Goal: Task Accomplishment & Management: Manage account settings

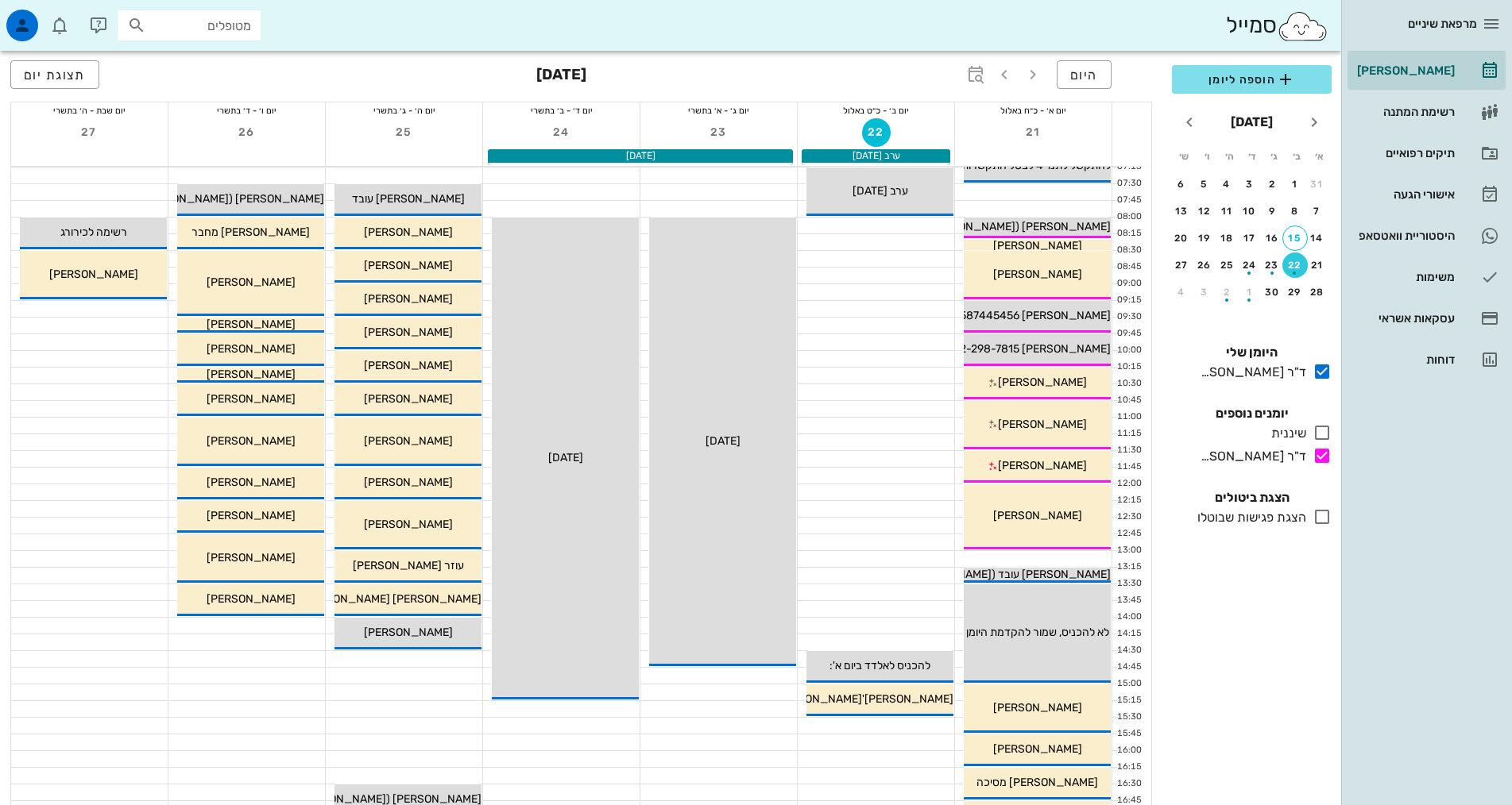
scroll to position [2, 0]
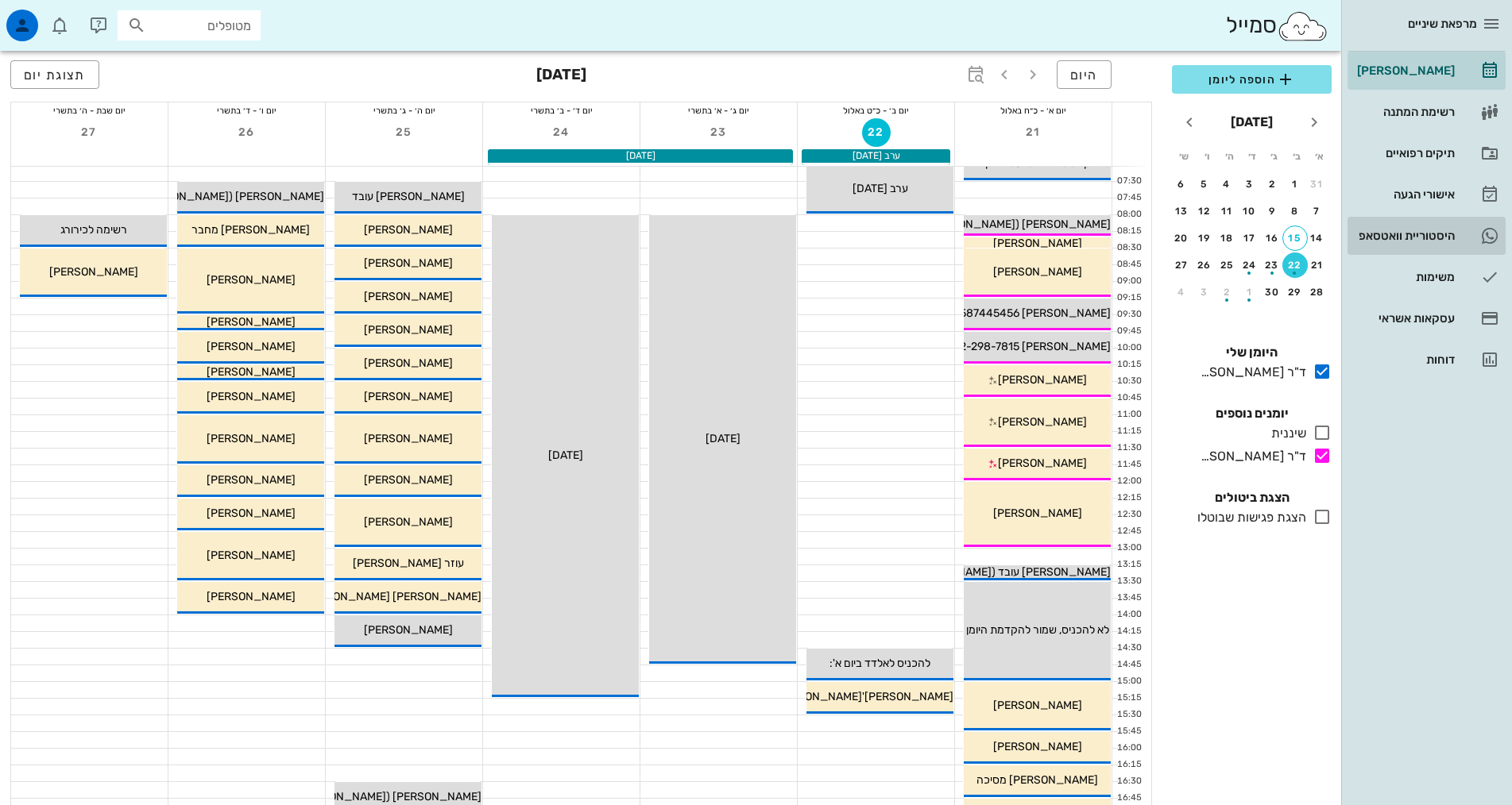
click at [1407, 234] on div "היסטוריית וואטסאפ" at bounding box center [1404, 236] width 101 height 13
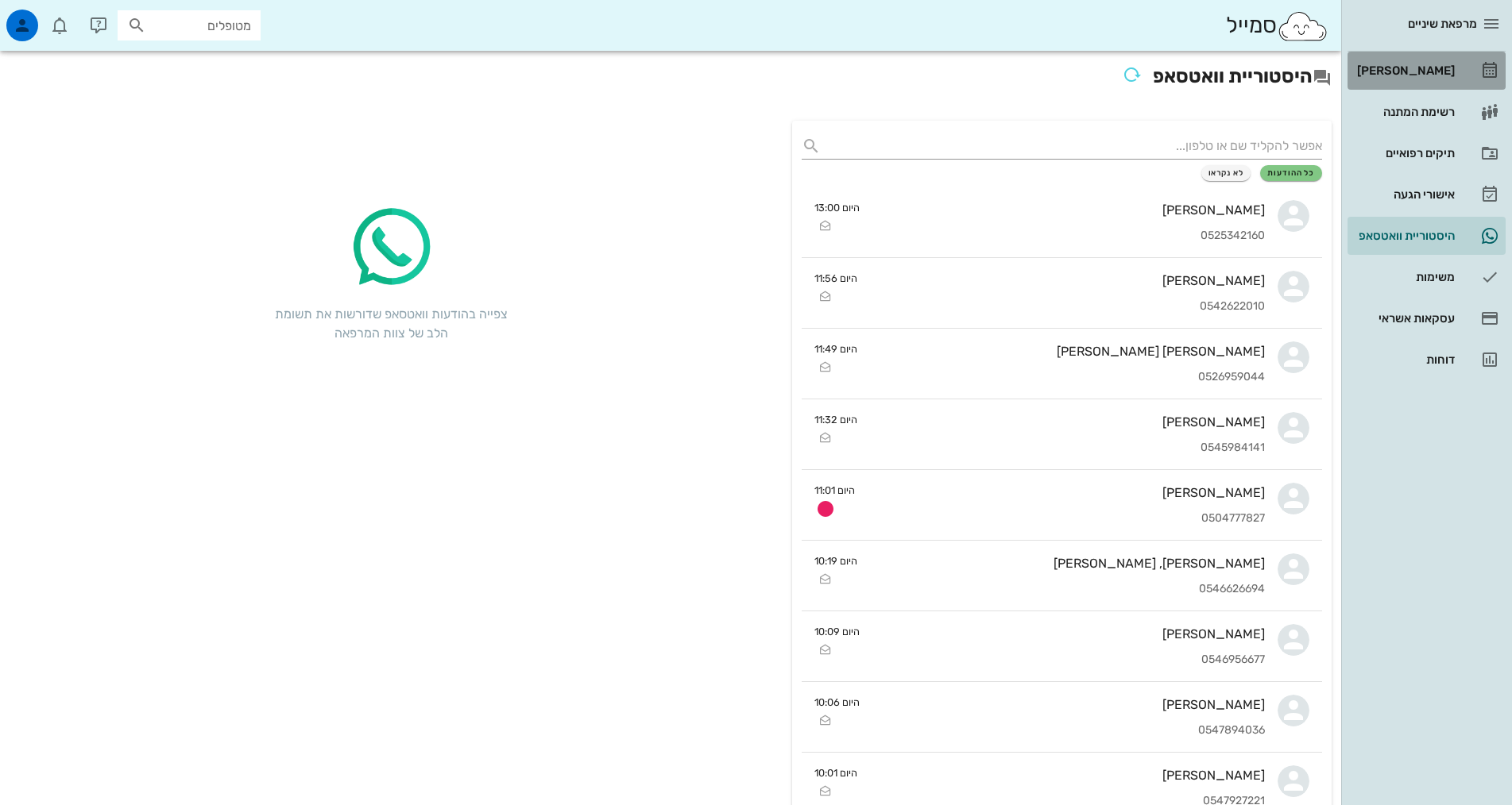
click at [1426, 64] on div "[PERSON_NAME]" at bounding box center [1404, 71] width 101 height 26
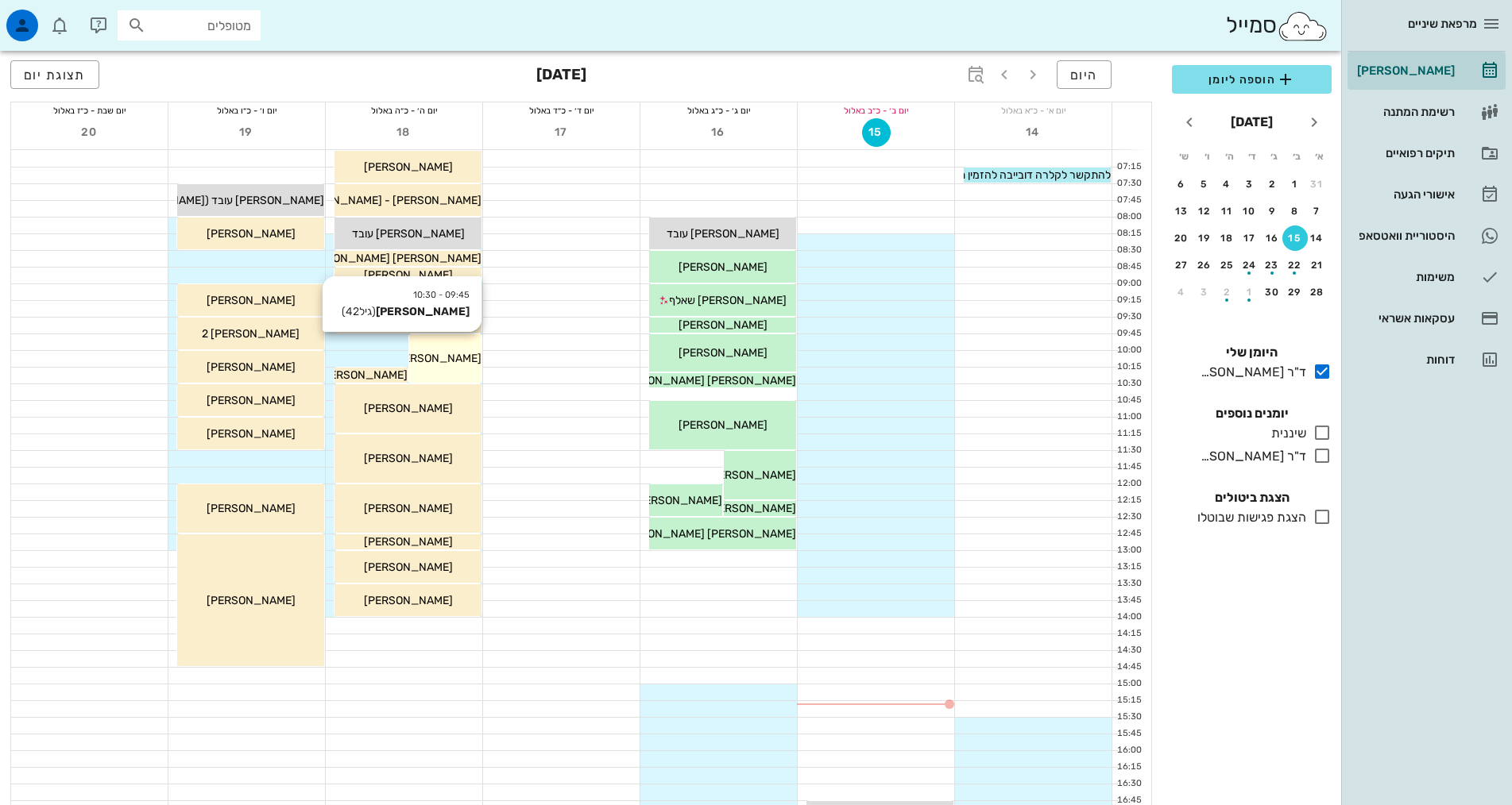
click at [439, 349] on div "09:45 - 10:30 [PERSON_NAME] (גיל 42 ) [PERSON_NAME]" at bounding box center [445, 358] width 73 height 49
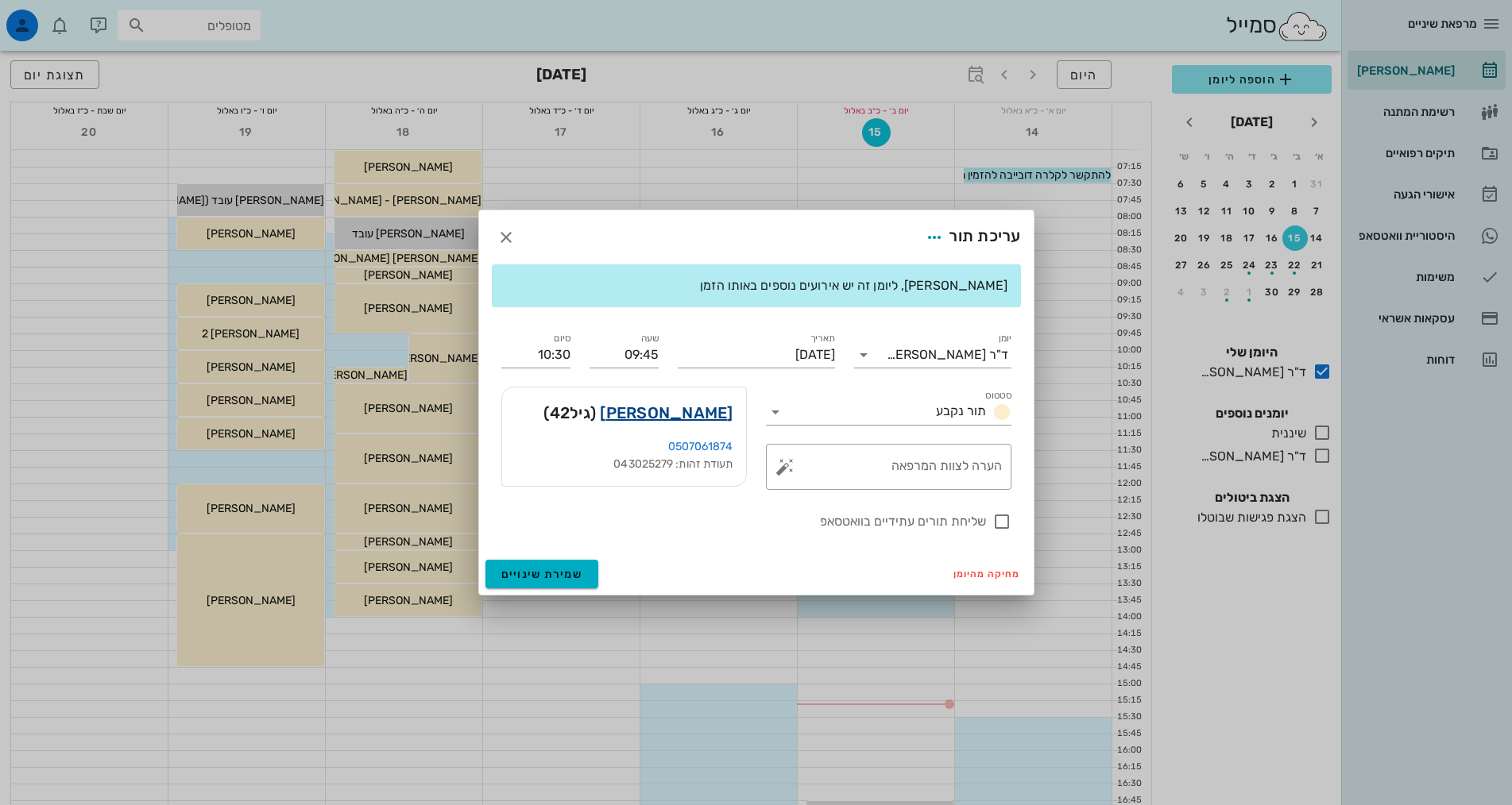
click at [689, 411] on link "[PERSON_NAME]" at bounding box center [666, 413] width 132 height 26
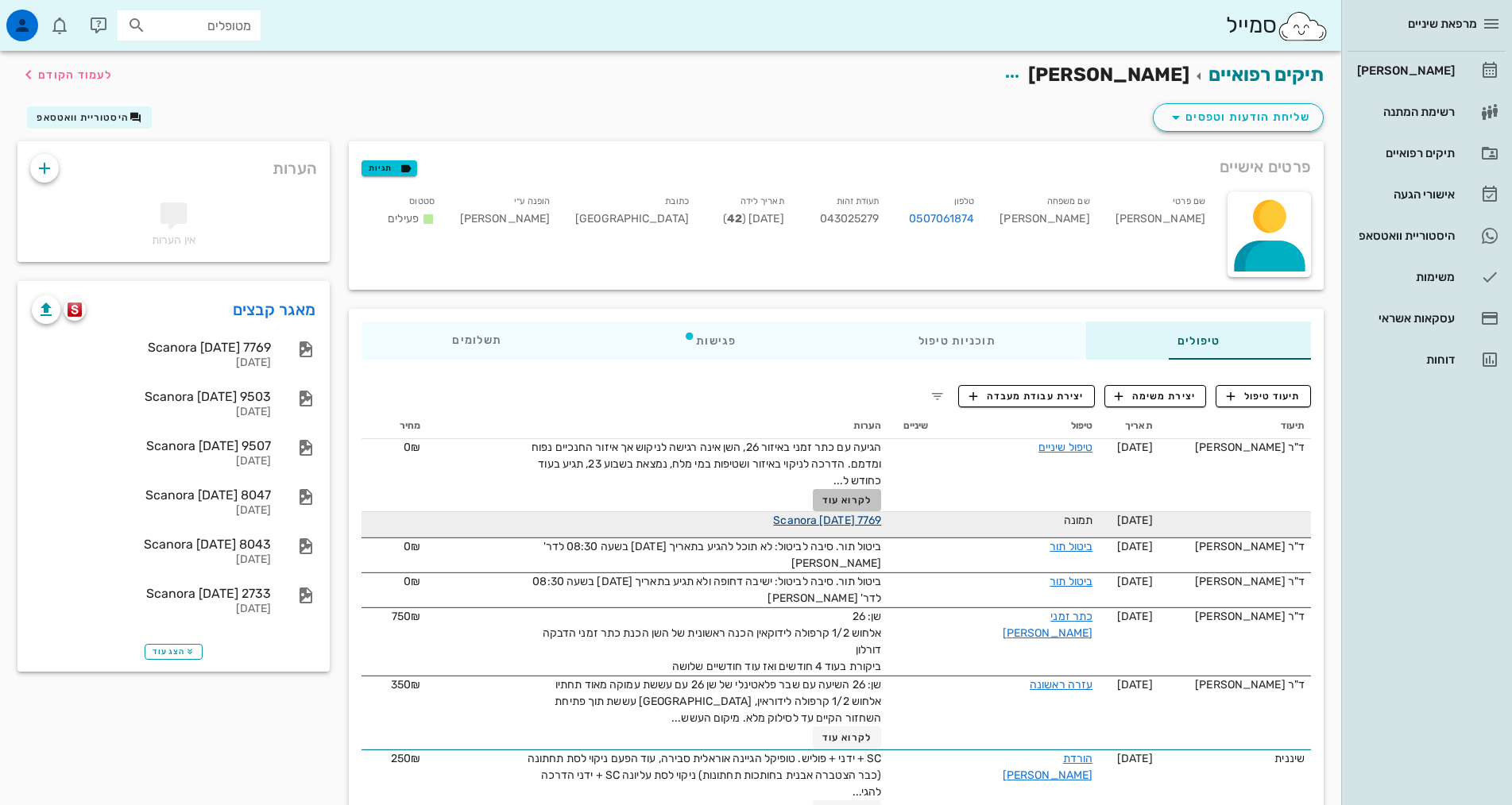
click at [822, 501] on span "לקרוא עוד" at bounding box center [846, 500] width 49 height 11
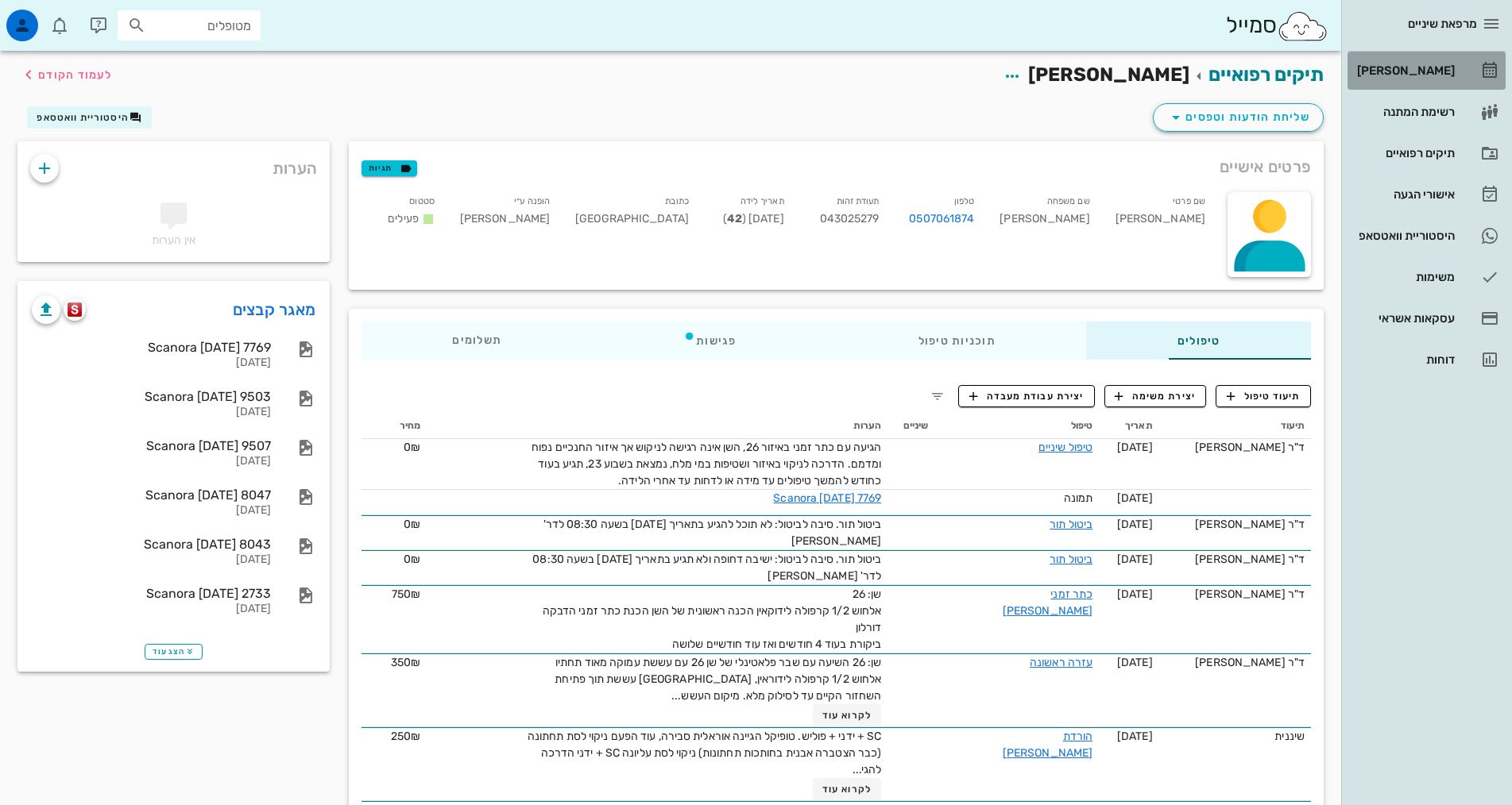
click at [1428, 67] on div "[PERSON_NAME]" at bounding box center [1404, 71] width 101 height 13
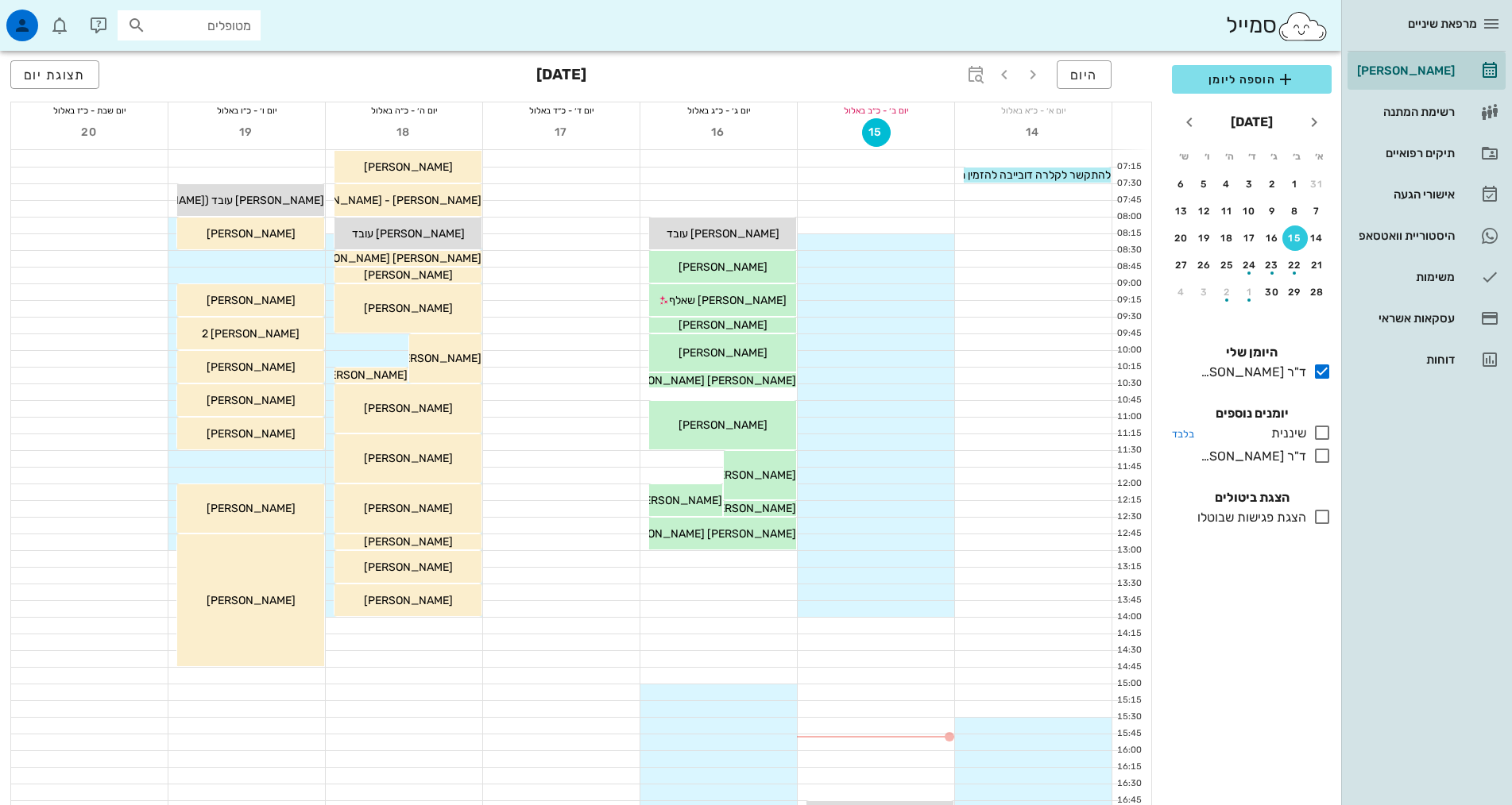
click at [1319, 427] on icon at bounding box center [1321, 432] width 19 height 19
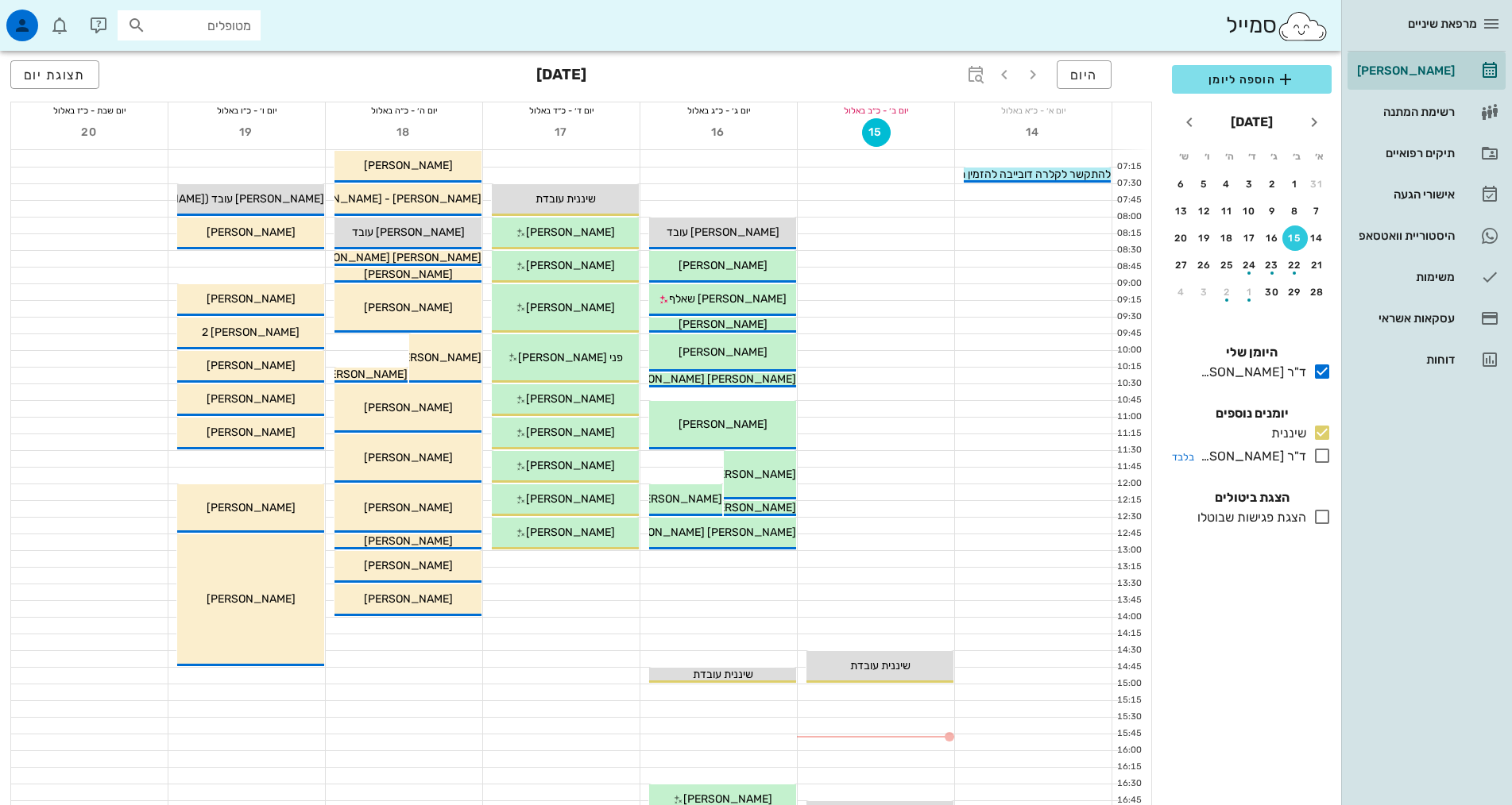
click at [1325, 458] on icon at bounding box center [1321, 456] width 19 height 19
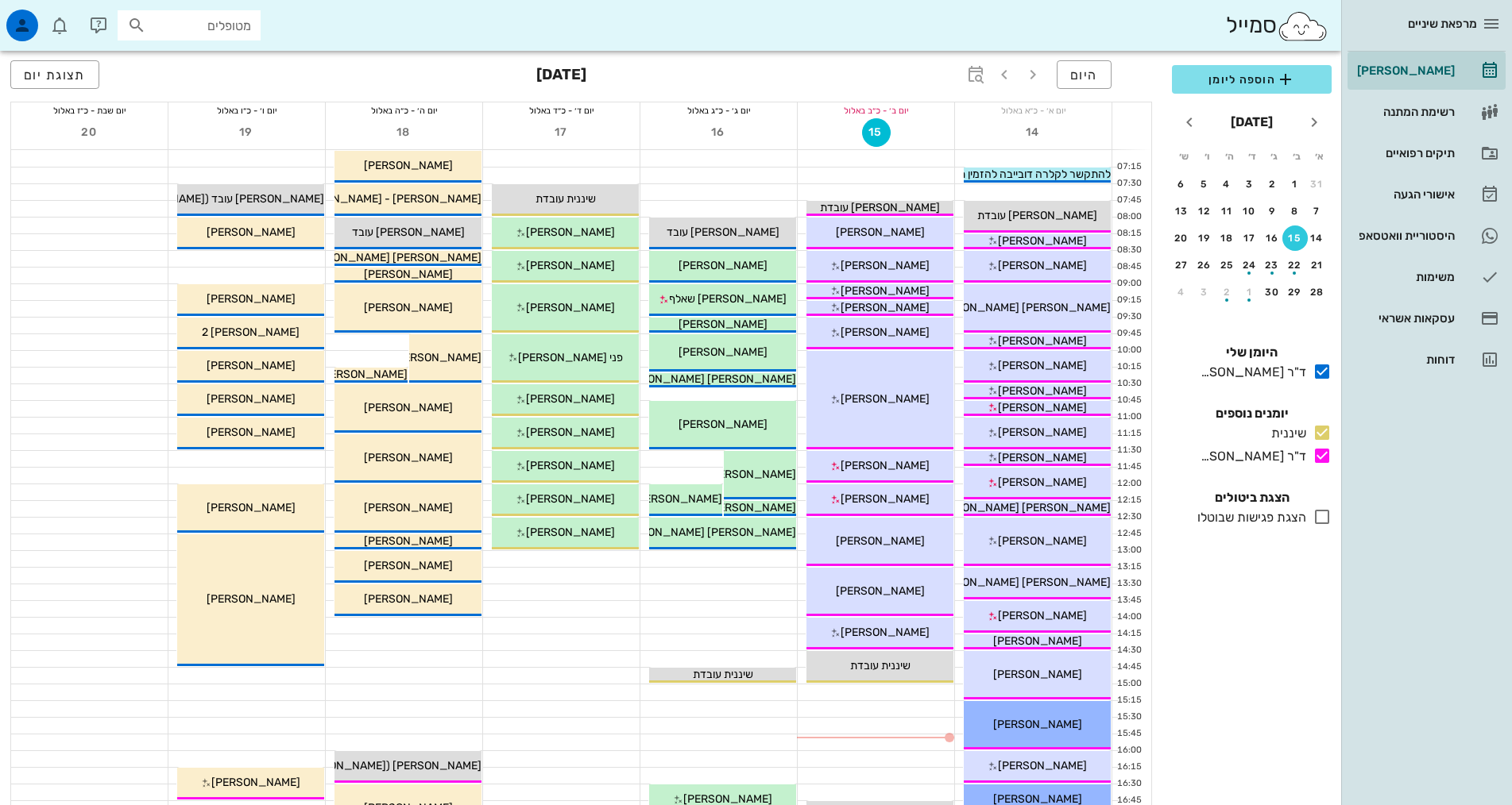
scroll to position [238, 0]
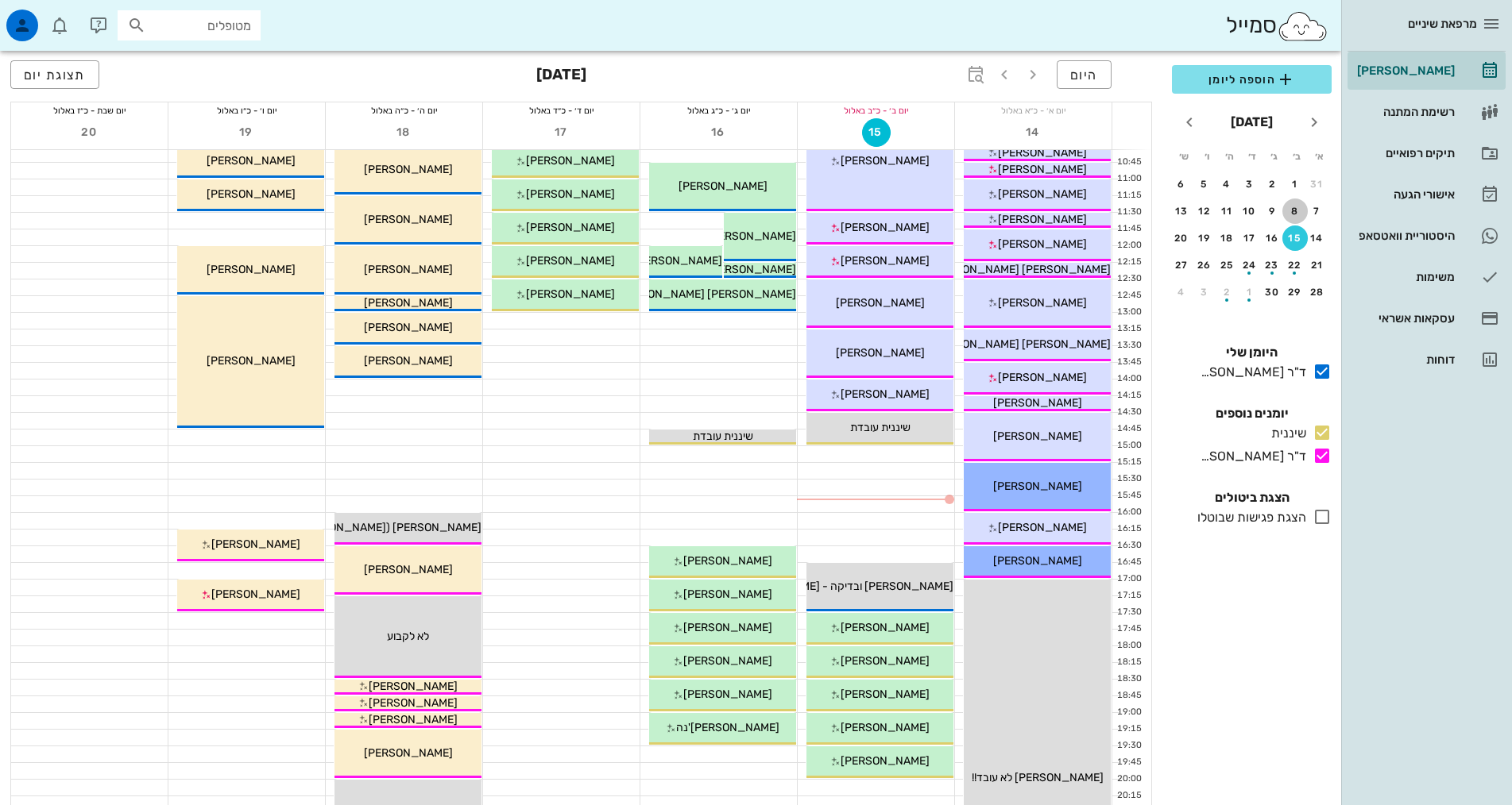
click at [1293, 207] on div "8" at bounding box center [1295, 211] width 26 height 11
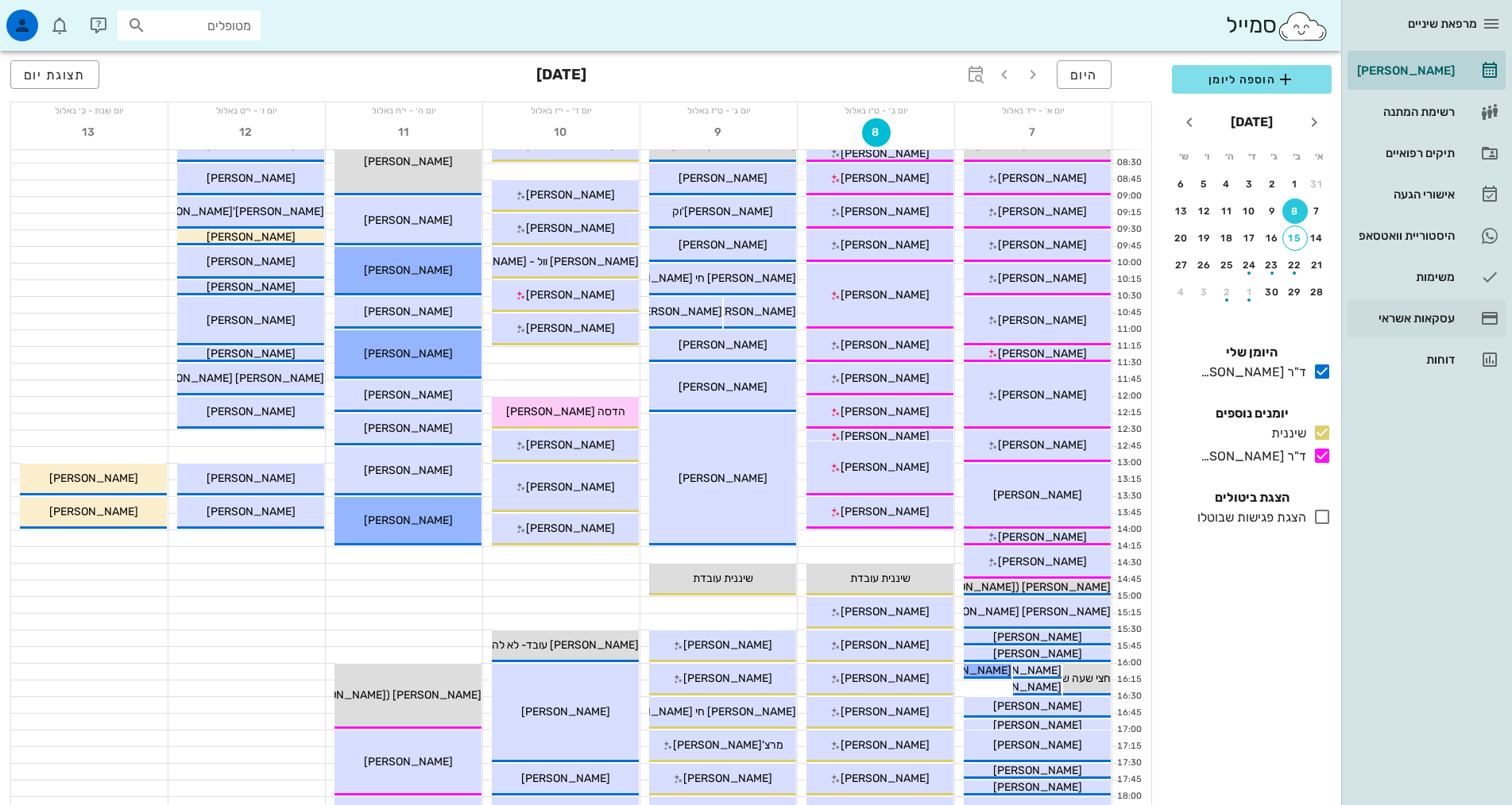
scroll to position [80, 0]
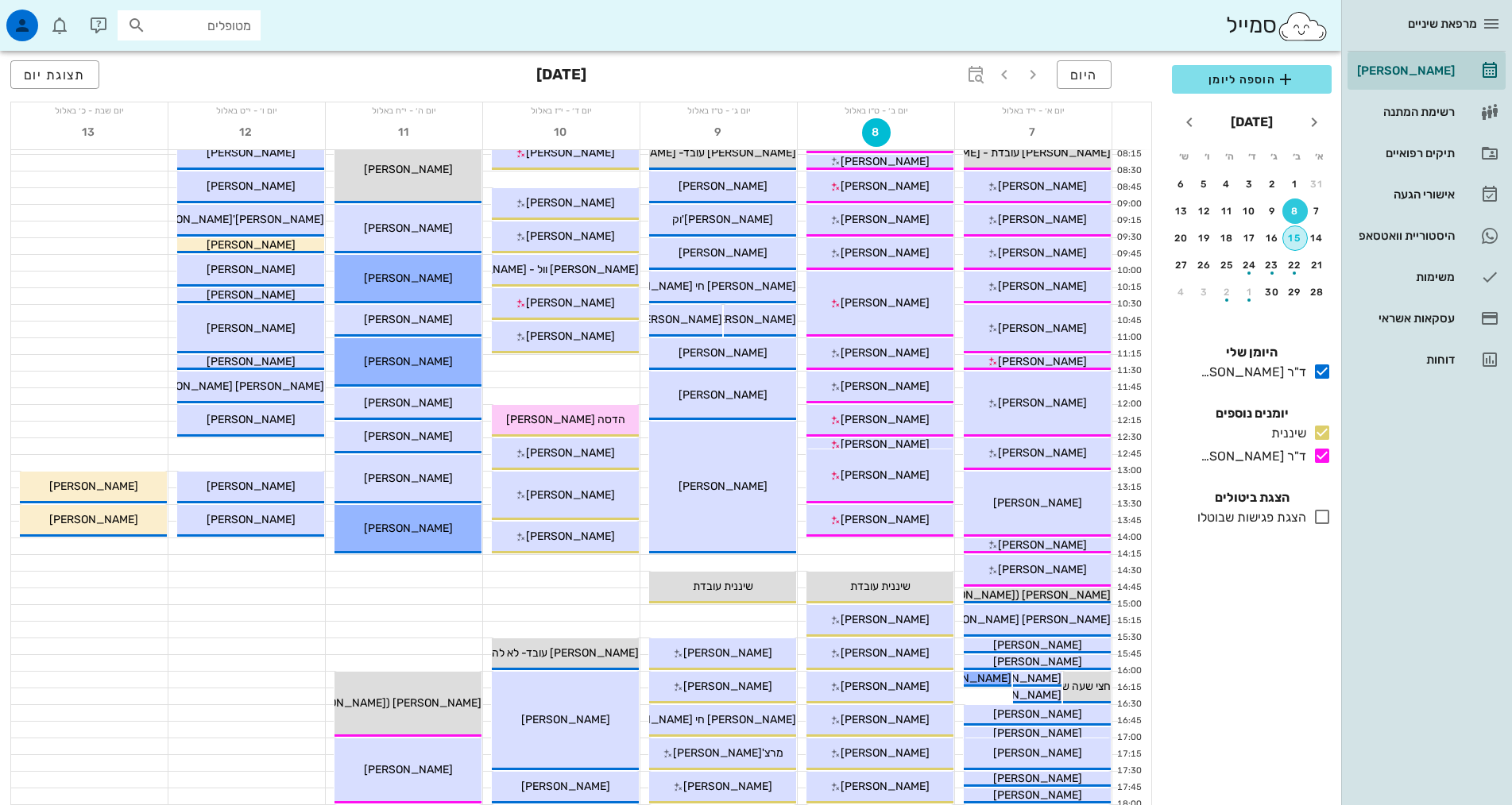
click at [1293, 239] on div "15" at bounding box center [1295, 238] width 24 height 11
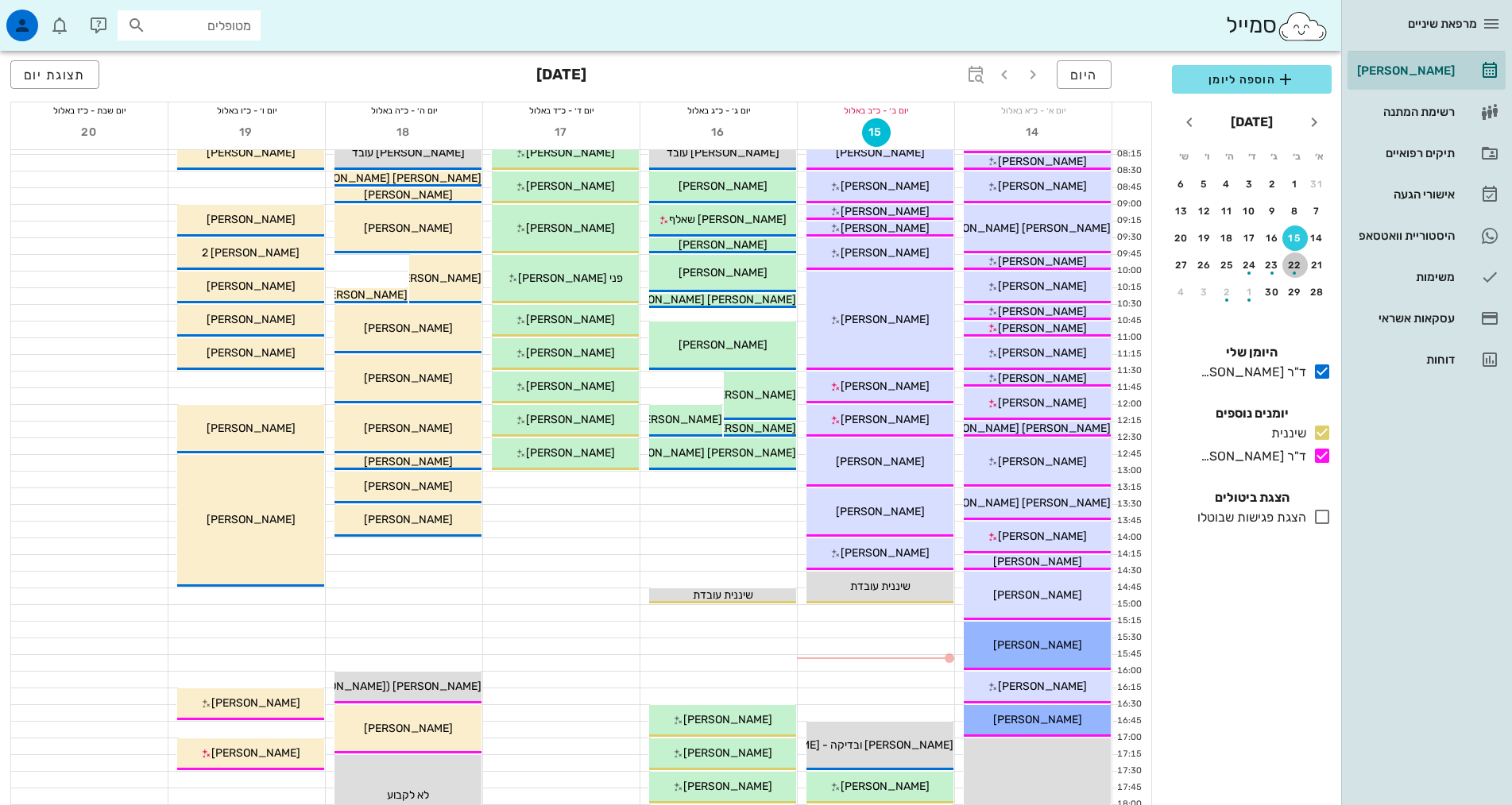
click at [1295, 272] on div "button" at bounding box center [1293, 273] width 3 height 3
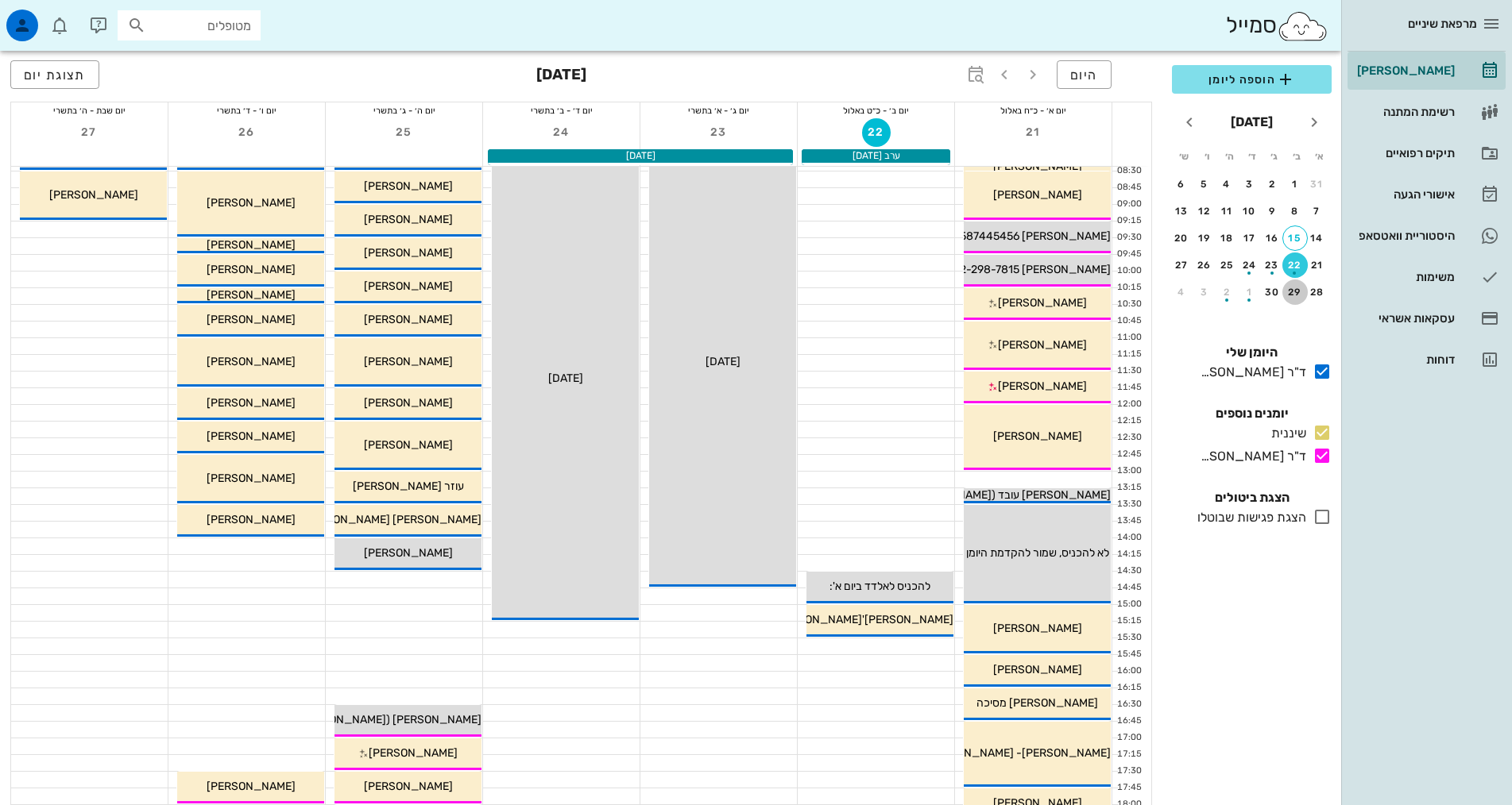
click at [1298, 289] on div "29" at bounding box center [1295, 292] width 26 height 11
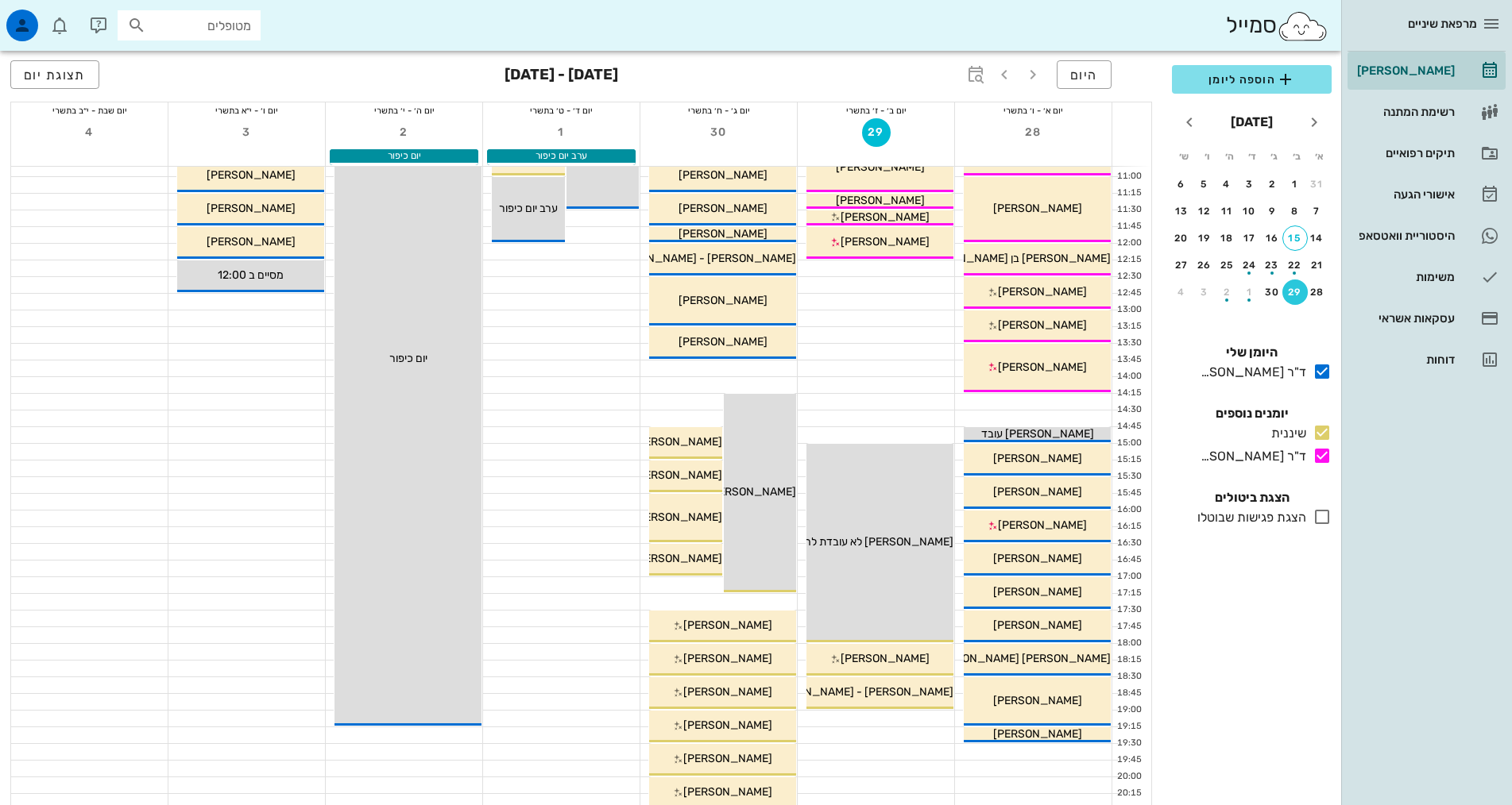
scroll to position [238, 0]
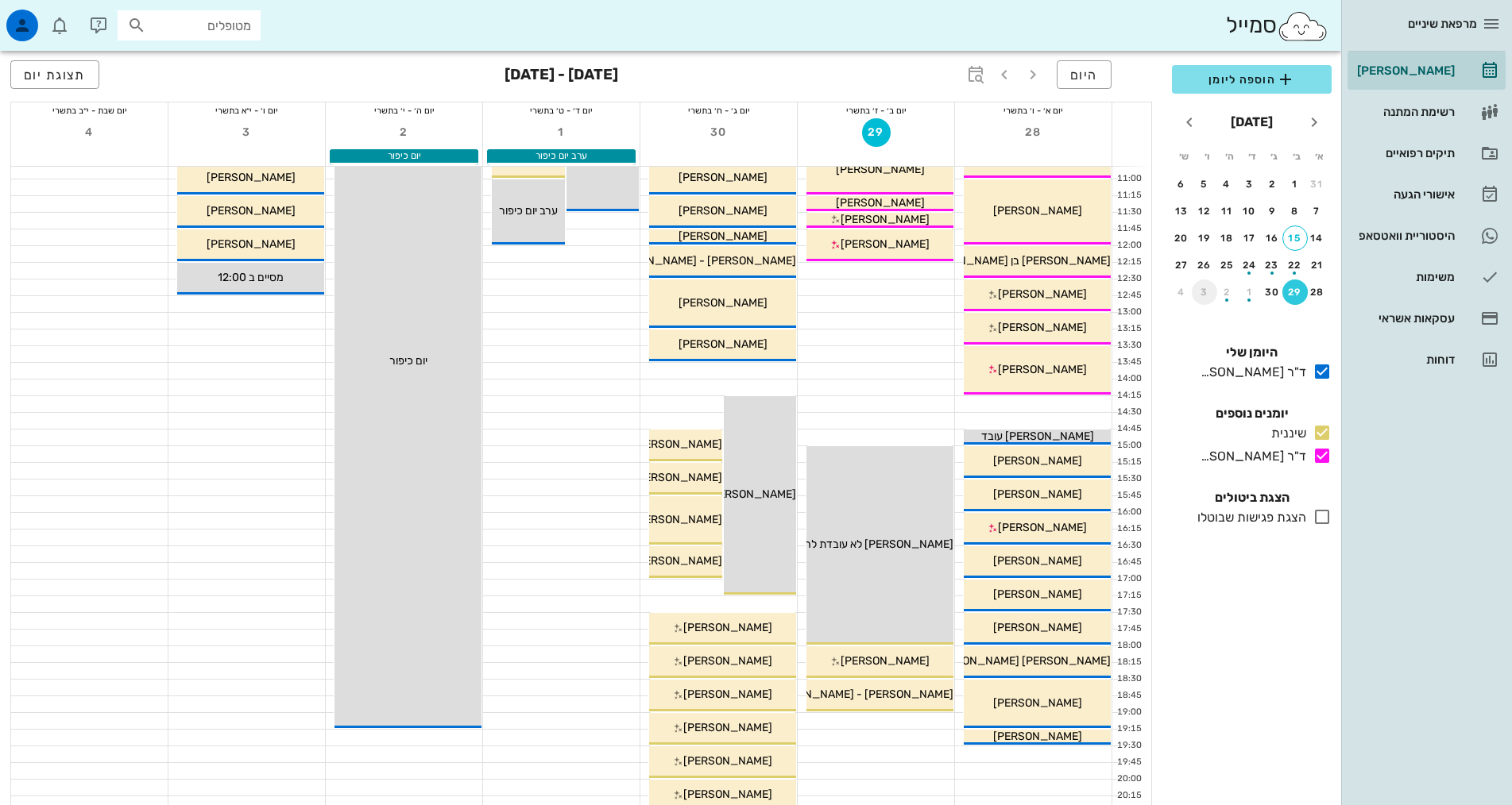
click at [1203, 297] on div "3" at bounding box center [1204, 292] width 26 height 11
click at [1206, 207] on div "10" at bounding box center [1204, 211] width 26 height 11
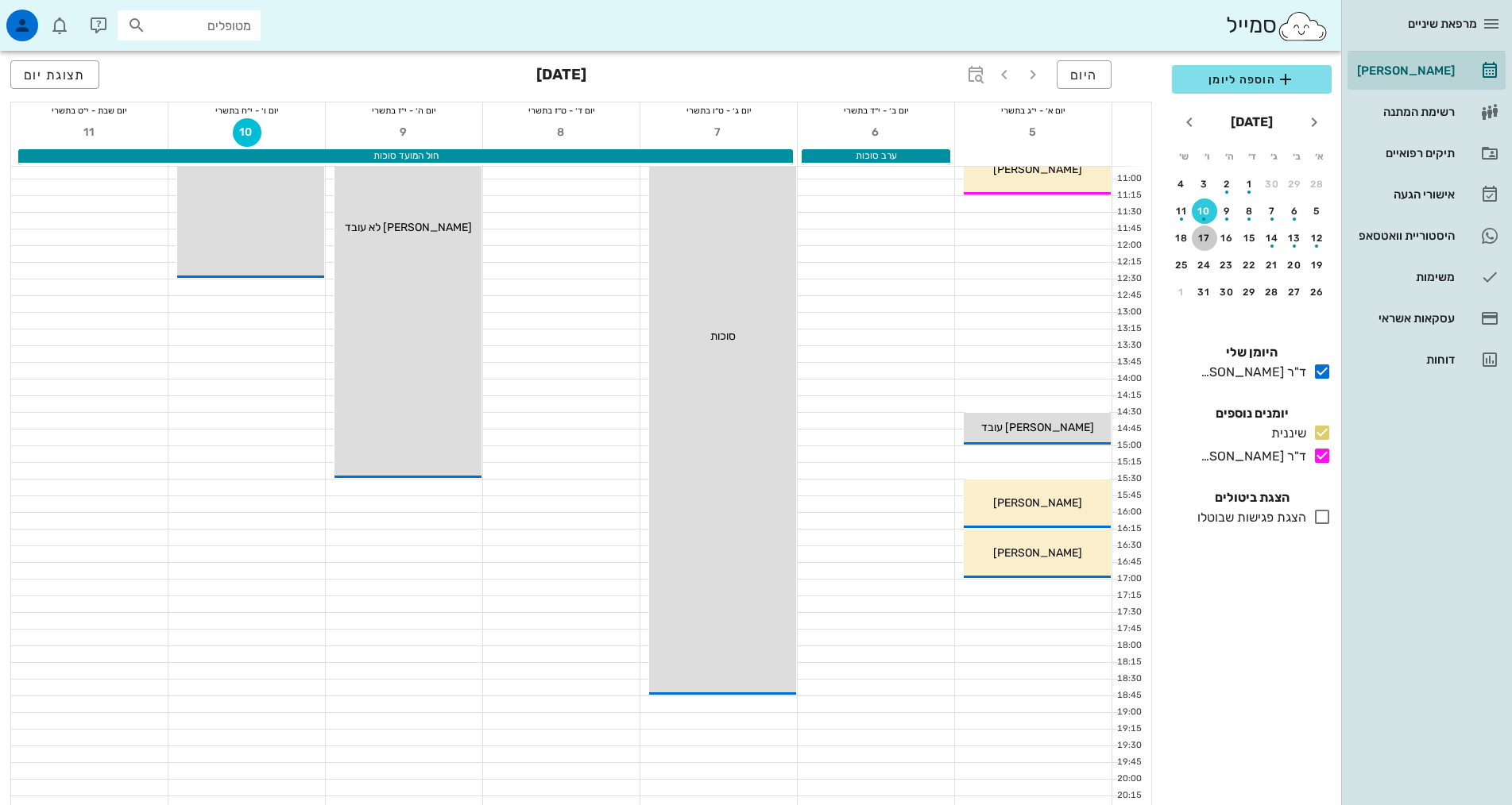
click at [1198, 230] on button "17" at bounding box center [1204, 239] width 26 height 26
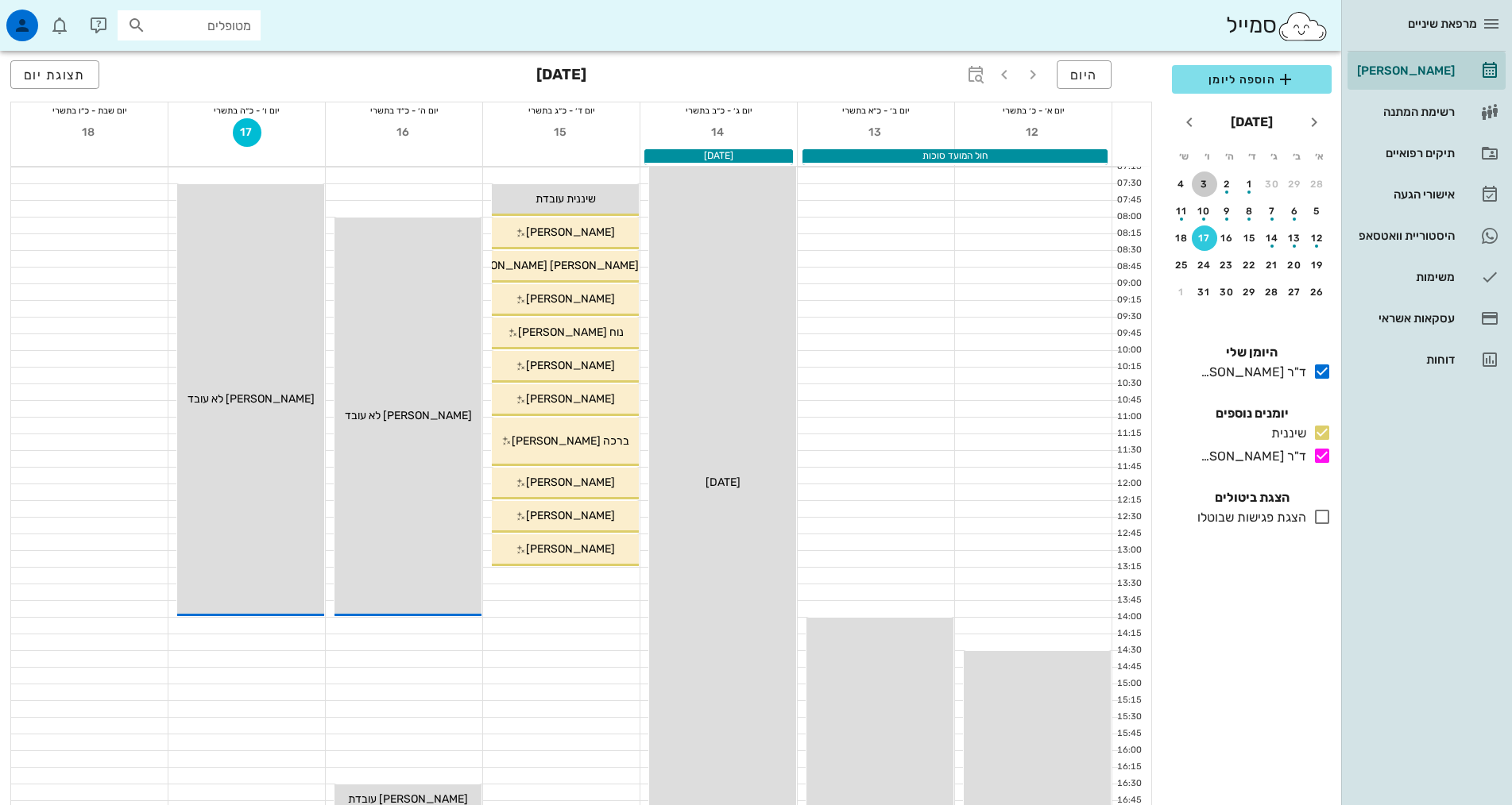
click at [1202, 180] on div "3" at bounding box center [1204, 184] width 26 height 11
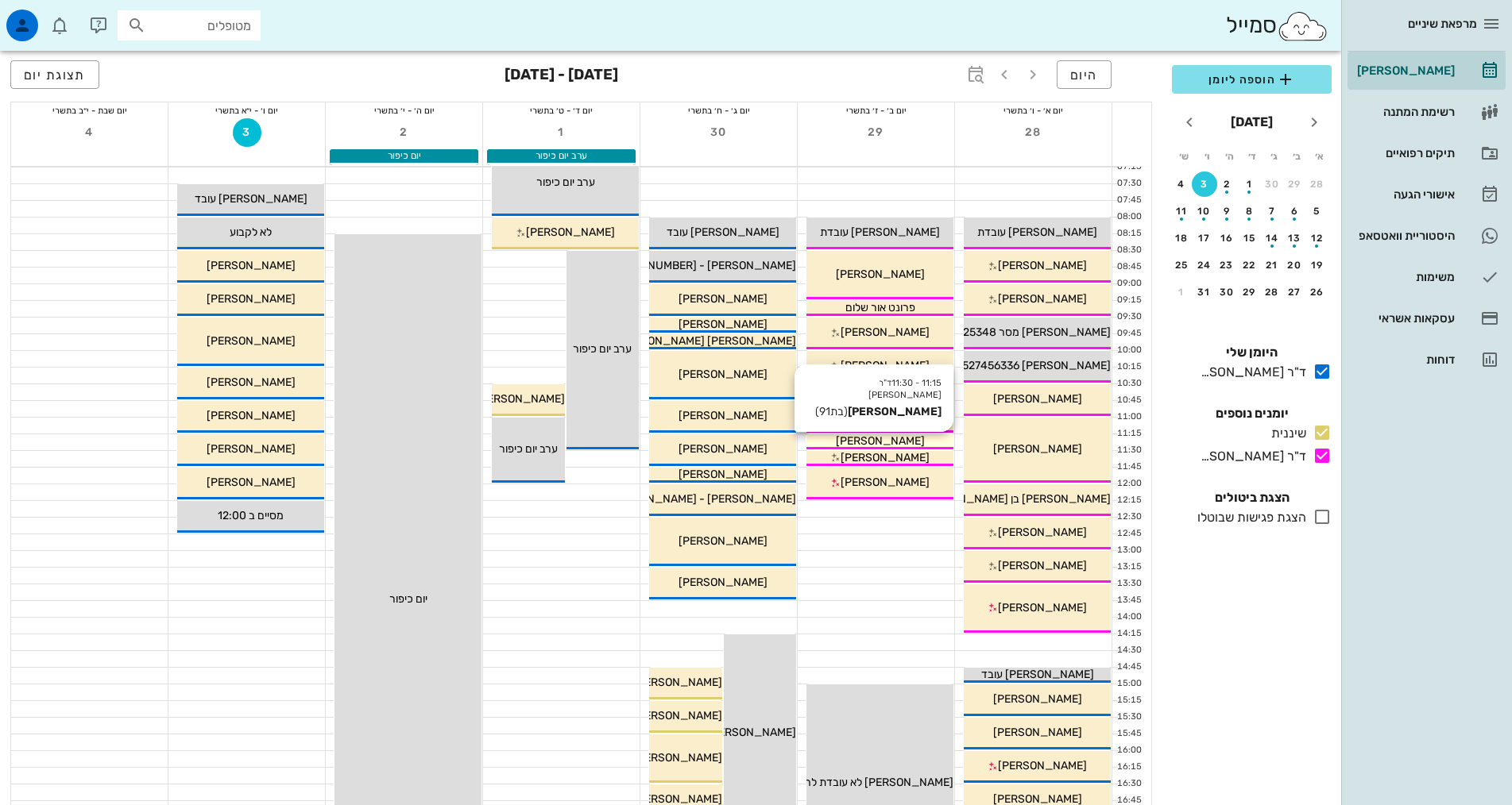
scroll to position [397, 0]
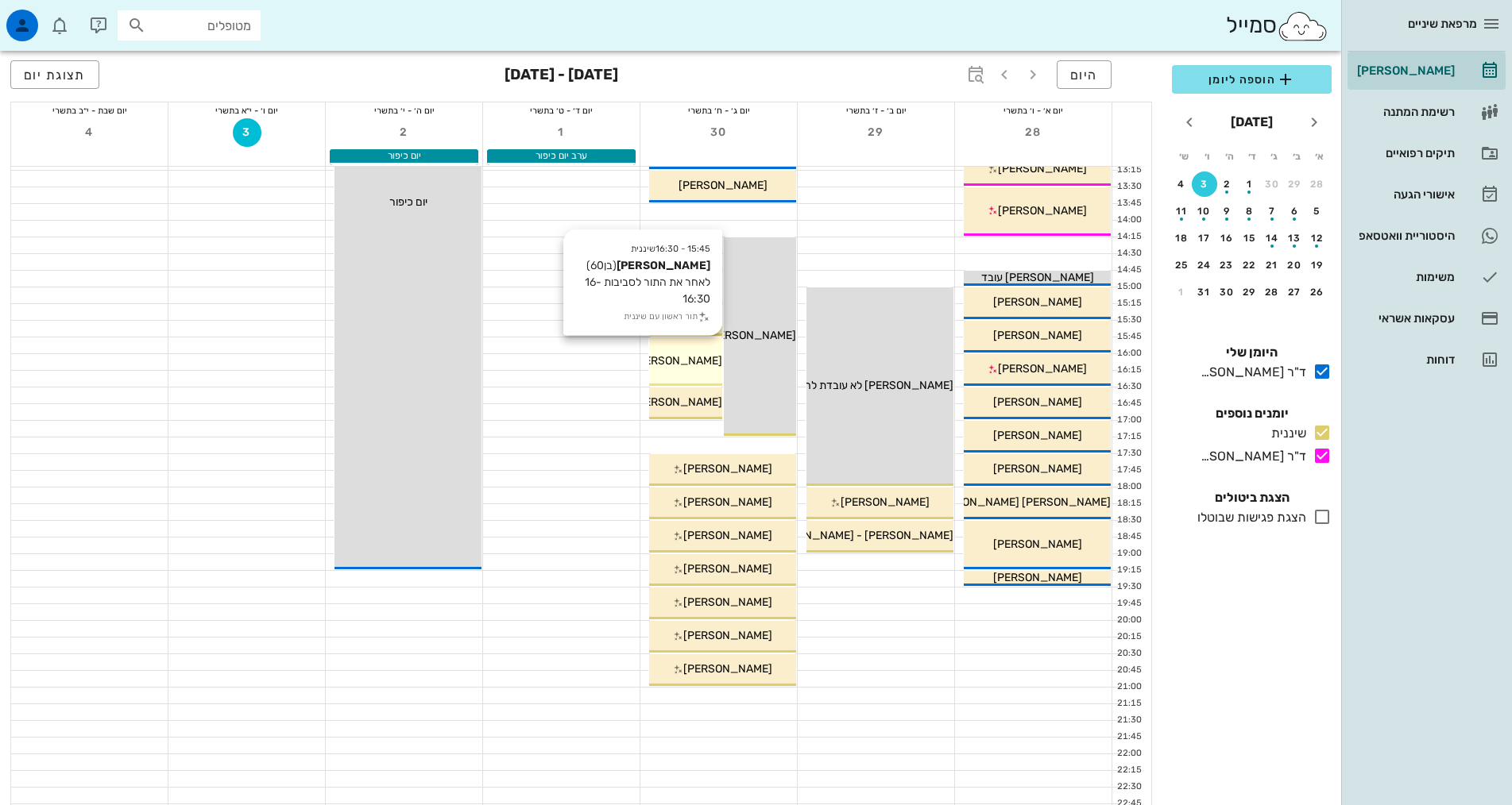
click at [671, 361] on span "[PERSON_NAME]" at bounding box center [677, 361] width 89 height 14
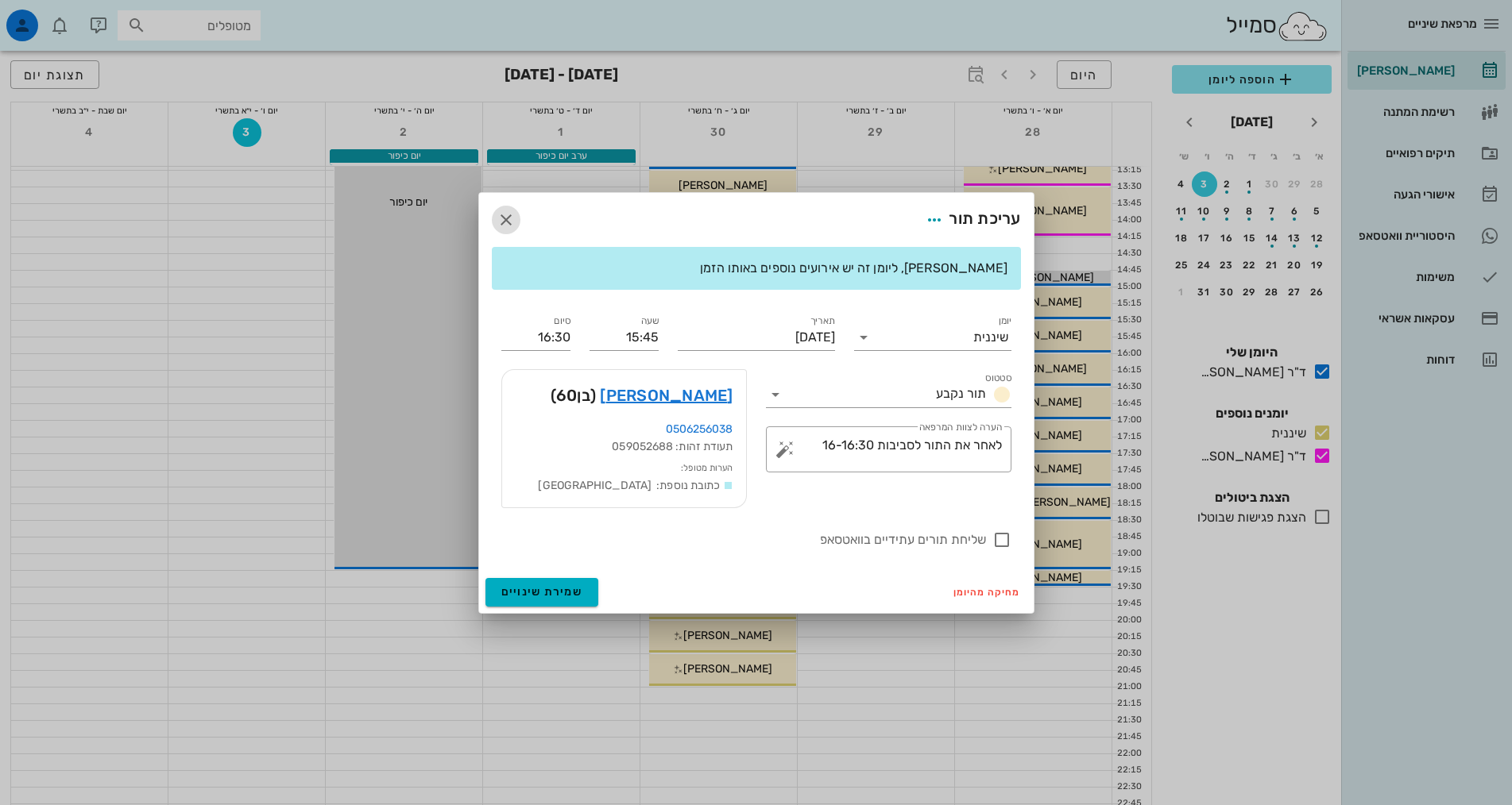
click at [510, 218] on icon "button" at bounding box center [506, 219] width 19 height 19
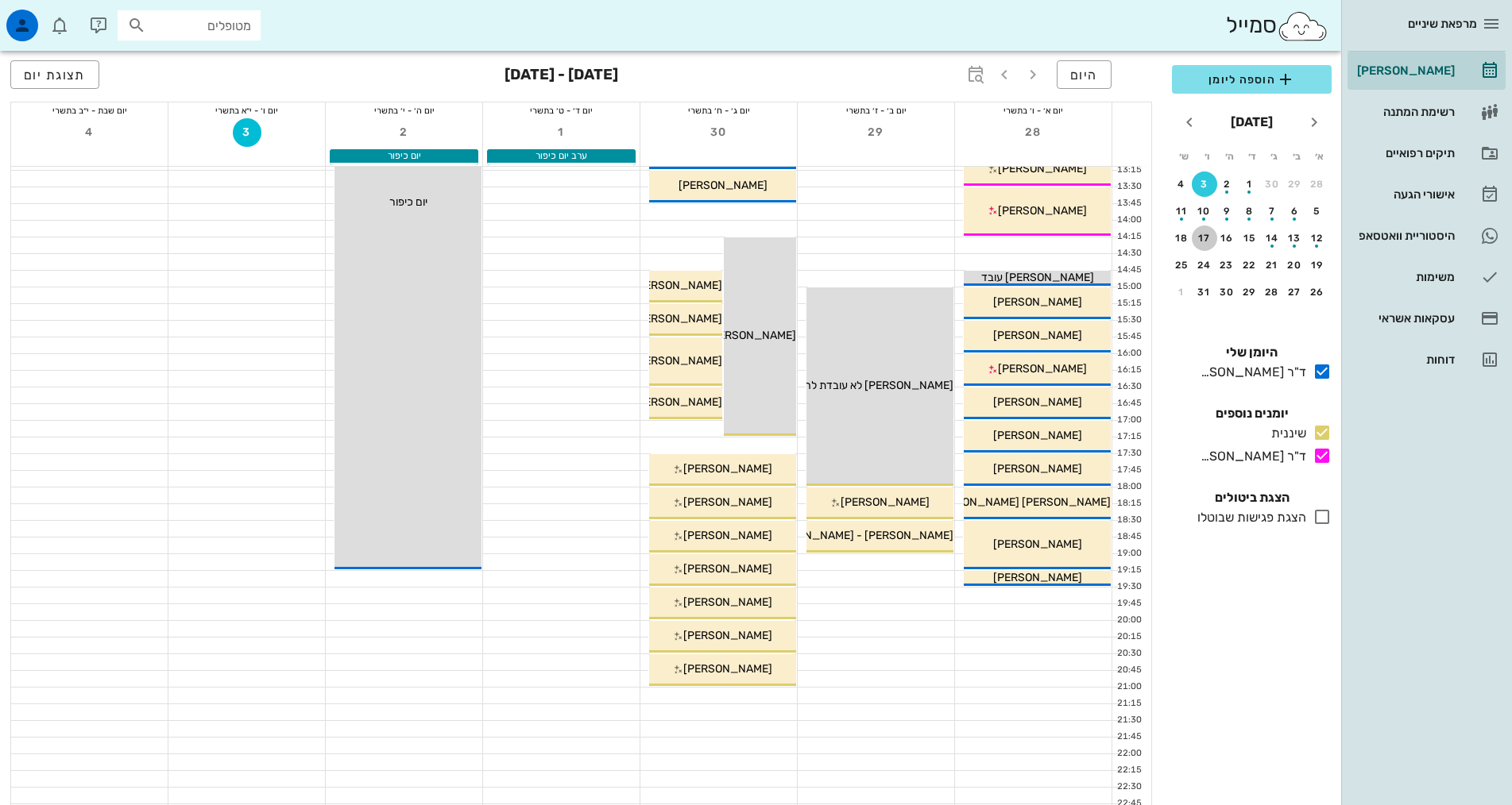
click at [1205, 234] on div "17" at bounding box center [1204, 238] width 26 height 11
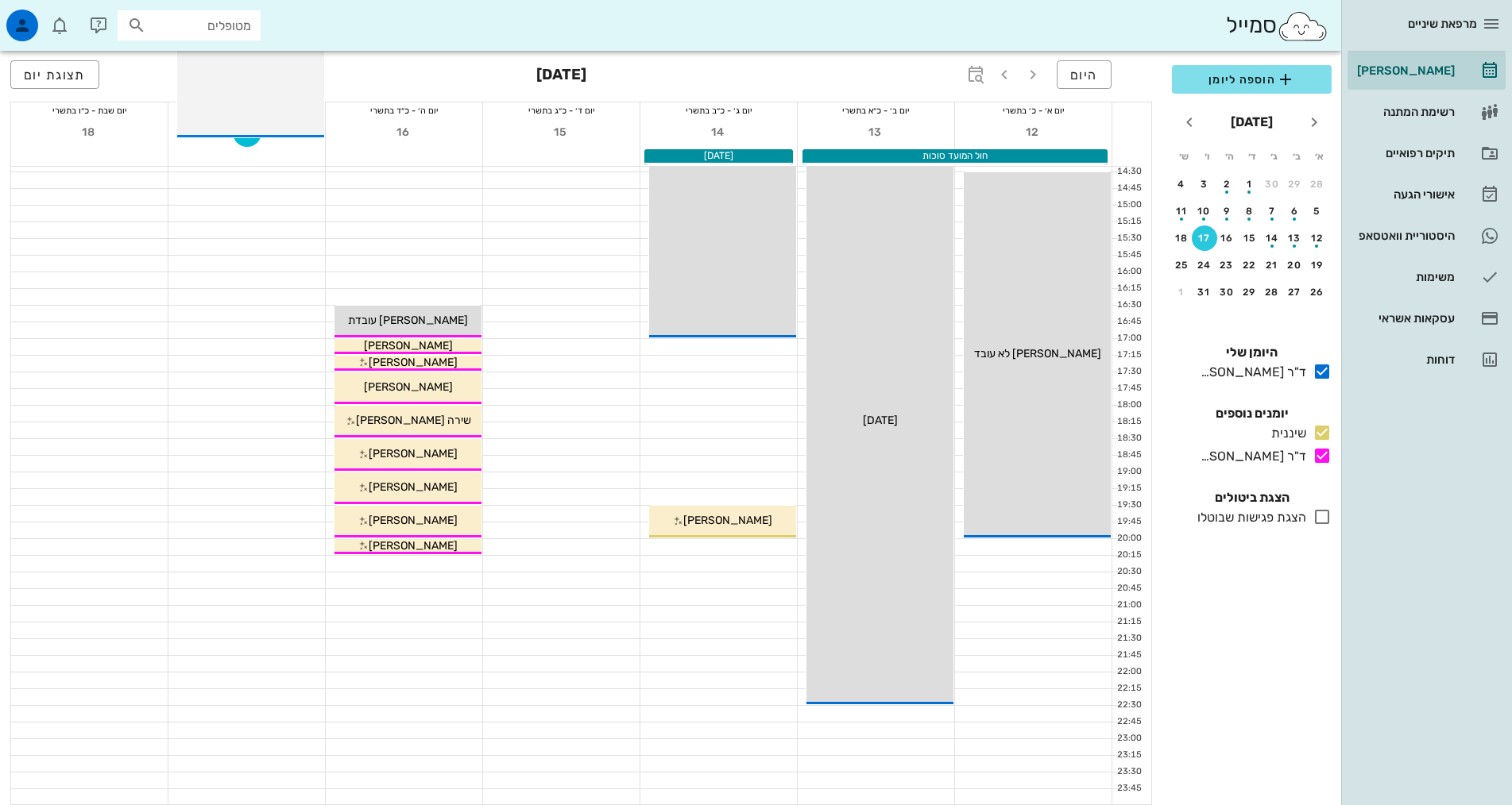
scroll to position [82, 0]
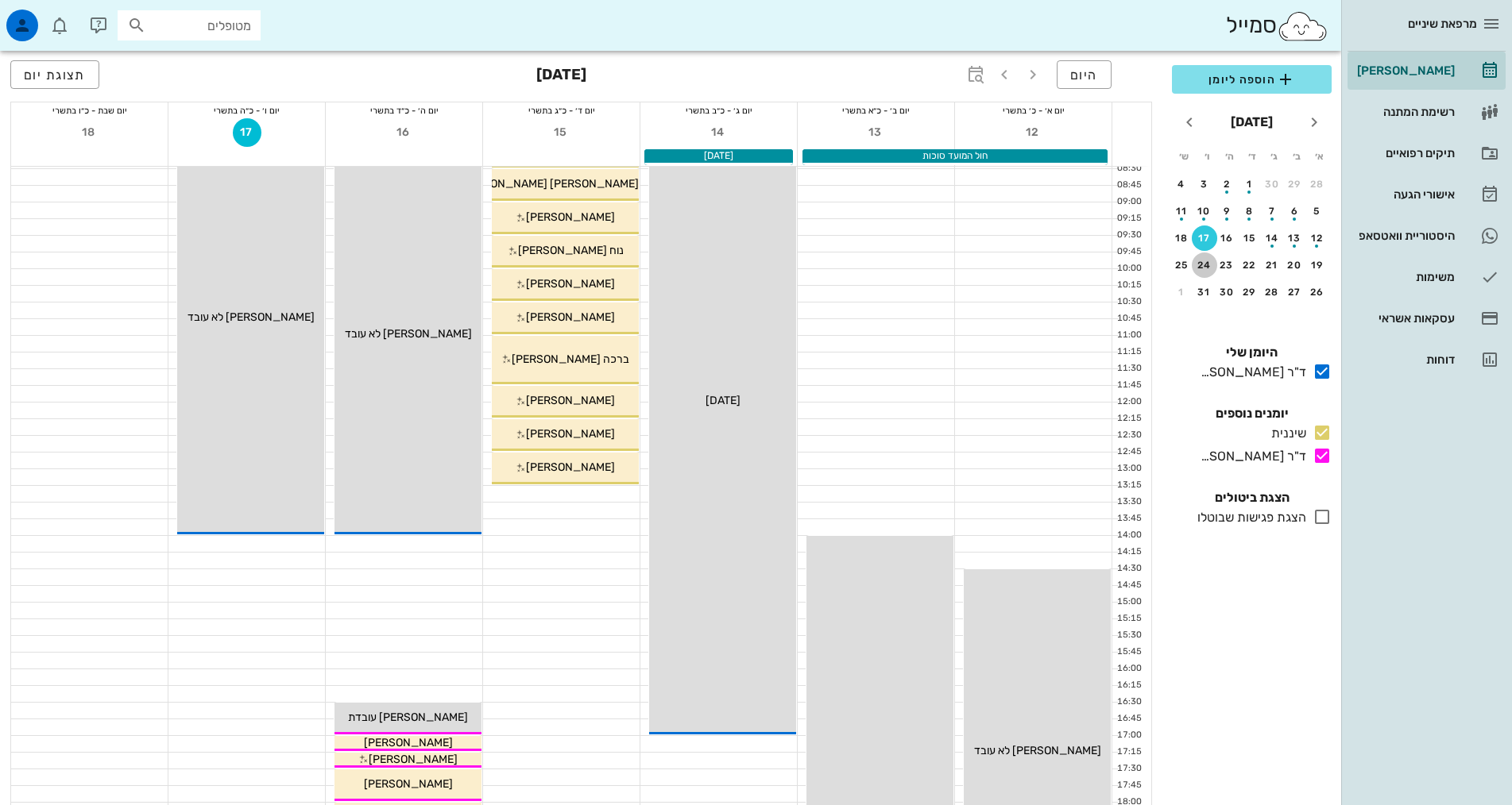
click at [1206, 260] on div "24" at bounding box center [1204, 265] width 26 height 11
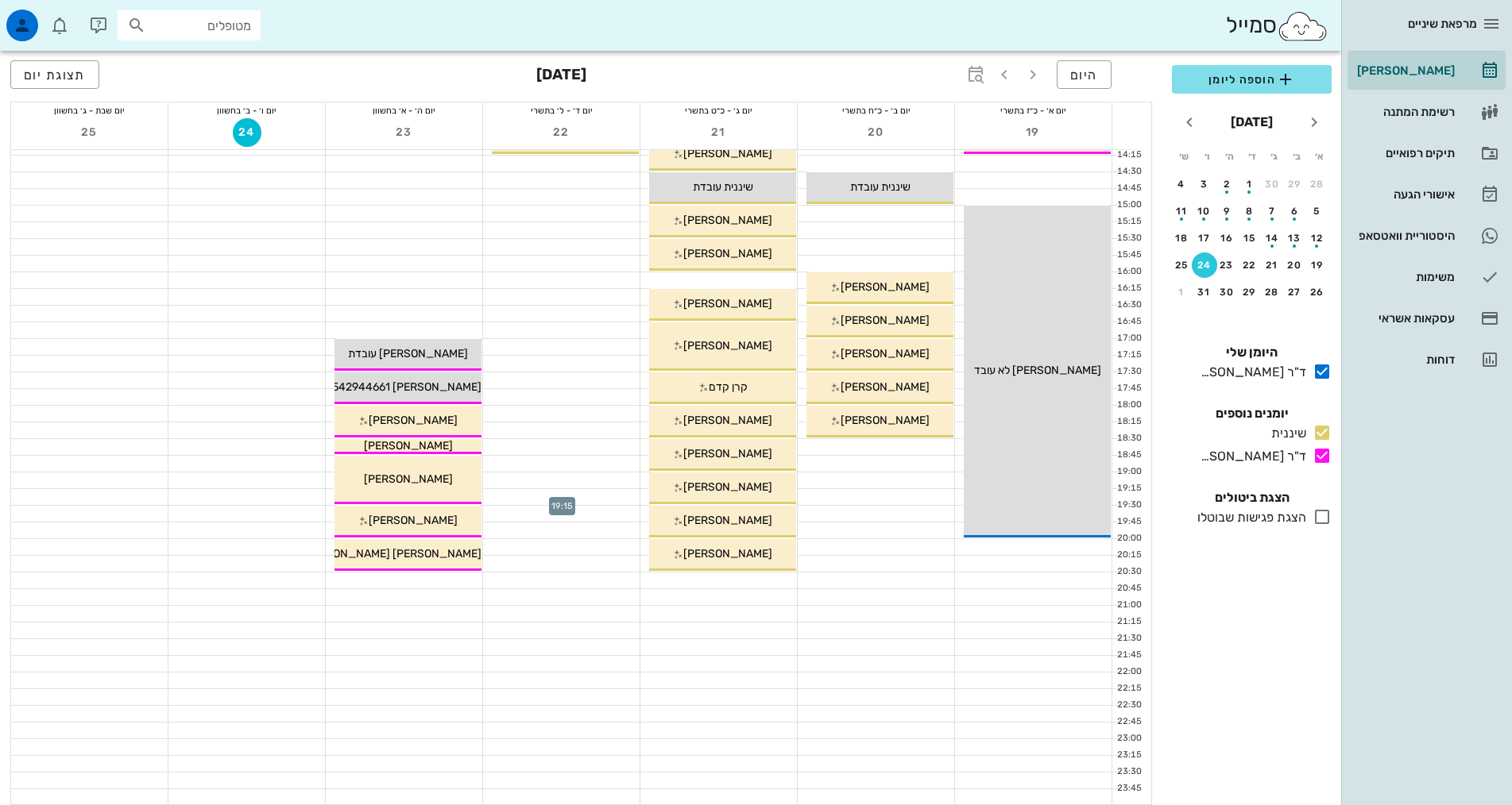
scroll to position [161, 0]
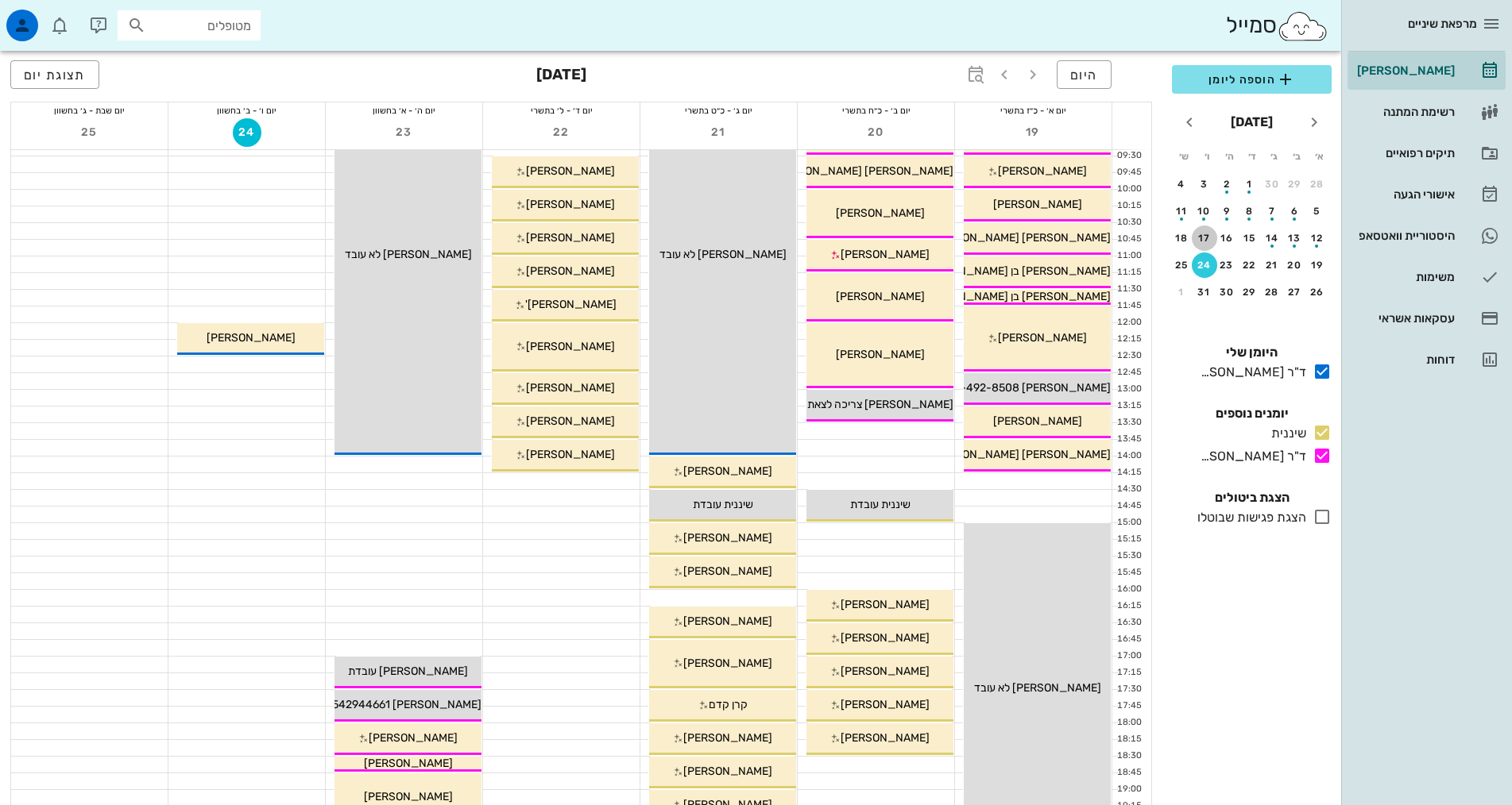
click at [1214, 242] on div "17" at bounding box center [1204, 238] width 26 height 11
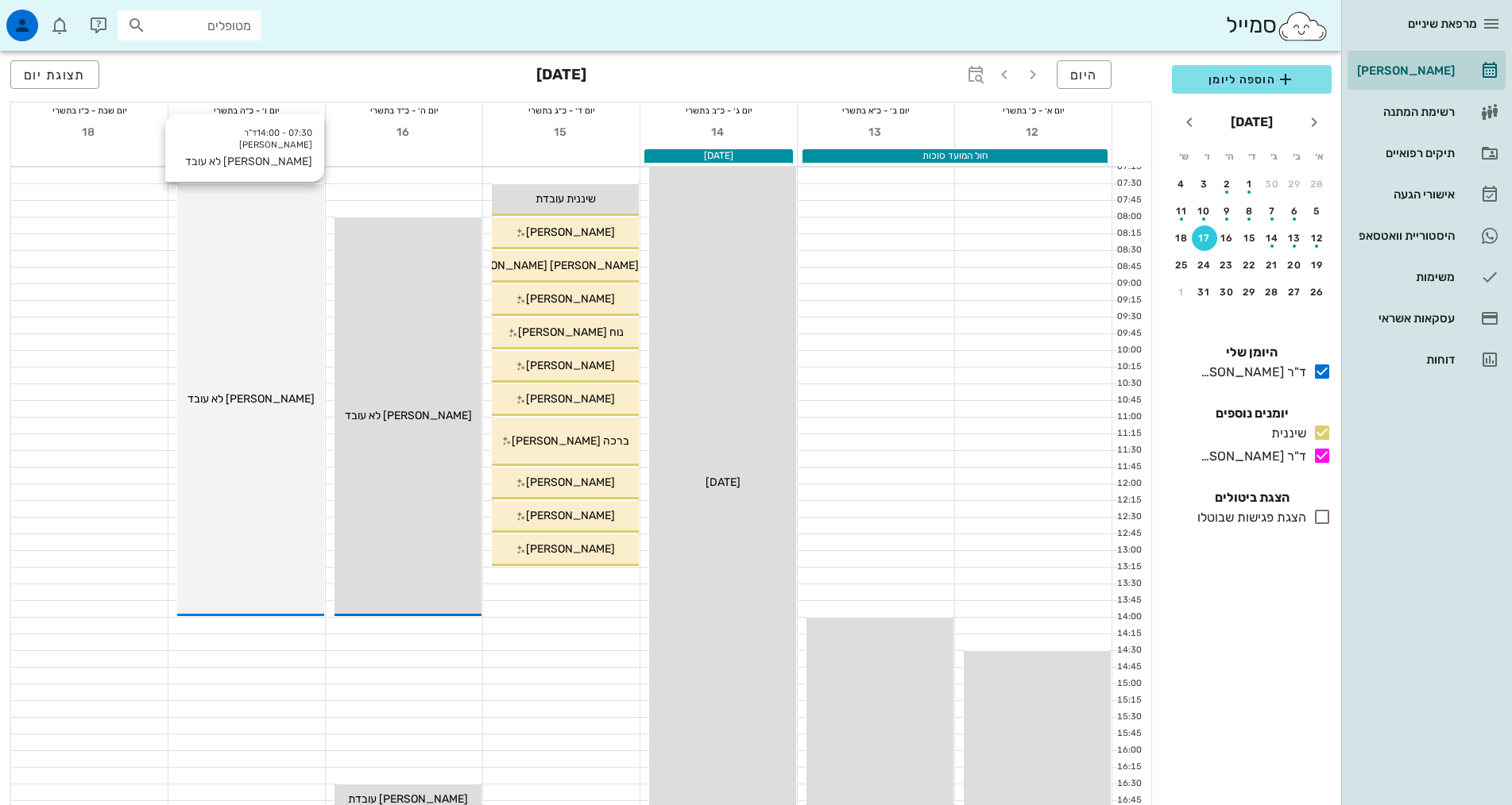
click at [250, 268] on div "07:30 - 14:00 ד"ר [PERSON_NAME] [PERSON_NAME] לא עובד [PERSON_NAME] לא עובד" at bounding box center [251, 400] width 147 height 432
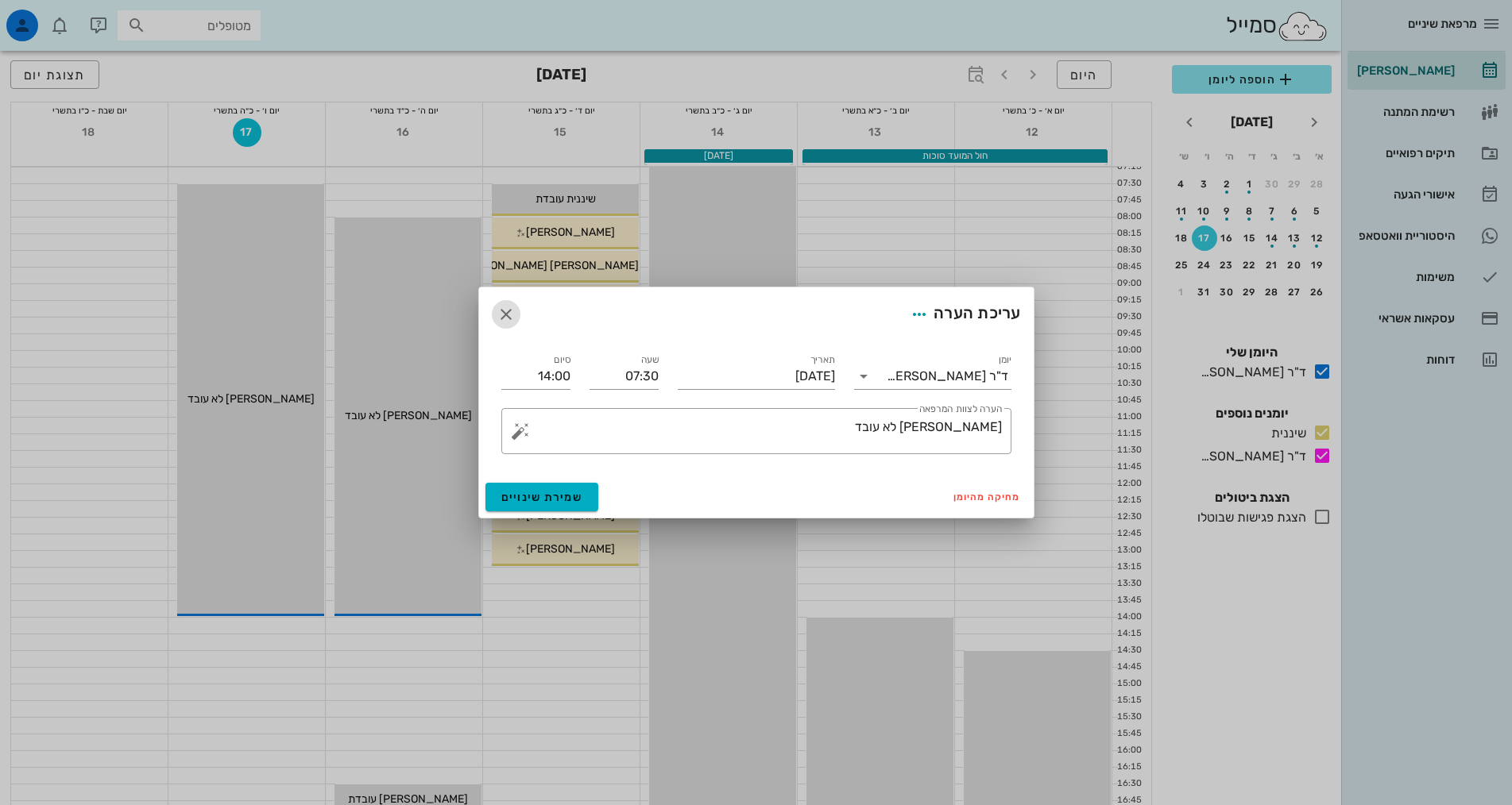
click at [506, 314] on icon "button" at bounding box center [506, 313] width 19 height 19
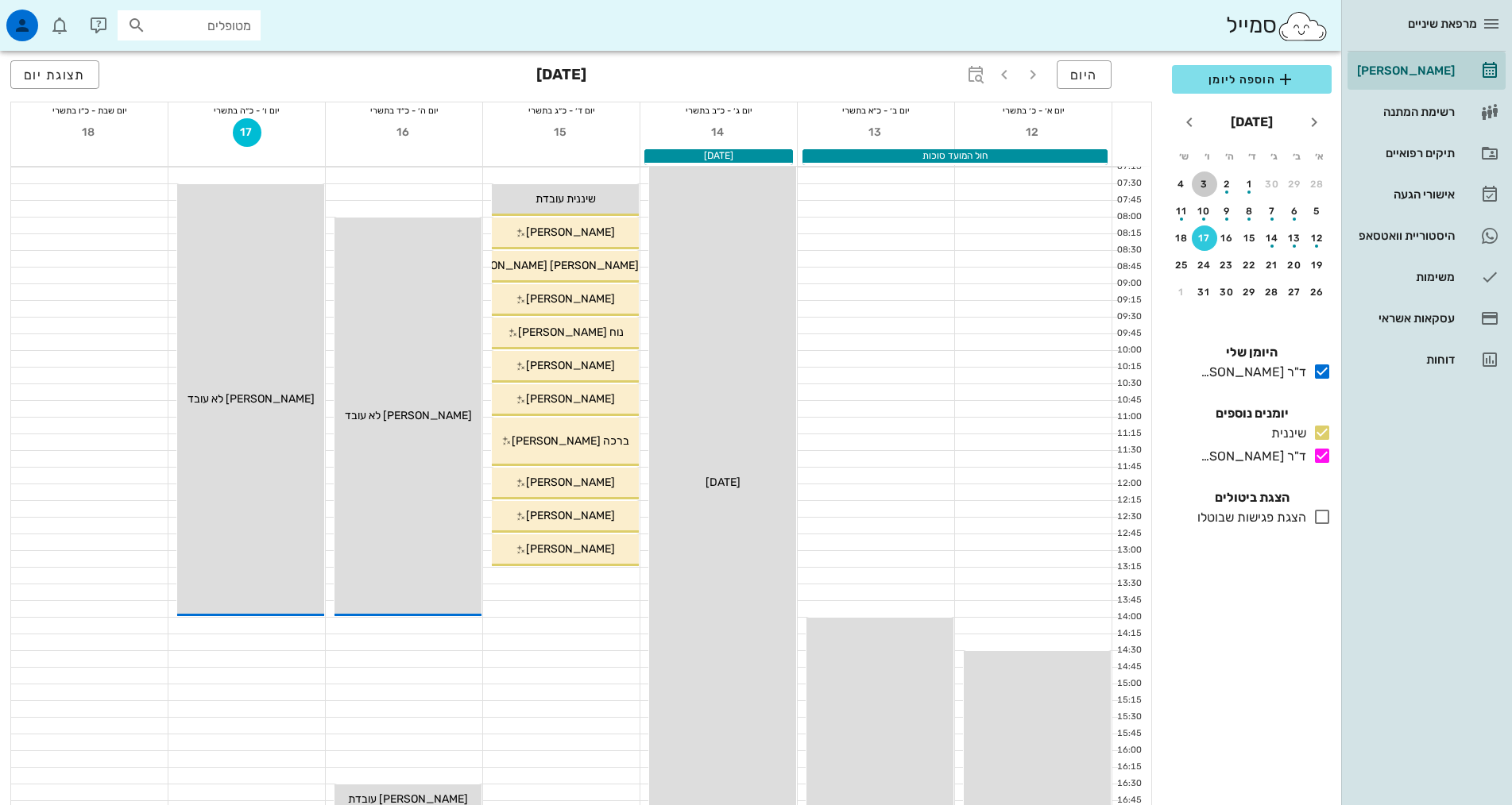
click at [1200, 185] on div "3" at bounding box center [1204, 184] width 26 height 11
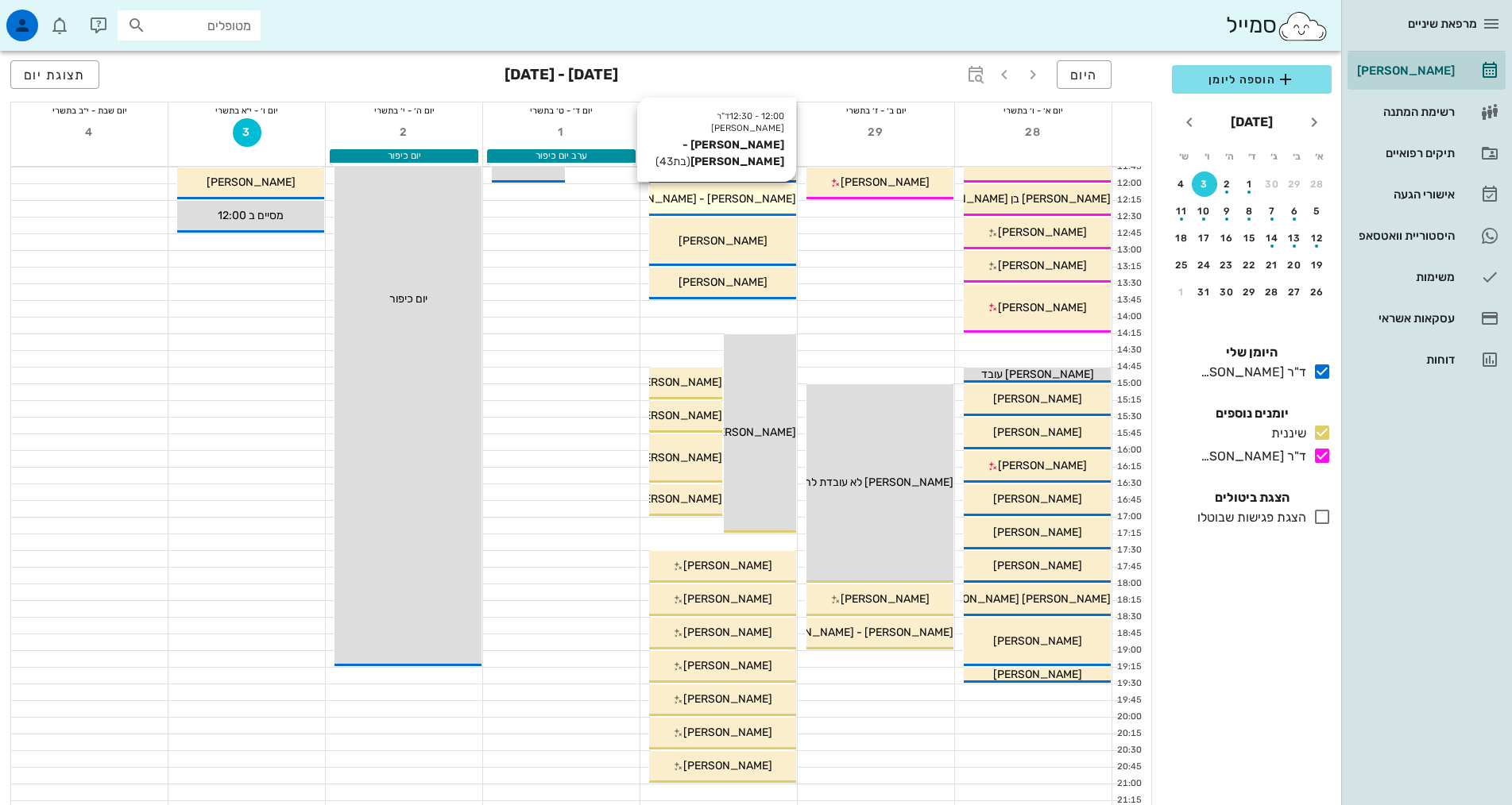
scroll to position [317, 0]
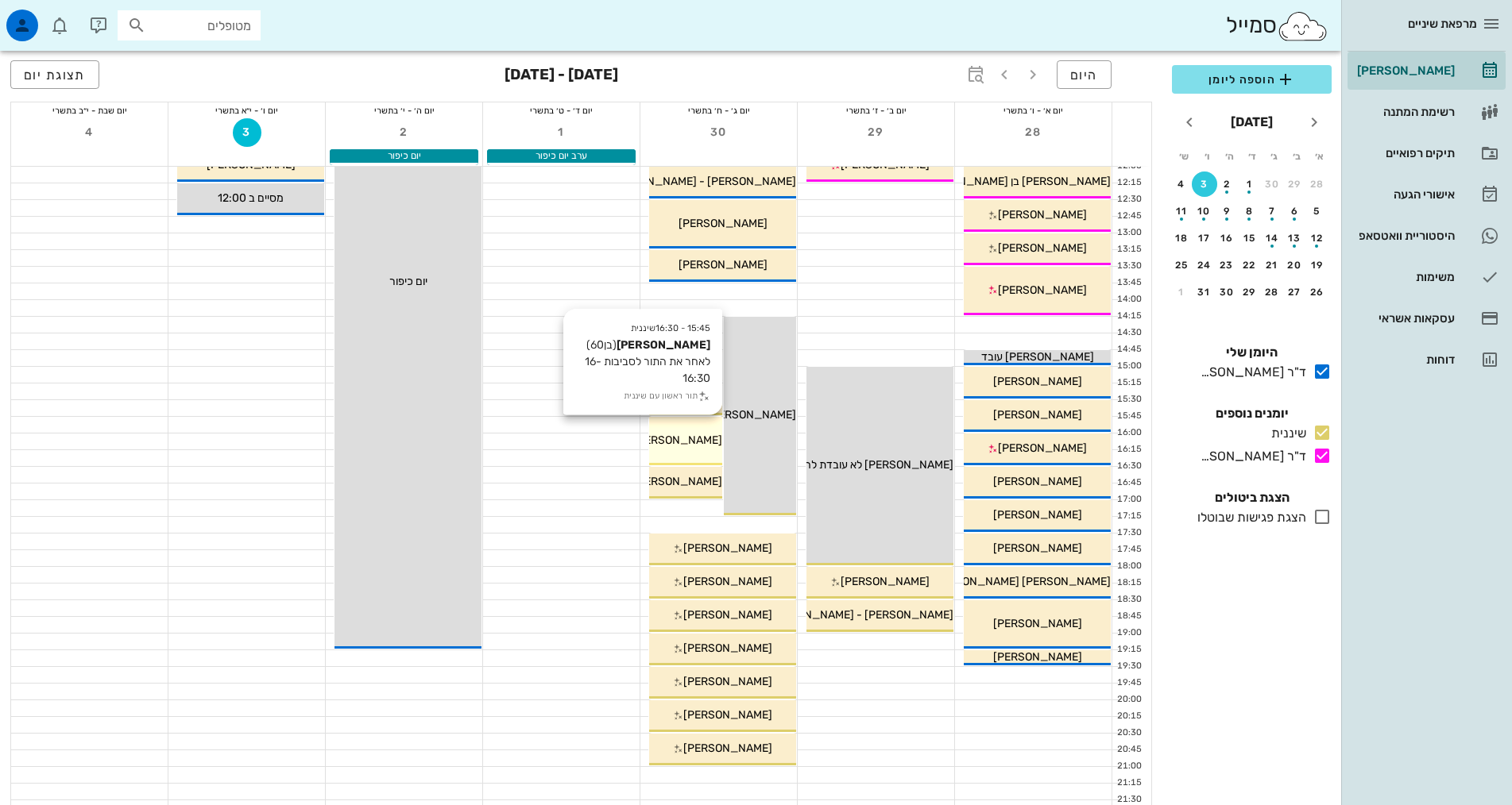
click at [703, 456] on div "15:45 - 16:30 שיננית [PERSON_NAME] (בן 60 ) לאחר את התור לסביבות 16-16:30 תור ר…" at bounding box center [685, 441] width 73 height 49
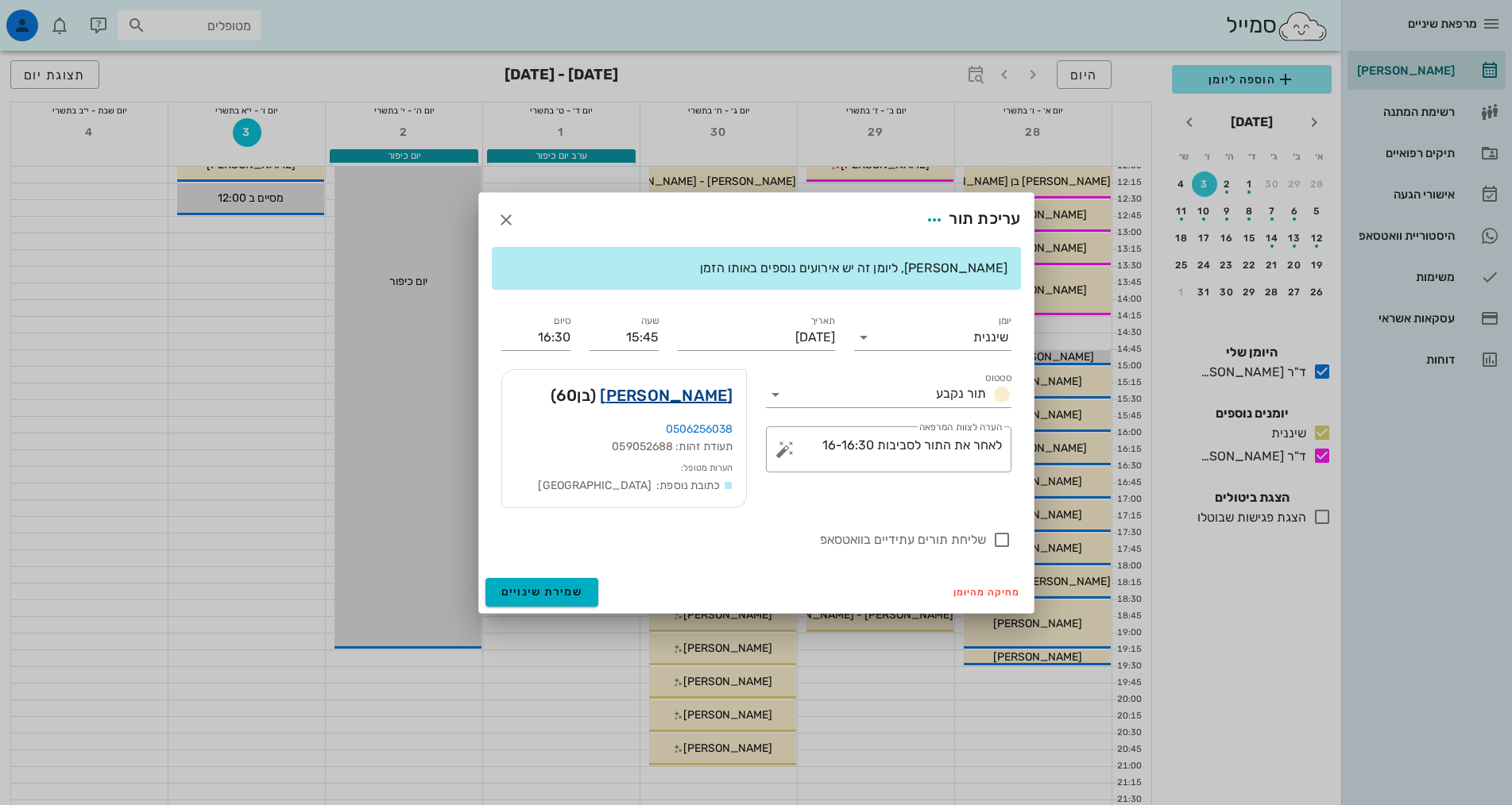
click at [697, 391] on link "[PERSON_NAME]" at bounding box center [666, 396] width 132 height 26
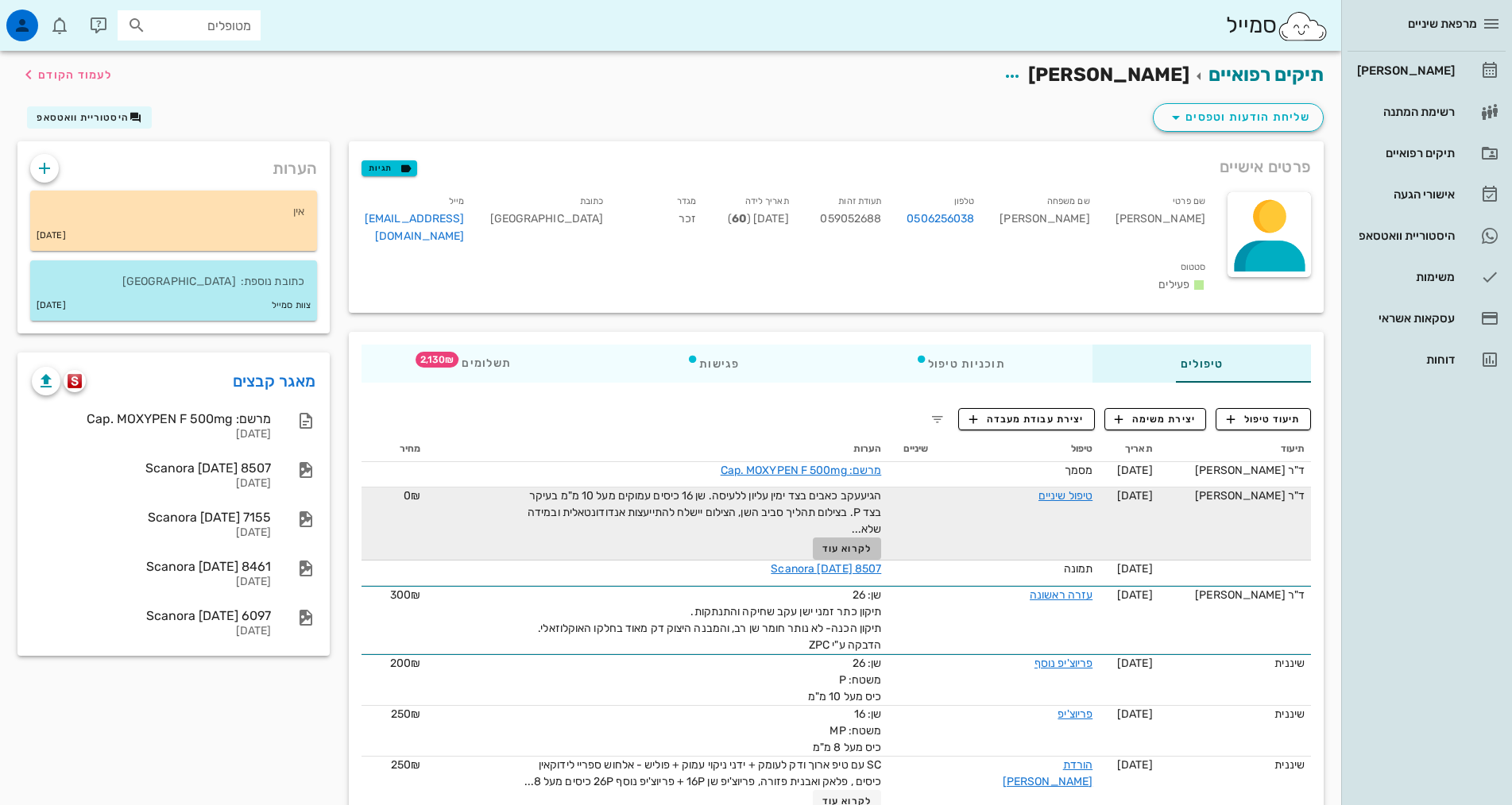
click at [822, 543] on span "לקרוא עוד" at bounding box center [846, 548] width 49 height 11
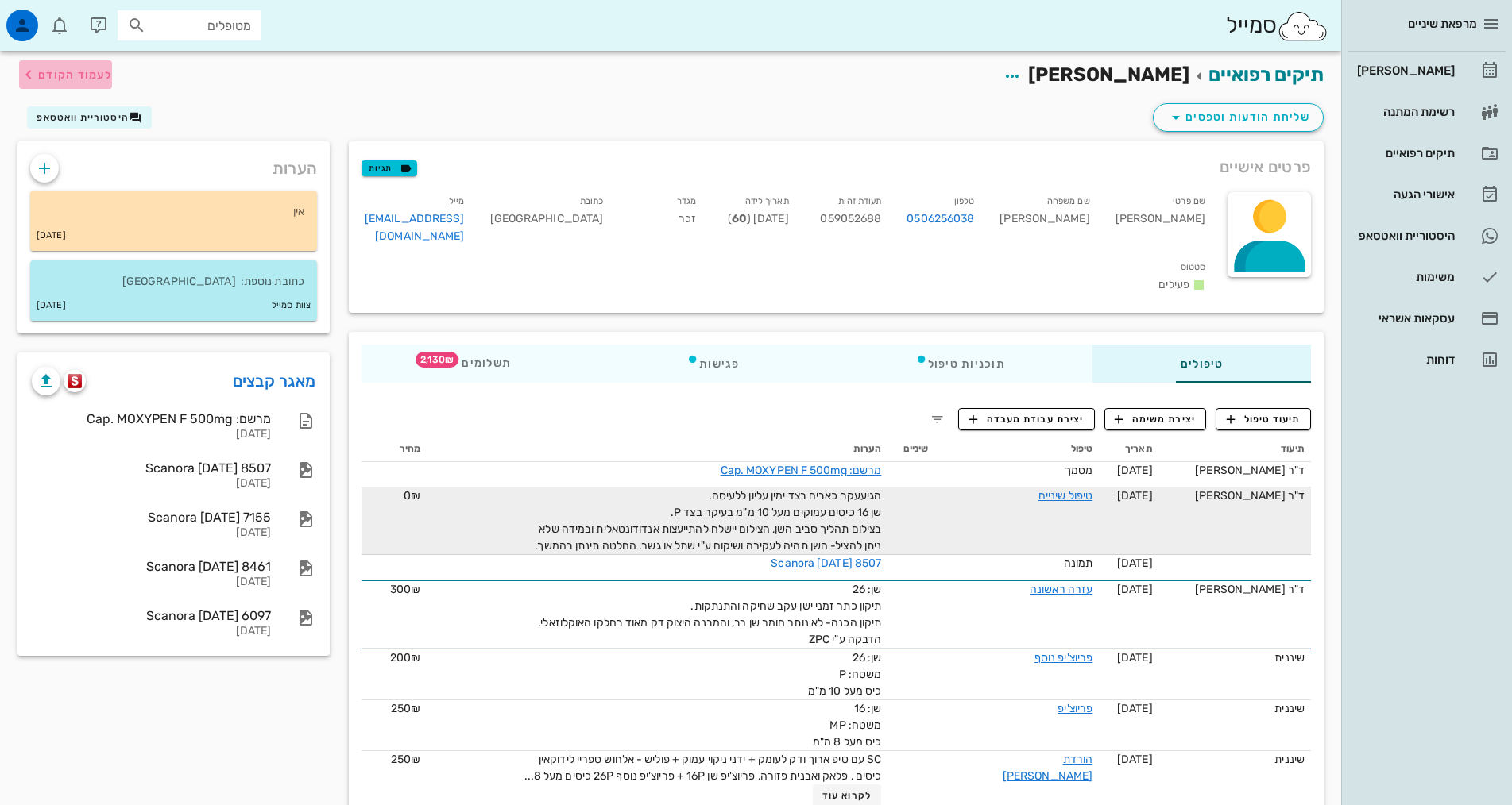
click at [44, 65] on span "לעמוד הקודם" at bounding box center [65, 74] width 93 height 19
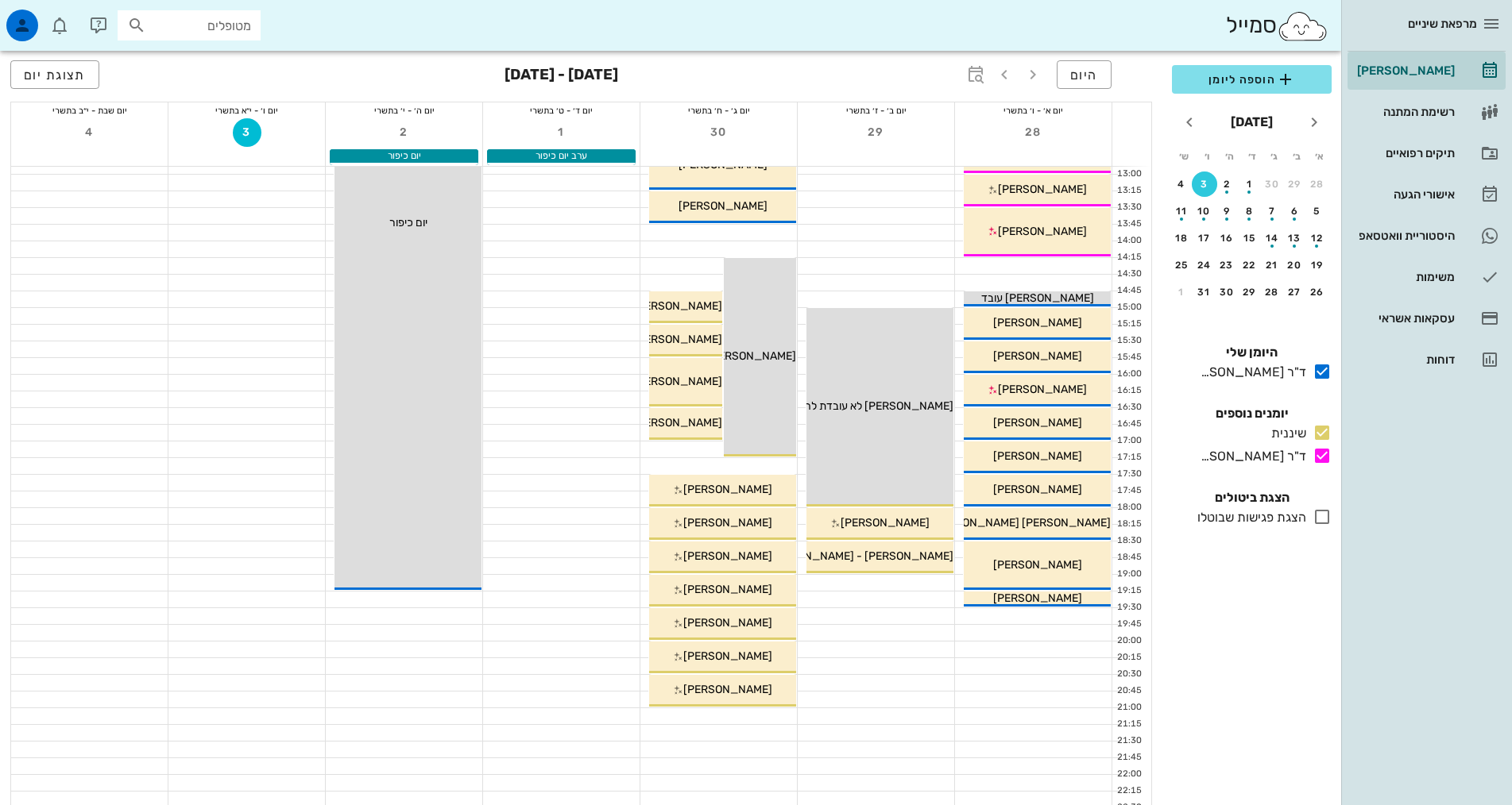
scroll to position [397, 0]
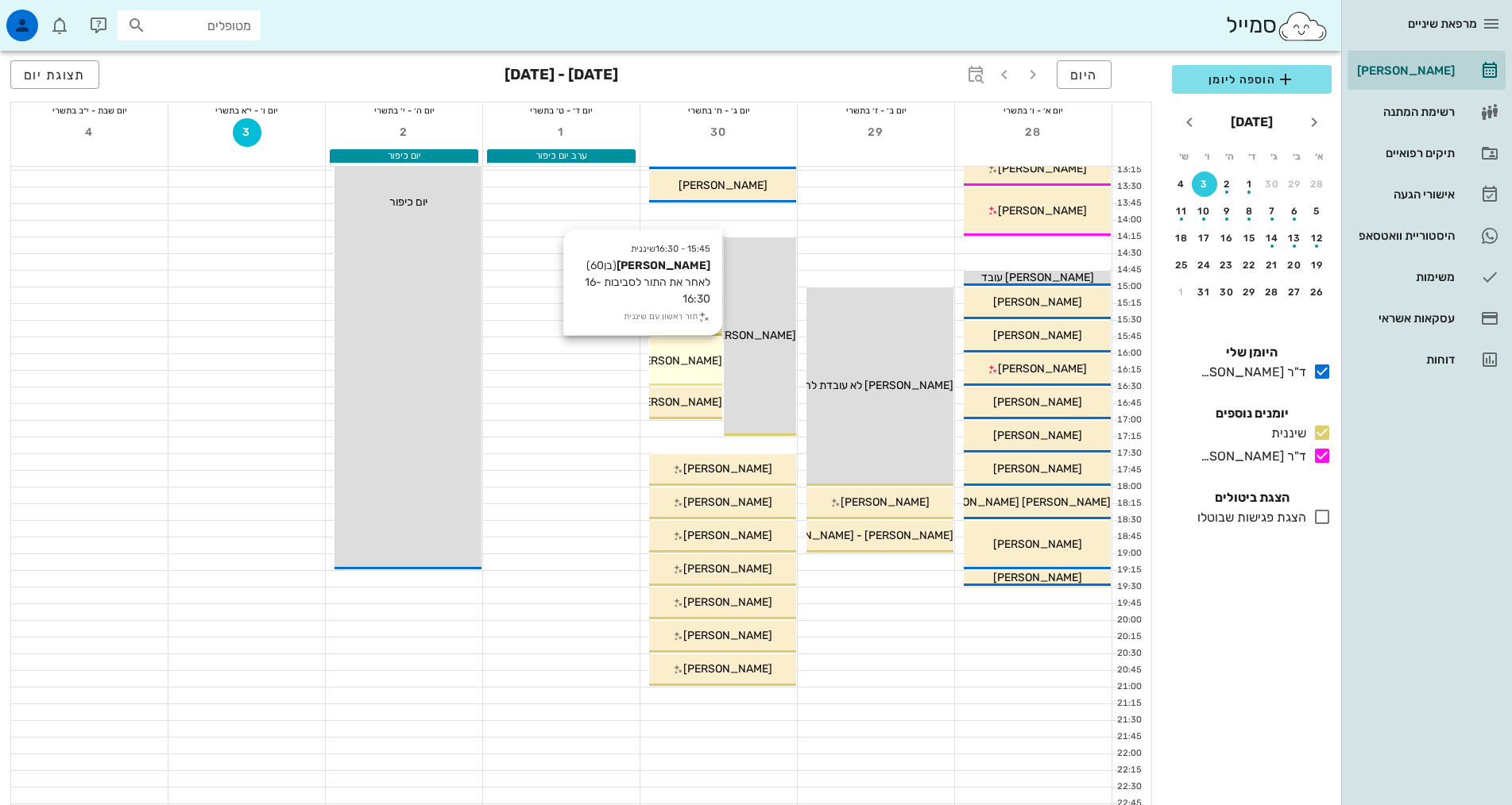
click at [698, 371] on div "15:45 - 16:30 שיננית [PERSON_NAME] (בן 60 ) לאחר את התור לסביבות 16-16:30 תור ר…" at bounding box center [685, 361] width 73 height 49
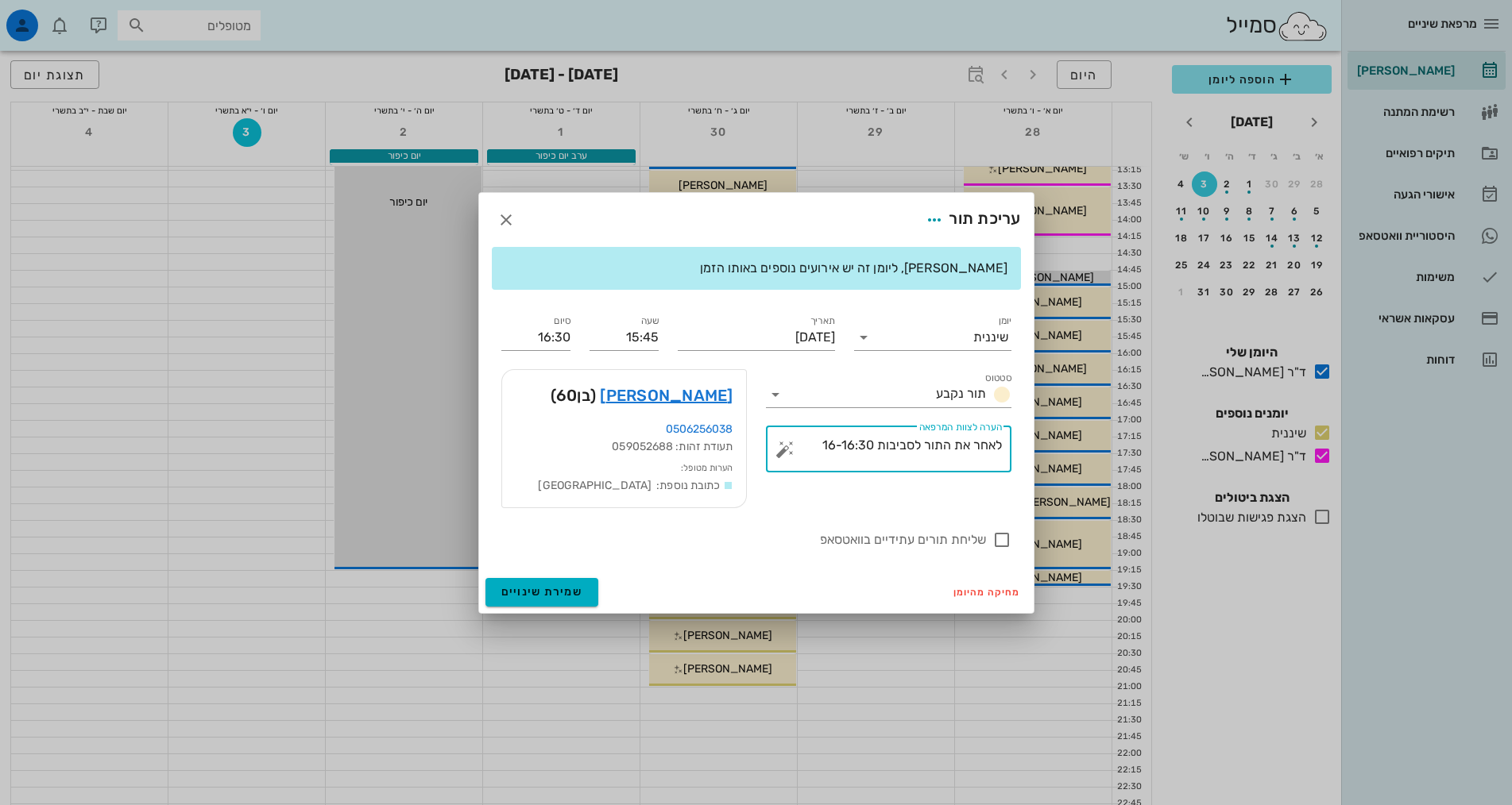
drag, startPoint x: 824, startPoint y: 449, endPoint x: 1023, endPoint y: 450, distance: 199.0
click at [1023, 450] on div "[PERSON_NAME], ליומן זה יש אירועים נוספים באותו הזמן יומן שיננית סטטוס תור נקבע…" at bounding box center [756, 409] width 554 height 324
click at [505, 220] on icon "button" at bounding box center [506, 219] width 19 height 19
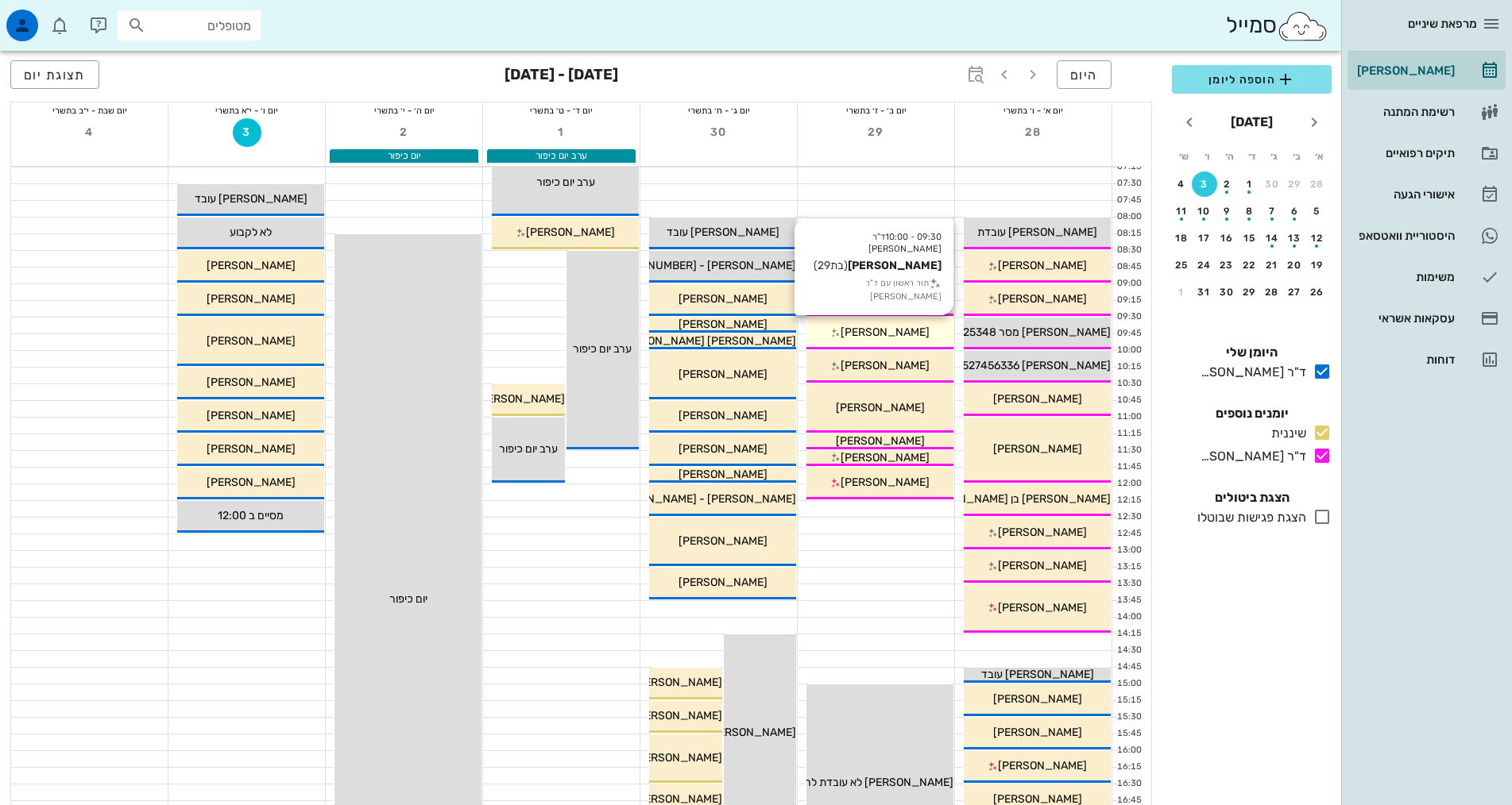
scroll to position [238, 0]
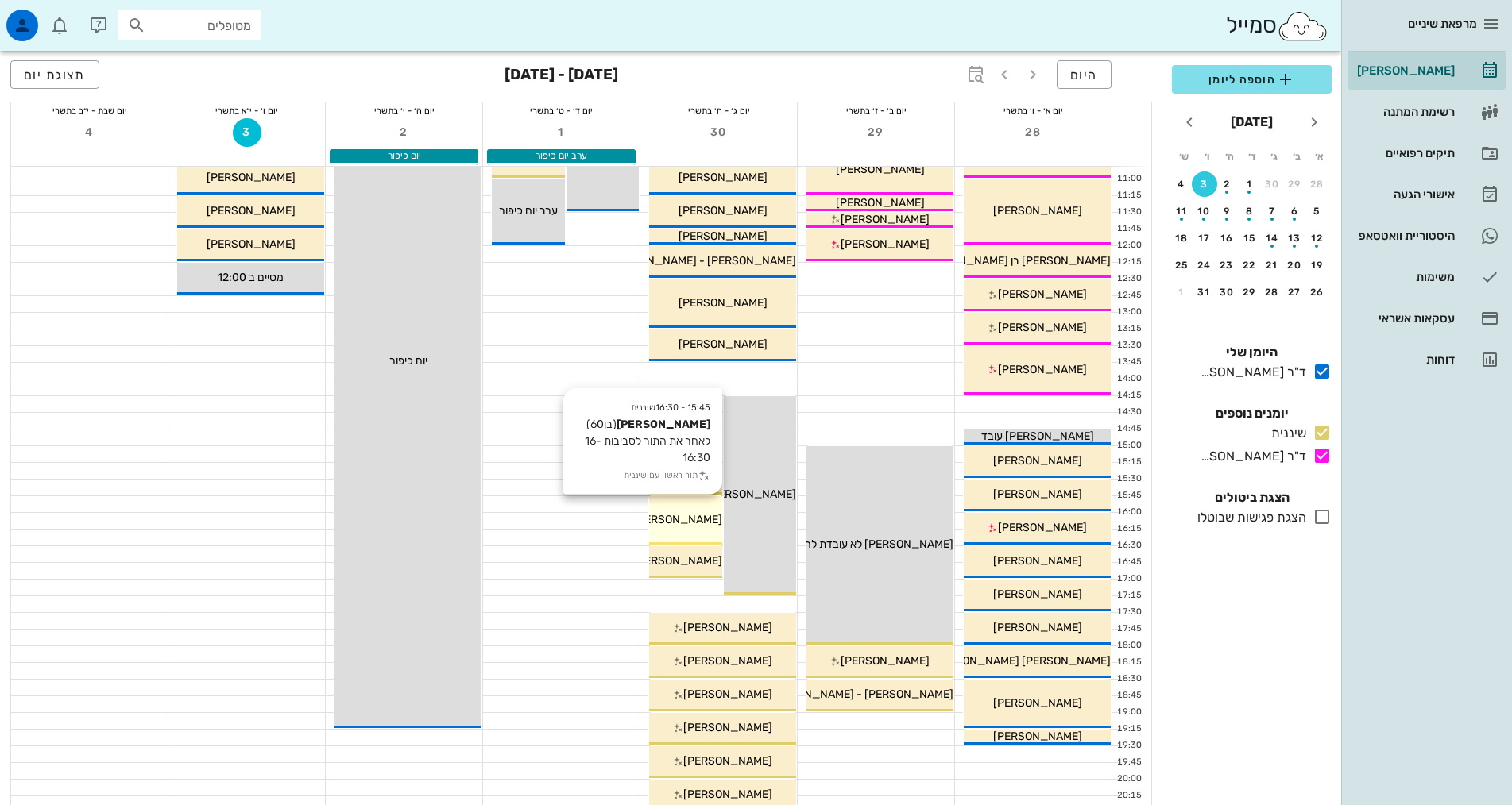
click at [695, 511] on div "[PERSON_NAME]" at bounding box center [685, 519] width 73 height 17
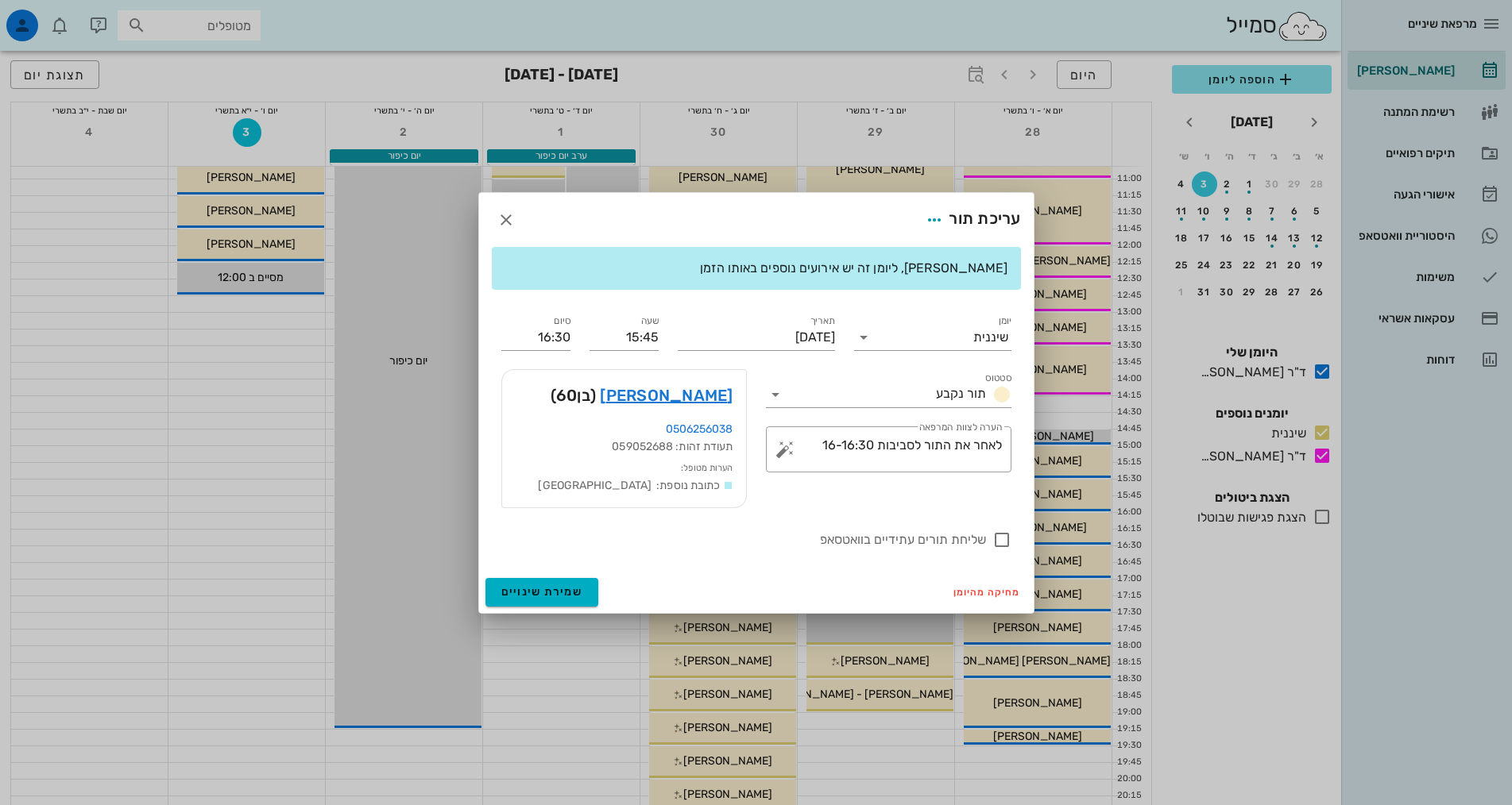
drag, startPoint x: 695, startPoint y: 510, endPoint x: 741, endPoint y: 297, distance: 217.9
click at [738, 295] on div "[PERSON_NAME], ליומן זה יש אירועים נוספים באותו הזמן יומן שיננית סטטוס תור נקבע…" at bounding box center [756, 409] width 554 height 324
click at [508, 218] on icon "button" at bounding box center [506, 219] width 19 height 19
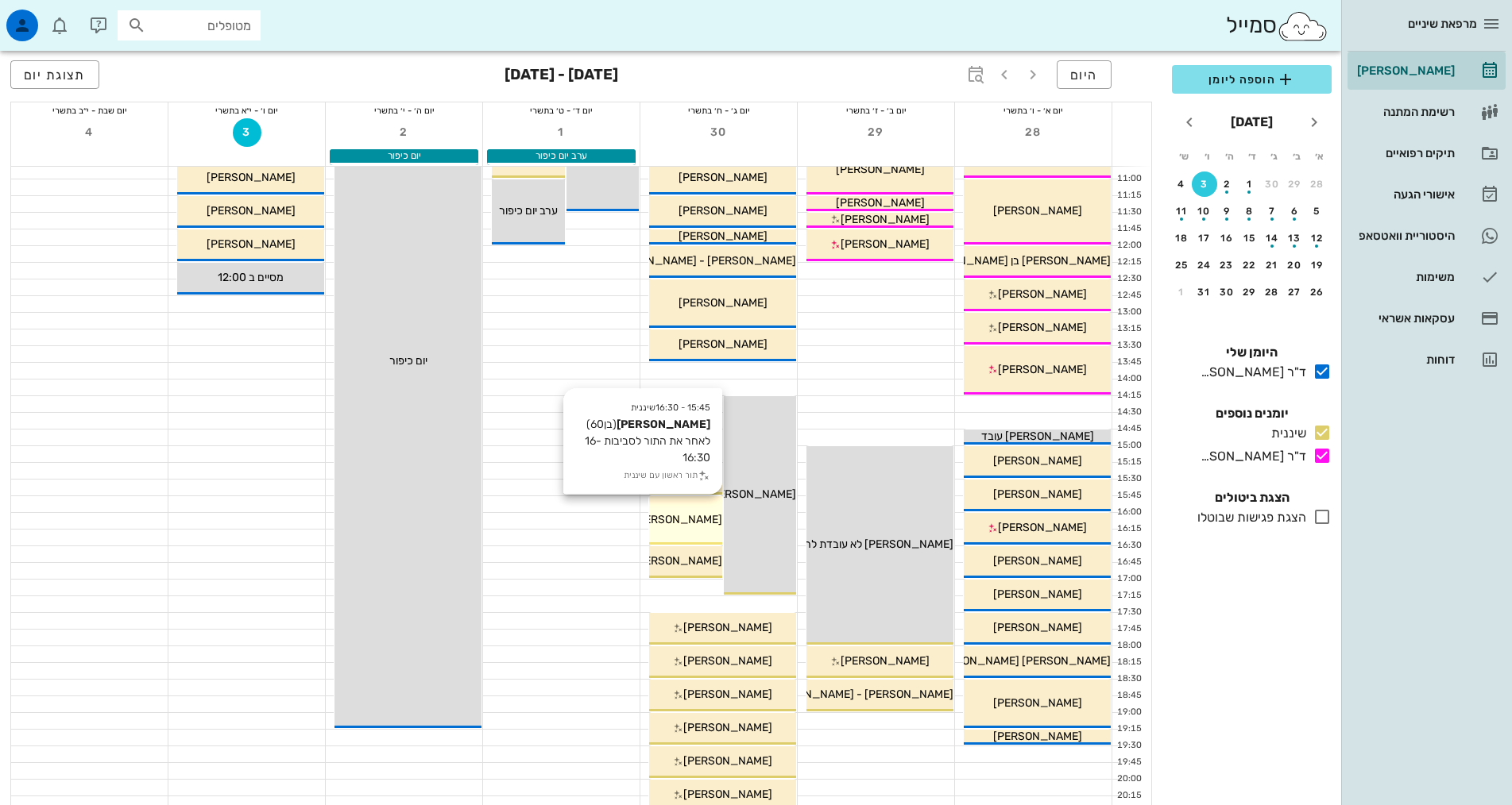
drag, startPoint x: 686, startPoint y: 509, endPoint x: 694, endPoint y: 523, distance: 16.1
click at [694, 523] on span "[PERSON_NAME]" at bounding box center [677, 520] width 89 height 14
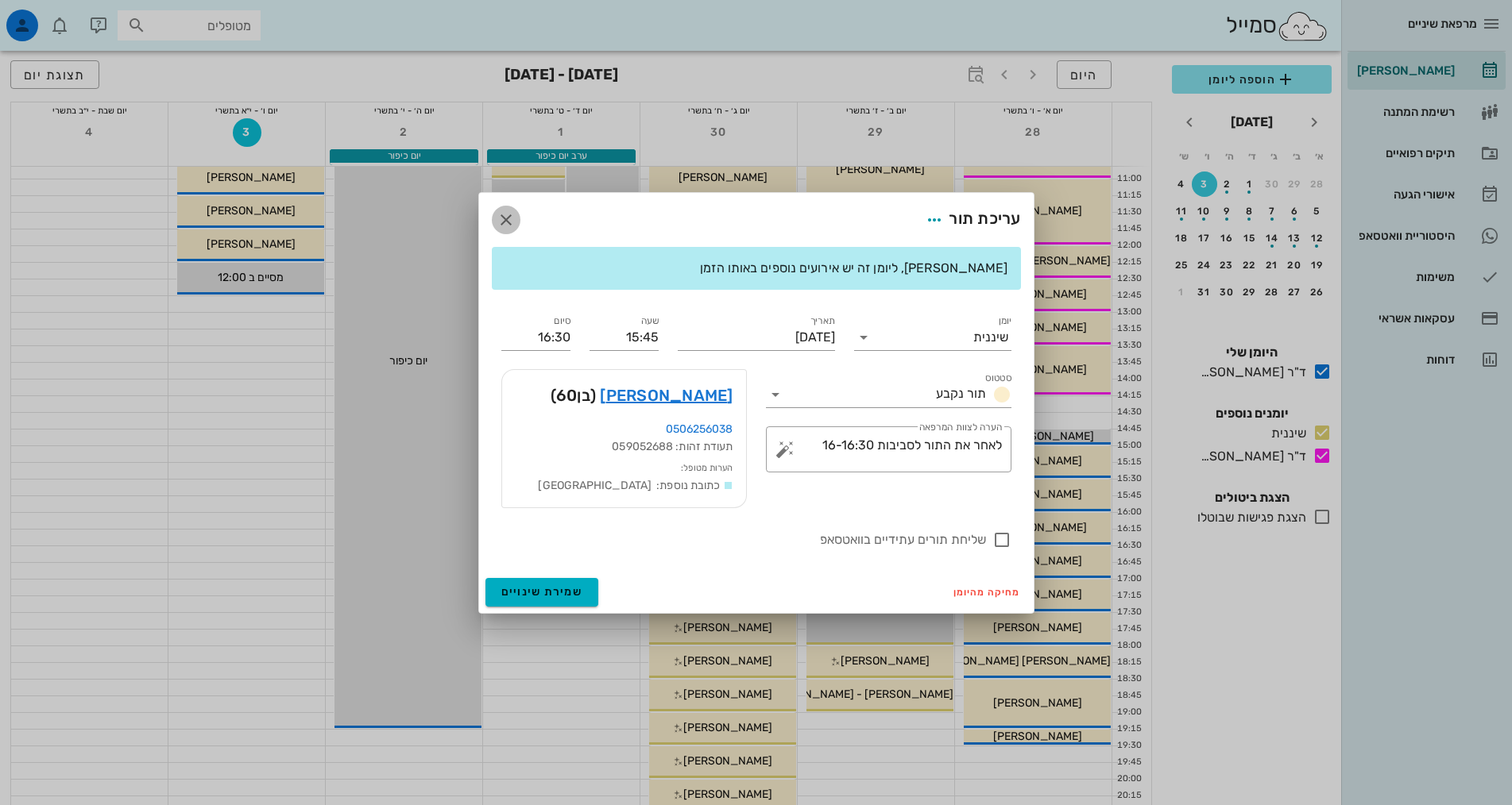
click at [510, 221] on icon "button" at bounding box center [506, 219] width 19 height 19
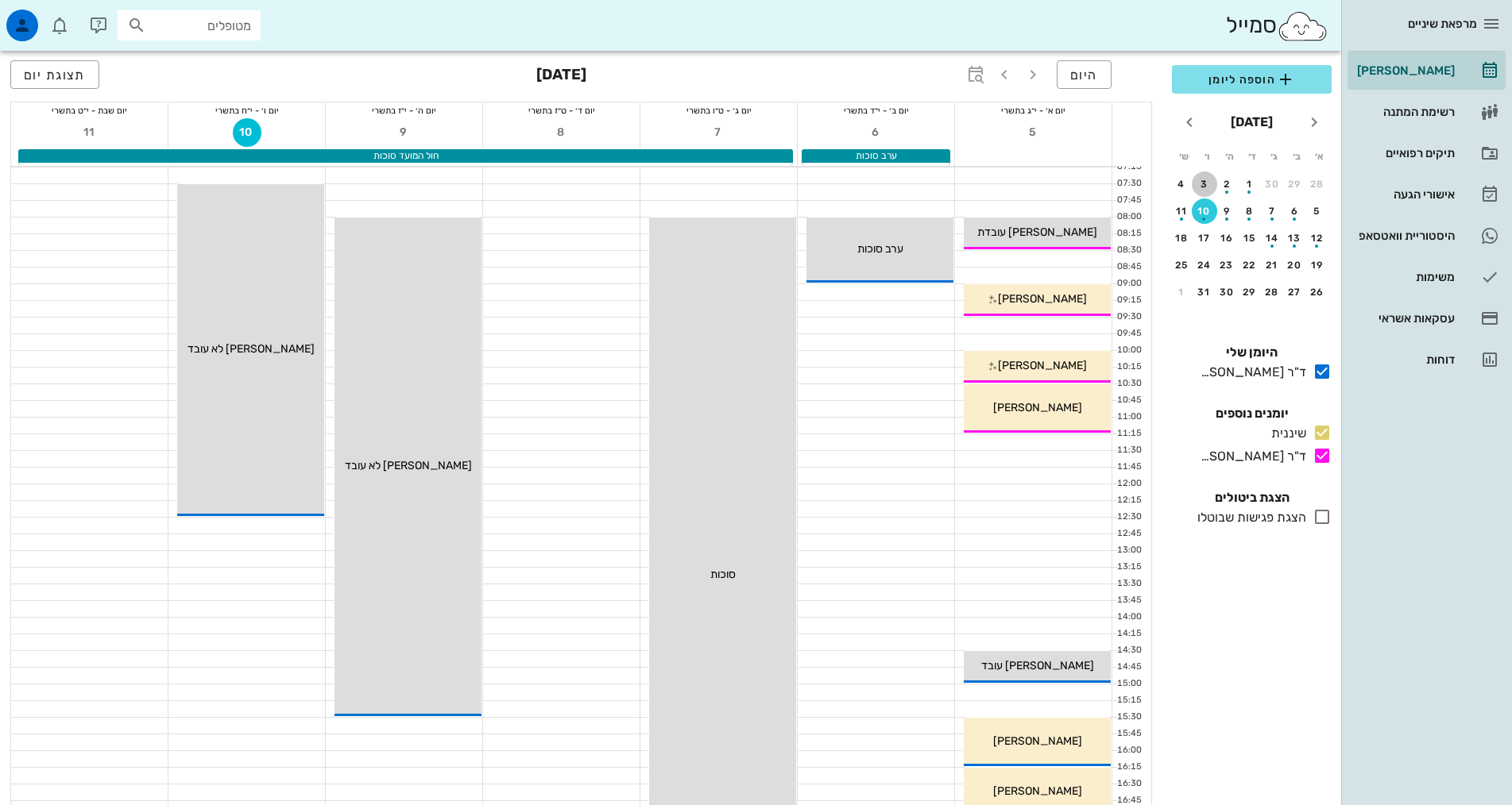
click at [1208, 189] on div "3" at bounding box center [1204, 184] width 26 height 11
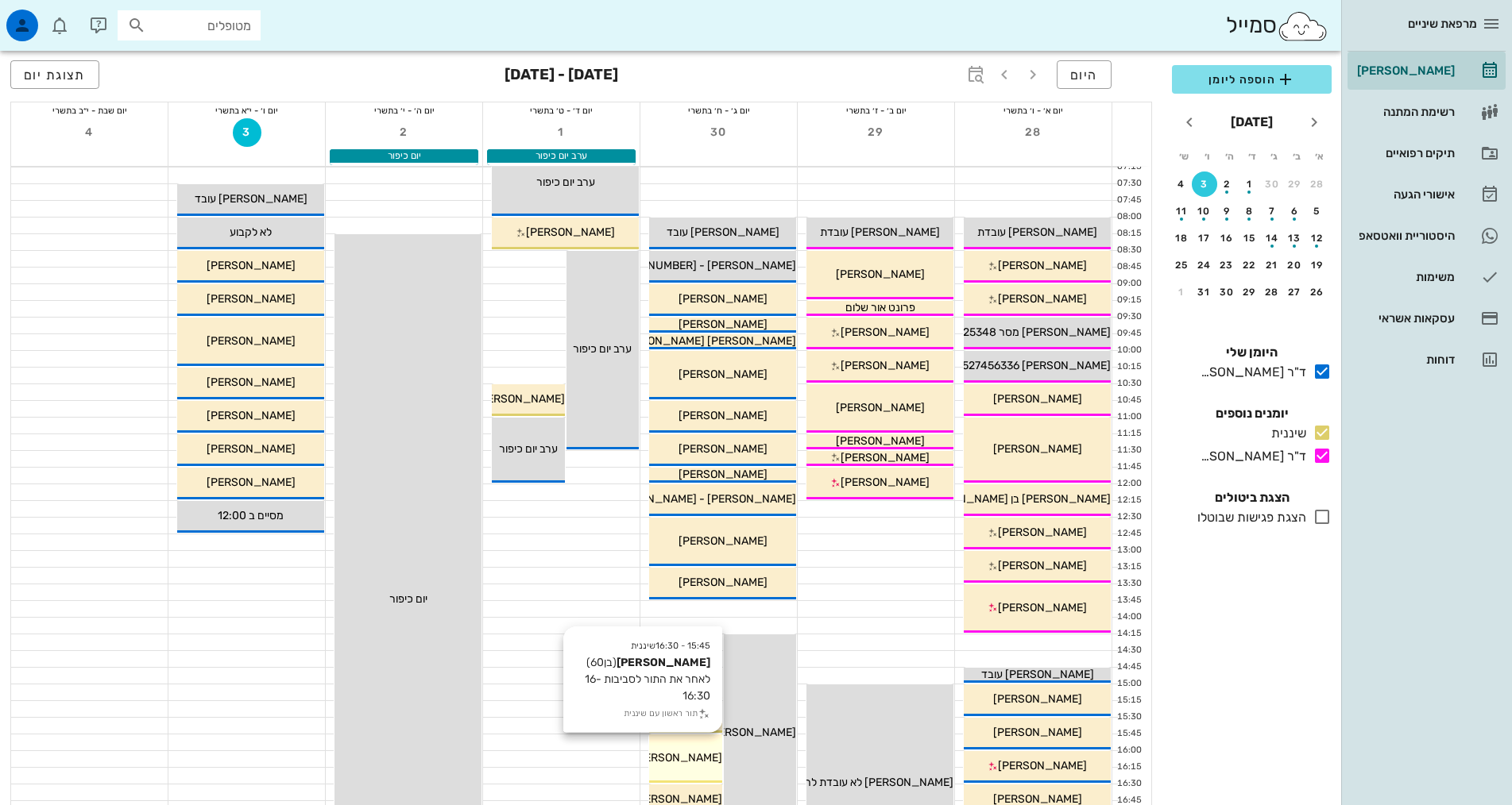
click at [676, 756] on span "[PERSON_NAME]" at bounding box center [677, 758] width 89 height 14
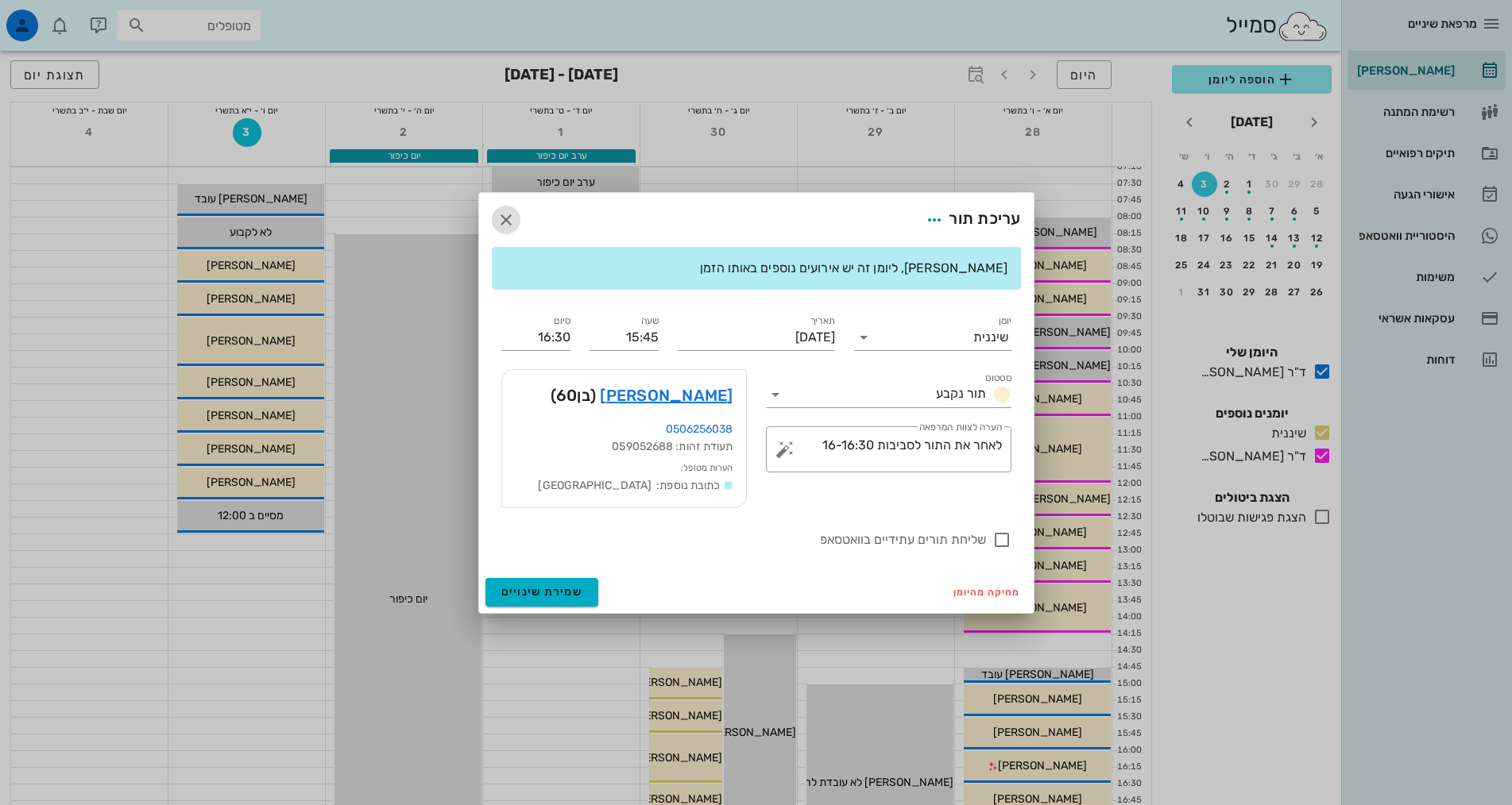
click at [508, 214] on icon "button" at bounding box center [506, 219] width 19 height 19
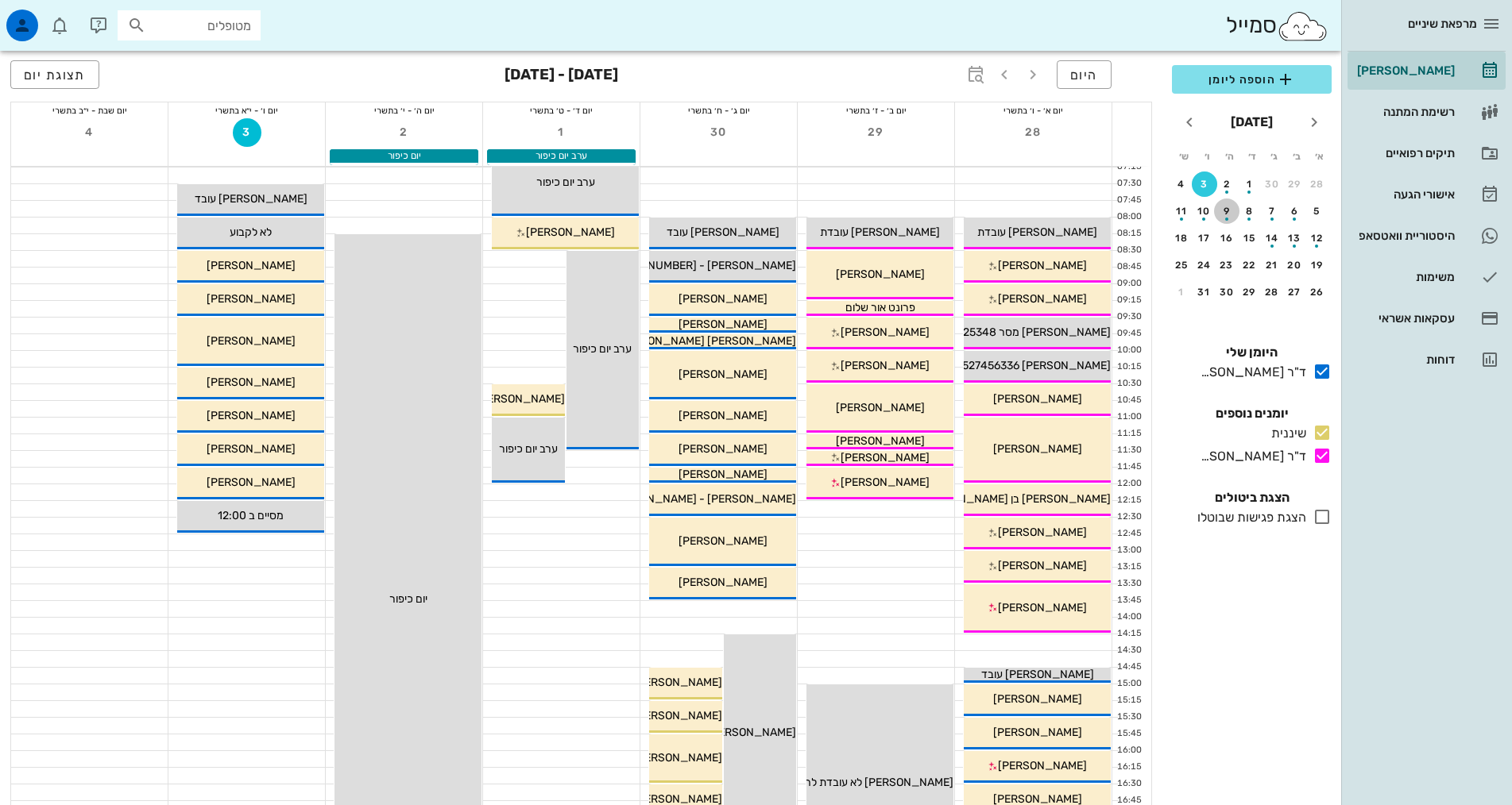
click at [1235, 209] on div "9" at bounding box center [1226, 211] width 26 height 11
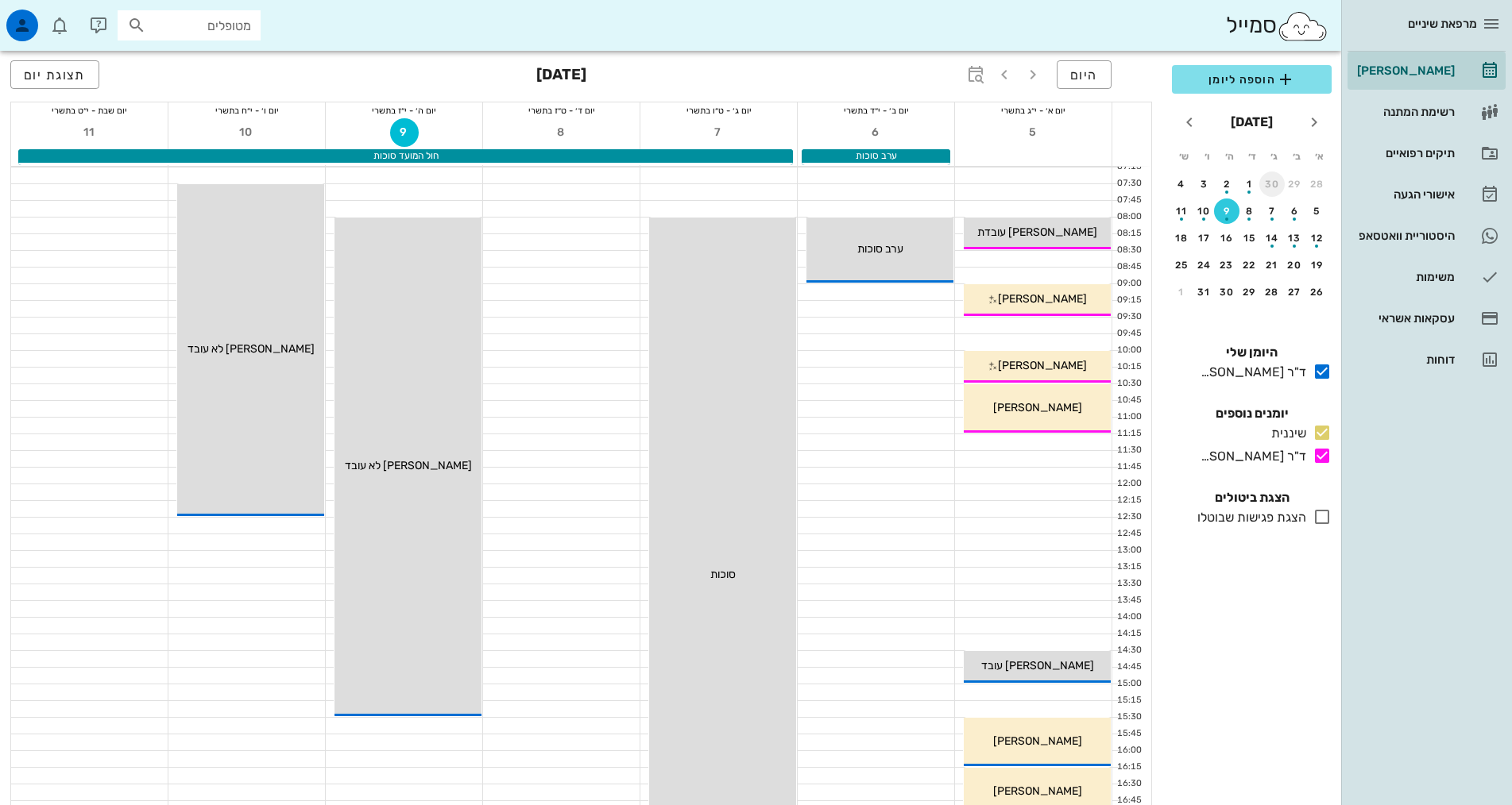
click at [1273, 184] on div "30" at bounding box center [1272, 184] width 26 height 11
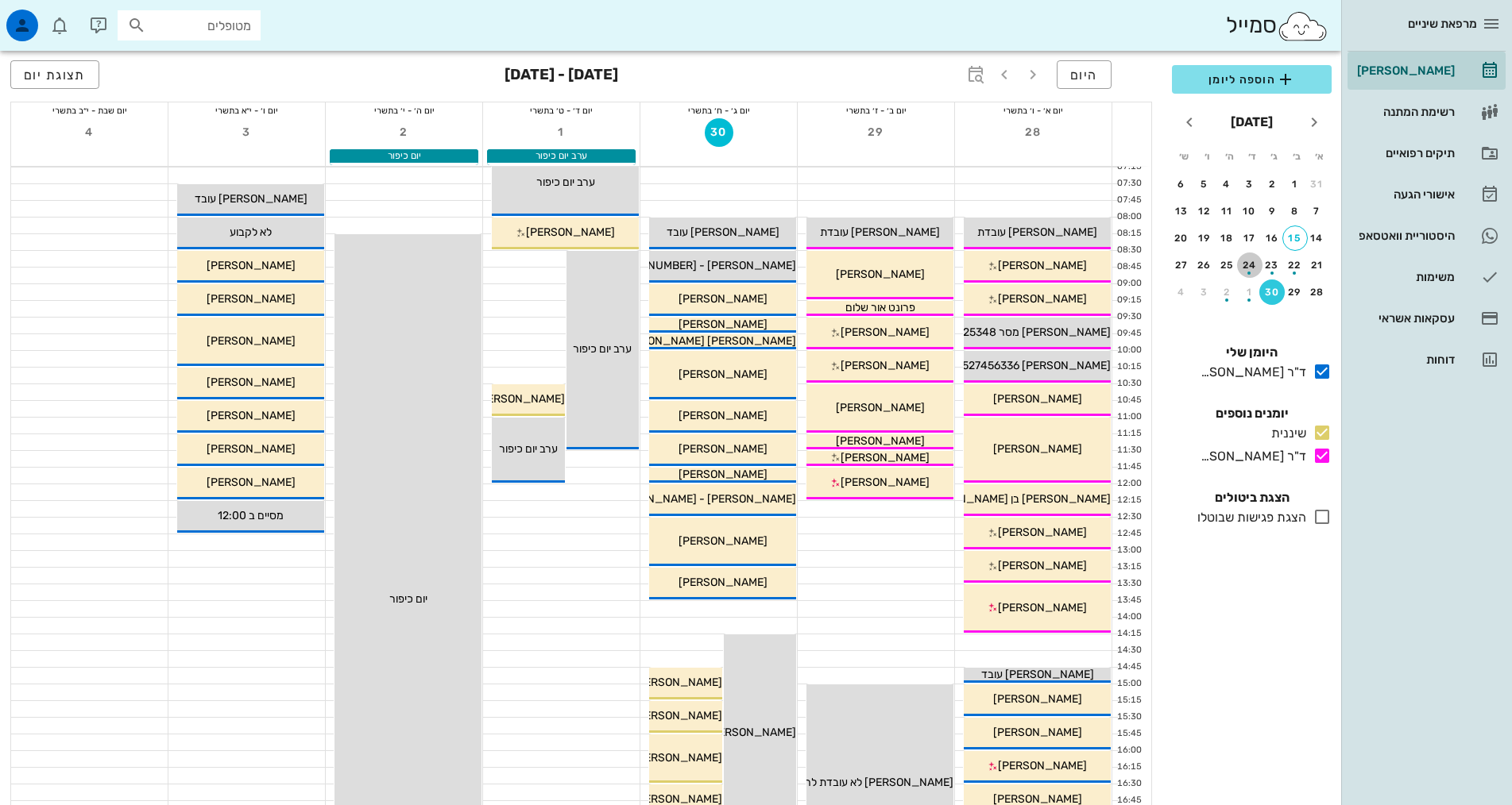
click at [1249, 266] on div "button" at bounding box center [1250, 269] width 26 height 9
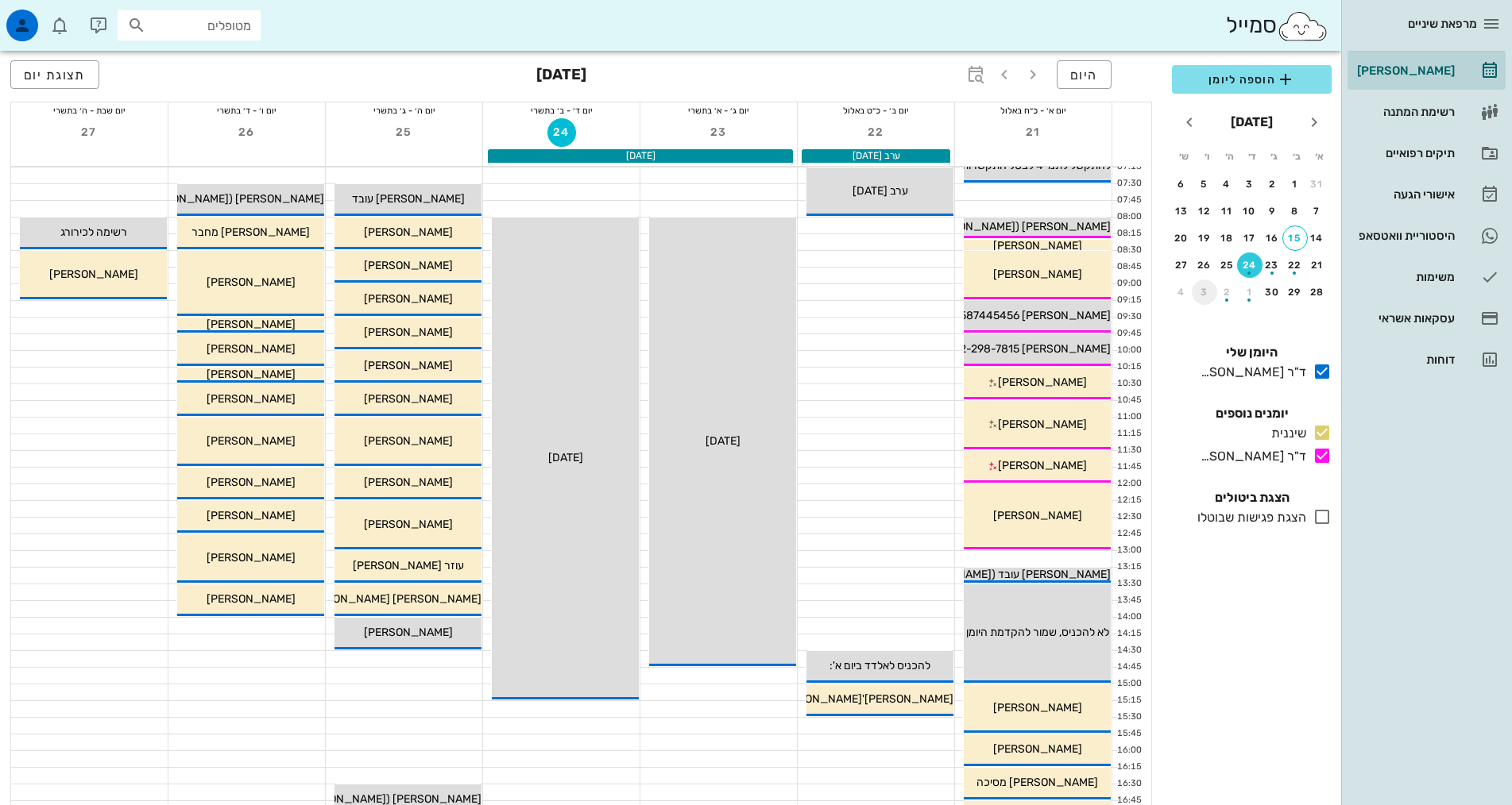
click at [1204, 295] on div "3" at bounding box center [1204, 292] width 26 height 11
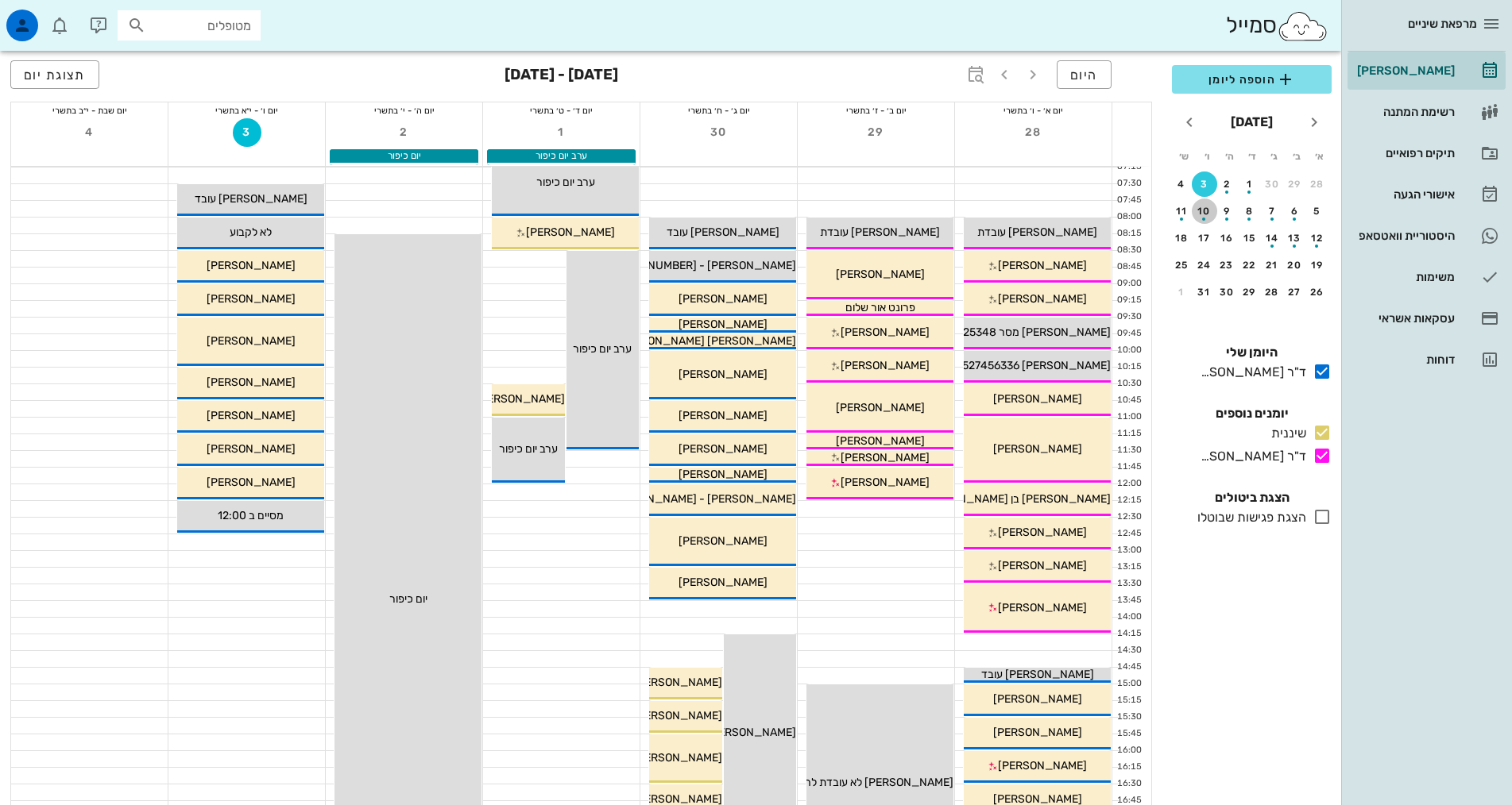
click at [1205, 214] on div "button" at bounding box center [1204, 214] width 26 height 9
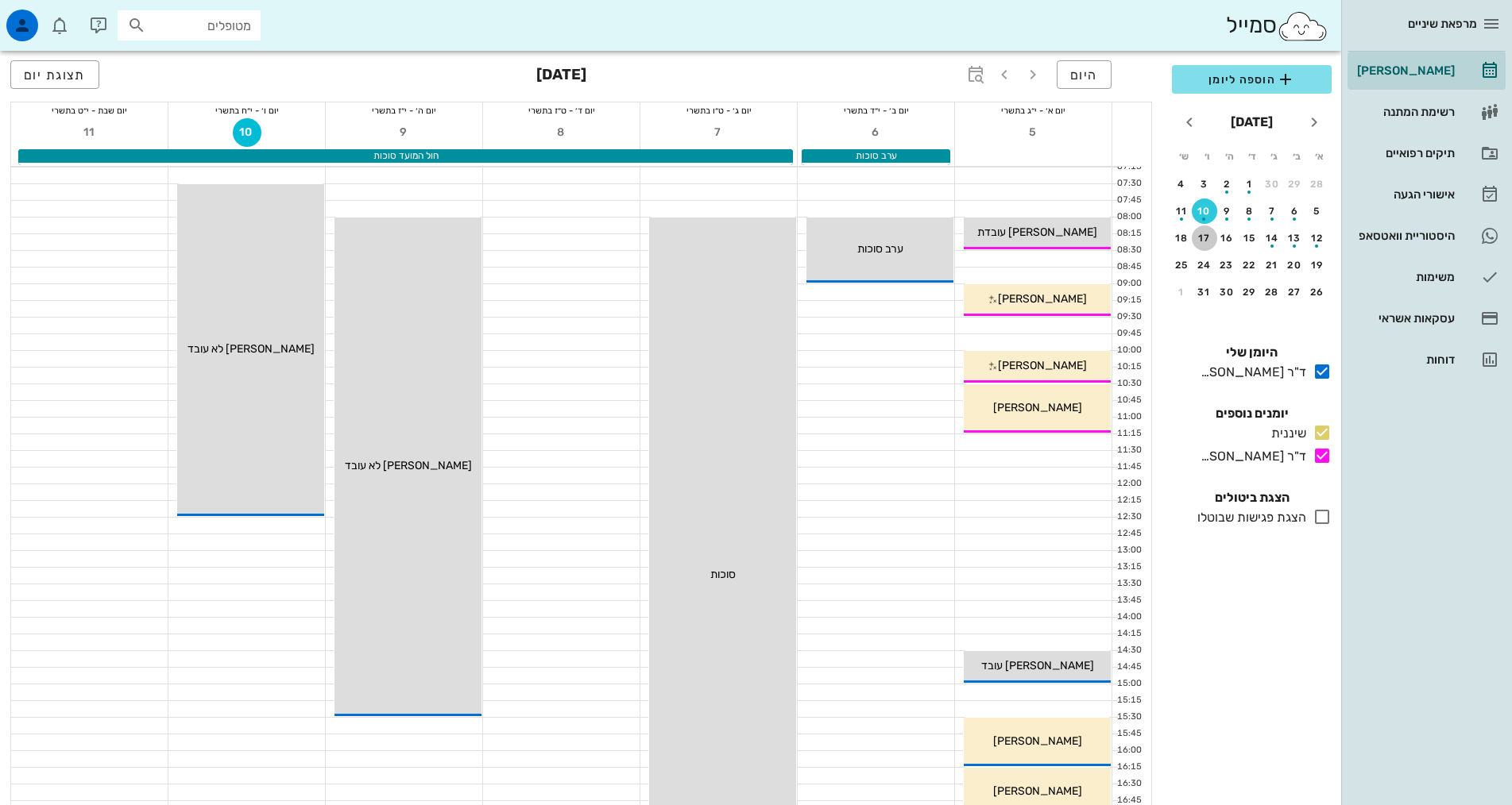
drag, startPoint x: 1198, startPoint y: 236, endPoint x: 1216, endPoint y: 248, distance: 21.6
click at [1198, 235] on div "17" at bounding box center [1204, 238] width 26 height 11
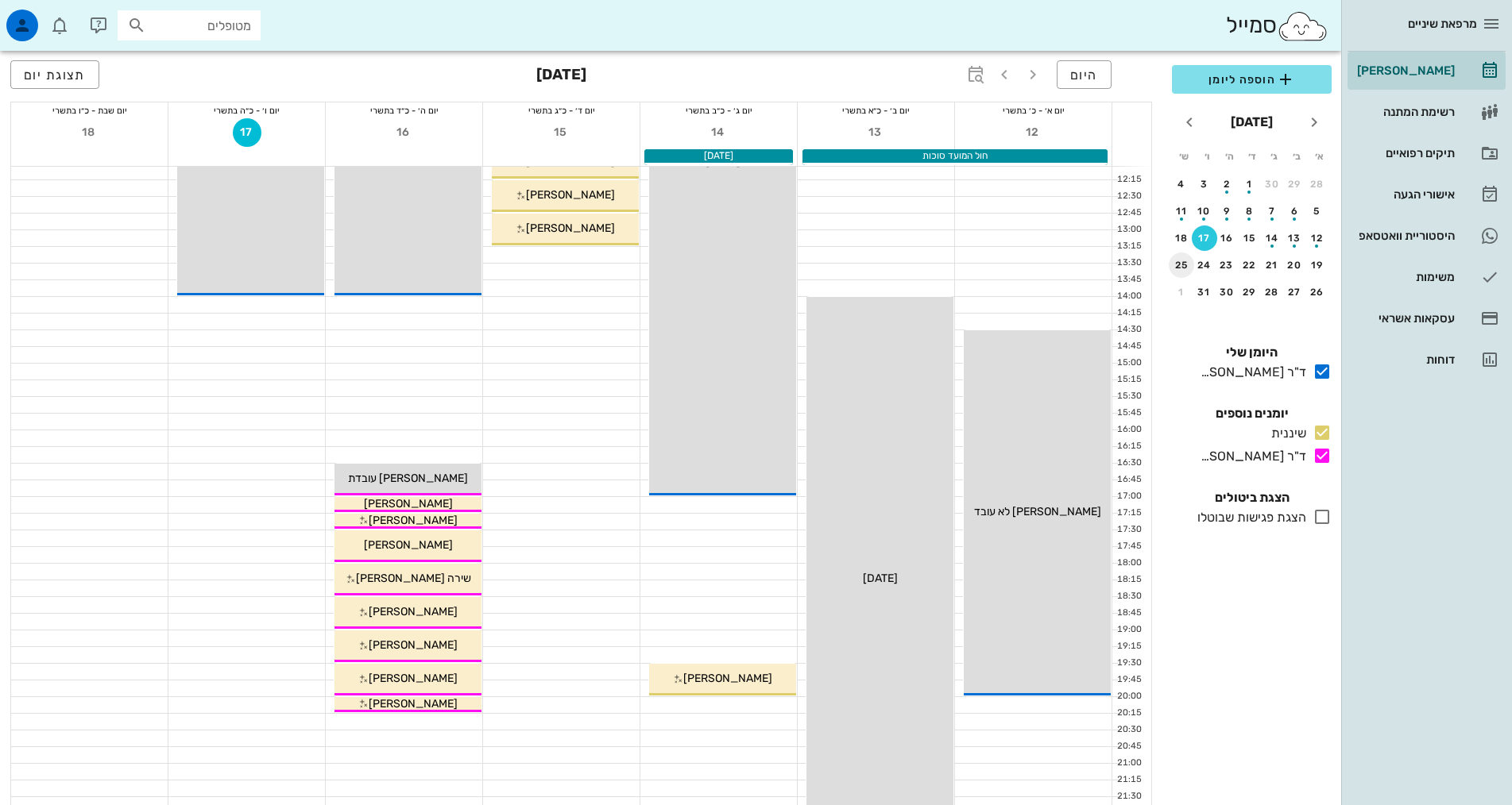
scroll to position [397, 0]
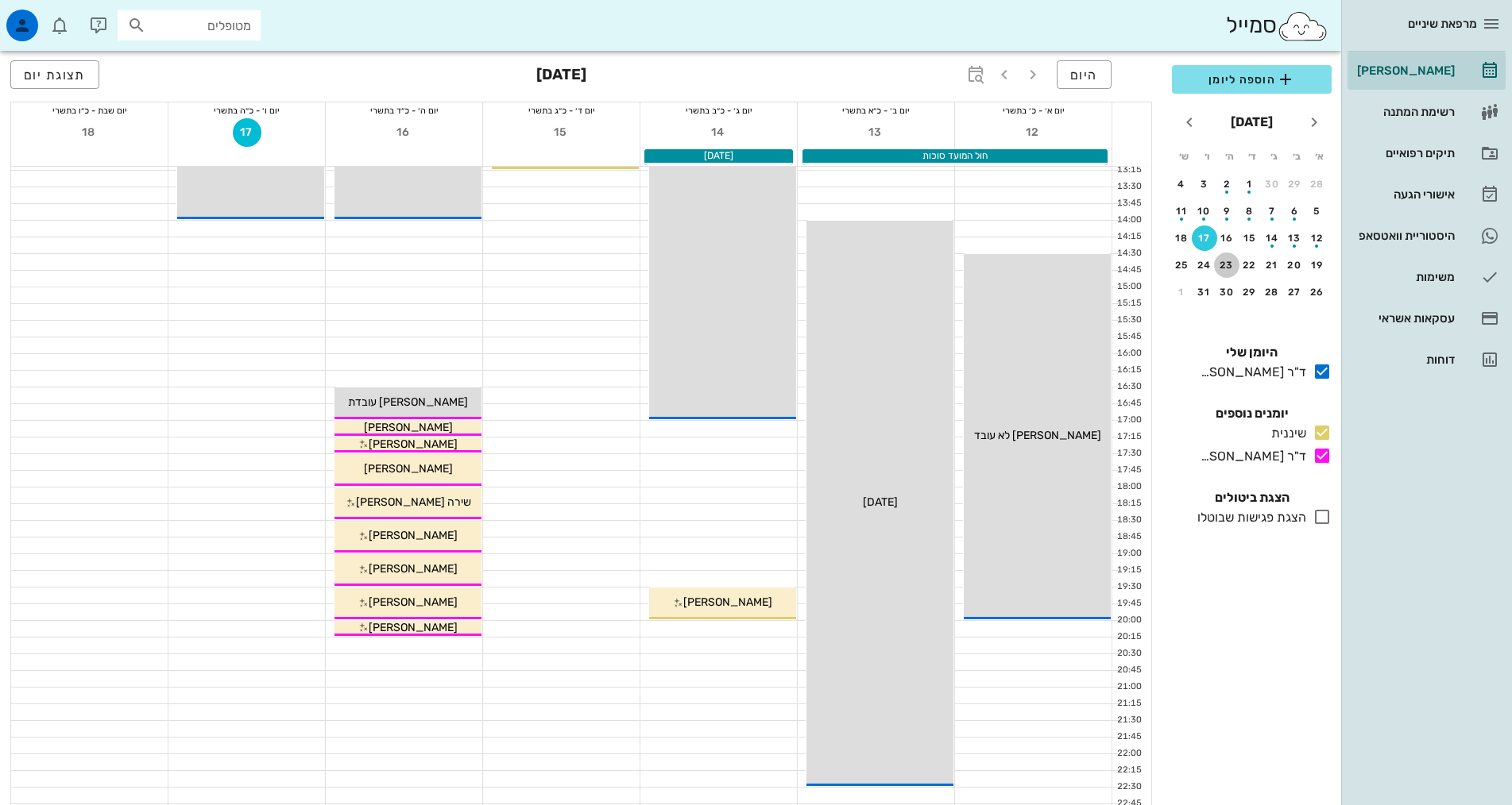
click at [1223, 259] on button "23" at bounding box center [1226, 266] width 26 height 26
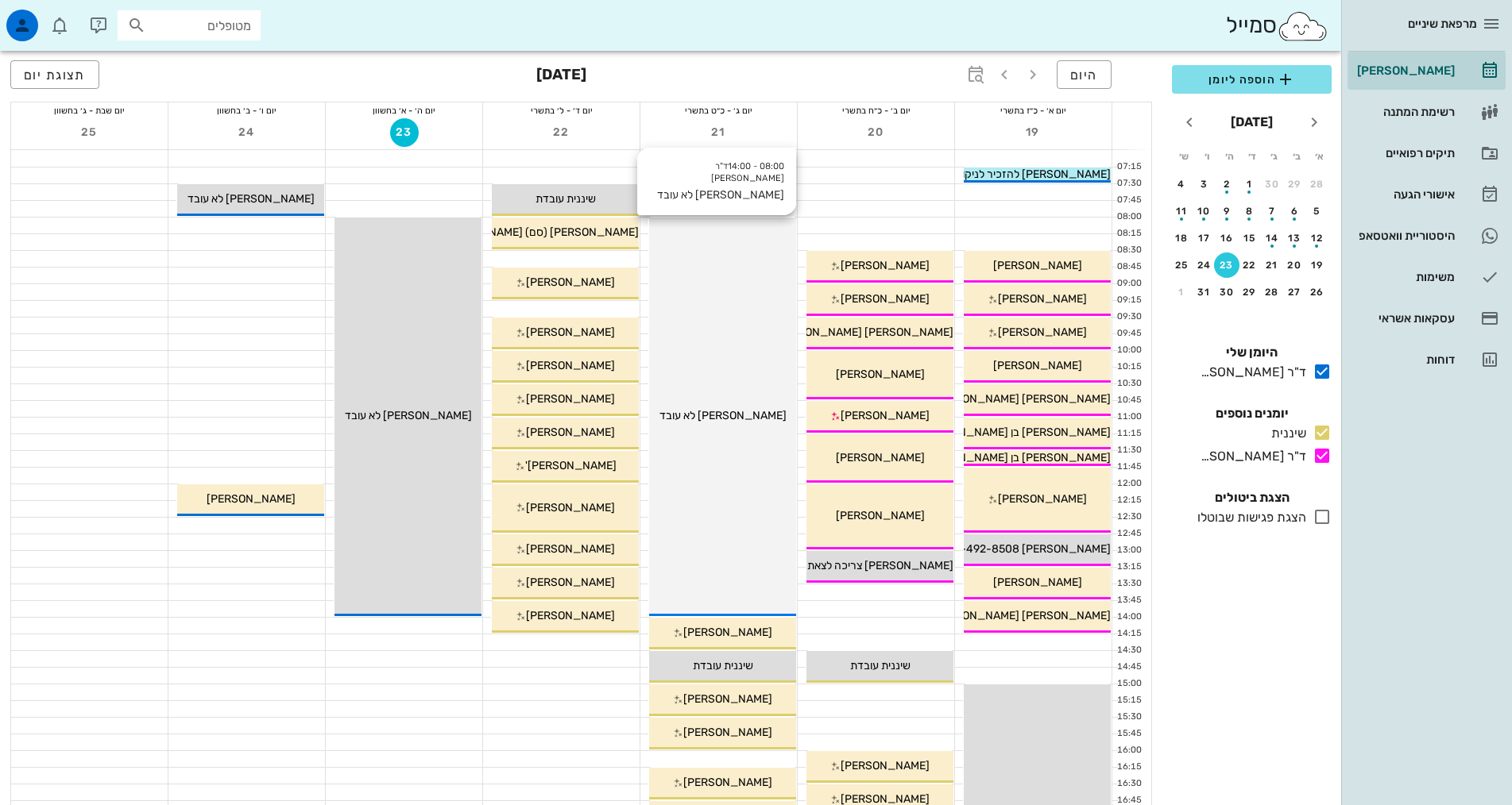
scroll to position [397, 0]
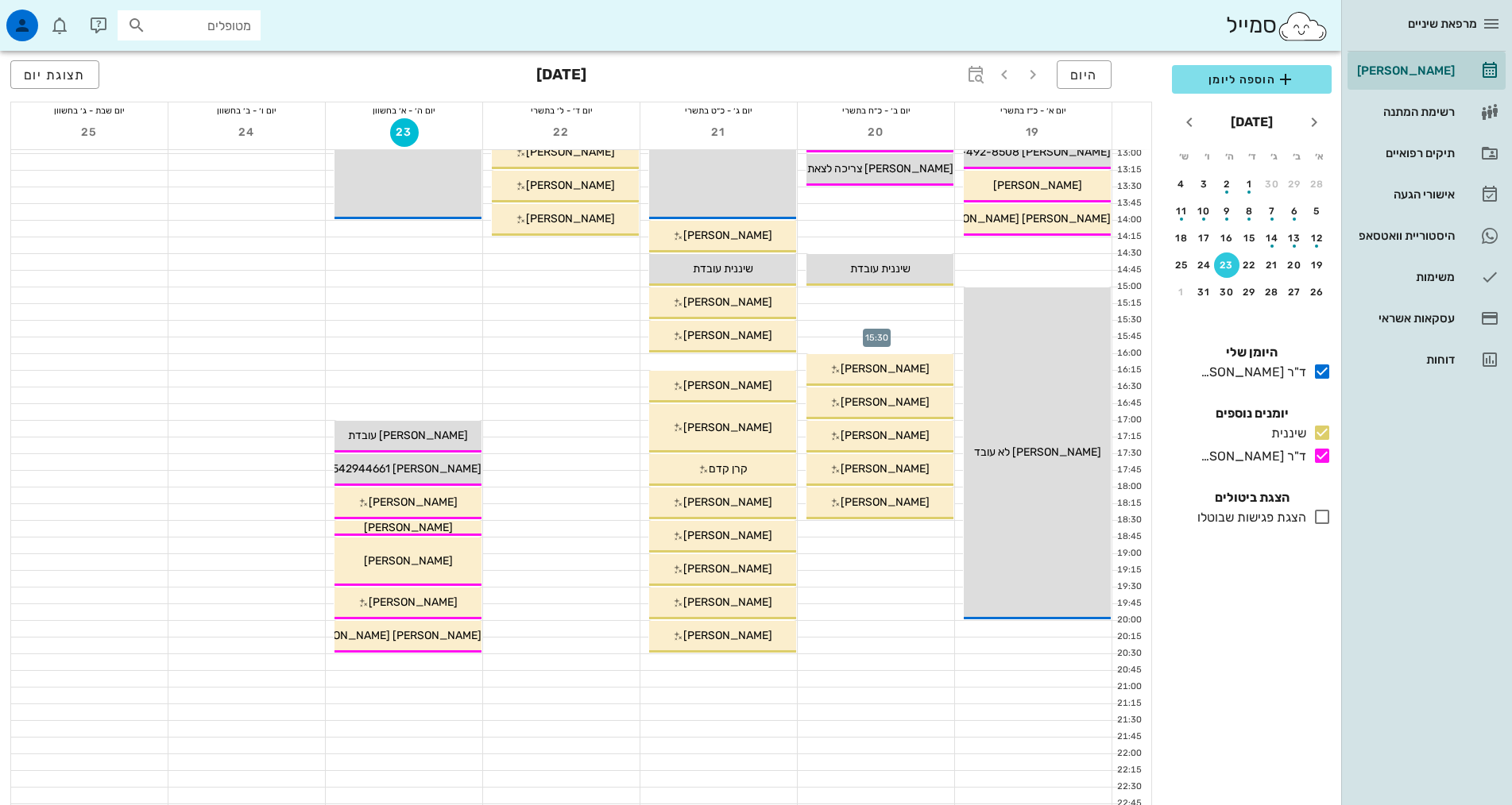
click at [911, 333] on div at bounding box center [875, 328] width 156 height 16
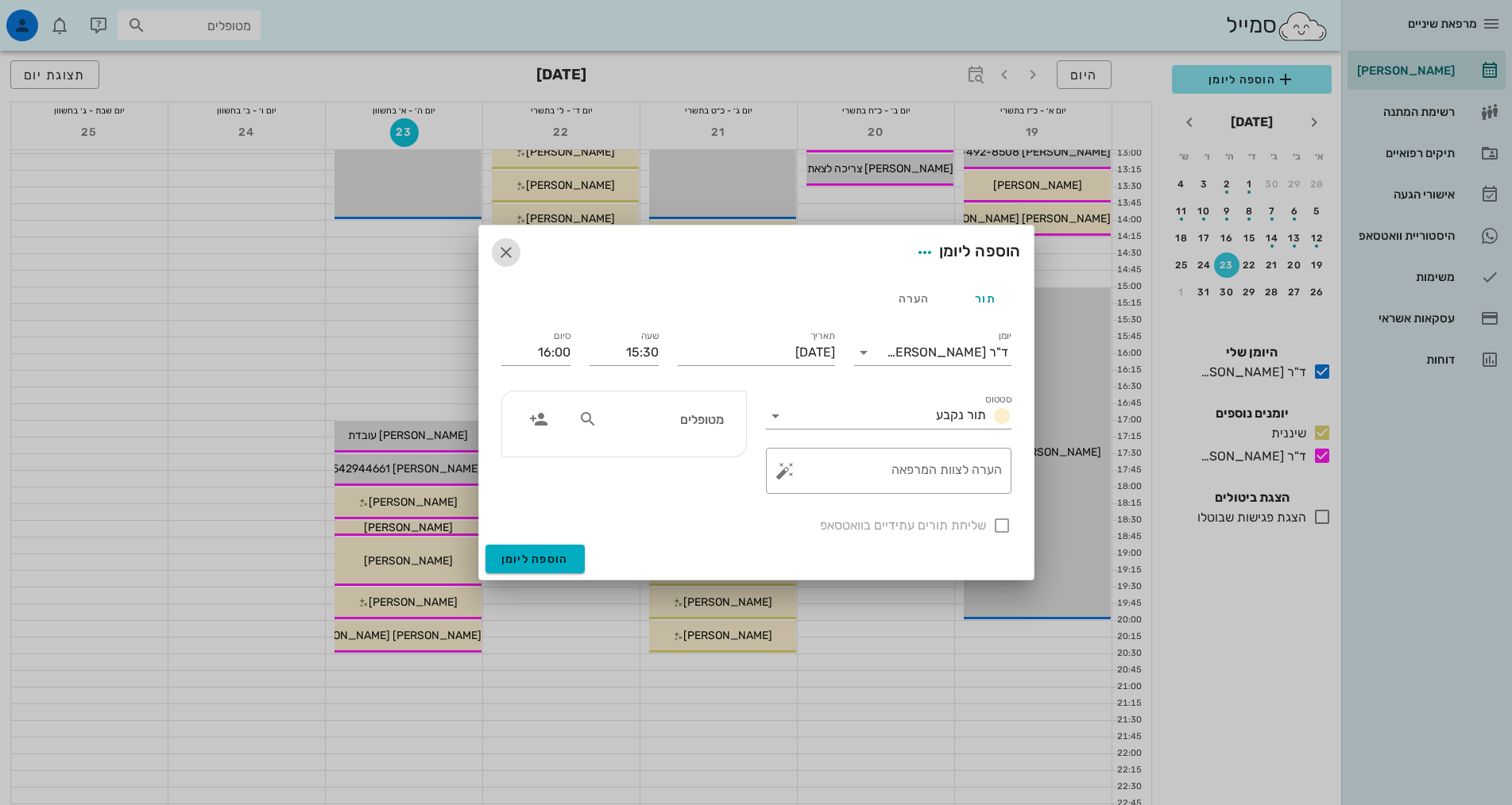
click at [506, 250] on icon "button" at bounding box center [506, 252] width 19 height 19
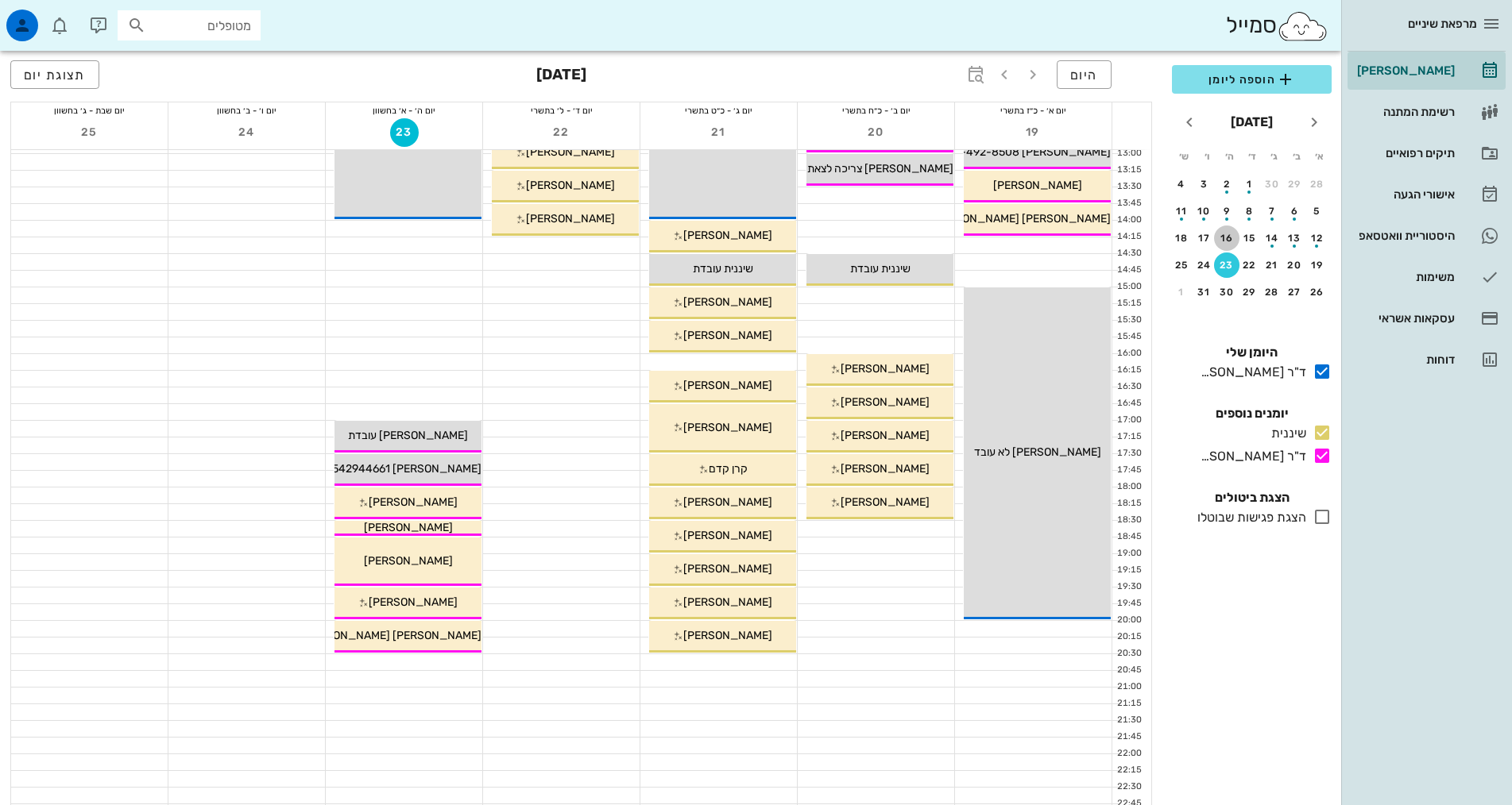
click at [1223, 231] on button "16" at bounding box center [1226, 239] width 26 height 26
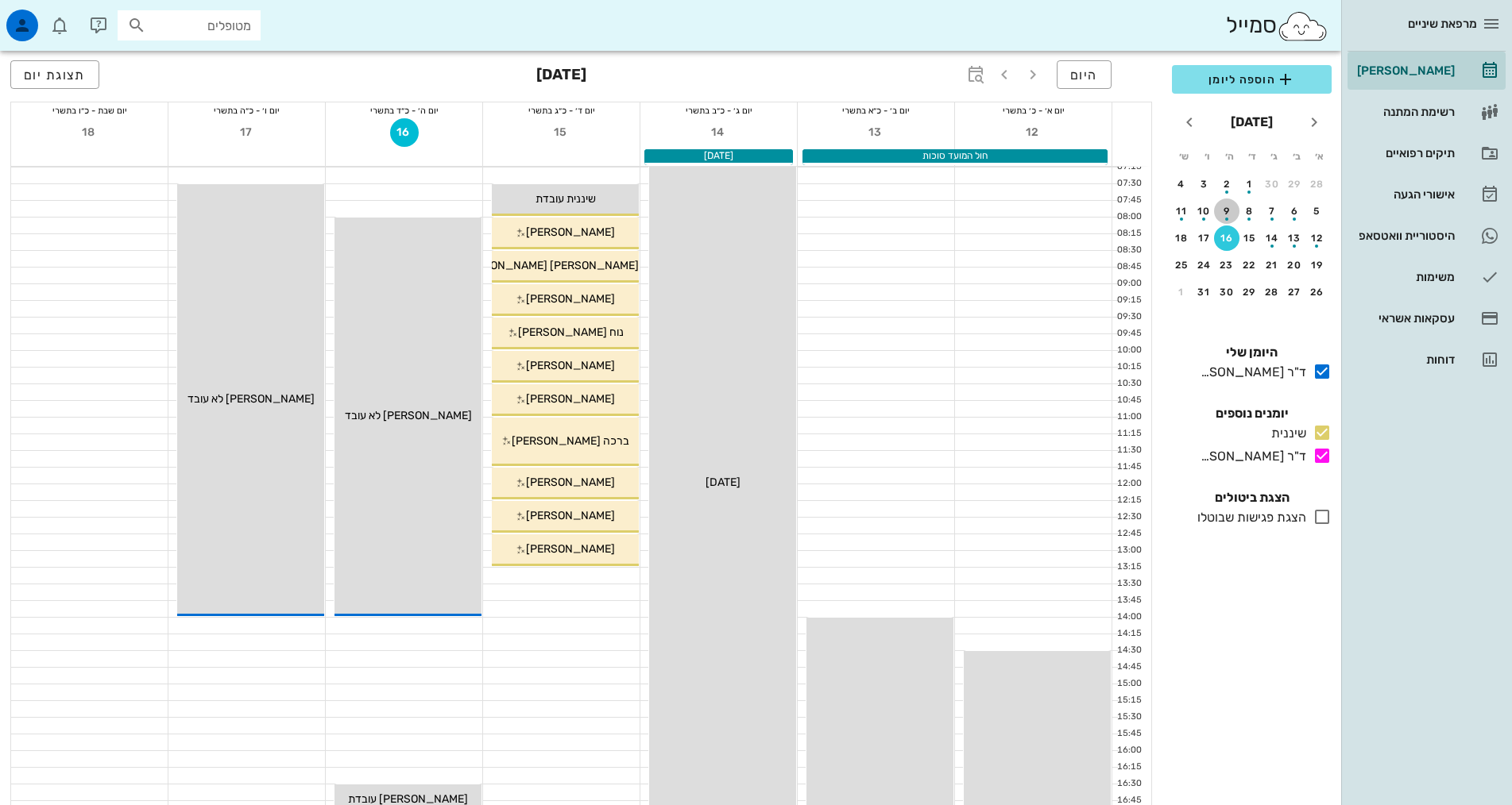
click at [1236, 216] on div "button" at bounding box center [1226, 214] width 26 height 9
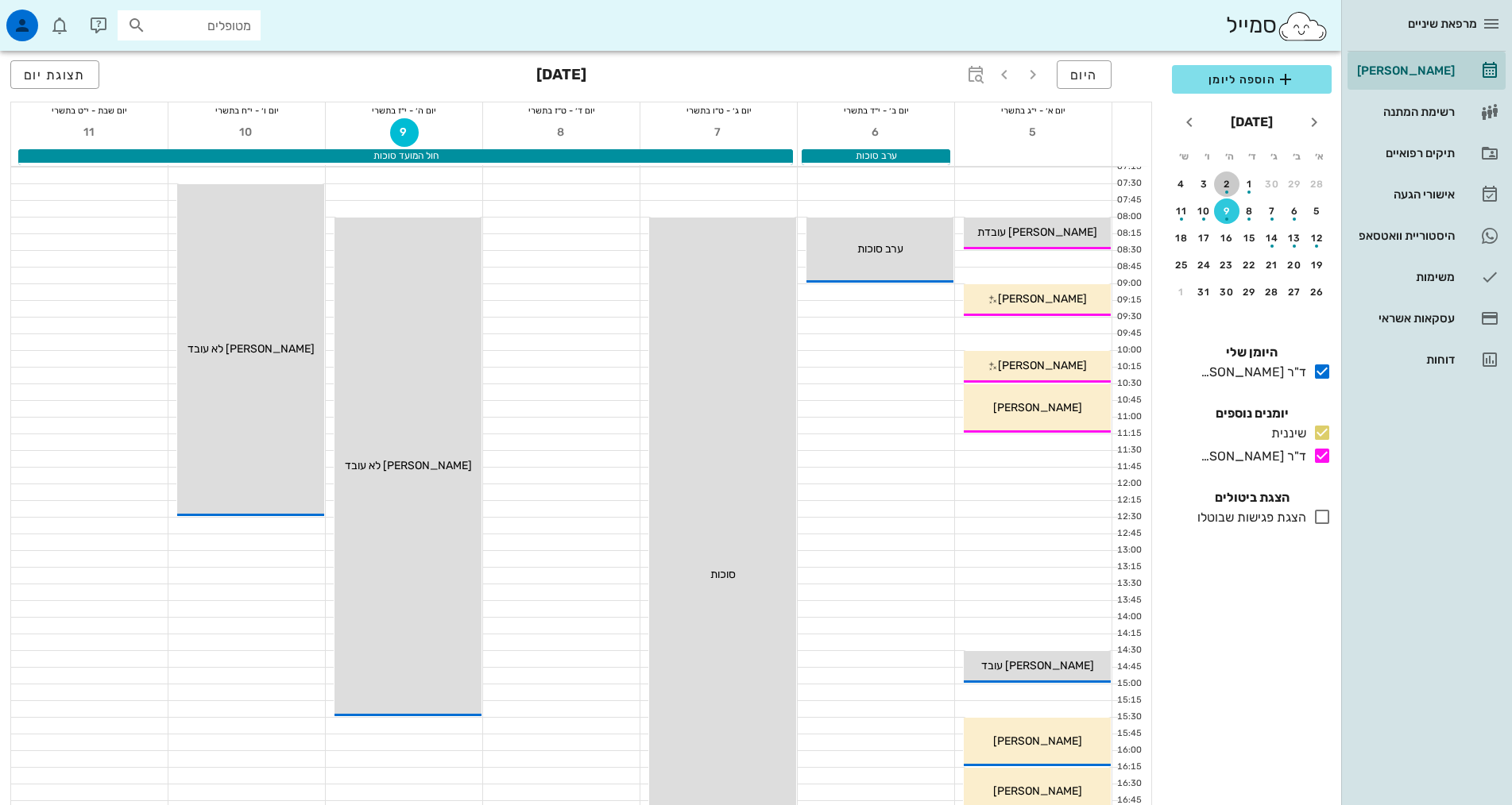
click at [1231, 183] on div "button" at bounding box center [1226, 187] width 26 height 9
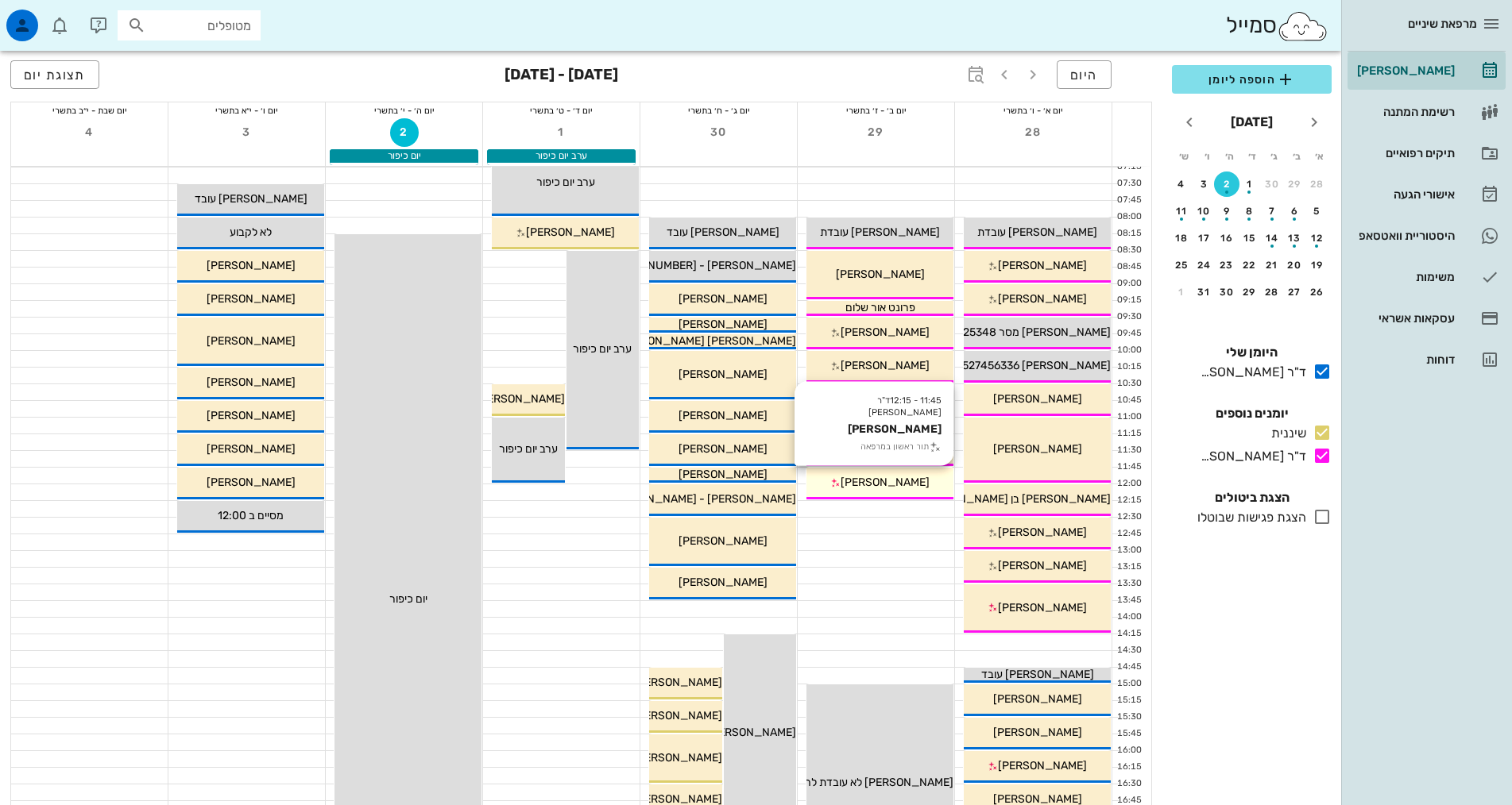
scroll to position [397, 0]
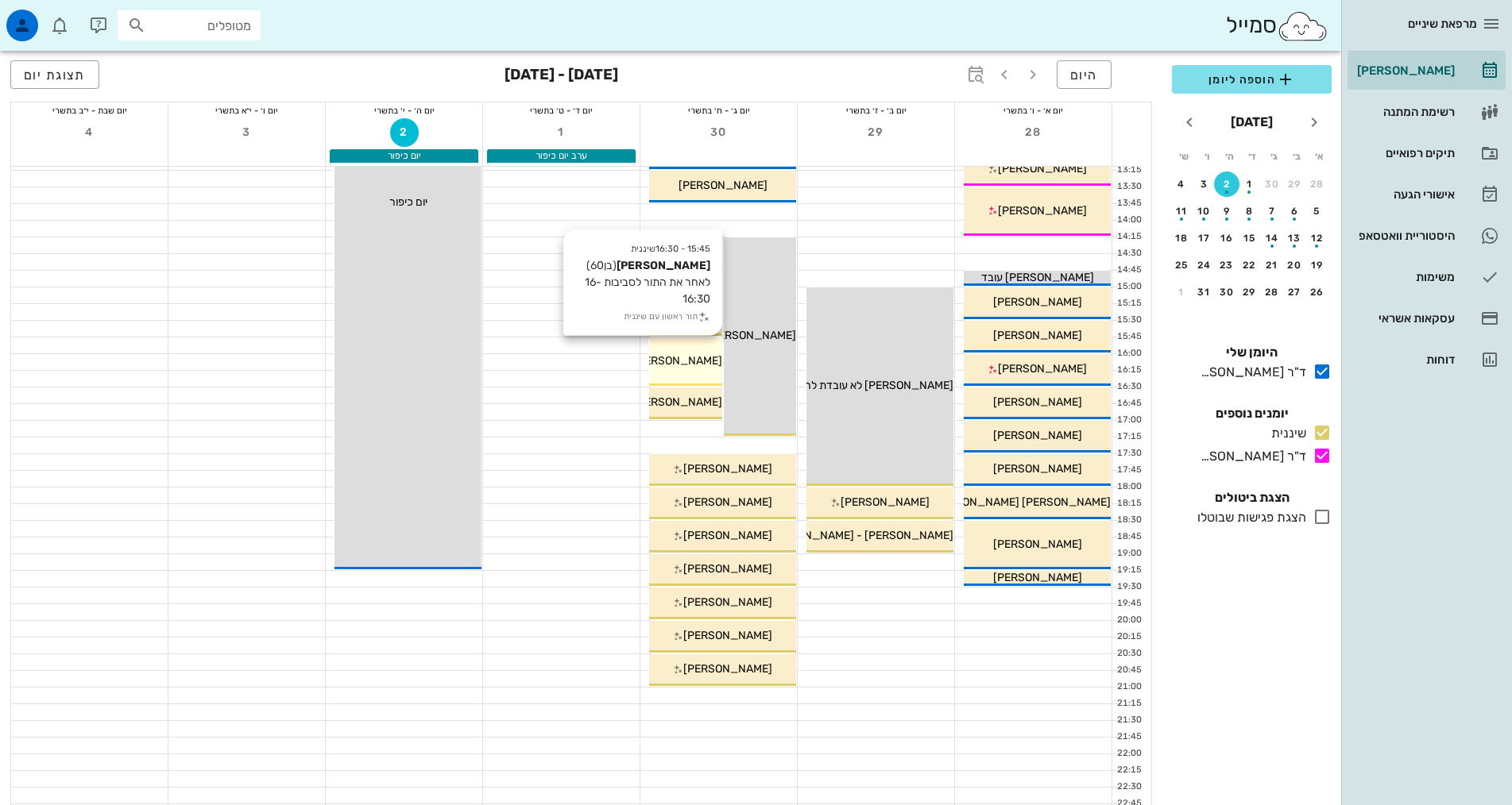
click at [680, 358] on span "[PERSON_NAME]" at bounding box center [677, 361] width 89 height 14
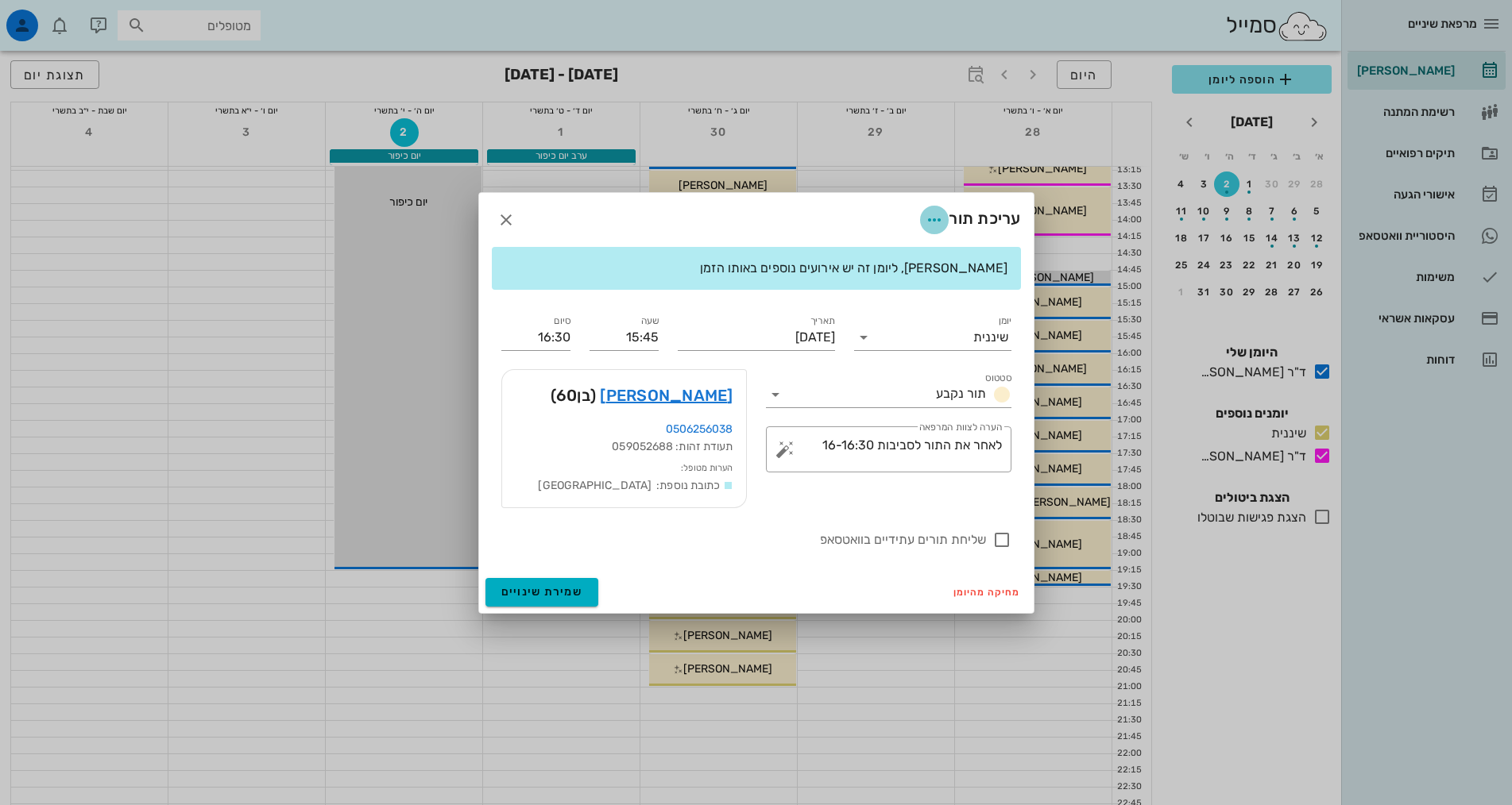
click at [933, 225] on icon "button" at bounding box center [934, 219] width 19 height 19
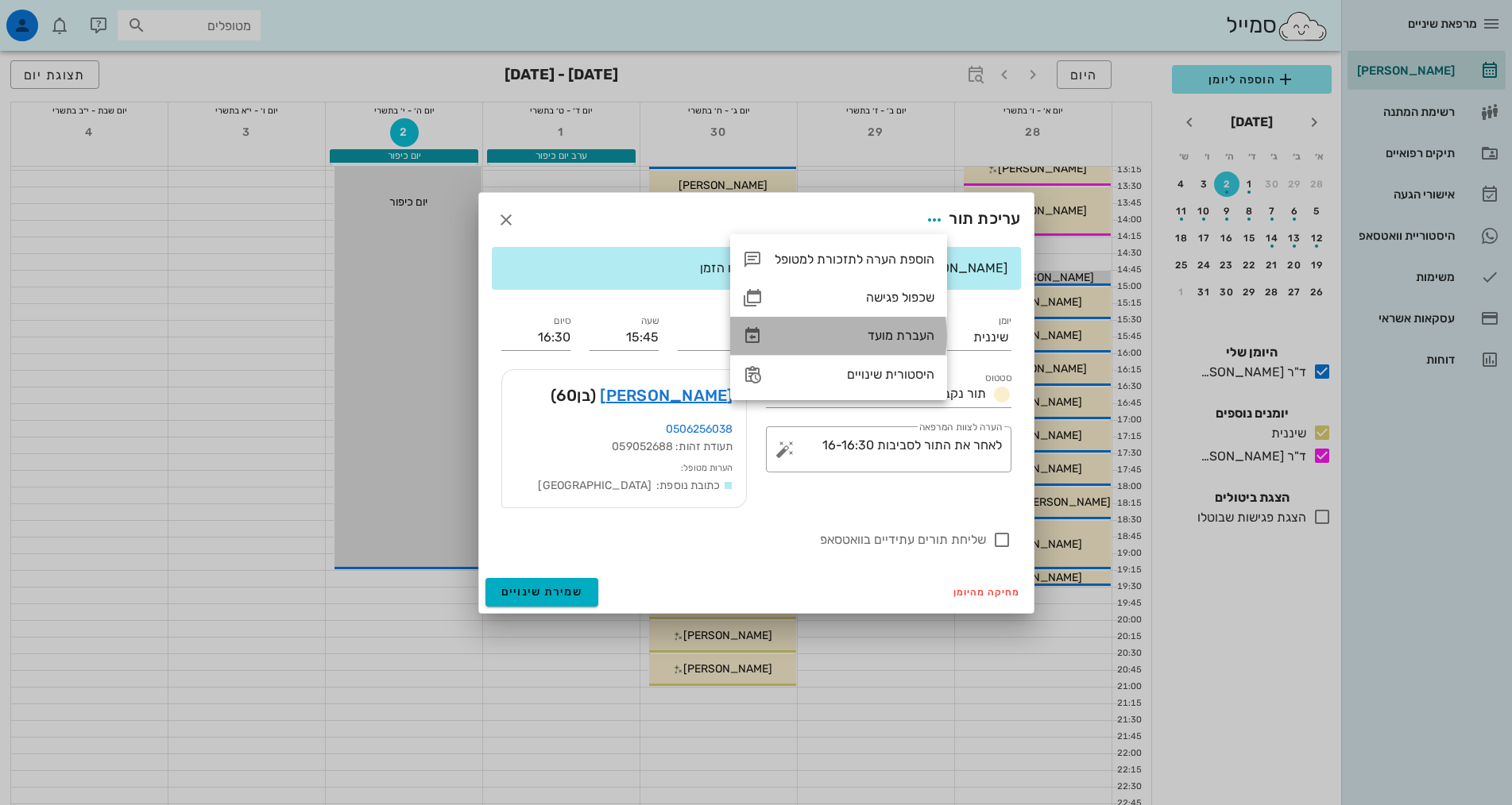
click at [921, 334] on div "העברת מועד" at bounding box center [854, 335] width 159 height 15
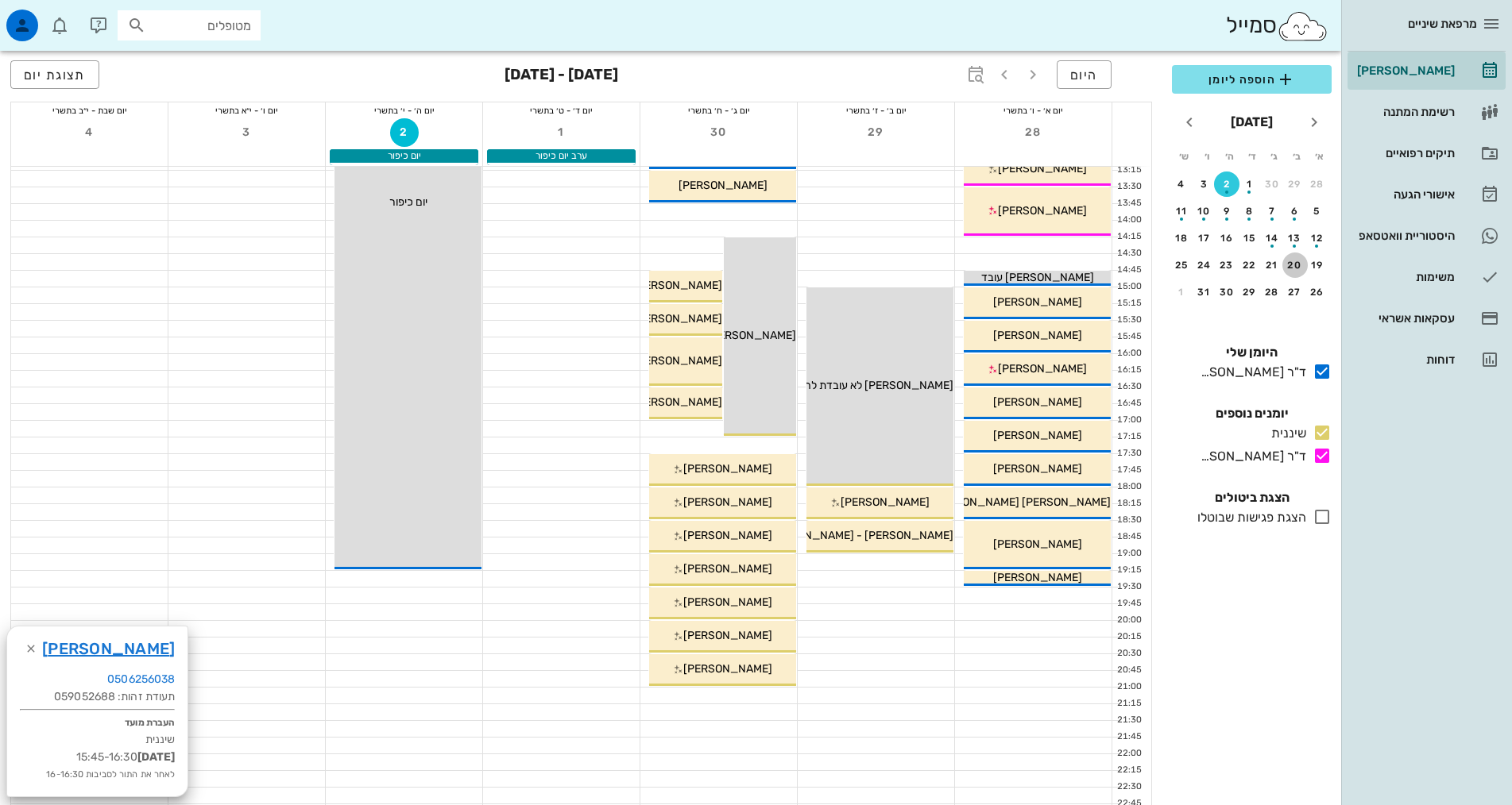
click at [1298, 264] on div "20" at bounding box center [1295, 265] width 26 height 11
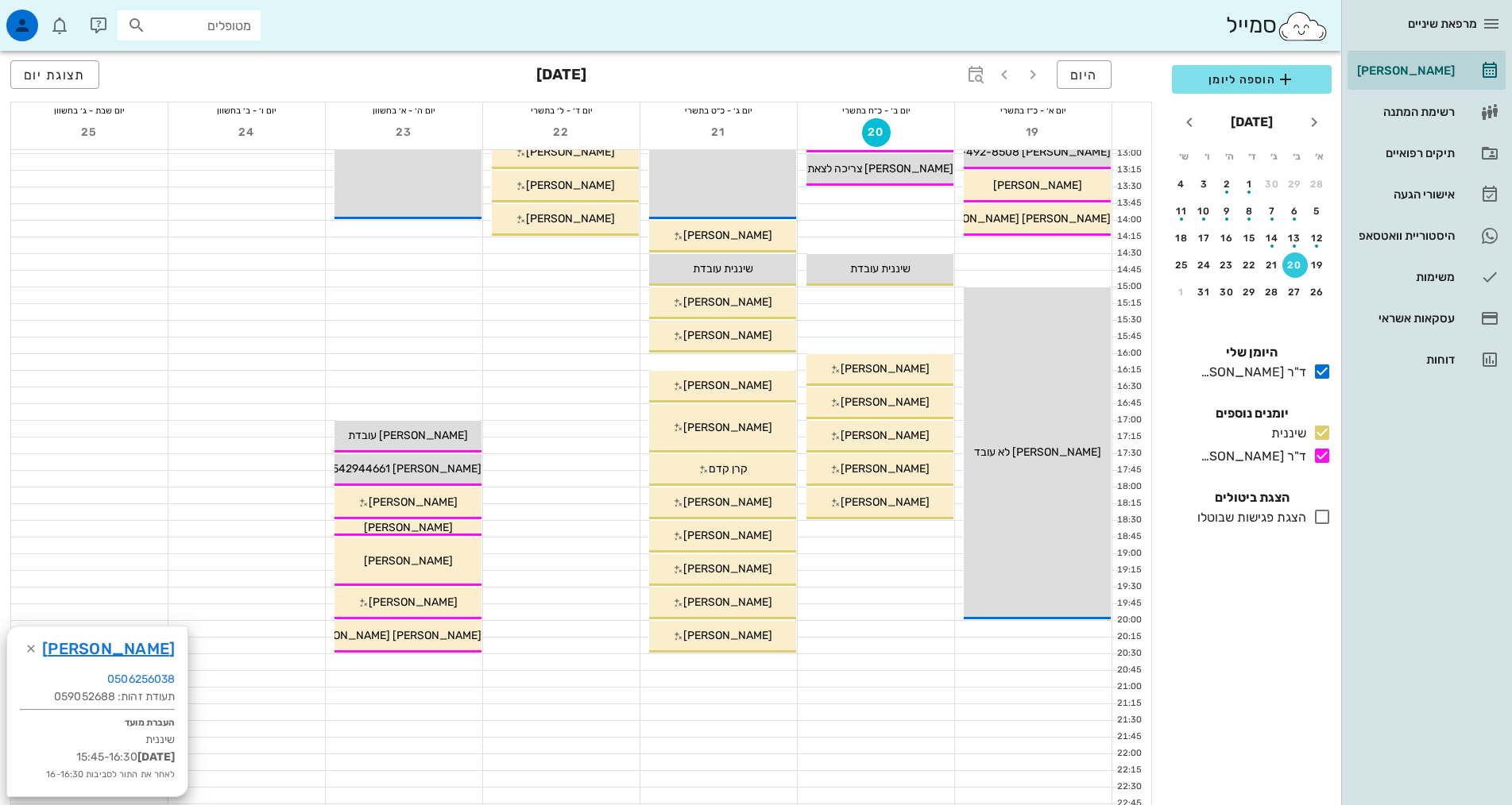
click at [874, 319] on div at bounding box center [875, 312] width 156 height 16
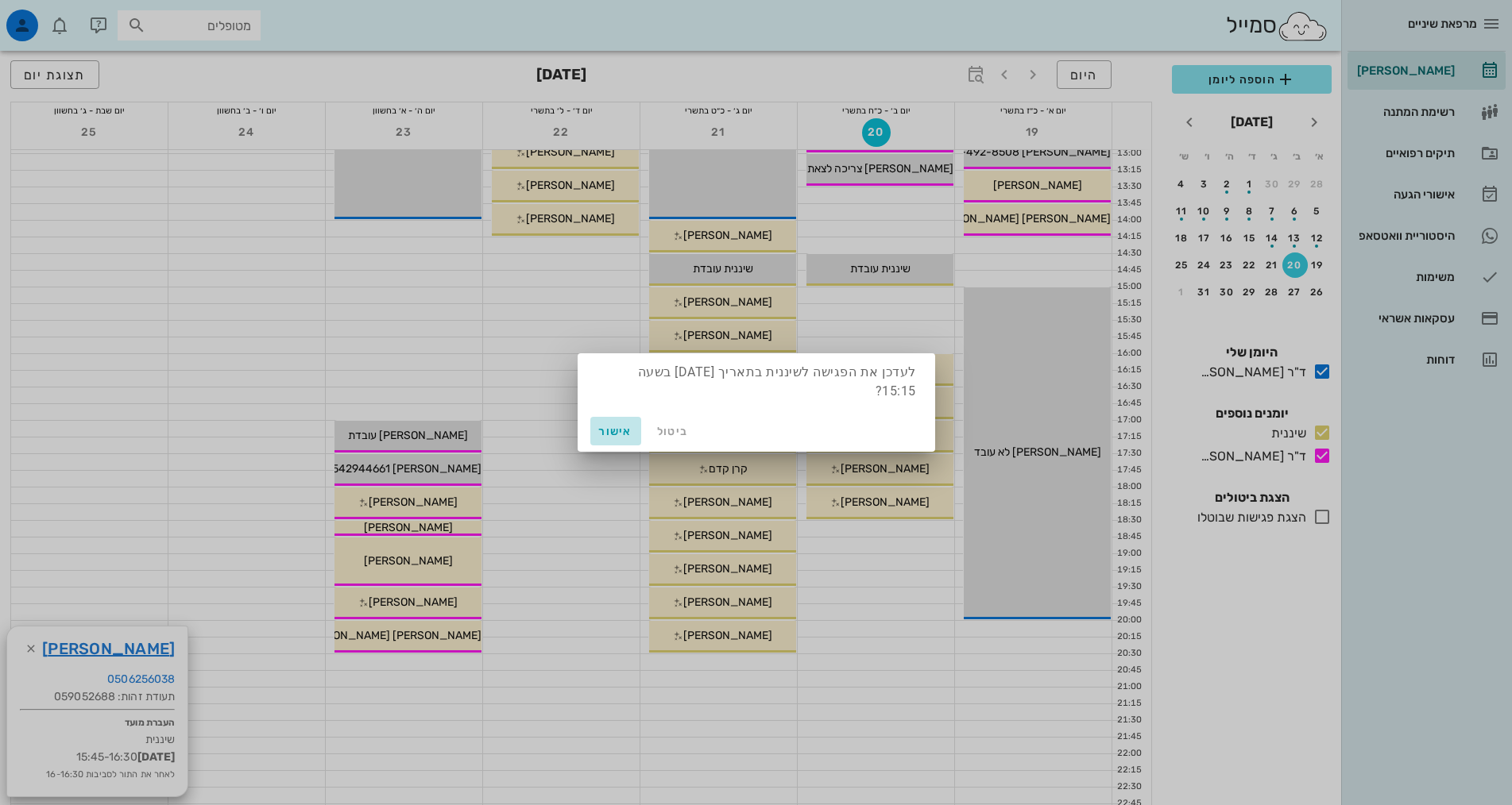
click at [606, 427] on span "אישור" at bounding box center [615, 432] width 38 height 14
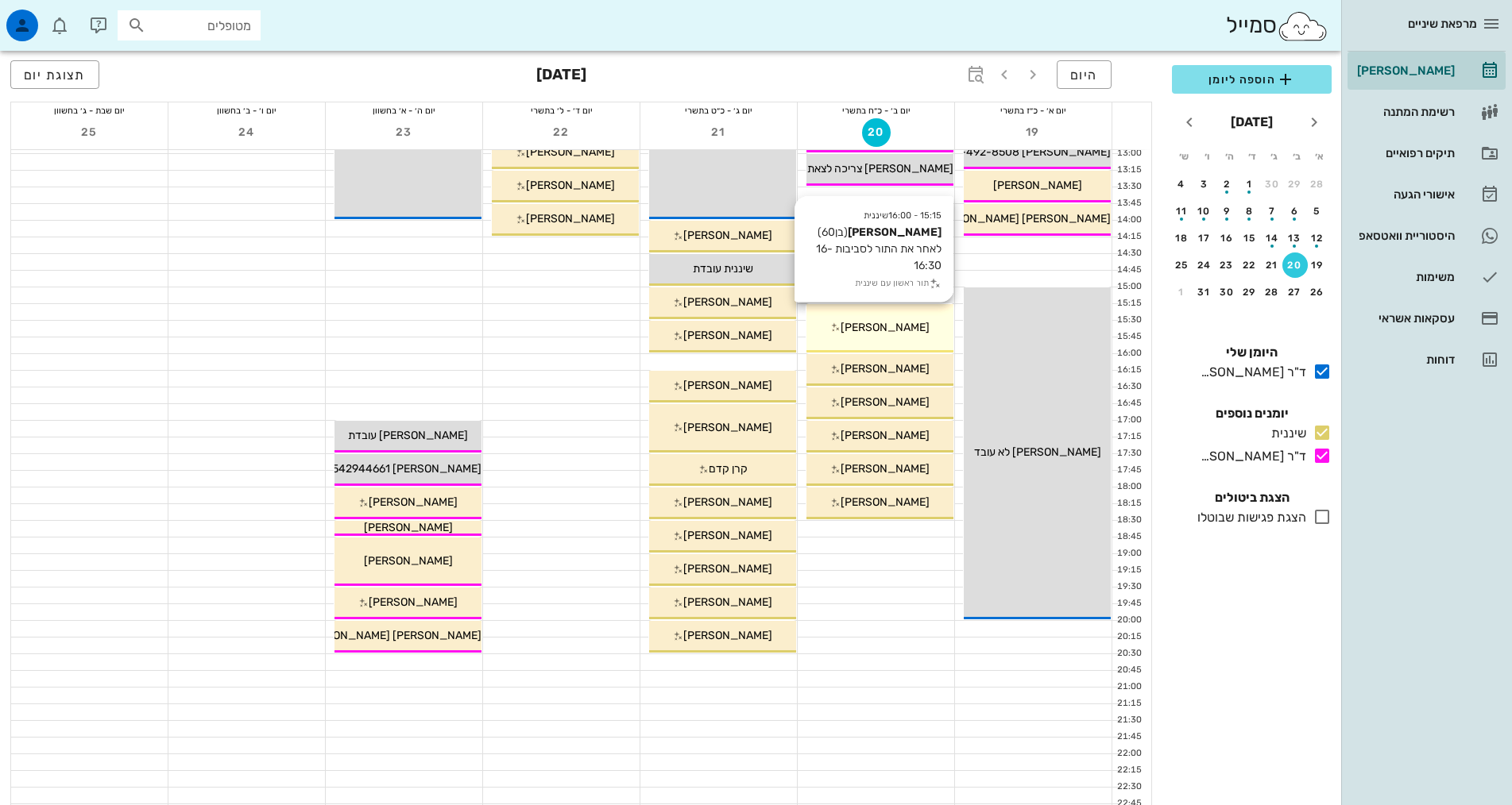
click at [856, 324] on span "[PERSON_NAME]" at bounding box center [884, 327] width 89 height 14
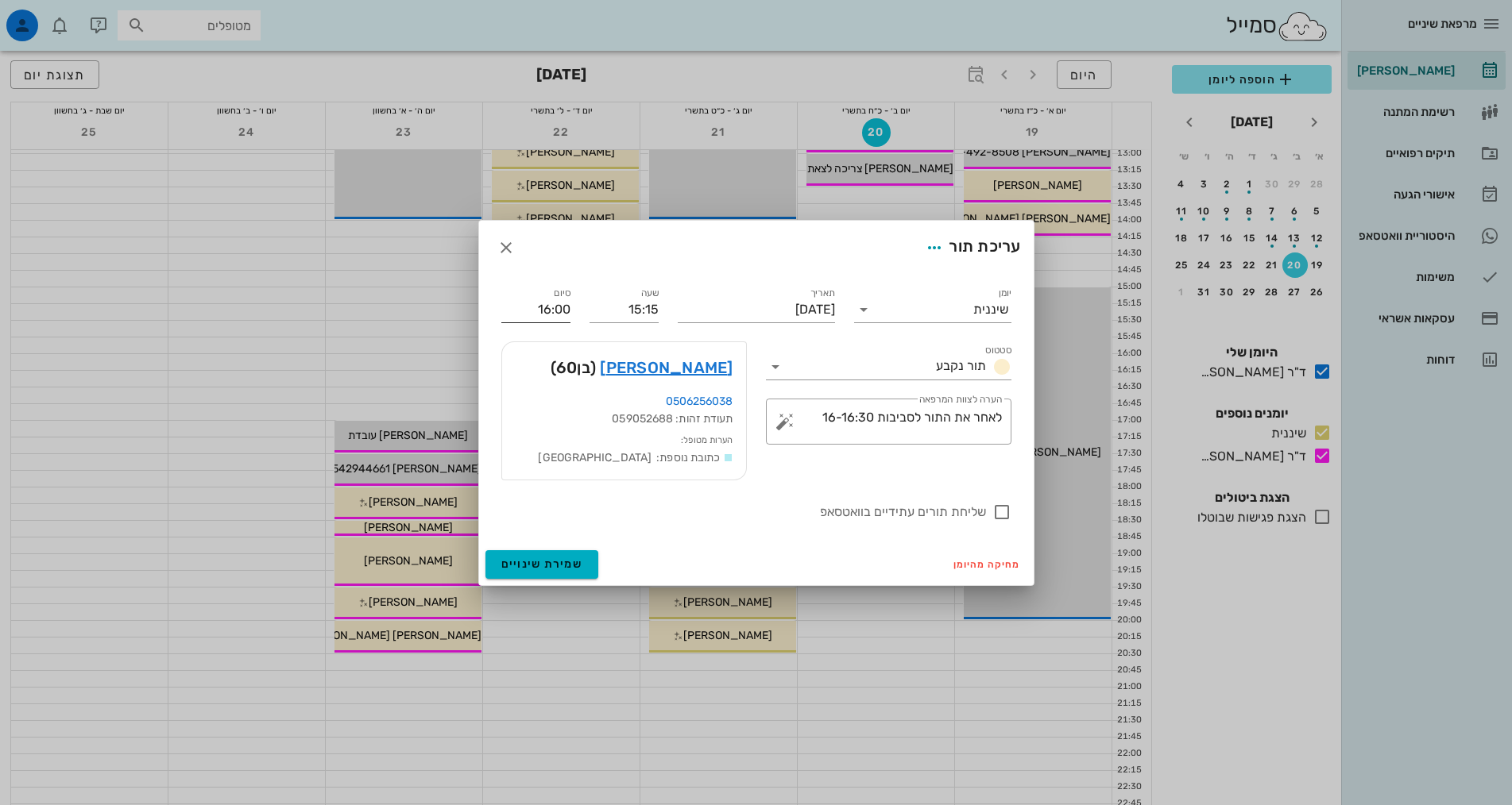
click at [550, 310] on input "16:00" at bounding box center [536, 309] width 69 height 26
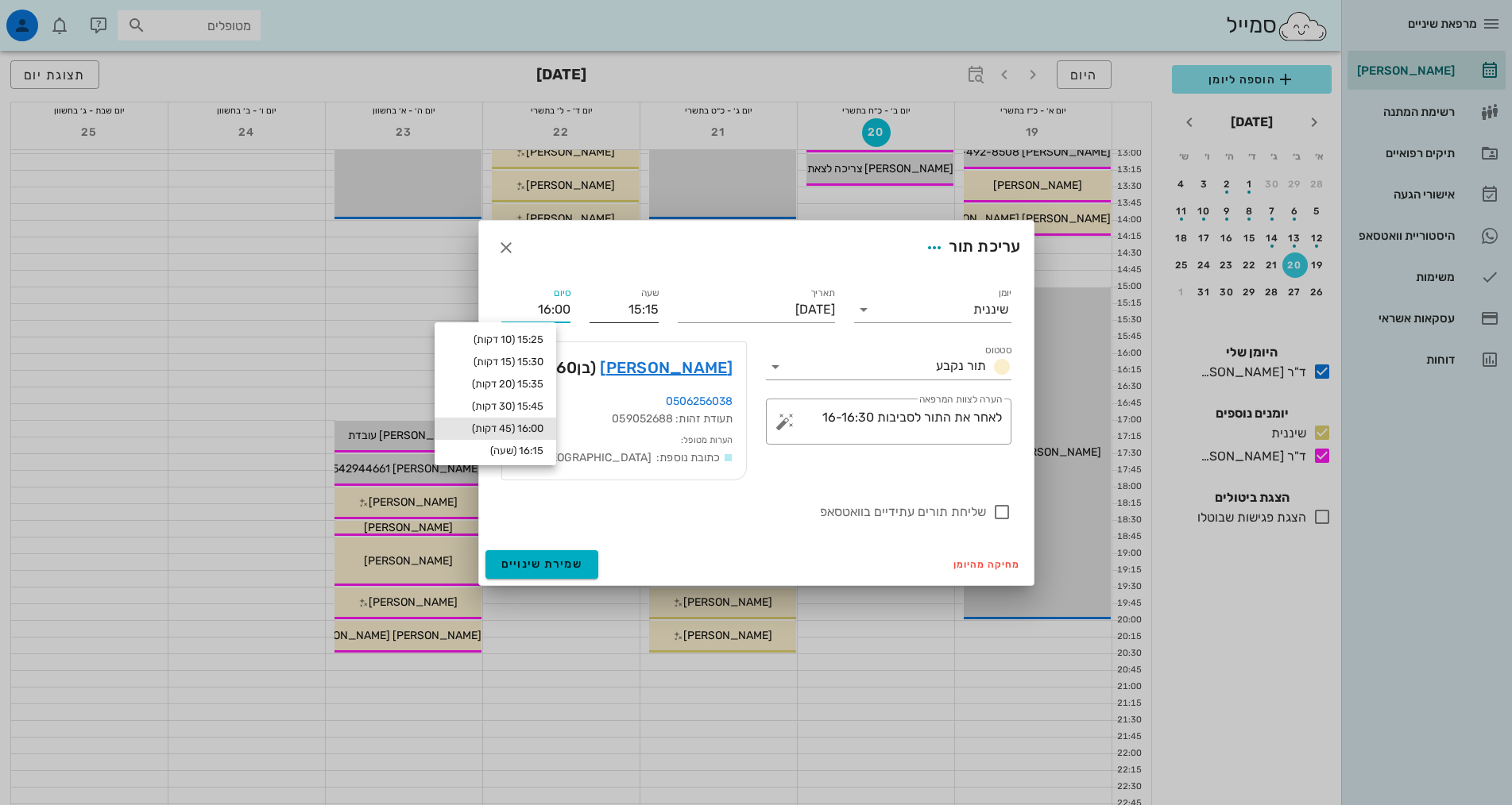
click at [643, 308] on input "15:15" at bounding box center [623, 309] width 69 height 26
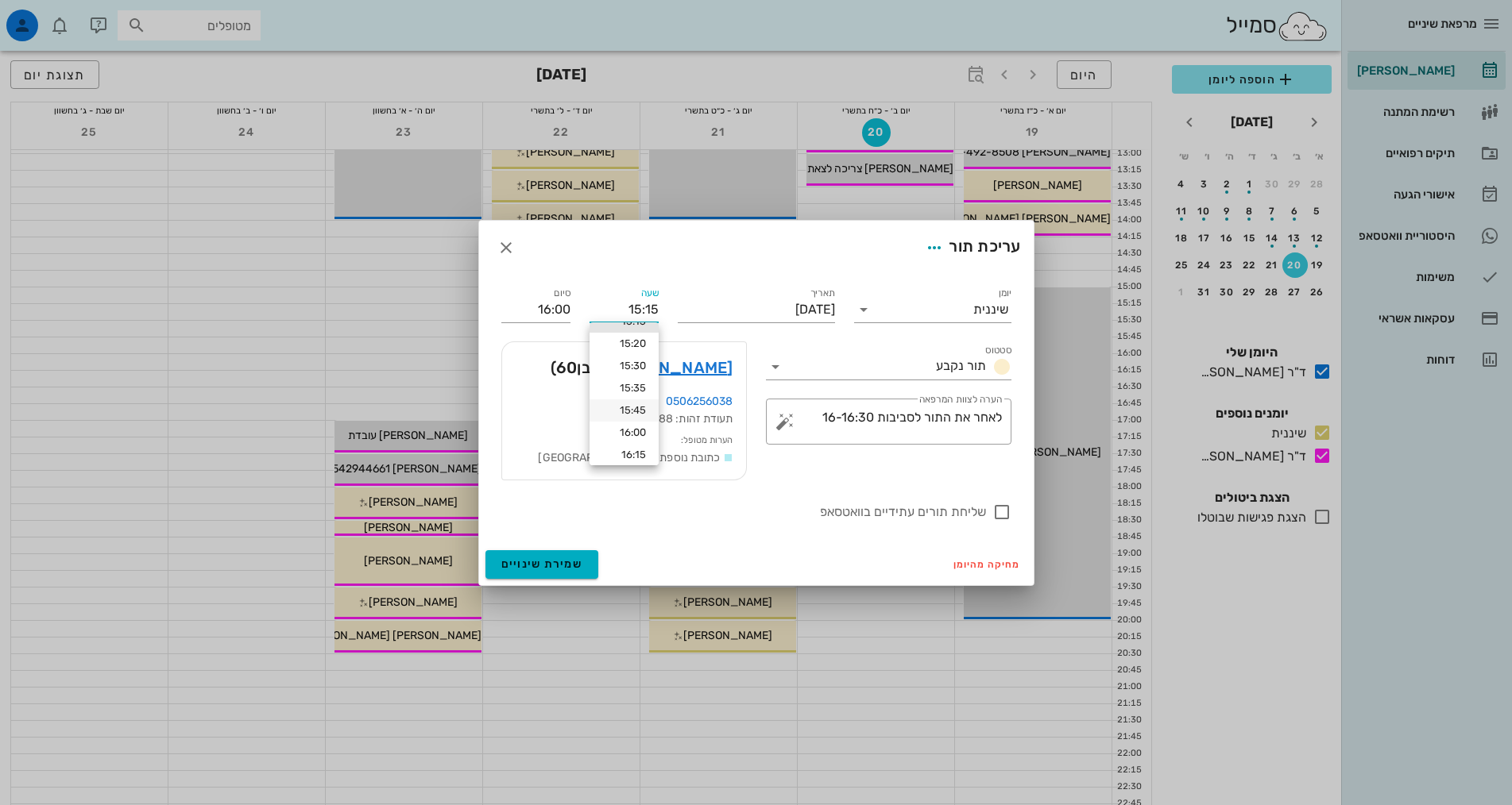
scroll to position [108, 0]
click at [637, 369] on div "15:30" at bounding box center [624, 365] width 44 height 13
type input "15:30"
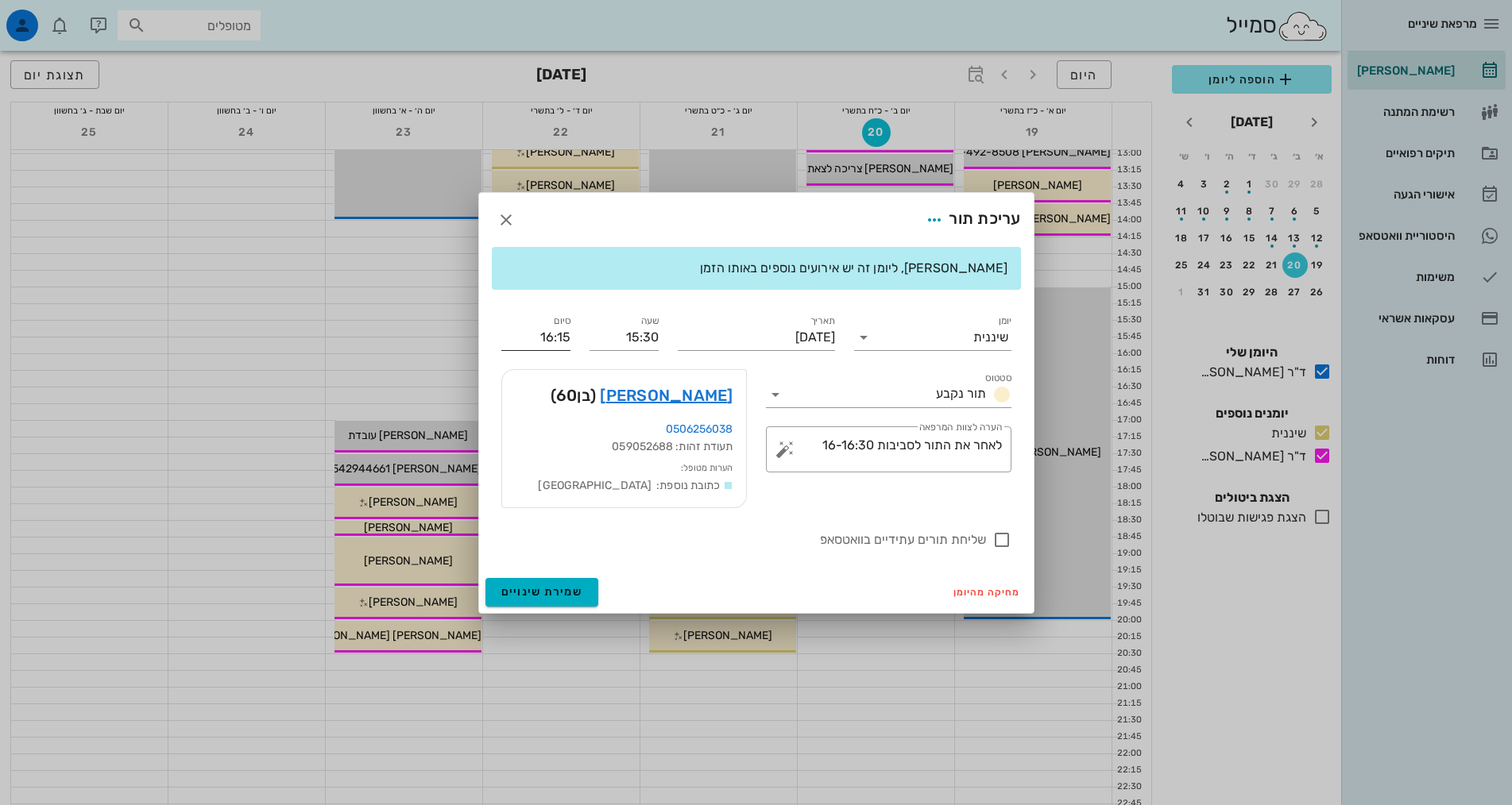
click at [556, 328] on input "16:15" at bounding box center [536, 337] width 69 height 26
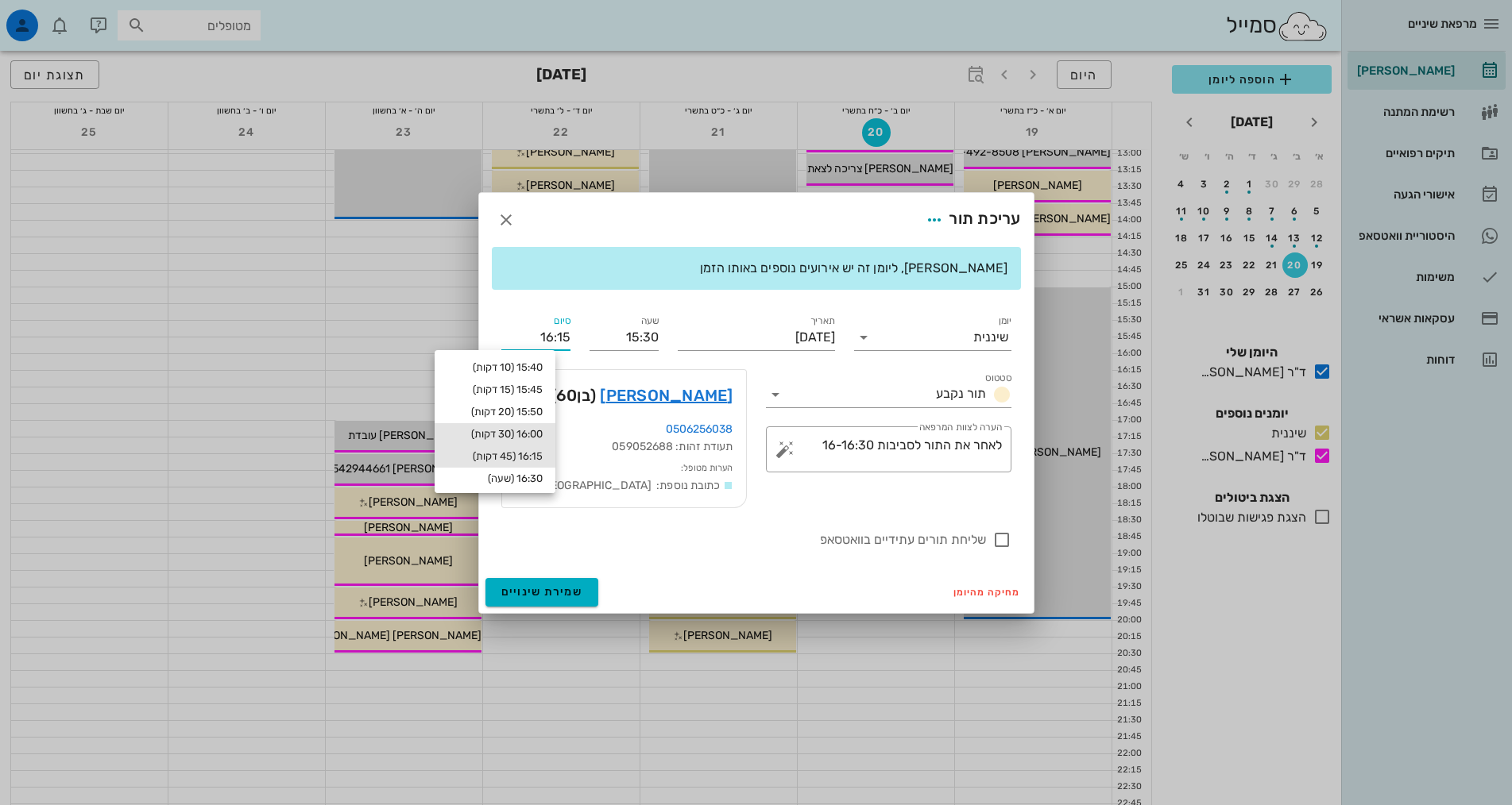
click at [540, 431] on div "16:00 (30 דקות)" at bounding box center [495, 434] width 96 height 13
type input "16:00"
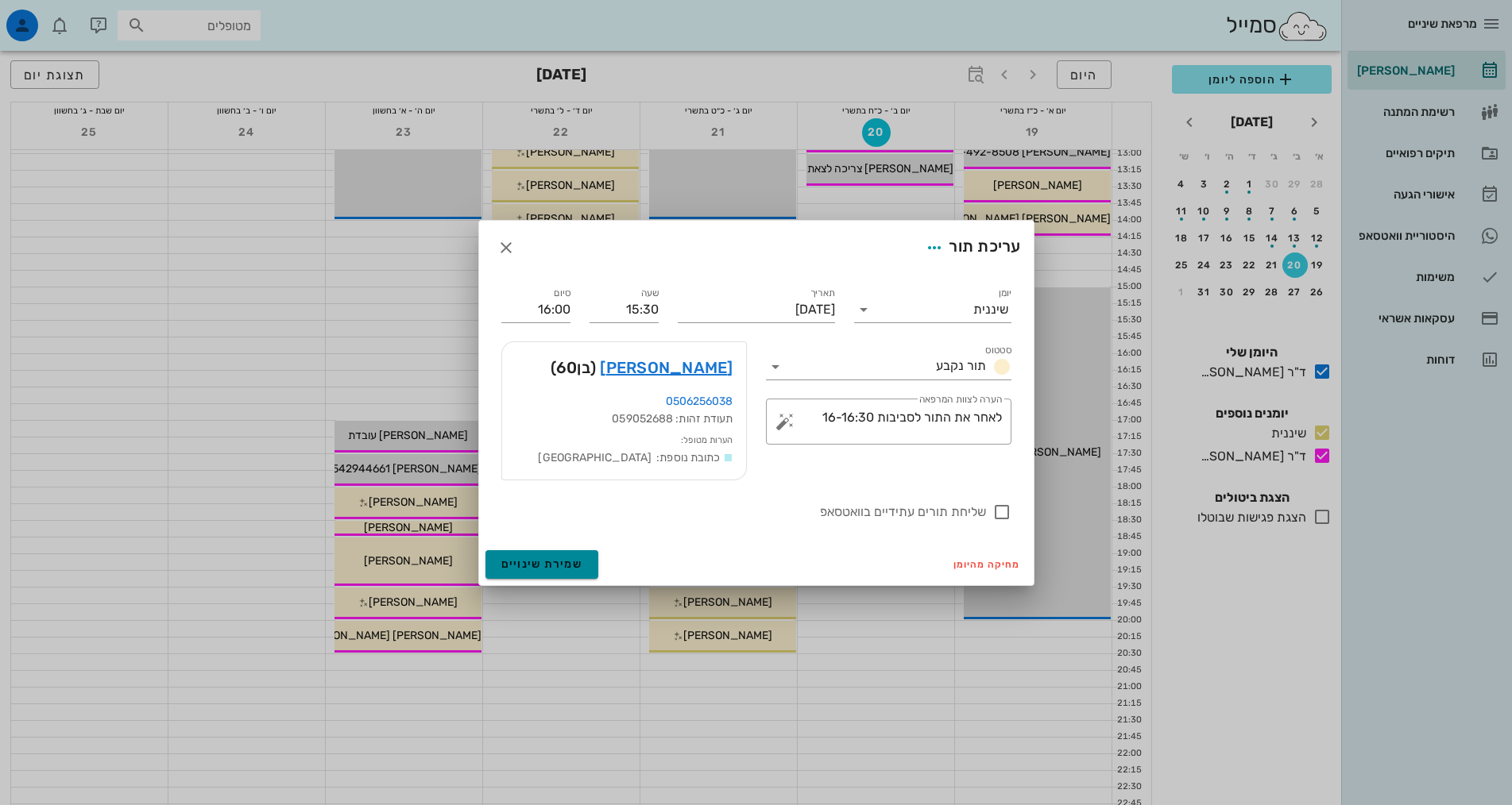
click at [552, 560] on span "שמירת שינויים" at bounding box center [542, 564] width 82 height 14
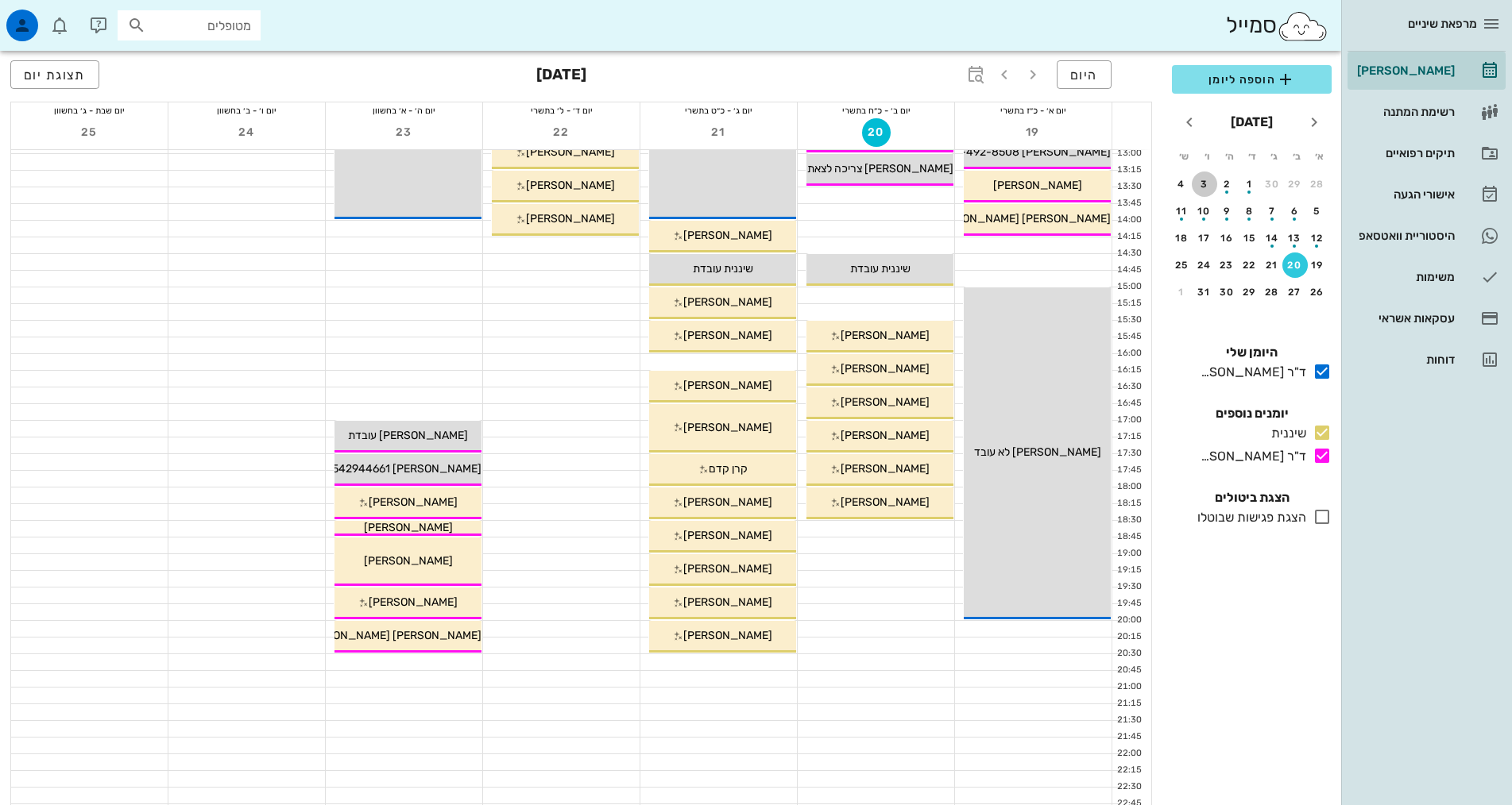
click at [1202, 186] on div "3" at bounding box center [1204, 184] width 26 height 11
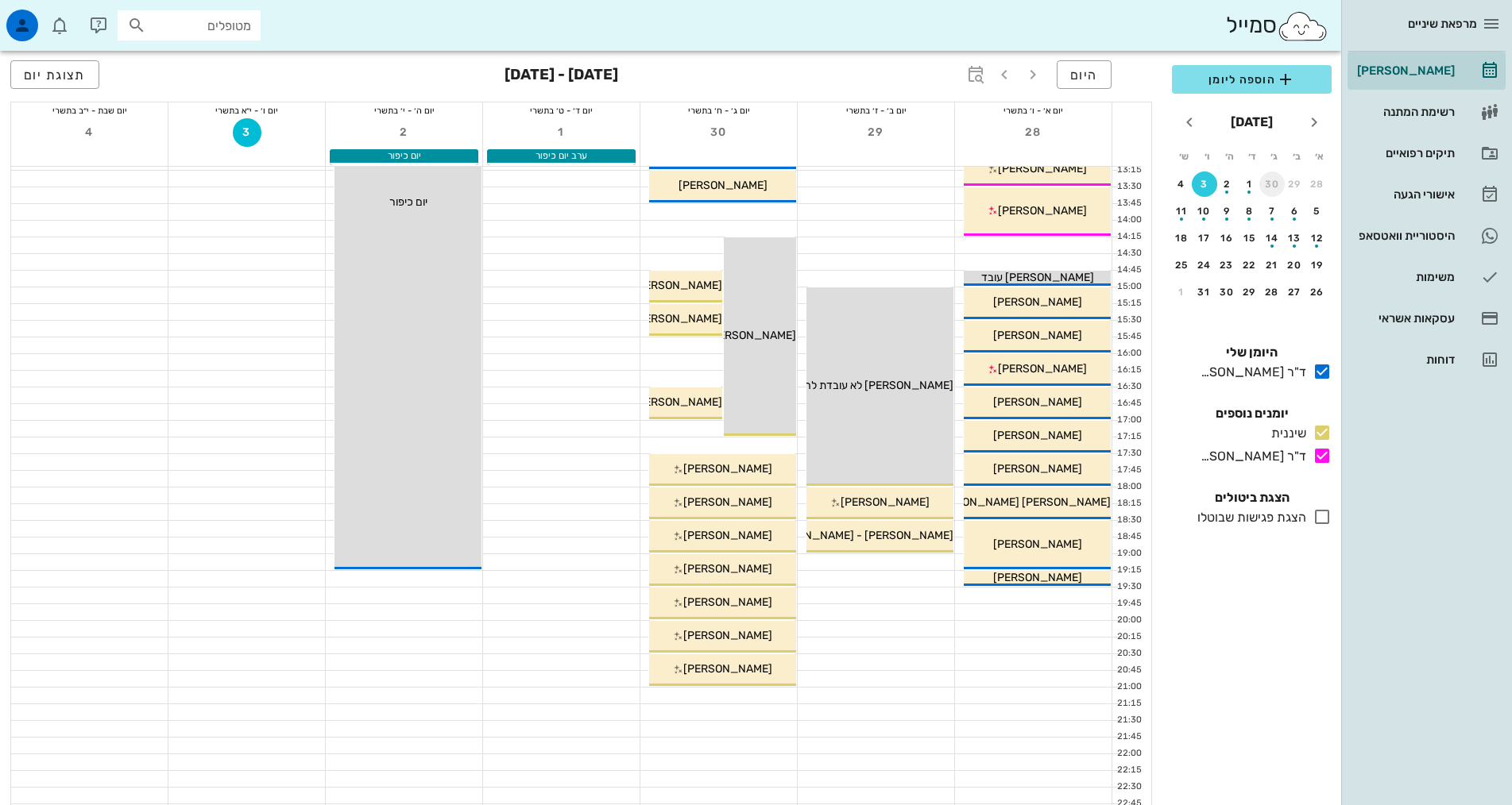
click at [1265, 187] on div "30" at bounding box center [1272, 184] width 26 height 11
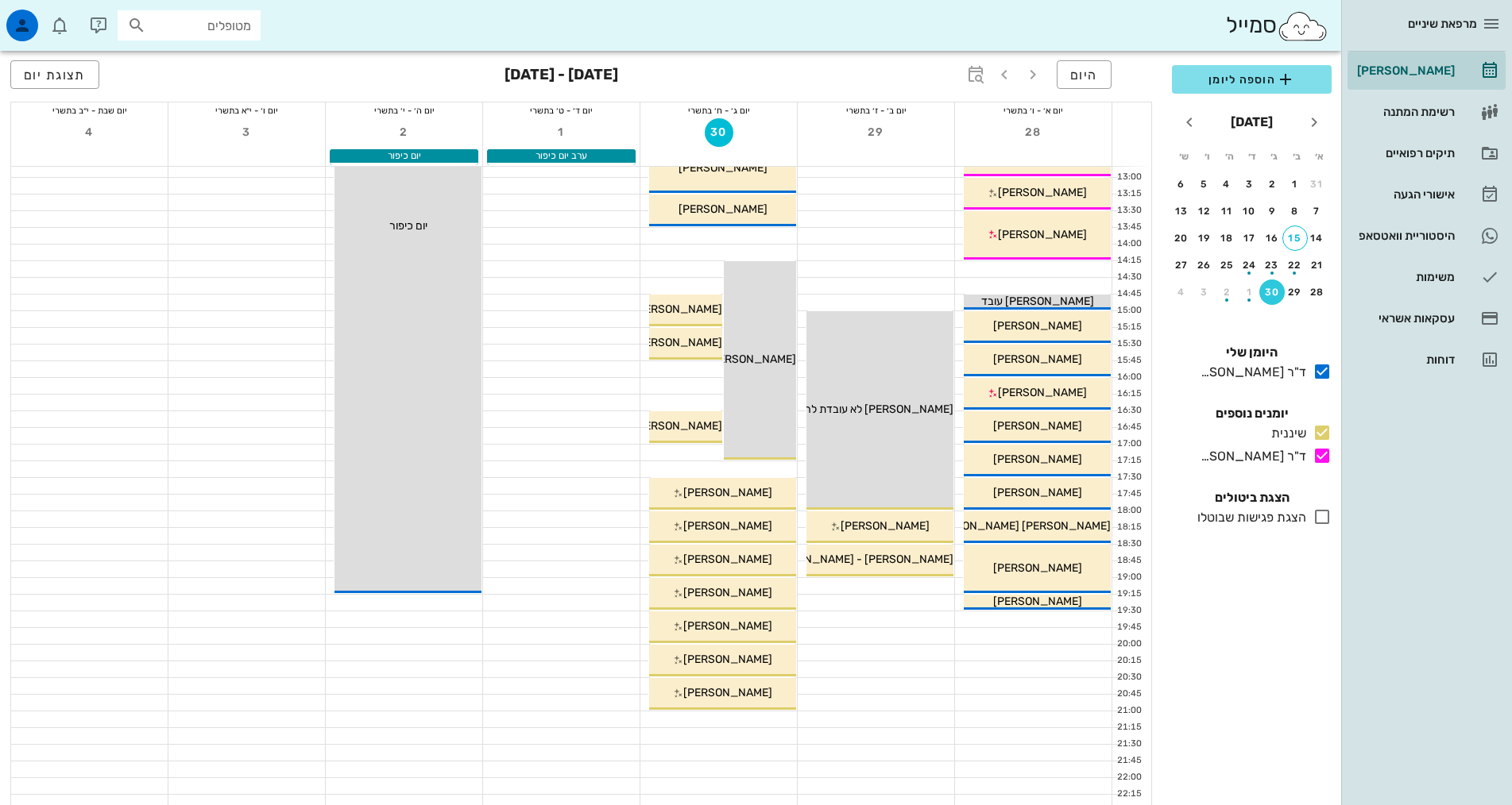
scroll to position [397, 0]
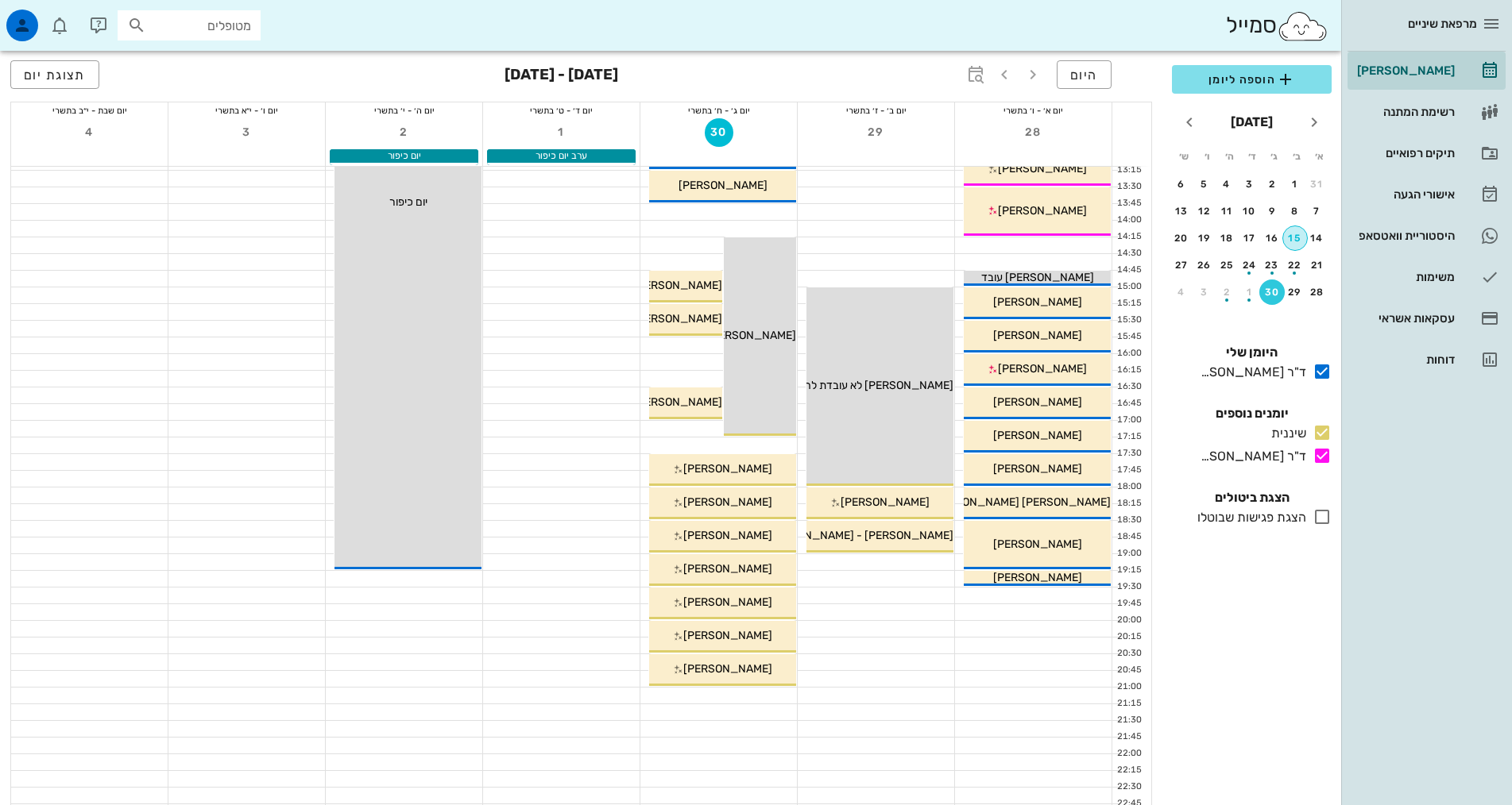
click at [1299, 234] on div "15" at bounding box center [1295, 238] width 24 height 11
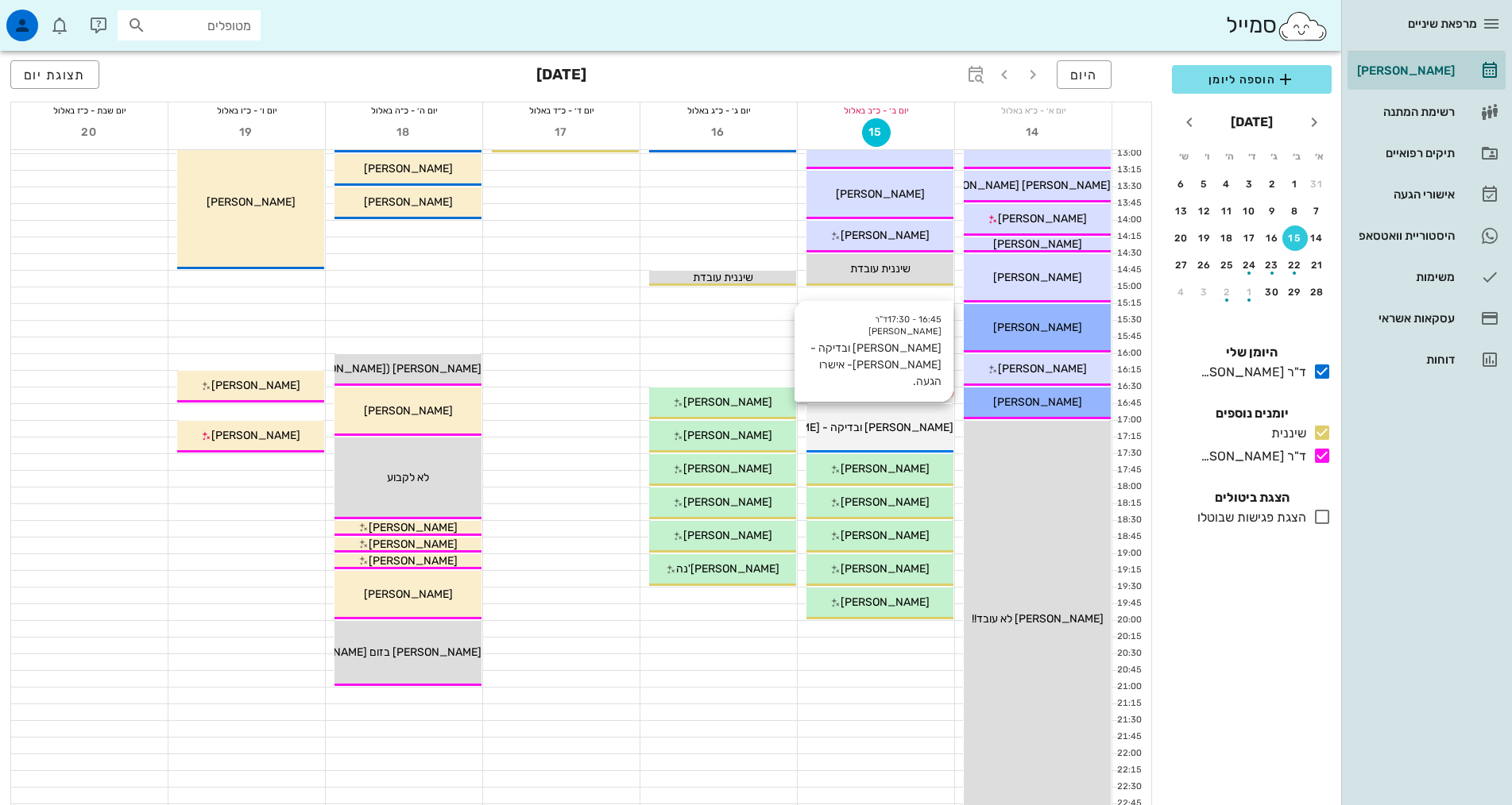
click at [907, 419] on div "[PERSON_NAME] ובדיקה - [PERSON_NAME]- אישרו הגעה." at bounding box center [880, 427] width 147 height 17
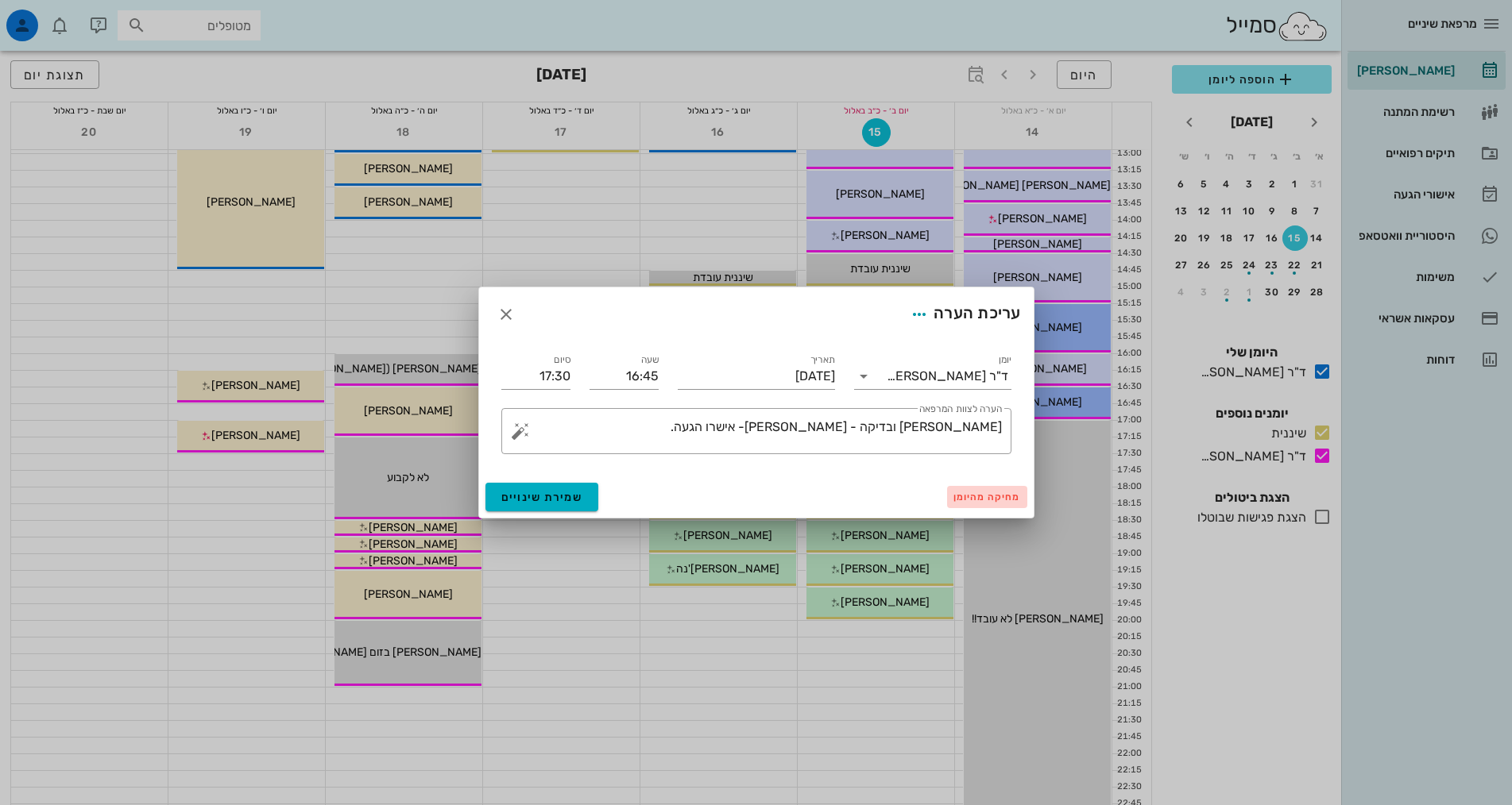
click at [983, 499] on span "מחיקה מהיומן" at bounding box center [987, 497] width 68 height 11
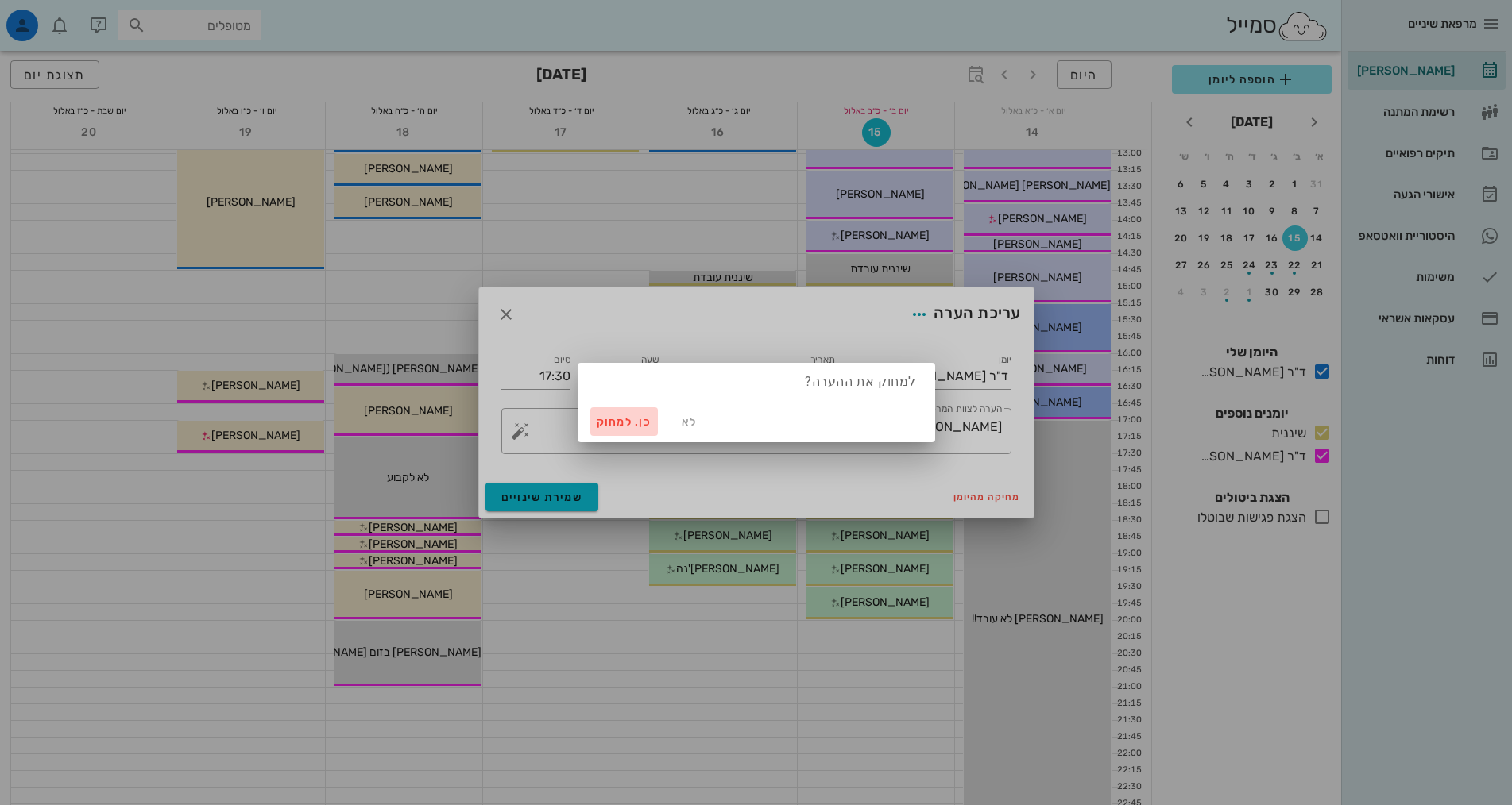
click at [616, 422] on span "כן. למחוק" at bounding box center [624, 422] width 56 height 14
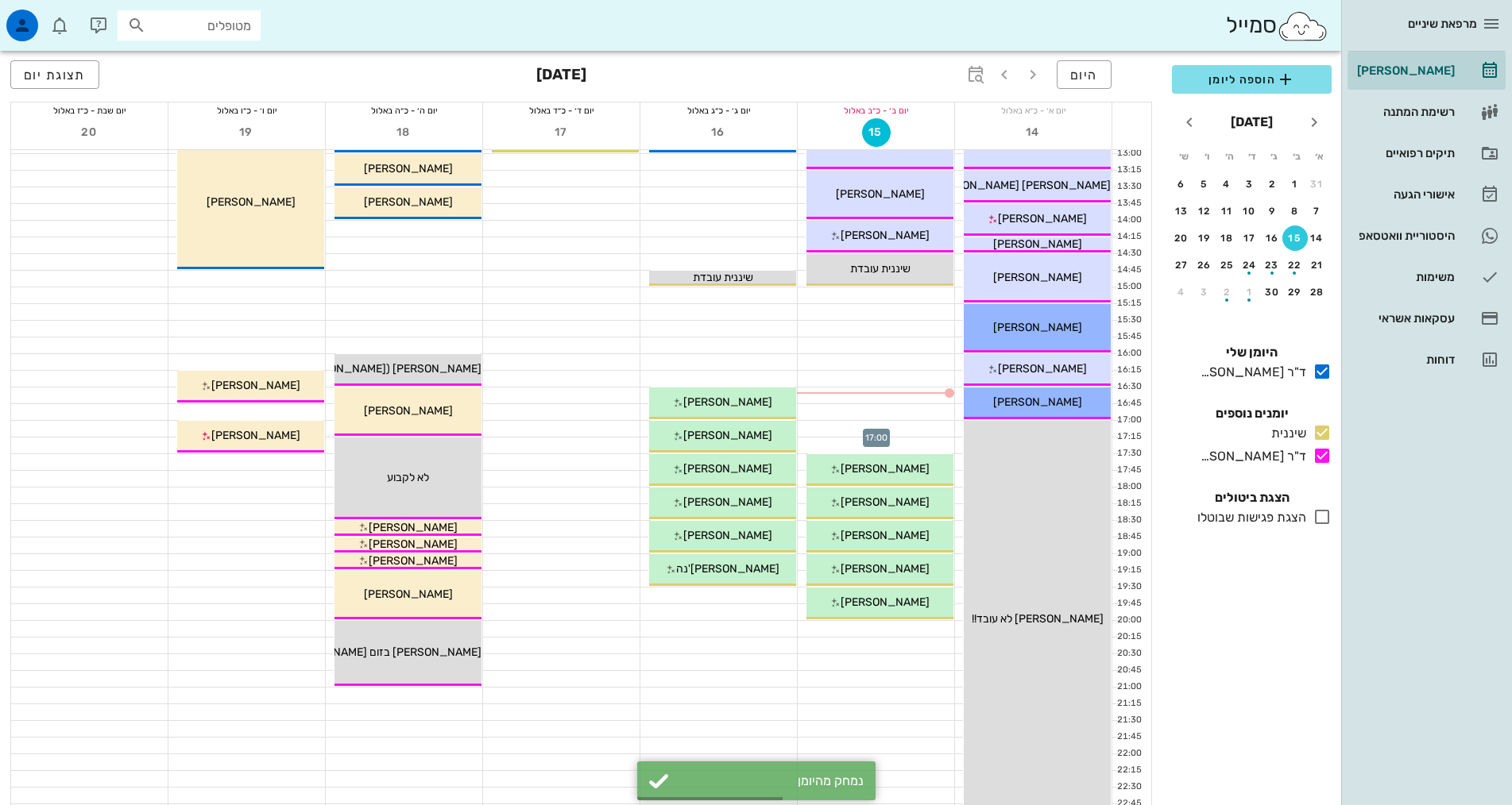
click at [911, 430] on div at bounding box center [875, 429] width 156 height 16
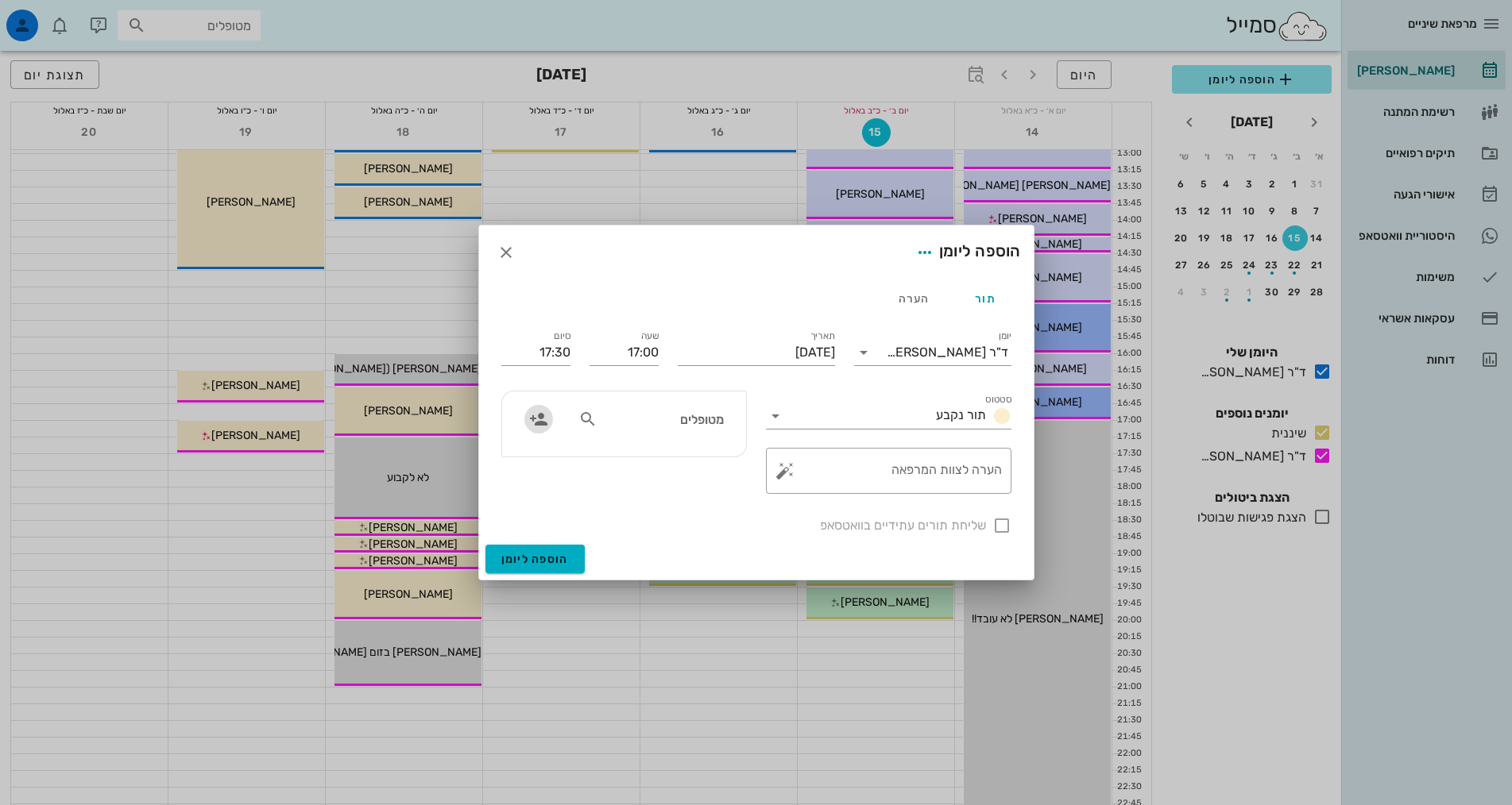
click at [539, 418] on icon "button" at bounding box center [539, 419] width 19 height 19
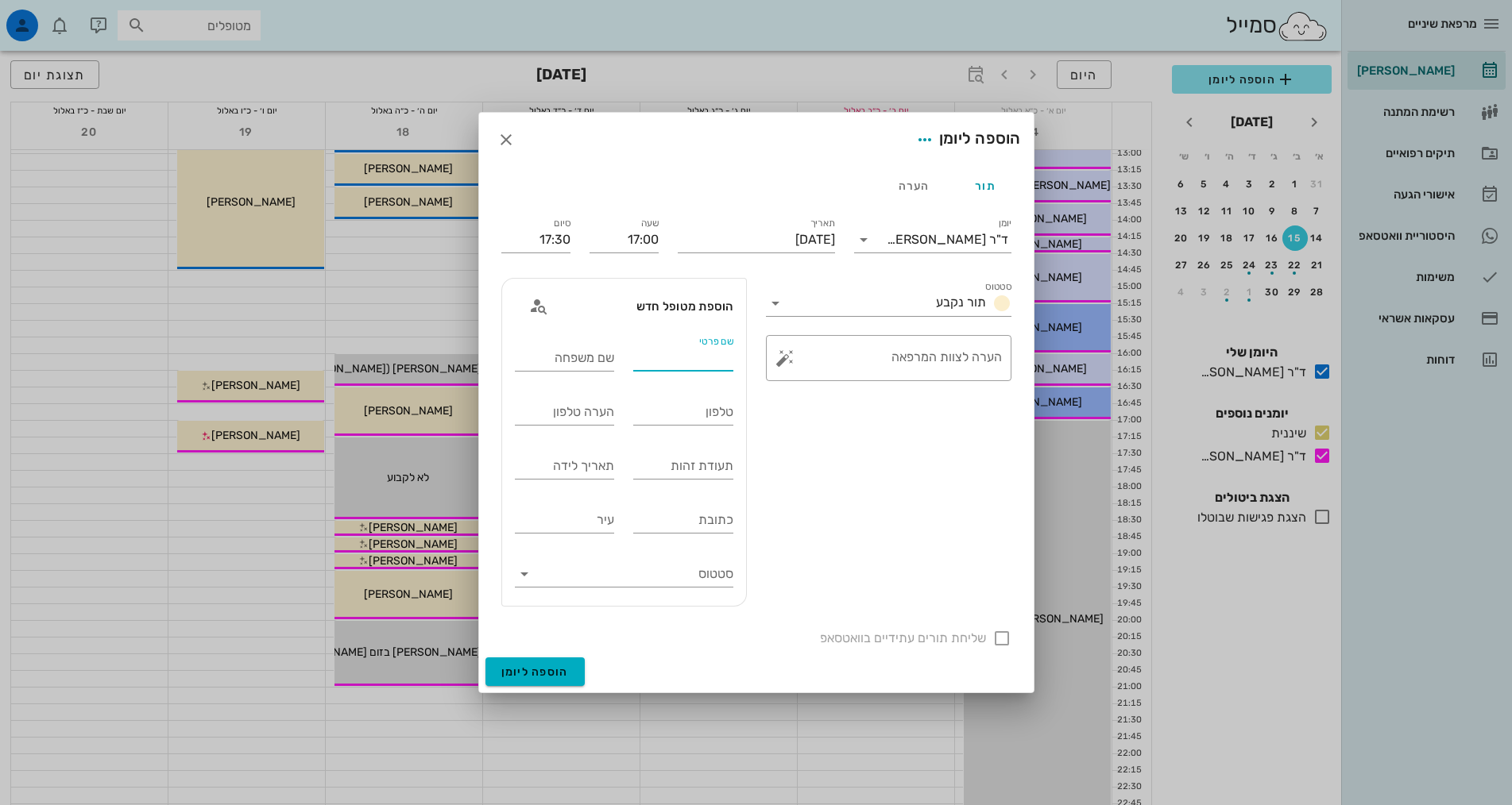
click at [724, 351] on div "שם פרטי" at bounding box center [683, 358] width 101 height 26
type input "תומר"
click at [564, 358] on input "שם משפחה" at bounding box center [564, 358] width 101 height 26
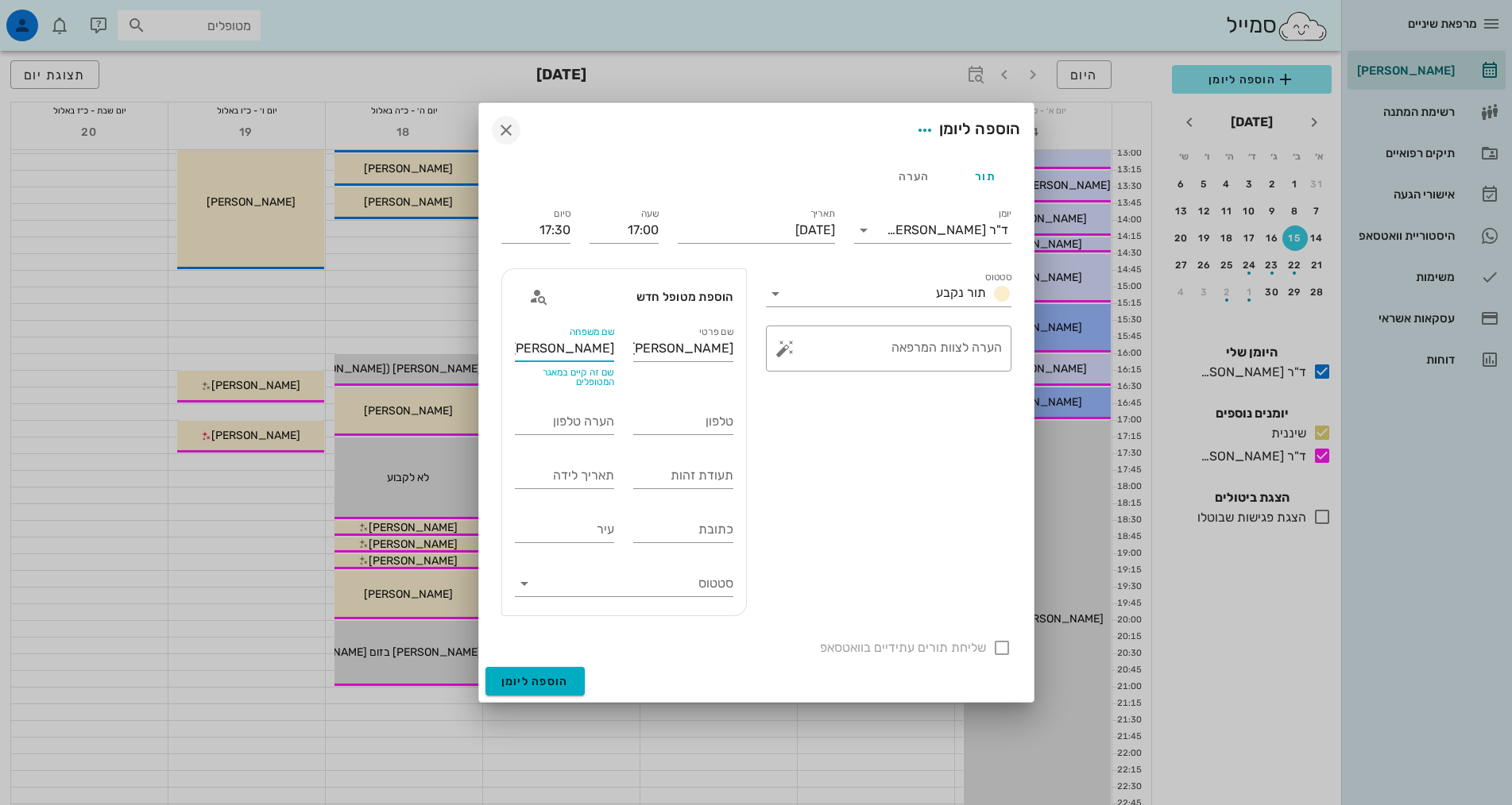
type input "שביט"
click at [504, 131] on icon "button" at bounding box center [506, 129] width 19 height 19
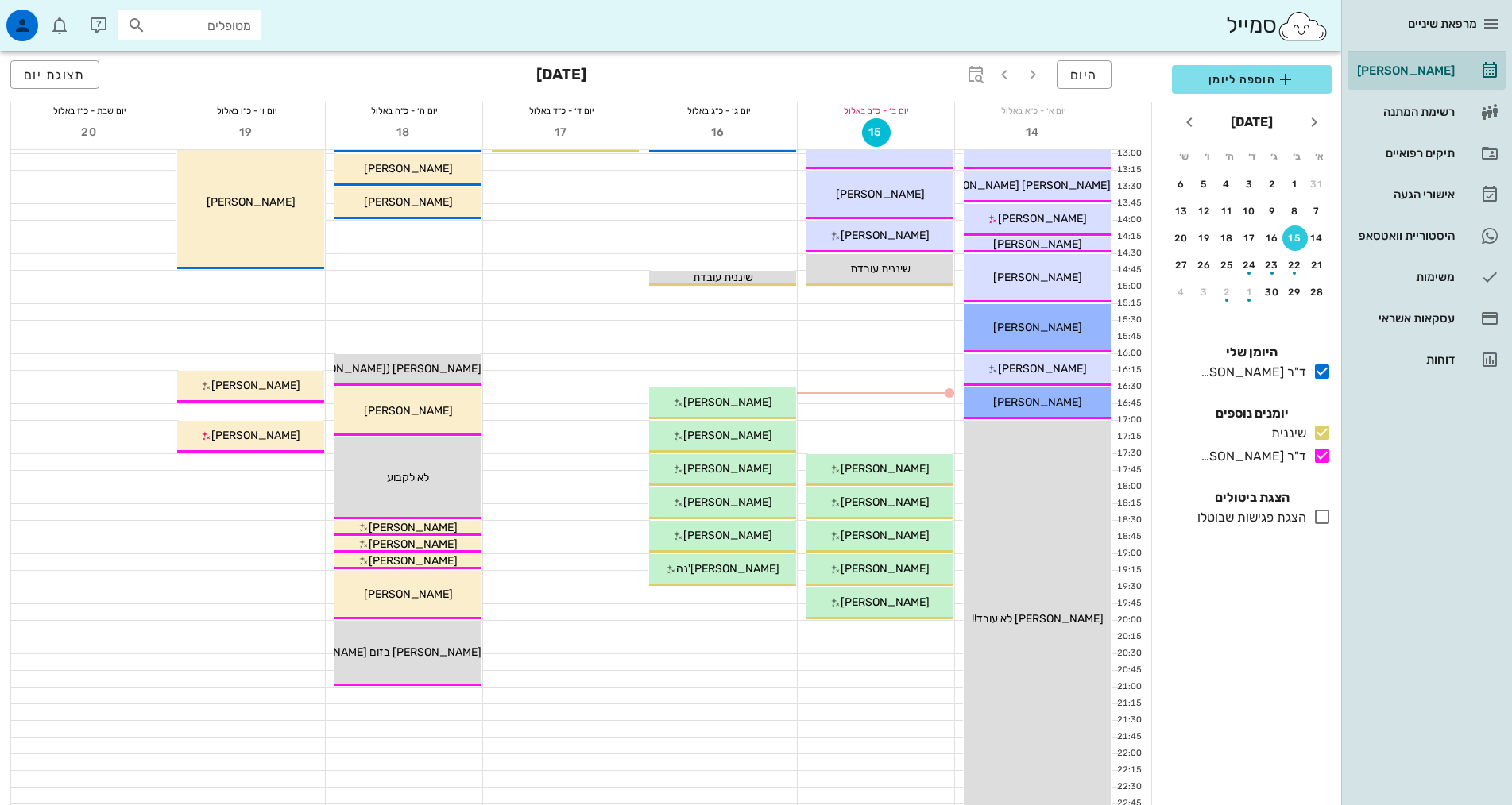
click at [246, 25] on input "מטופלים" at bounding box center [200, 25] width 102 height 21
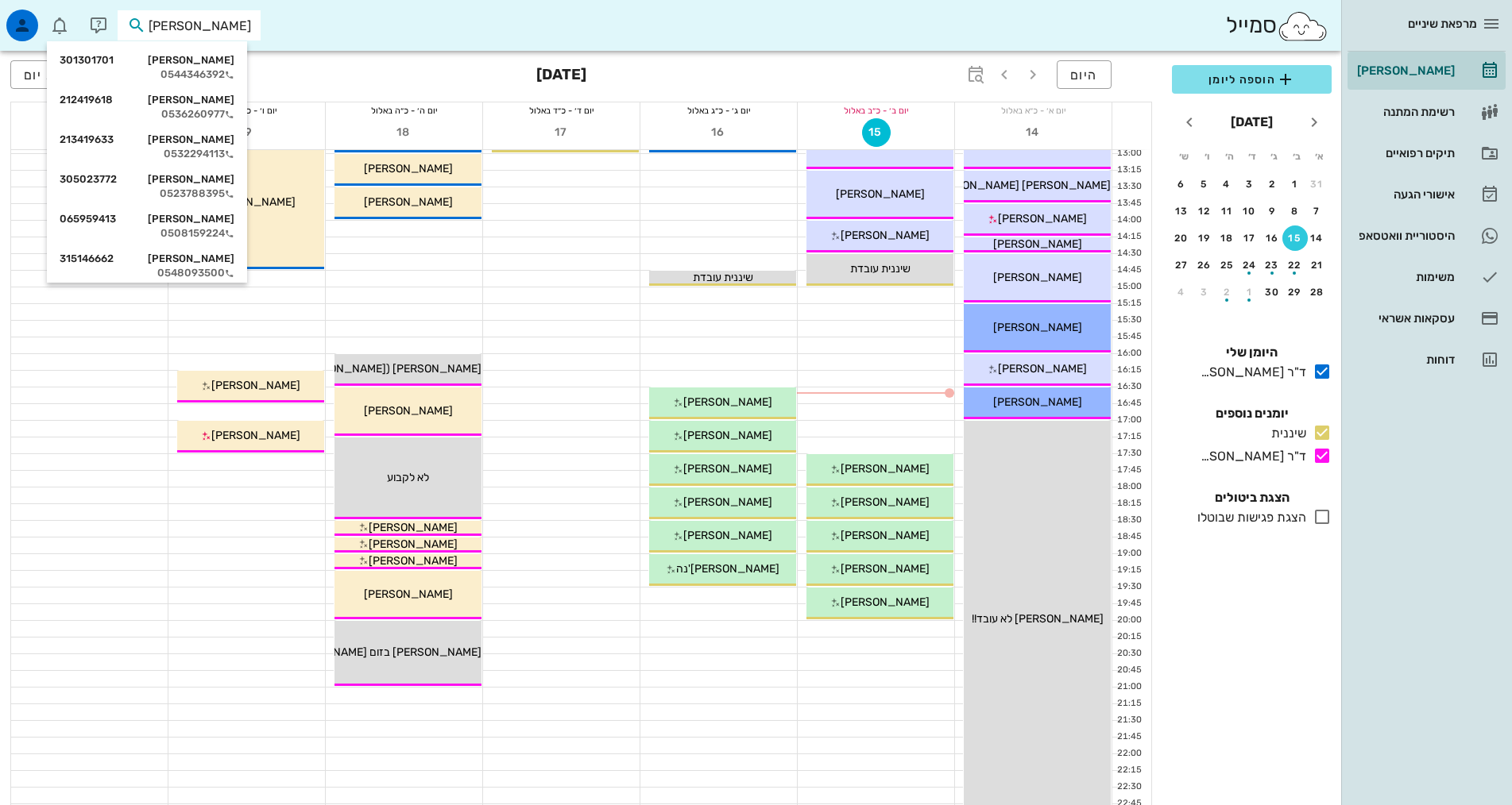
type input "תומר"
click at [214, 220] on div "תומר שביט 065959413" at bounding box center [147, 219] width 175 height 13
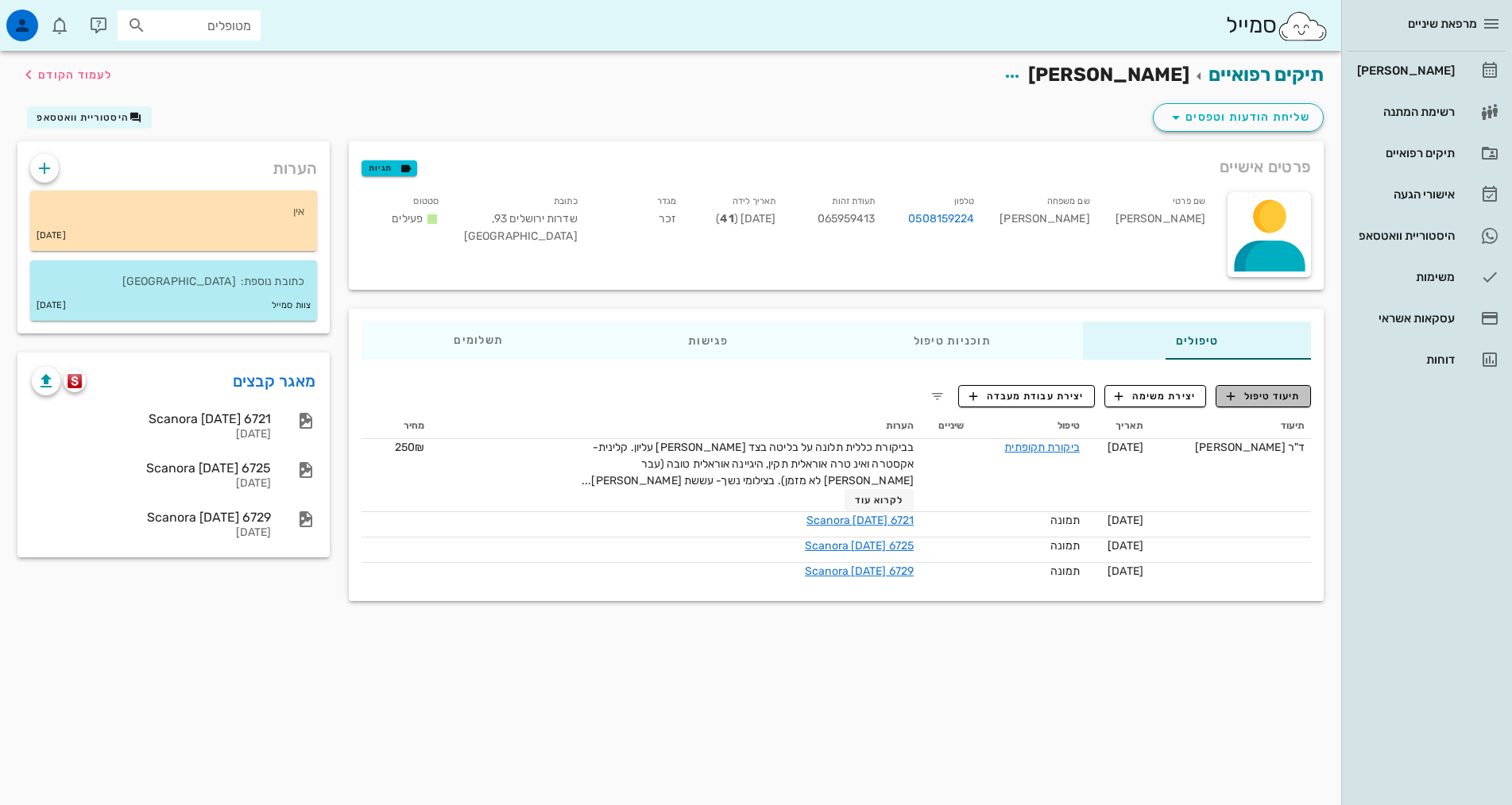
click at [1248, 396] on span "תיעוד טיפול" at bounding box center [1263, 396] width 74 height 14
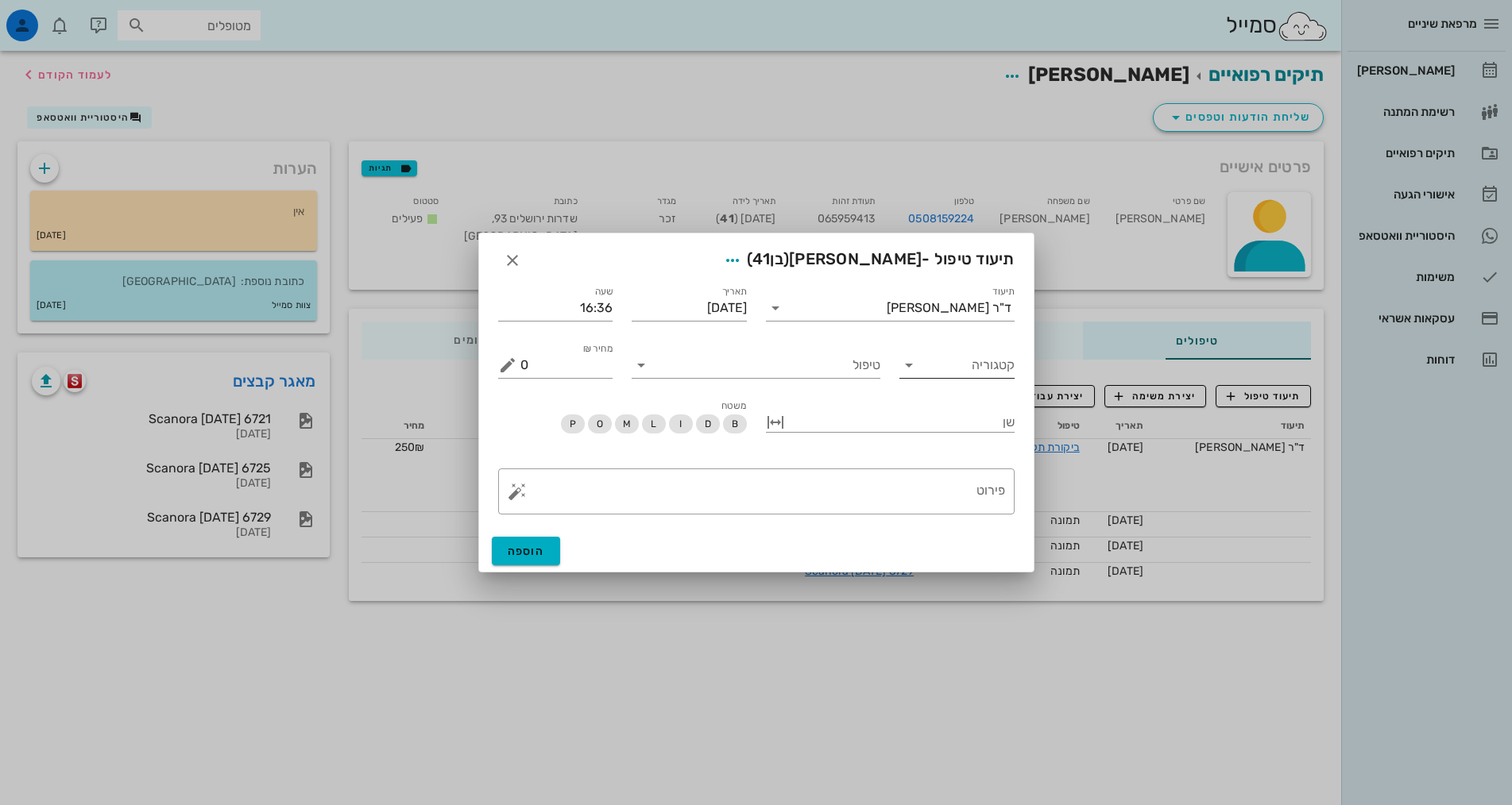
click at [907, 367] on icon at bounding box center [908, 365] width 19 height 19
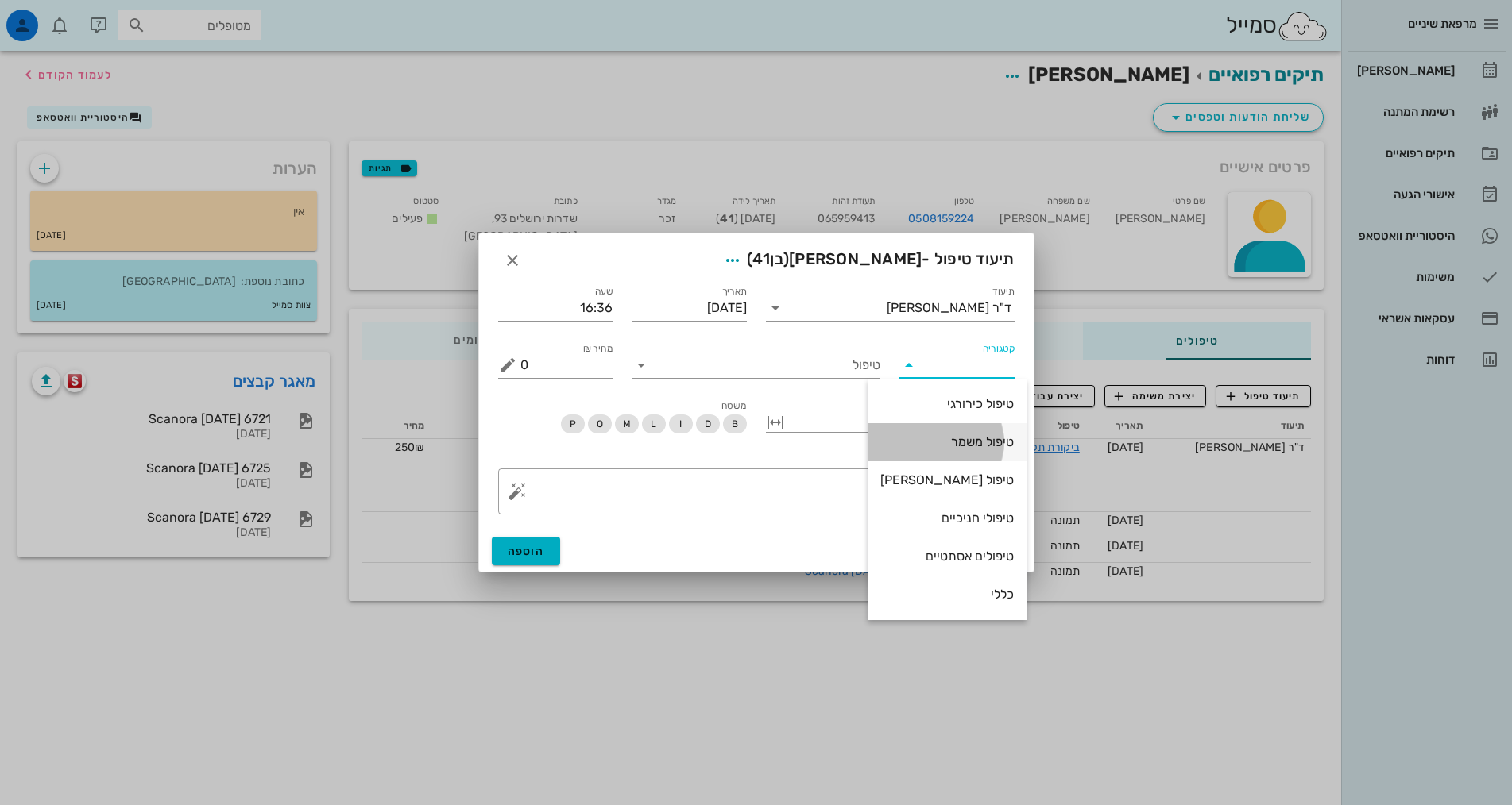
click at [968, 446] on div "טיפול משמר" at bounding box center [947, 442] width 133 height 15
type input "טיפול משמר"
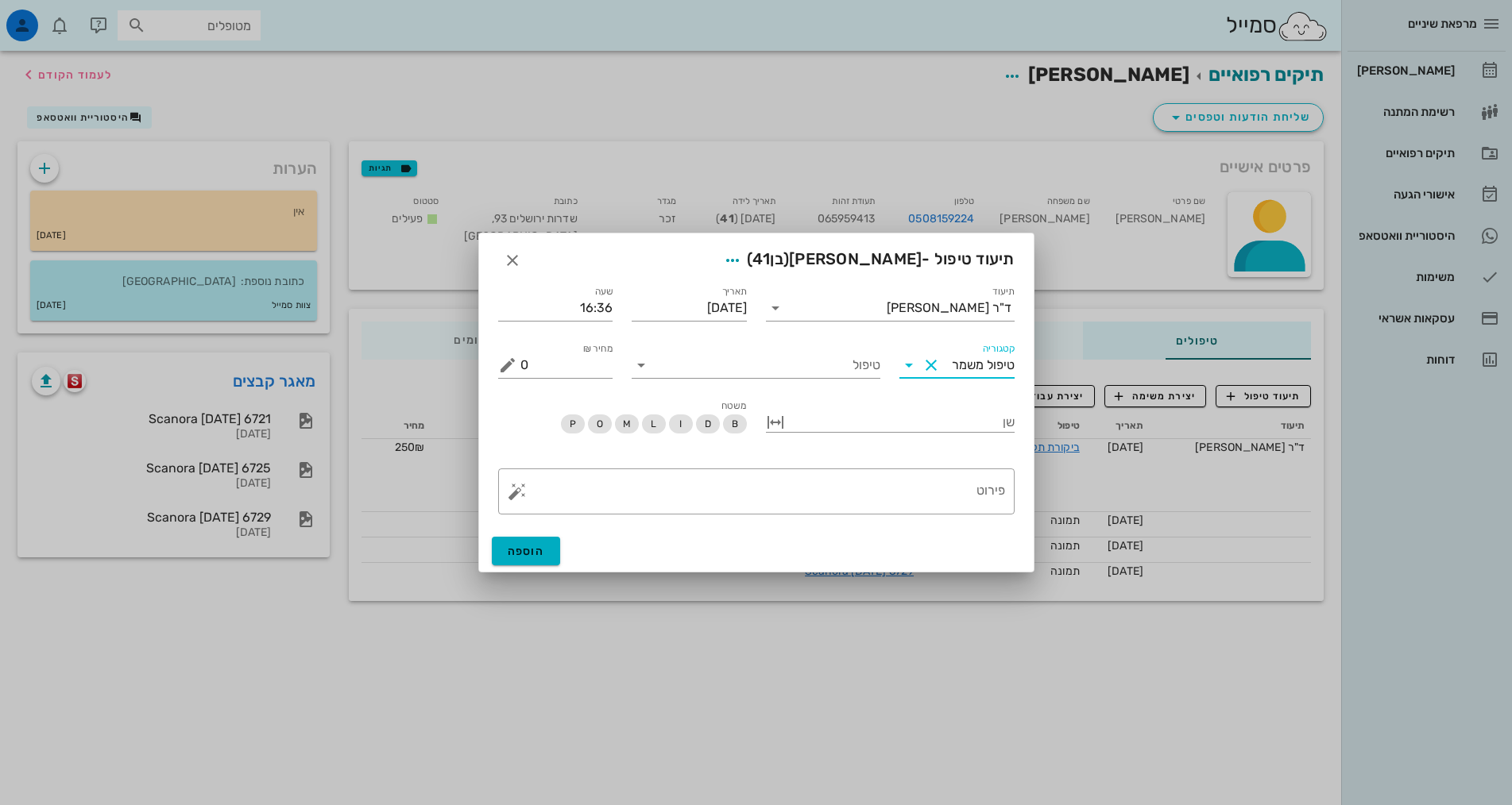
click at [930, 366] on button "Clear קטגוריה" at bounding box center [931, 365] width 19 height 19
click at [911, 367] on icon at bounding box center [908, 365] width 19 height 19
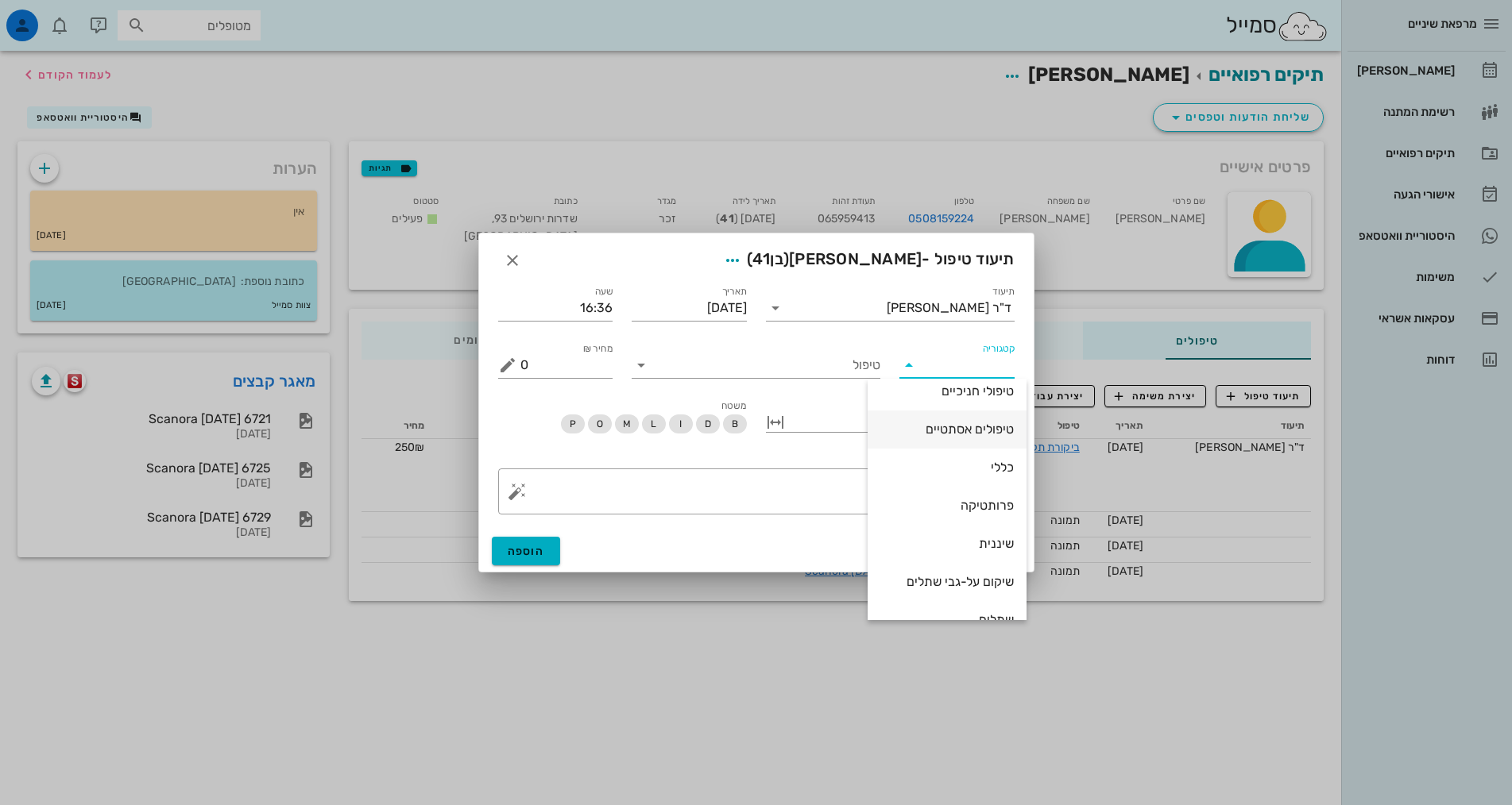
scroll to position [152, 0]
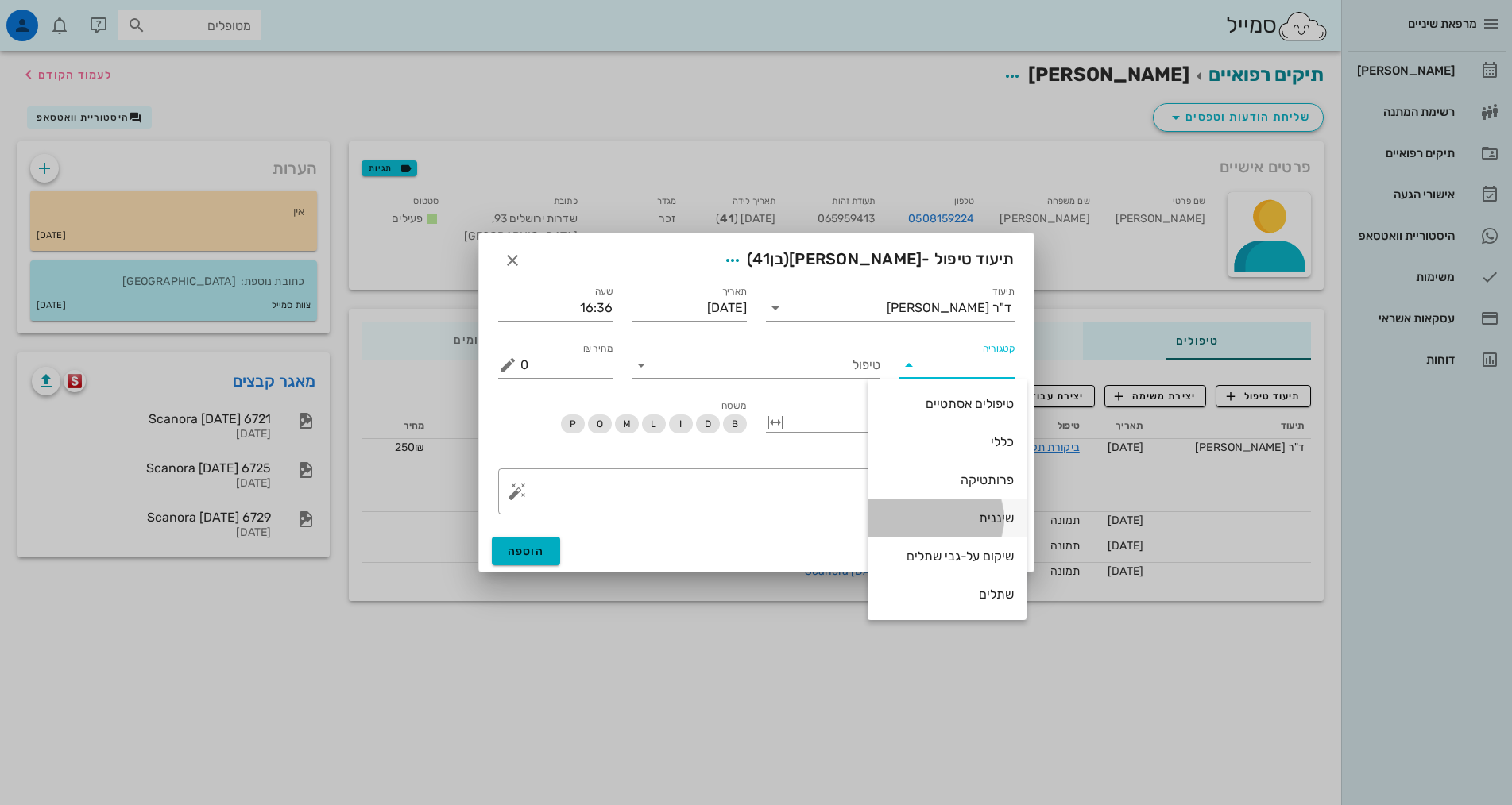
click at [968, 517] on div "שיננית" at bounding box center [947, 517] width 133 height 15
type input "שיננית"
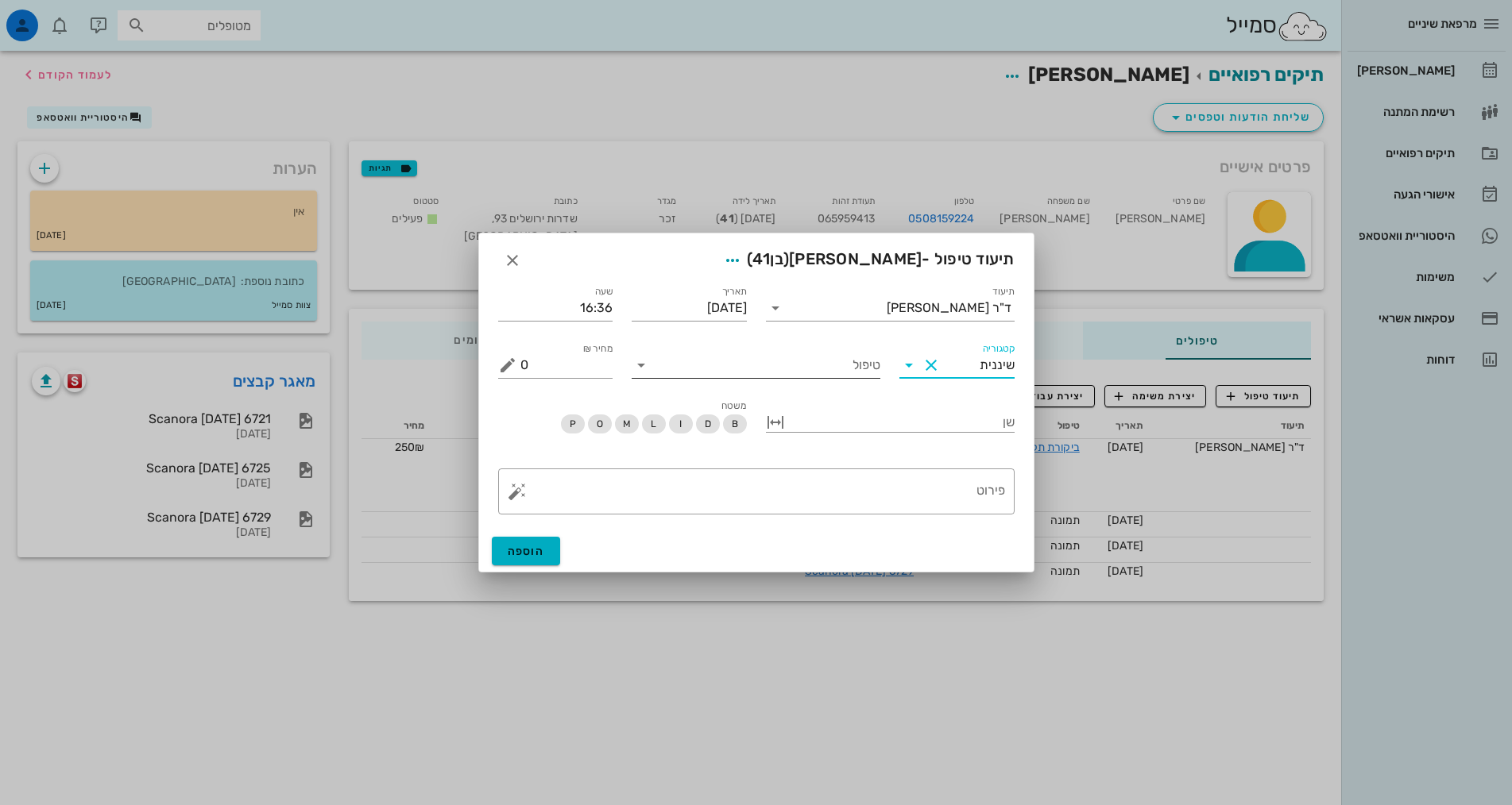
click at [785, 367] on input "טיפול" at bounding box center [766, 365] width 226 height 26
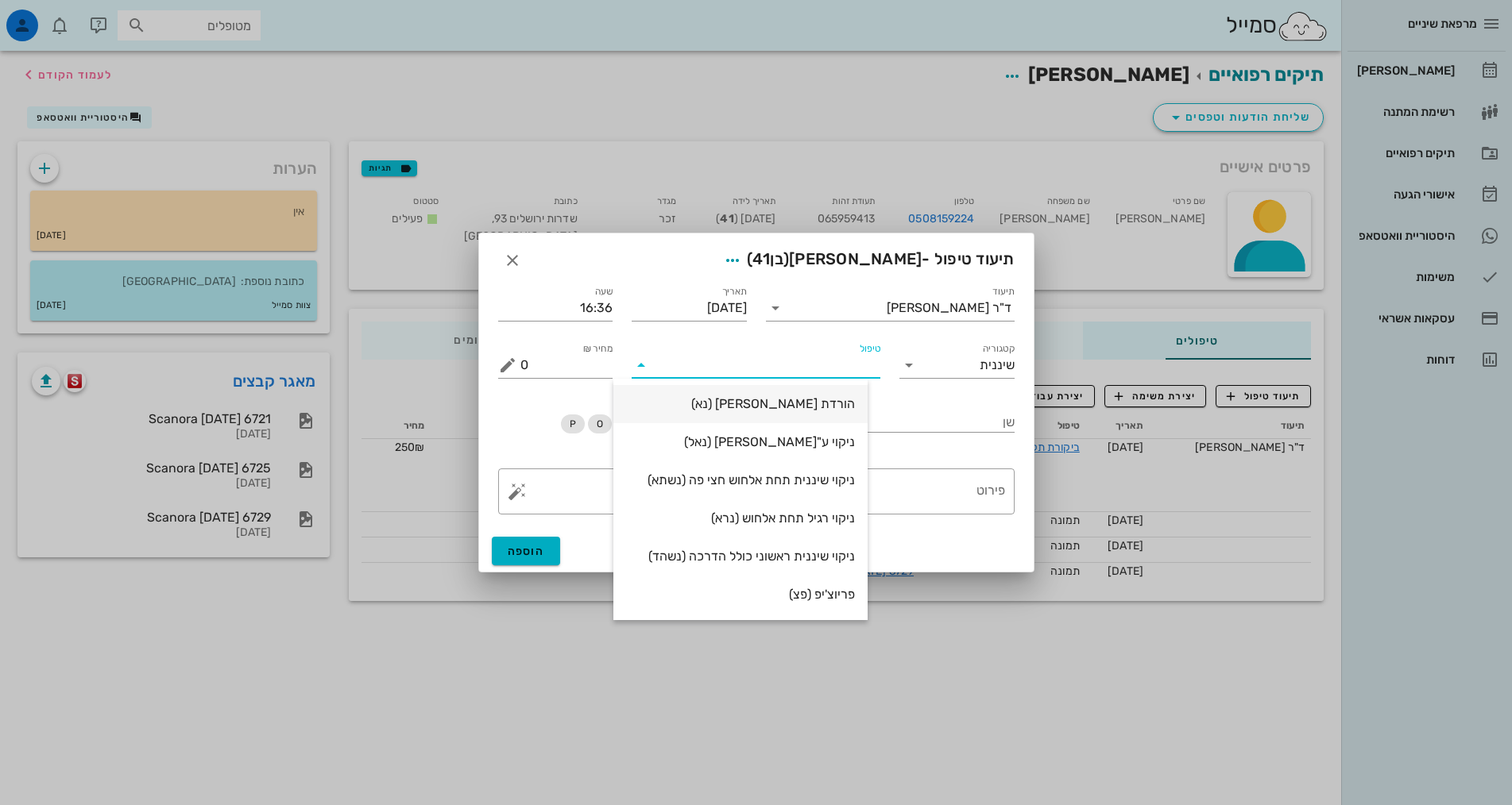
click at [802, 407] on div "הורדת אבן (נא)" at bounding box center [741, 403] width 229 height 15
type input "250"
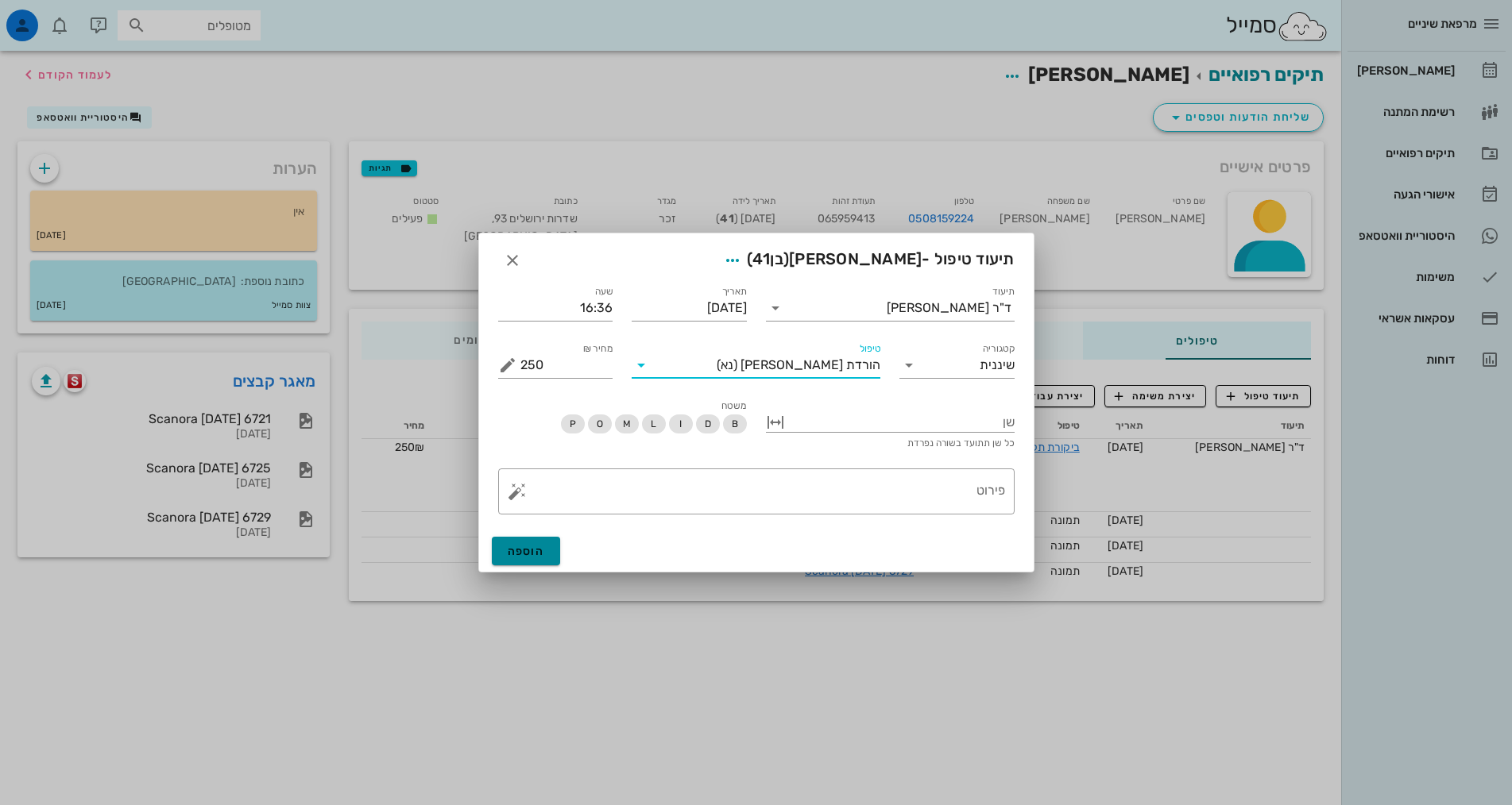
click at [540, 549] on span "הוספה" at bounding box center [527, 551] width 38 height 14
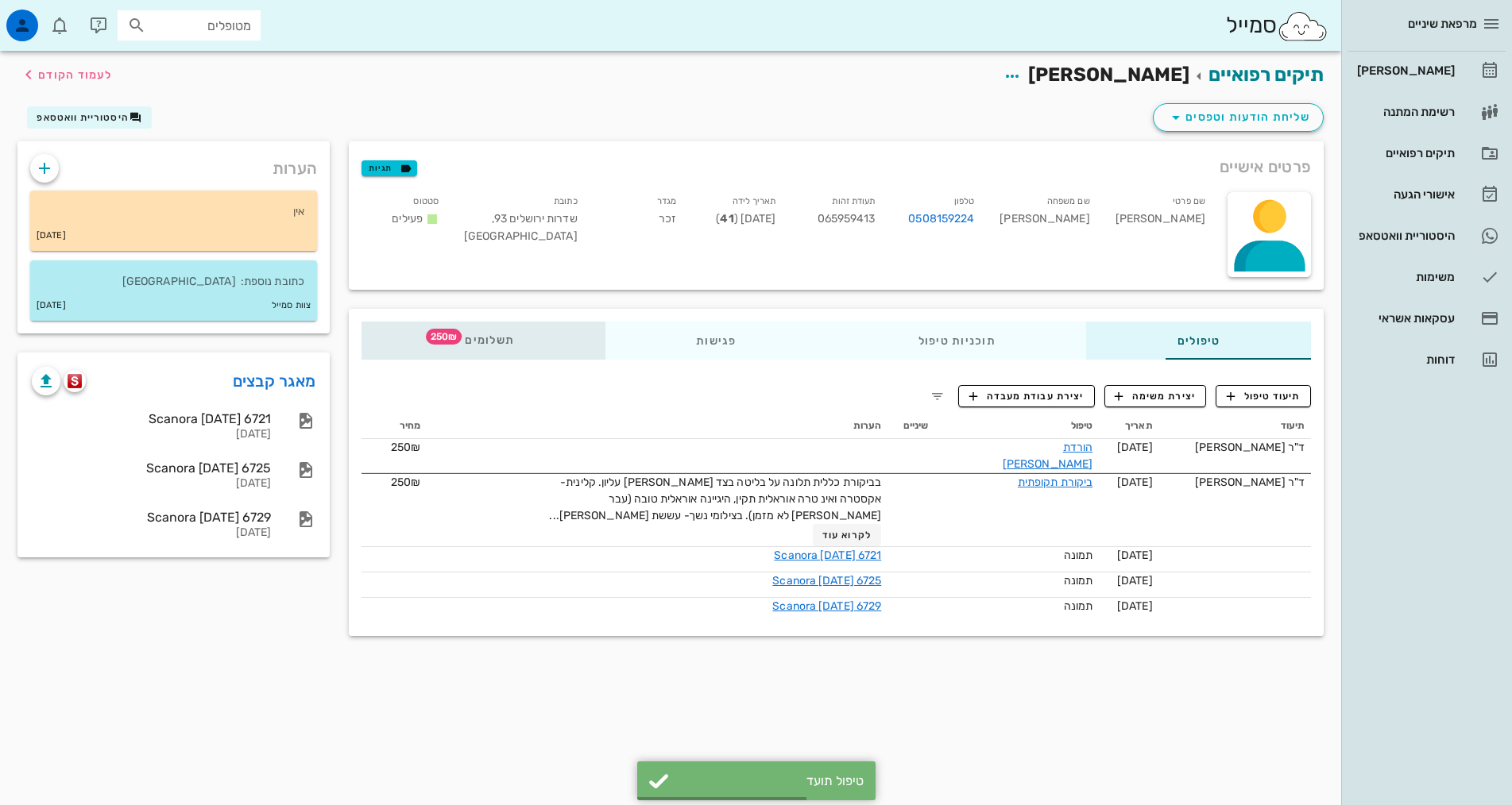
click at [426, 332] on span "250₪" at bounding box center [444, 336] width 36 height 16
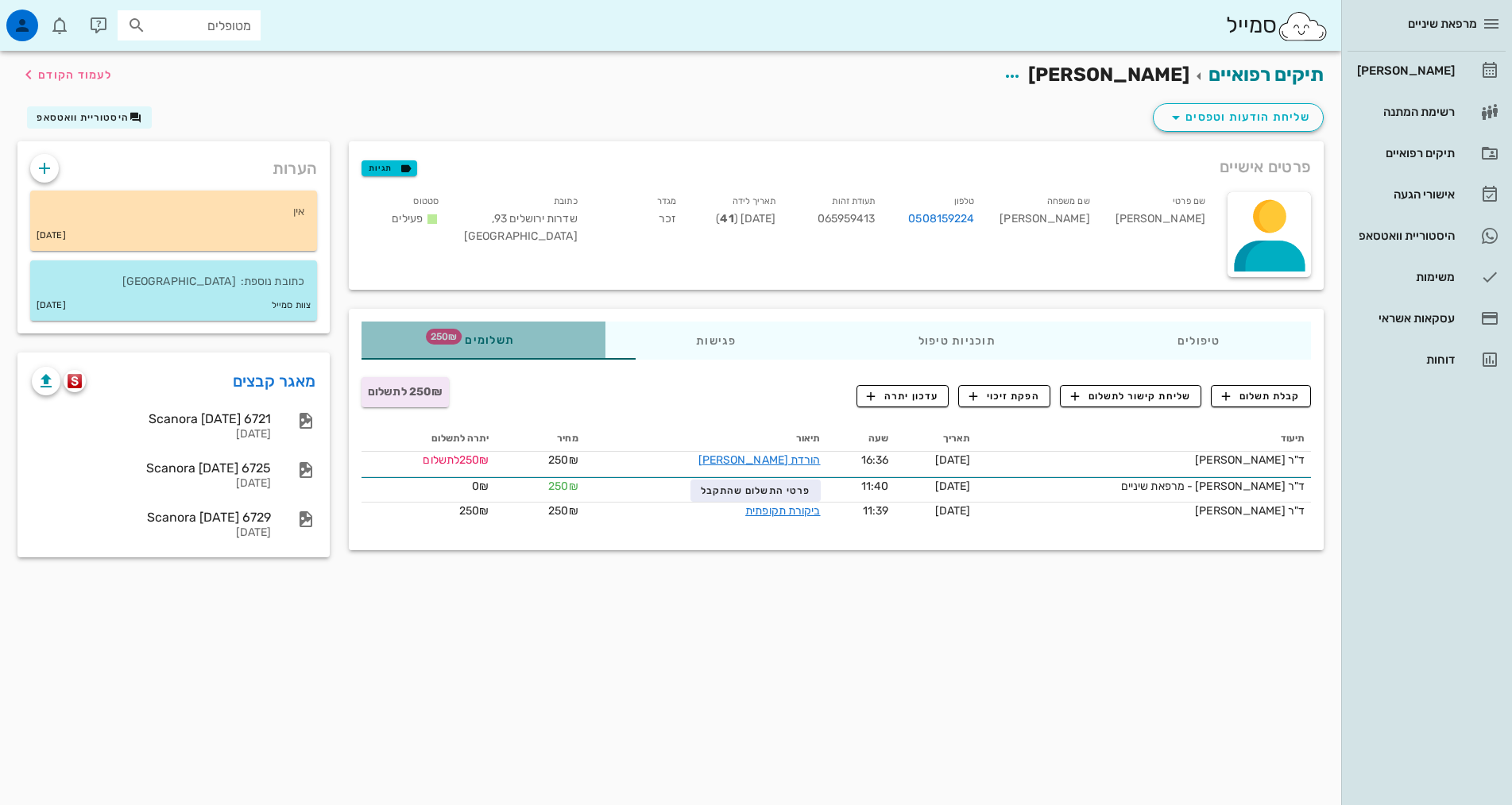
click at [452, 339] on span "תשלומים 250₪" at bounding box center [483, 340] width 62 height 11
click at [368, 391] on span "250₪ לתשלום" at bounding box center [405, 392] width 75 height 14
click at [1264, 399] on span "קבלת תשלום" at bounding box center [1260, 396] width 79 height 14
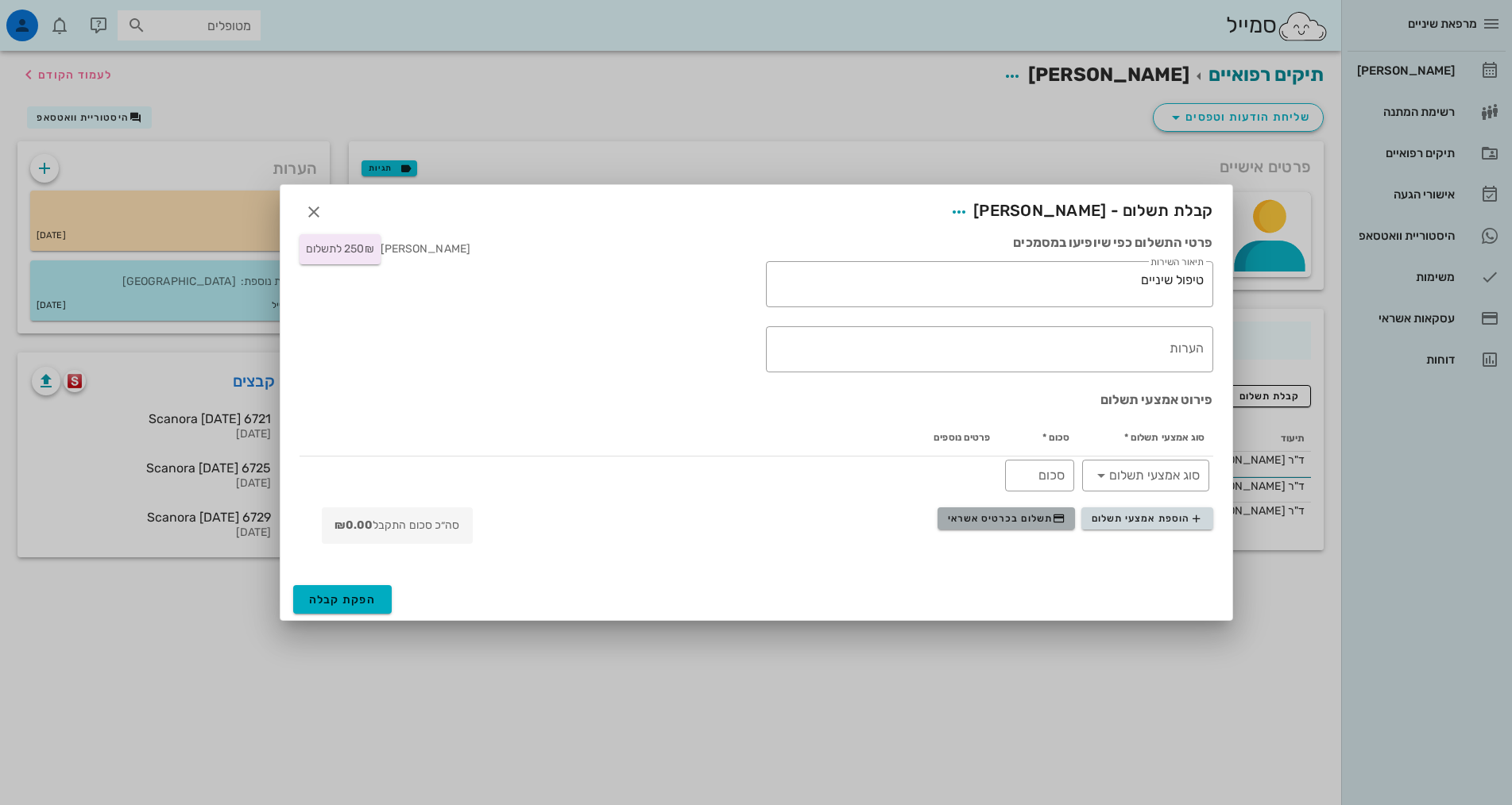
click at [970, 520] on span "תשלום בכרטיס אשראי" at bounding box center [1006, 518] width 117 height 13
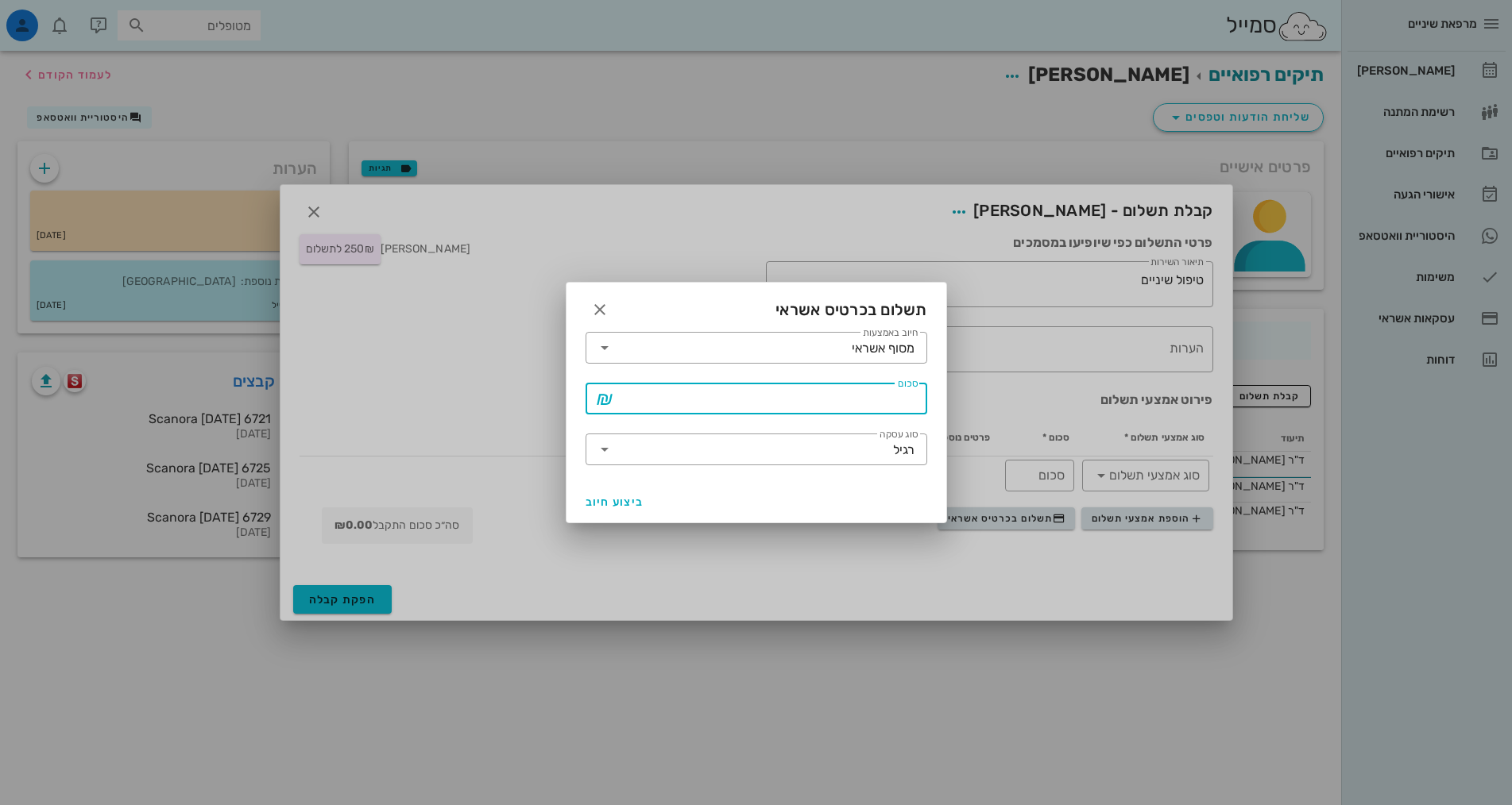
click at [864, 400] on input "סכום" at bounding box center [767, 399] width 301 height 26
type input "250"
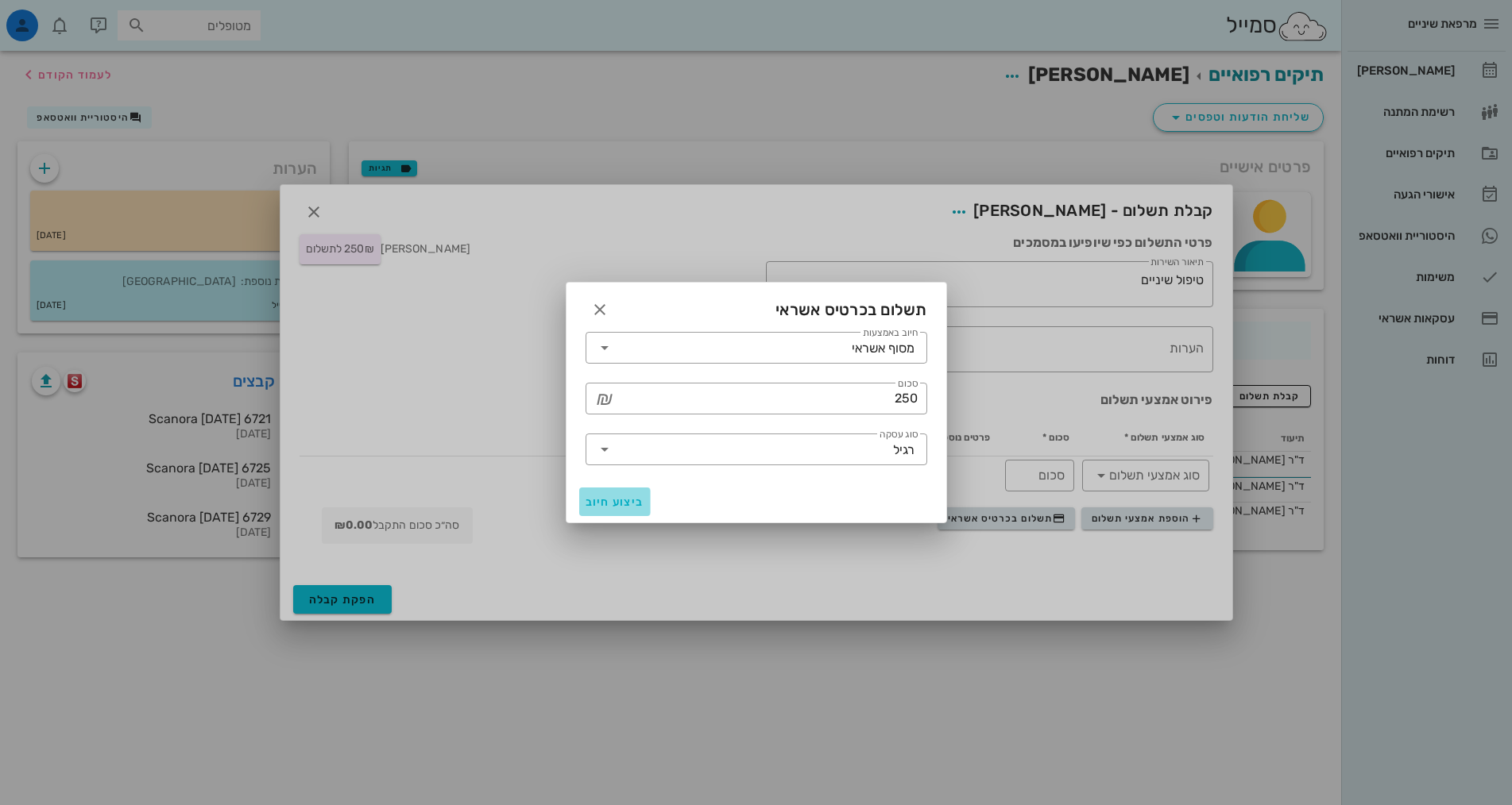
click at [610, 498] on span "ביצוע חיוב" at bounding box center [614, 503] width 59 height 14
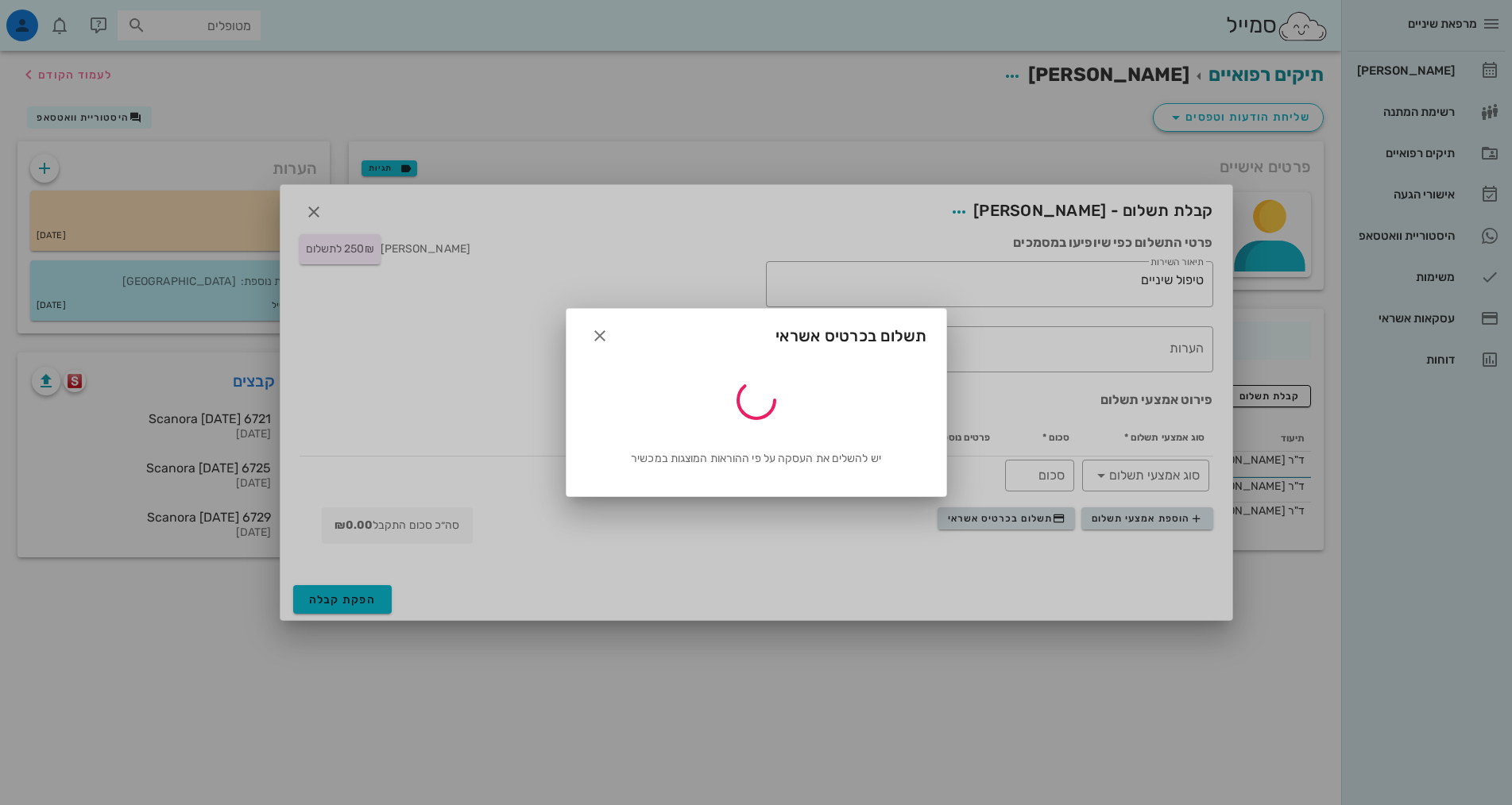
type input "250"
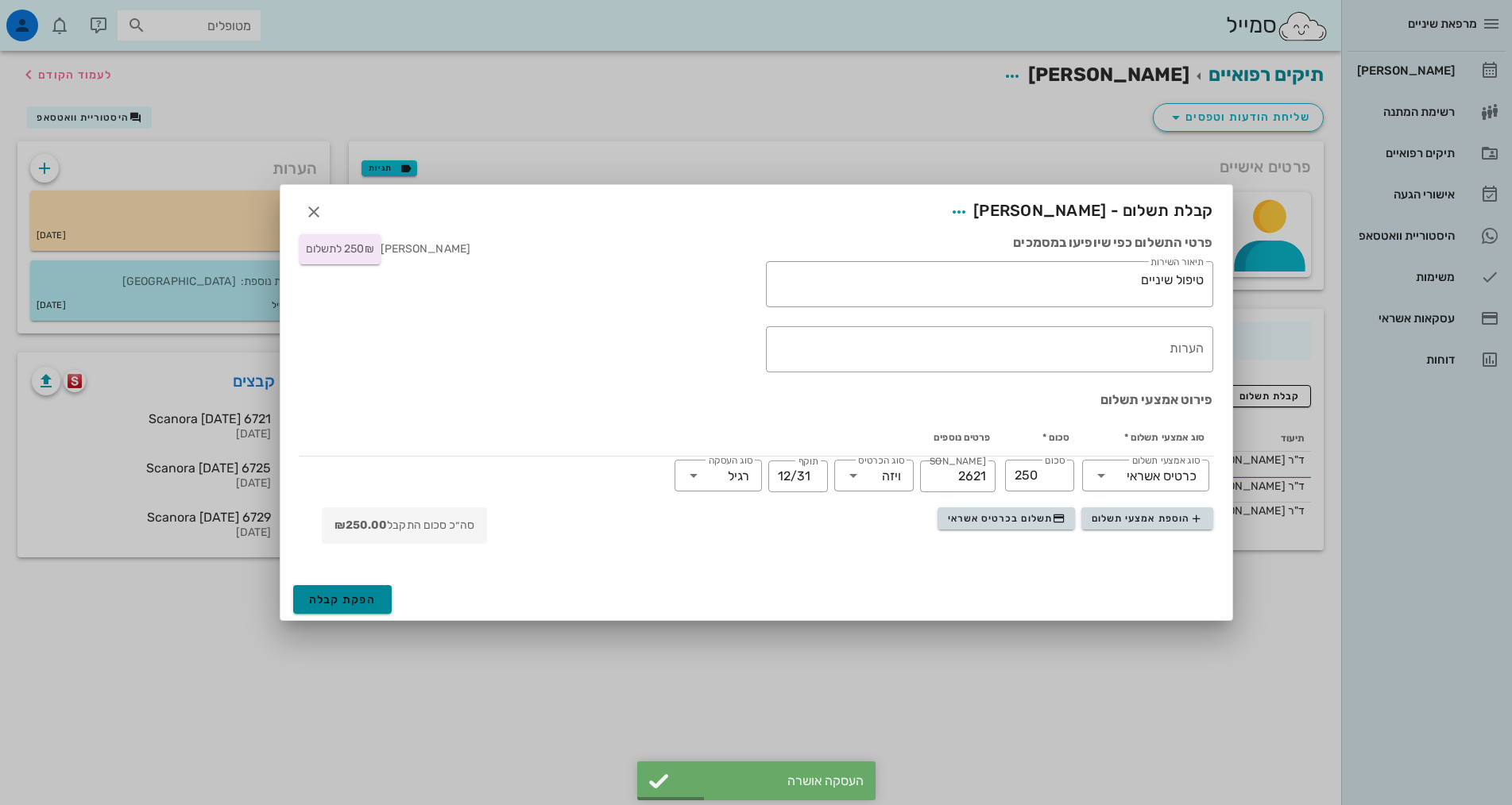
click at [318, 599] on span "הפקת קבלה" at bounding box center [342, 600] width 68 height 14
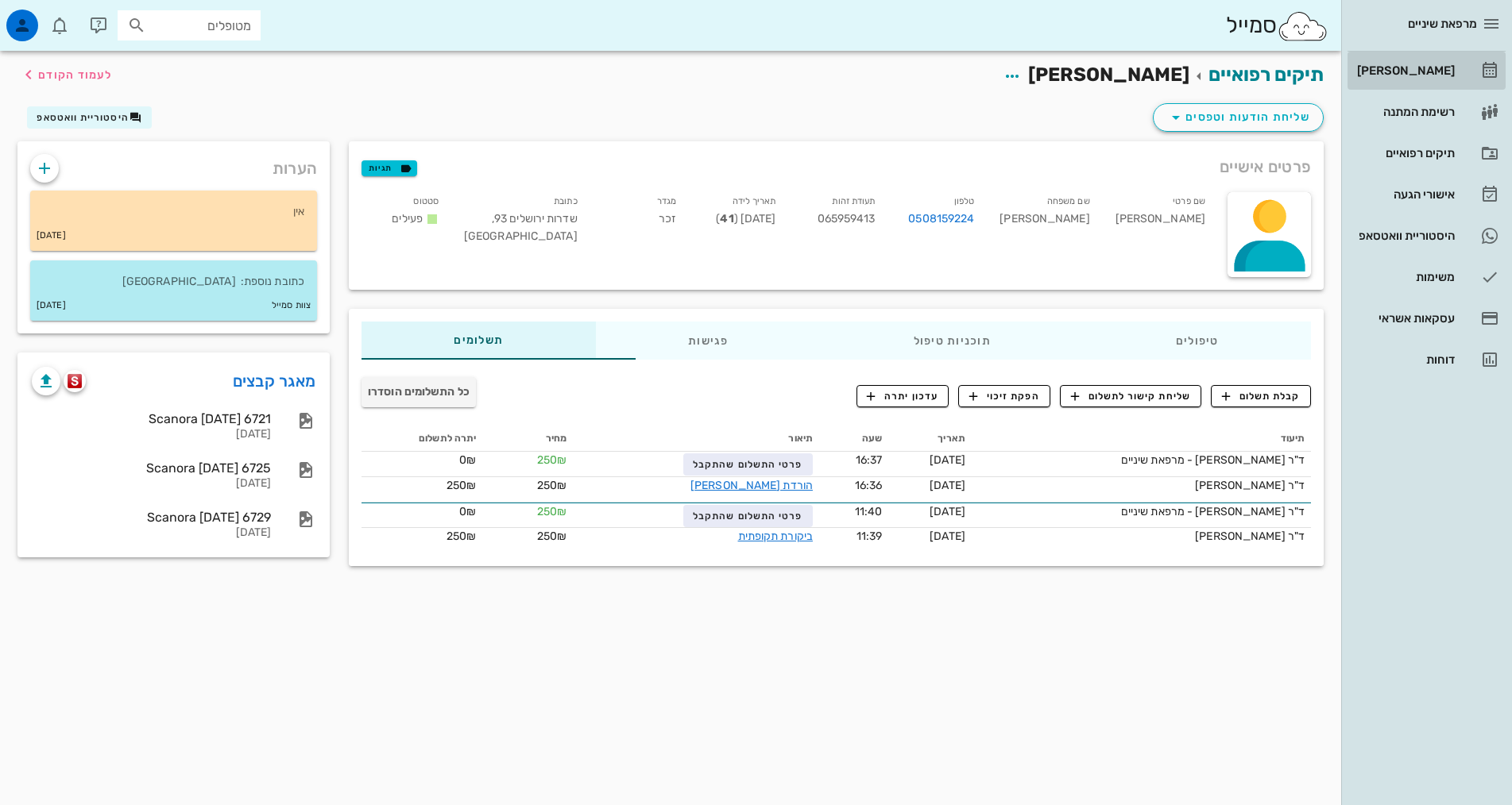
click at [1424, 69] on div "[PERSON_NAME]" at bounding box center [1404, 71] width 101 height 13
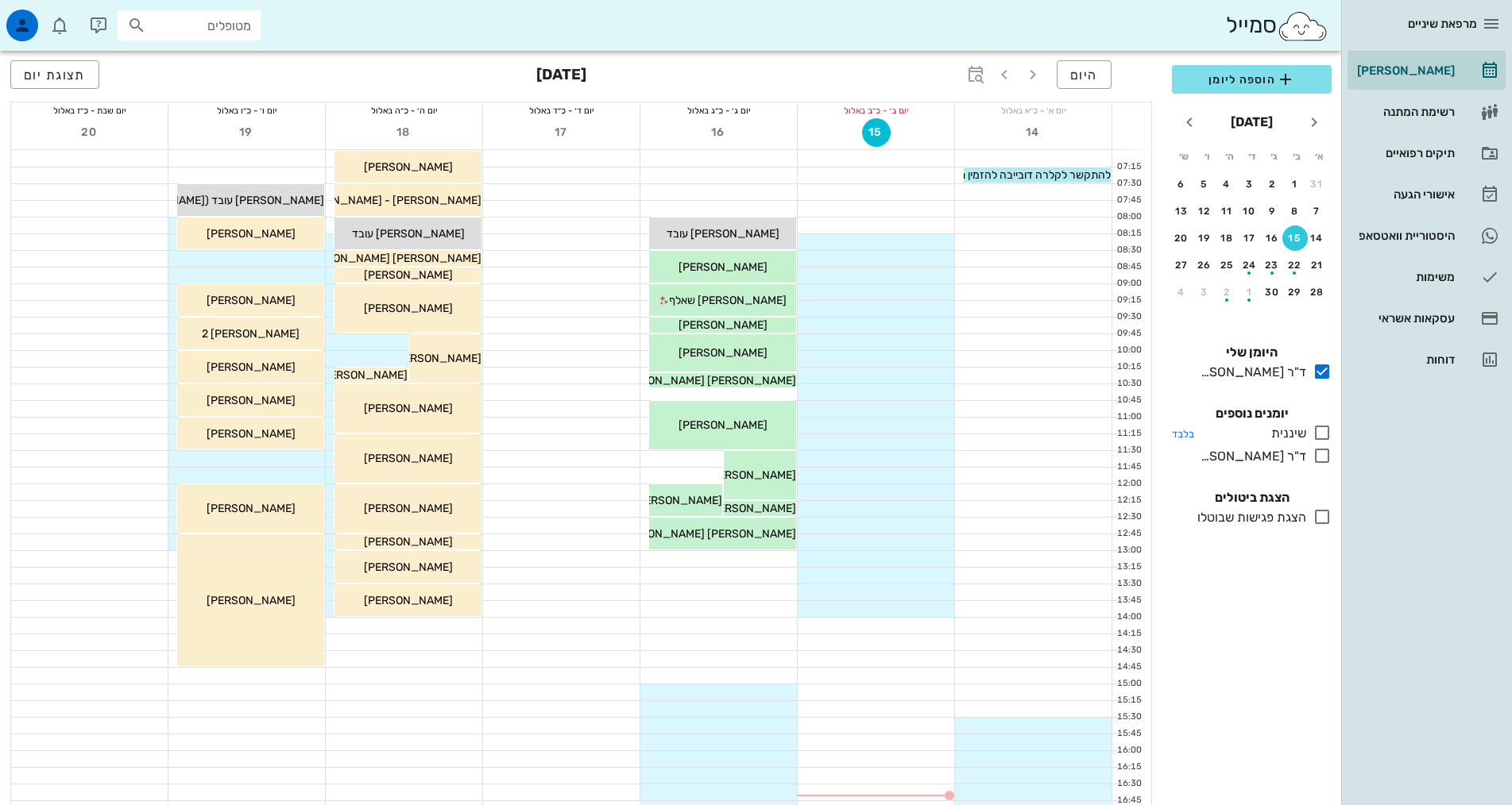
click at [1326, 431] on icon at bounding box center [1321, 432] width 19 height 19
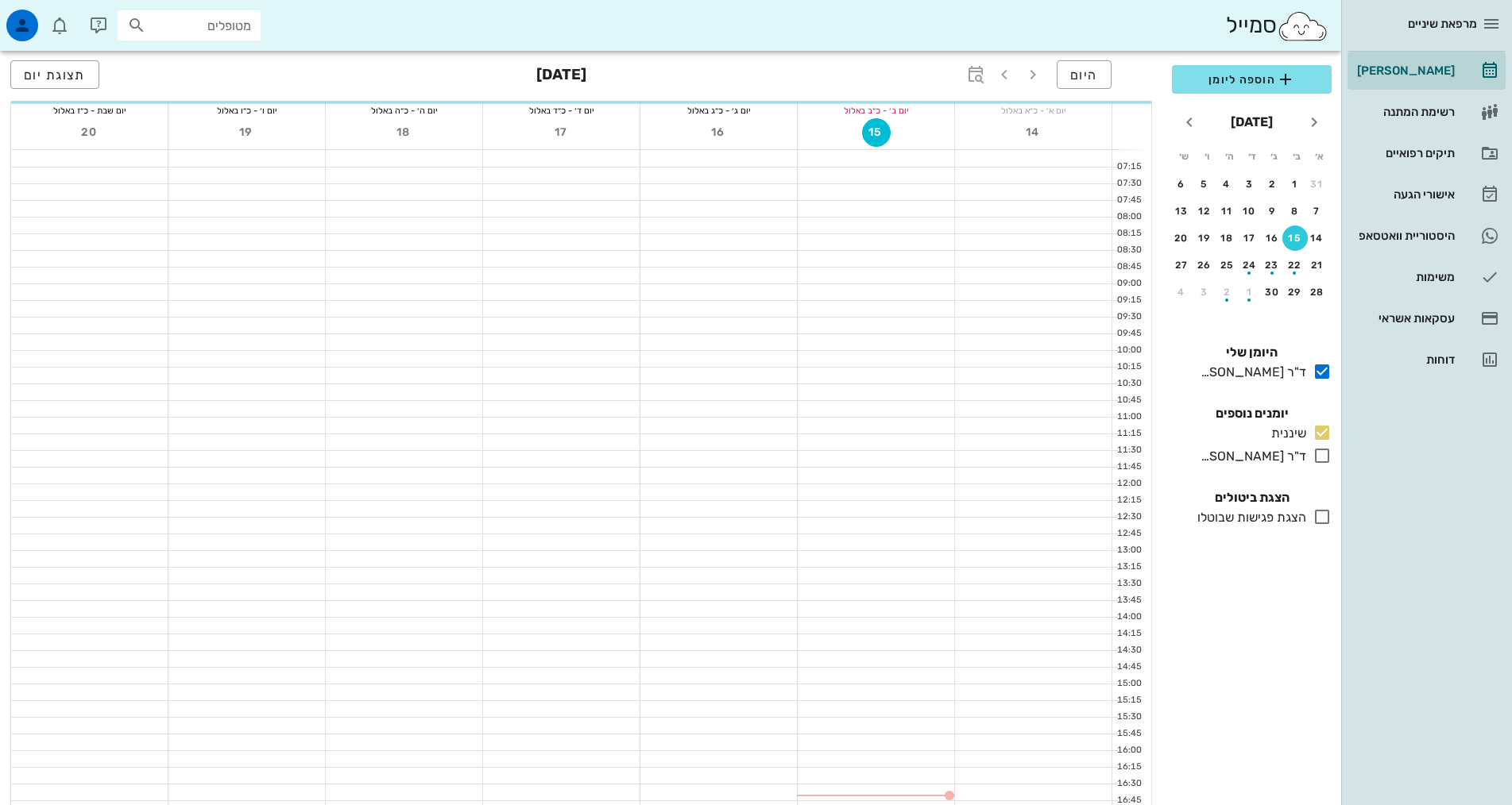
click at [1321, 457] on icon at bounding box center [1321, 456] width 19 height 19
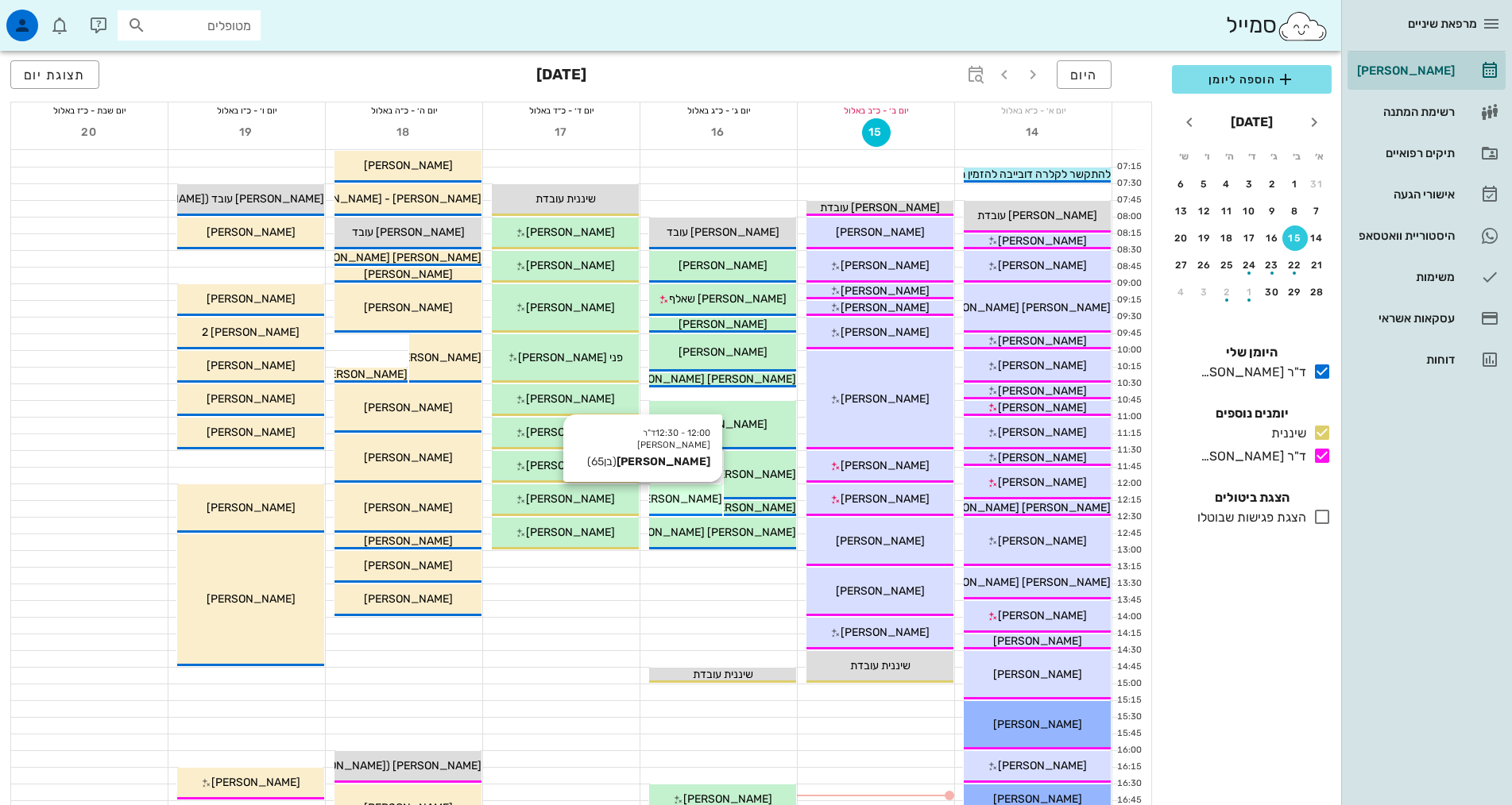
scroll to position [238, 0]
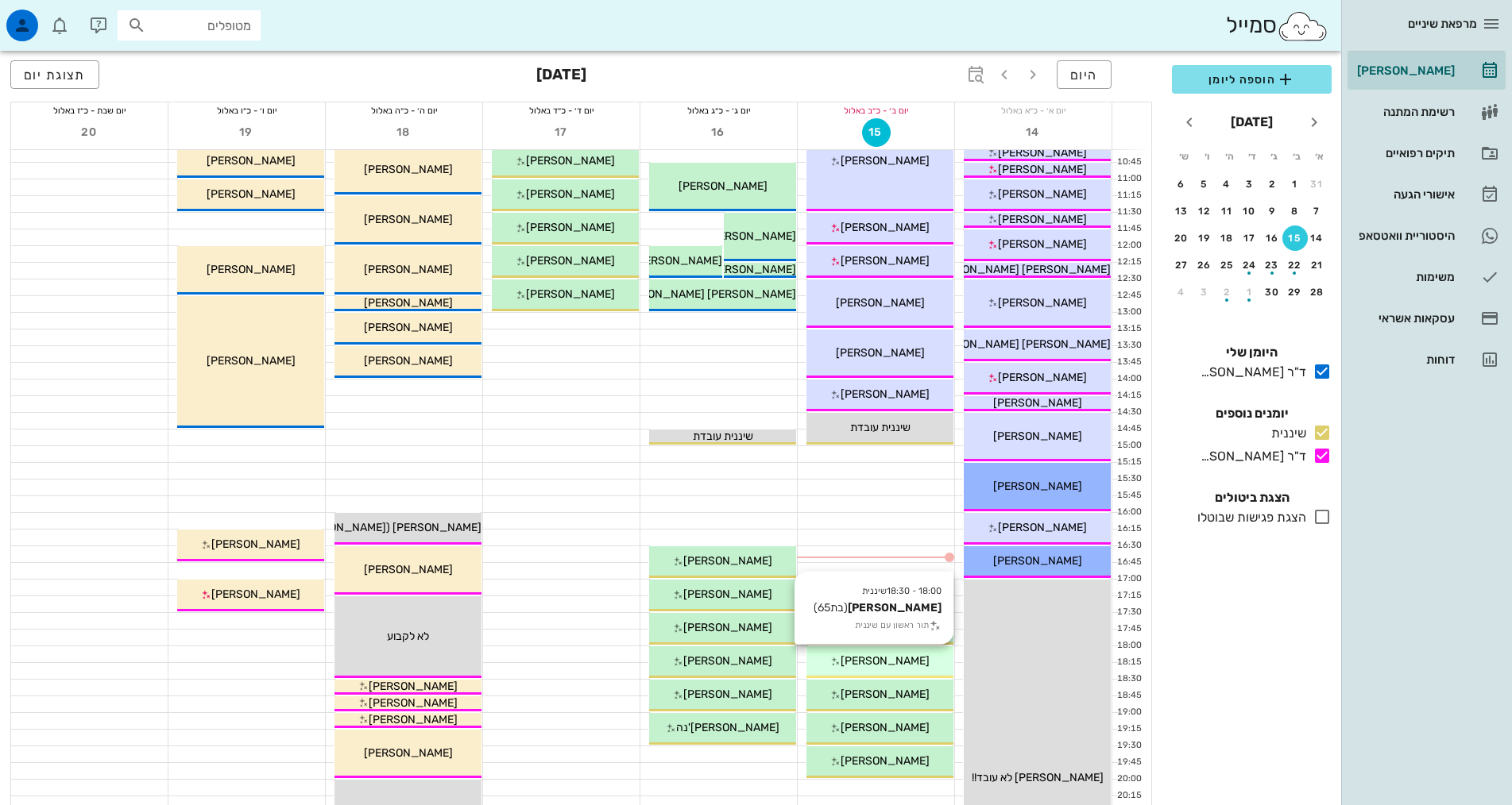
click at [890, 665] on span "[PERSON_NAME]" at bounding box center [884, 662] width 89 height 14
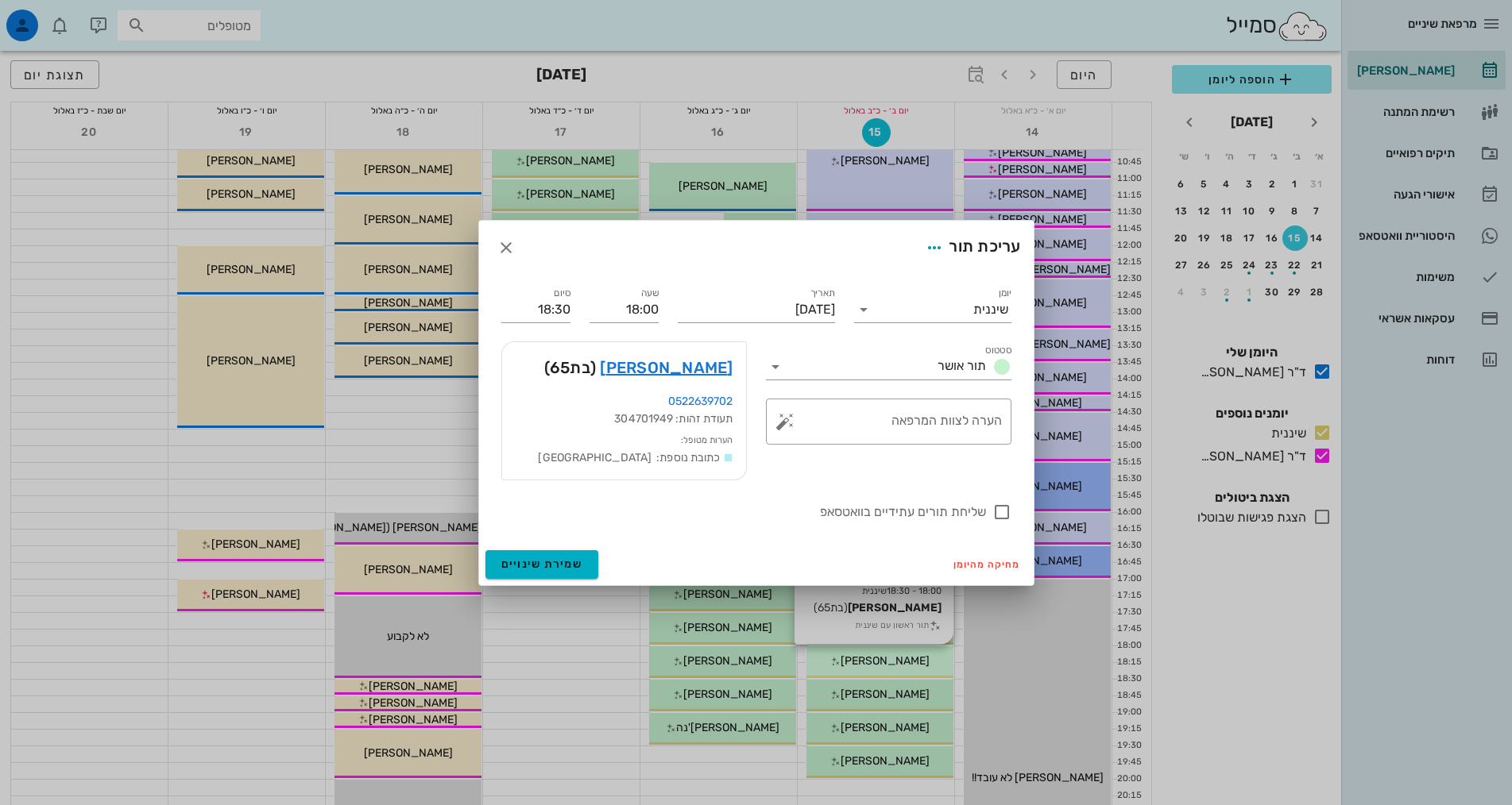
click at [890, 665] on div at bounding box center [756, 402] width 1512 height 805
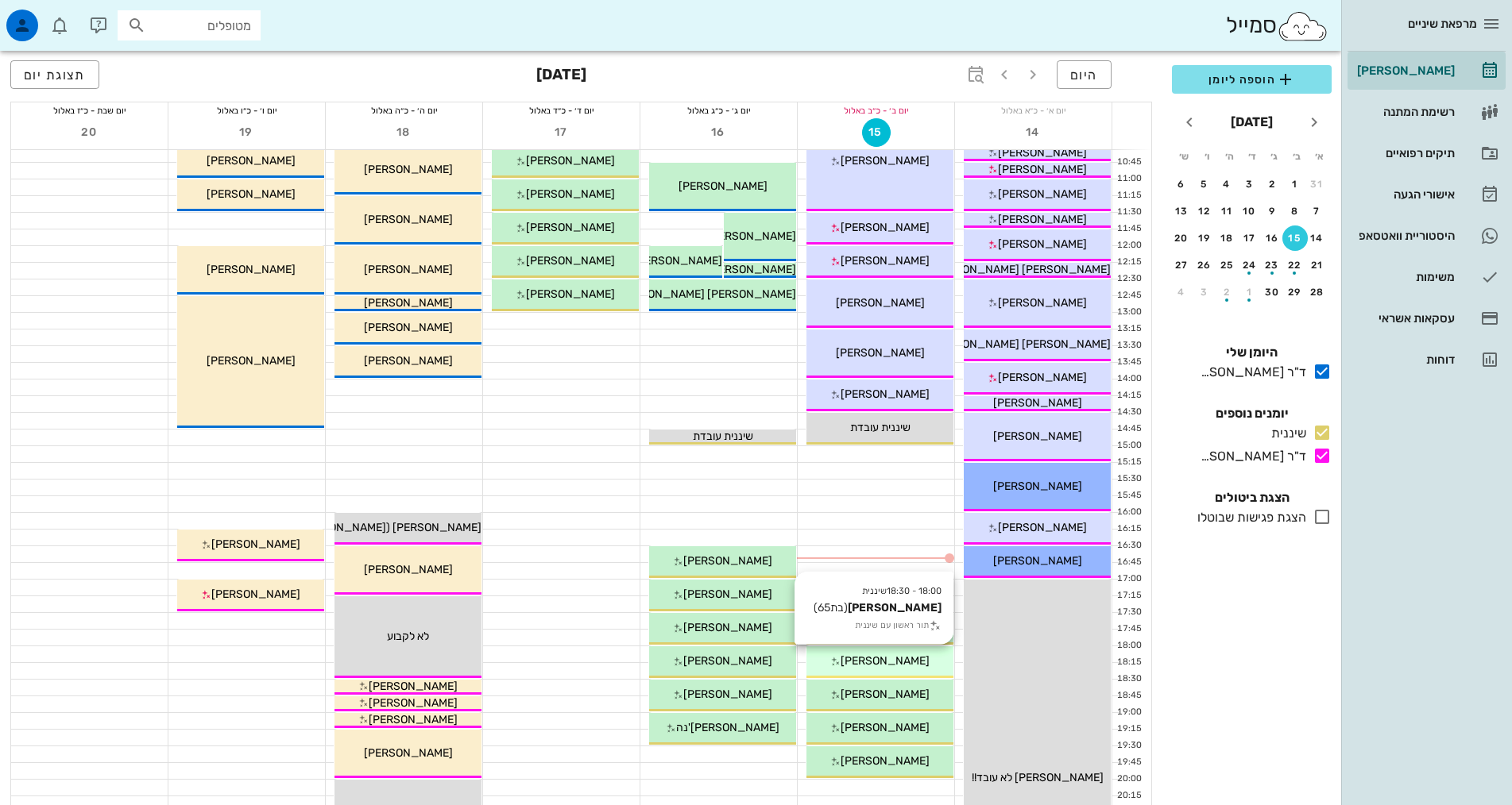
click at [890, 665] on span "[PERSON_NAME]" at bounding box center [884, 662] width 89 height 14
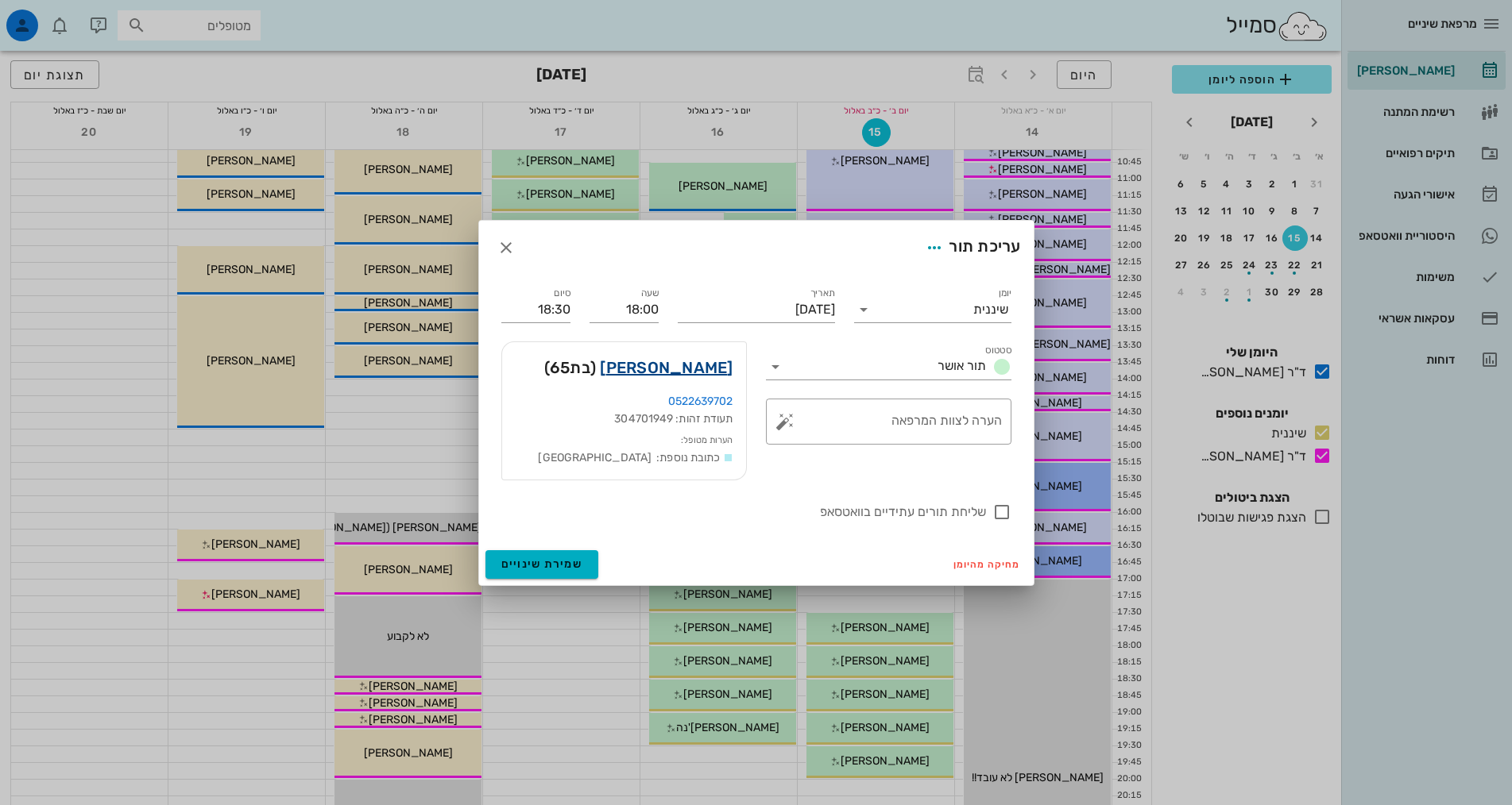
click at [691, 364] on link "שיפי שנלר" at bounding box center [666, 368] width 132 height 26
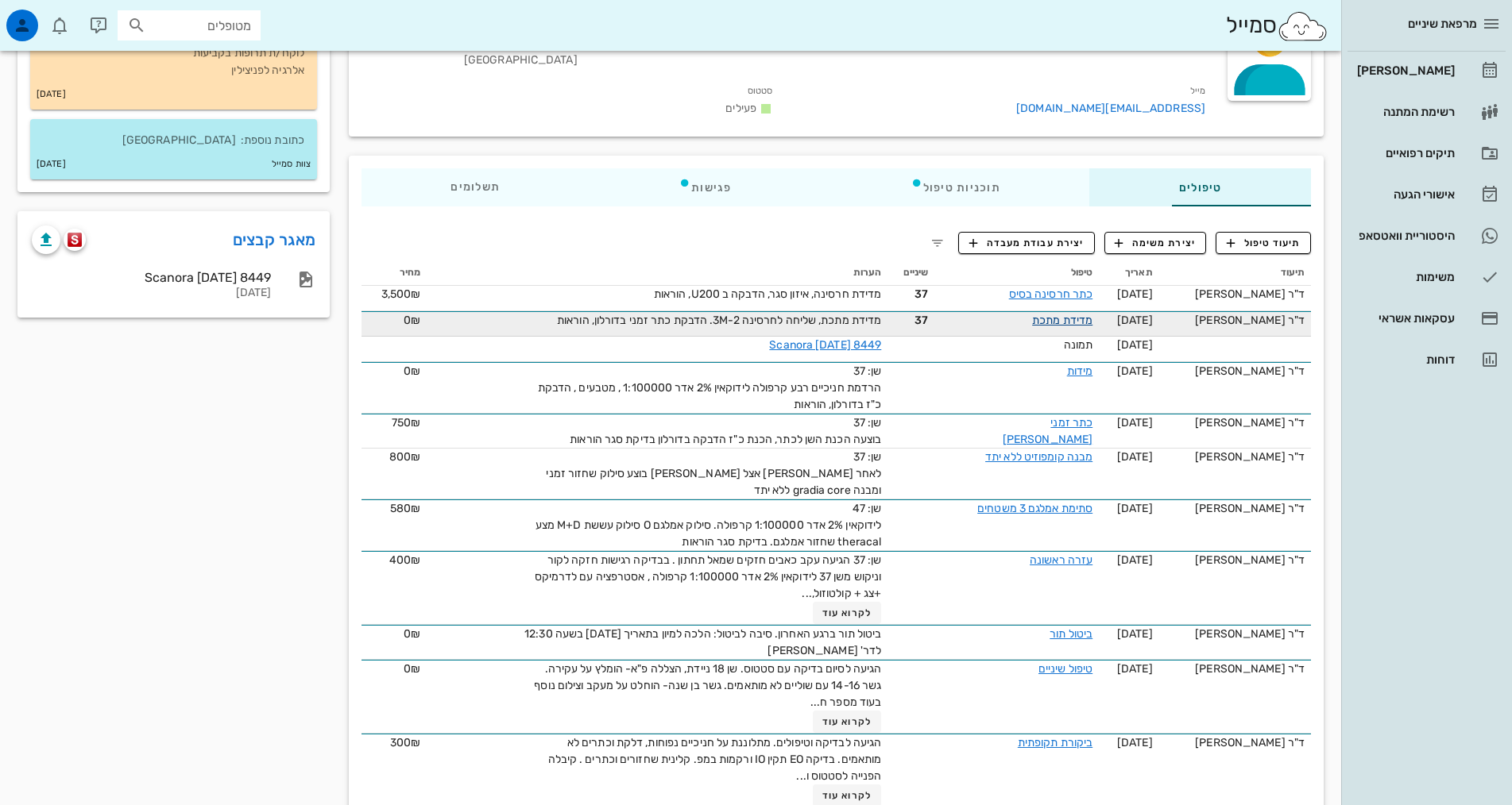
scroll to position [193, 0]
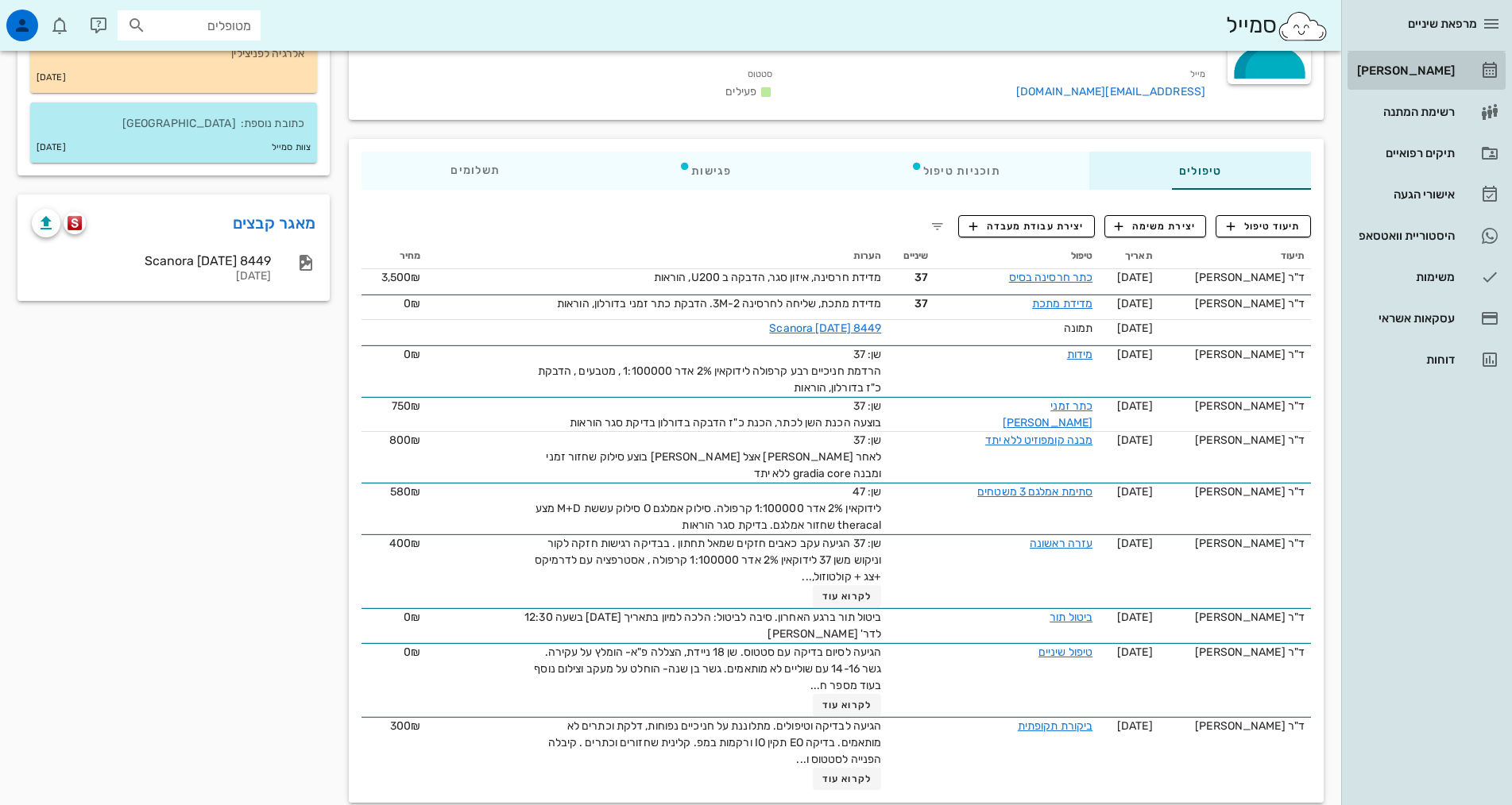
click at [1442, 77] on div "[PERSON_NAME]" at bounding box center [1404, 71] width 101 height 13
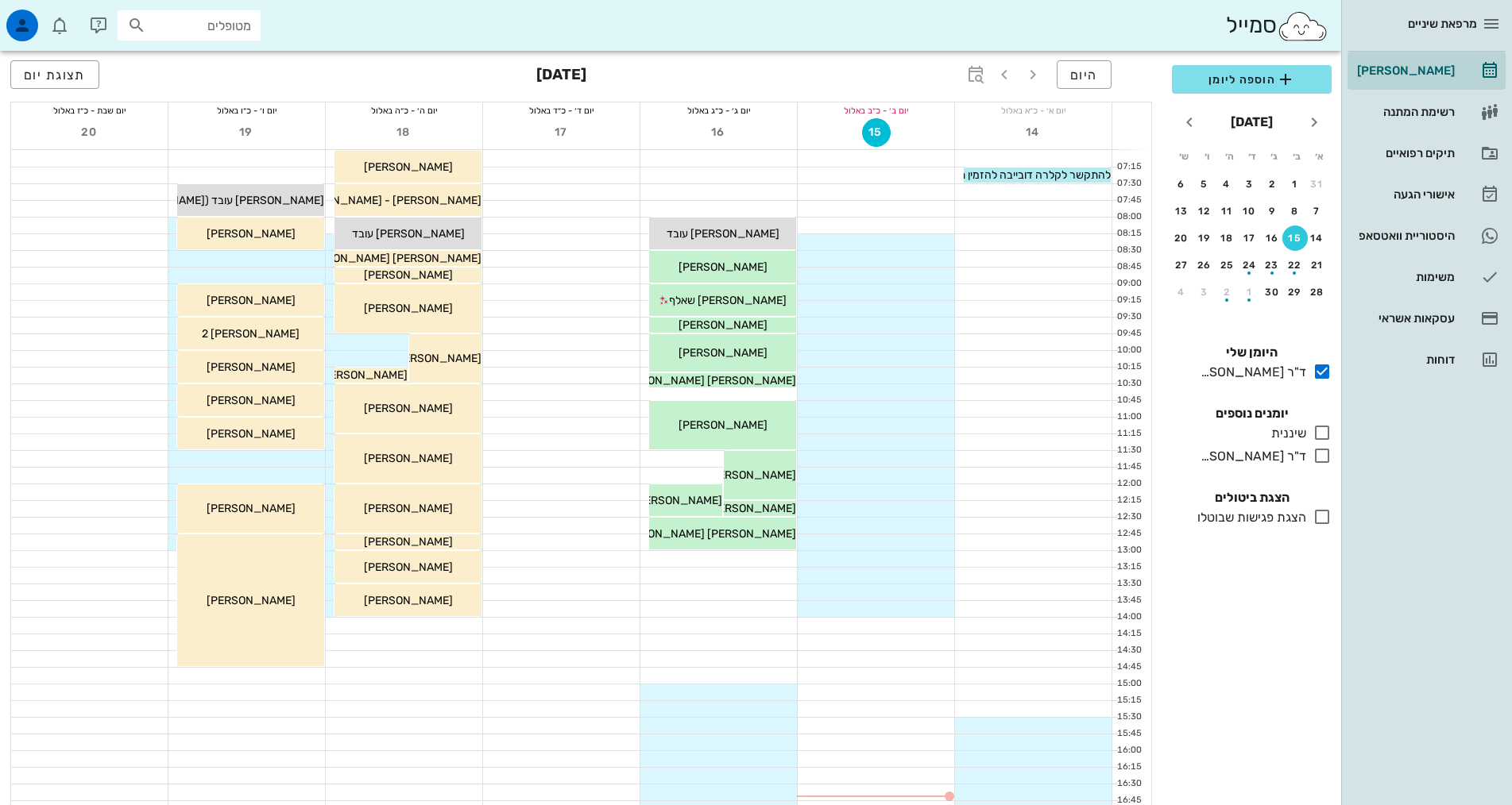
click at [166, 33] on input "מטופלים" at bounding box center [200, 25] width 102 height 21
type input "נ"
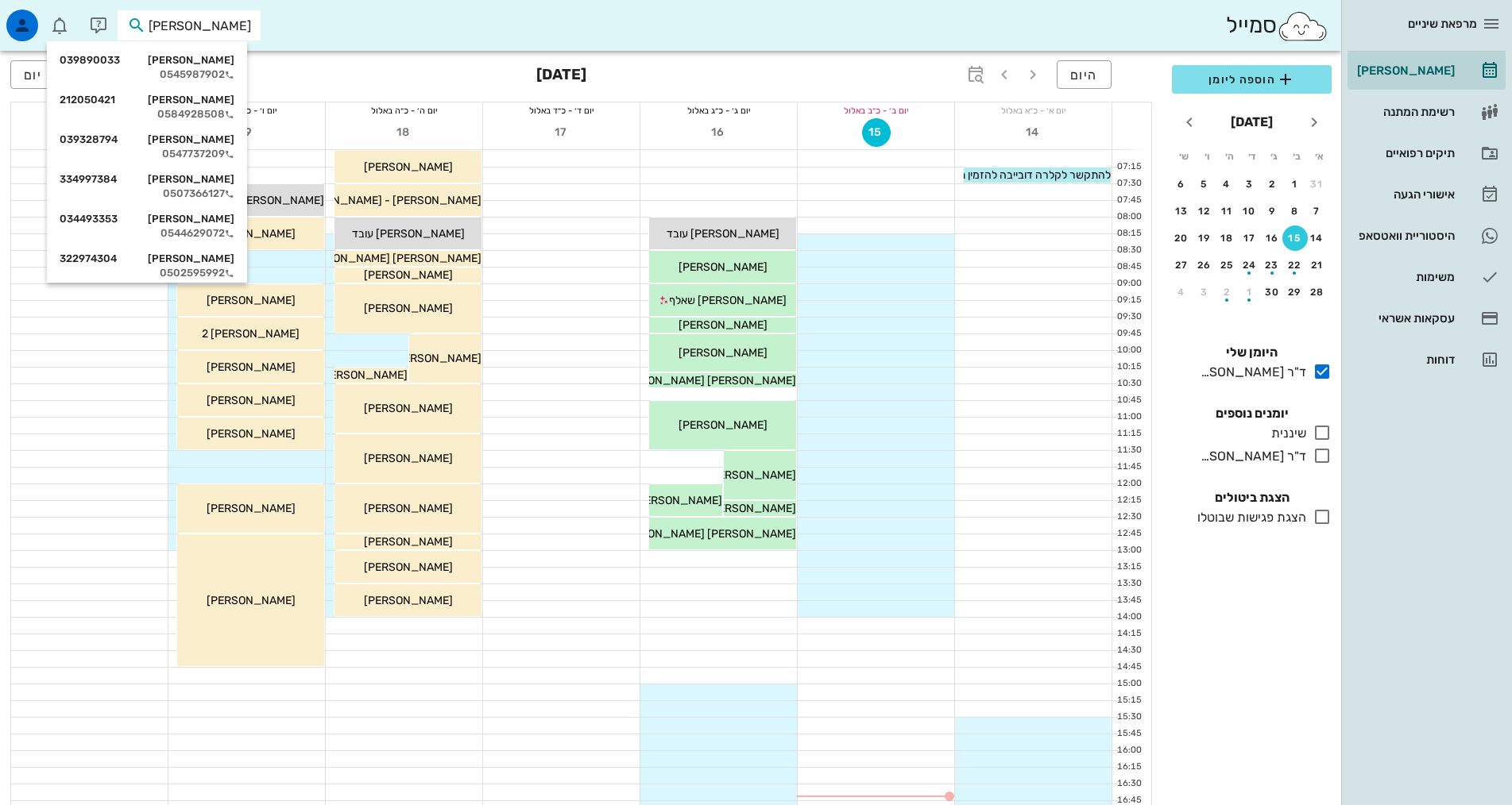
type input "טל נת"
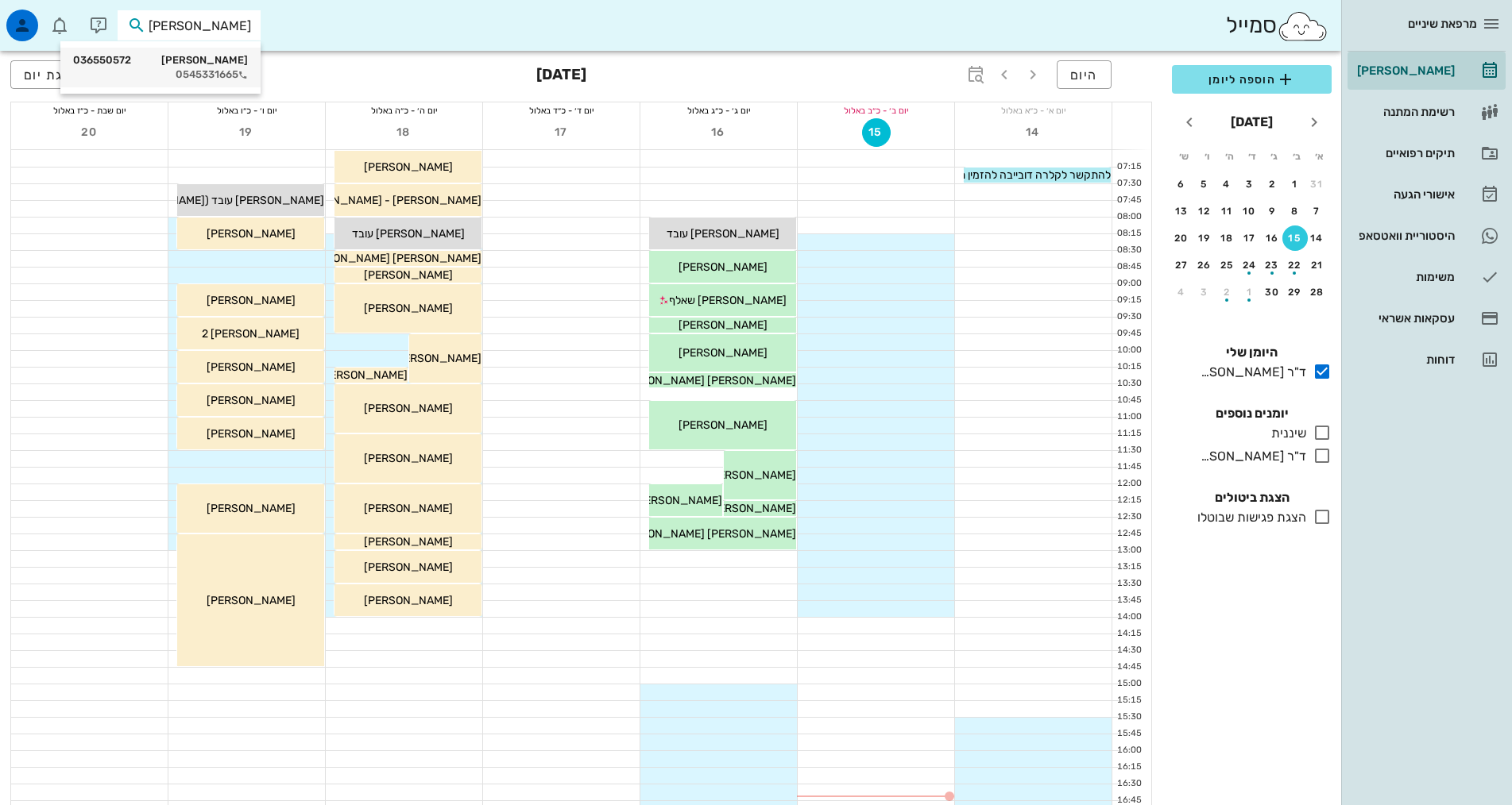
click at [211, 69] on div "0545331665" at bounding box center [160, 75] width 175 height 13
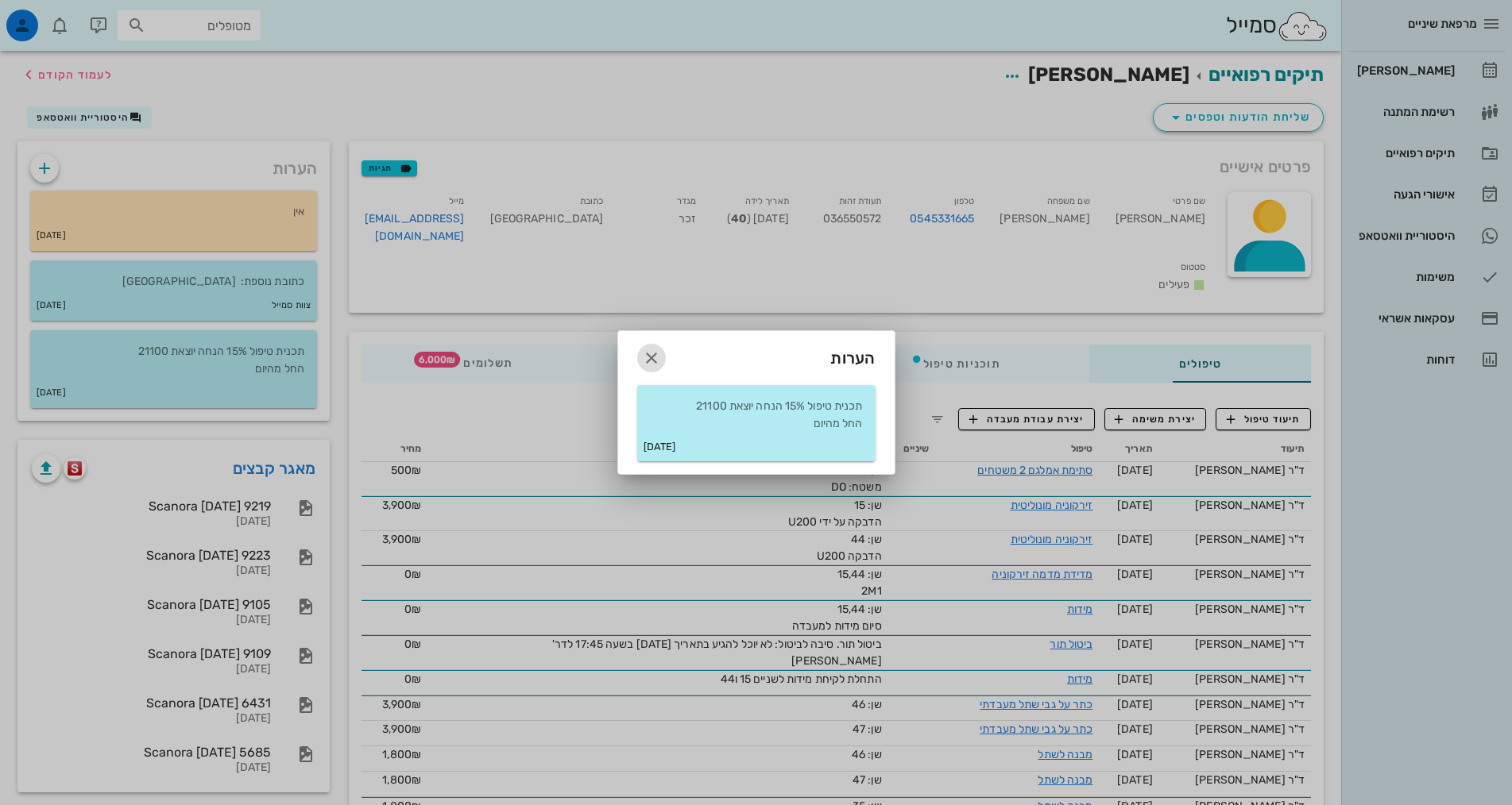
drag, startPoint x: 652, startPoint y: 358, endPoint x: 665, endPoint y: 359, distance: 13.0
click at [655, 357] on icon "button" at bounding box center [651, 357] width 19 height 19
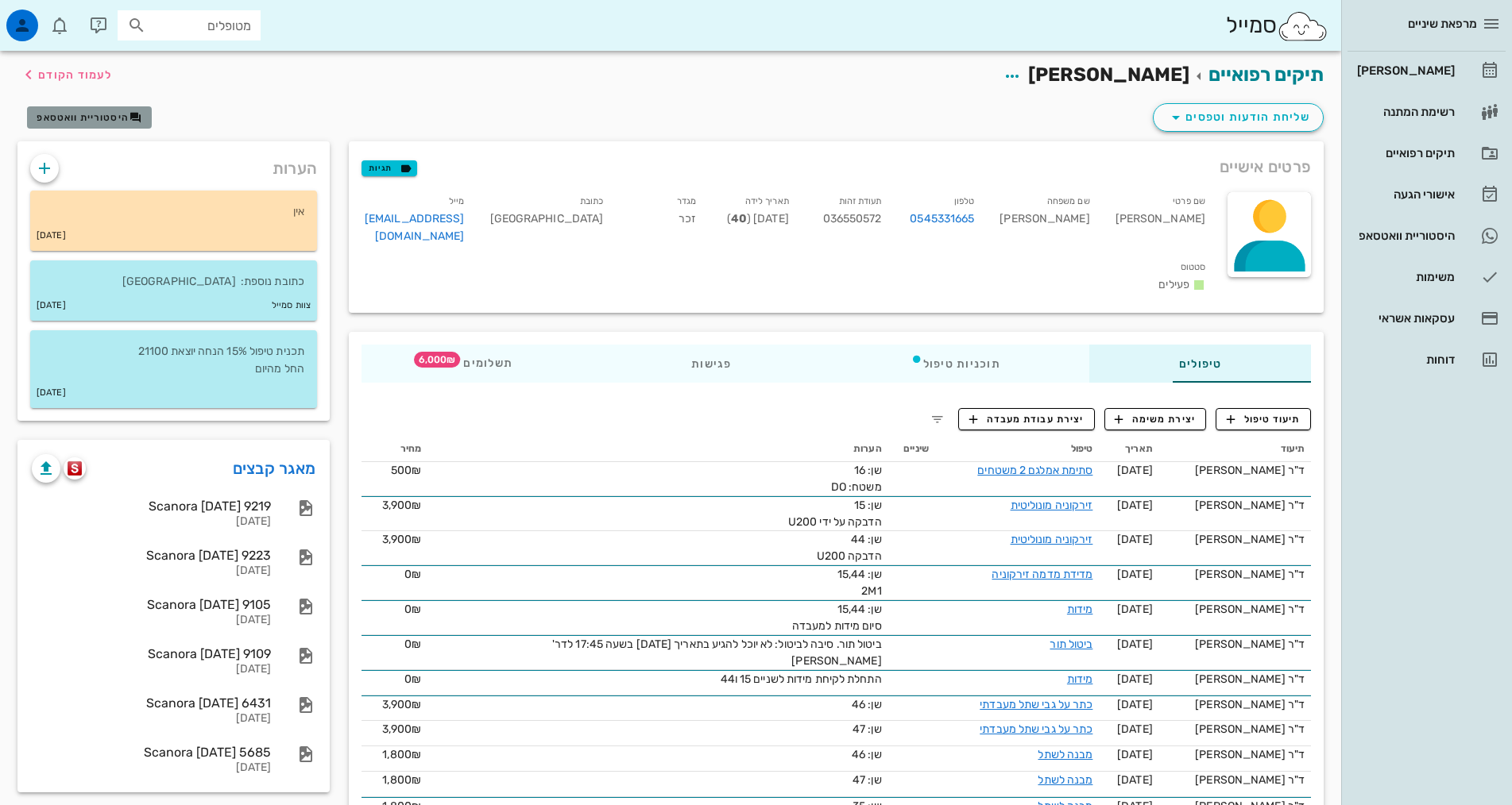
click at [56, 117] on span "היסטוריית וואטסאפ" at bounding box center [83, 117] width 93 height 11
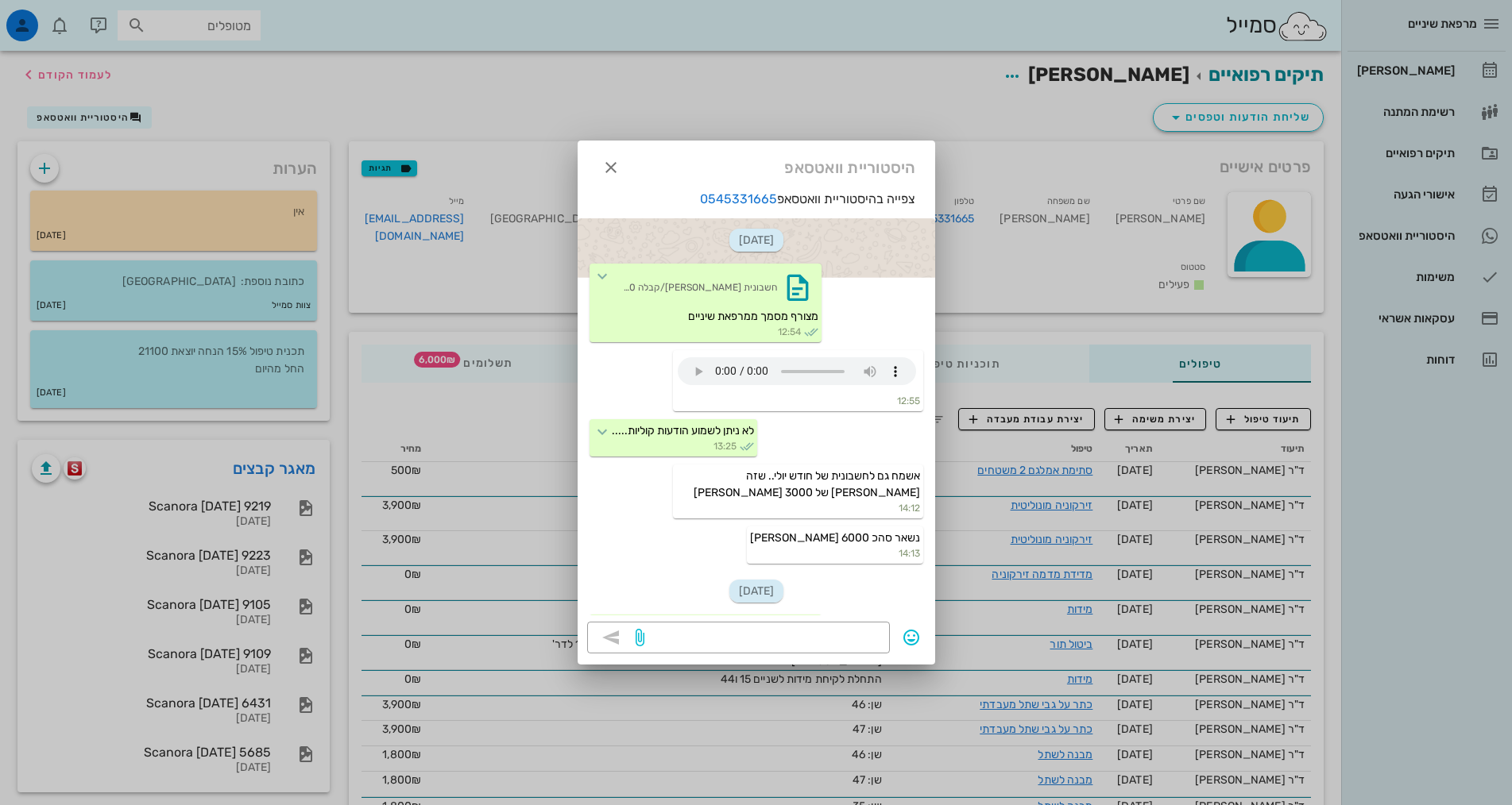
scroll to position [84, 0]
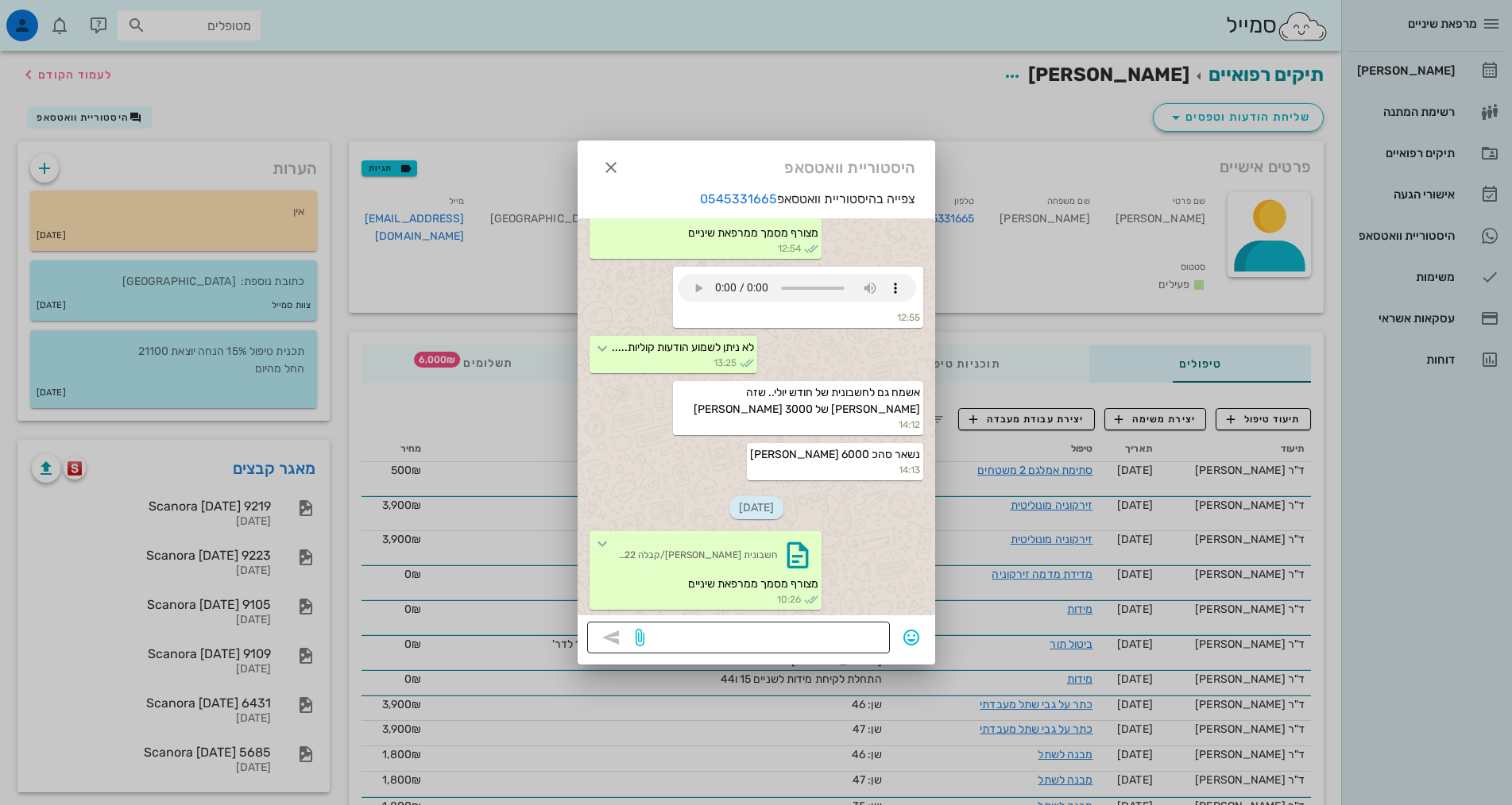
click at [862, 645] on textarea at bounding box center [763, 640] width 233 height 26
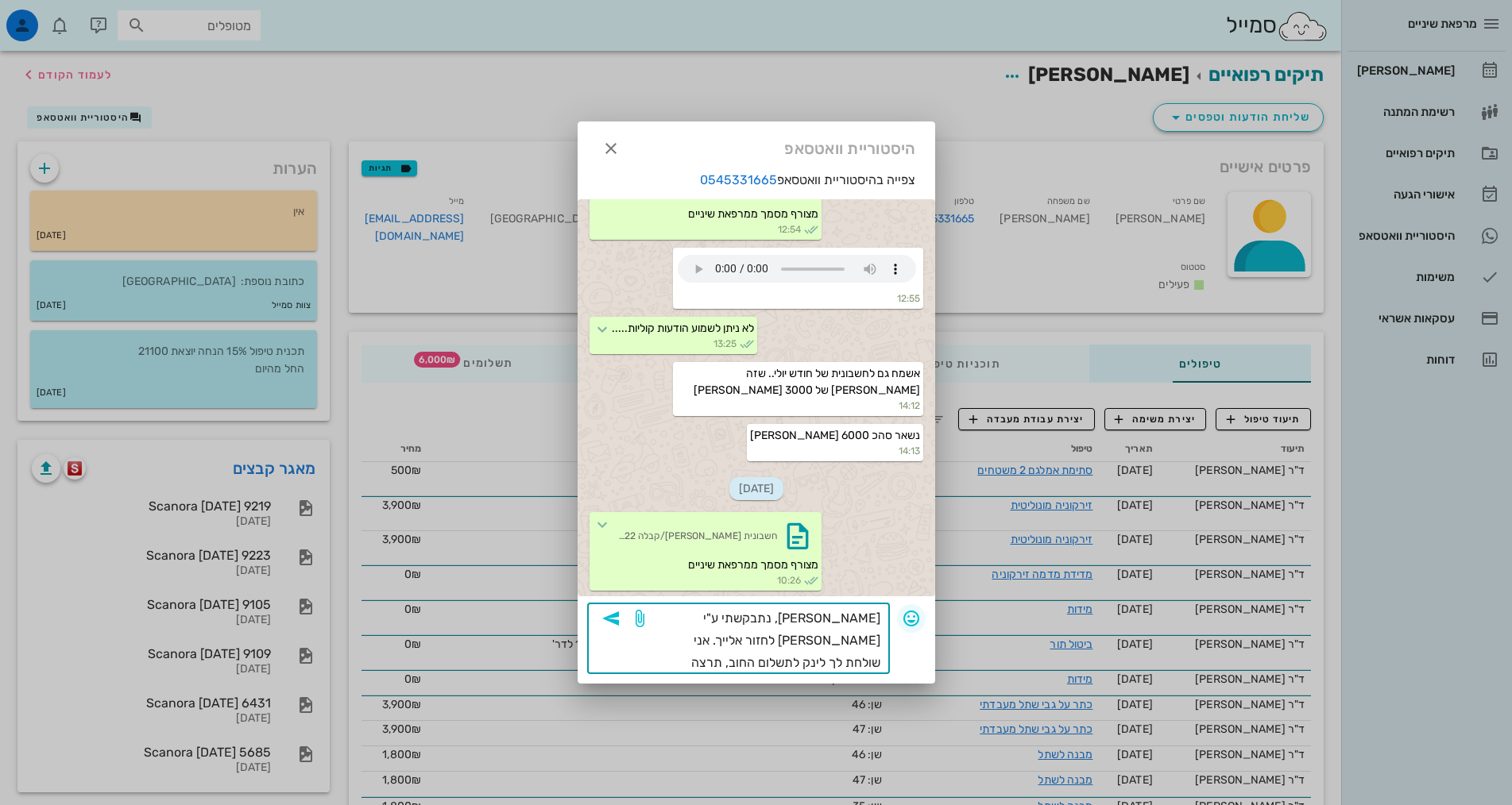
type textarea "נתי שלום, נתבקשתי ע"י אלדד לחזור אלייך. אני שולחת לך לינק לתשלום החוב, תרצה בתש…"
click at [615, 617] on icon "button" at bounding box center [610, 618] width 19 height 19
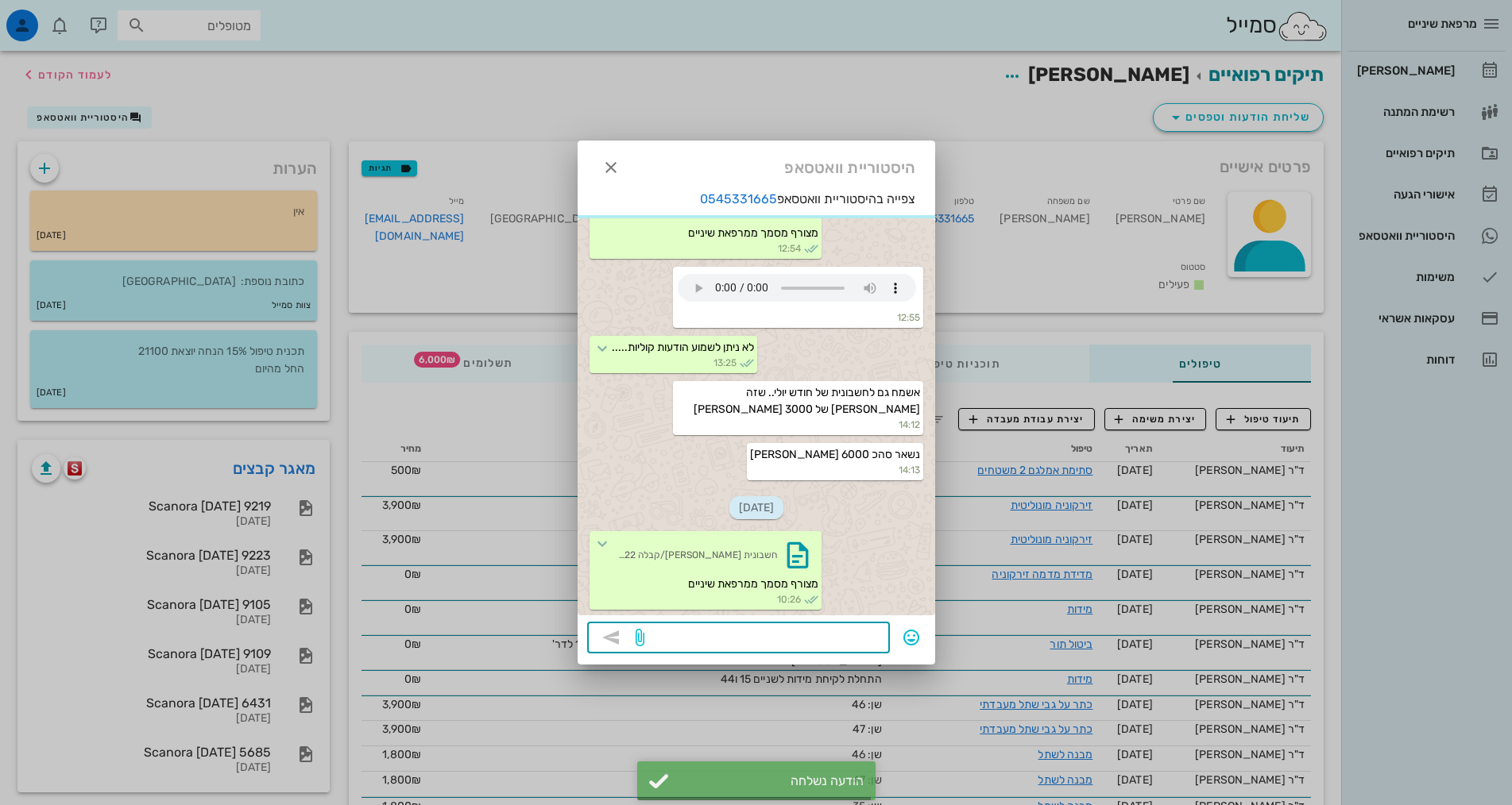
scroll to position [238, 0]
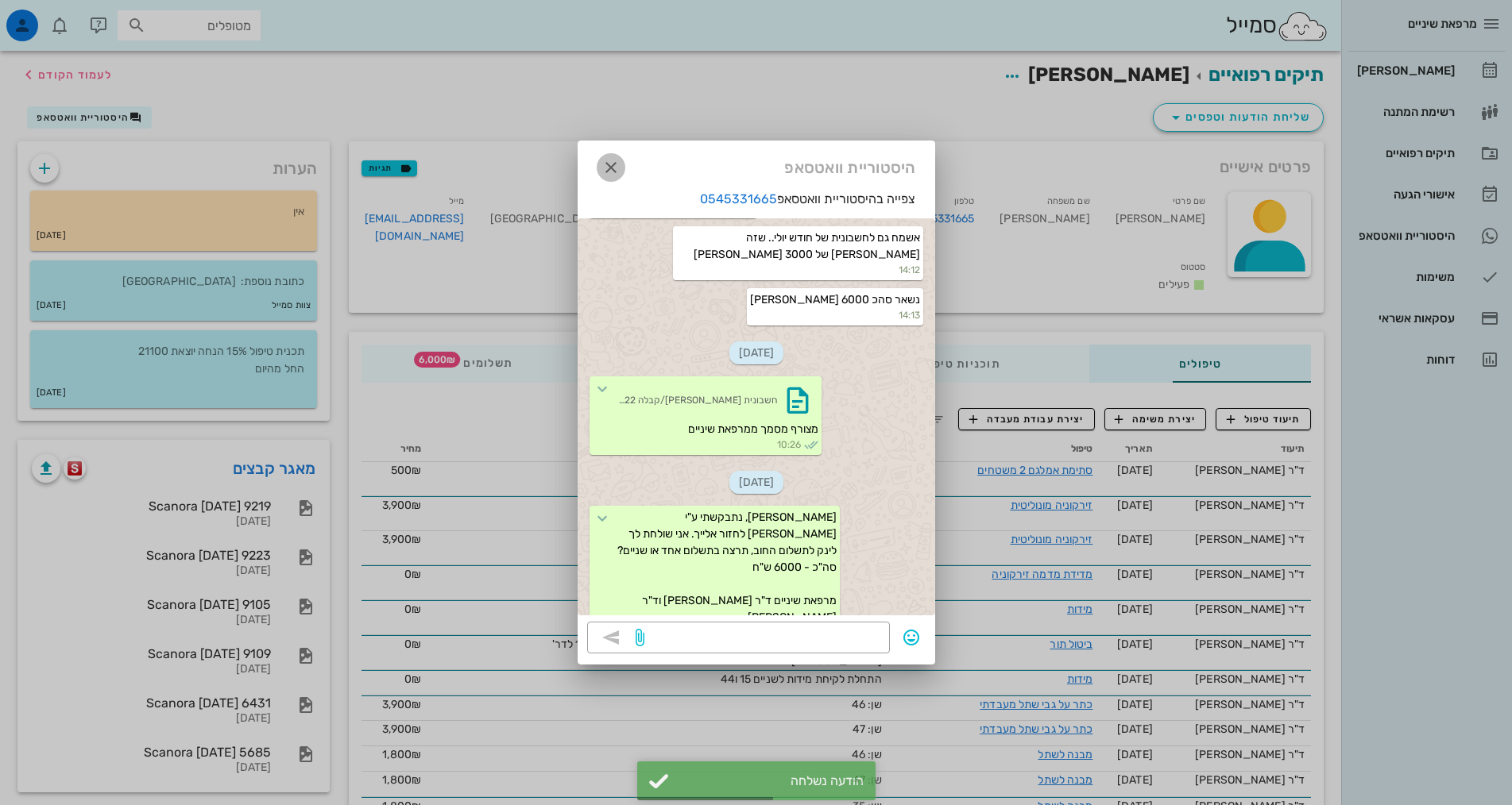
click at [604, 168] on icon "button" at bounding box center [610, 167] width 19 height 19
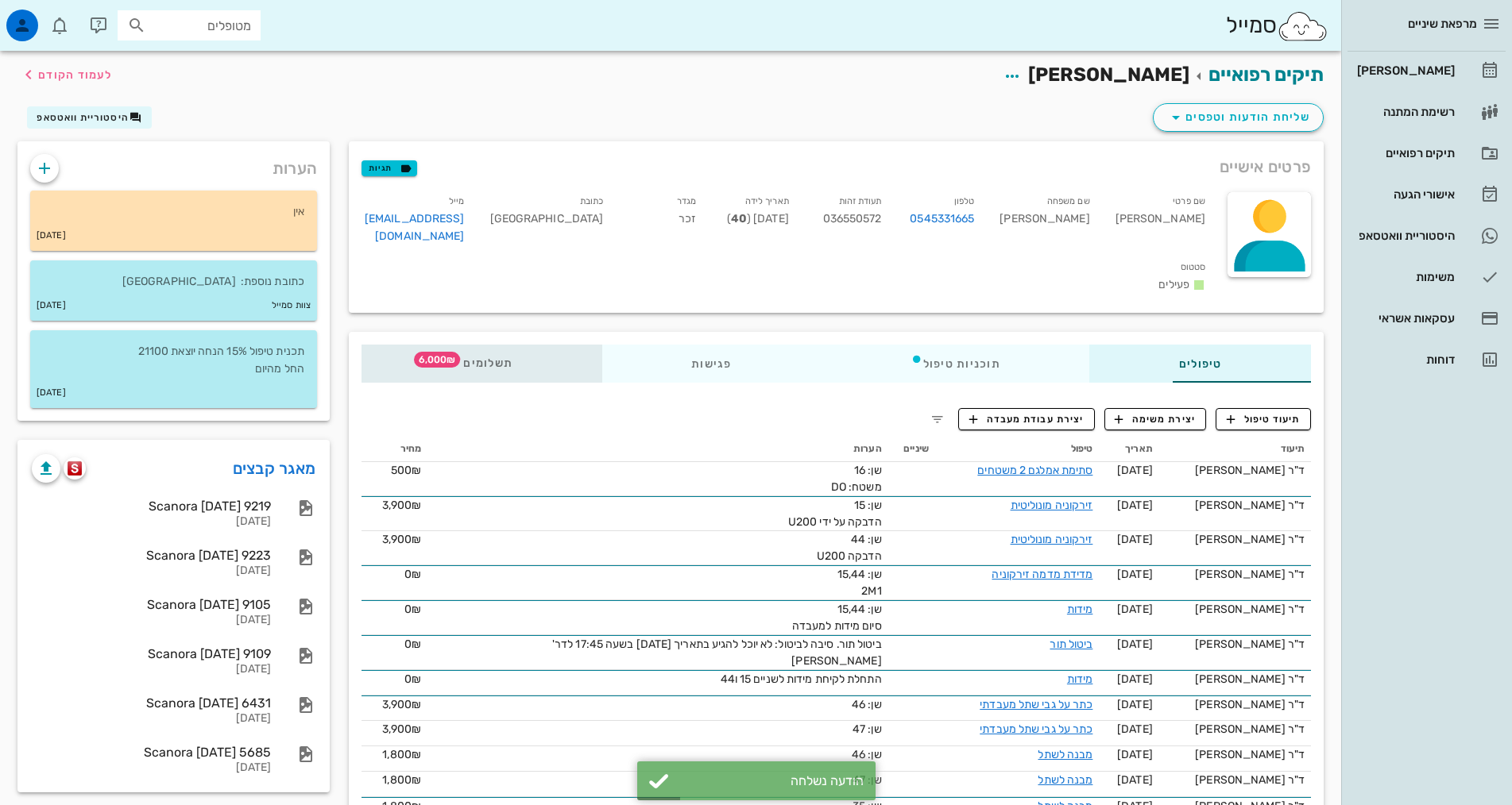
click at [451, 358] on span "תשלומים 6,000₪" at bounding box center [482, 363] width 62 height 11
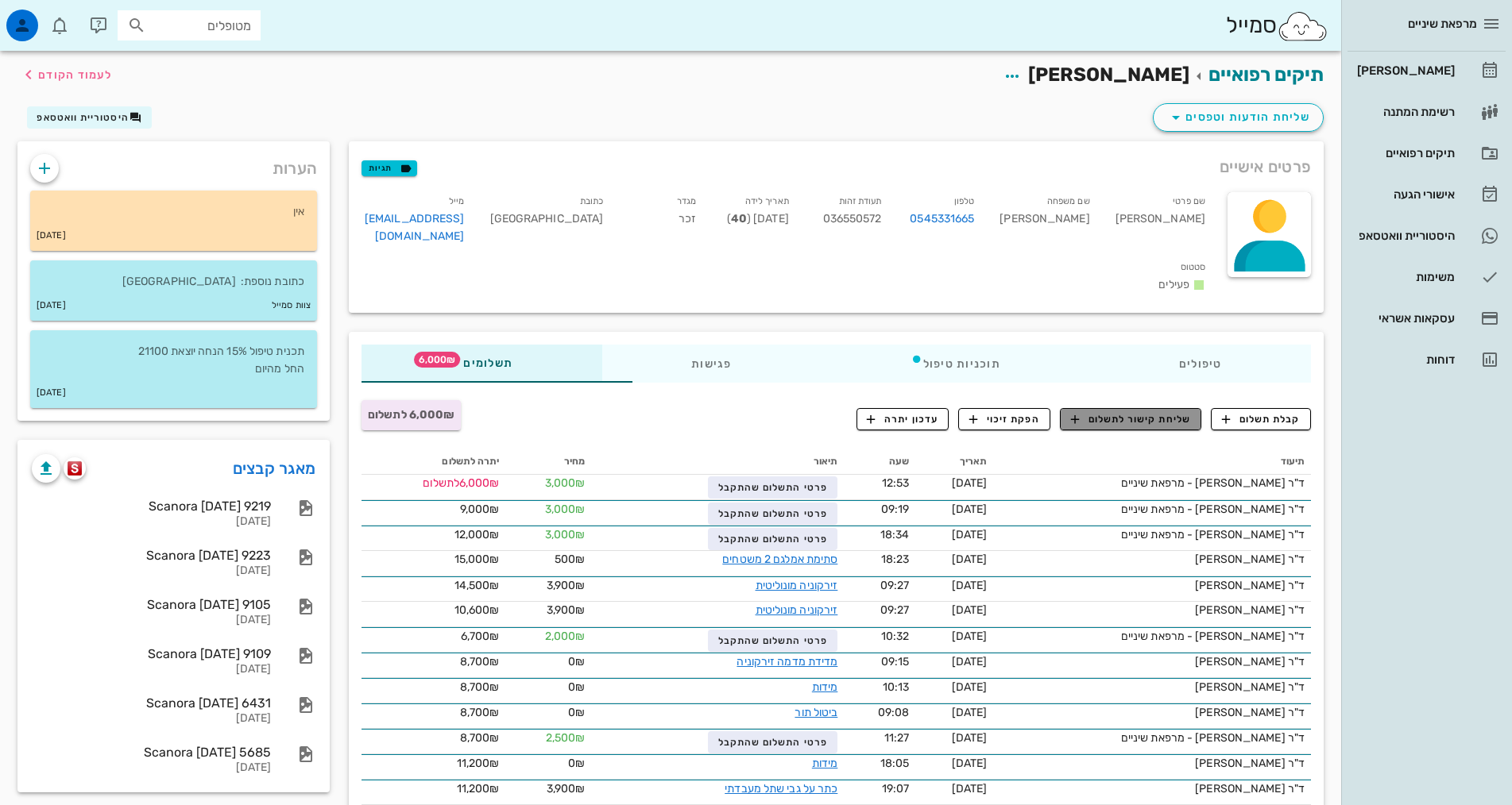
click at [1159, 412] on span "שליחת קישור לתשלום" at bounding box center [1131, 419] width 120 height 14
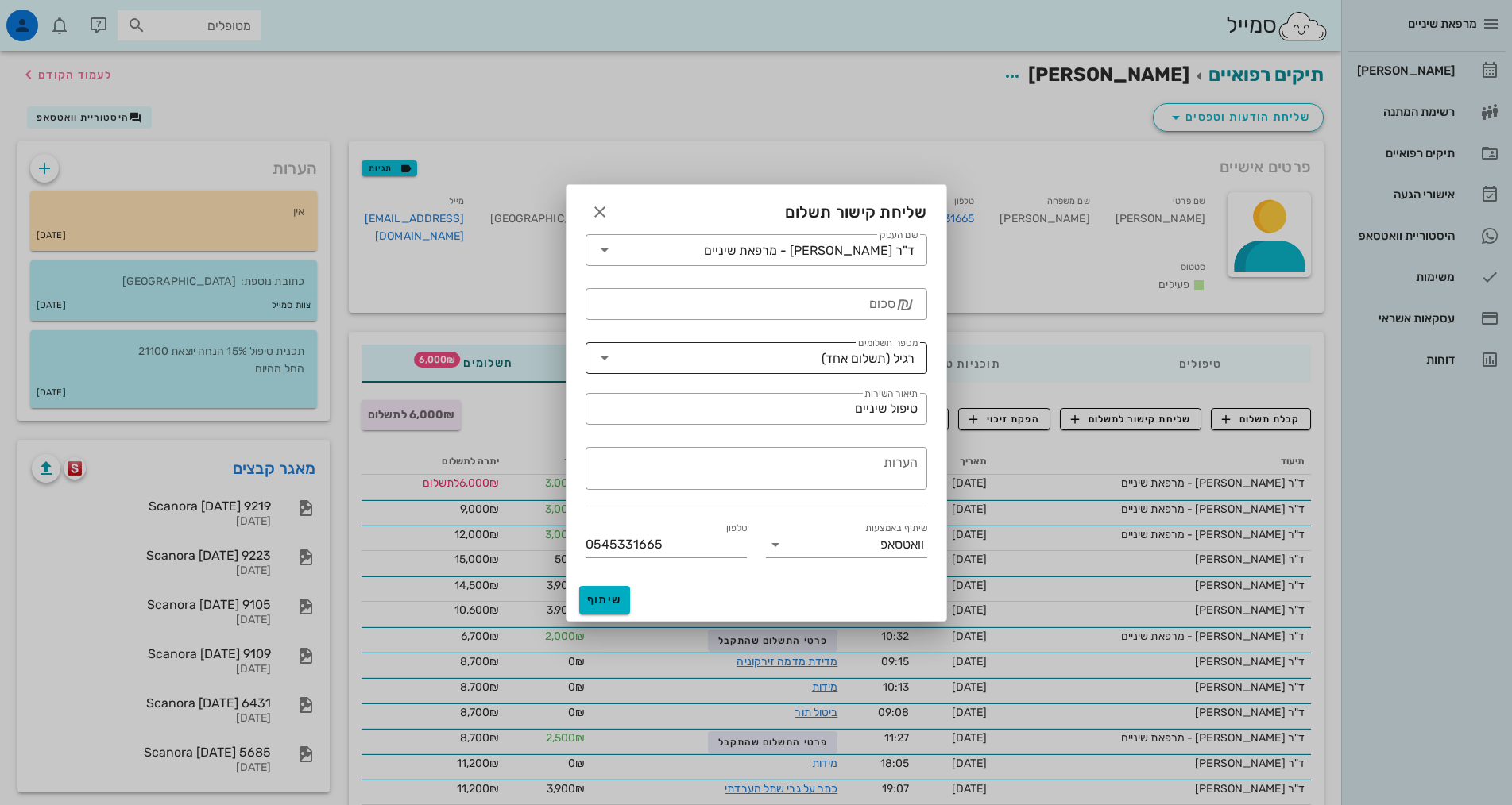
click at [828, 364] on div "רגיל (תשלום אחד)" at bounding box center [867, 359] width 93 height 14
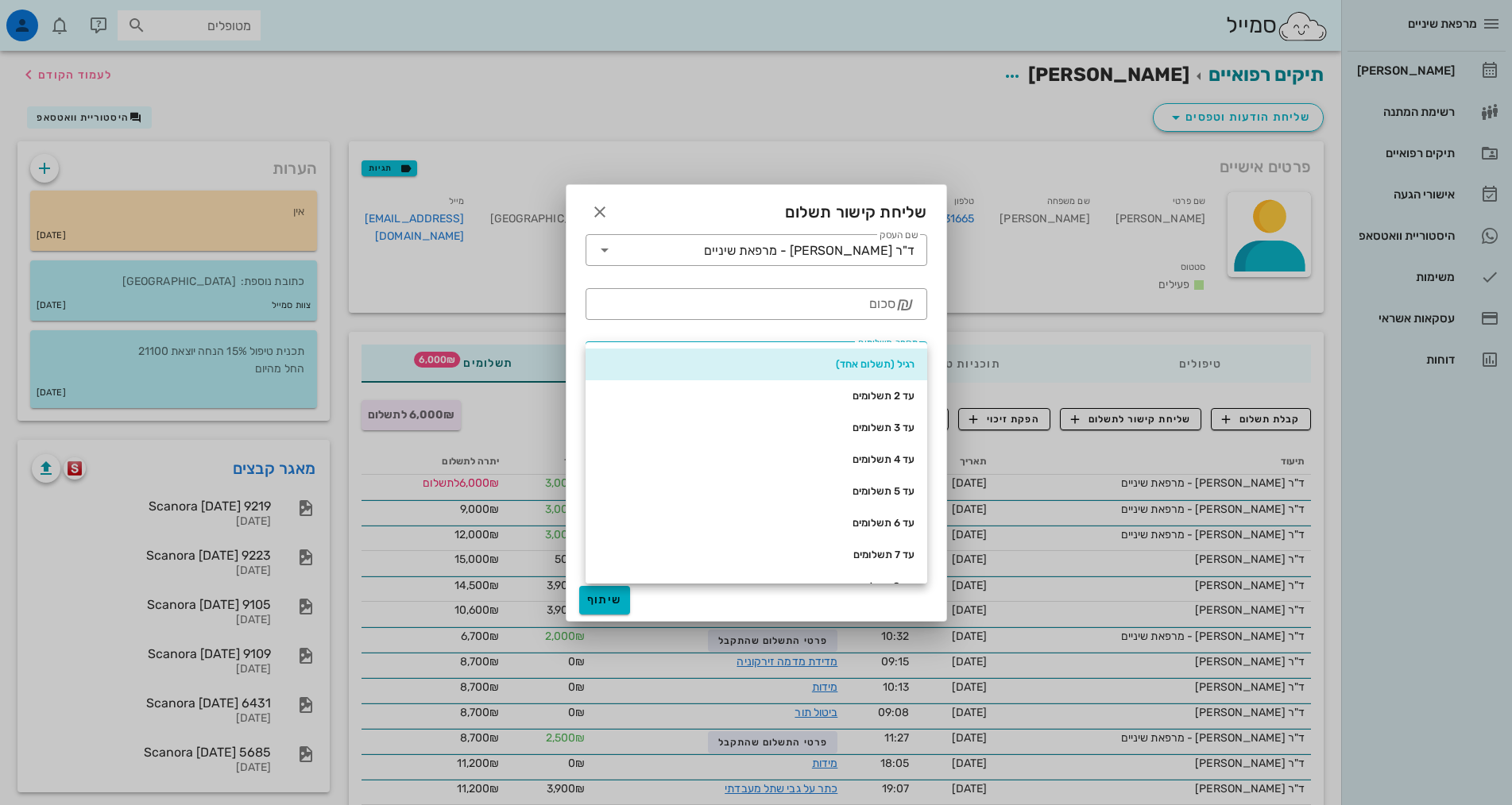
click at [828, 364] on div "רגיל (תשלום אחד)" at bounding box center [756, 364] width 317 height 13
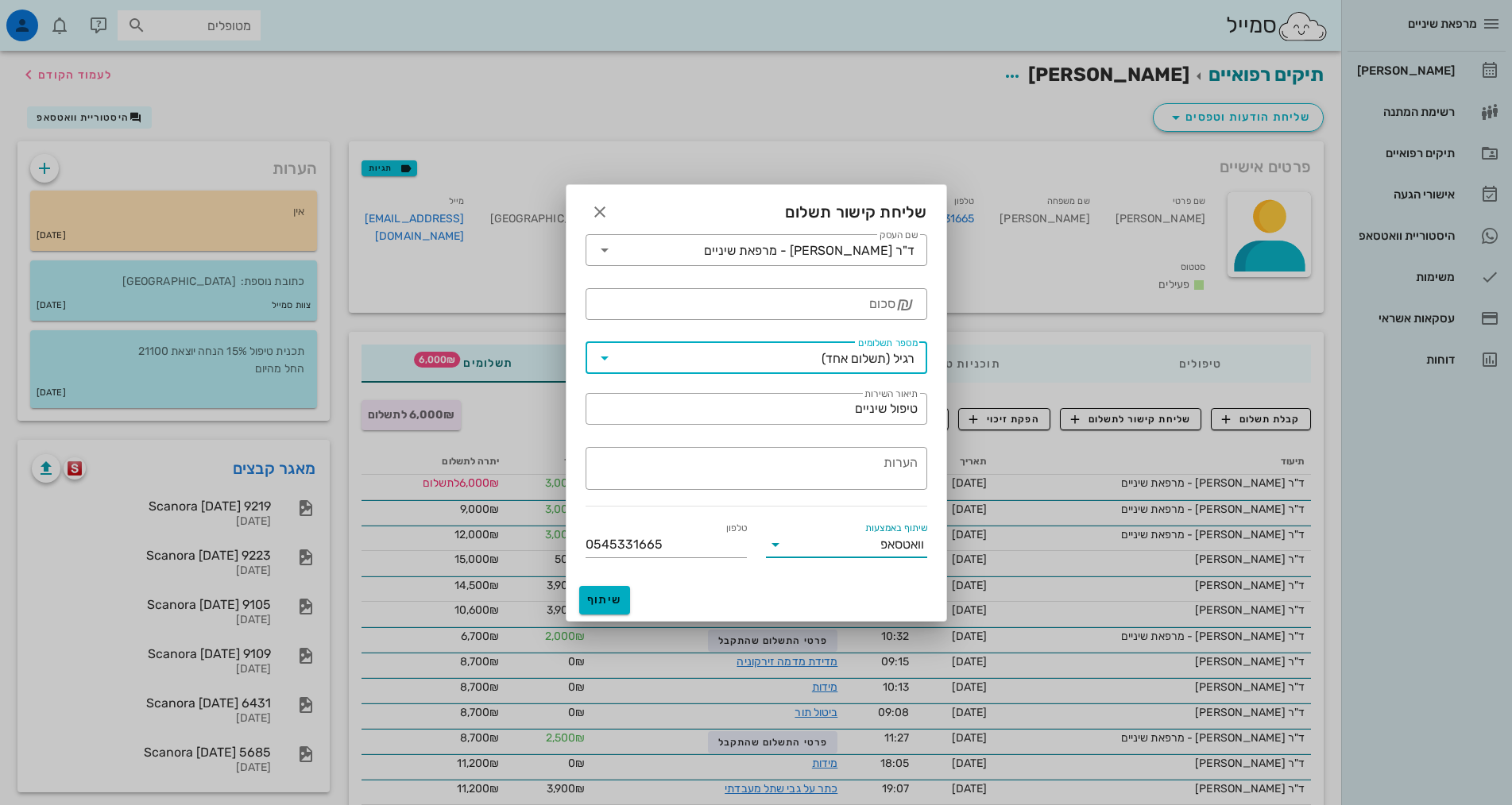
click at [876, 548] on input "שיתוף באמצעות" at bounding box center [834, 545] width 93 height 26
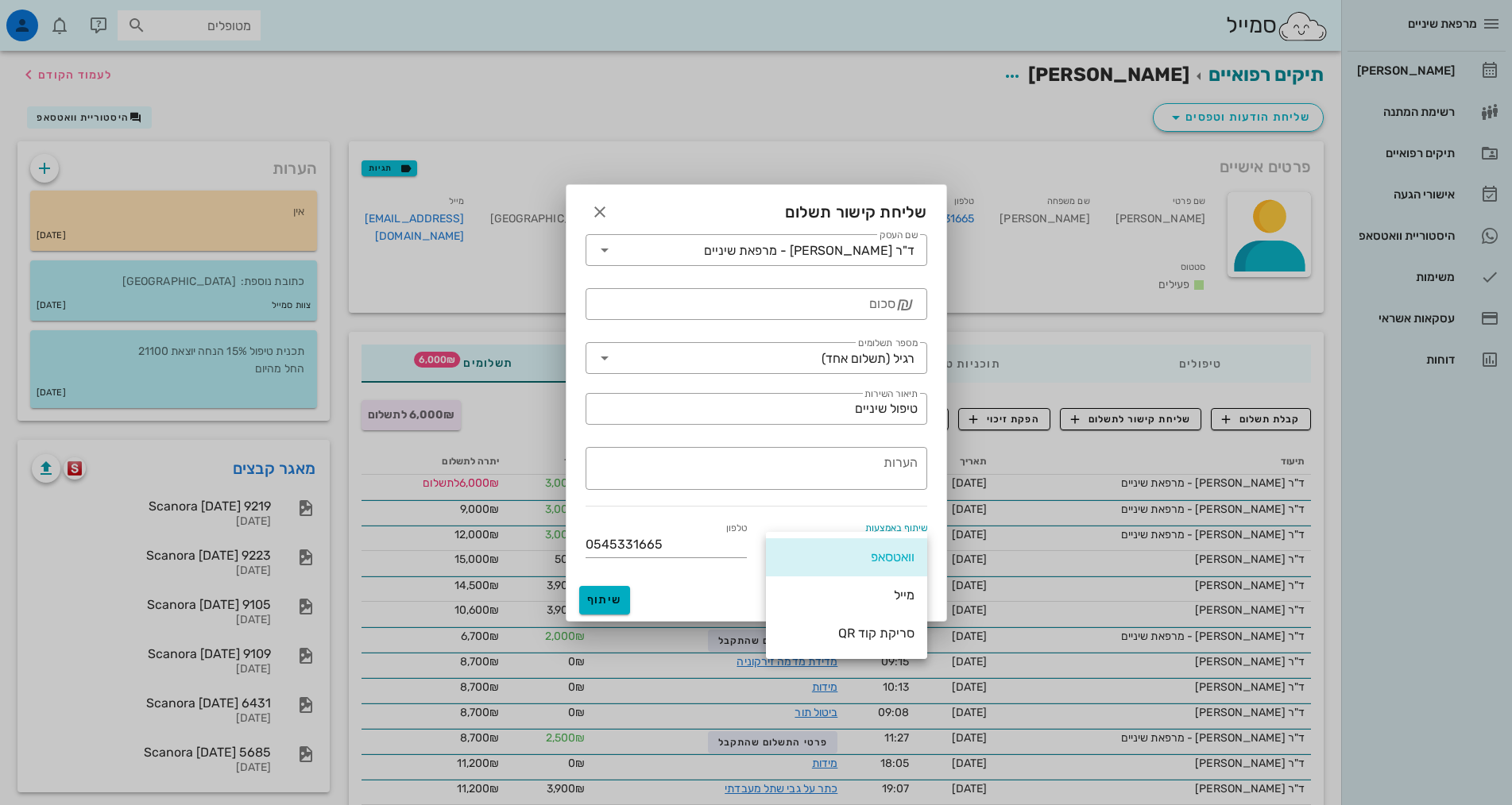
click at [876, 548] on div "וואטסאפ" at bounding box center [846, 557] width 135 height 34
click at [609, 219] on span "button" at bounding box center [599, 212] width 29 height 19
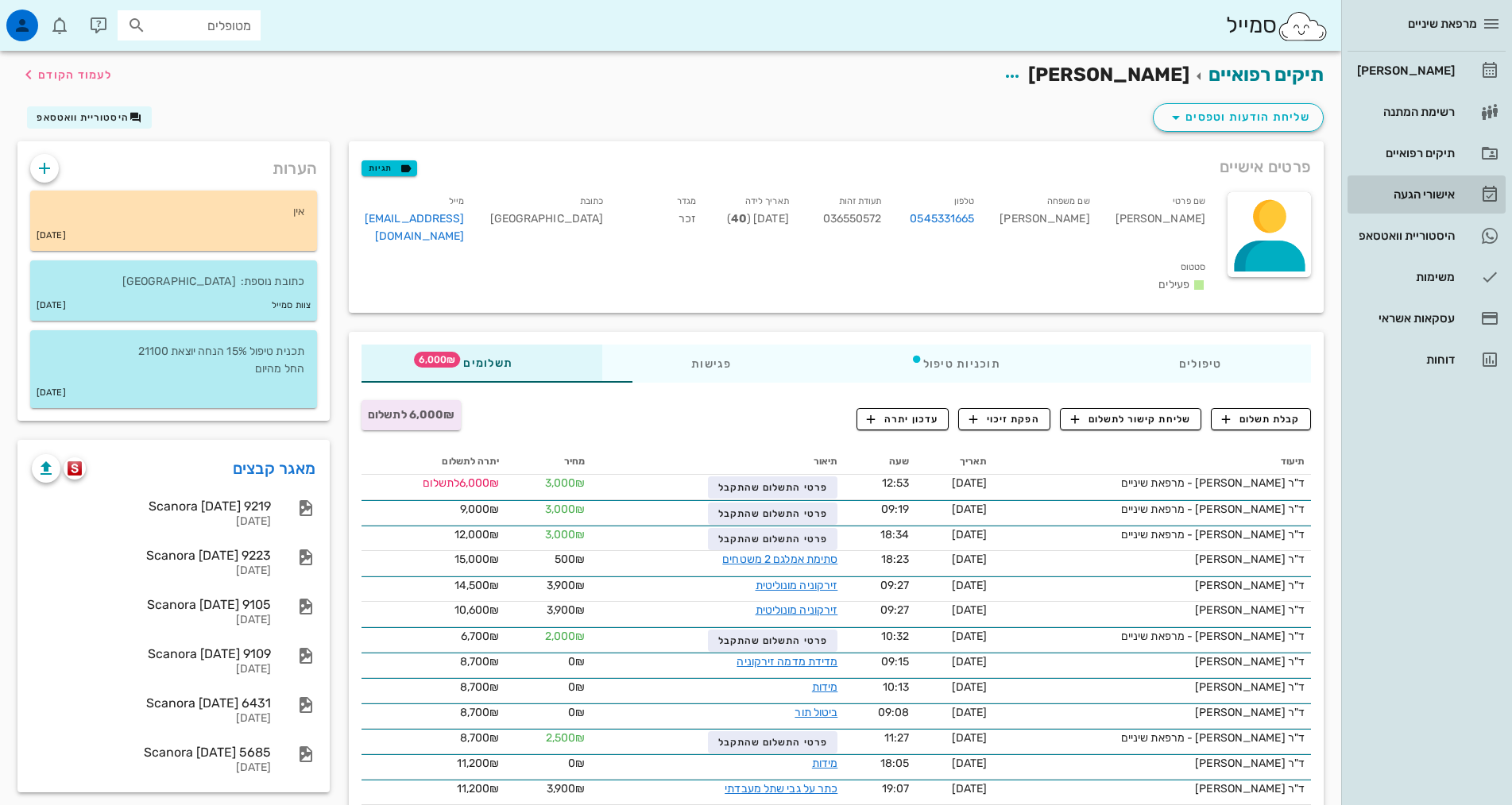
click at [1417, 207] on div "אישורי הגעה" at bounding box center [1404, 195] width 101 height 26
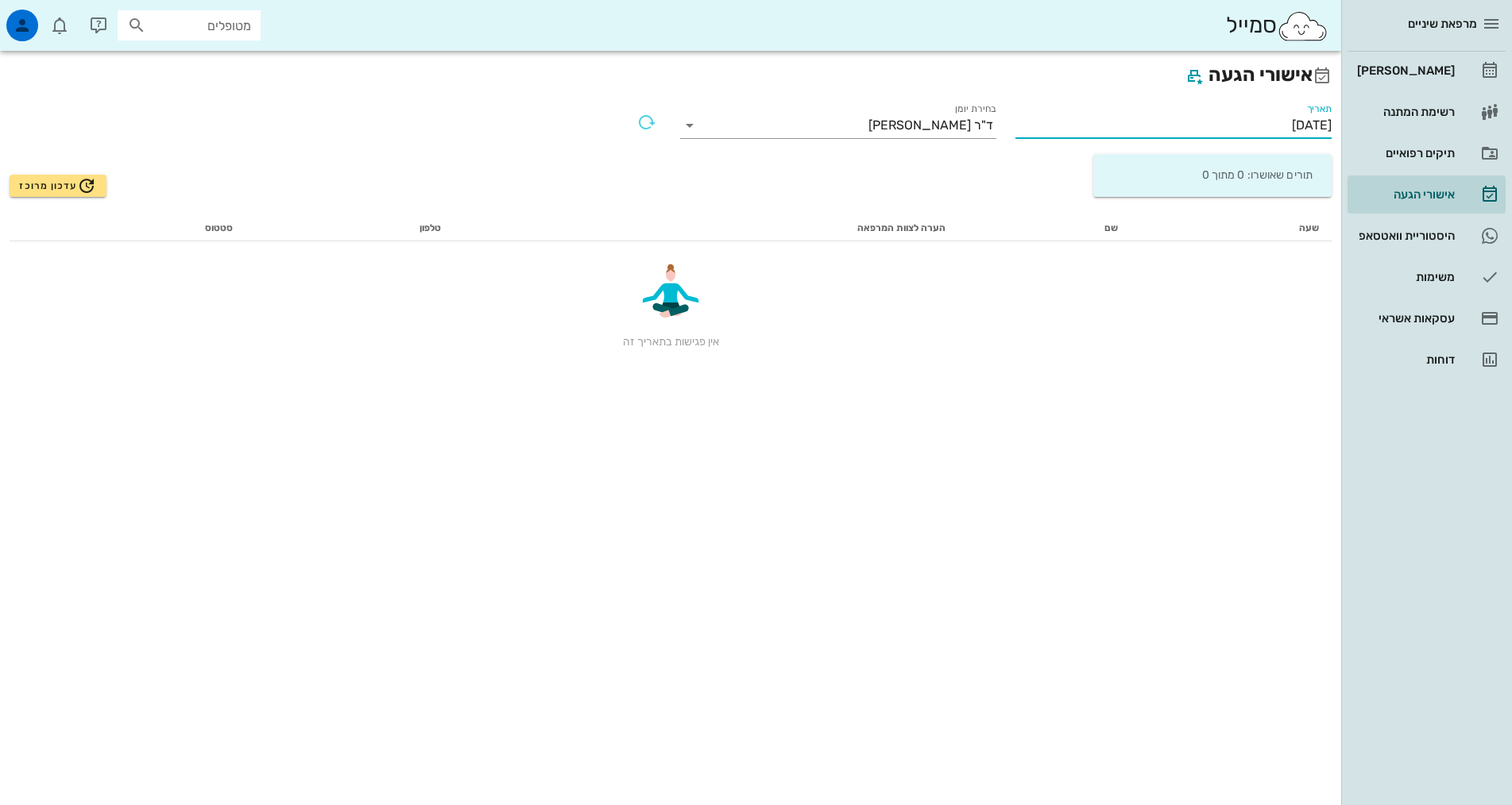
click at [1292, 126] on input "15/09/2025" at bounding box center [1174, 125] width 317 height 26
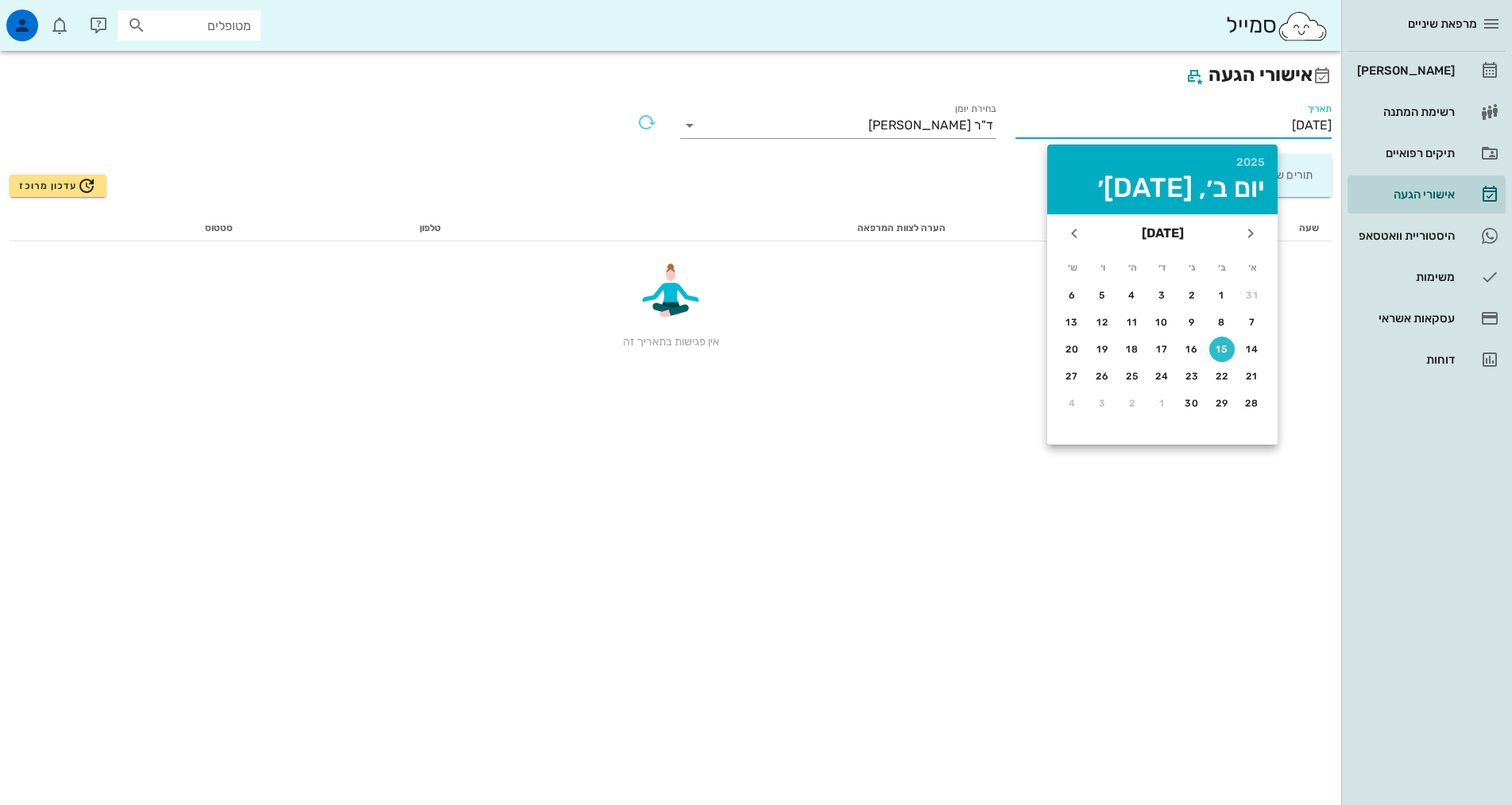
click at [1292, 126] on input "15/09/2025" at bounding box center [1174, 125] width 317 height 26
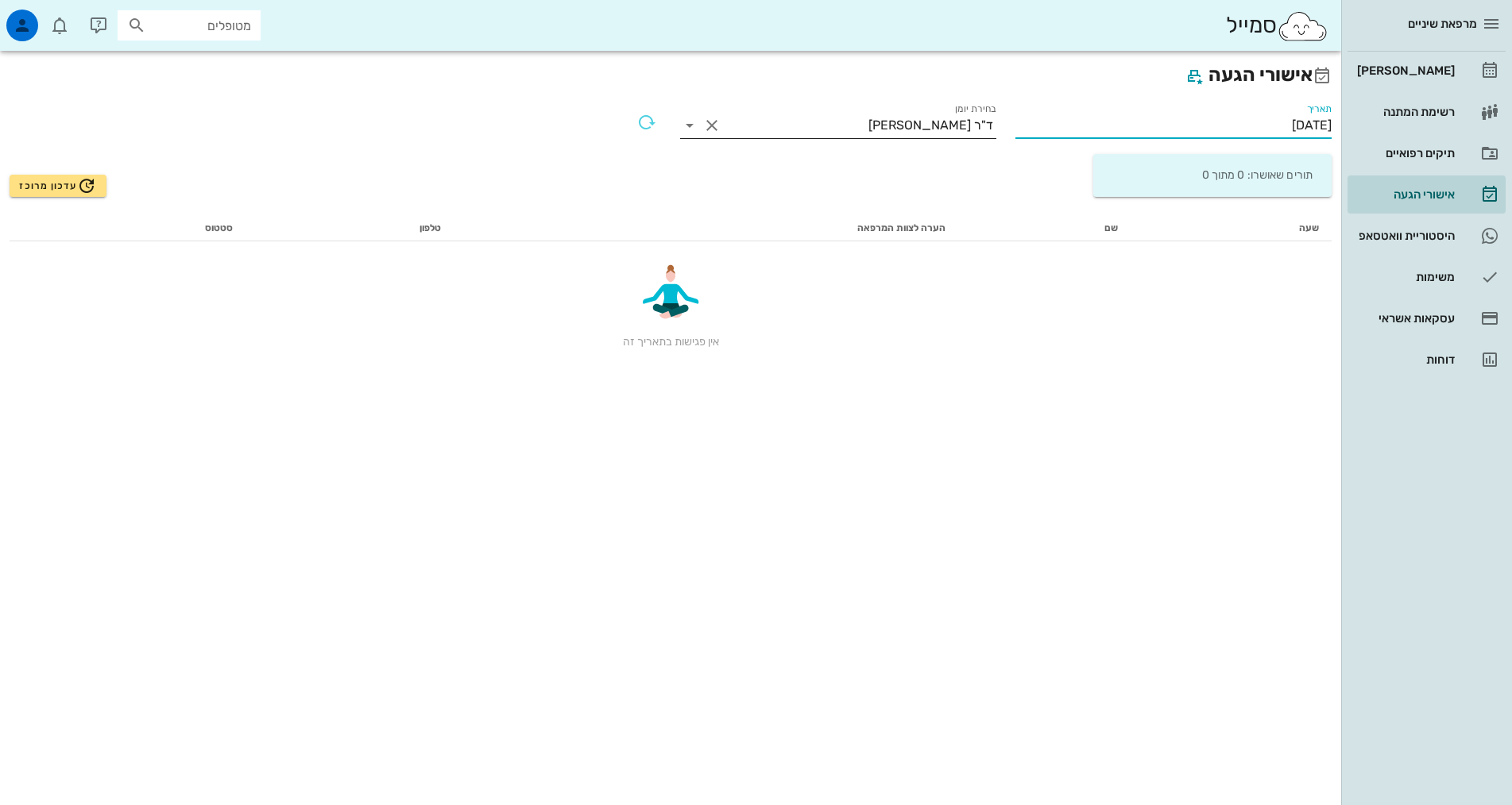
click at [991, 122] on div "ד"ר [PERSON_NAME]" at bounding box center [930, 125] width 124 height 14
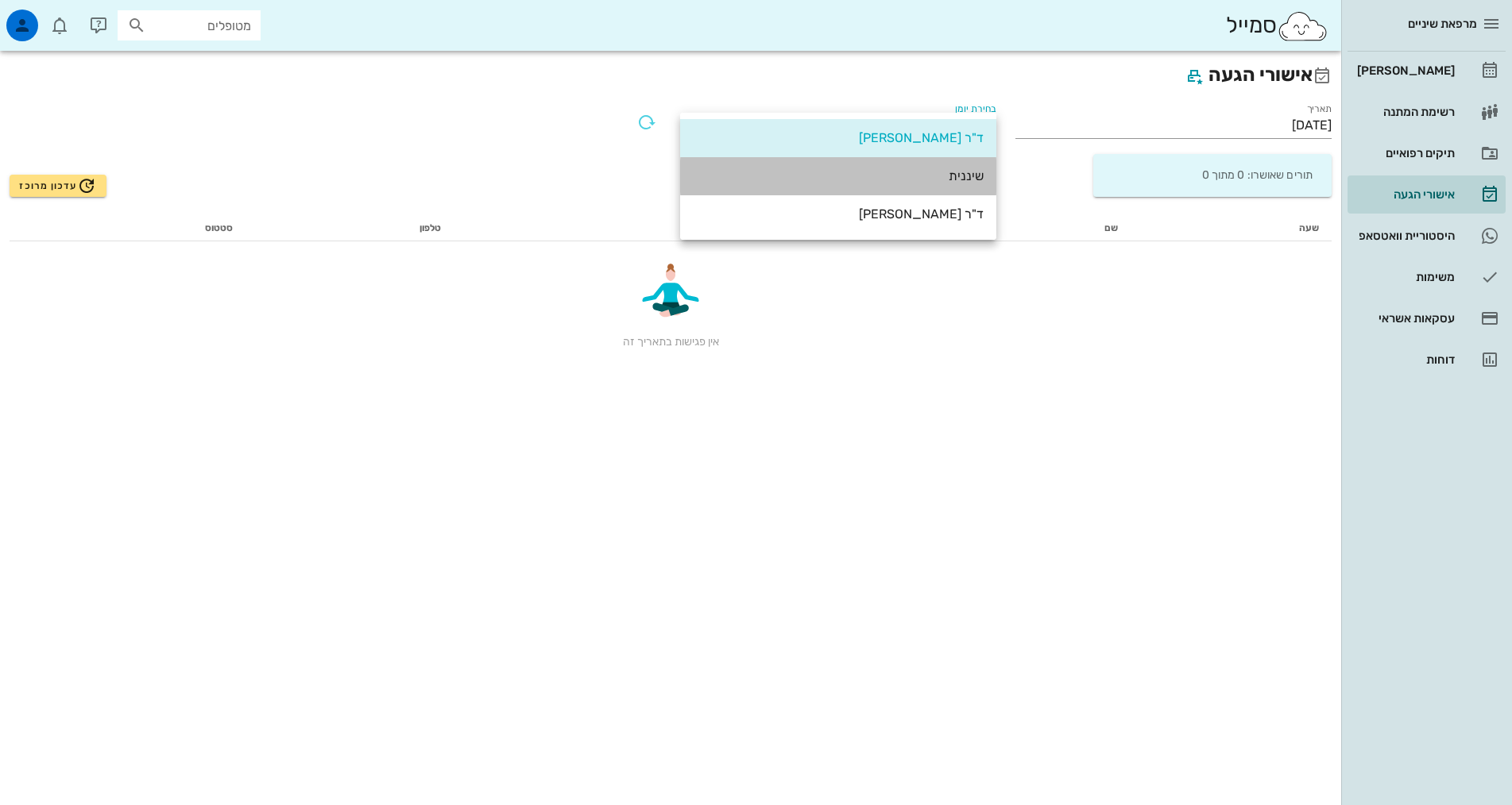
click at [982, 178] on div "שיננית" at bounding box center [838, 175] width 291 height 15
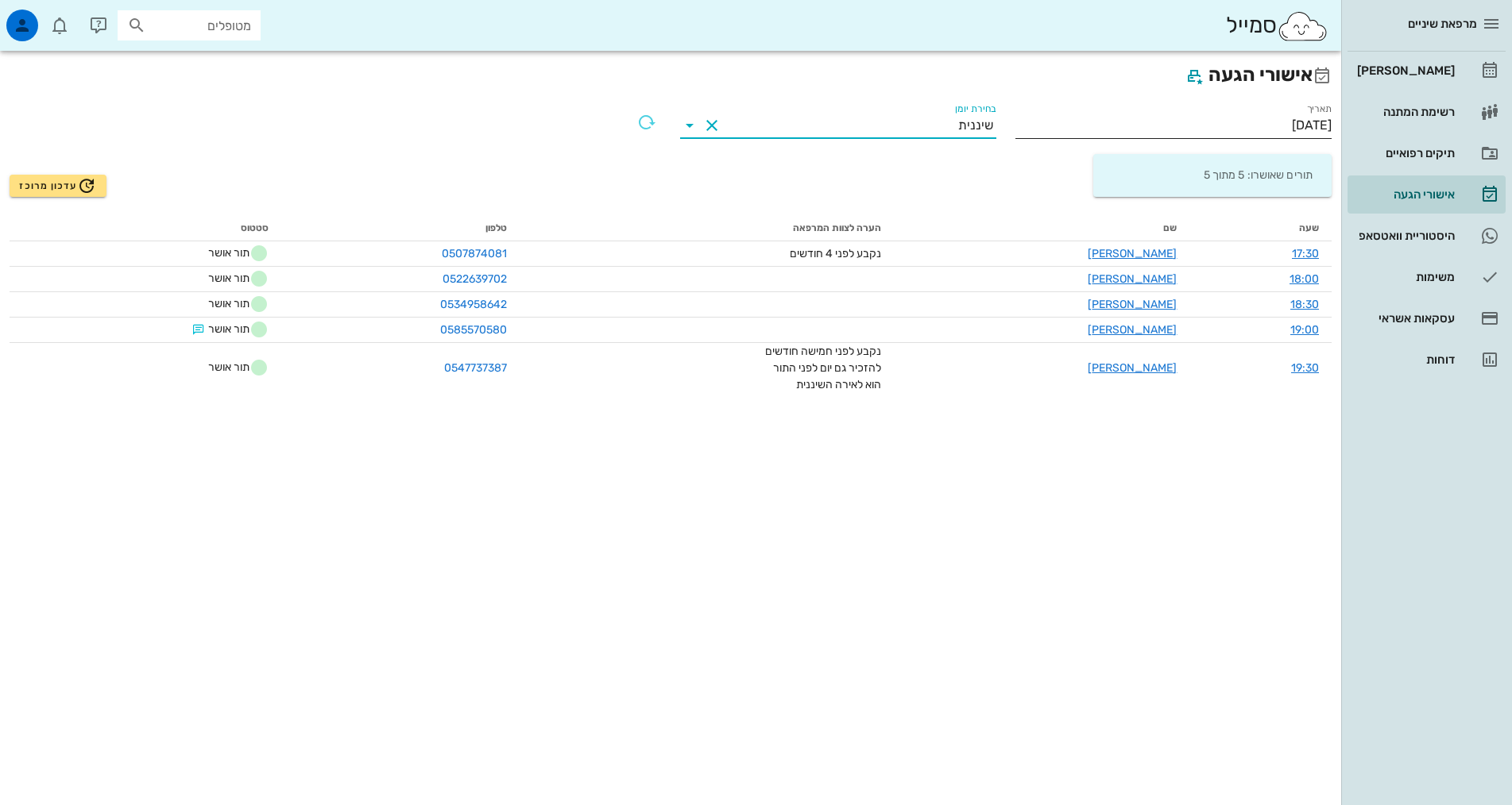
click at [1232, 122] on input "15/09/2025" at bounding box center [1174, 125] width 317 height 26
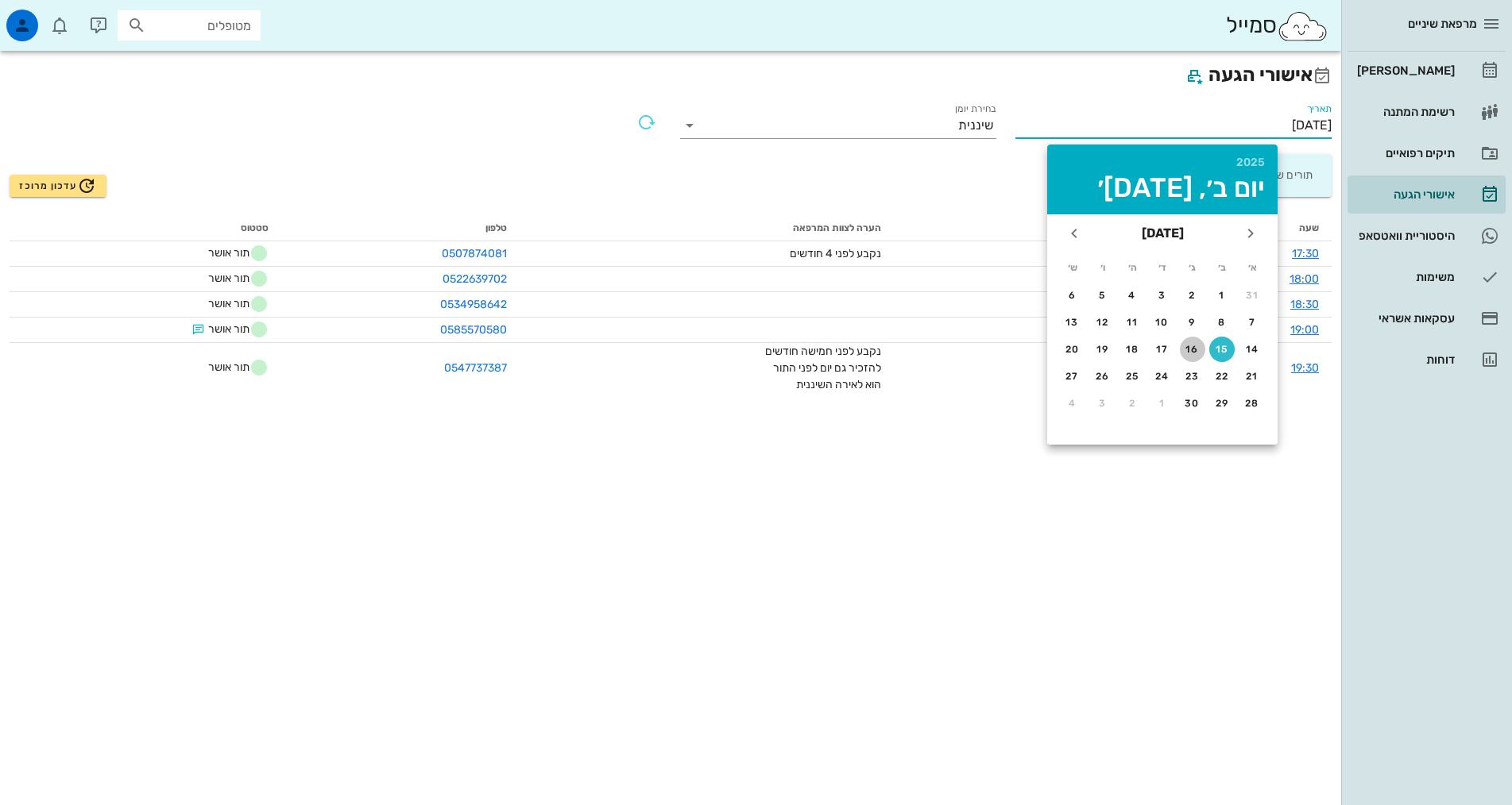
click at [1195, 346] on div "16" at bounding box center [1192, 349] width 26 height 11
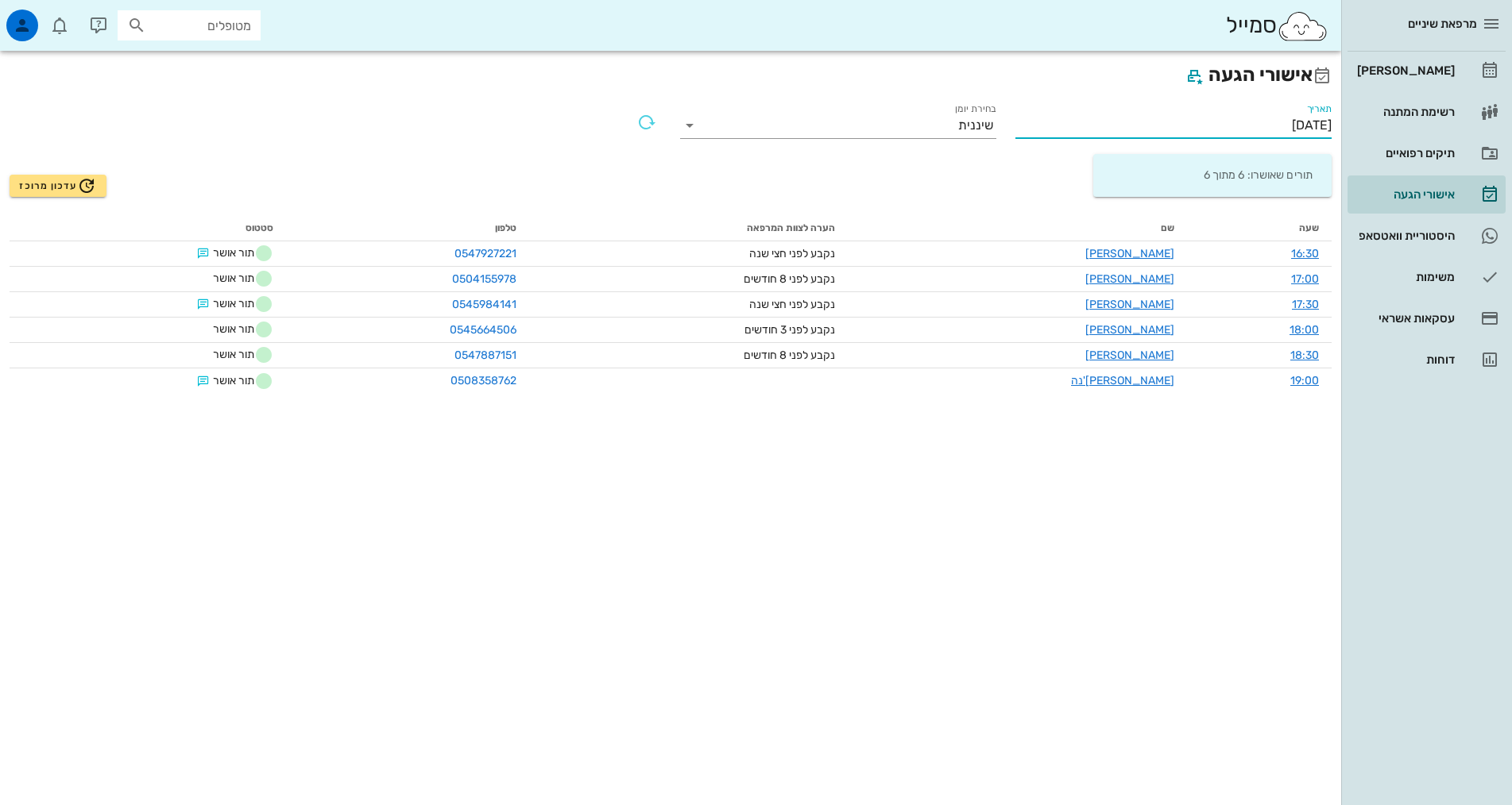
click at [1176, 131] on input "16/09/2025" at bounding box center [1174, 125] width 317 height 26
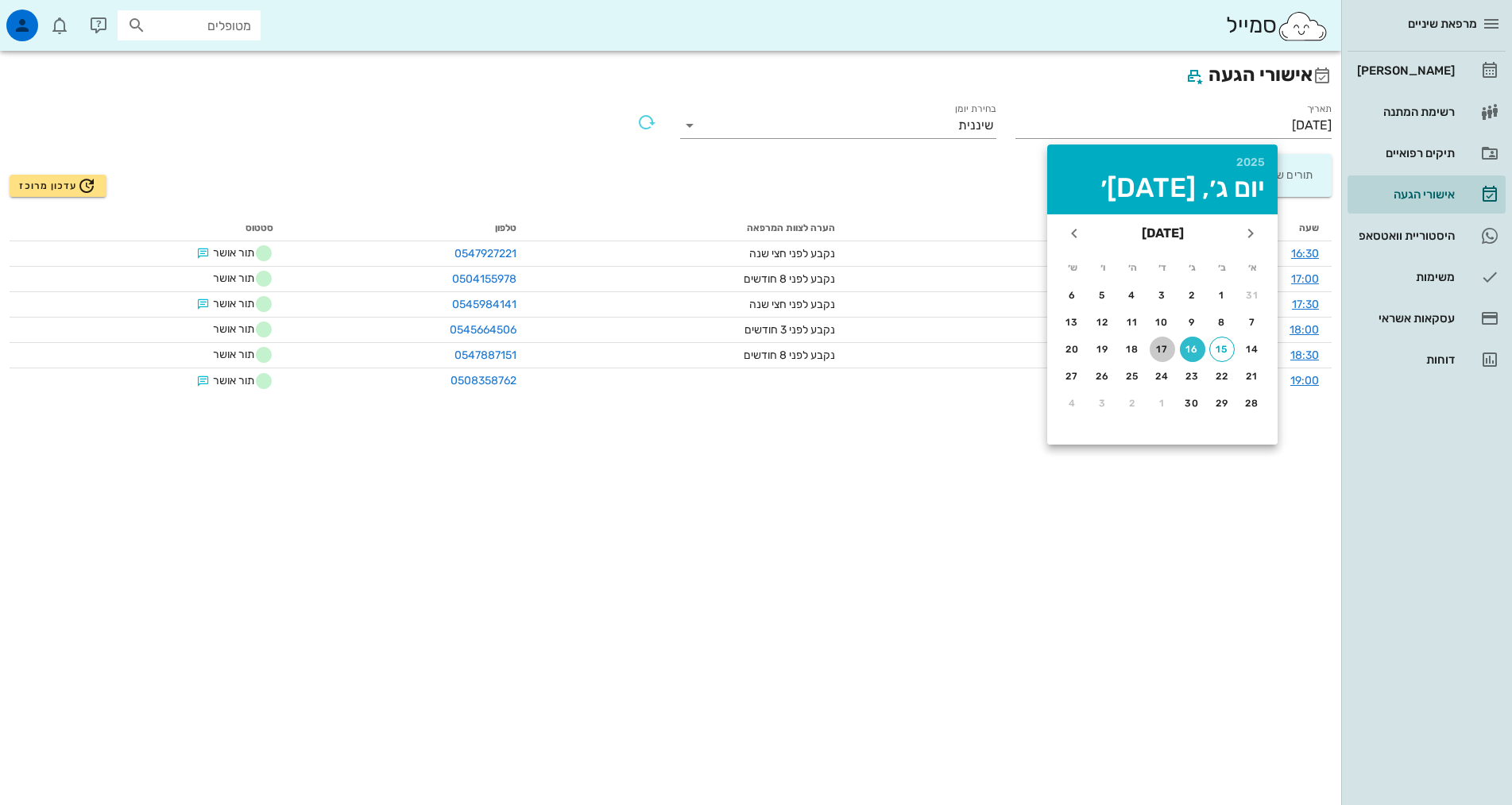
click at [1165, 356] on button "17" at bounding box center [1163, 349] width 26 height 26
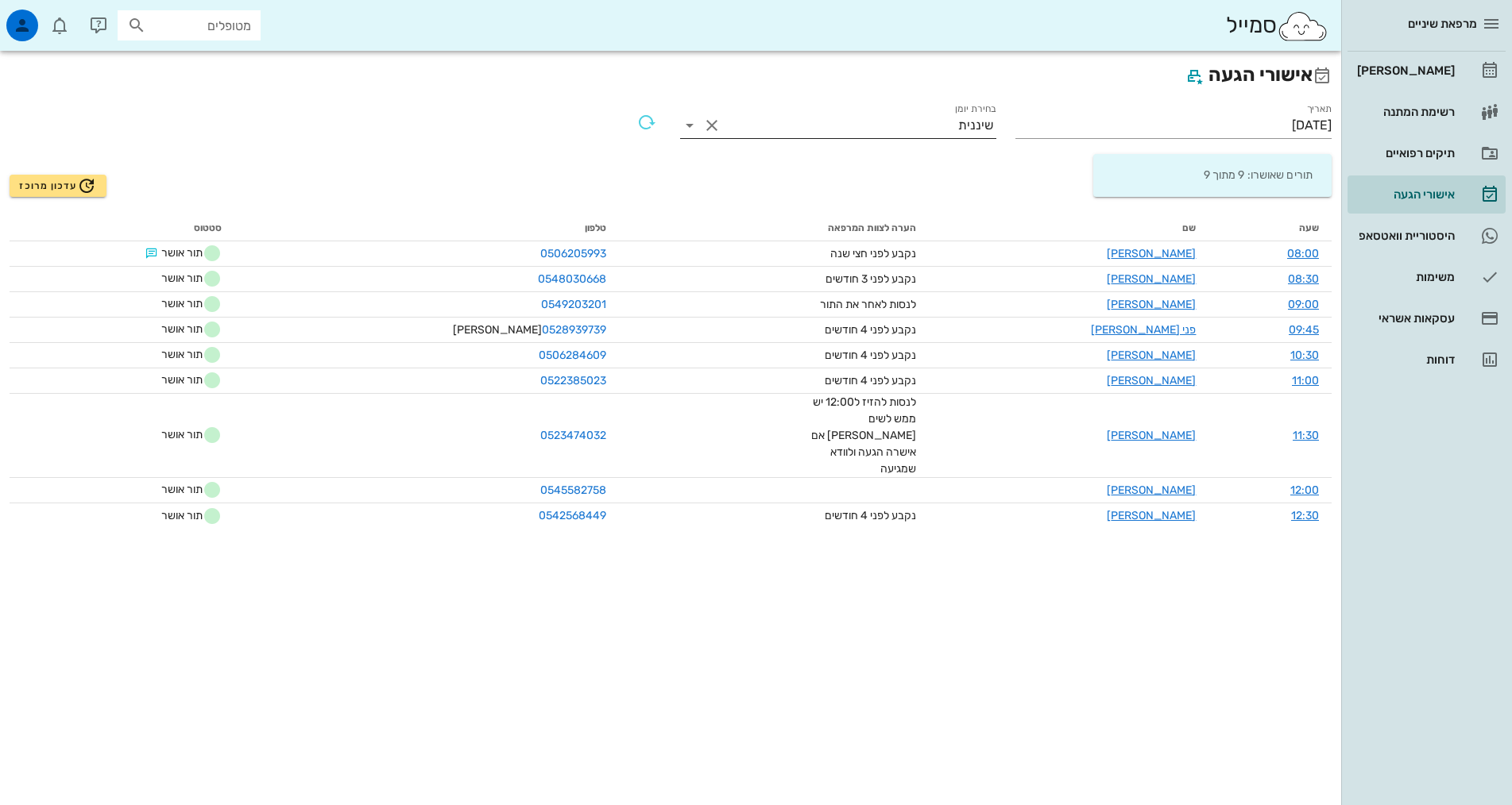
click at [954, 133] on input "בחירת יומן" at bounding box center [841, 125] width 234 height 26
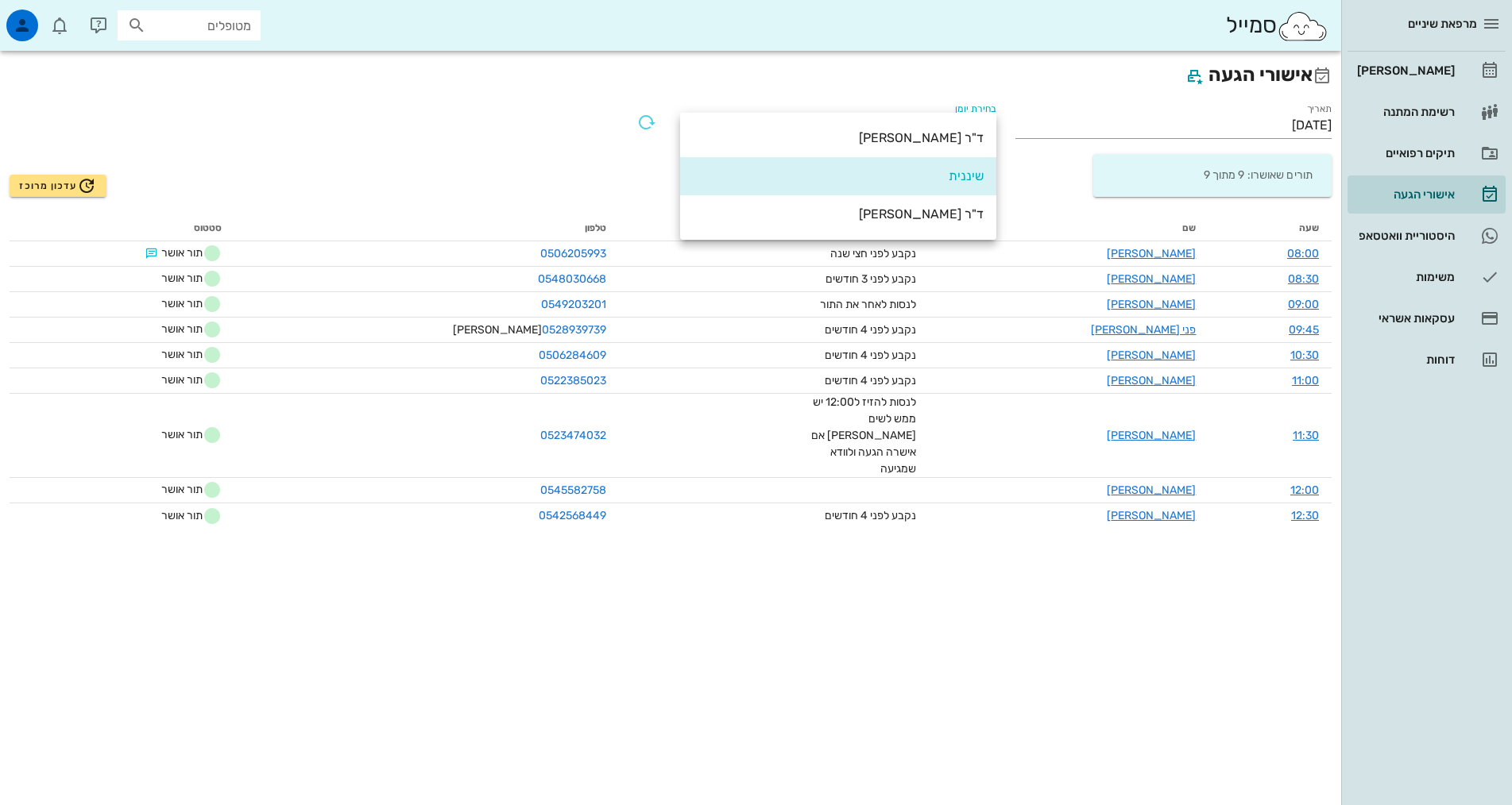
click at [954, 133] on div "ד"ר [PERSON_NAME]" at bounding box center [838, 137] width 291 height 15
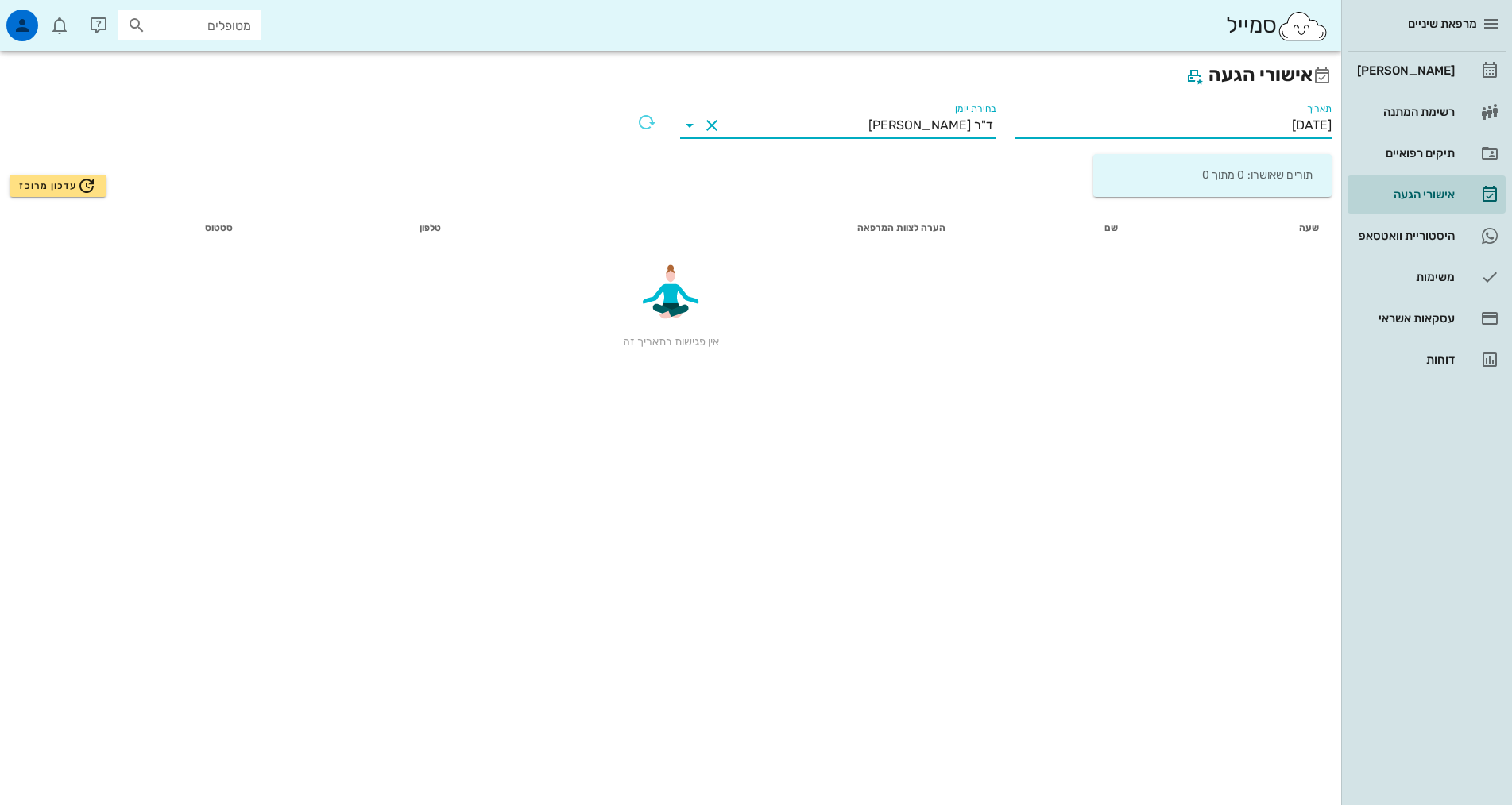
drag, startPoint x: 1267, startPoint y: 126, endPoint x: 1269, endPoint y: 105, distance: 21.1
click at [1267, 114] on input "17/09/2025" at bounding box center [1174, 125] width 317 height 26
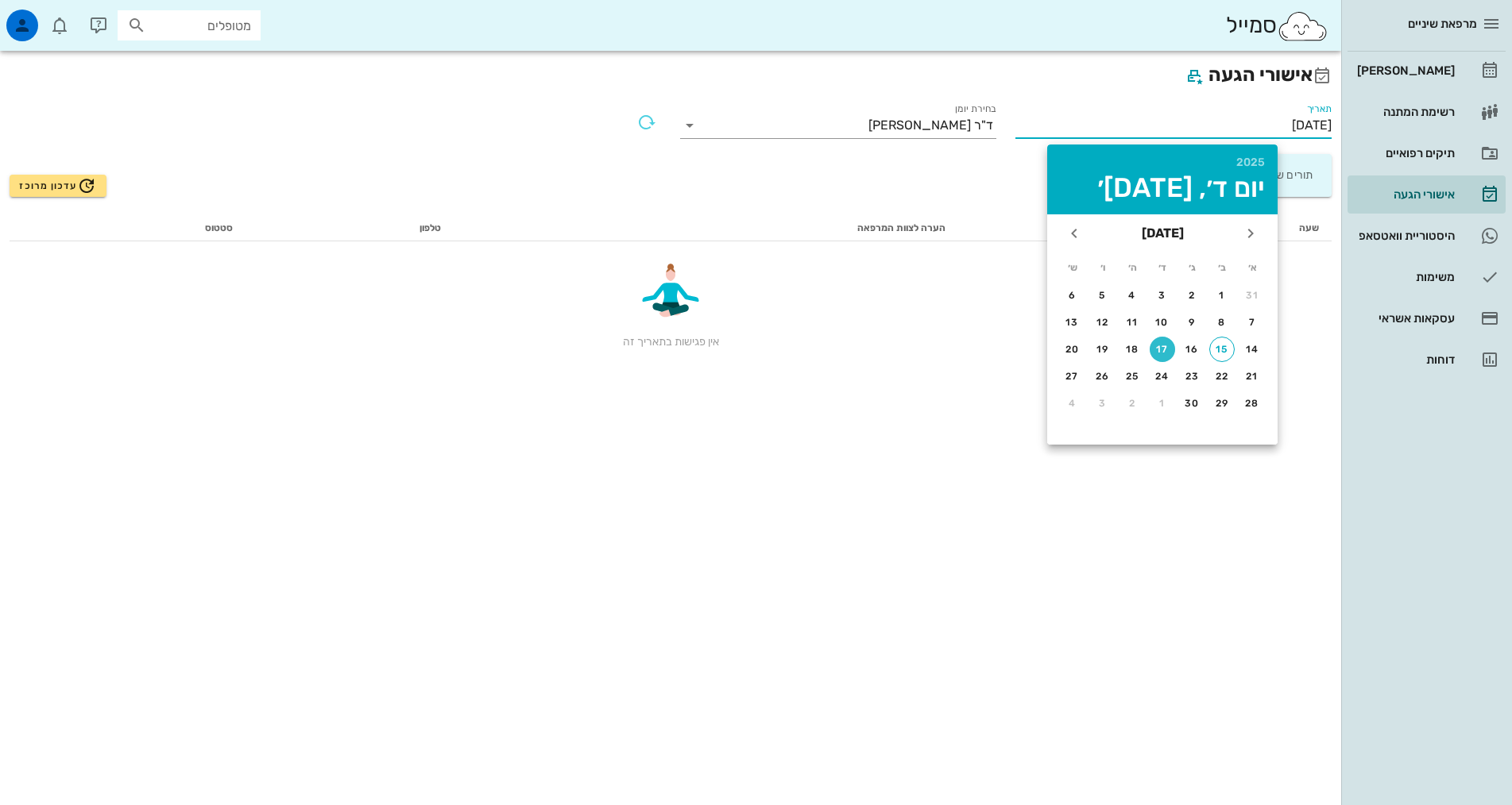
click at [1137, 140] on div "תאריך 17/09/2025" at bounding box center [1174, 128] width 317 height 32
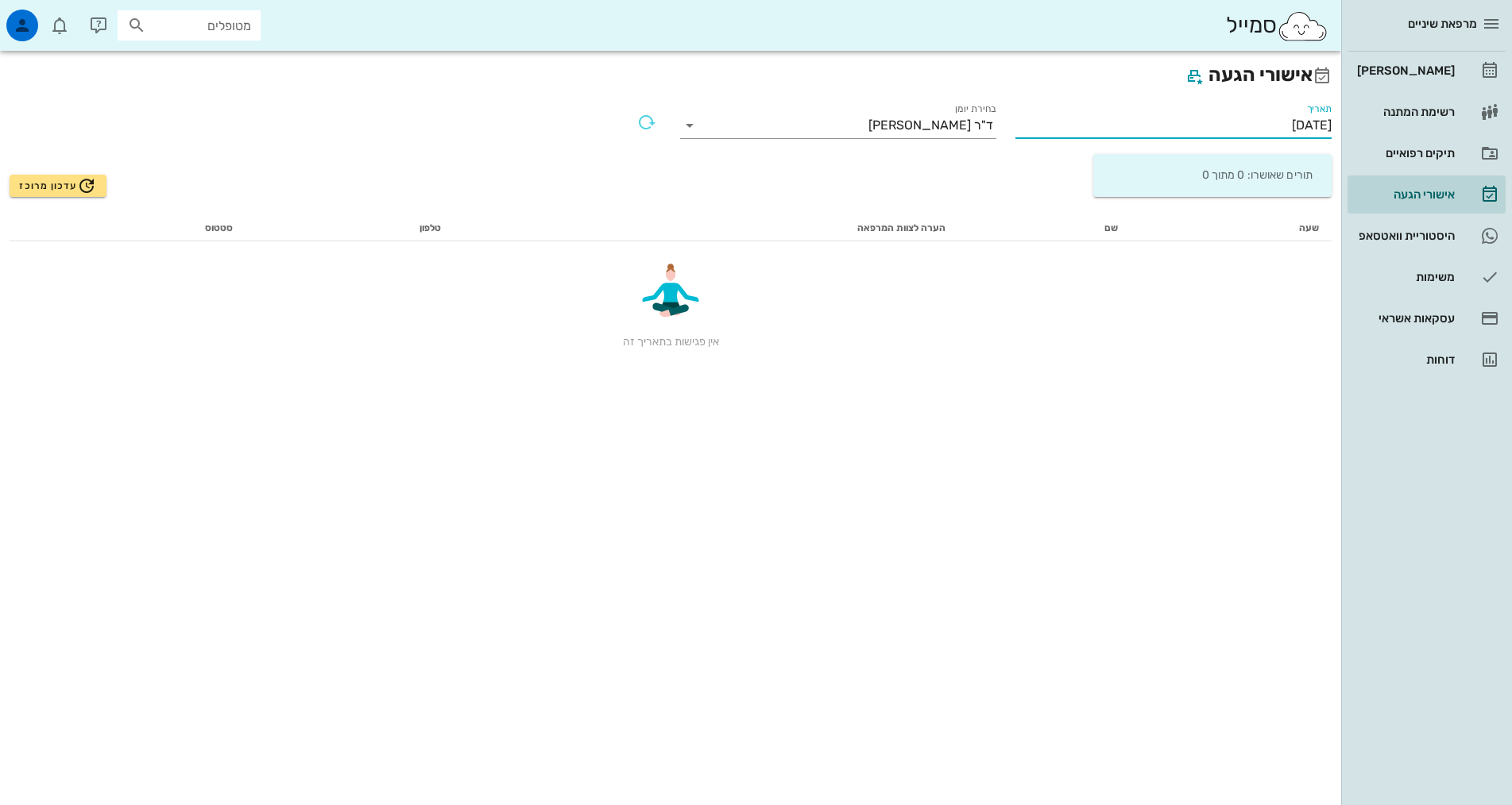
click at [1127, 135] on input "17/09/2025" at bounding box center [1174, 125] width 317 height 26
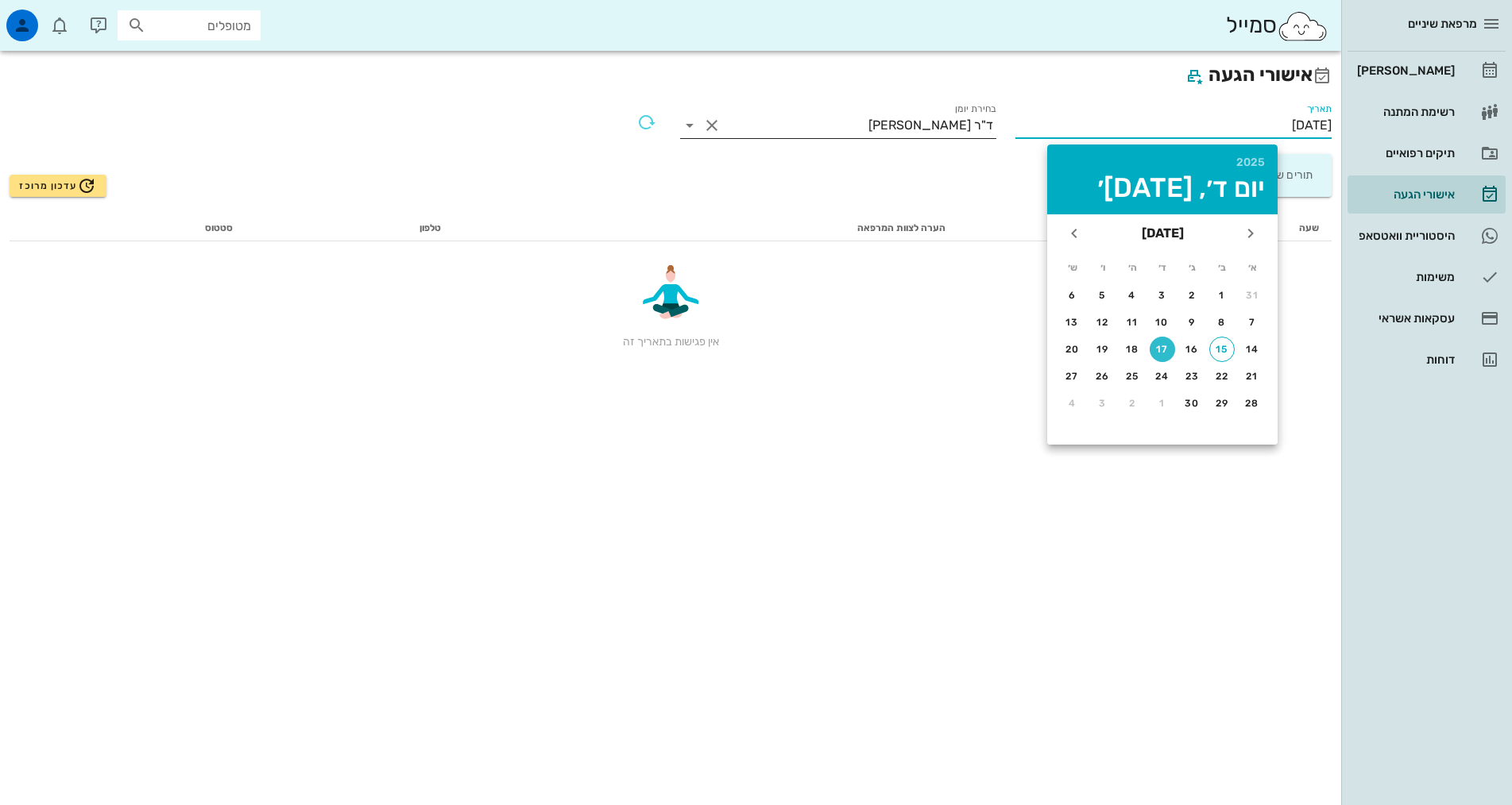
click at [972, 121] on div "ד"ר [PERSON_NAME]" at bounding box center [930, 125] width 124 height 14
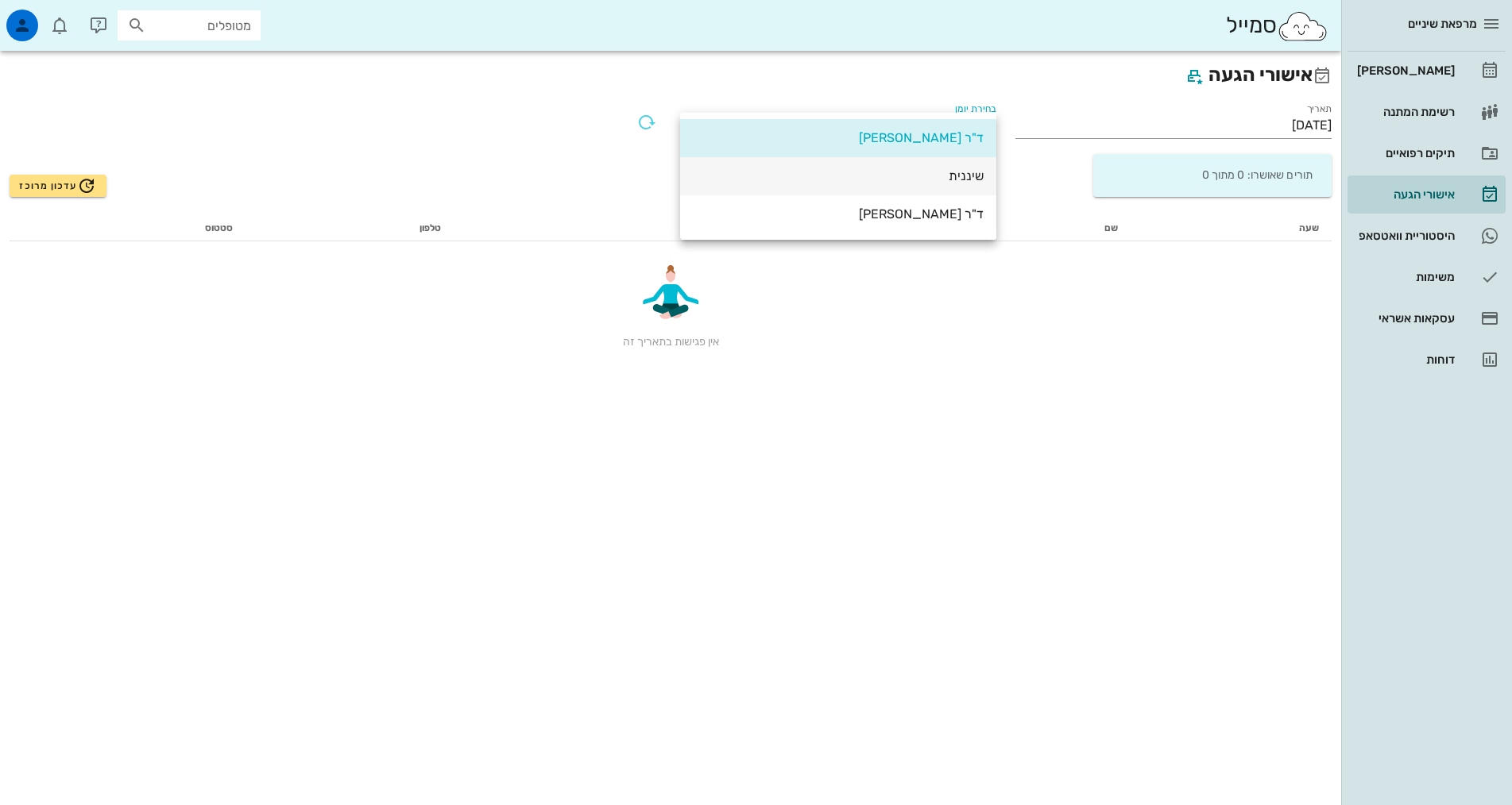
click at [961, 177] on div "שיננית" at bounding box center [838, 175] width 291 height 15
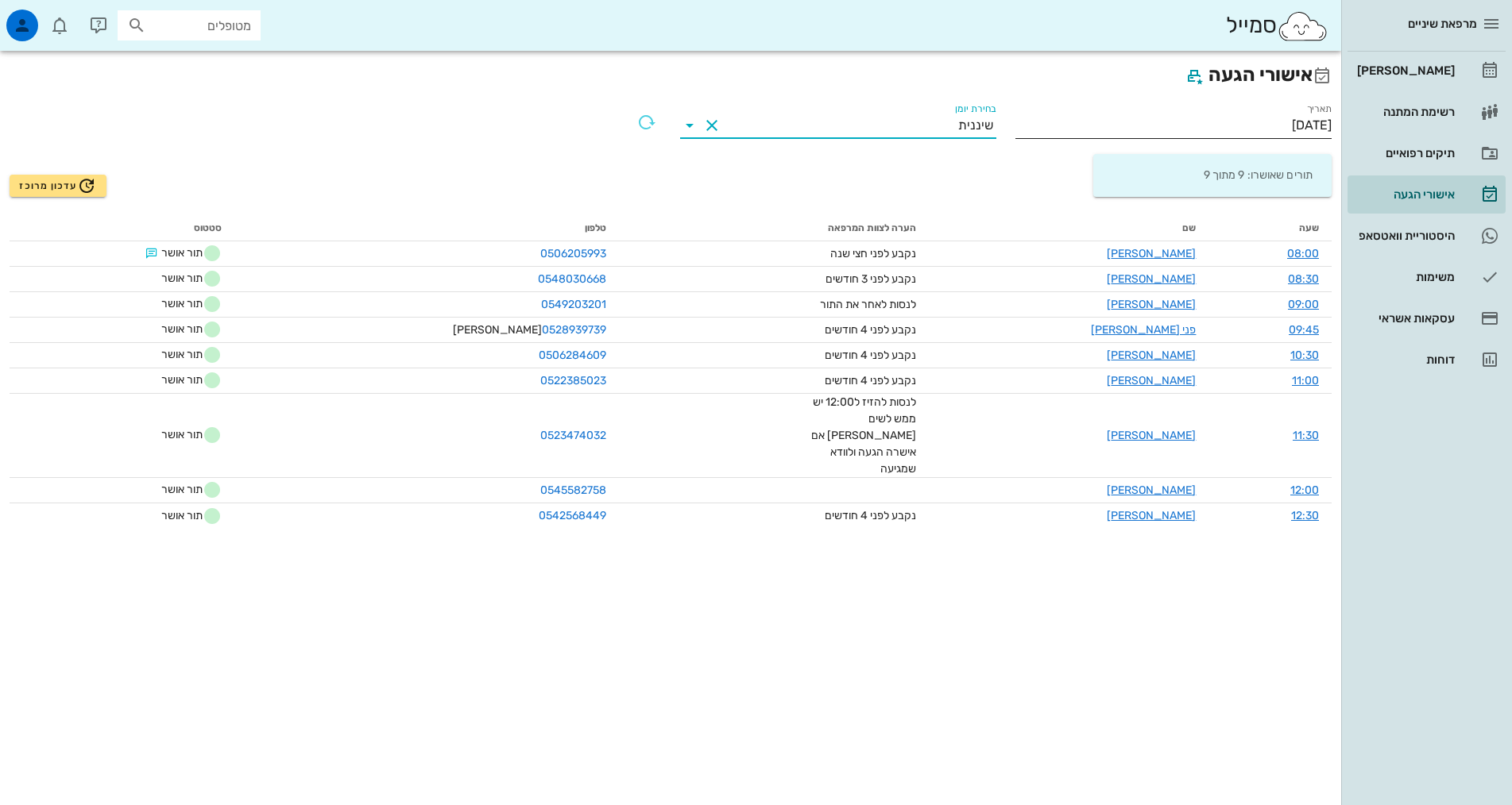
click at [1277, 121] on input "17/09/2025" at bounding box center [1174, 125] width 317 height 26
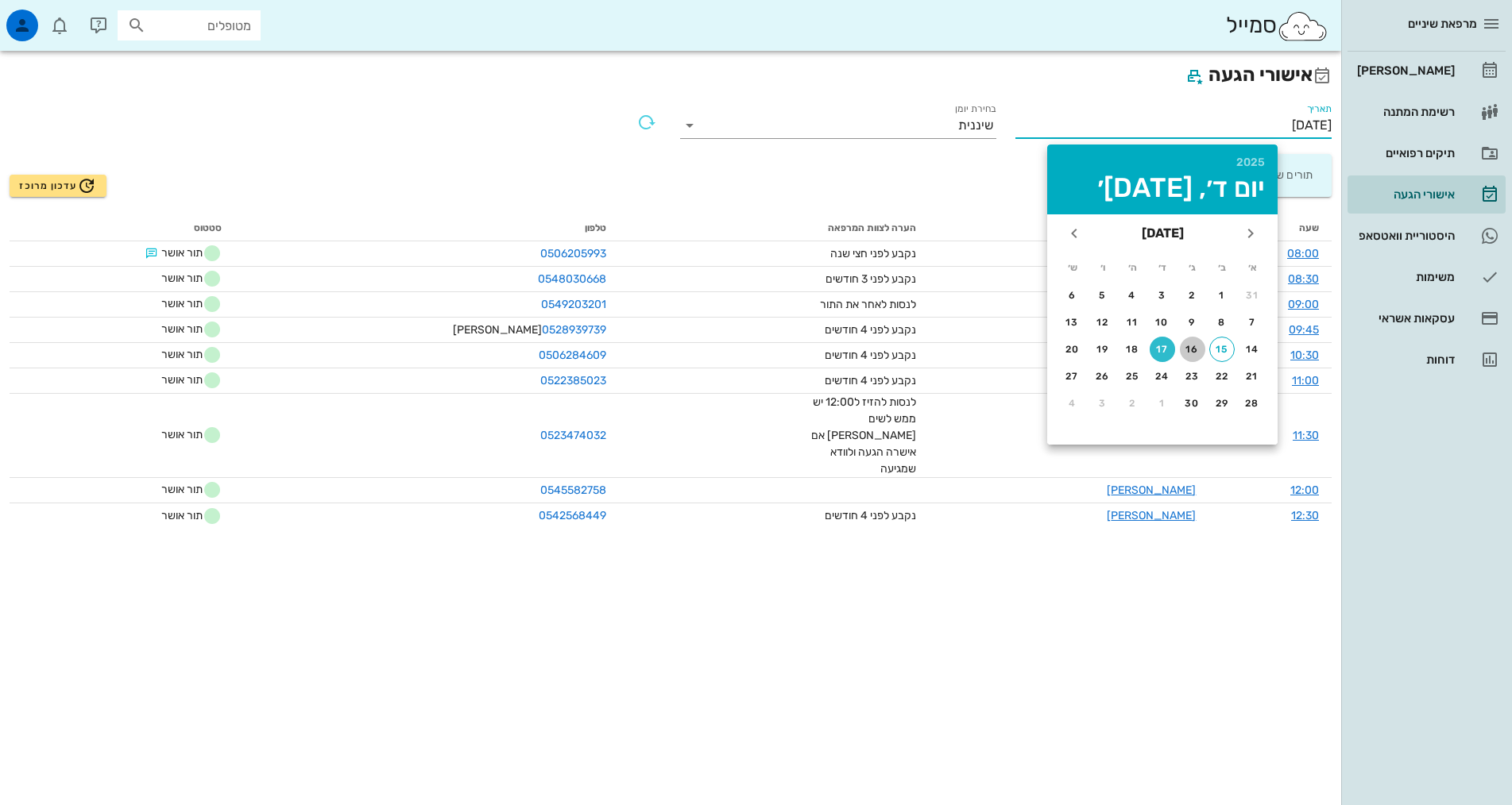
click at [1195, 347] on div "16" at bounding box center [1192, 349] width 26 height 11
type input "16/09/2025"
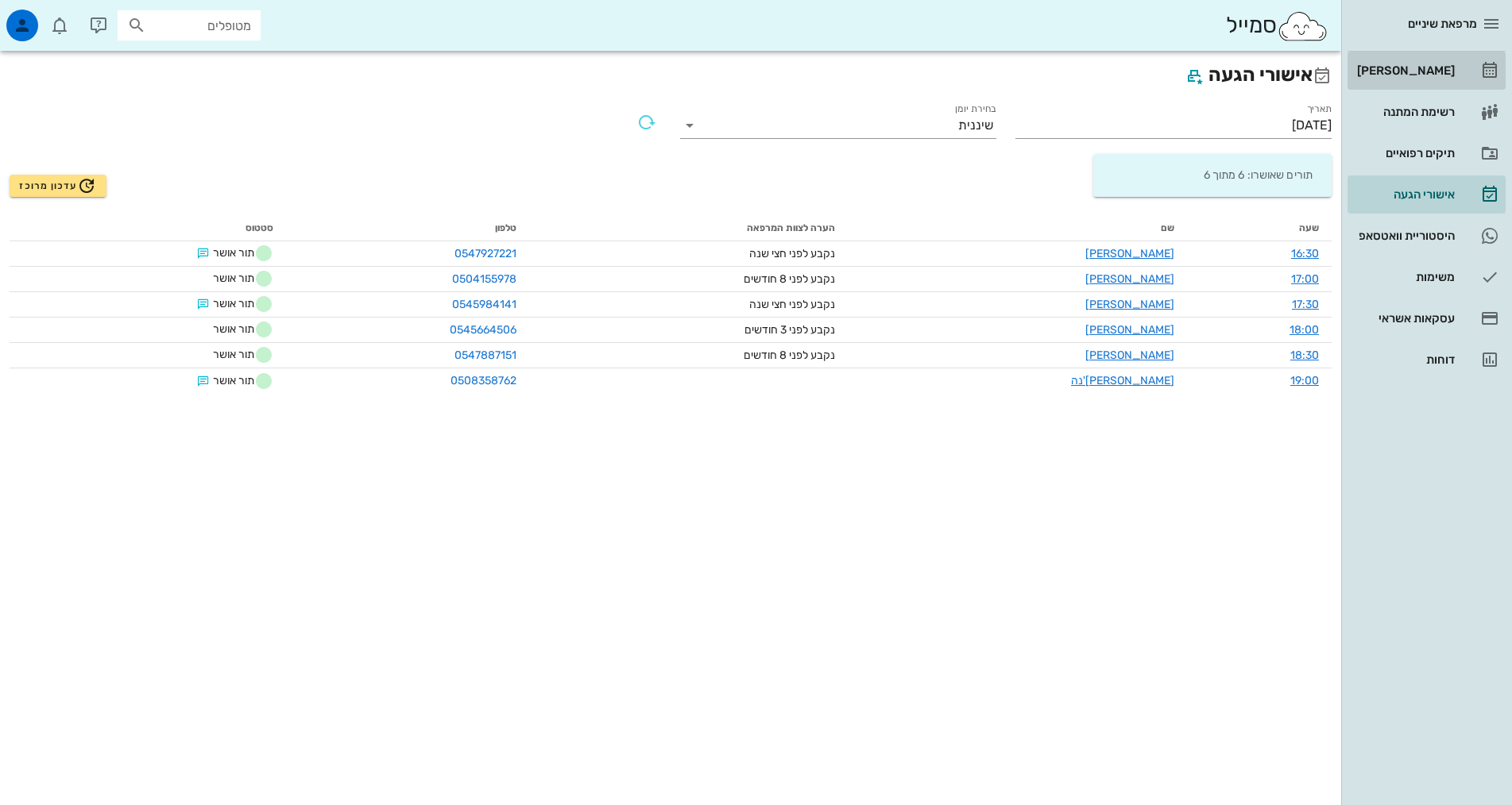
click at [1422, 55] on link "[PERSON_NAME]" at bounding box center [1426, 71] width 158 height 38
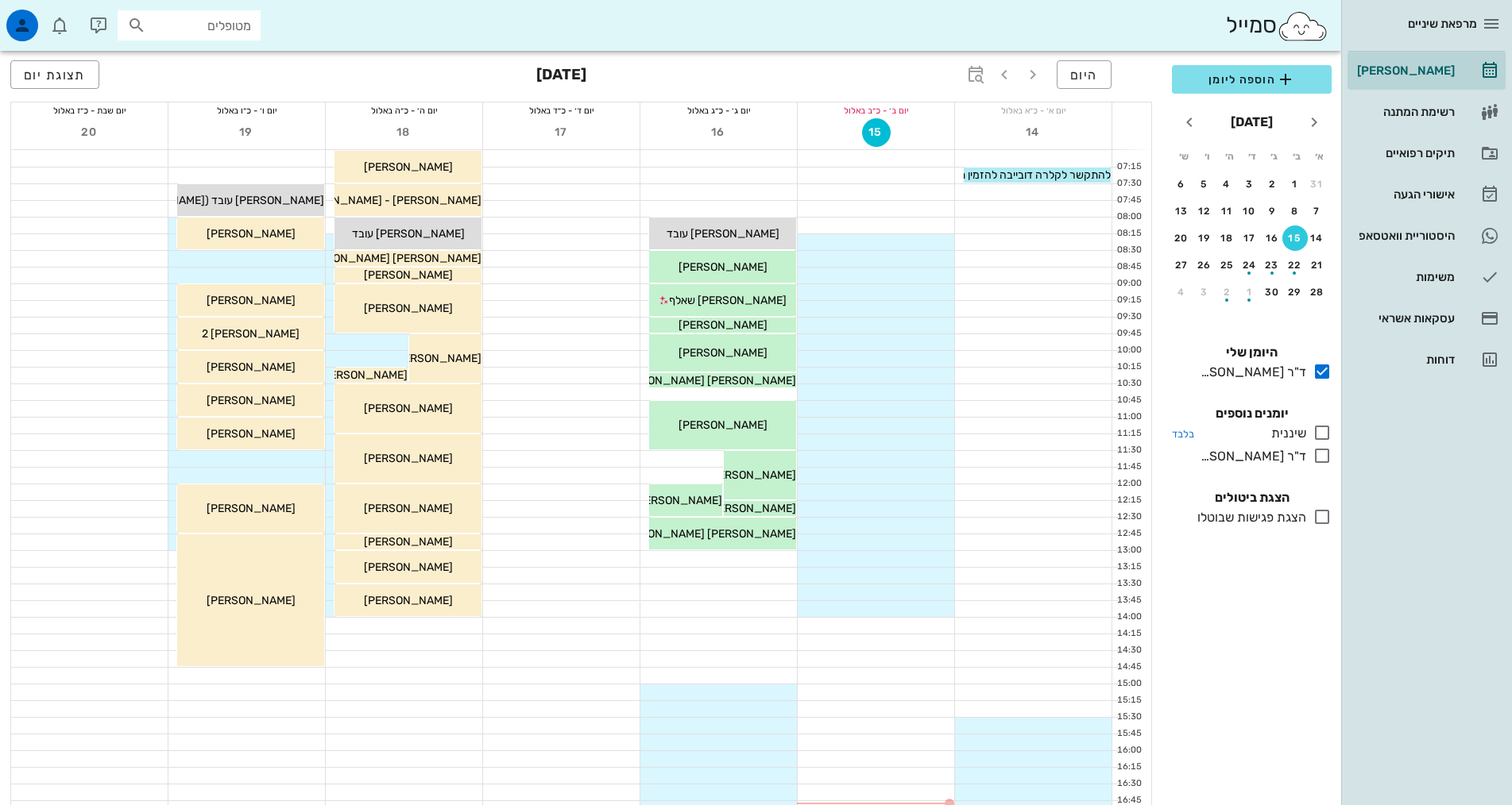
click at [1318, 432] on icon at bounding box center [1321, 432] width 19 height 19
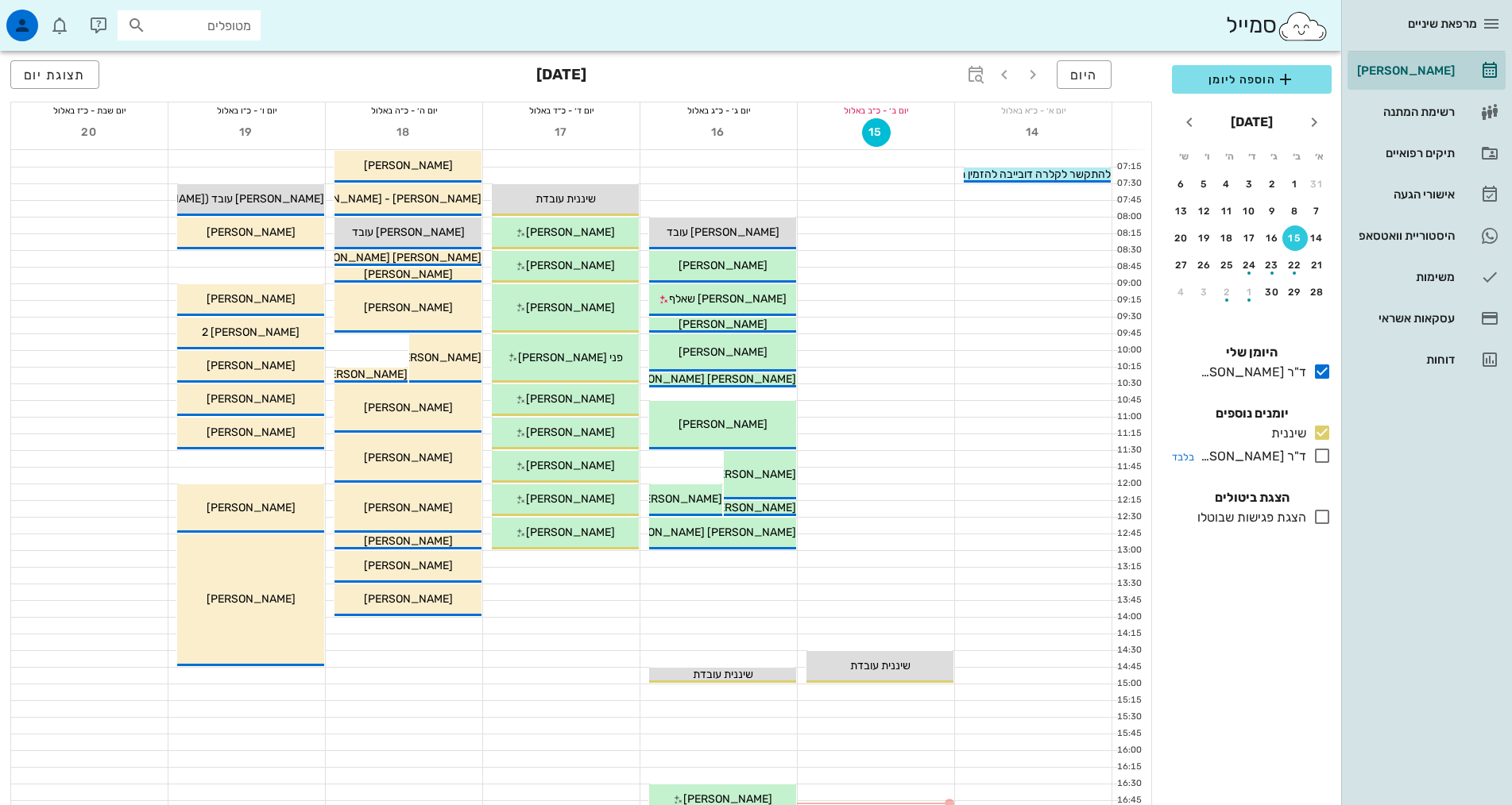
drag, startPoint x: 1323, startPoint y: 458, endPoint x: 1268, endPoint y: 460, distance: 55.0
click at [1324, 458] on icon at bounding box center [1321, 456] width 19 height 19
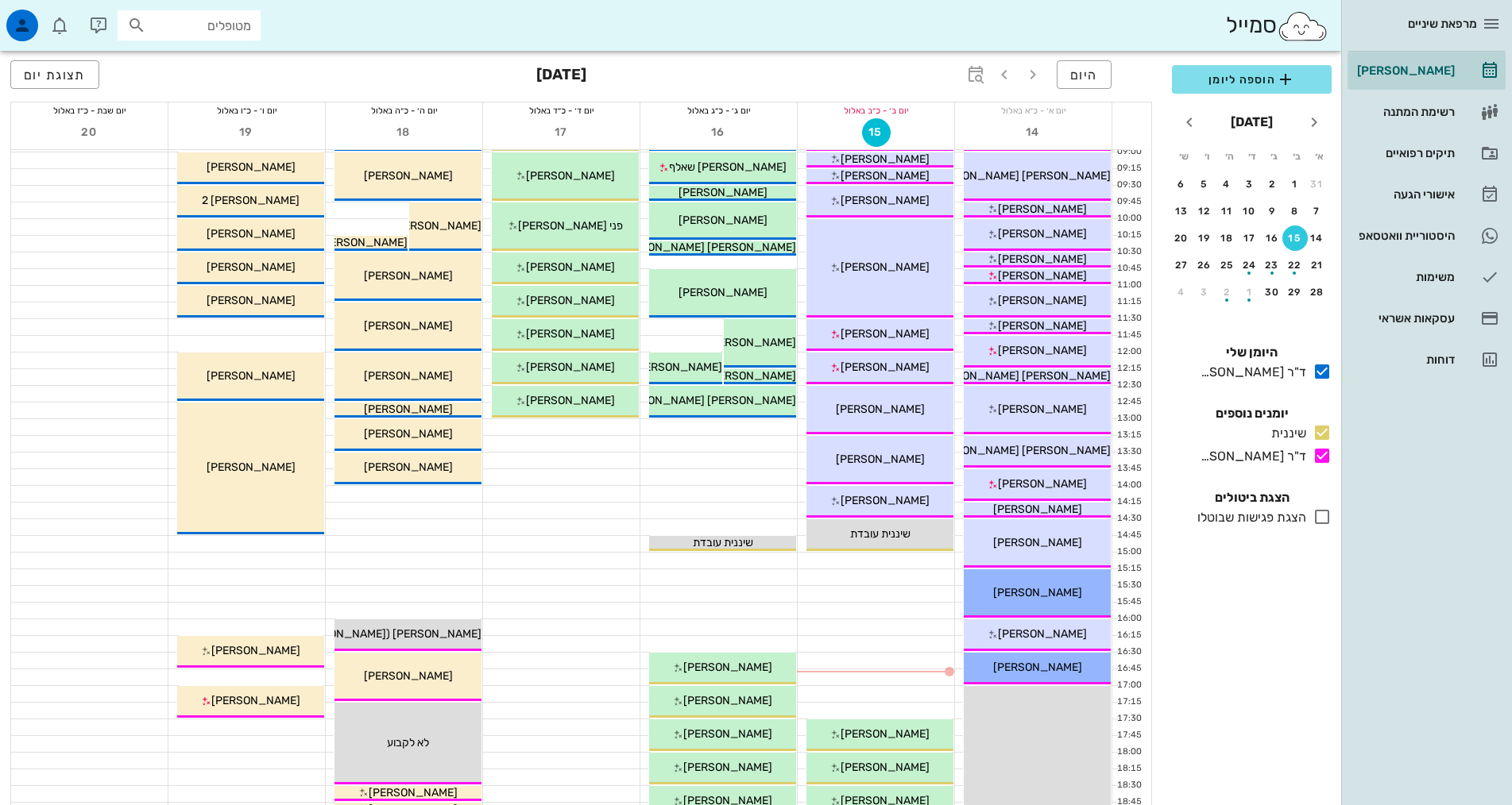
scroll to position [317, 0]
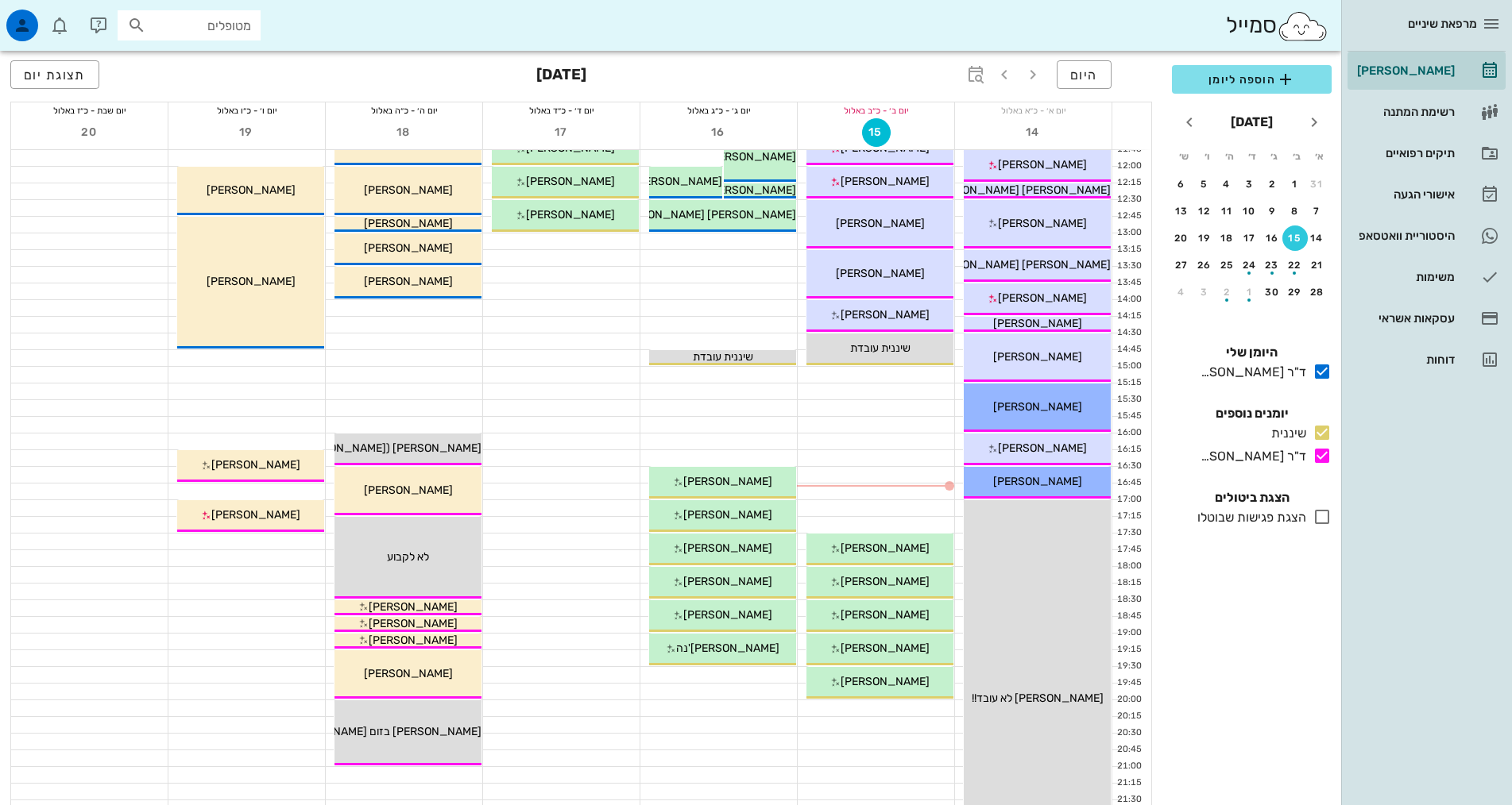
click at [1316, 515] on icon at bounding box center [1321, 516] width 19 height 19
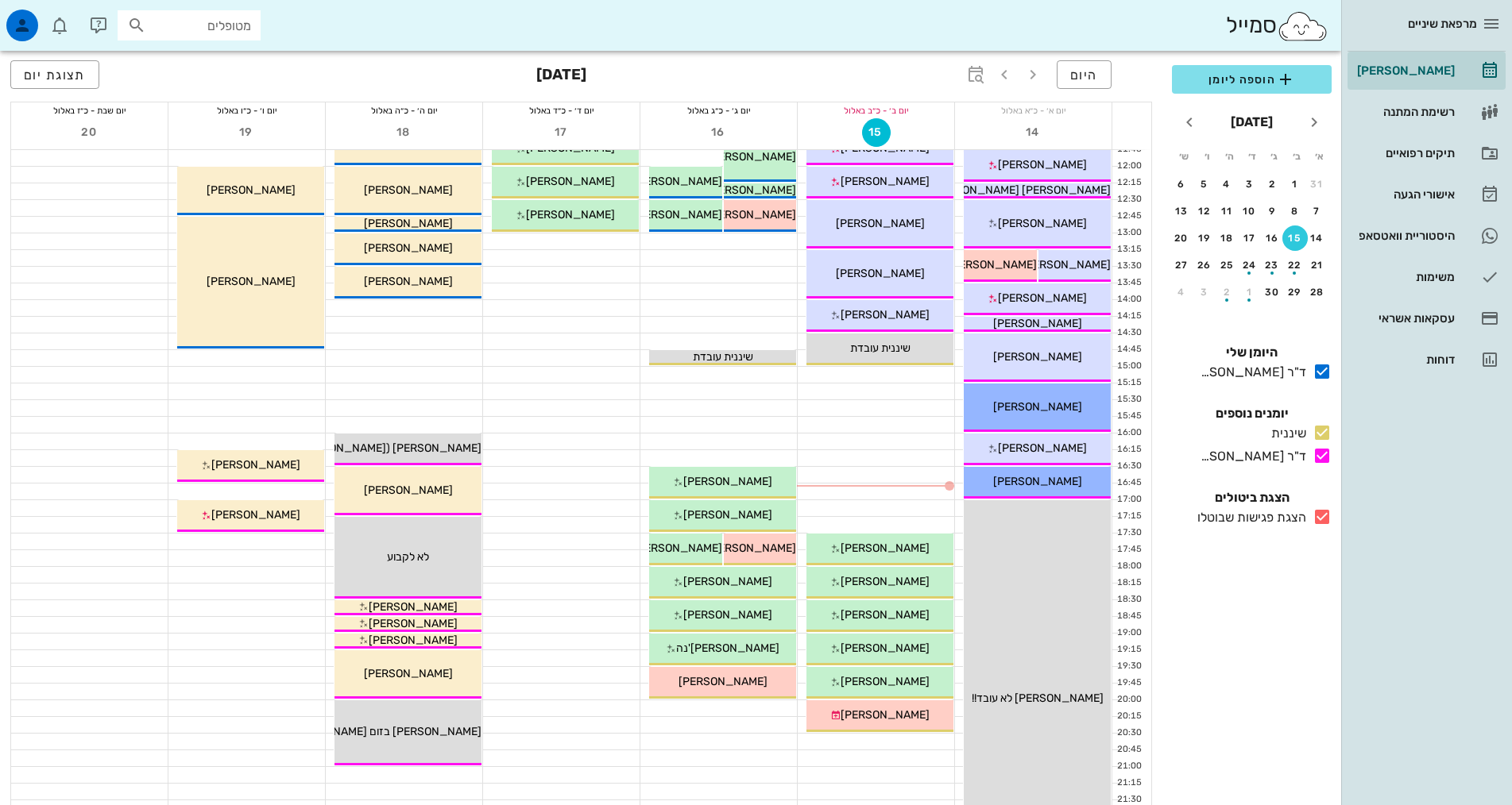
click at [1325, 514] on icon at bounding box center [1321, 516] width 19 height 19
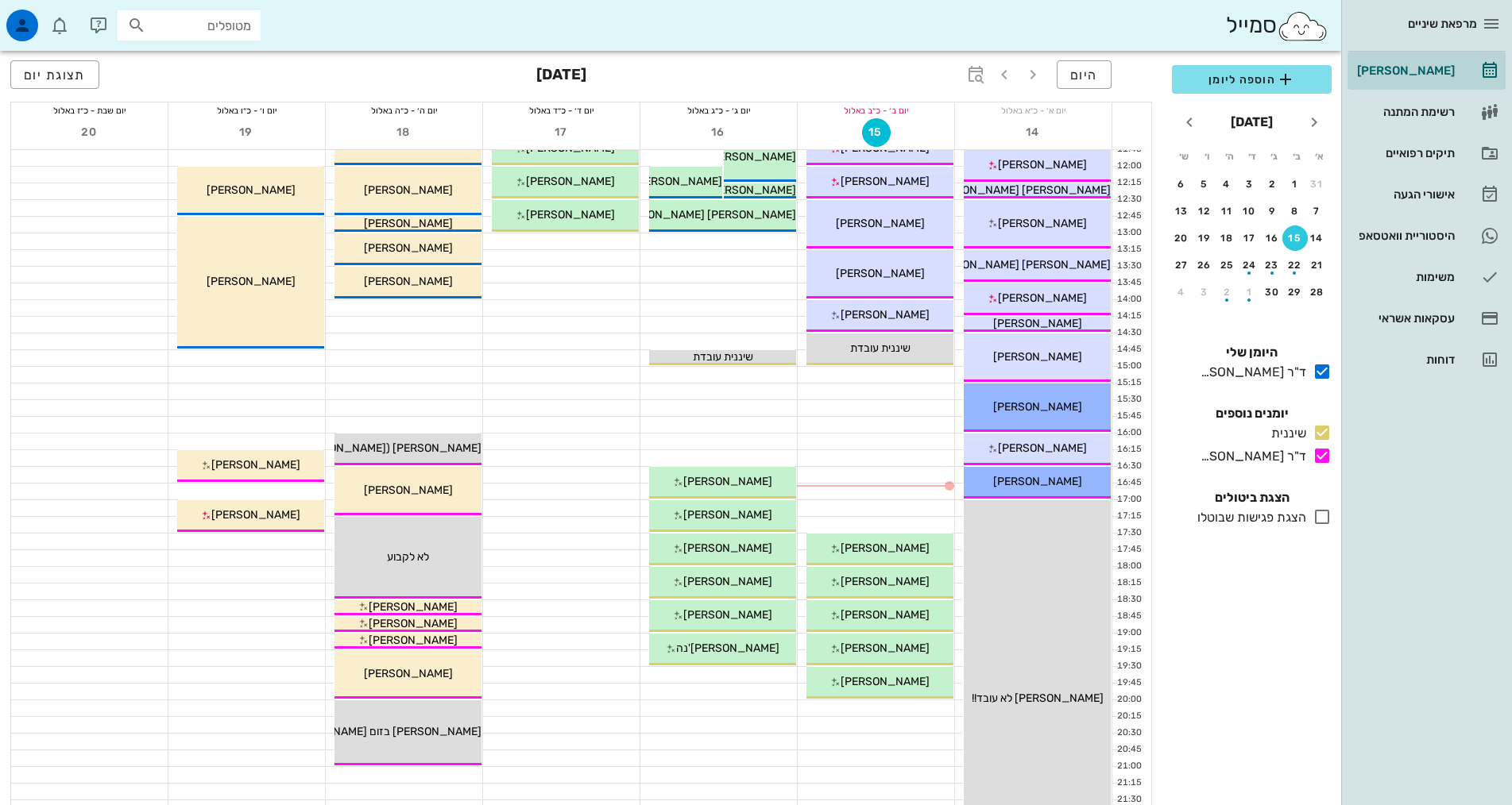
click at [1325, 514] on icon at bounding box center [1321, 516] width 19 height 19
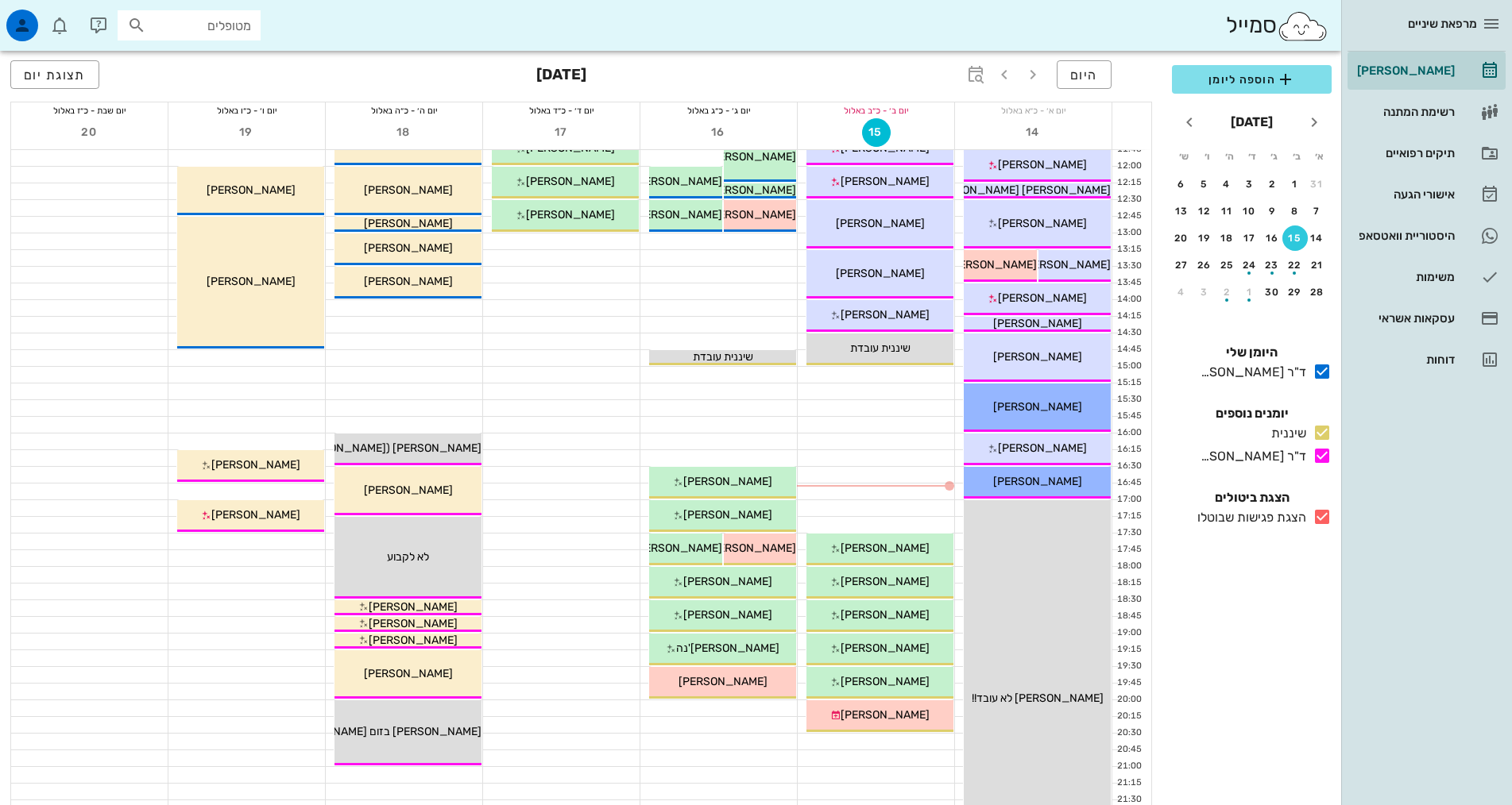
click at [1325, 514] on icon at bounding box center [1321, 516] width 19 height 19
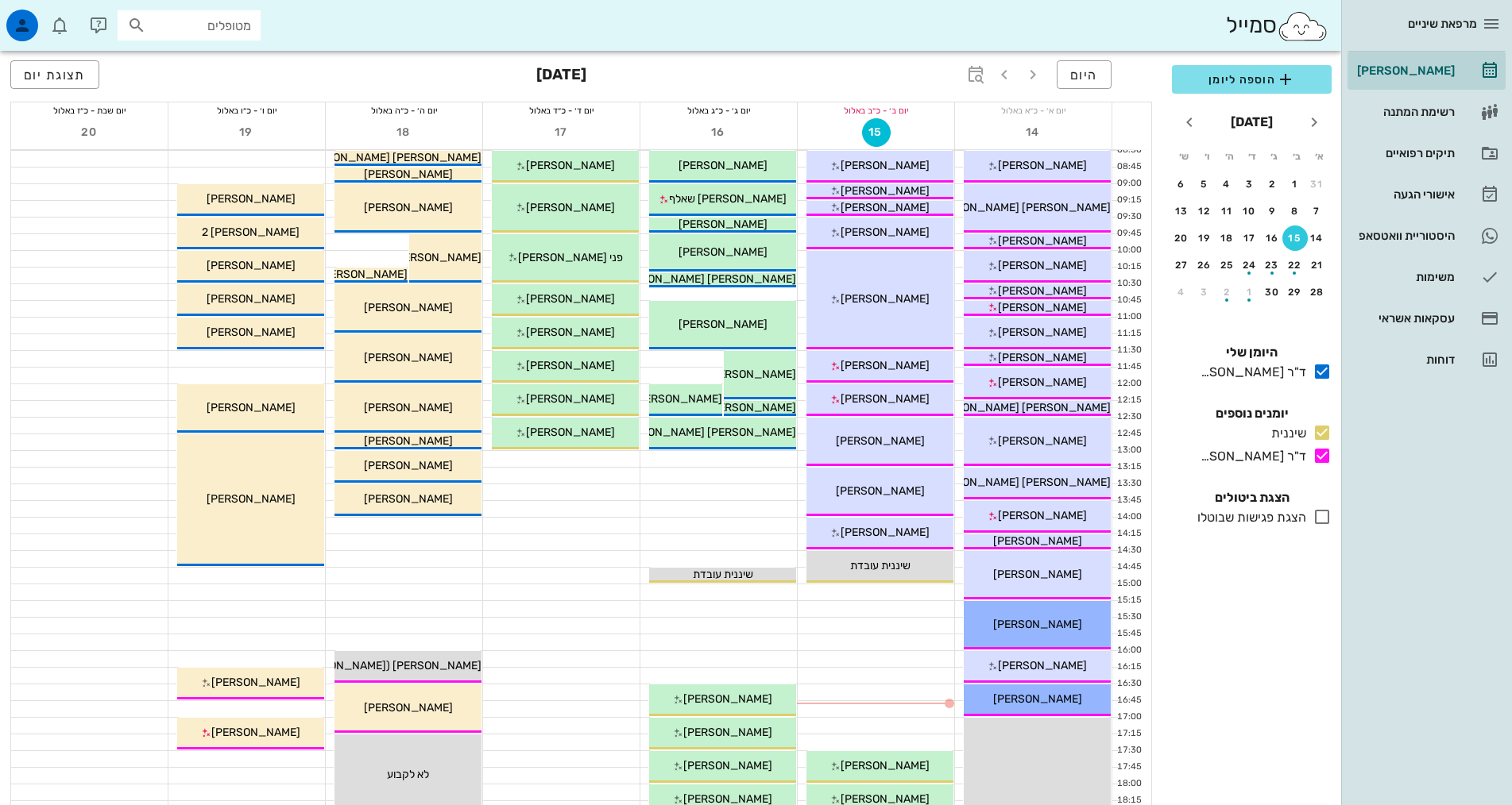
scroll to position [80, 0]
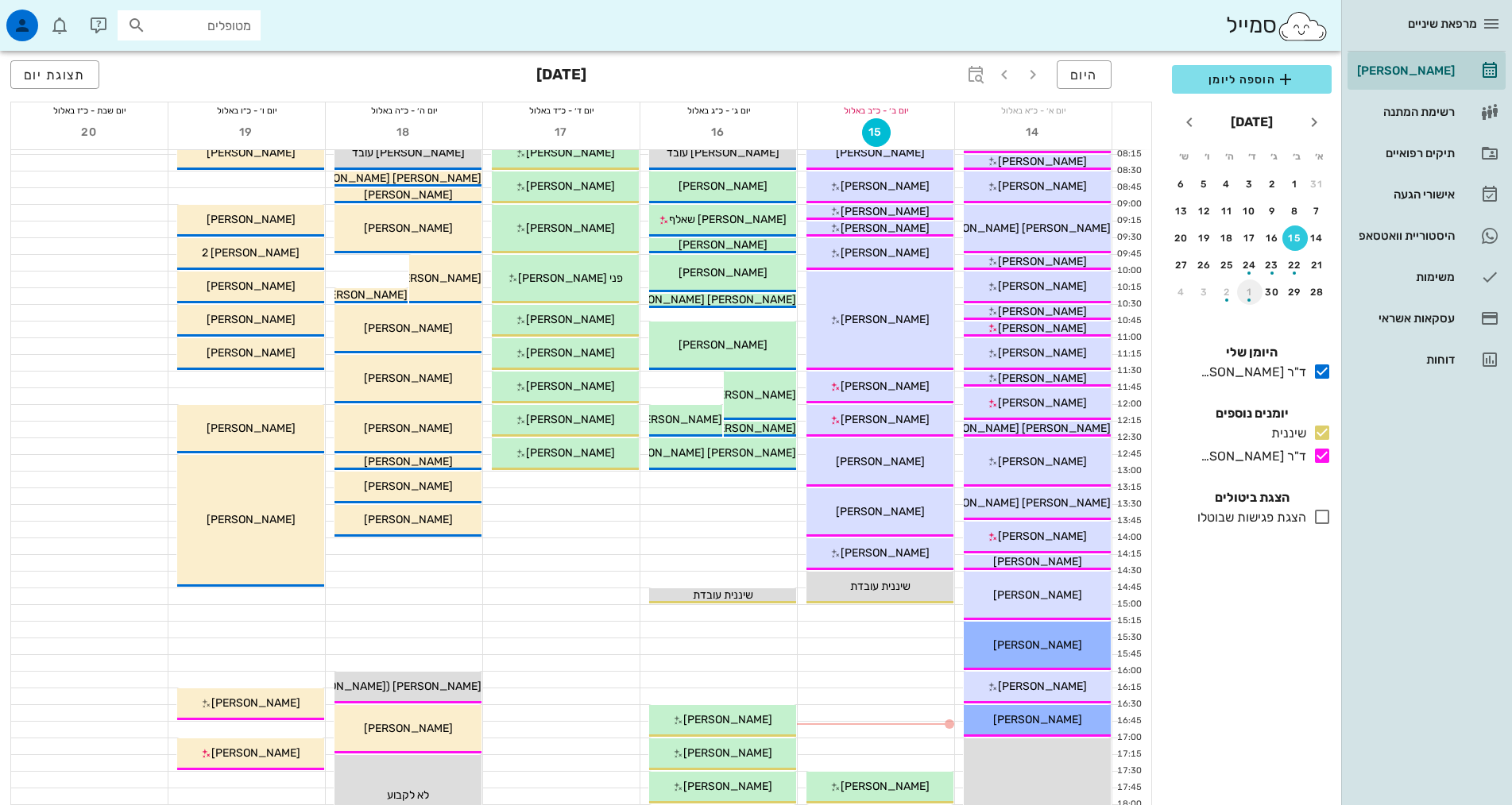
click at [1251, 298] on div "button" at bounding box center [1250, 296] width 26 height 9
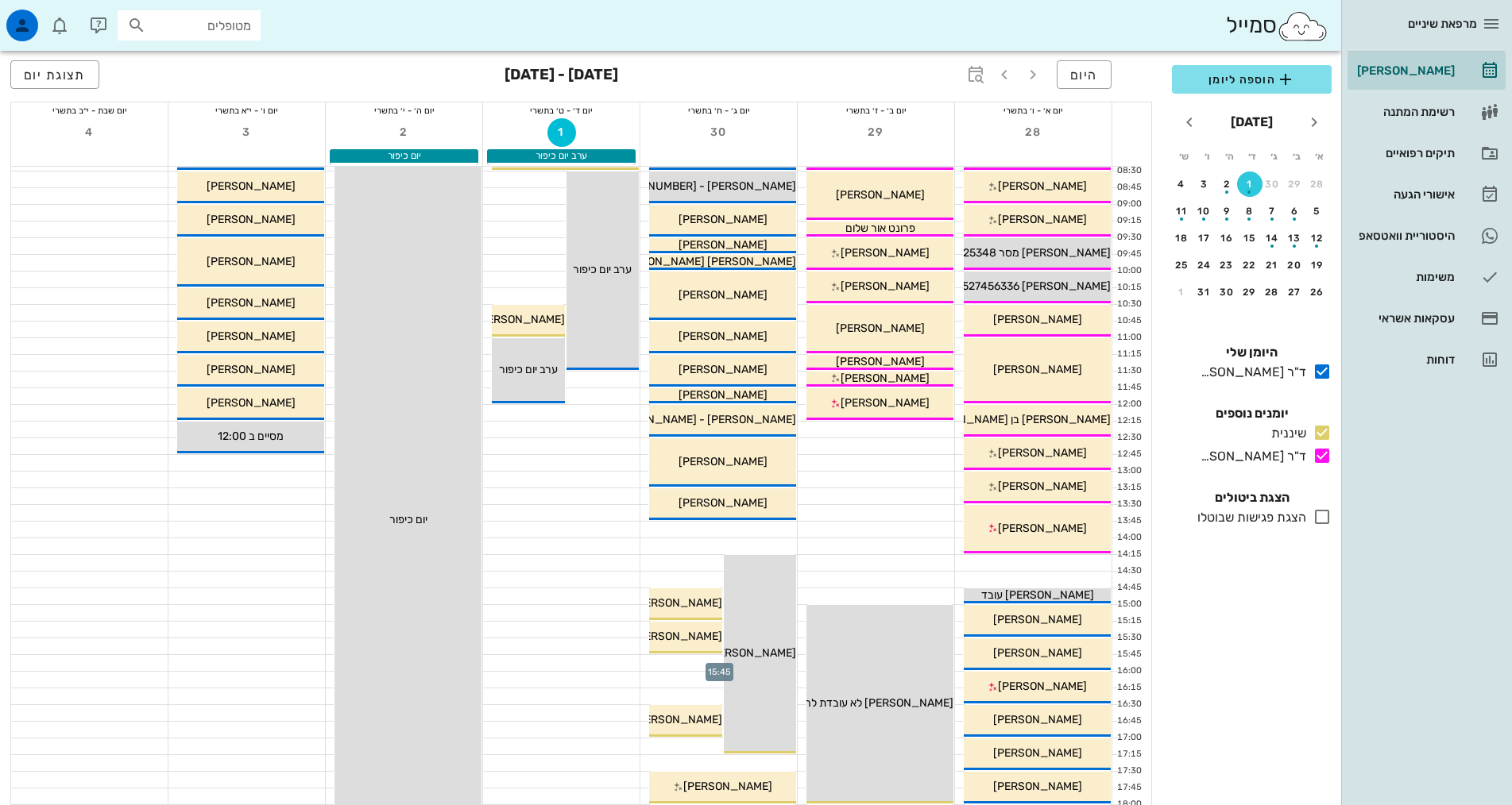
click at [687, 668] on div at bounding box center [718, 663] width 156 height 16
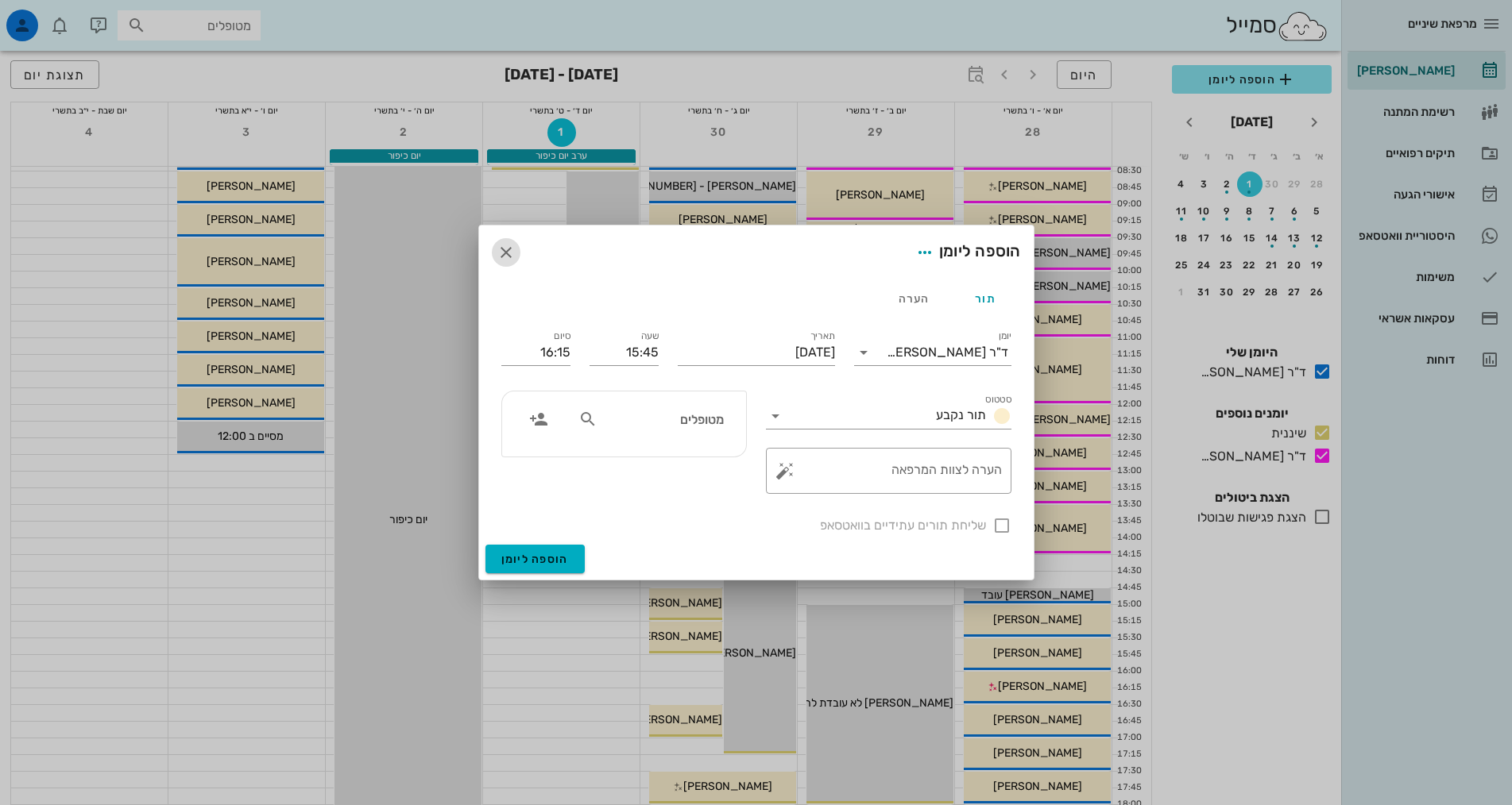
click at [517, 252] on span "button" at bounding box center [506, 252] width 29 height 19
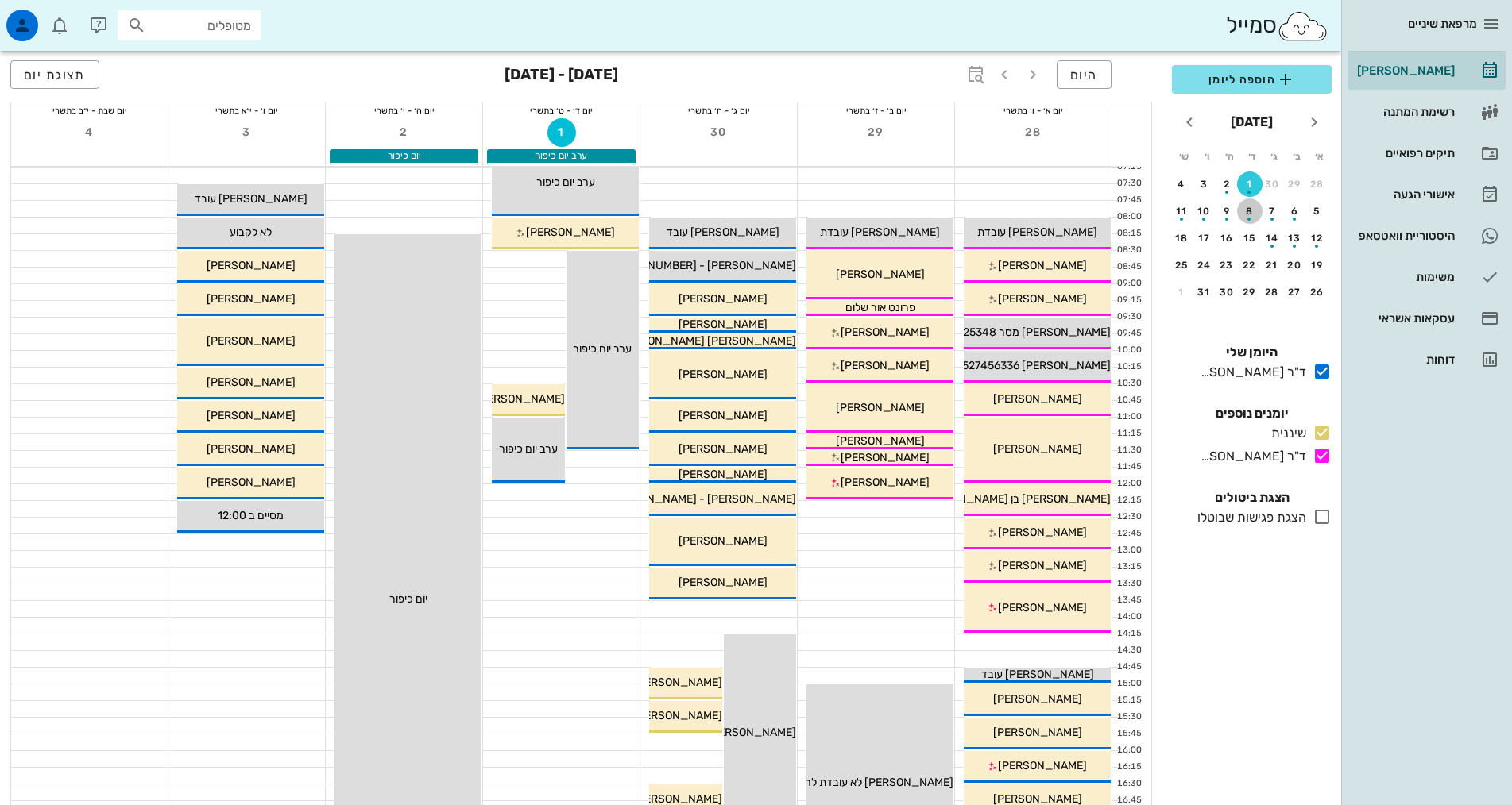
click at [1250, 213] on div "button" at bounding box center [1250, 214] width 26 height 9
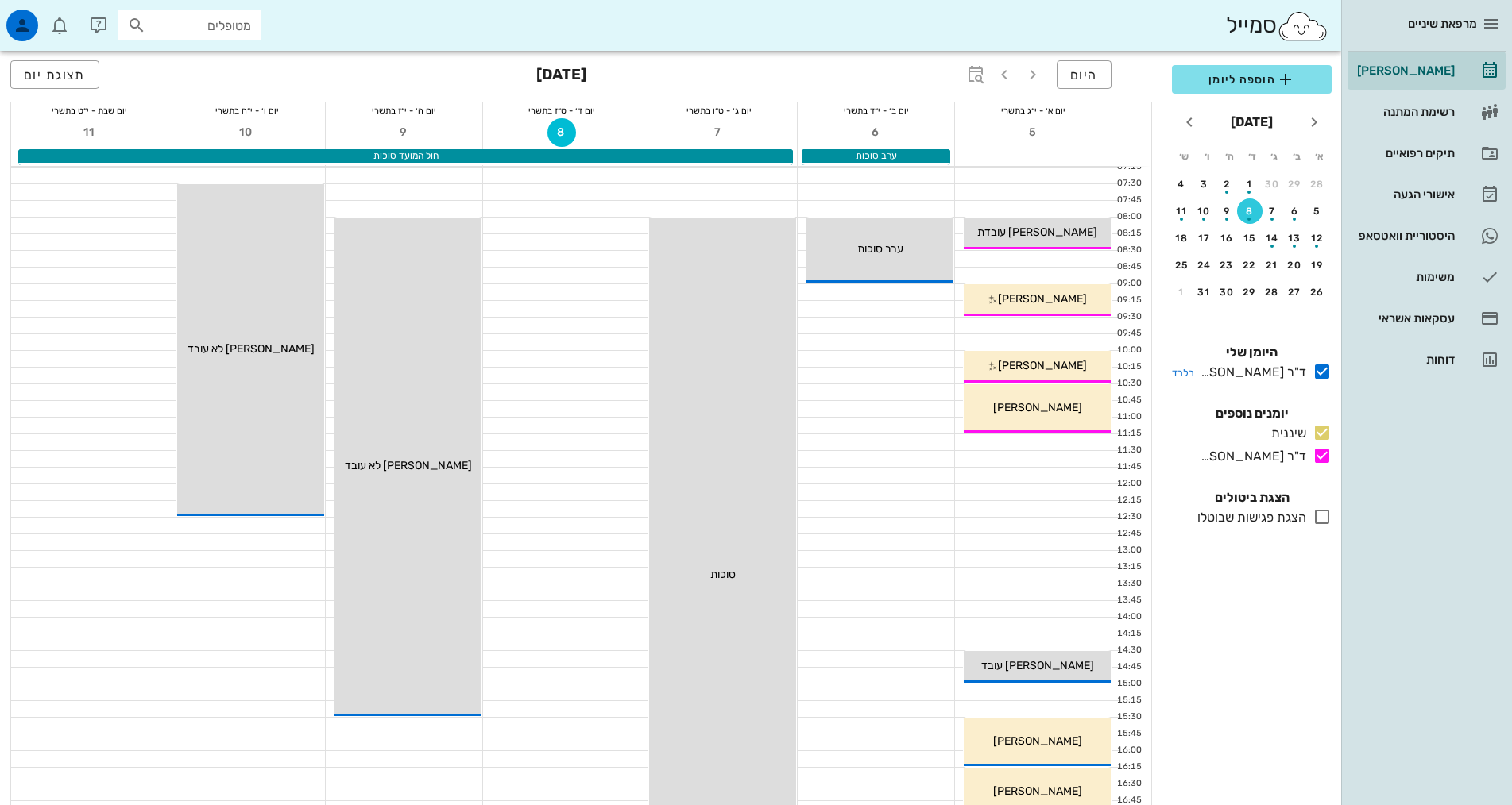
click at [1323, 375] on icon at bounding box center [1321, 371] width 19 height 19
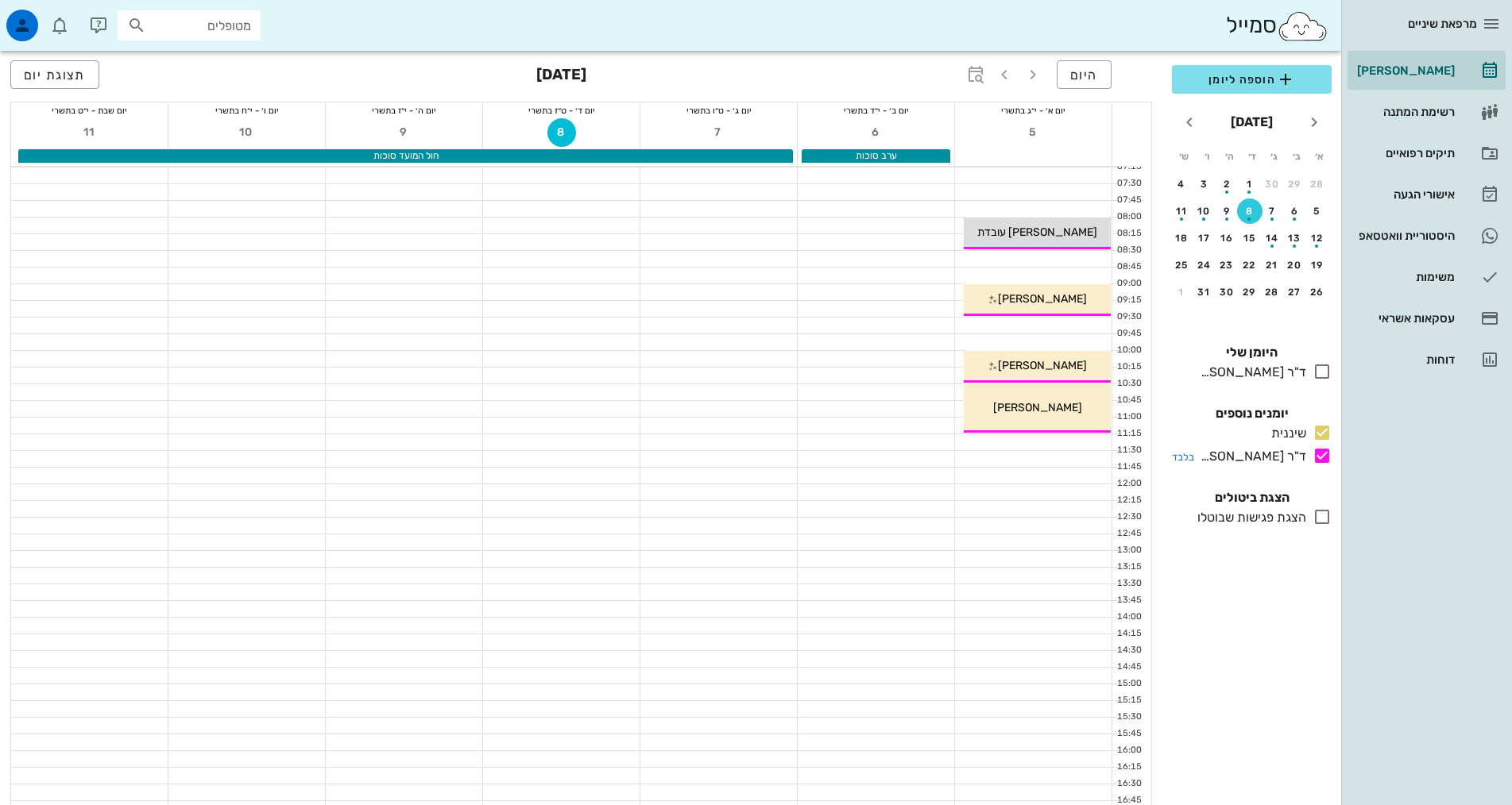
click at [1329, 449] on icon at bounding box center [1321, 456] width 19 height 19
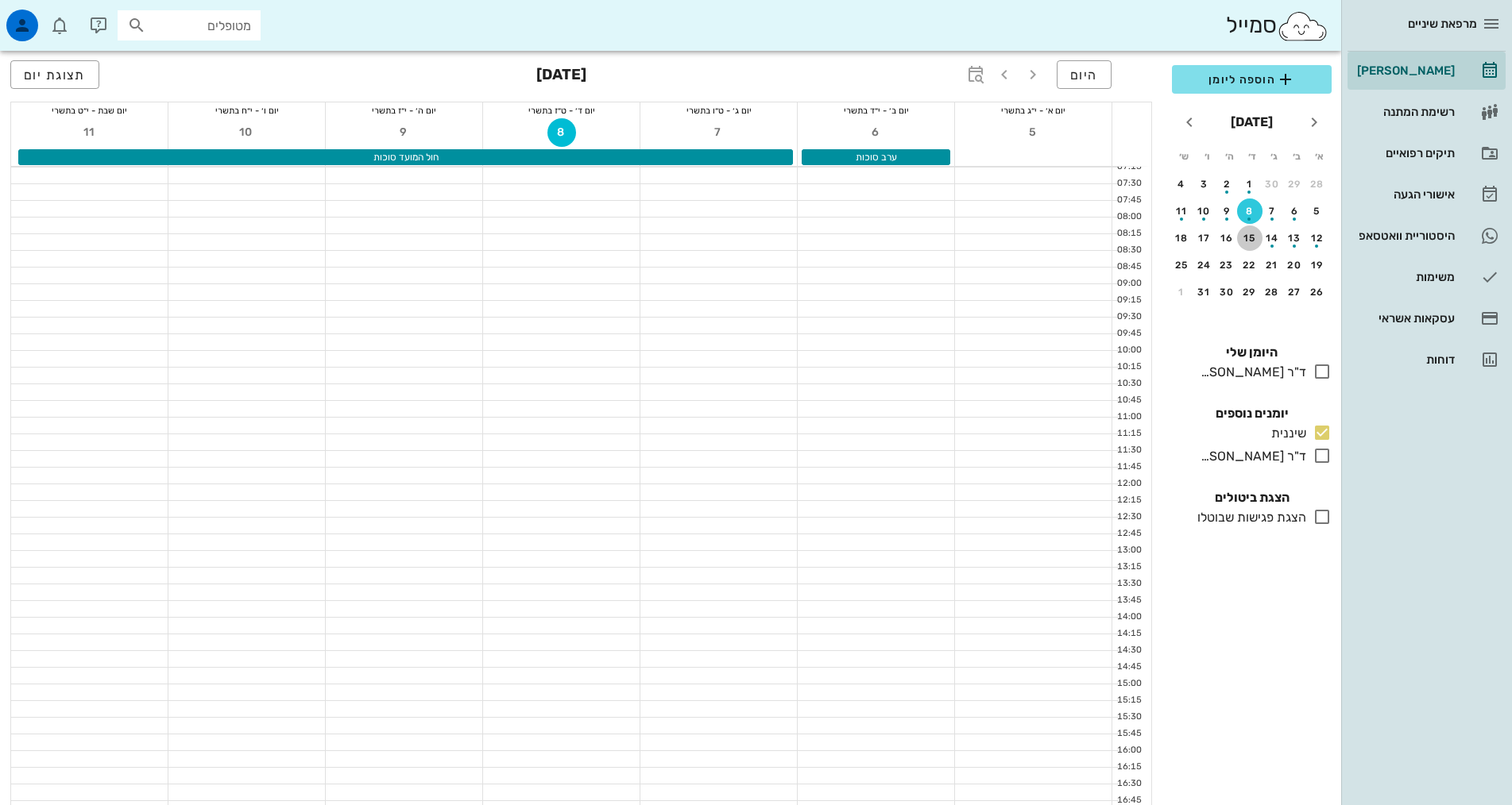
click at [1245, 238] on div "15" at bounding box center [1250, 238] width 26 height 11
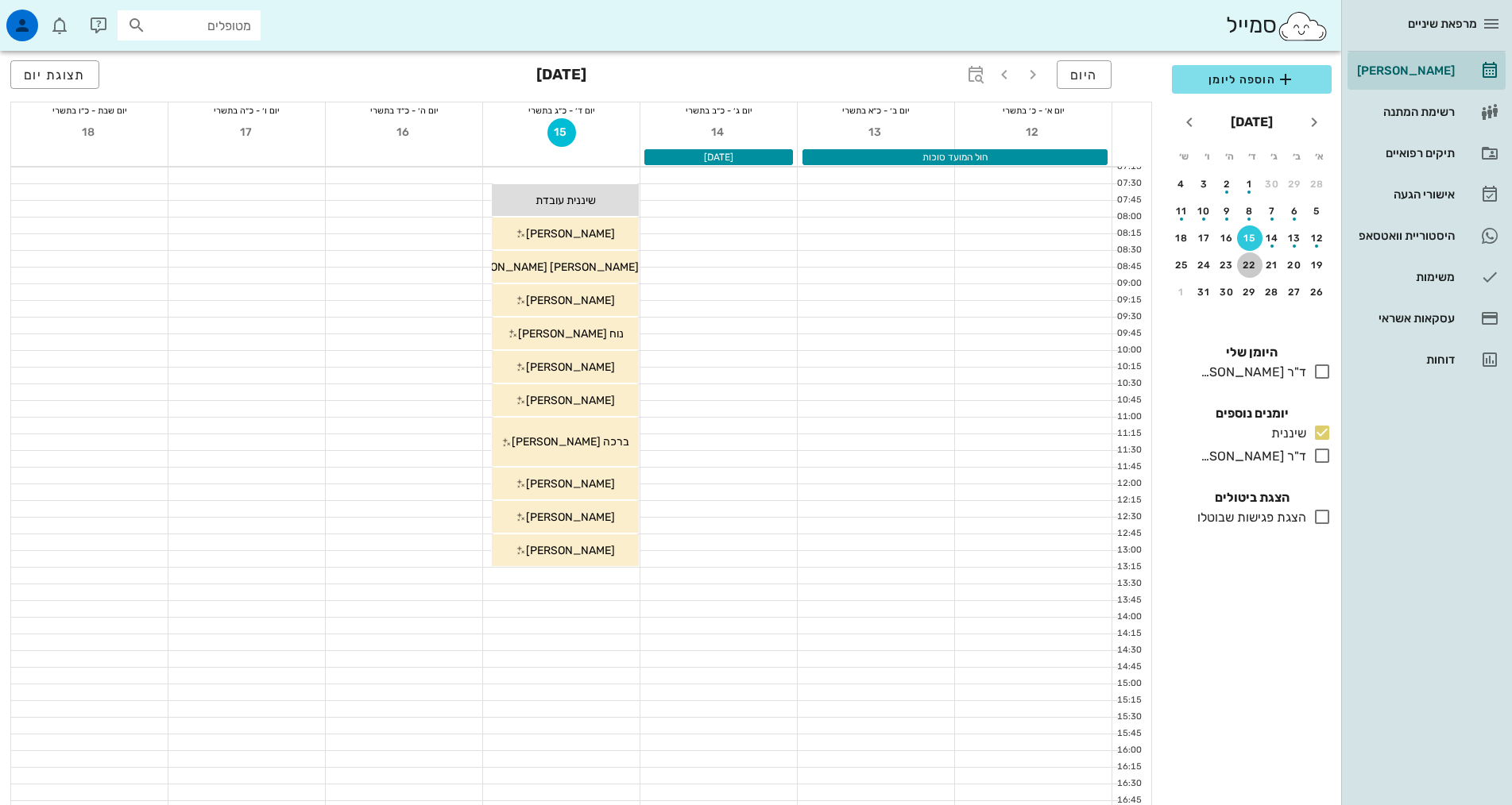
click at [1247, 269] on div "22" at bounding box center [1250, 265] width 26 height 11
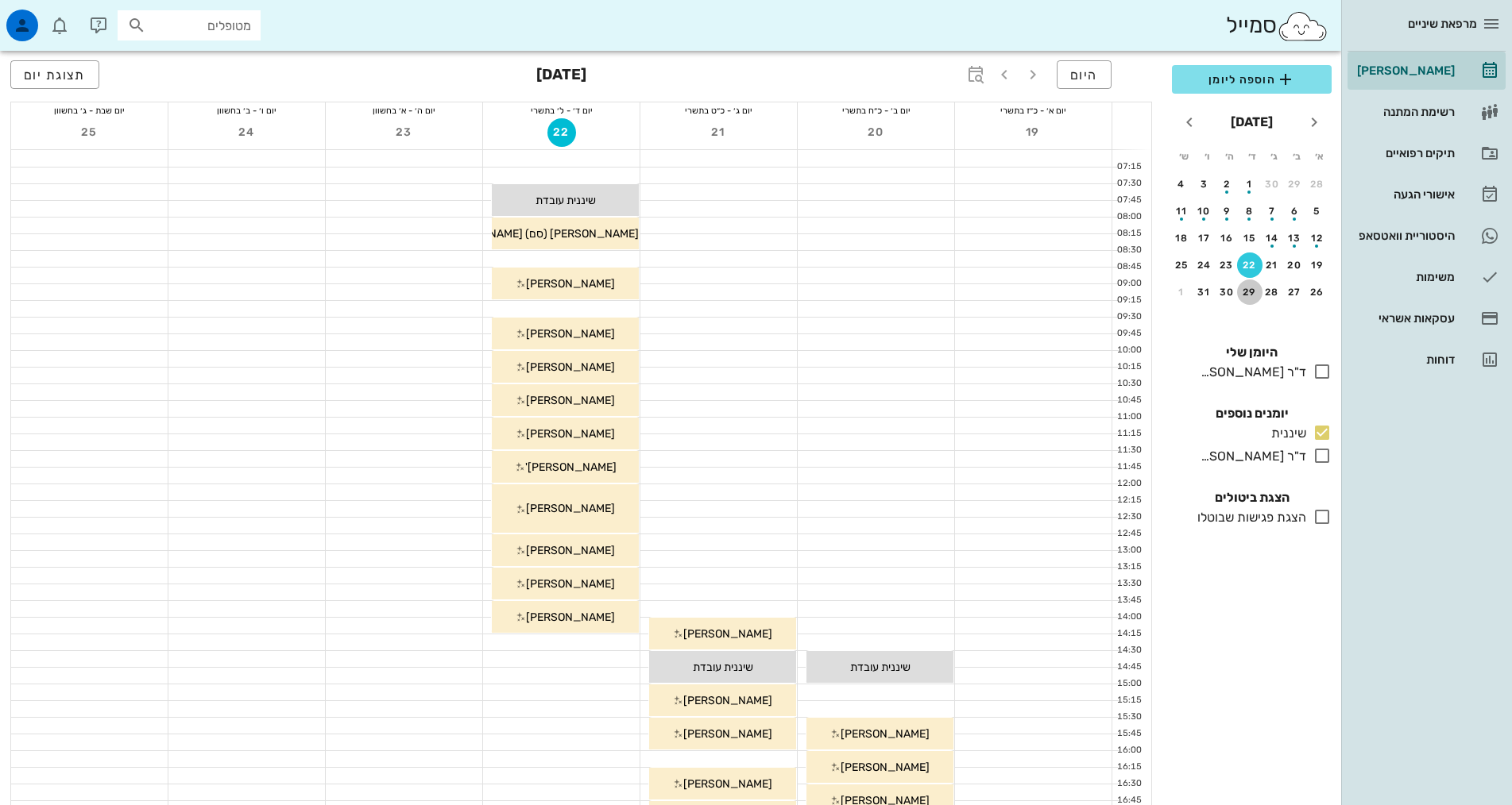
click at [1253, 293] on div "29" at bounding box center [1250, 292] width 26 height 11
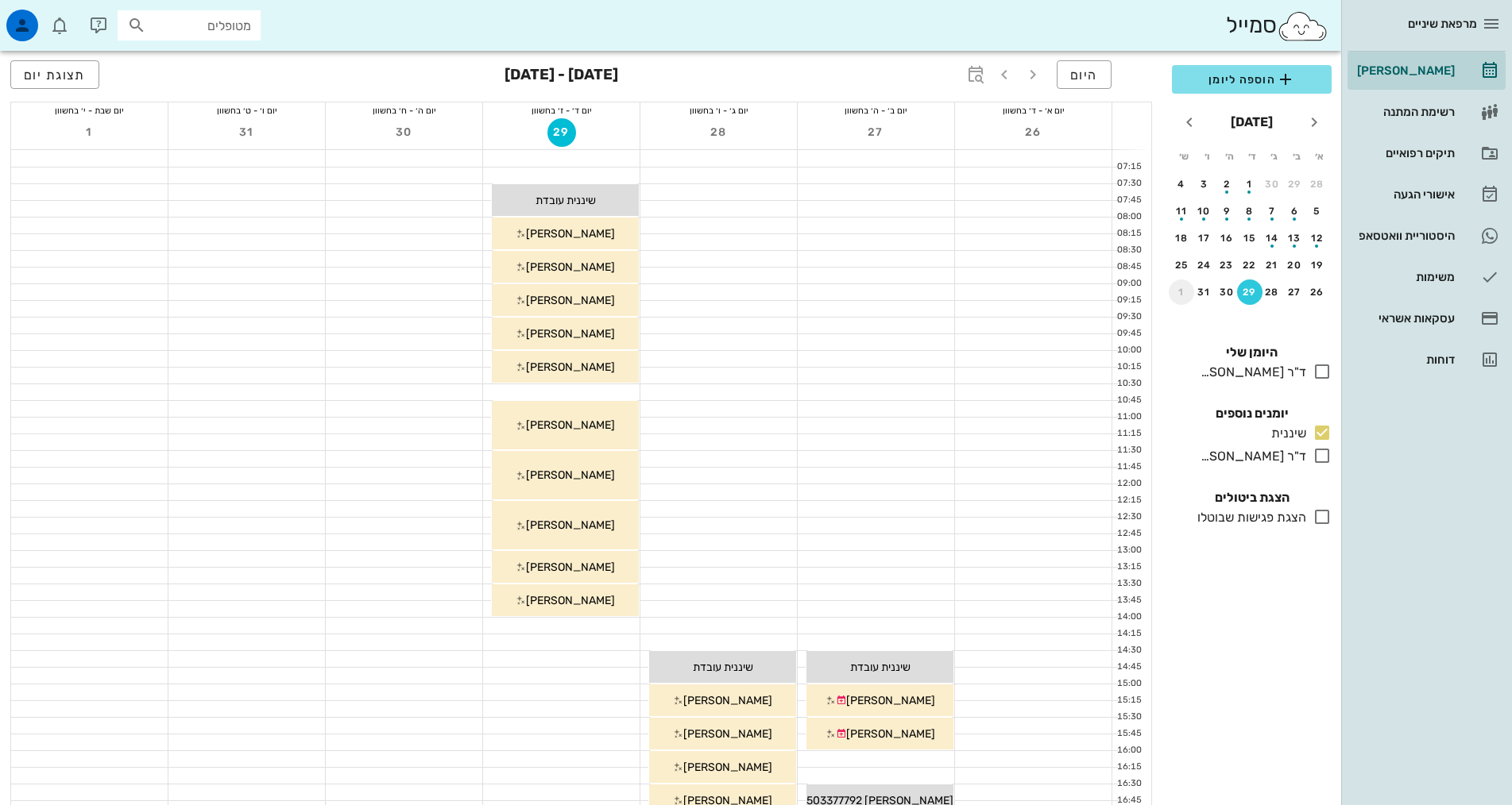
click at [1179, 287] on div "1" at bounding box center [1182, 292] width 26 height 11
click at [1219, 207] on div "6" at bounding box center [1226, 211] width 26 height 11
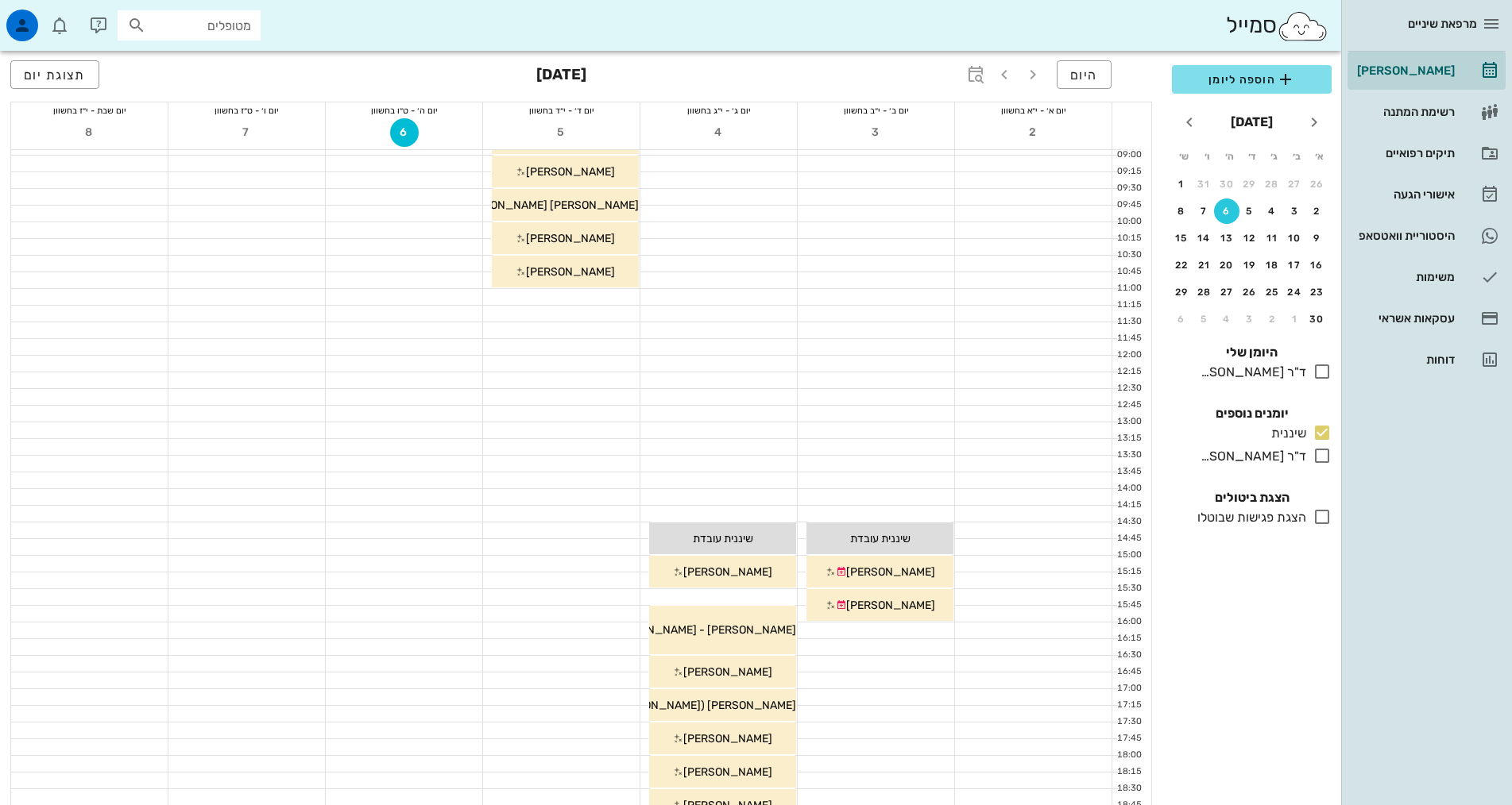
scroll to position [317, 0]
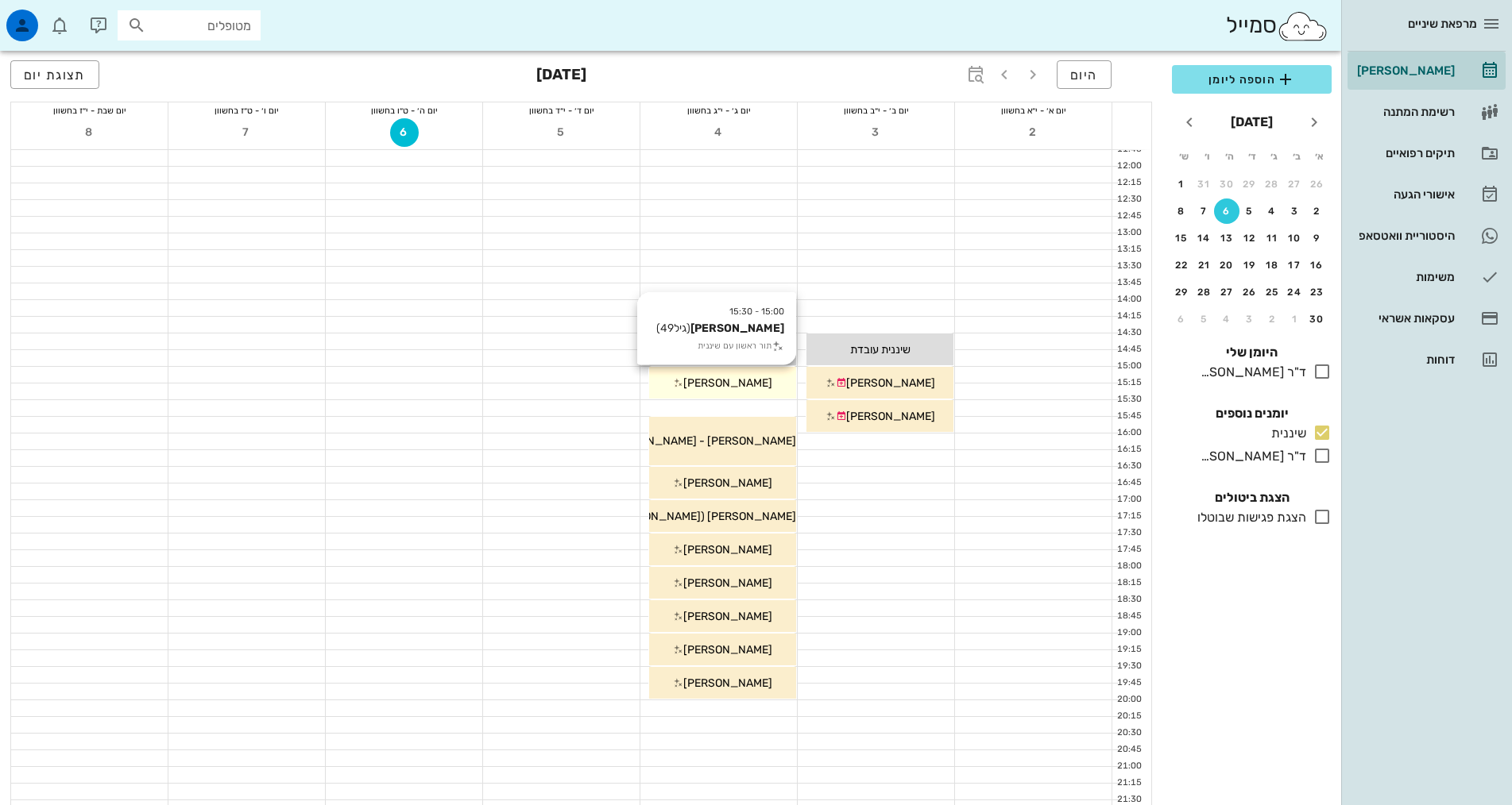
click at [730, 381] on span "אפרת גזית" at bounding box center [727, 383] width 89 height 14
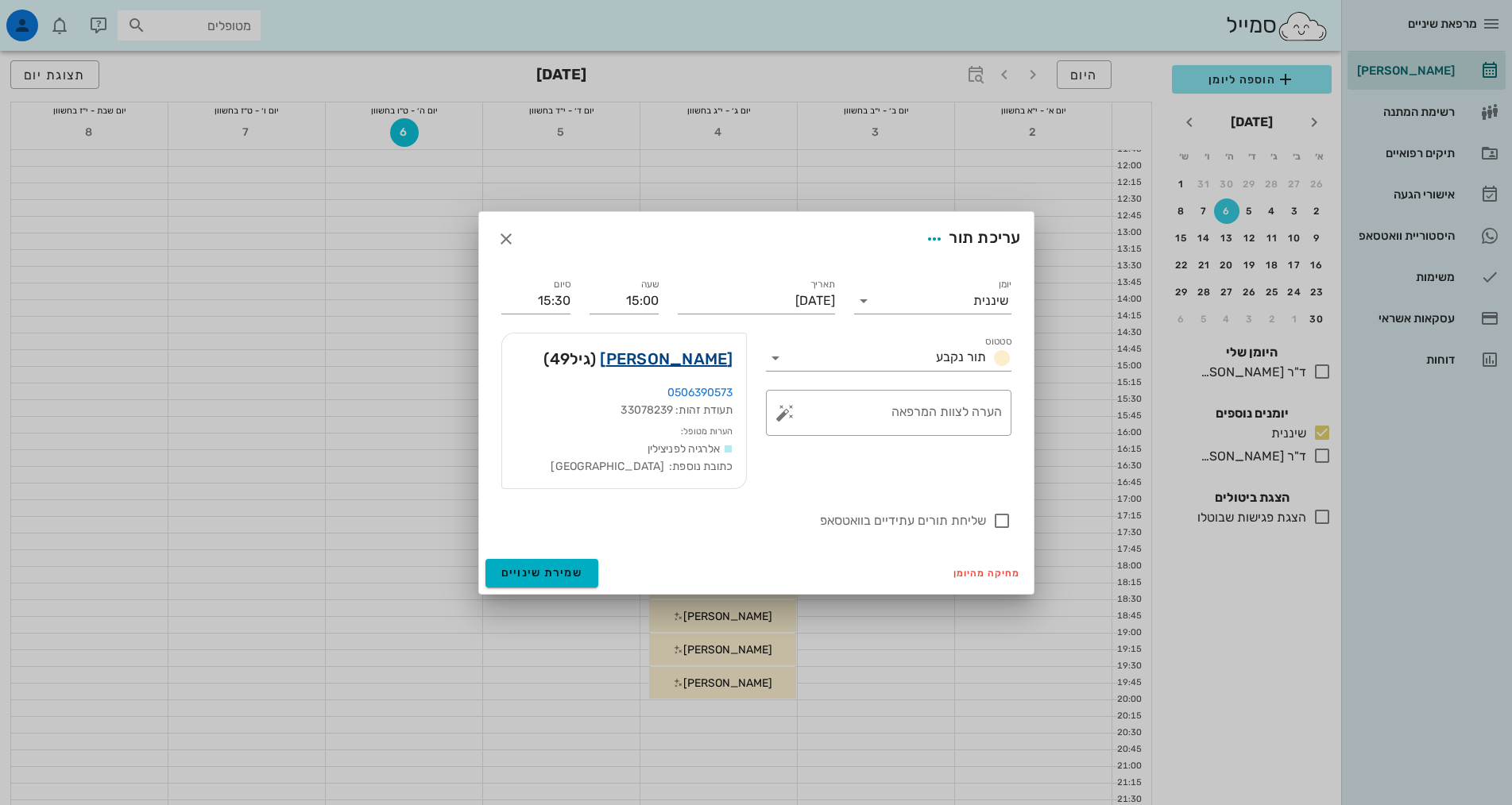
click at [711, 348] on link "אפרת גזית" at bounding box center [666, 359] width 132 height 26
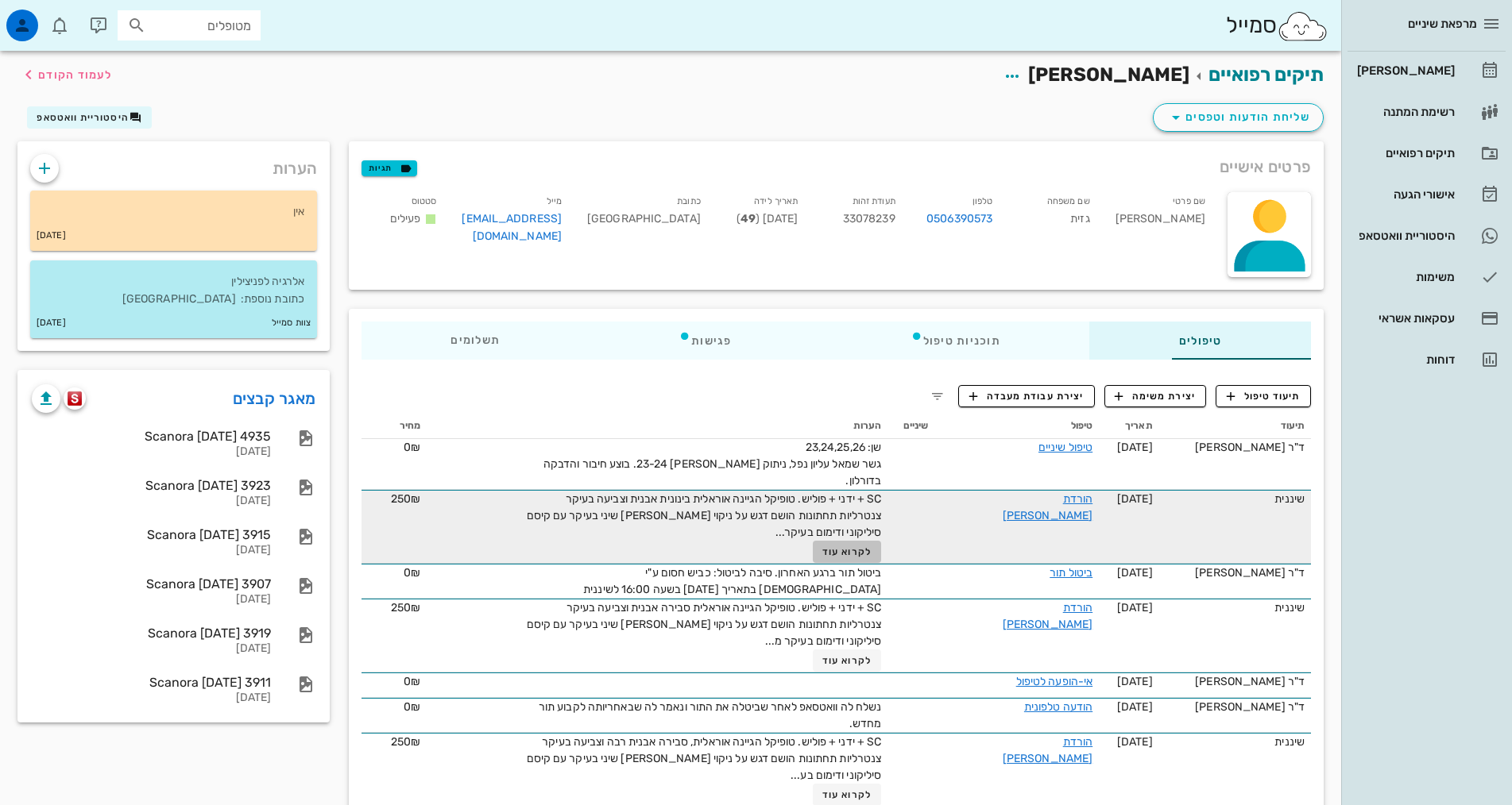
click at [822, 546] on span "לקרוא עוד" at bounding box center [846, 551] width 49 height 11
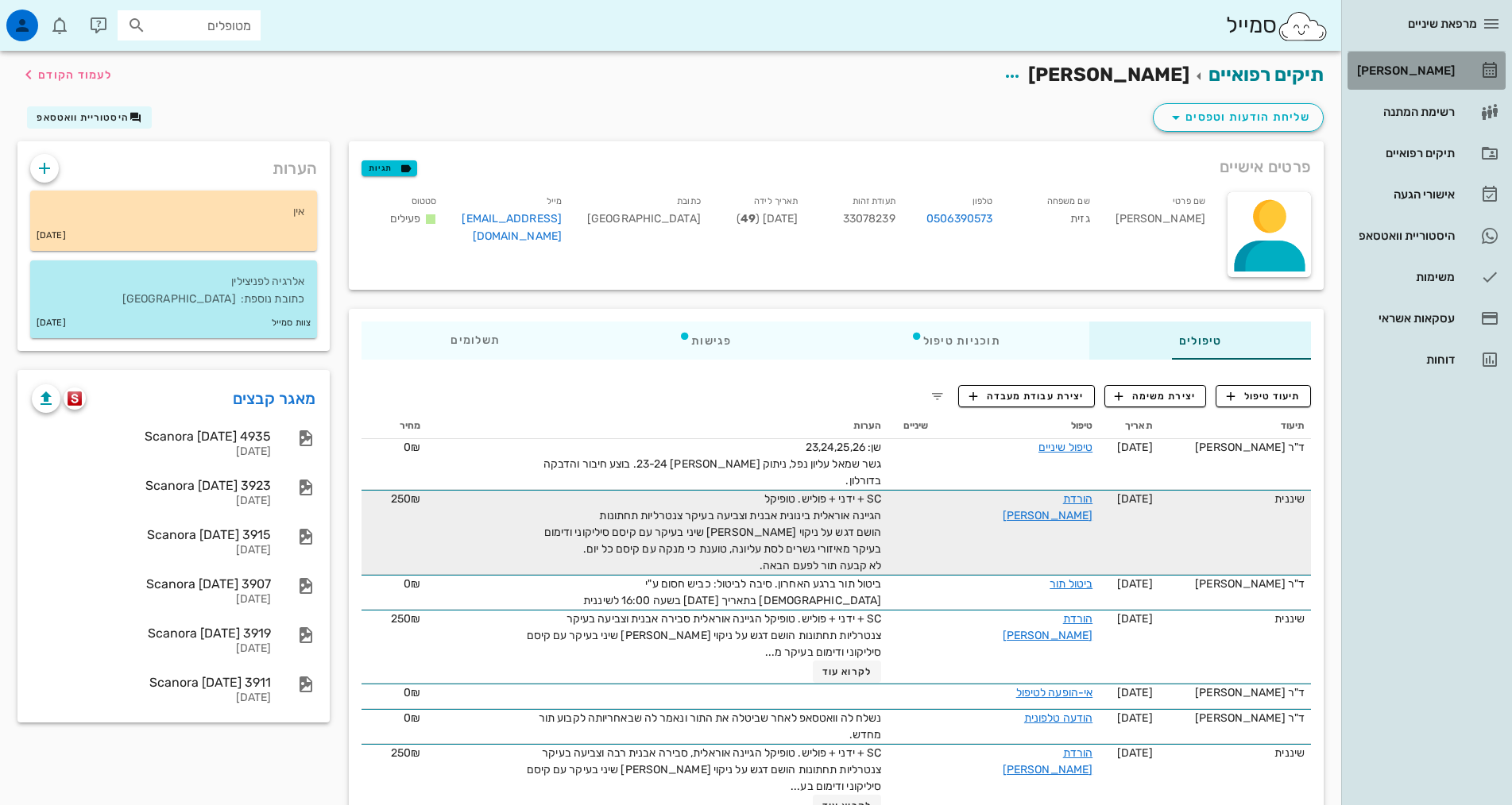
click at [1432, 59] on div "[PERSON_NAME]" at bounding box center [1404, 71] width 101 height 26
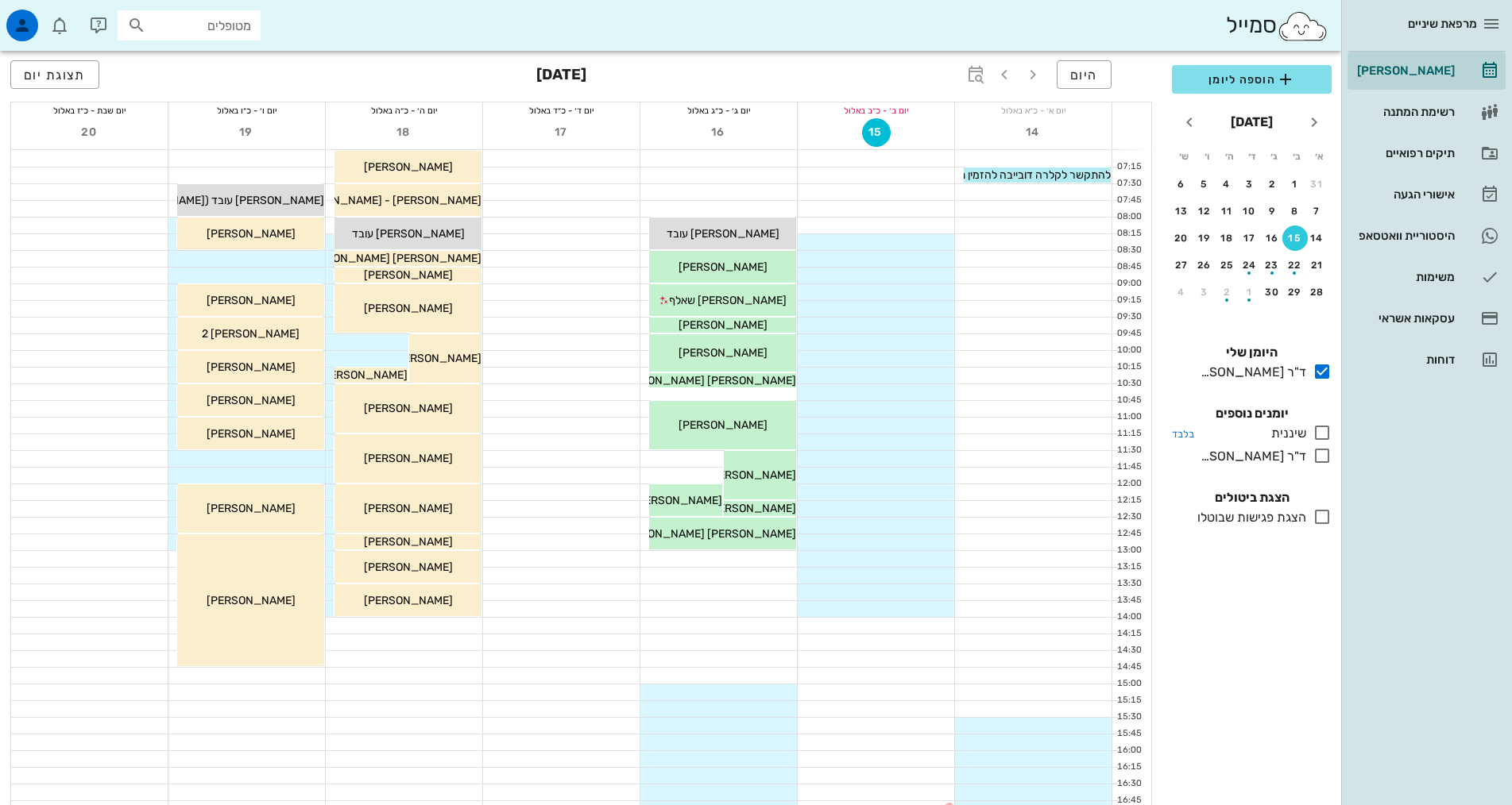
click at [1320, 435] on icon at bounding box center [1321, 432] width 19 height 19
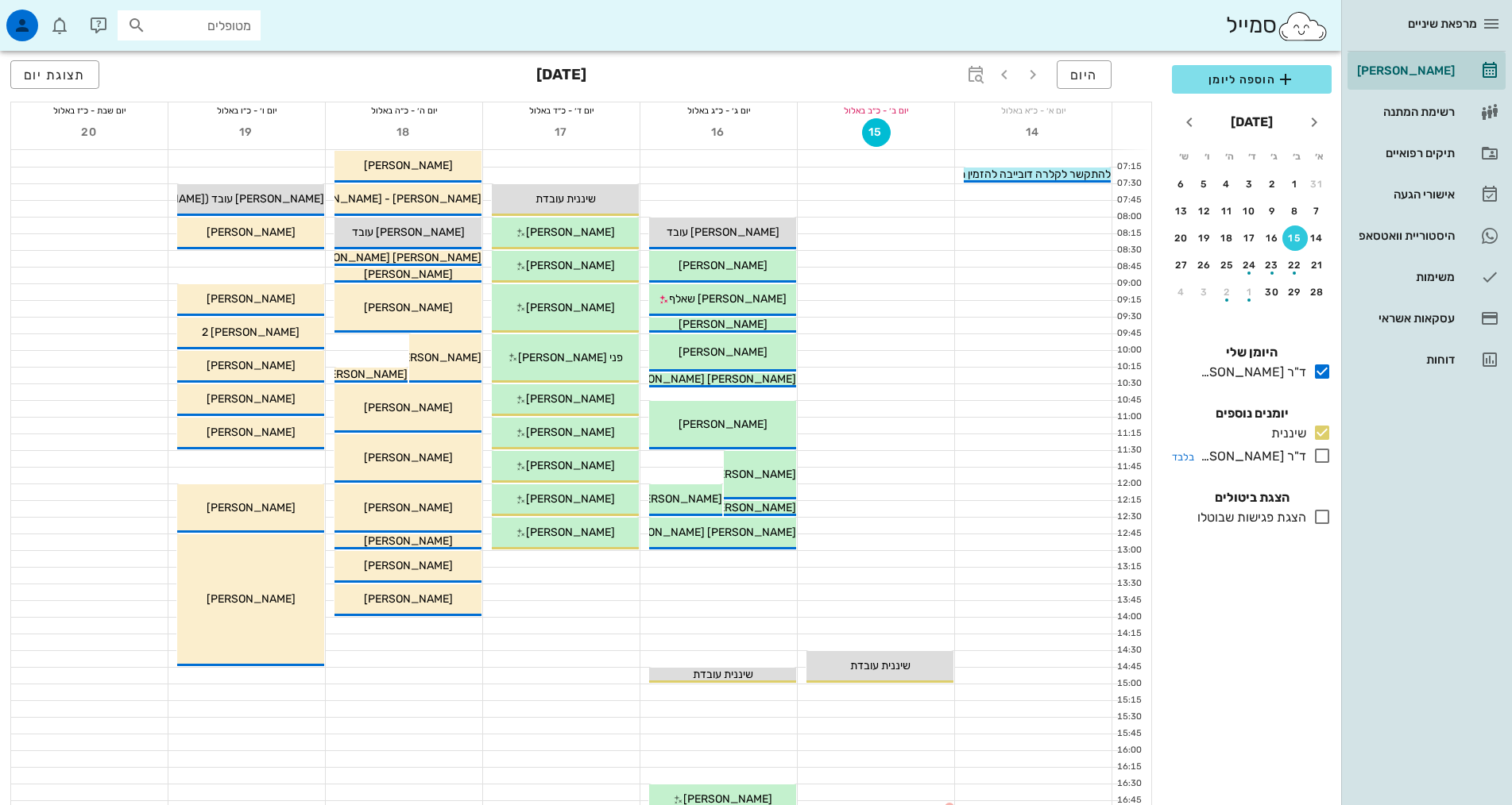
click at [1319, 455] on icon at bounding box center [1321, 456] width 19 height 19
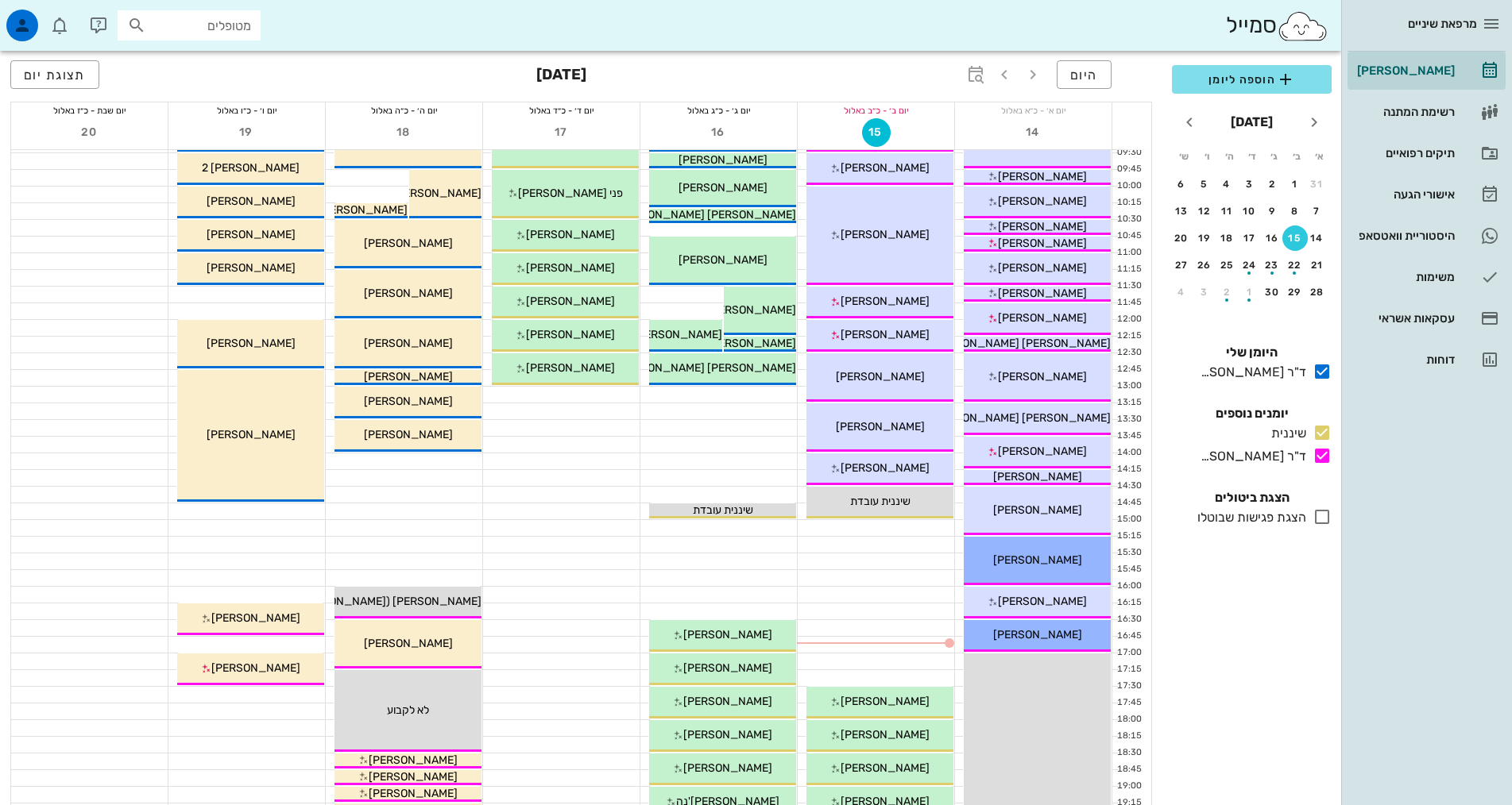
scroll to position [397, 0]
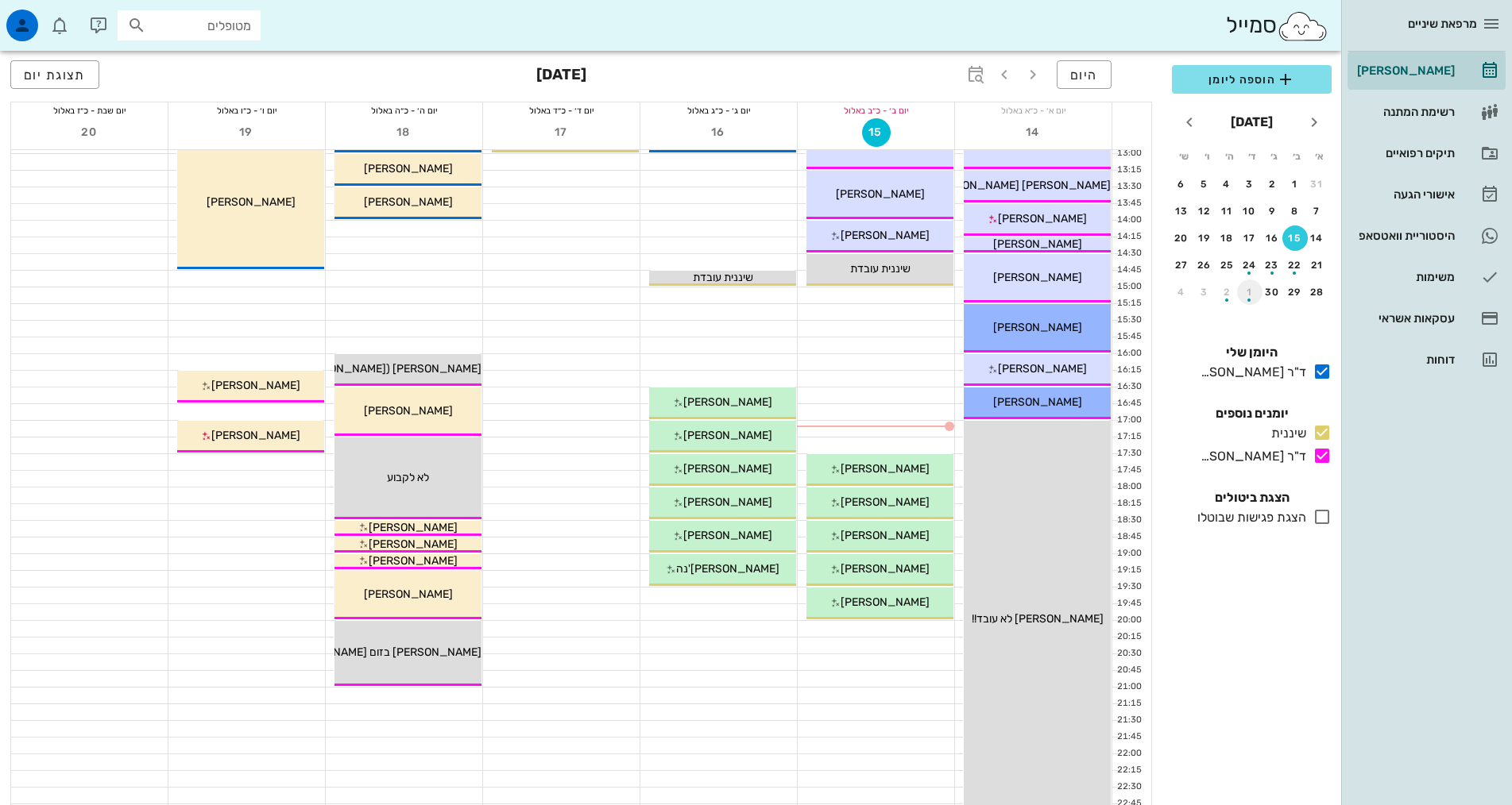
click at [1247, 291] on div "1" at bounding box center [1250, 292] width 26 height 11
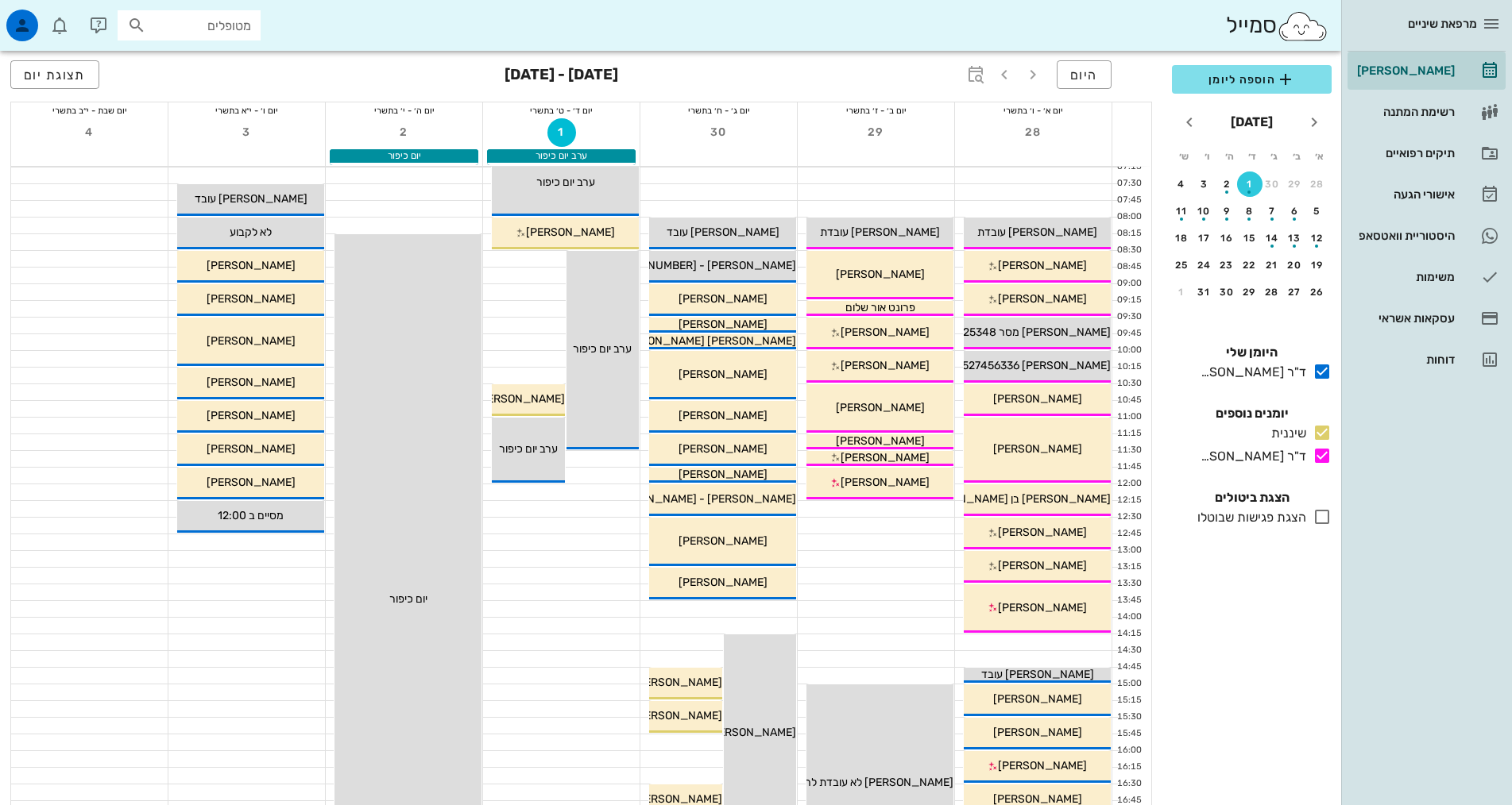
click at [216, 27] on input "מטופלים" at bounding box center [200, 25] width 102 height 21
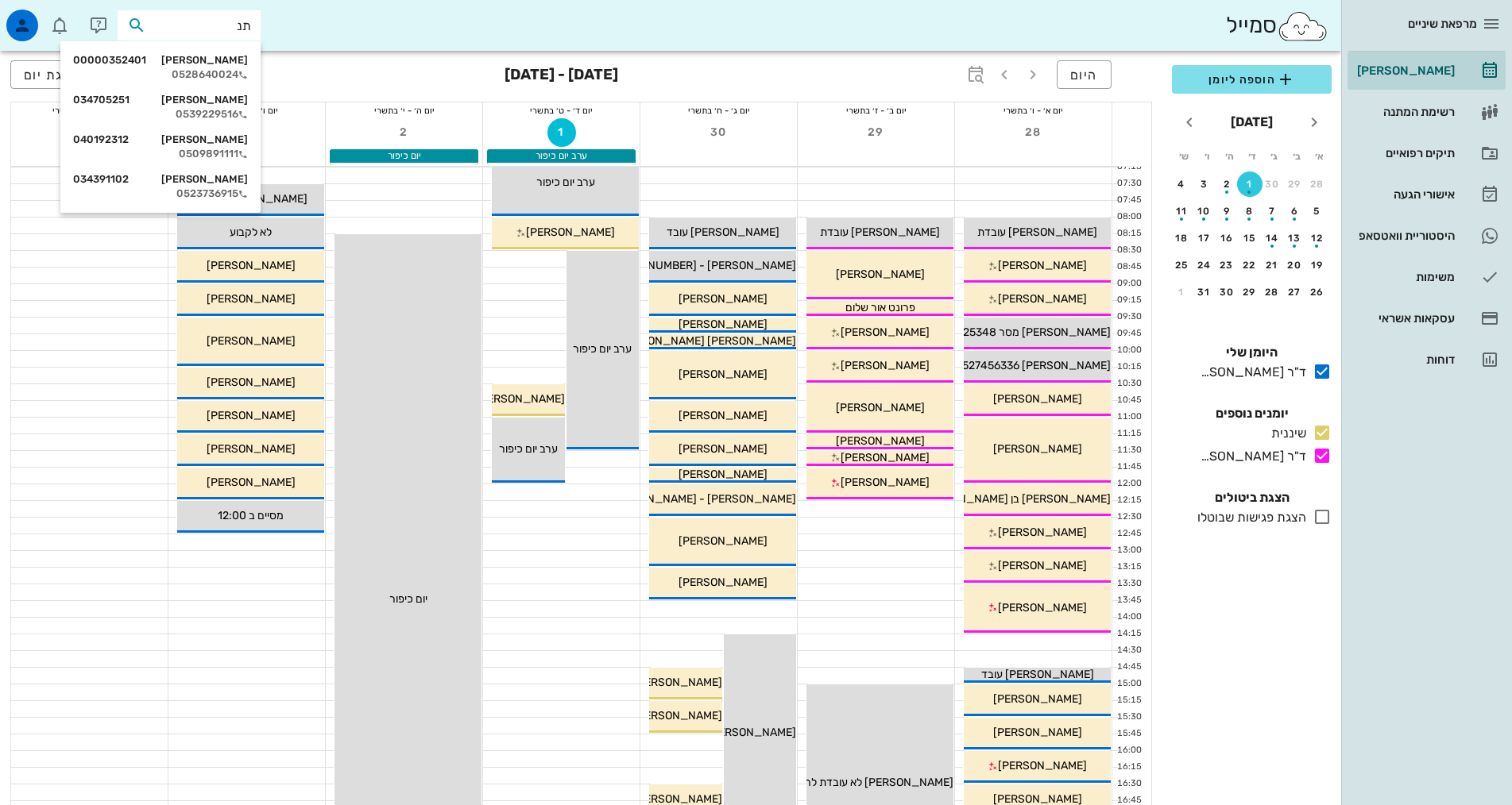
type input "תנו"
click at [219, 64] on div "עדינה תנורי 00000352401" at bounding box center [160, 60] width 175 height 13
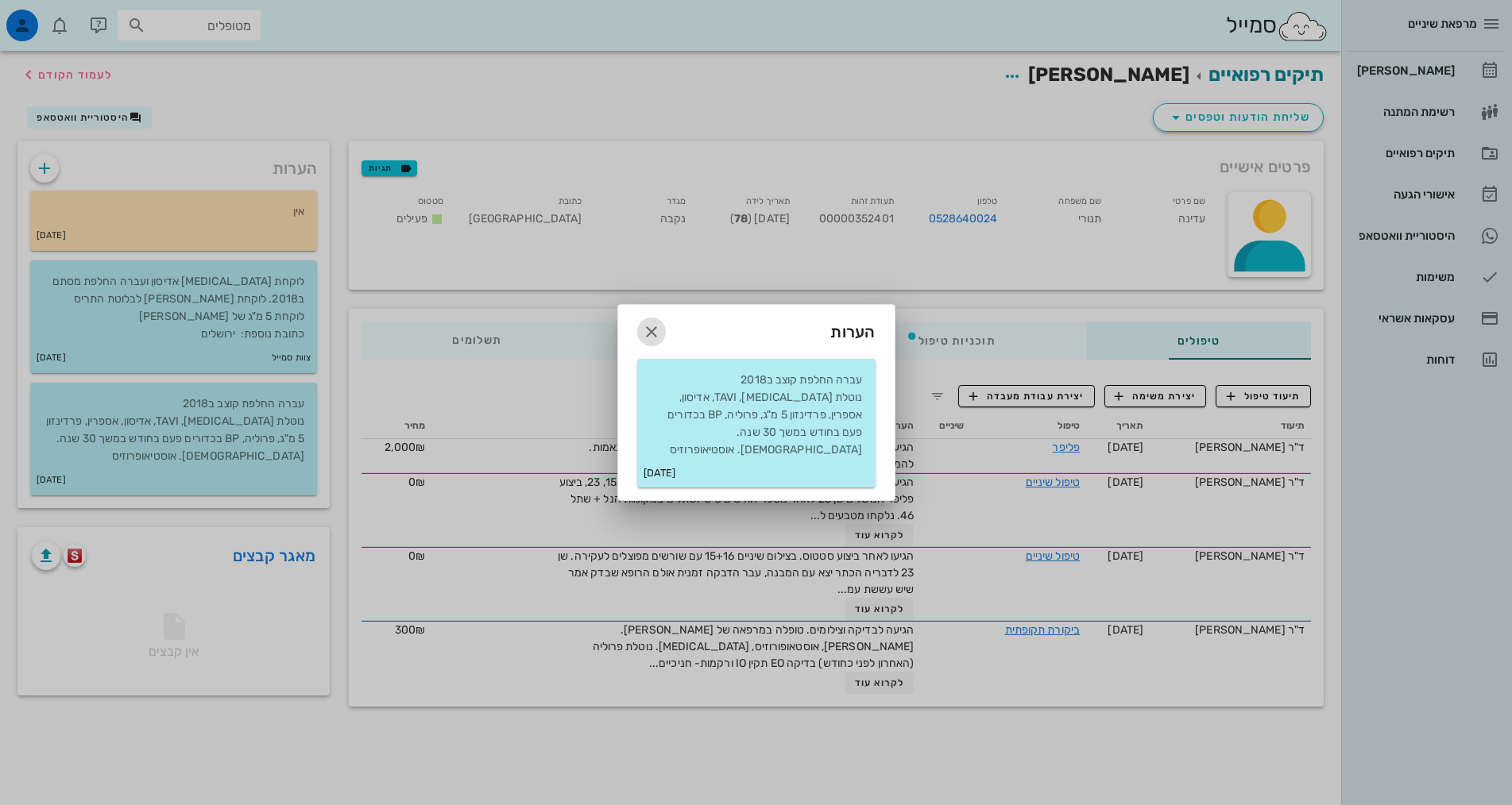
click at [647, 335] on icon "button" at bounding box center [651, 331] width 19 height 19
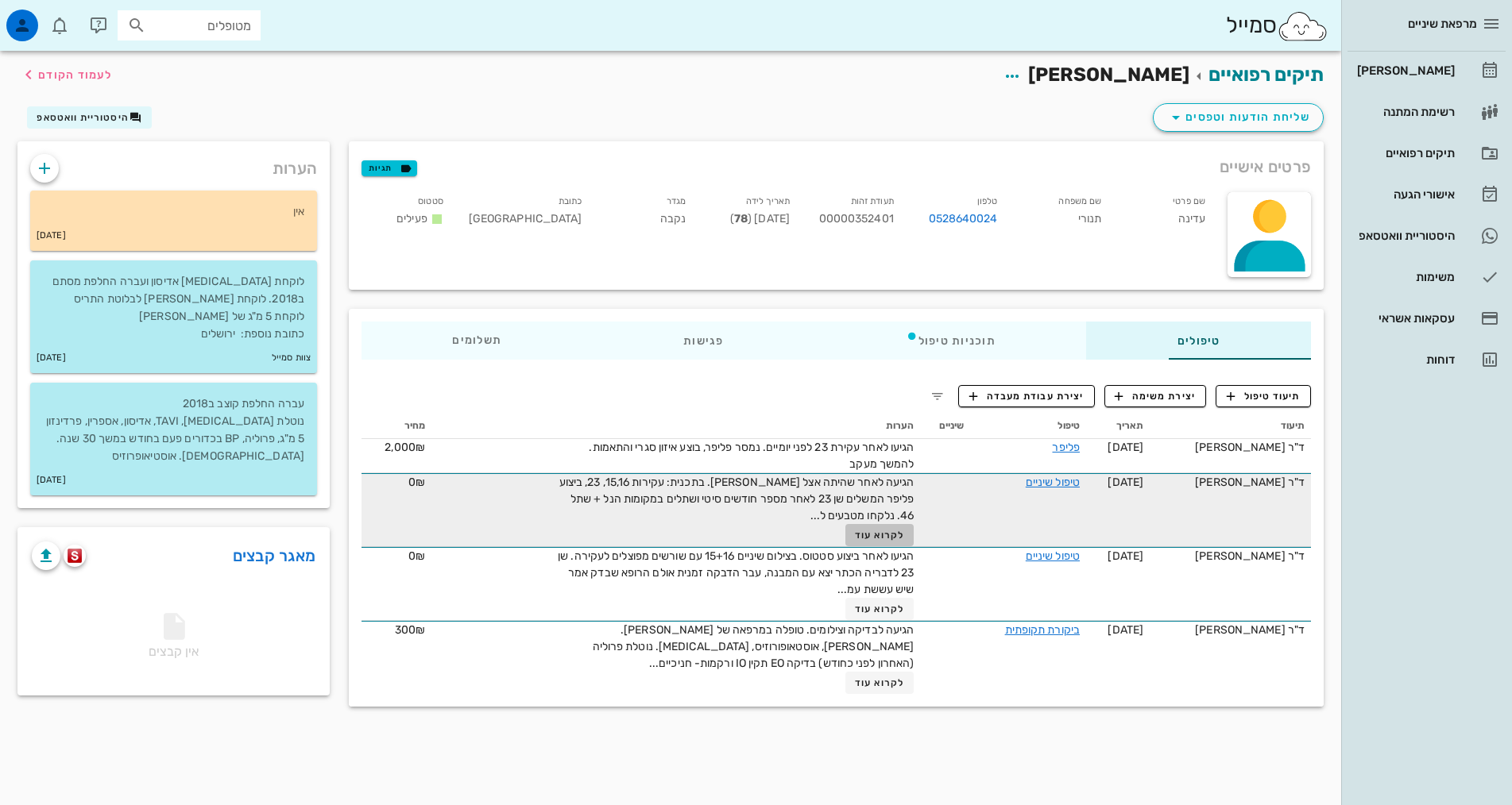
click at [855, 537] on span "לקרוא עוד" at bounding box center [879, 534] width 49 height 11
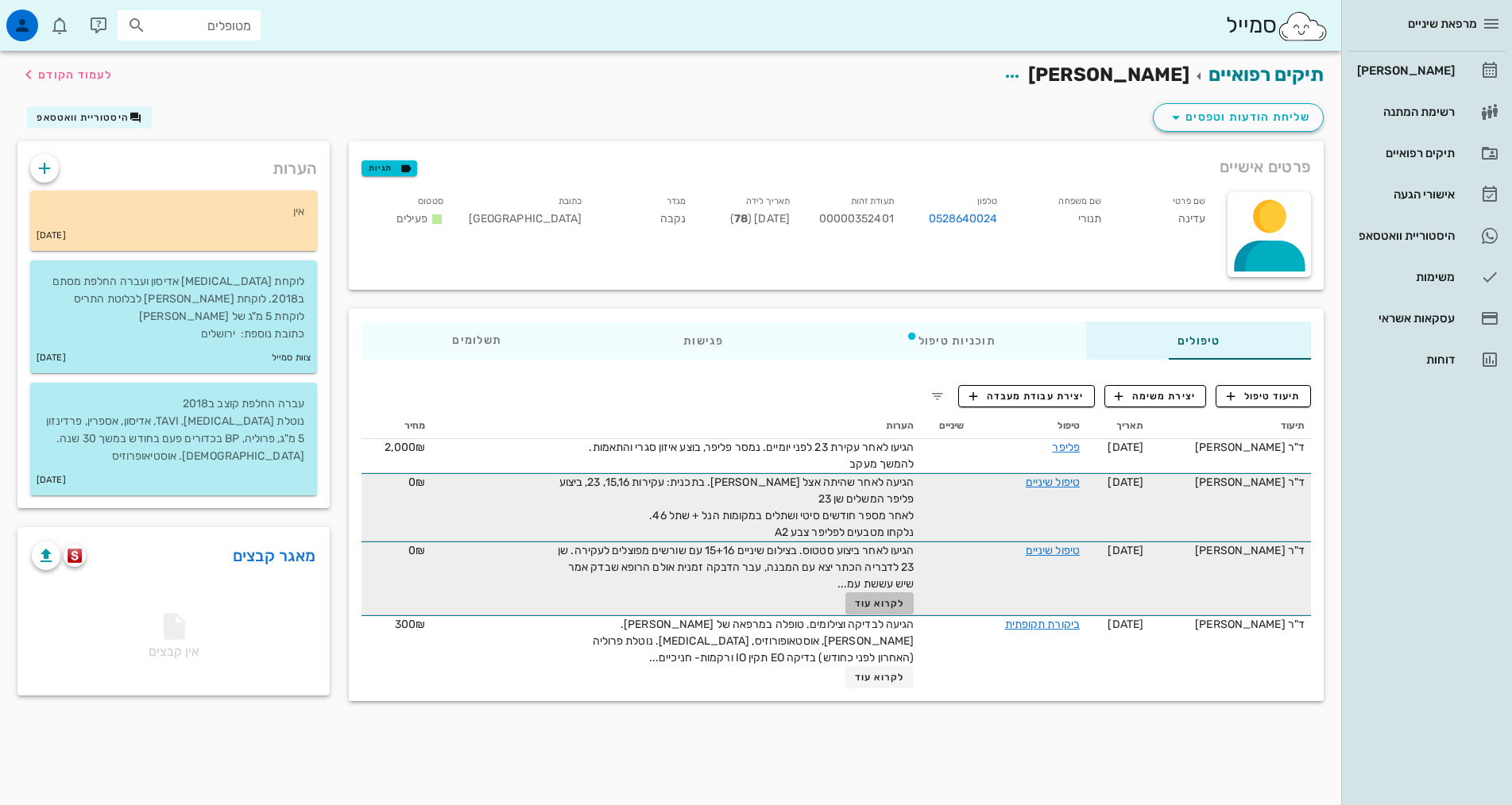
click at [855, 599] on span "לקרוא עוד" at bounding box center [879, 603] width 49 height 11
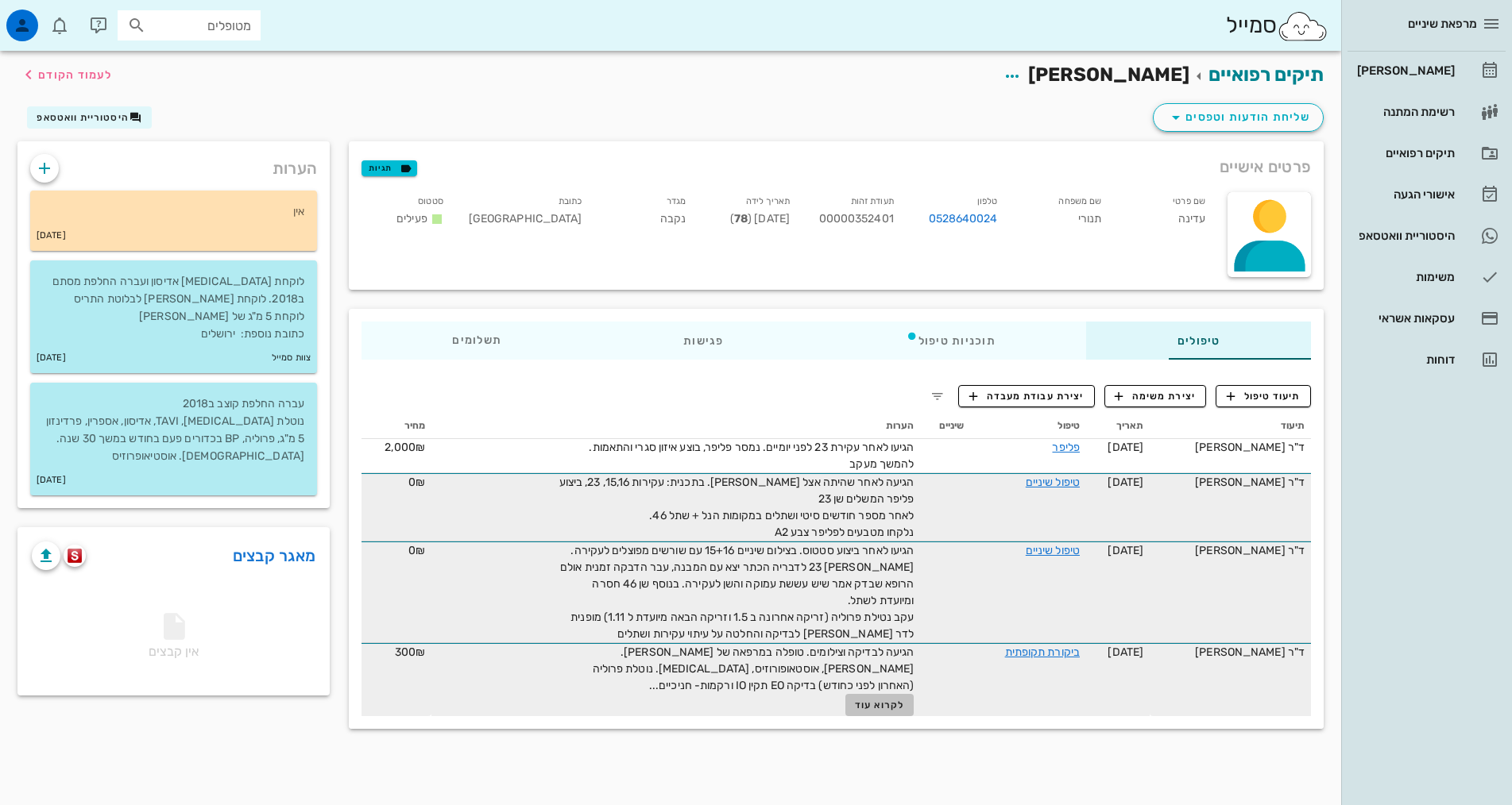
click at [855, 700] on span "לקרוא עוד" at bounding box center [879, 704] width 49 height 11
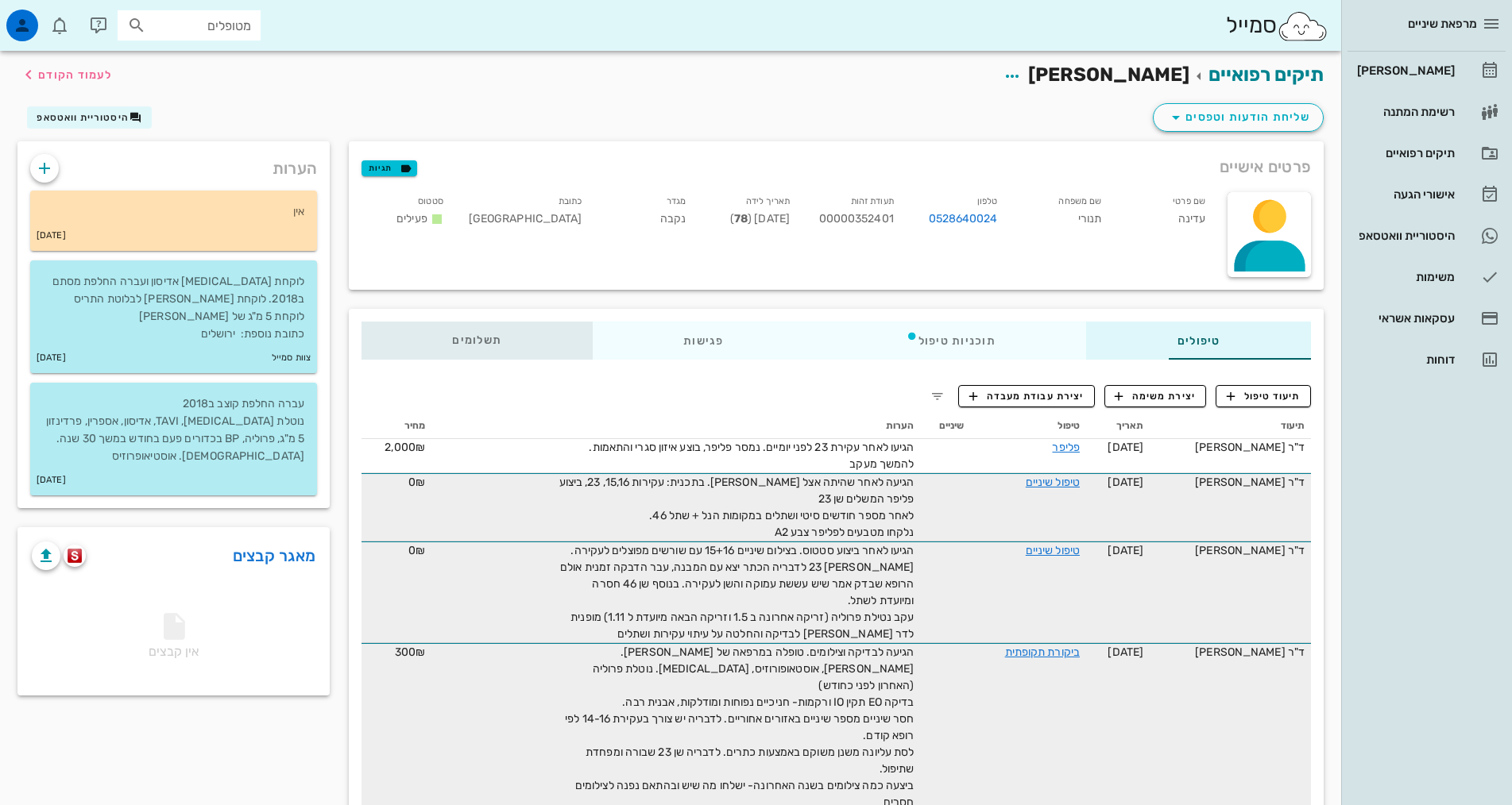
click at [375, 352] on div "תשלומים 0₪" at bounding box center [477, 340] width 231 height 38
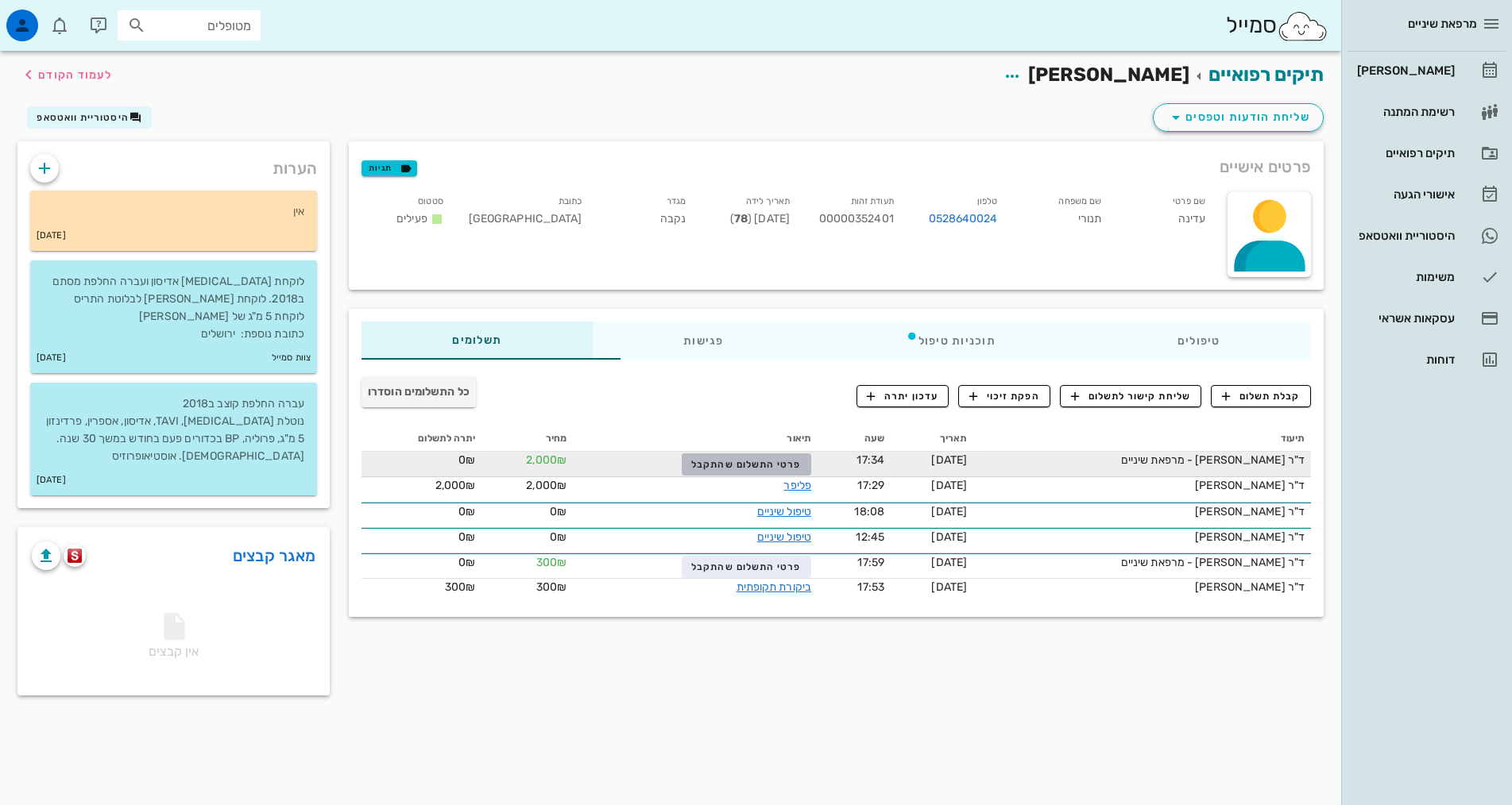
click at [746, 460] on span "פרטי התשלום שהתקבל" at bounding box center [746, 464] width 109 height 11
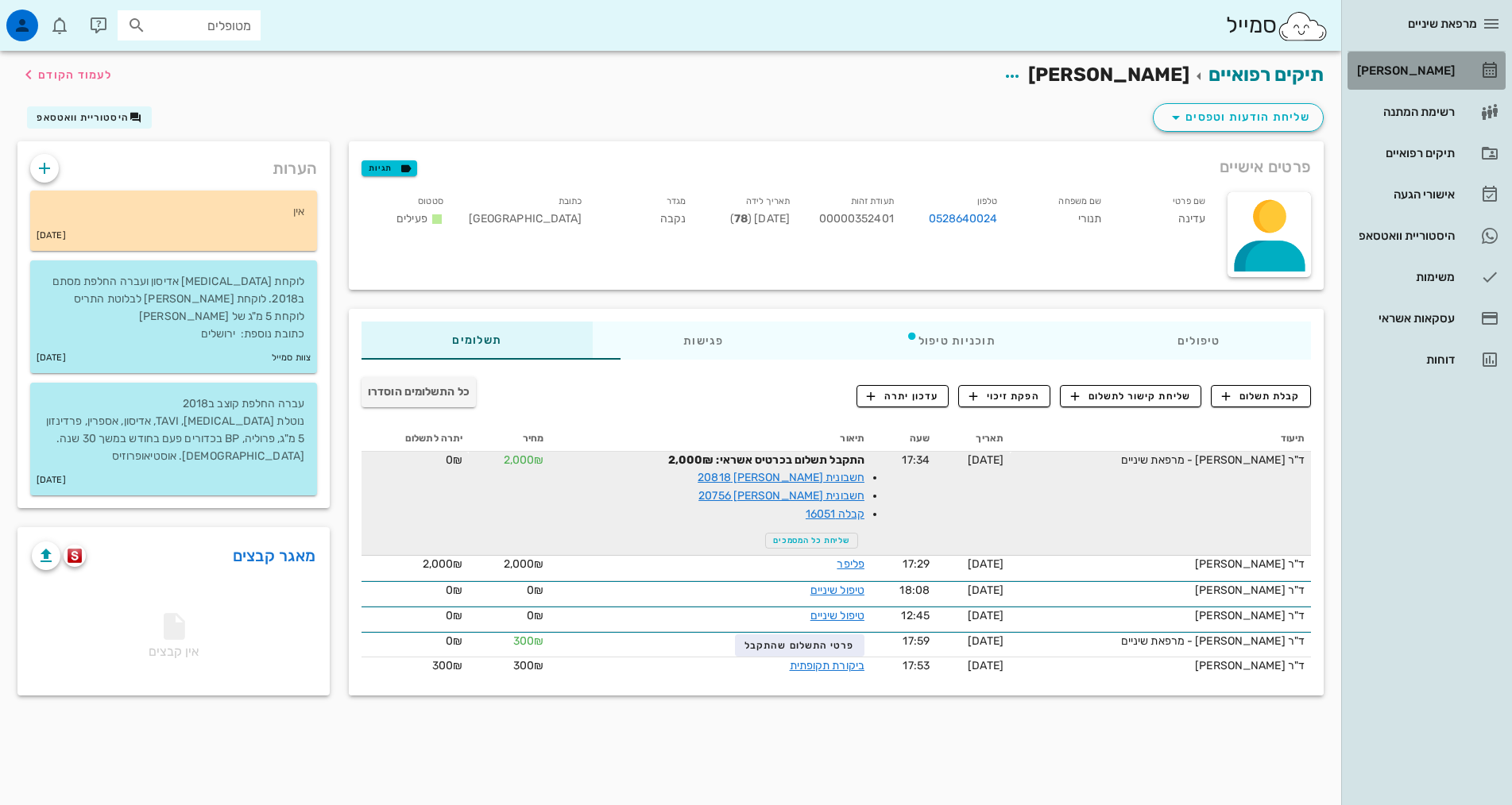
click at [1457, 53] on link "[PERSON_NAME]" at bounding box center [1426, 71] width 158 height 38
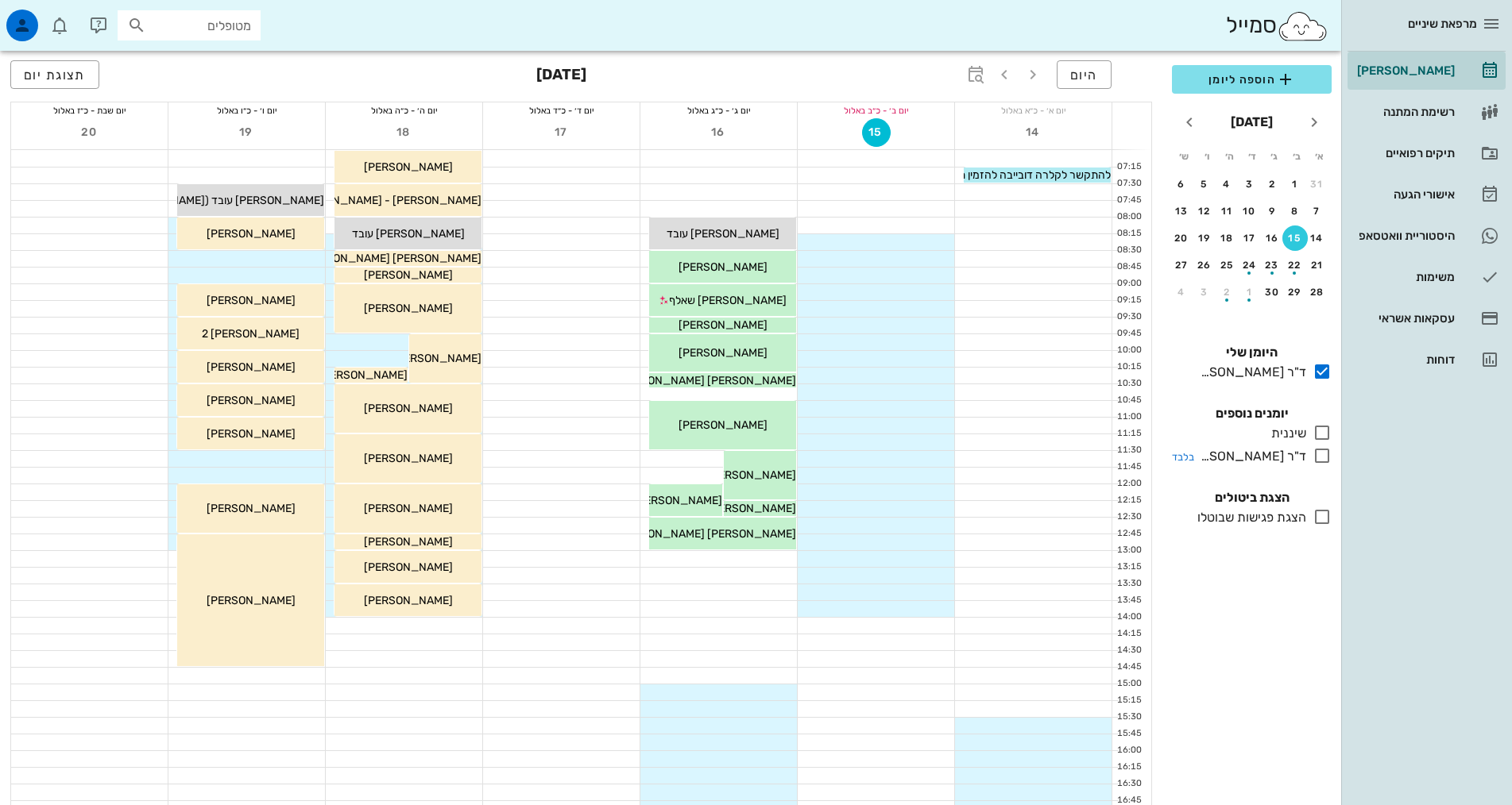
click at [1320, 458] on icon at bounding box center [1321, 456] width 19 height 19
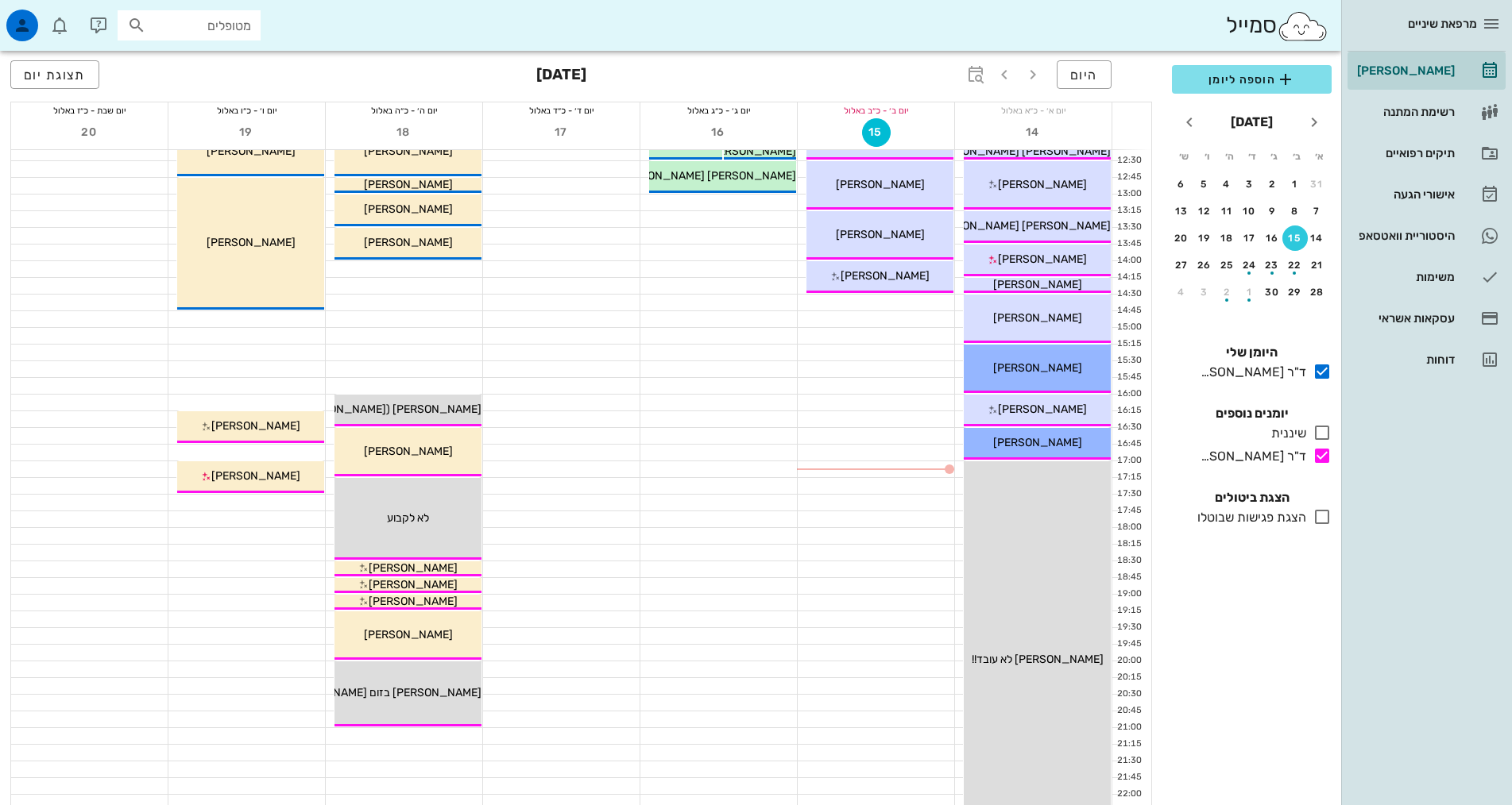
scroll to position [159, 0]
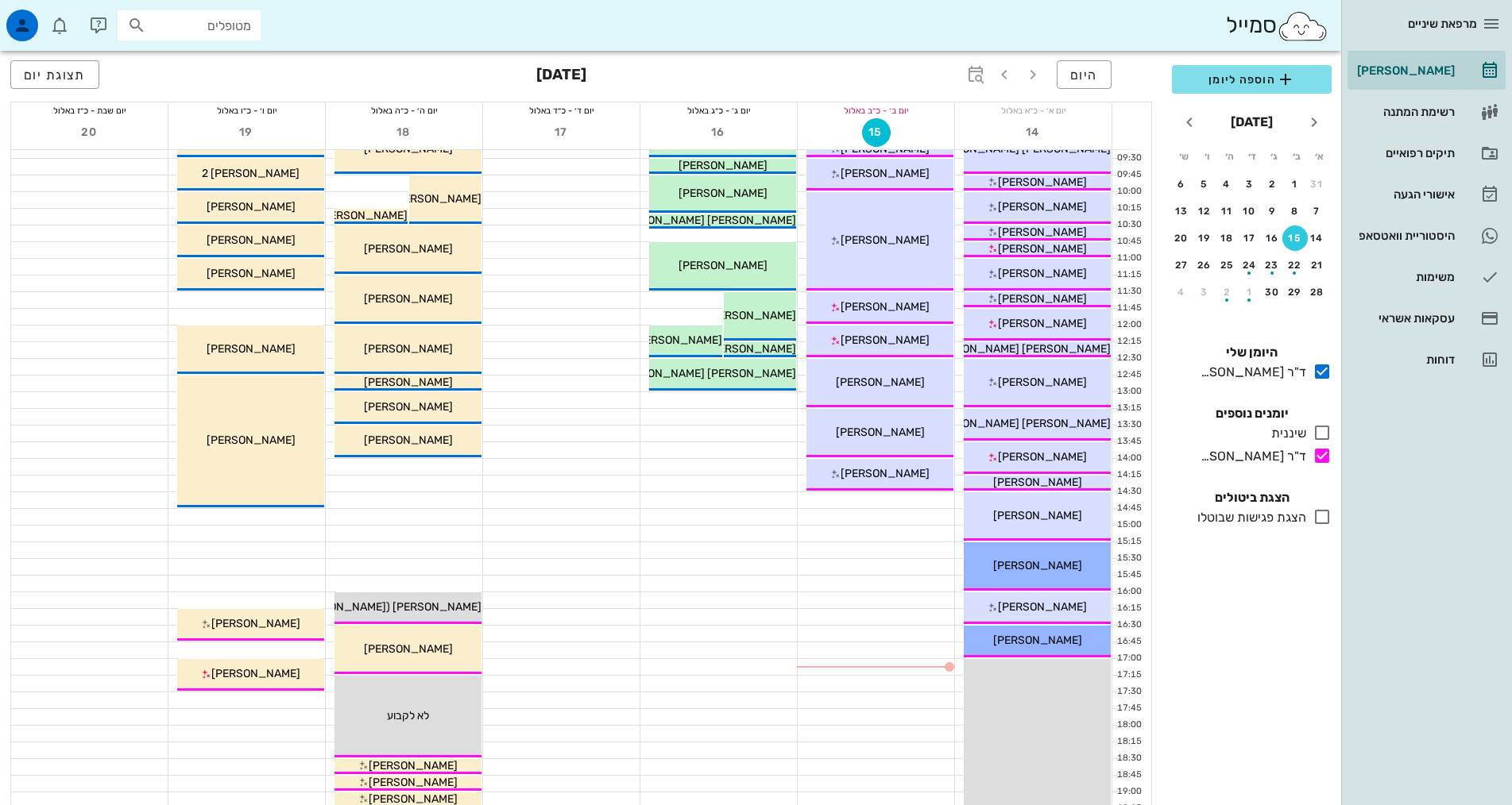
click at [179, 25] on input "מטופלים" at bounding box center [200, 25] width 102 height 21
type input "תנור"
click at [214, 58] on div "עדינה תנורי 00000352401" at bounding box center [160, 60] width 175 height 13
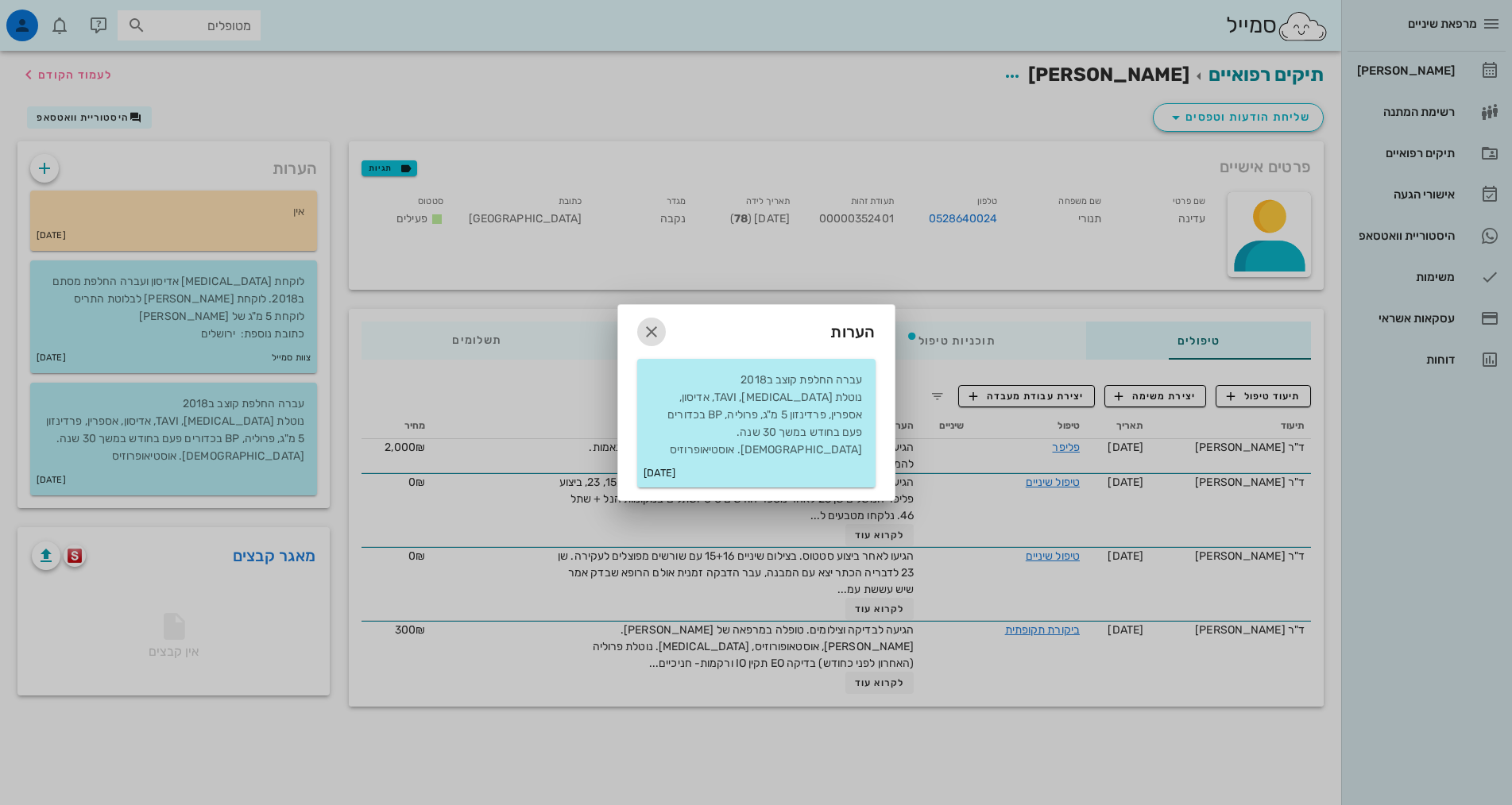
click at [653, 338] on icon "button" at bounding box center [651, 331] width 19 height 19
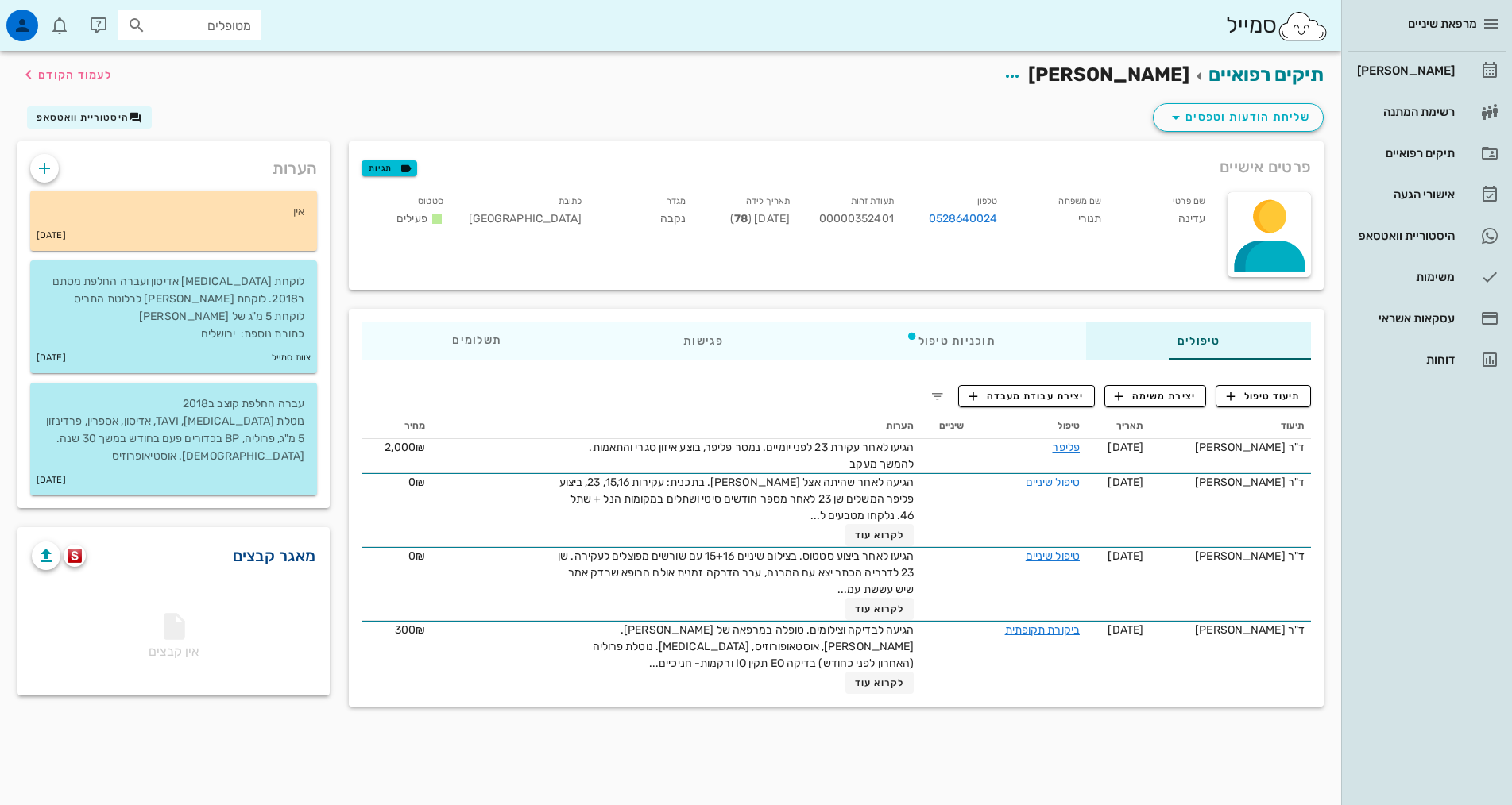
click at [233, 568] on link "מאגר קבצים" at bounding box center [275, 556] width 84 height 26
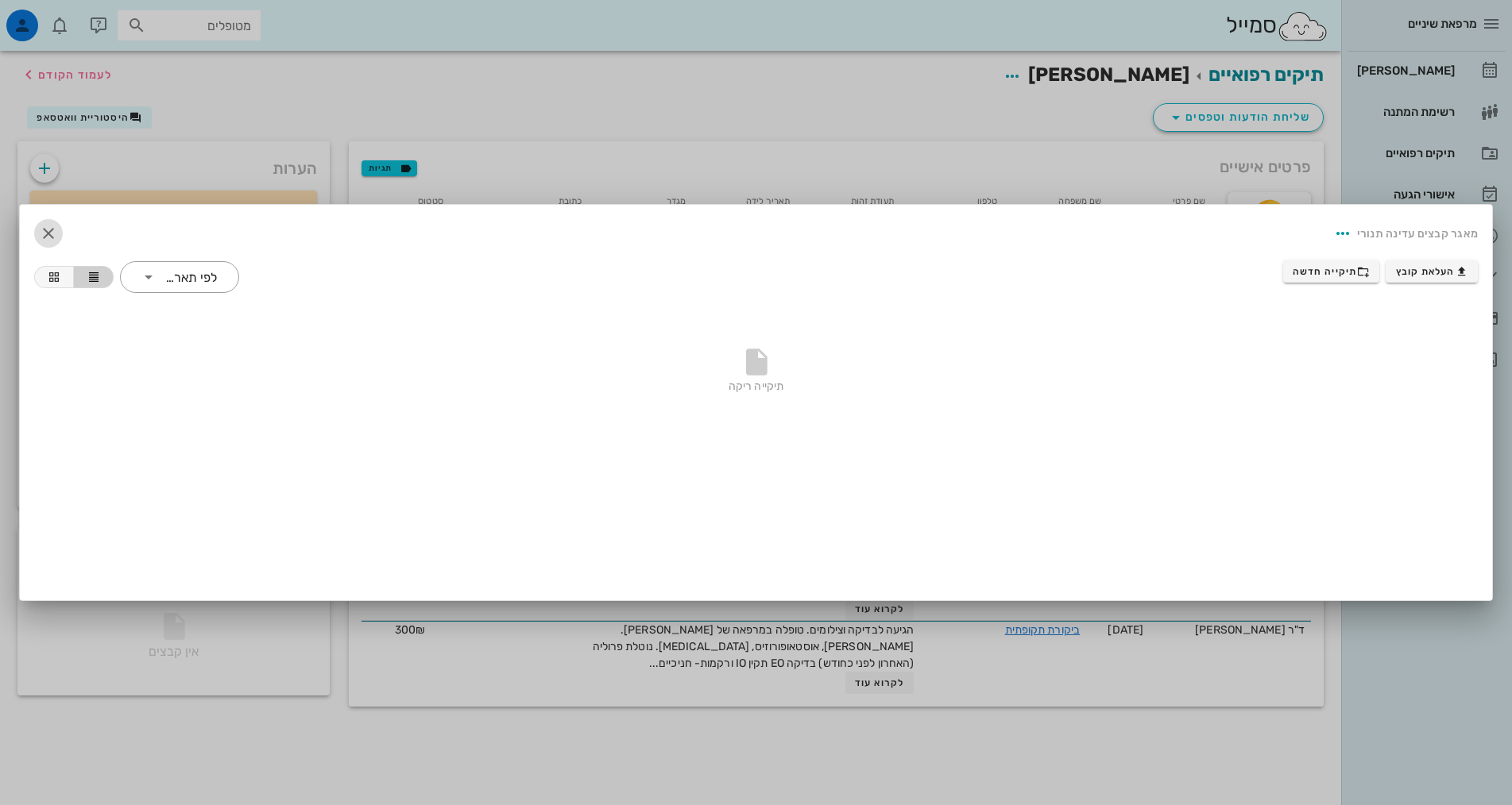
click at [48, 230] on icon "button" at bounding box center [48, 233] width 19 height 19
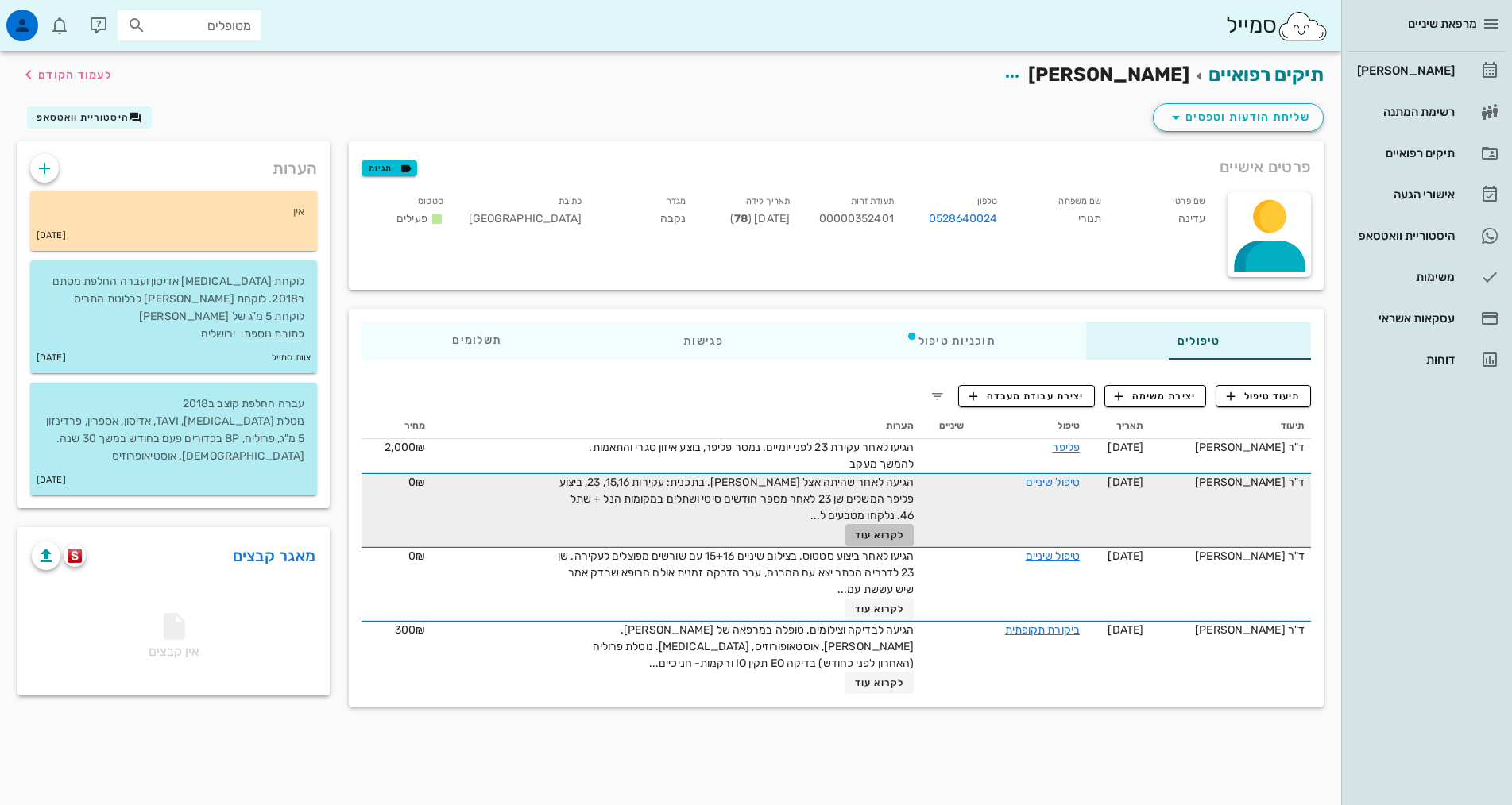
click at [855, 537] on span "לקרוא עוד" at bounding box center [879, 534] width 49 height 11
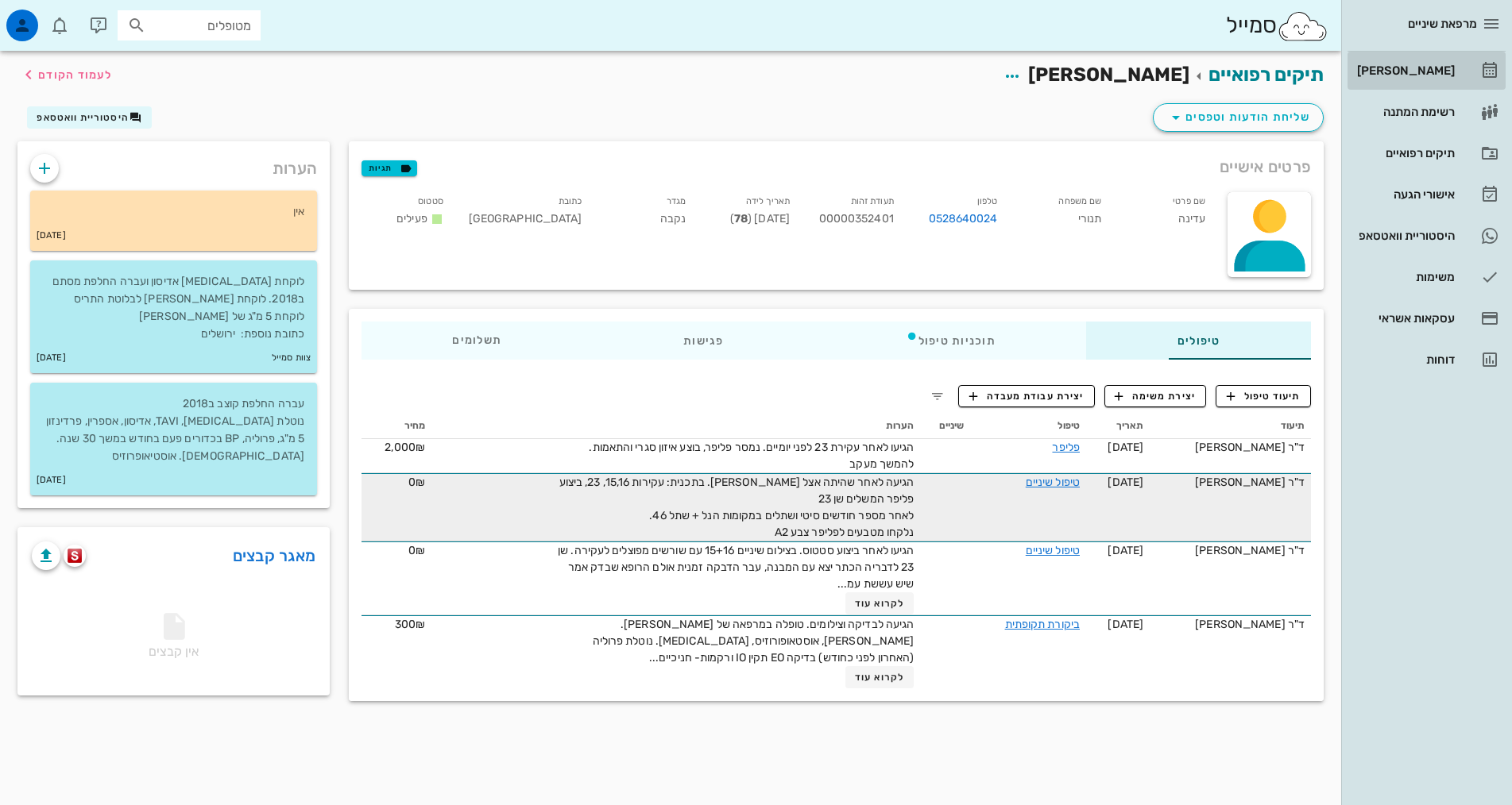
click at [1404, 71] on div "[PERSON_NAME]" at bounding box center [1404, 71] width 101 height 13
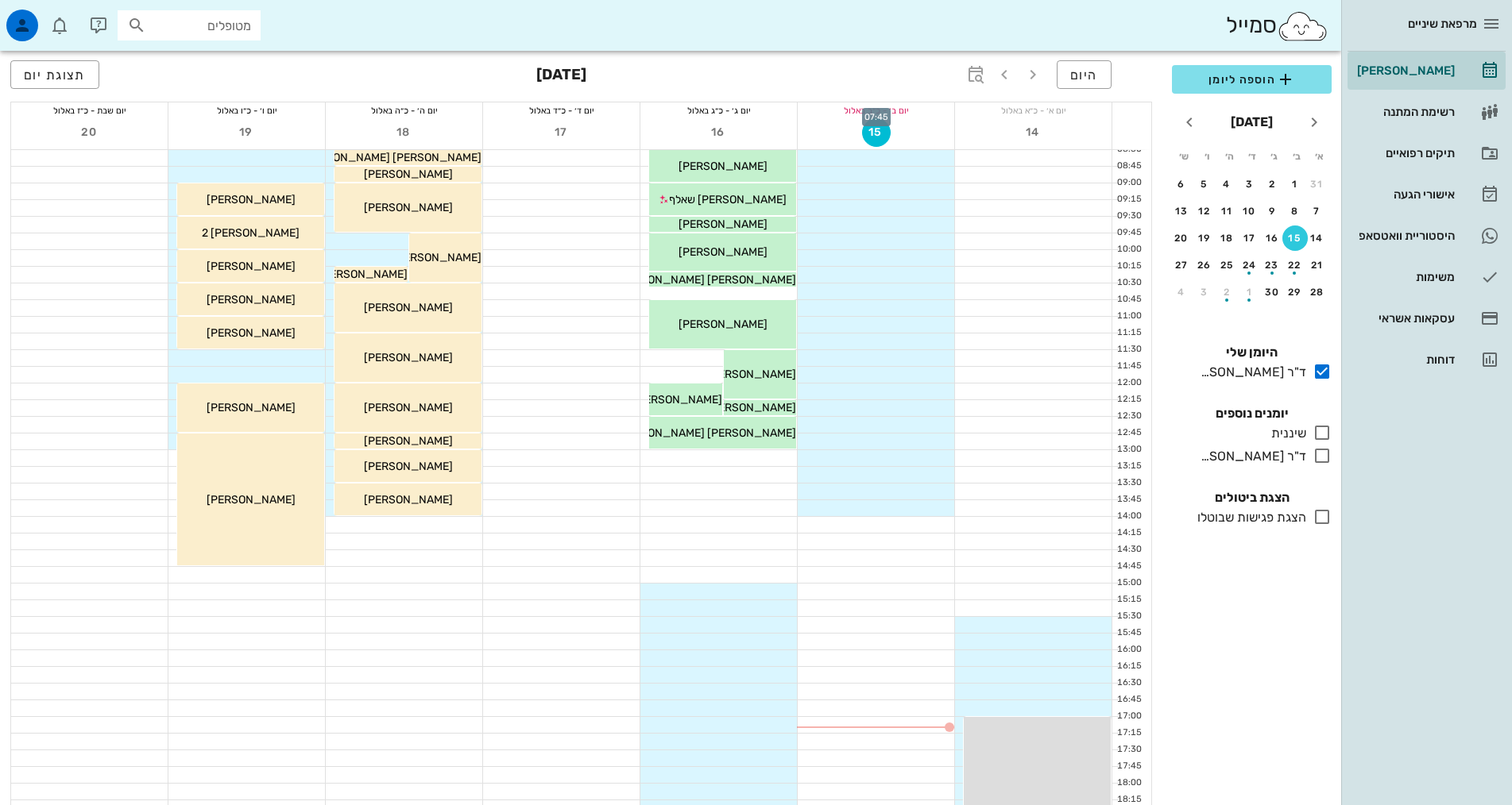
scroll to position [397, 0]
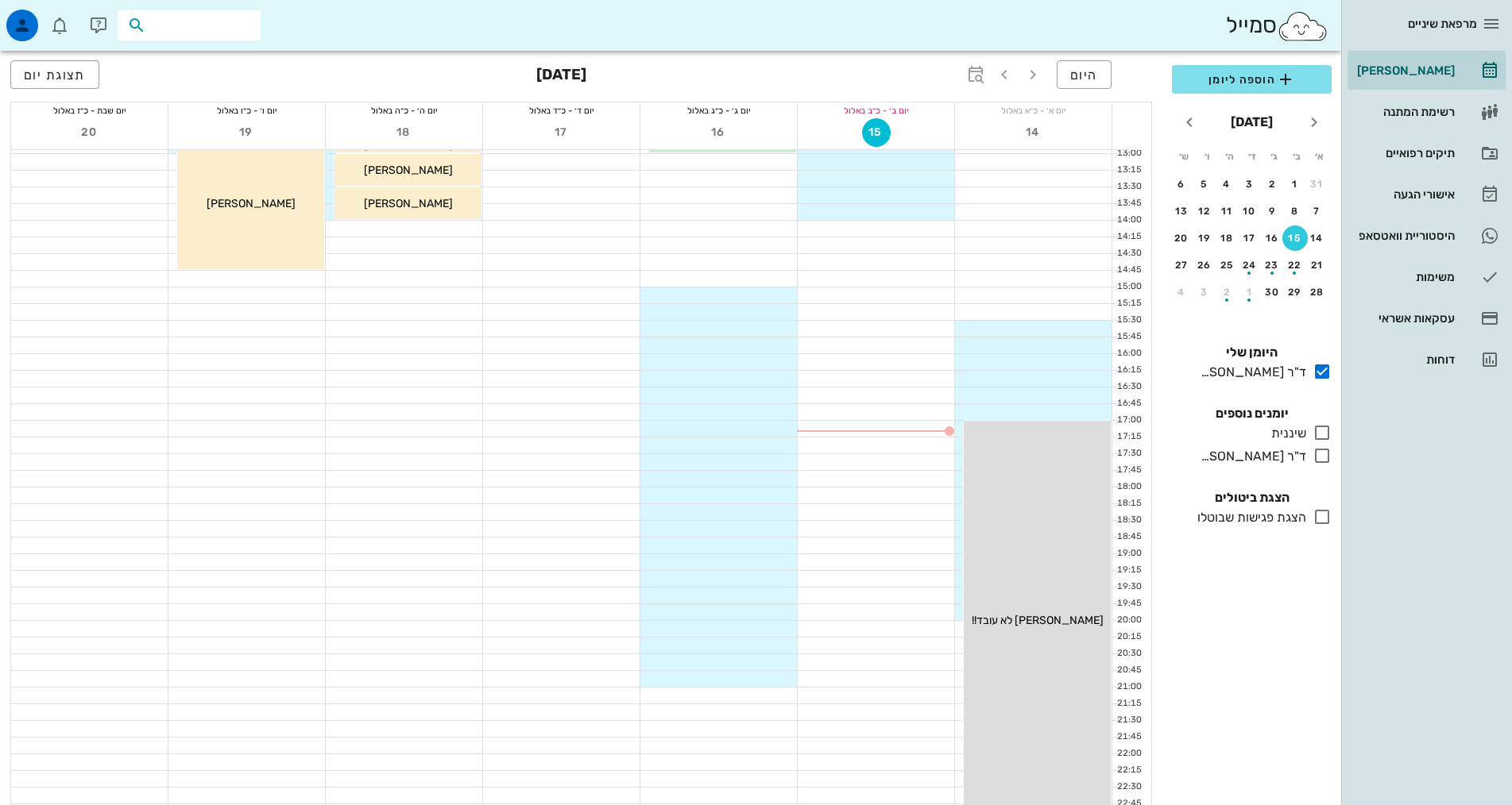
click at [235, 17] on input "text" at bounding box center [200, 25] width 102 height 21
type input "תנורי"
click at [182, 54] on div "עדינה תנורי 00000352401" at bounding box center [160, 60] width 175 height 13
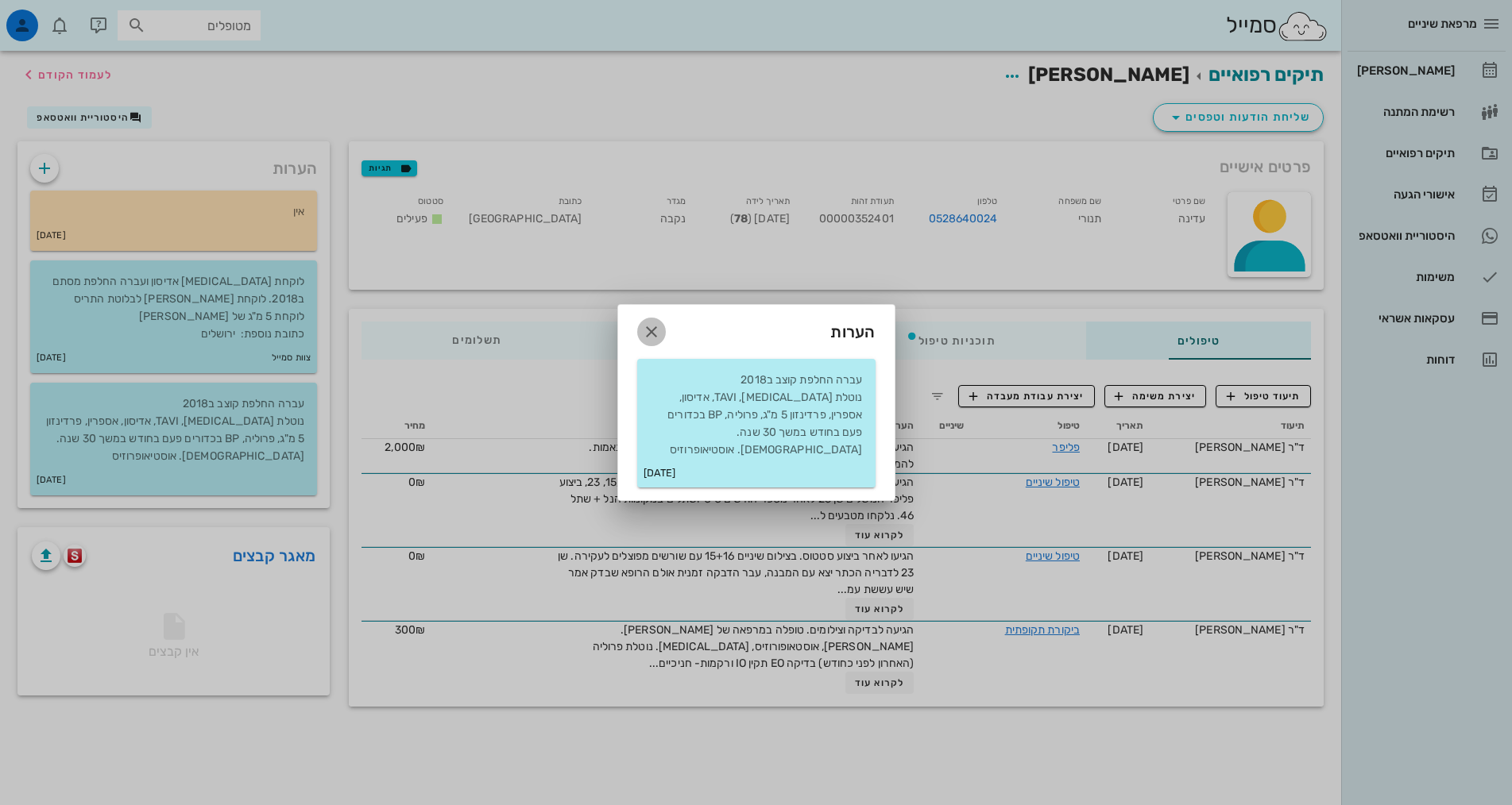
click at [649, 341] on icon "button" at bounding box center [651, 331] width 19 height 19
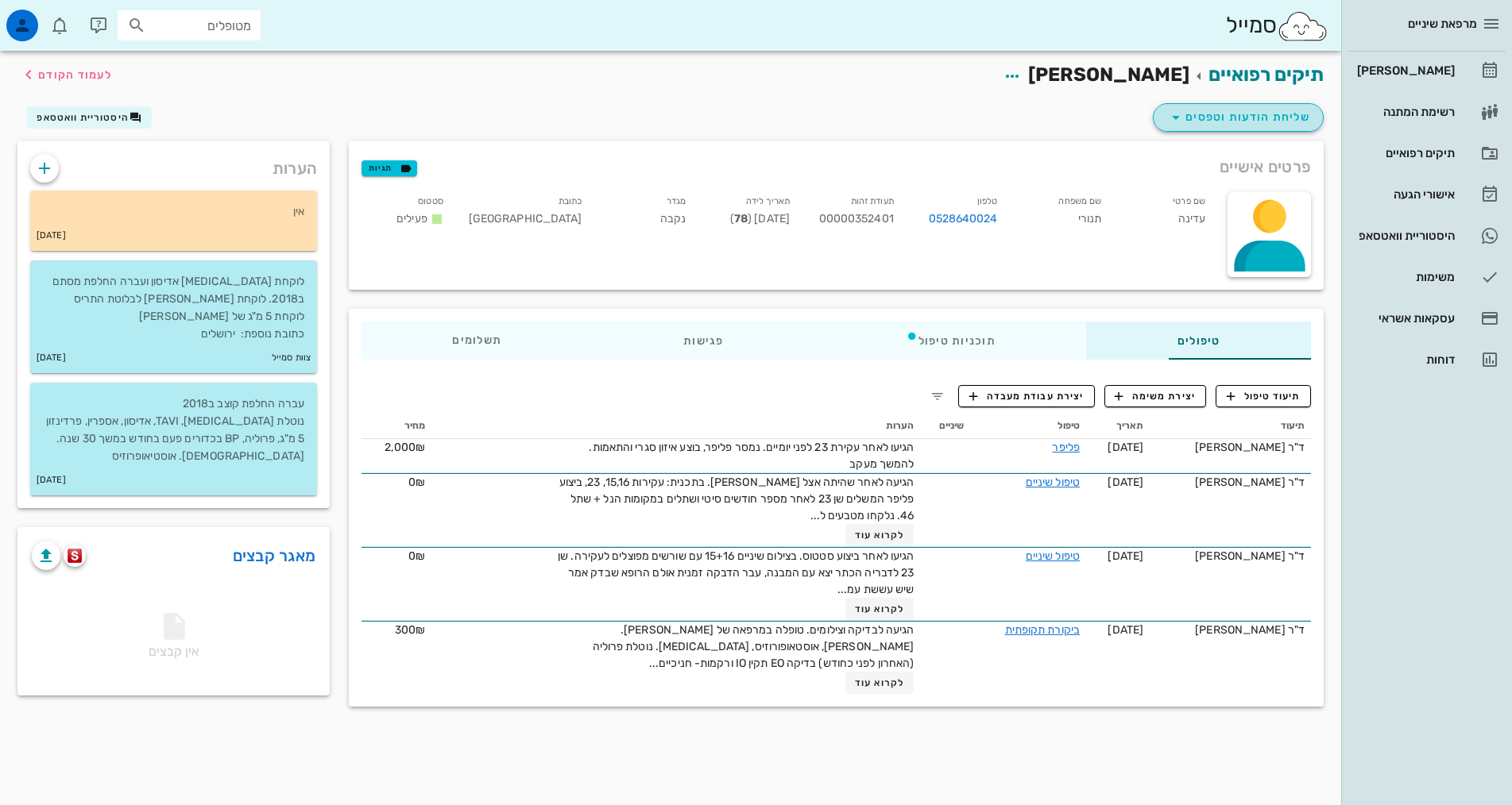
click at [1218, 127] on button "שליחת הודעות וטפסים" at bounding box center [1238, 117] width 171 height 29
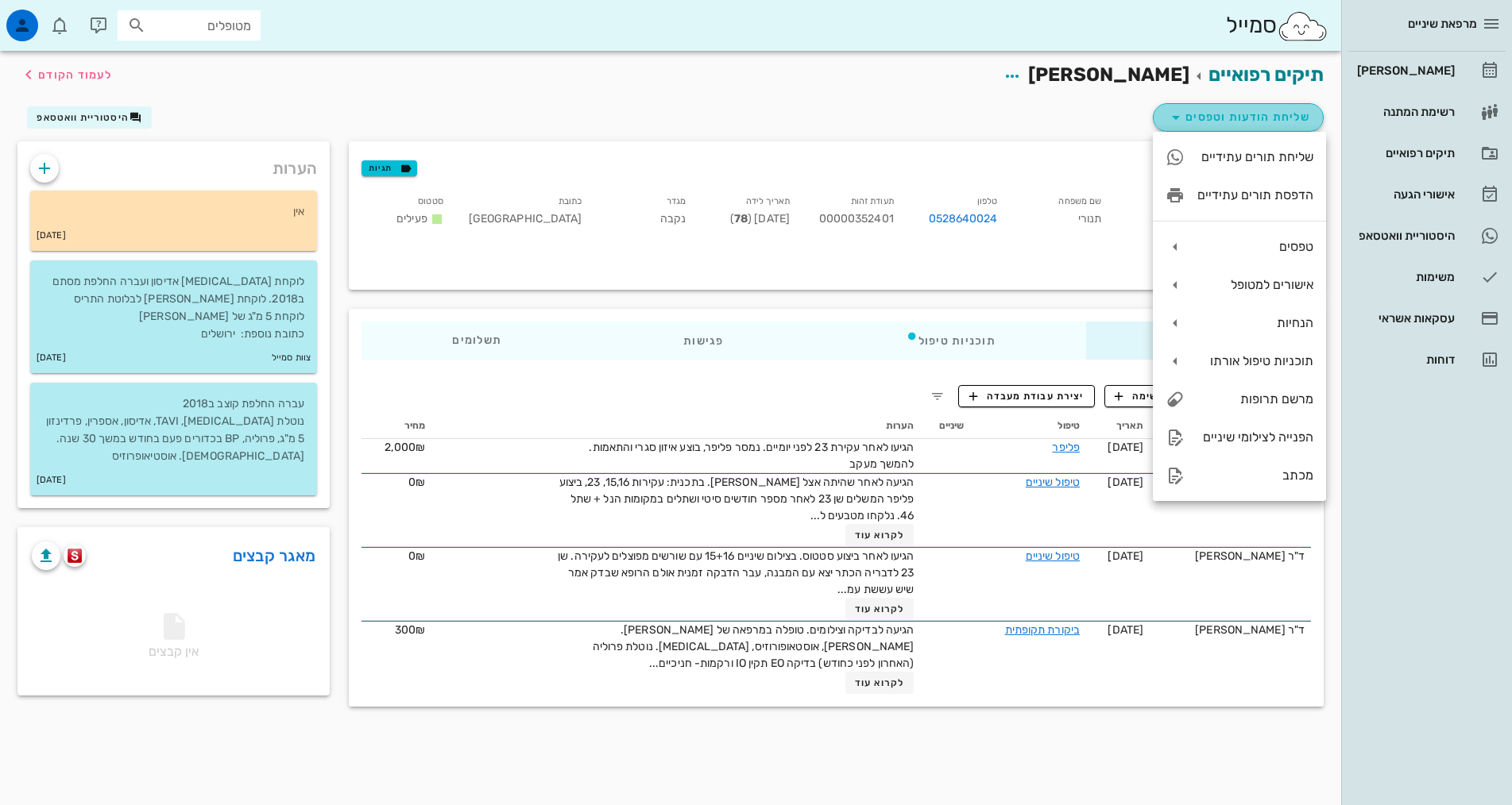
click at [1218, 127] on button "שליחת הודעות וטפסים" at bounding box center [1238, 117] width 171 height 29
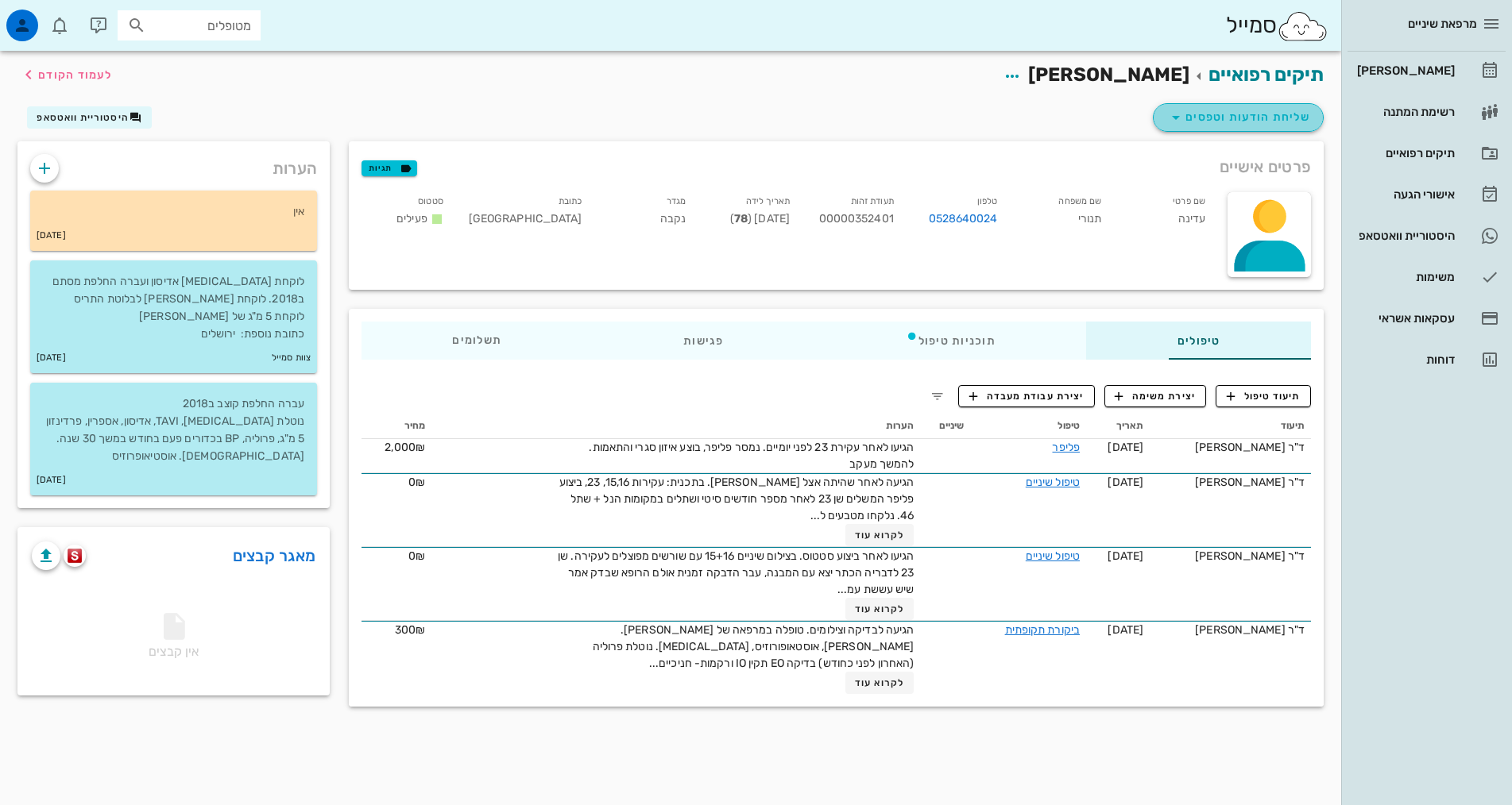
click at [1221, 121] on span "שליחת הודעות וטפסים" at bounding box center [1238, 117] width 143 height 19
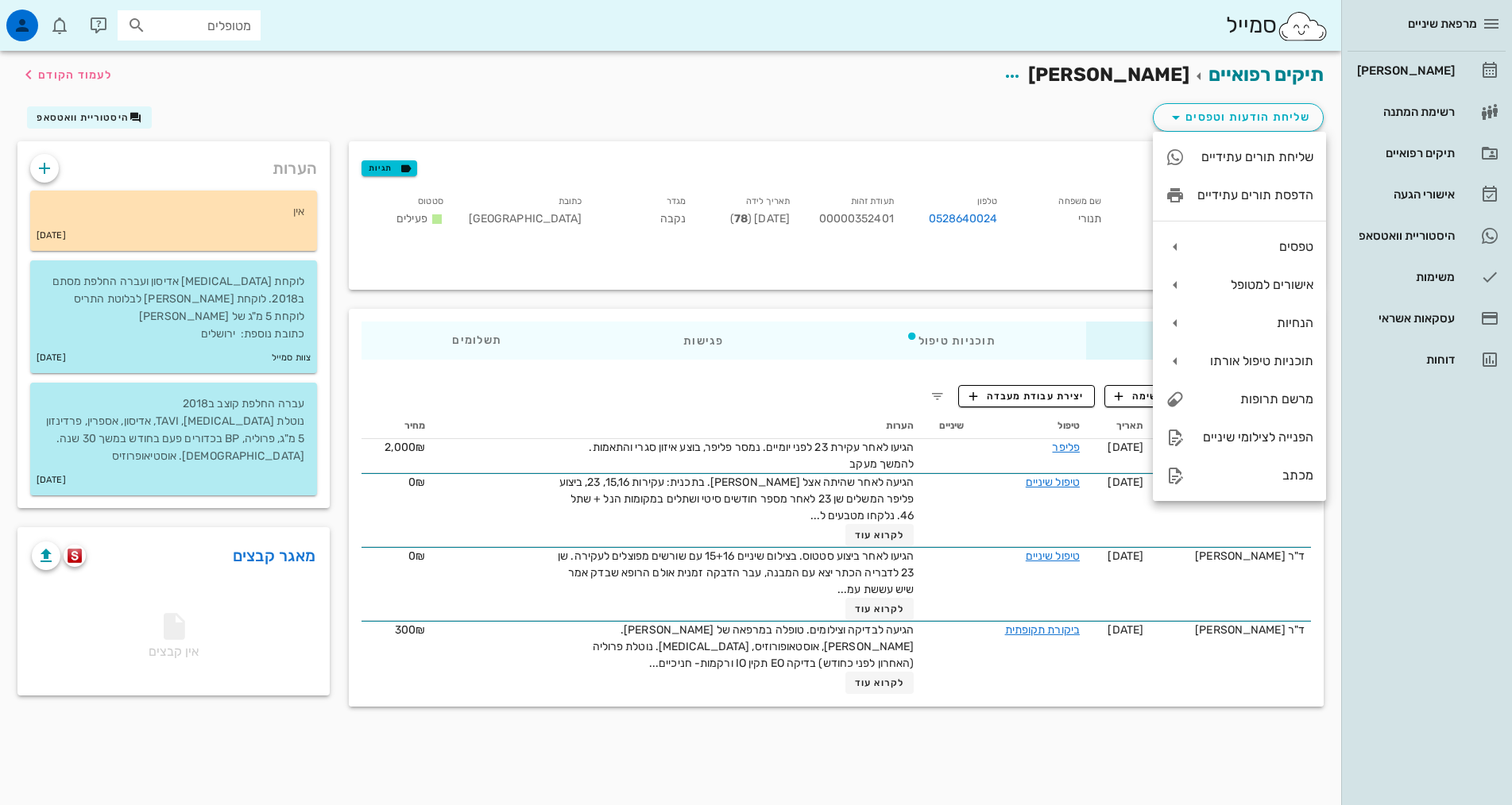
click at [1096, 275] on div "שם פרטי עדינה שם משפחה תנורי טלפון 0528640024 תעודת זהות 00000352401 תאריך לידה…" at bounding box center [785, 235] width 866 height 104
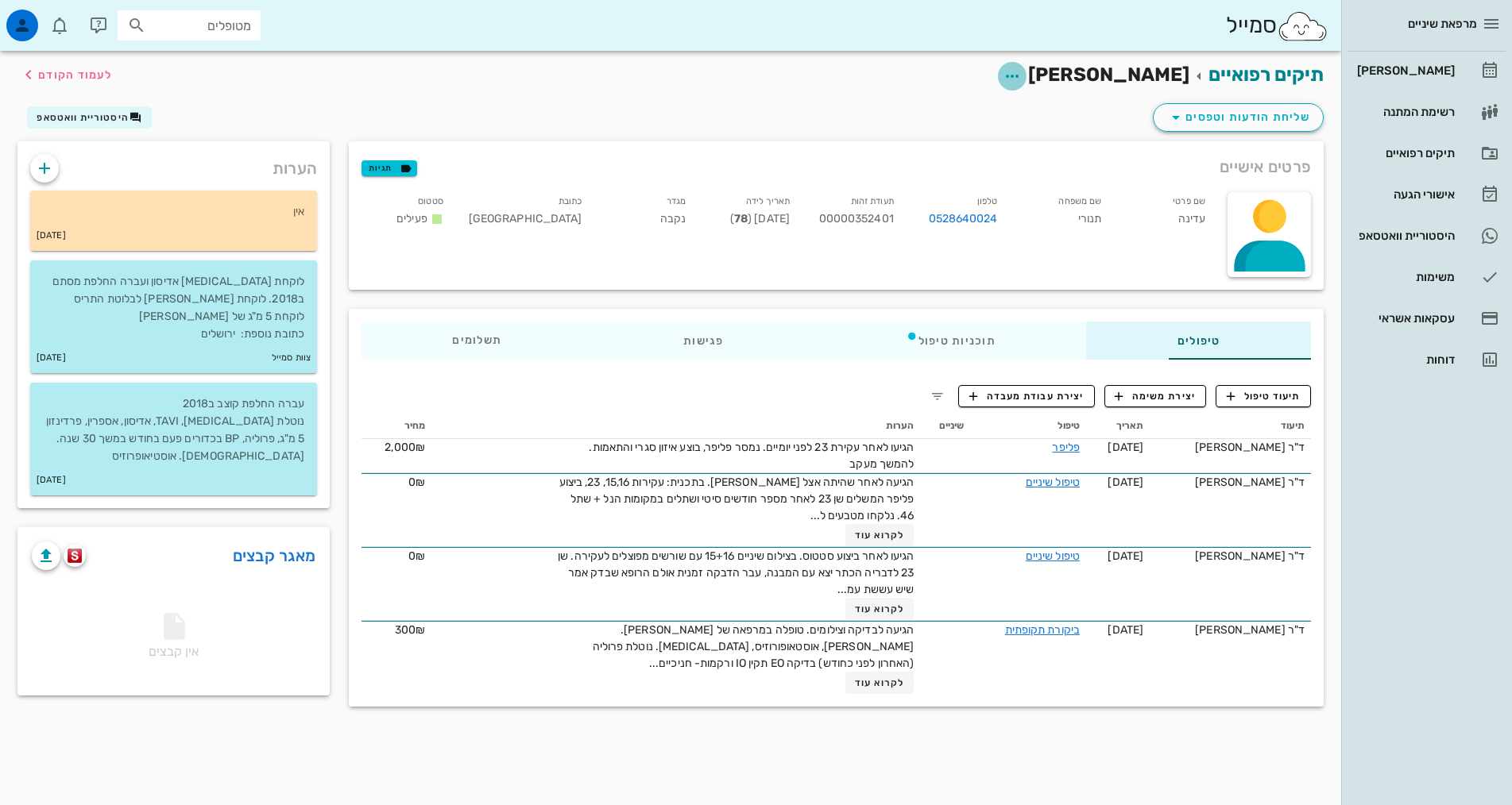
click at [1021, 80] on icon "button" at bounding box center [1011, 76] width 19 height 19
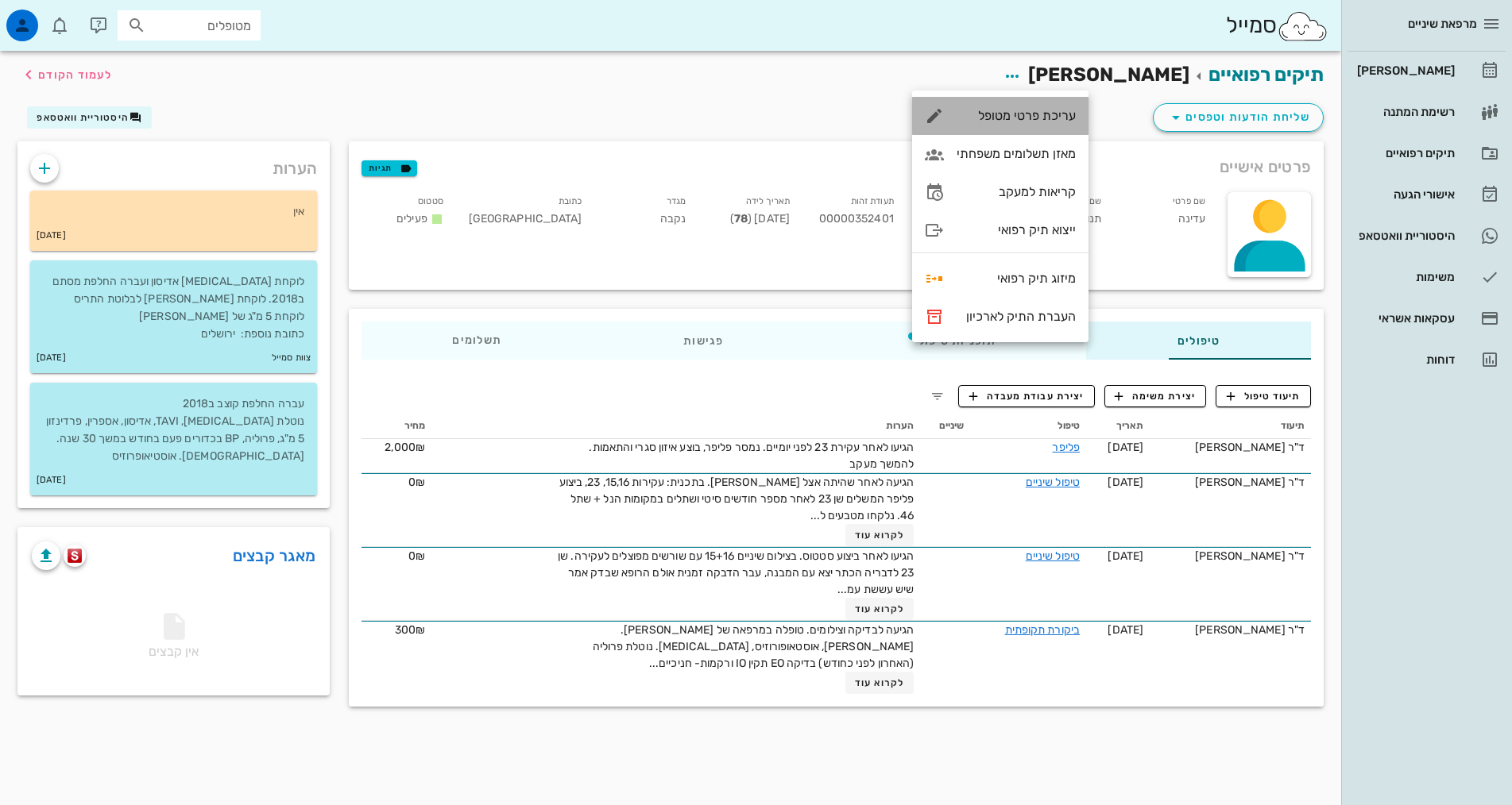
click at [1037, 105] on div "עריכת פרטי מטופל" at bounding box center [999, 115] width 176 height 38
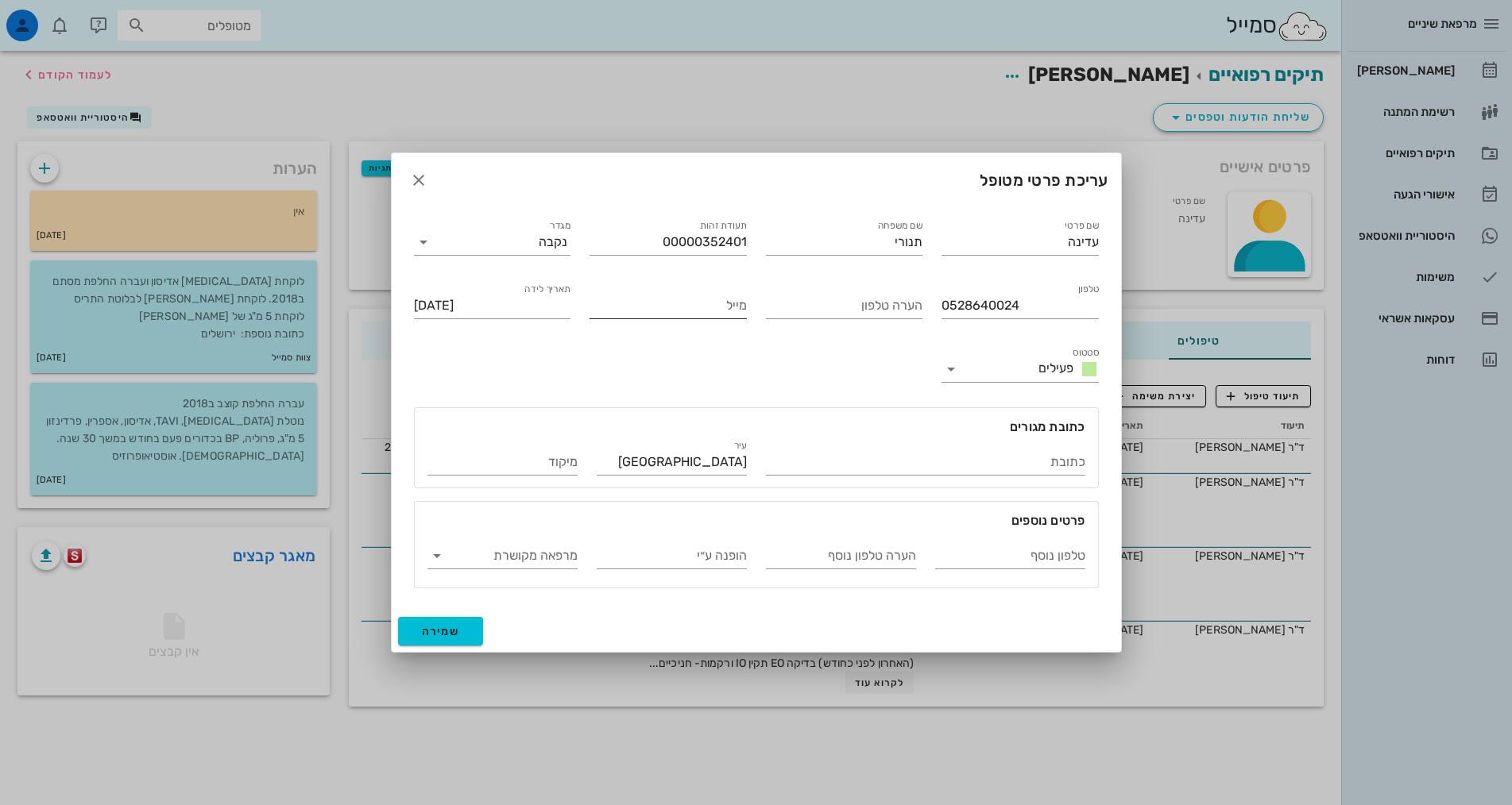
click at [682, 310] on input "מייל" at bounding box center [668, 305] width 157 height 26
drag, startPoint x: 691, startPoint y: 301, endPoint x: 704, endPoint y: 301, distance: 13.0
click at [704, 301] on input "amitanry@bezeqnet.net" at bounding box center [668, 305] width 157 height 26
drag, startPoint x: 707, startPoint y: 304, endPoint x: 692, endPoint y: 304, distance: 15.0
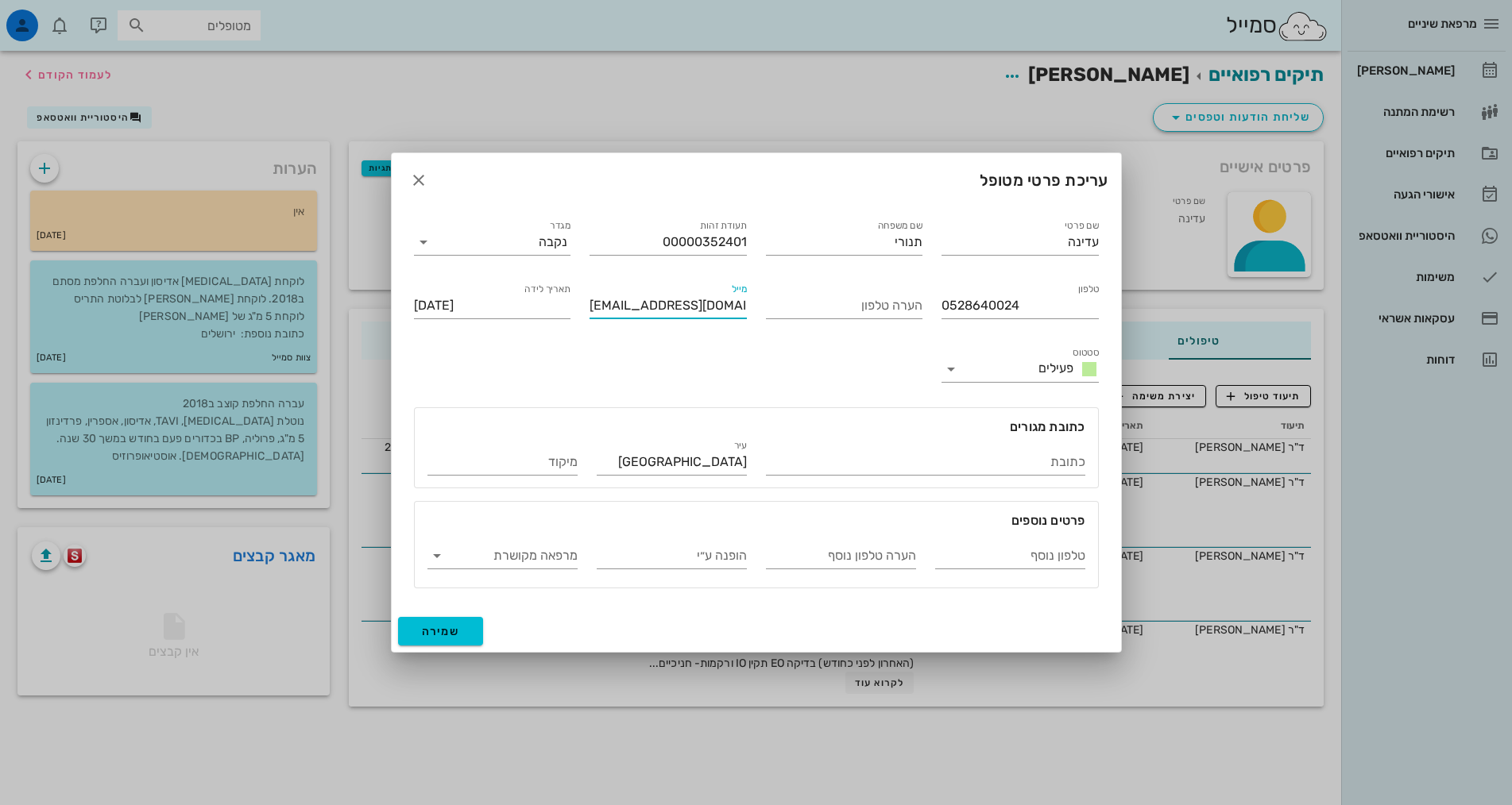
click at [692, 304] on input "amitanry@bezeqnet.net" at bounding box center [668, 305] width 157 height 26
type input "amitanry@bezeqint.net"
click at [439, 625] on span "שמירה" at bounding box center [441, 632] width 38 height 14
type input "1947-06-16"
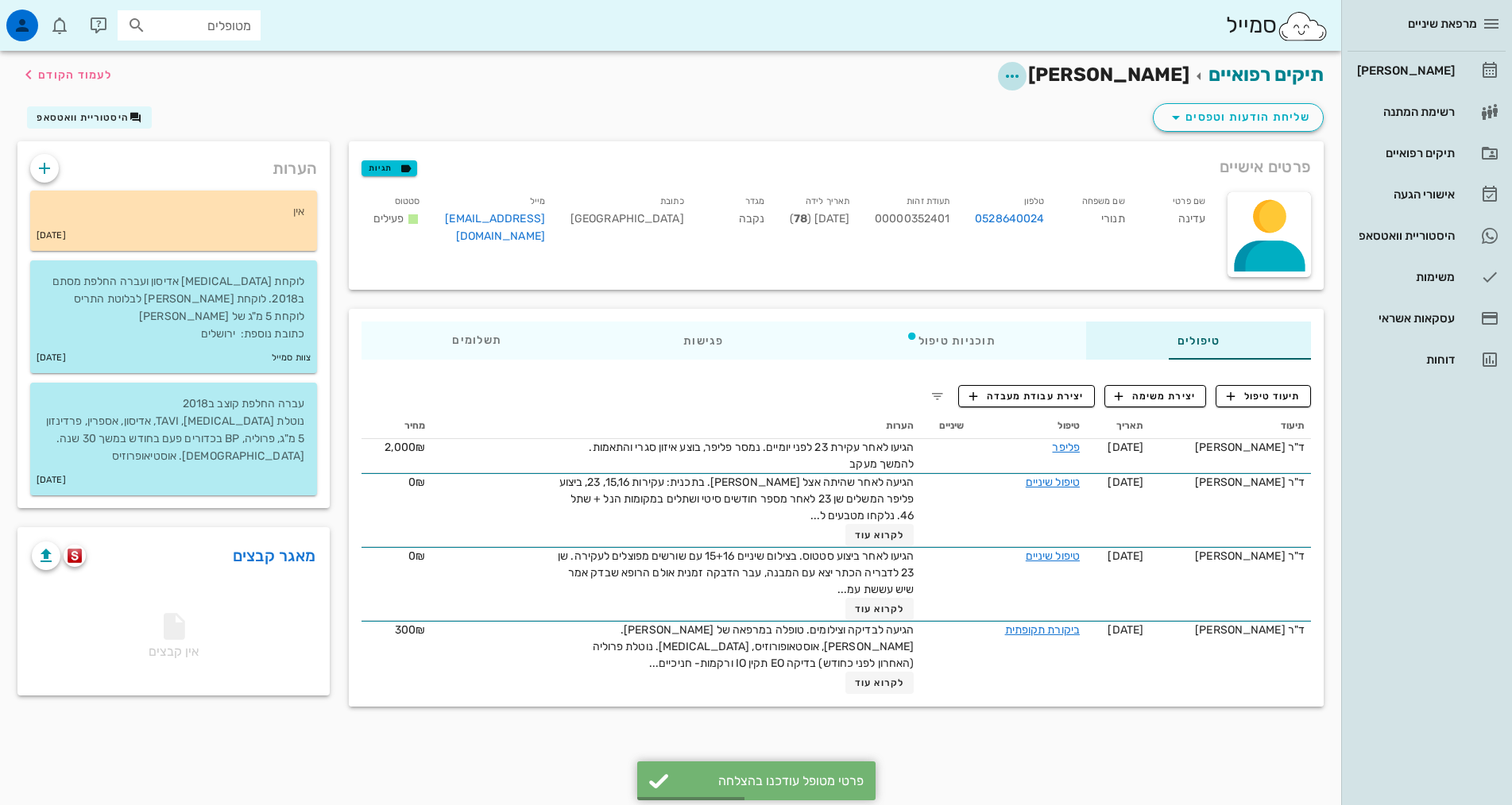
click at [1021, 77] on icon "button" at bounding box center [1011, 76] width 19 height 19
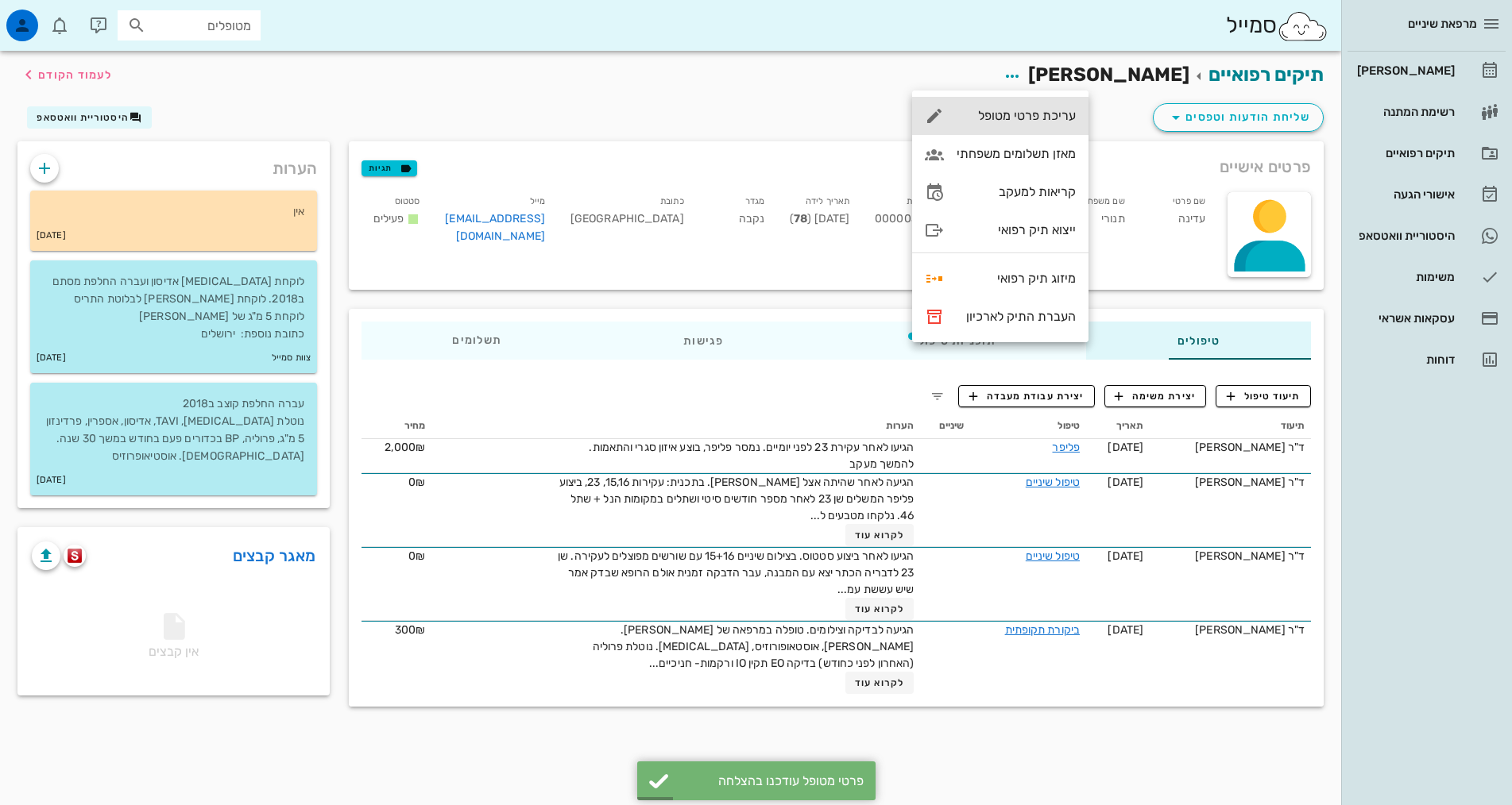
click at [1055, 104] on div "עריכת פרטי מטופל" at bounding box center [999, 115] width 176 height 38
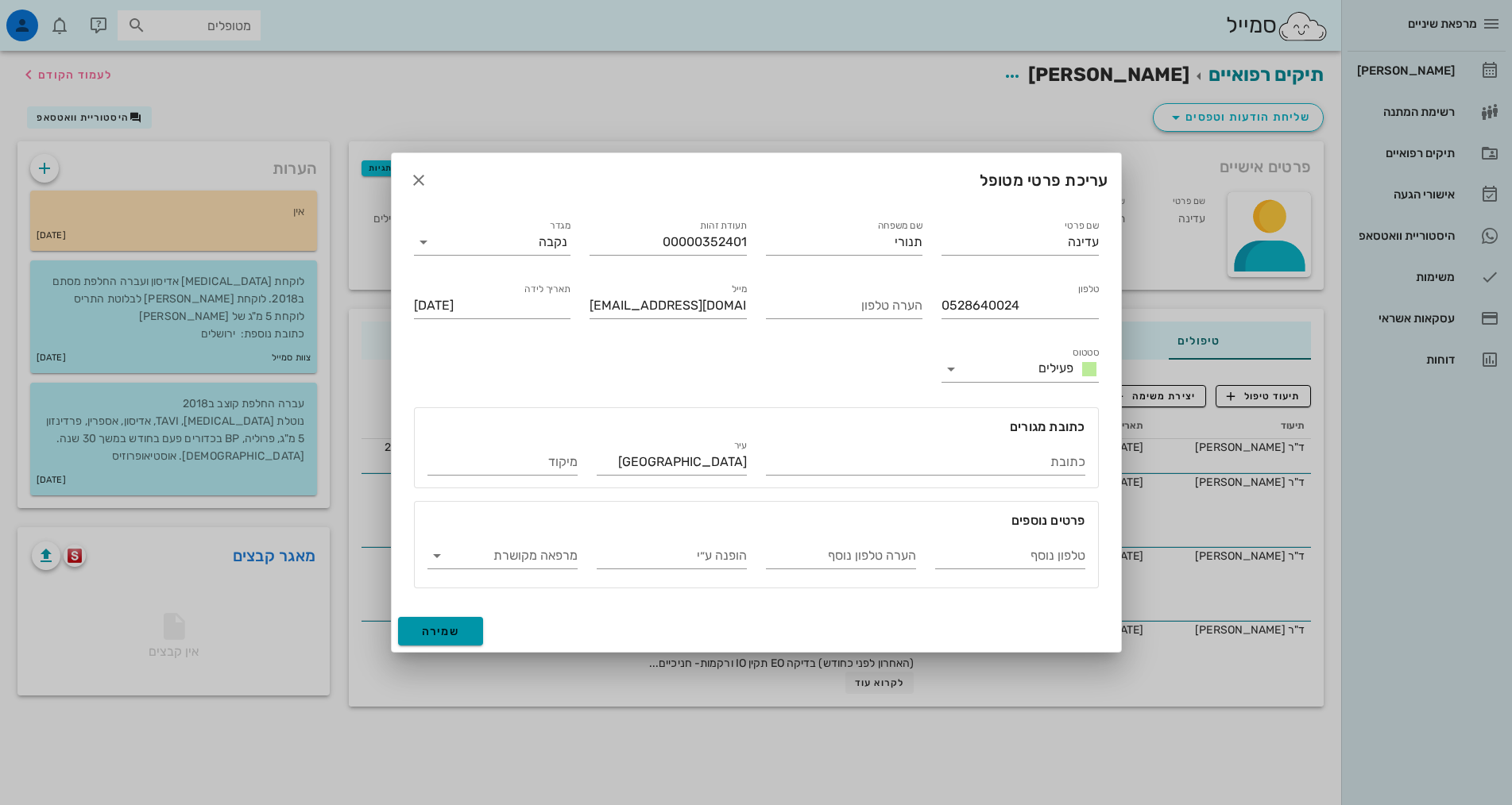
click at [439, 625] on span "שמירה" at bounding box center [441, 632] width 38 height 14
type input "1947-06-16"
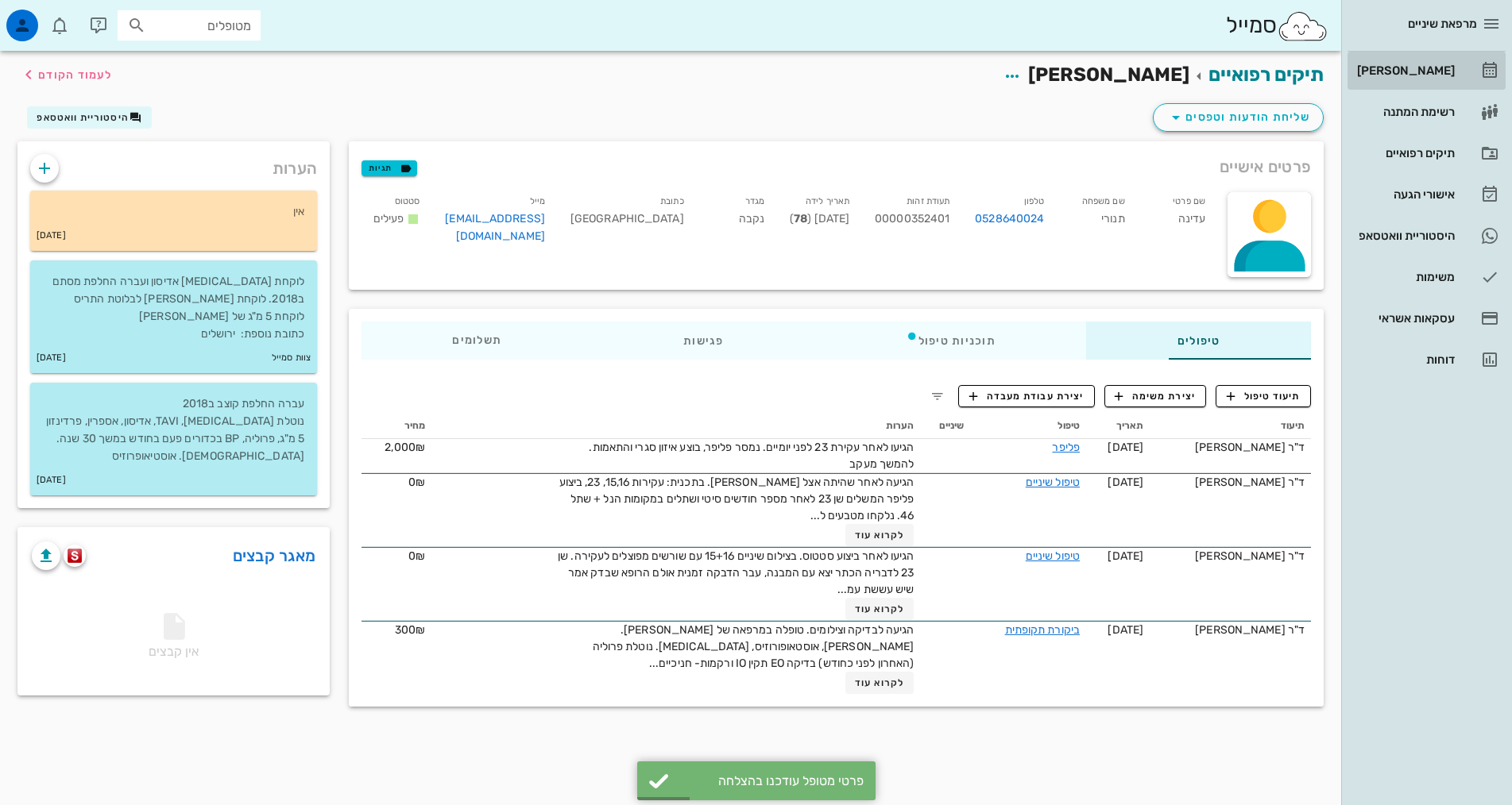
click at [1371, 70] on div "[PERSON_NAME]" at bounding box center [1404, 71] width 101 height 13
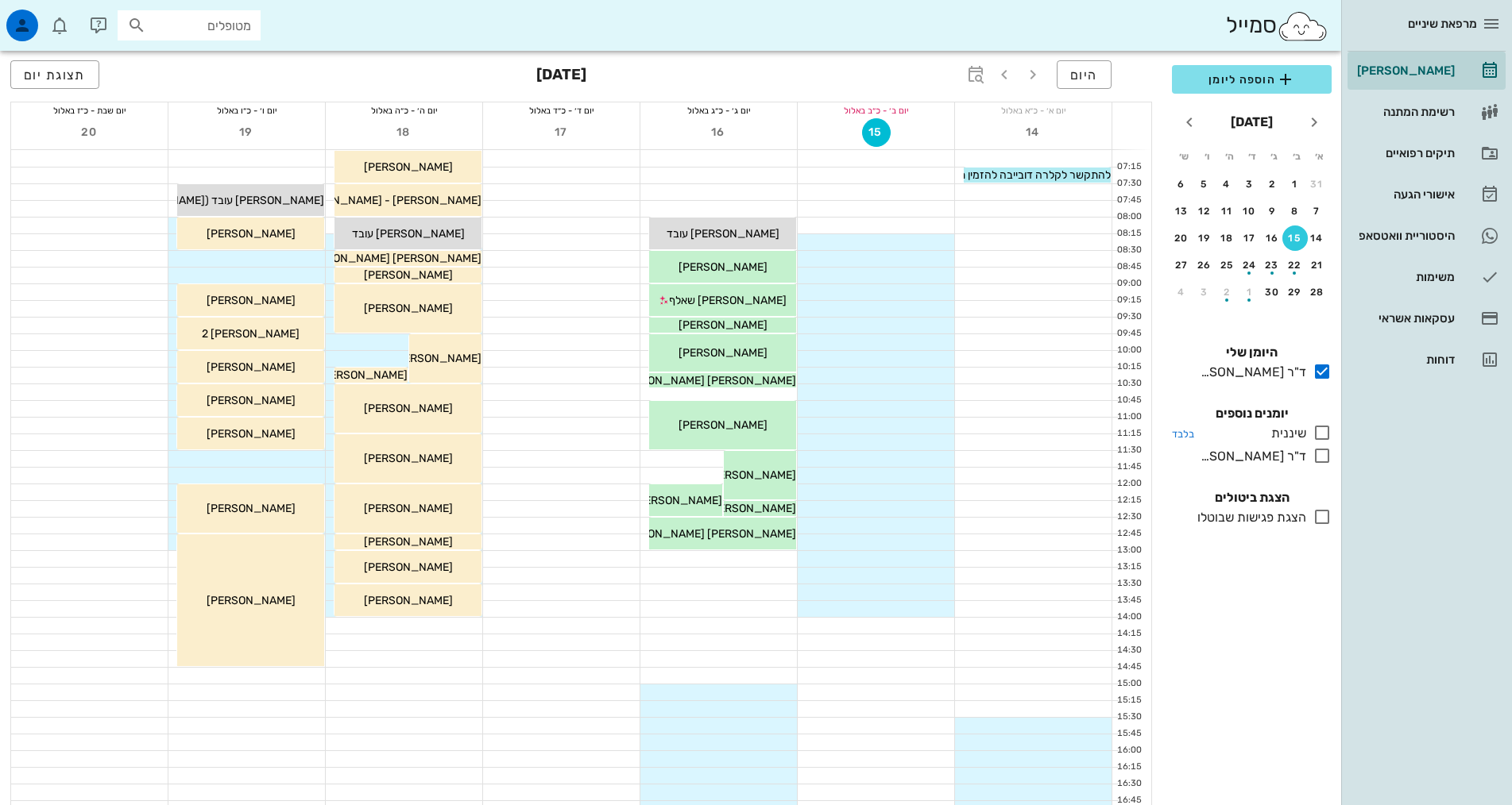
click at [1321, 433] on icon at bounding box center [1321, 432] width 19 height 19
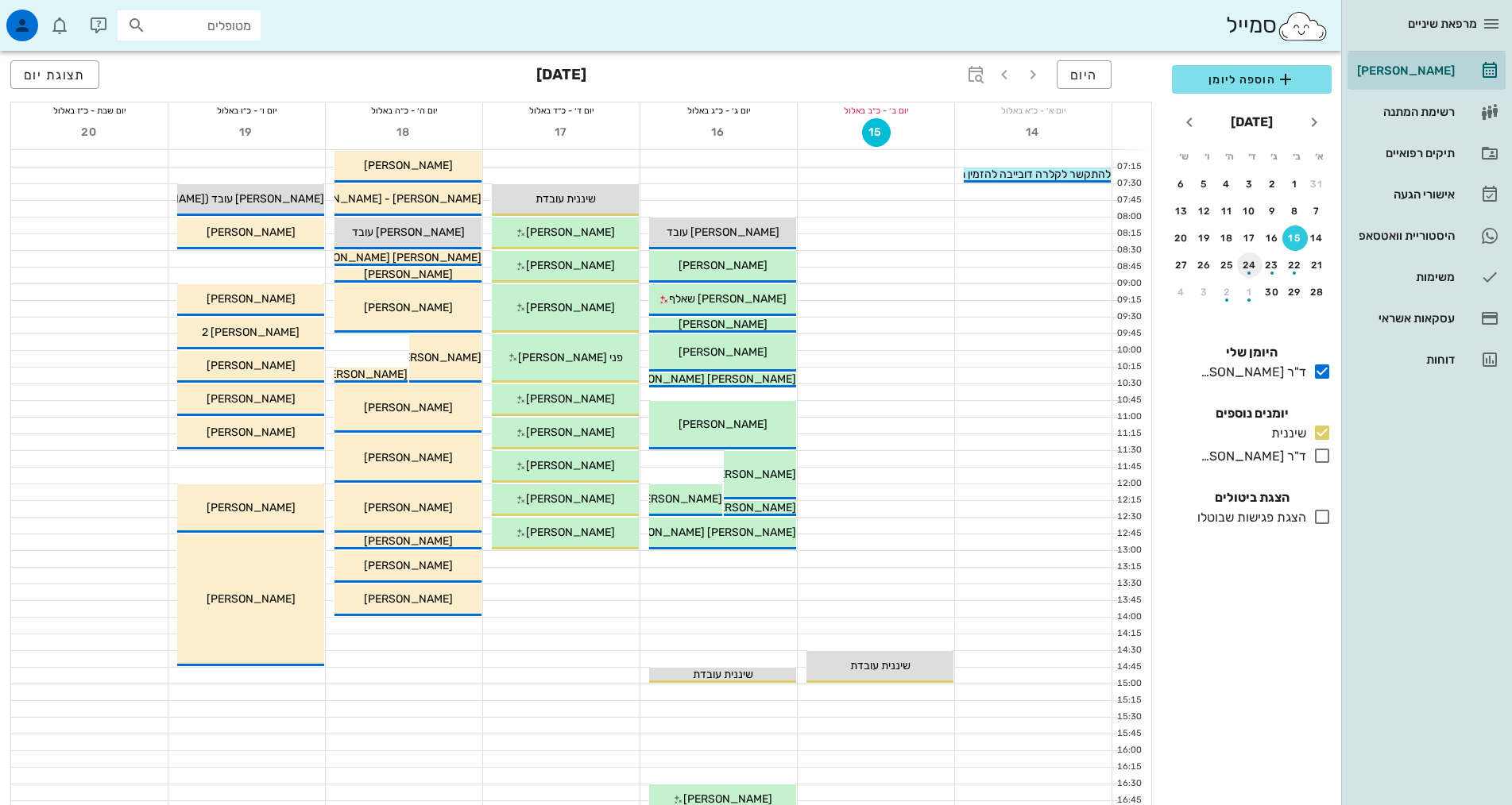
click at [1324, 456] on icon at bounding box center [1321, 456] width 19 height 19
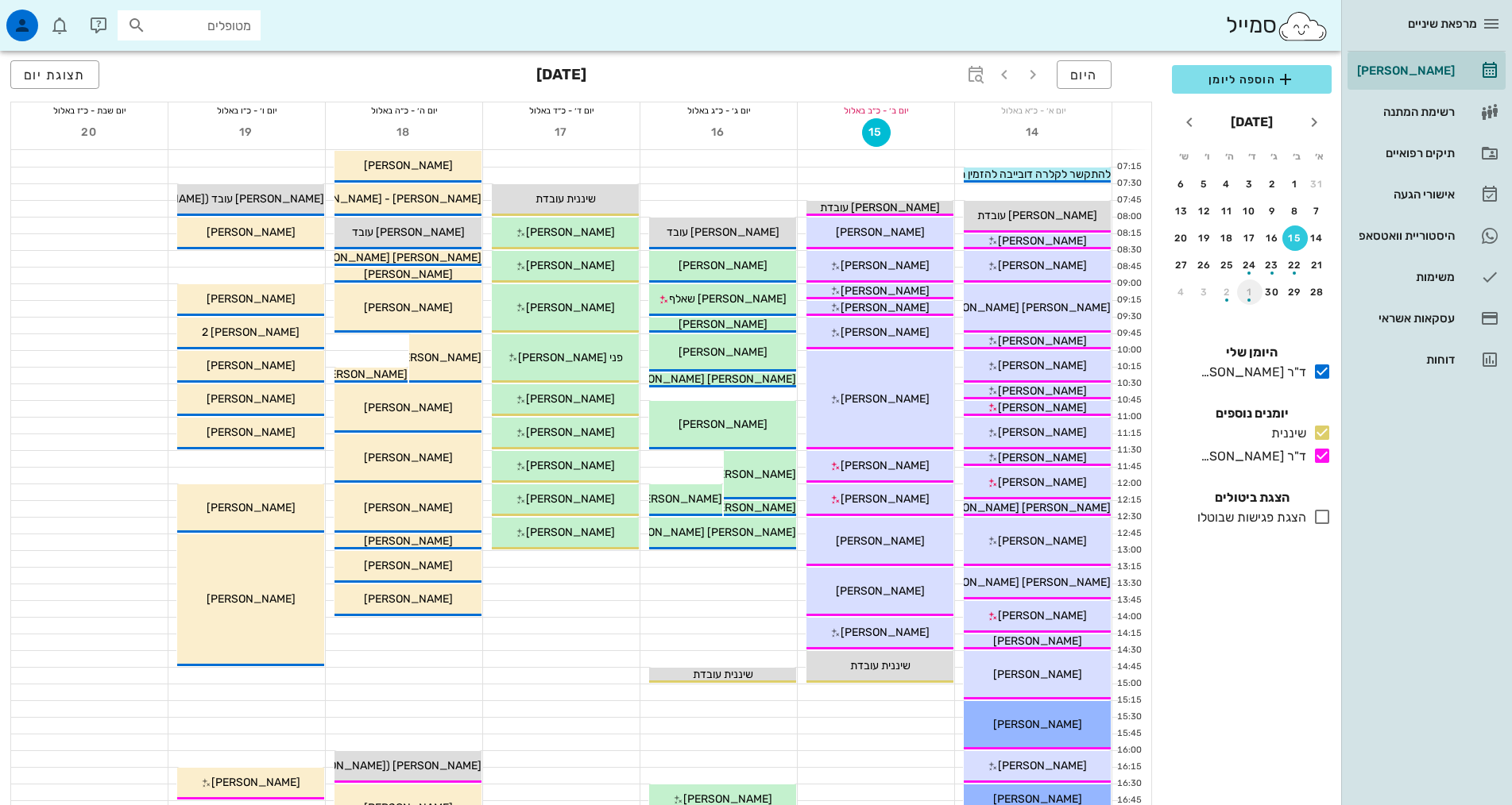
click at [1246, 293] on div "button" at bounding box center [1250, 296] width 26 height 9
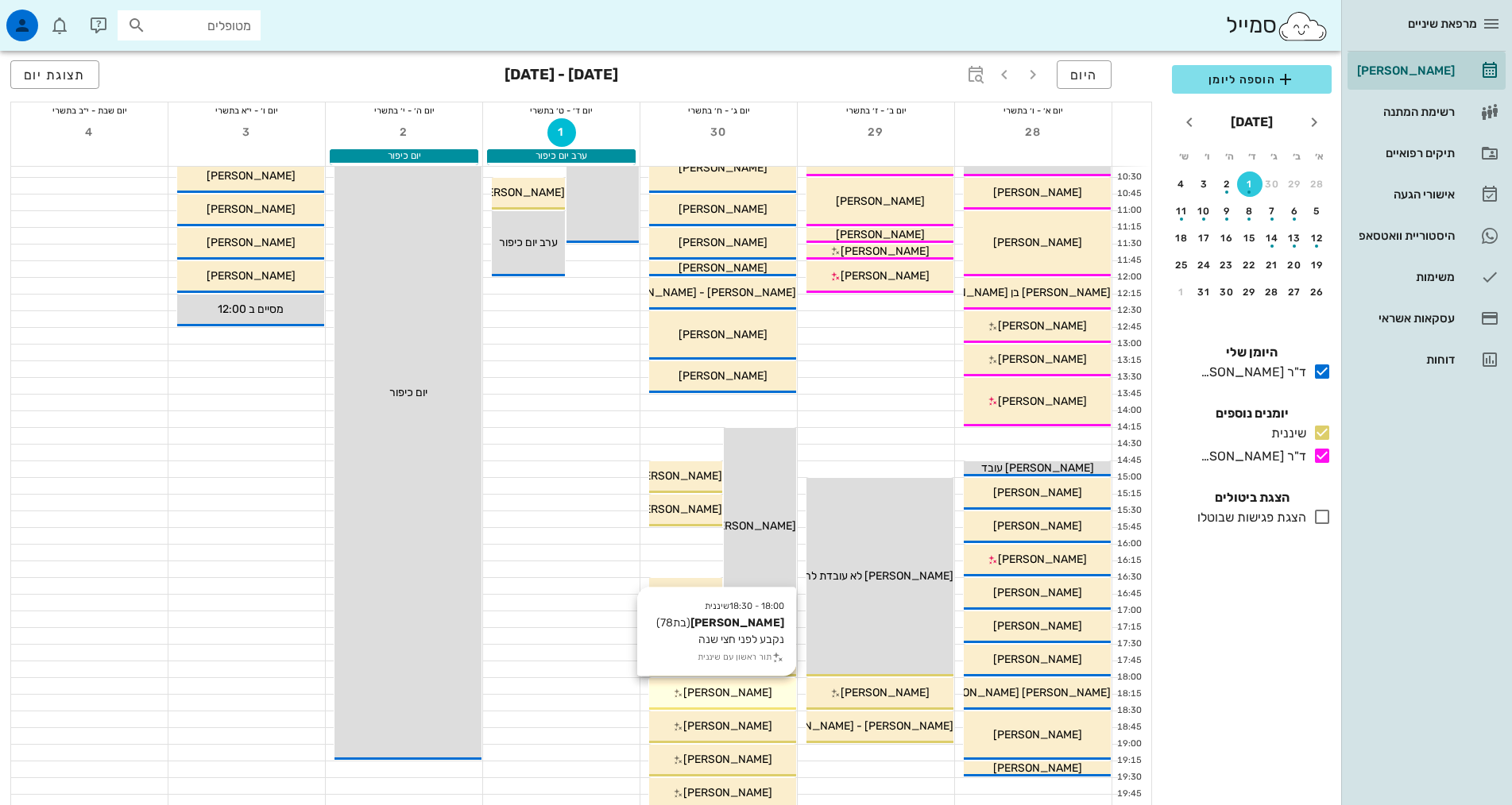
scroll to position [397, 0]
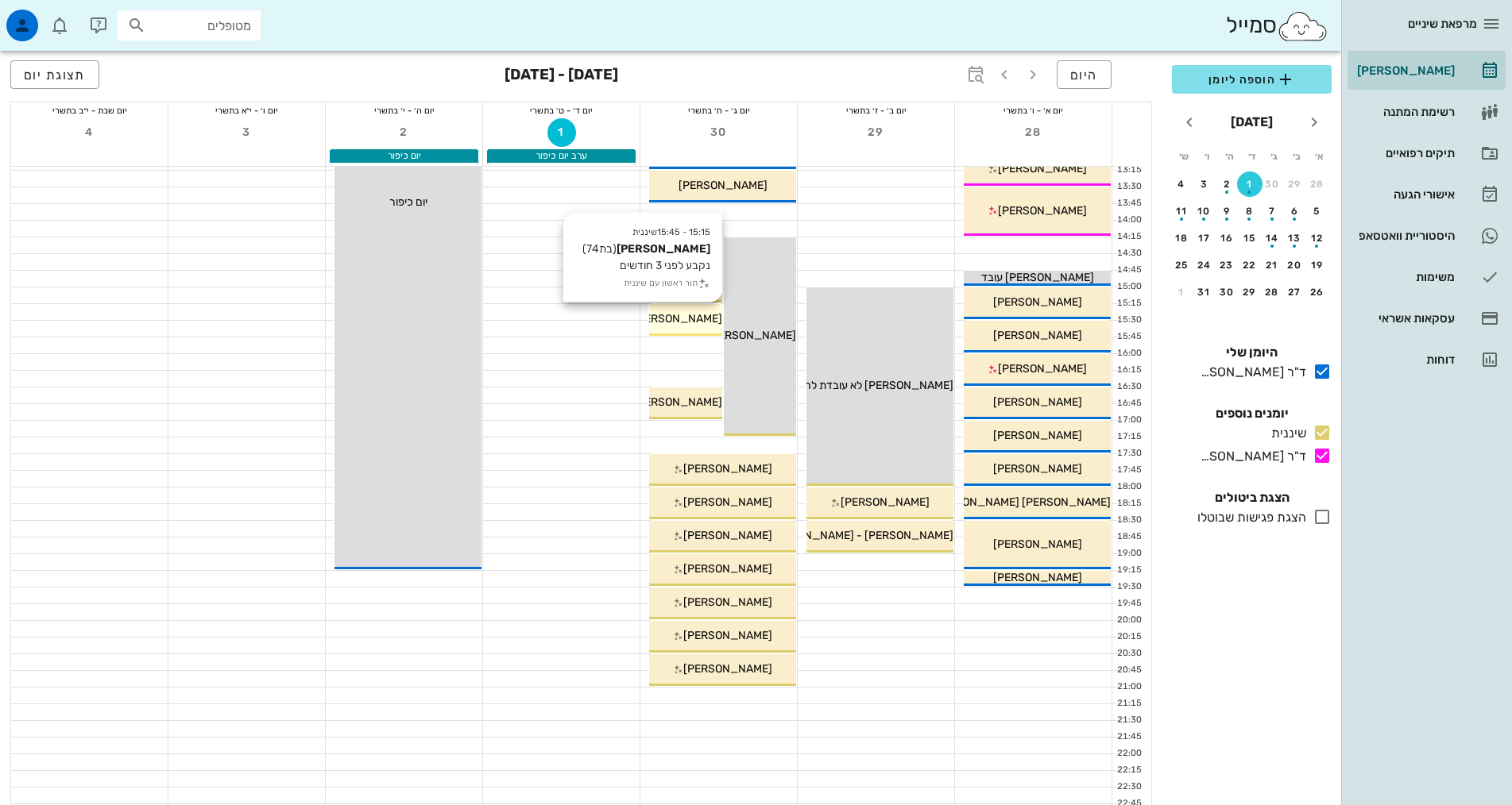
click at [682, 317] on span "[PERSON_NAME]" at bounding box center [677, 319] width 89 height 14
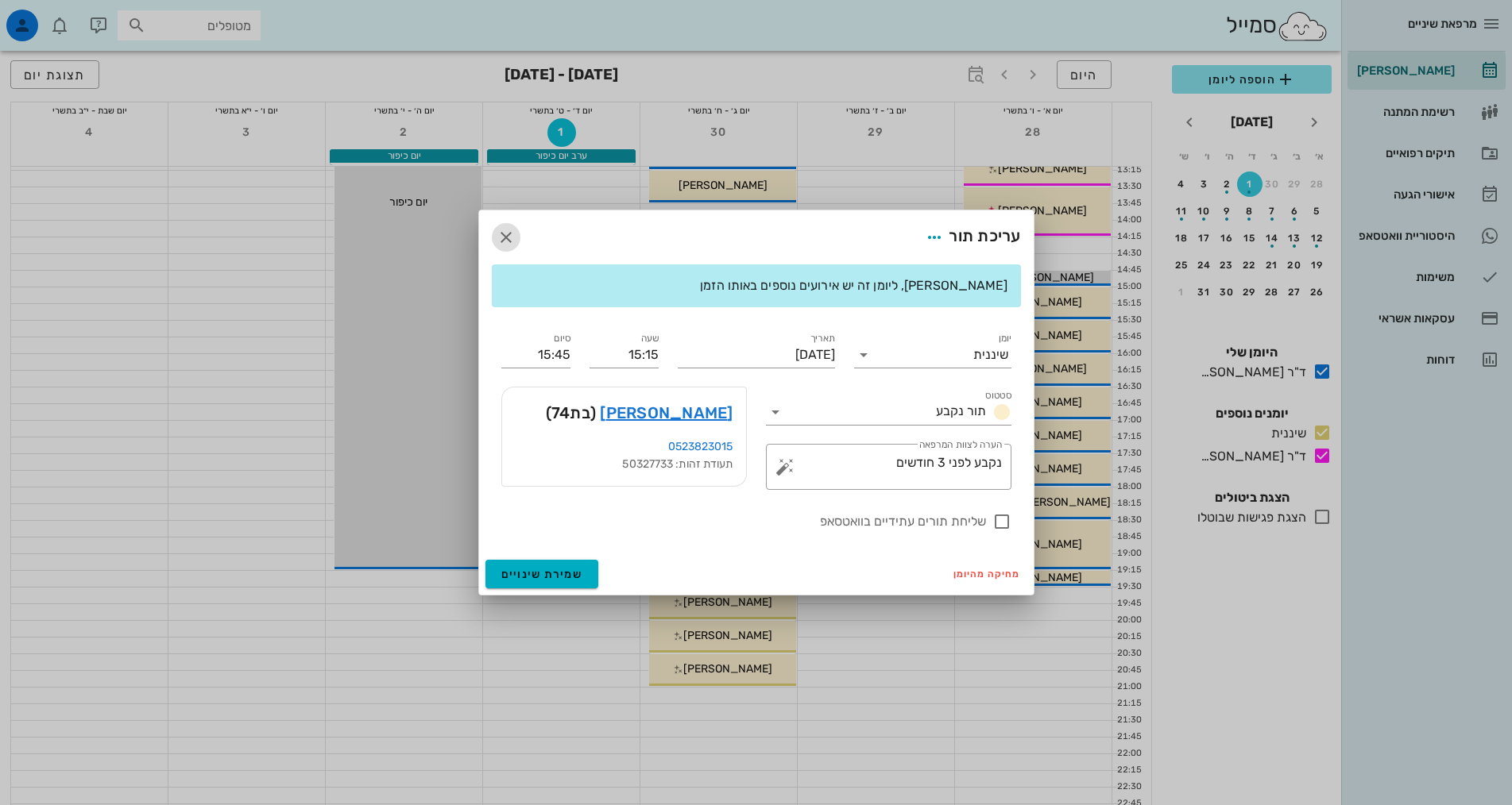
click at [510, 239] on icon "button" at bounding box center [506, 237] width 19 height 19
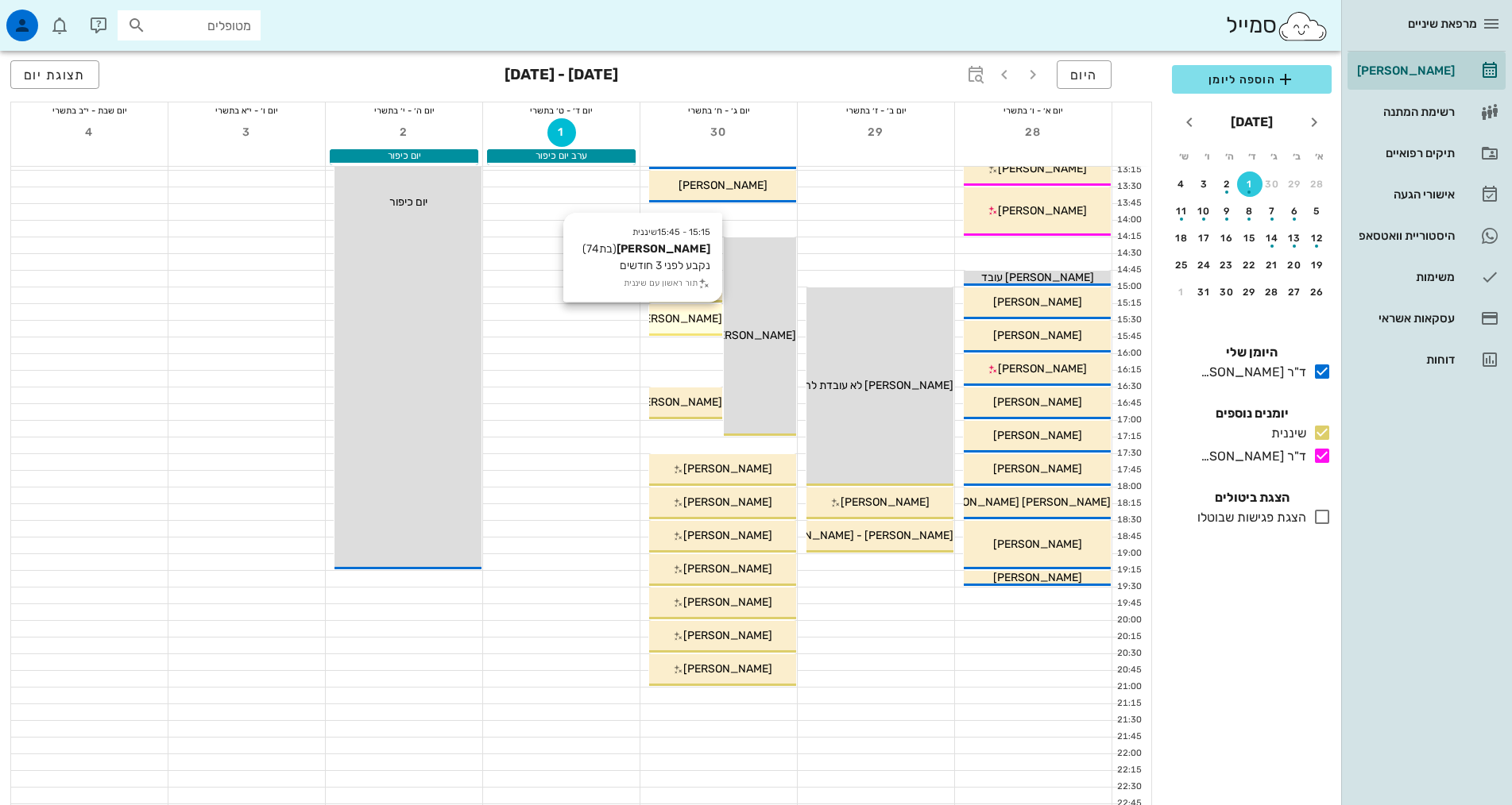
click at [698, 335] on div "15:15 - 15:45 שיננית זהבה כהן (בת 74 ) נקבע לפני 3 חודשים תור ראשון עם שיננית ז…" at bounding box center [685, 320] width 73 height 32
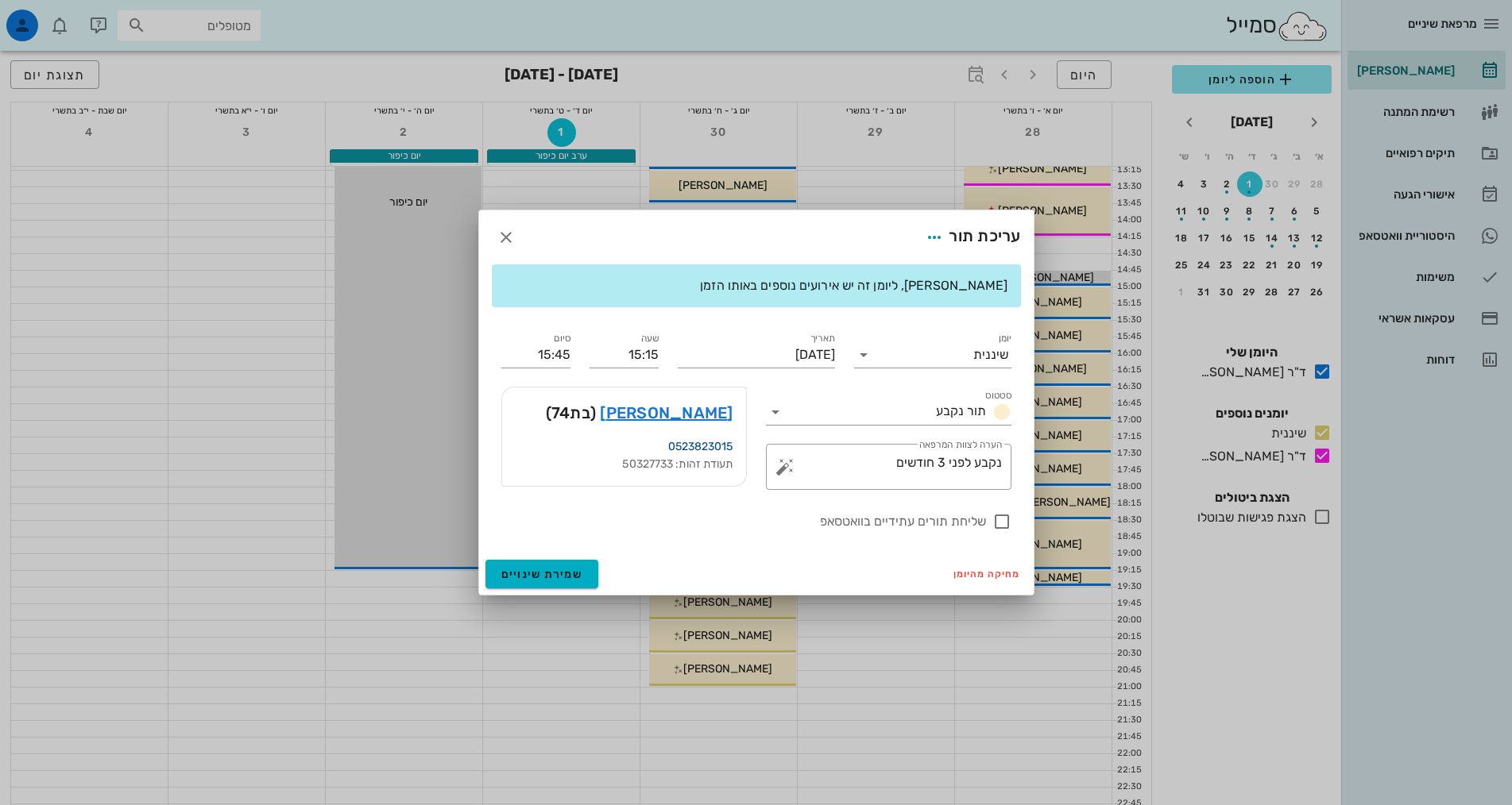
click at [722, 446] on link "0523823015" at bounding box center [700, 447] width 65 height 14
click at [726, 415] on link "זהבה כהן" at bounding box center [666, 413] width 132 height 26
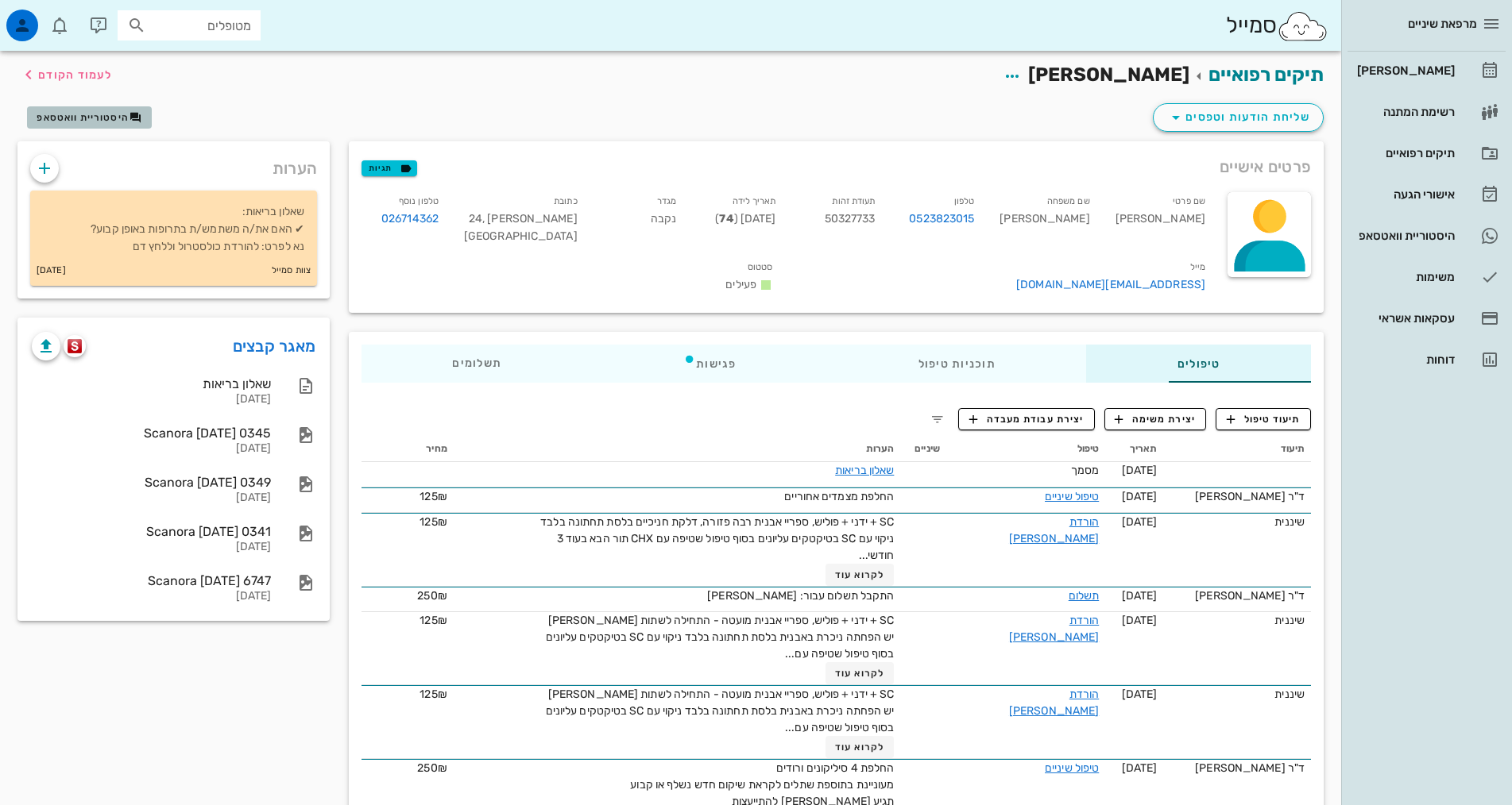
click at [114, 120] on span "היסטוריית וואטסאפ" at bounding box center [83, 117] width 93 height 11
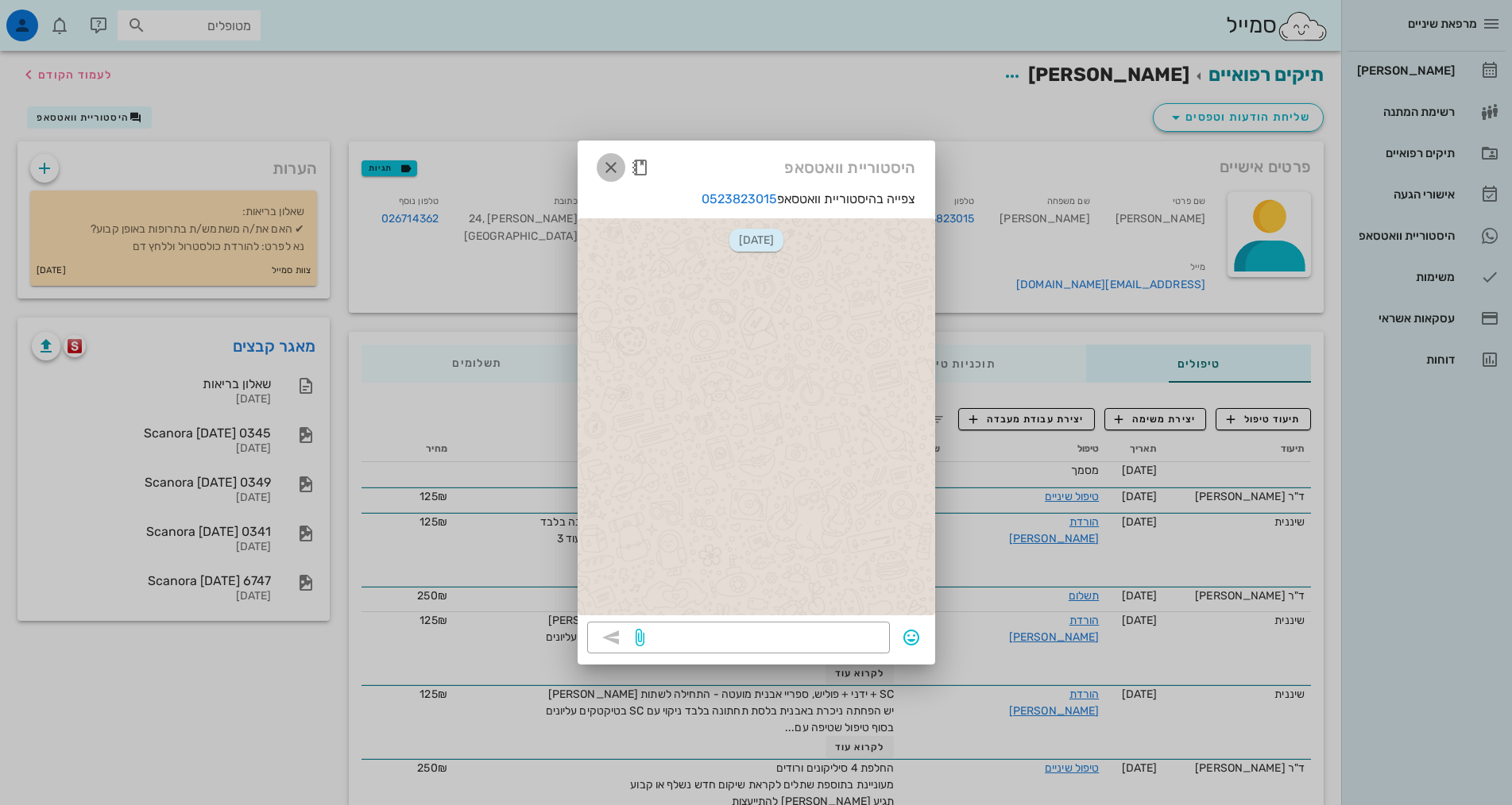
click at [611, 171] on icon "button" at bounding box center [610, 167] width 19 height 19
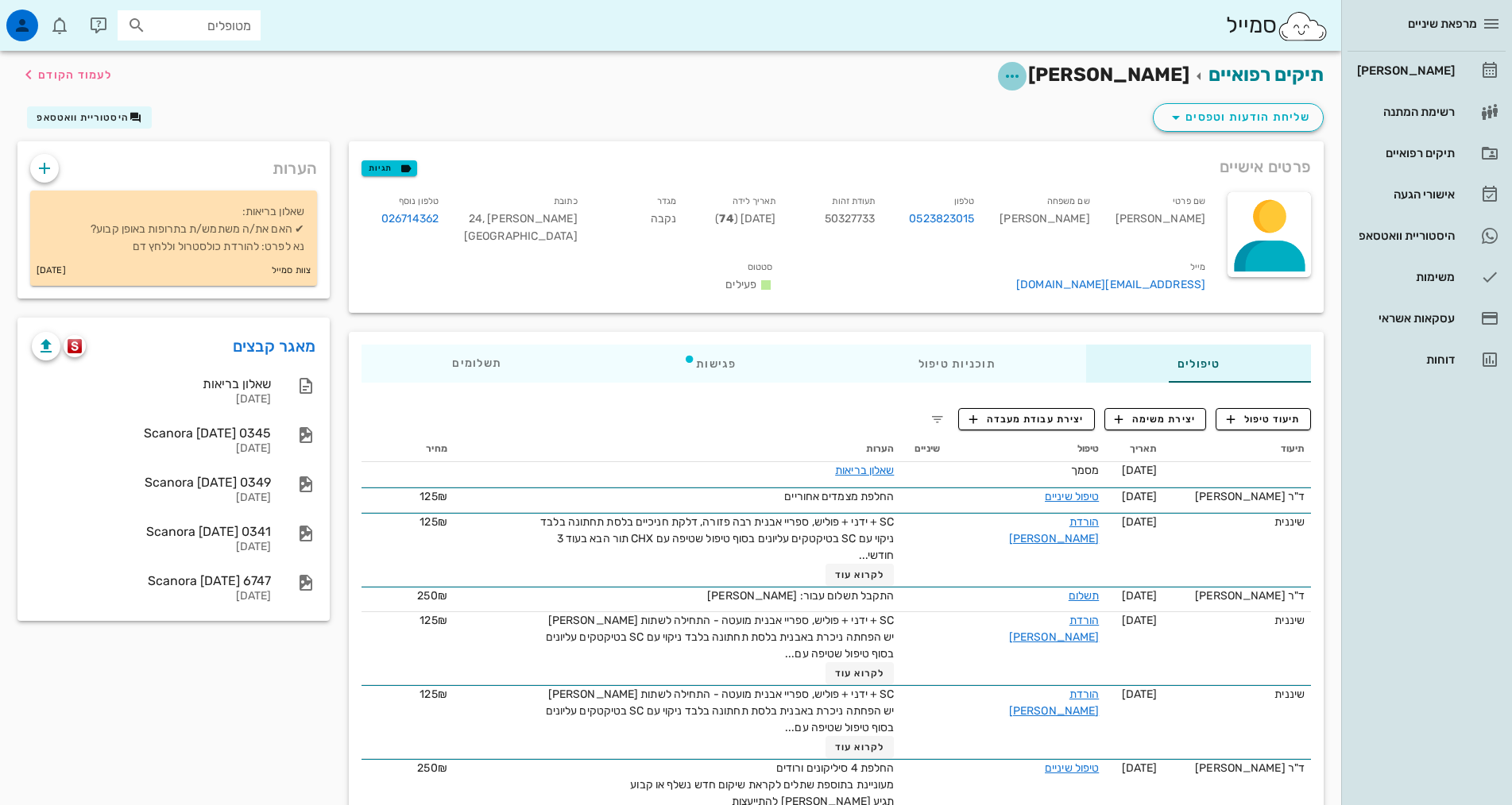
click at [1021, 73] on icon "button" at bounding box center [1011, 76] width 19 height 19
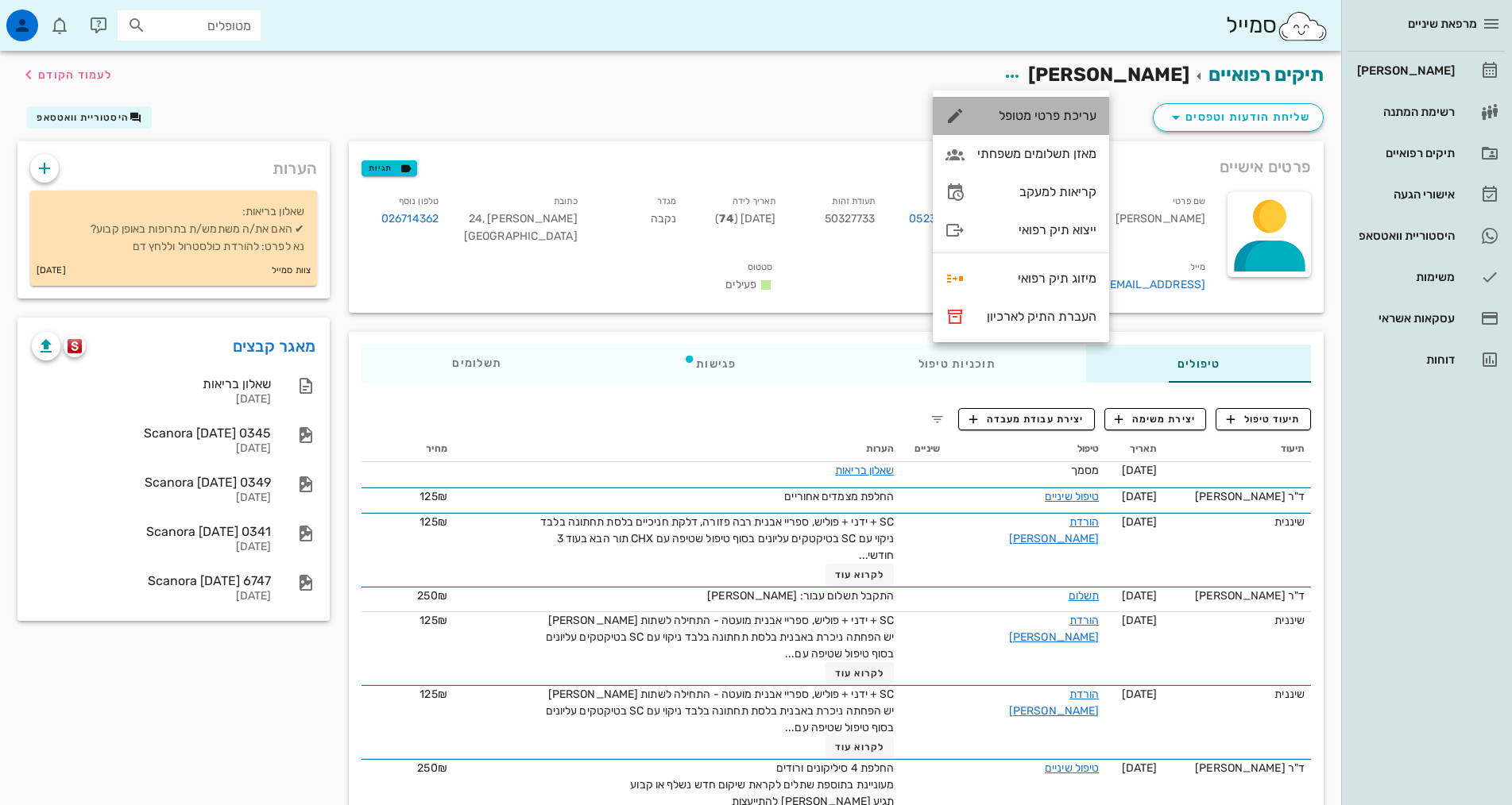
click at [1062, 120] on div "עריכת פרטי מטופל" at bounding box center [1037, 115] width 119 height 15
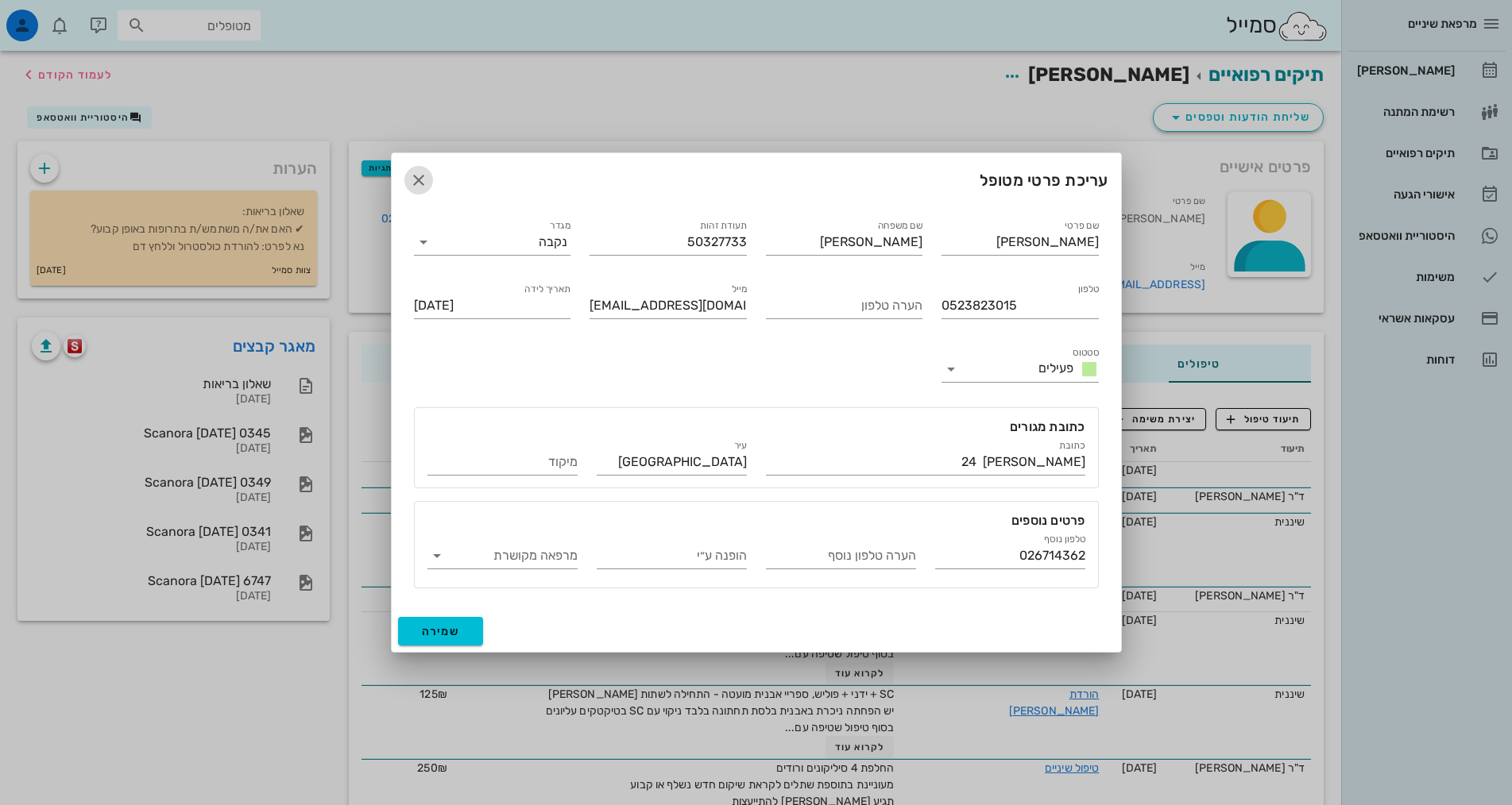
click at [422, 179] on icon "button" at bounding box center [418, 180] width 19 height 19
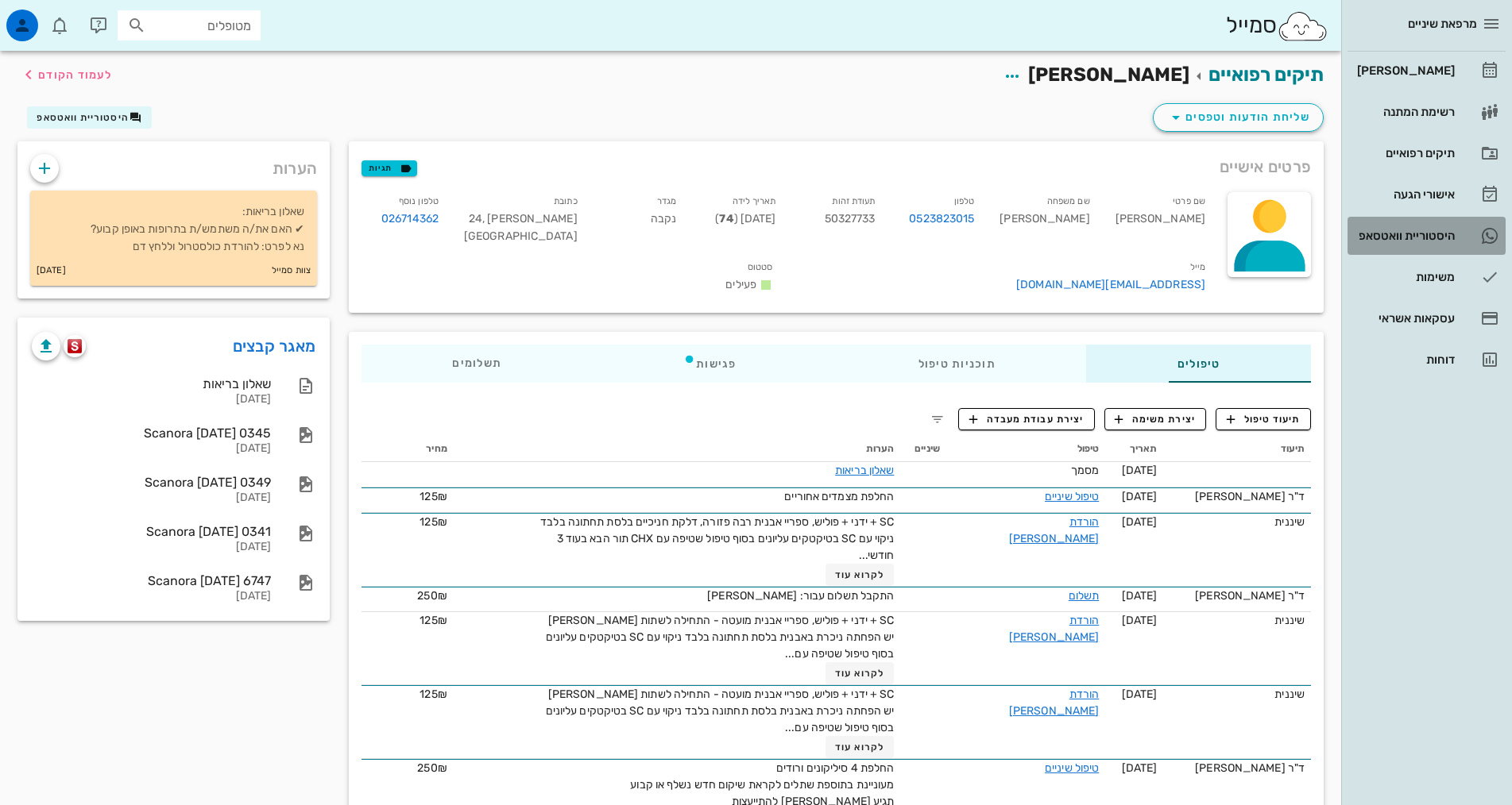
click at [1426, 240] on div "היסטוריית וואטסאפ" at bounding box center [1404, 236] width 101 height 13
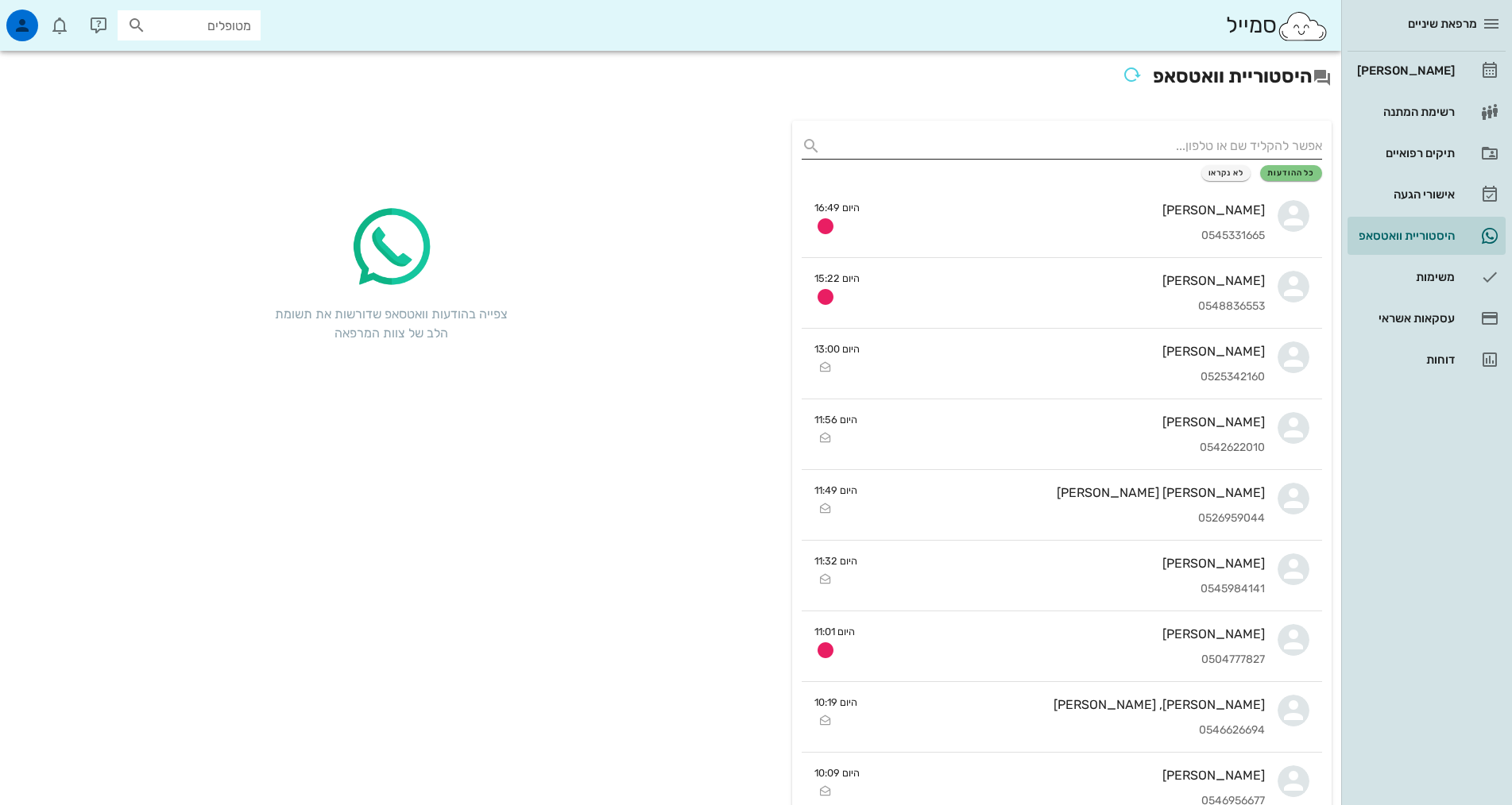
click at [1254, 154] on input "text" at bounding box center [1074, 146] width 495 height 26
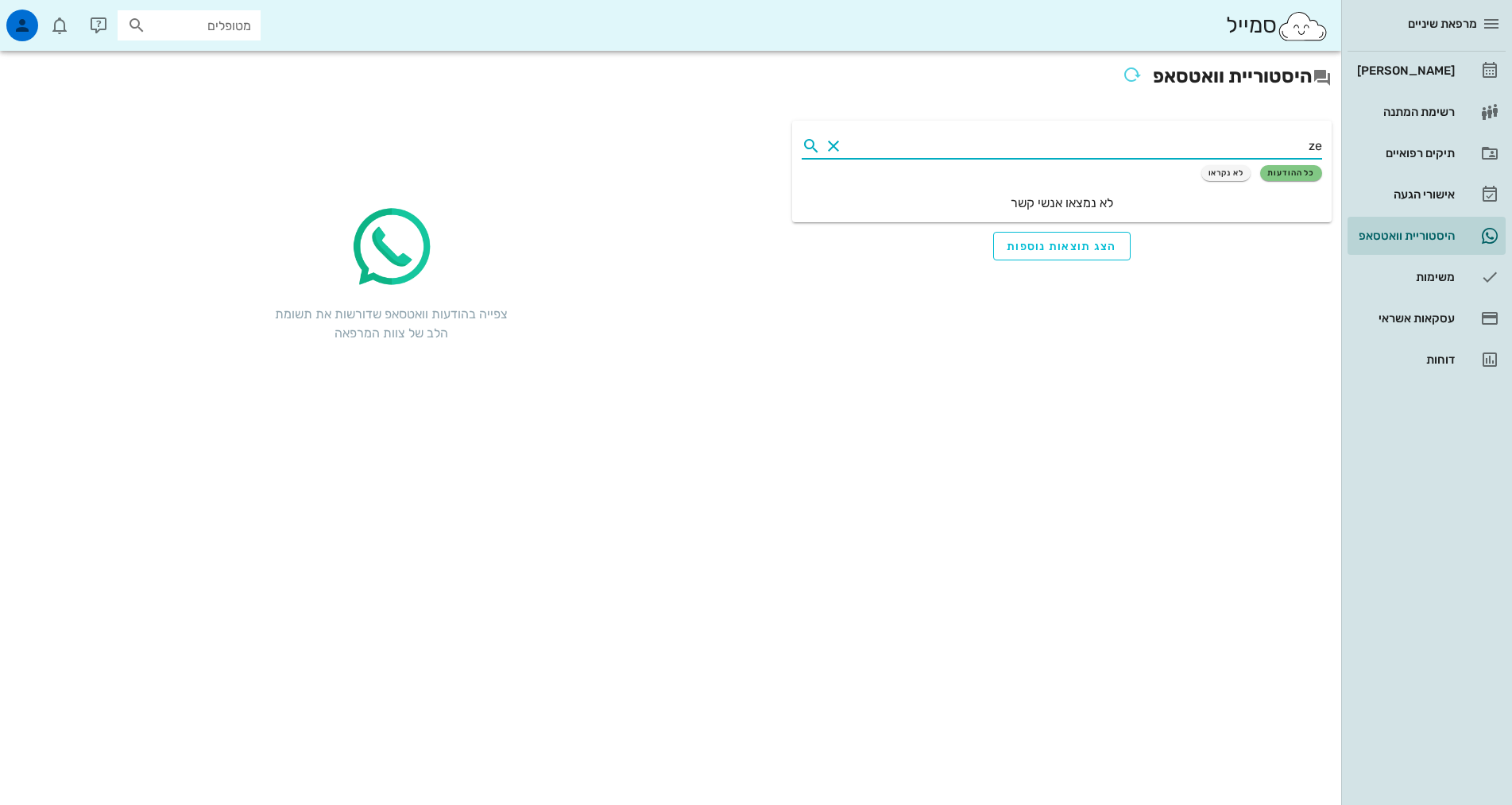
type input "z"
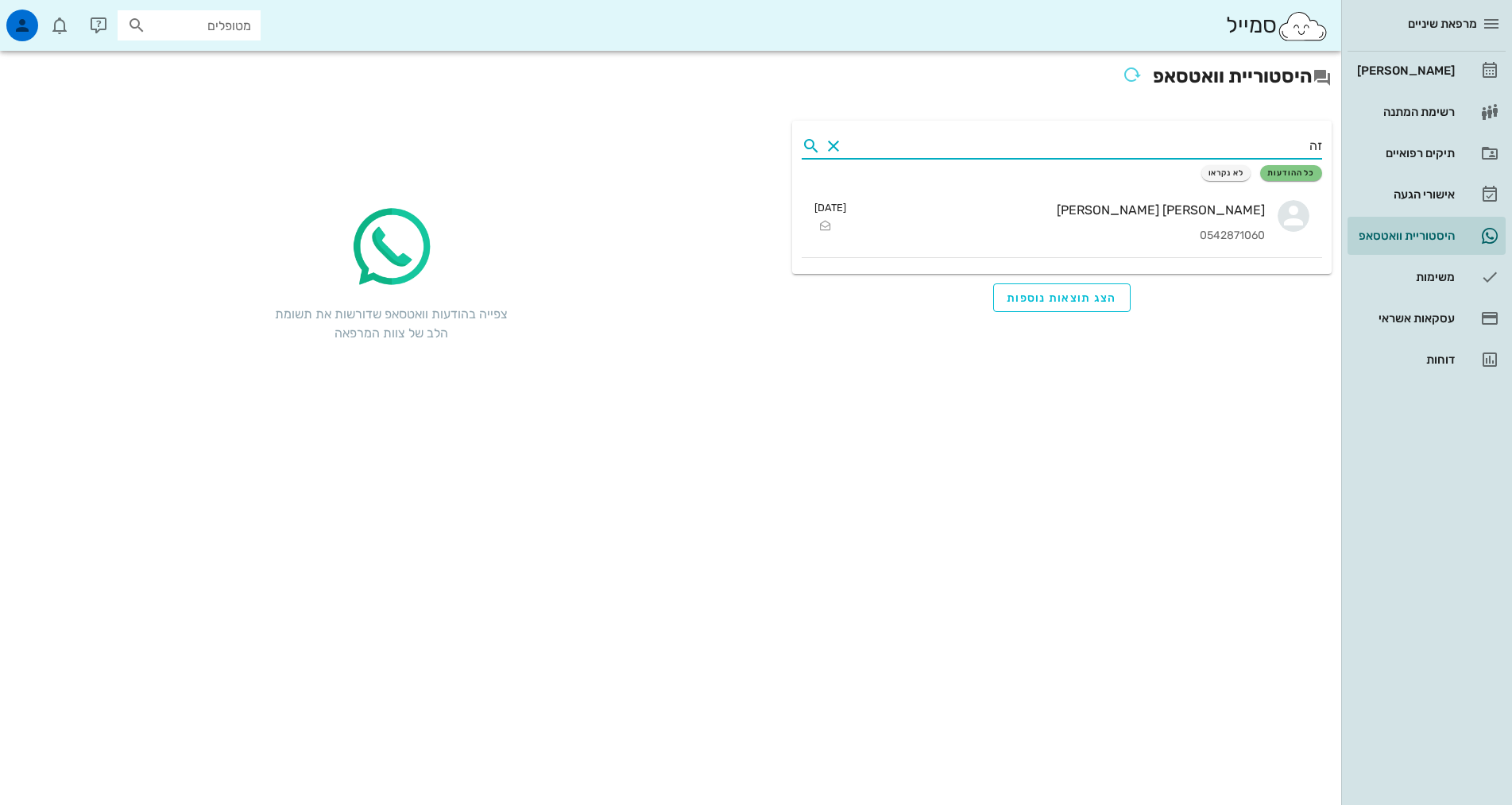
type input "ז"
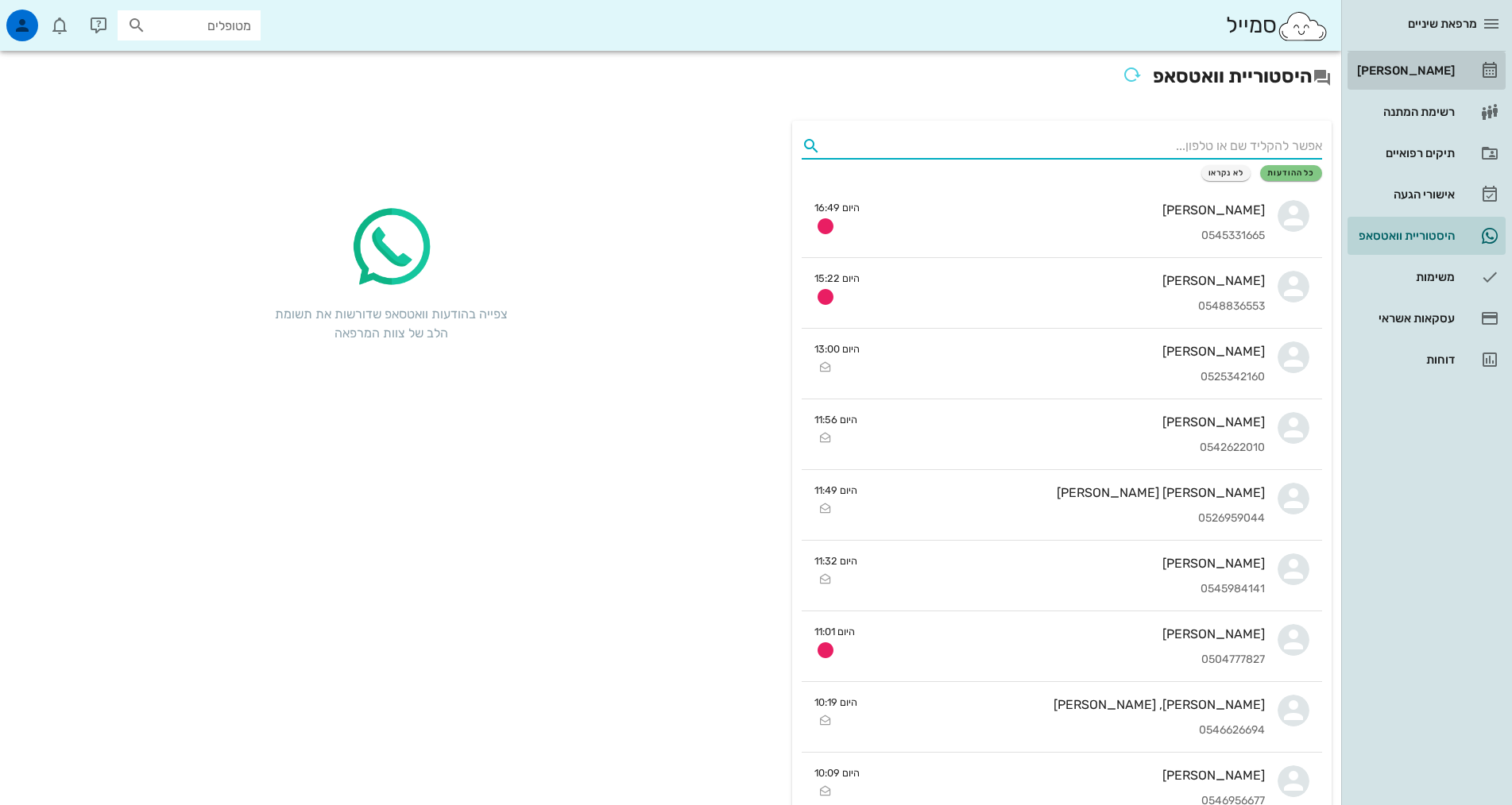
click at [1441, 71] on div "[PERSON_NAME]" at bounding box center [1404, 71] width 101 height 13
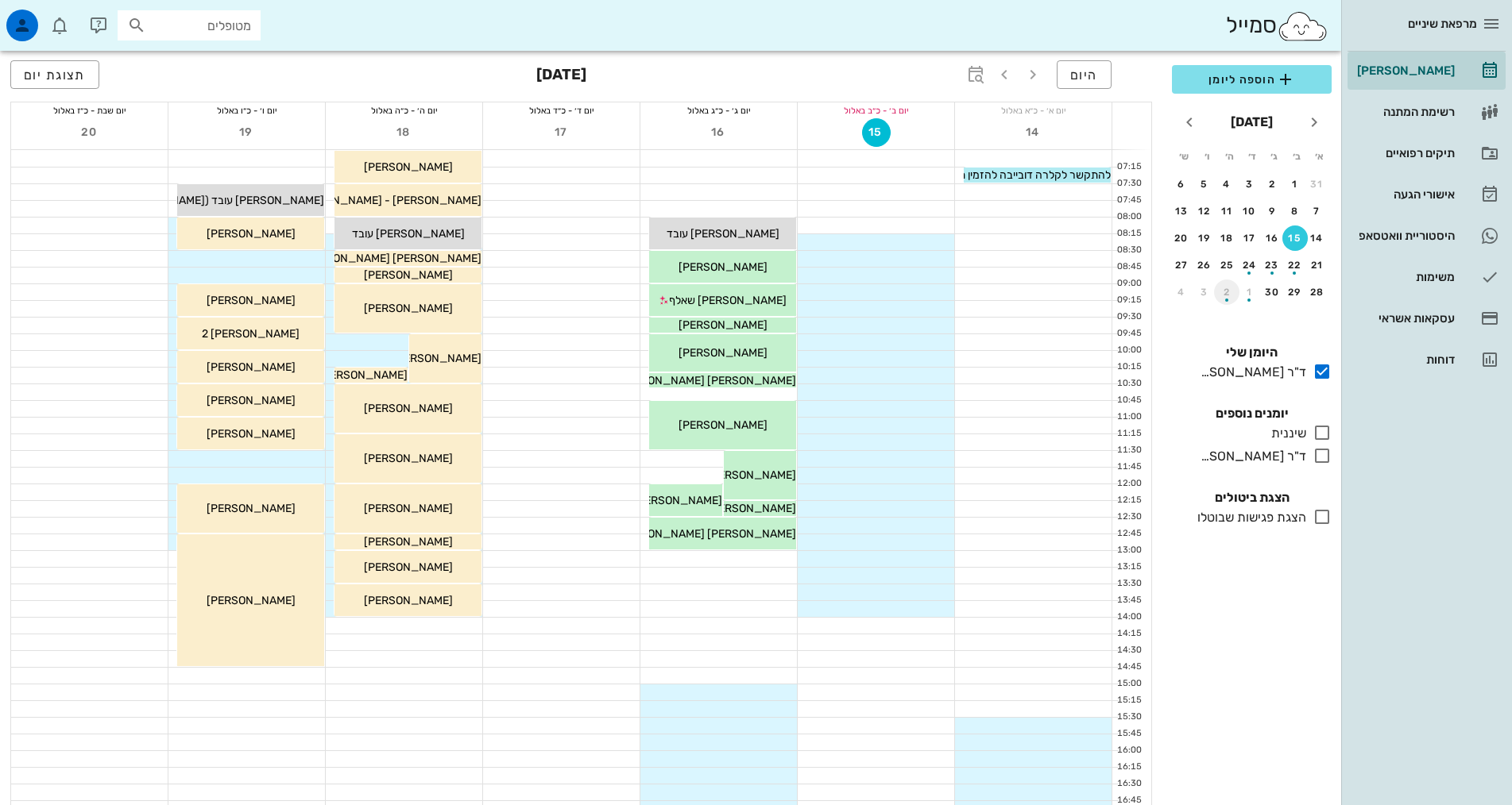
click at [1223, 287] on div "2" at bounding box center [1226, 292] width 26 height 11
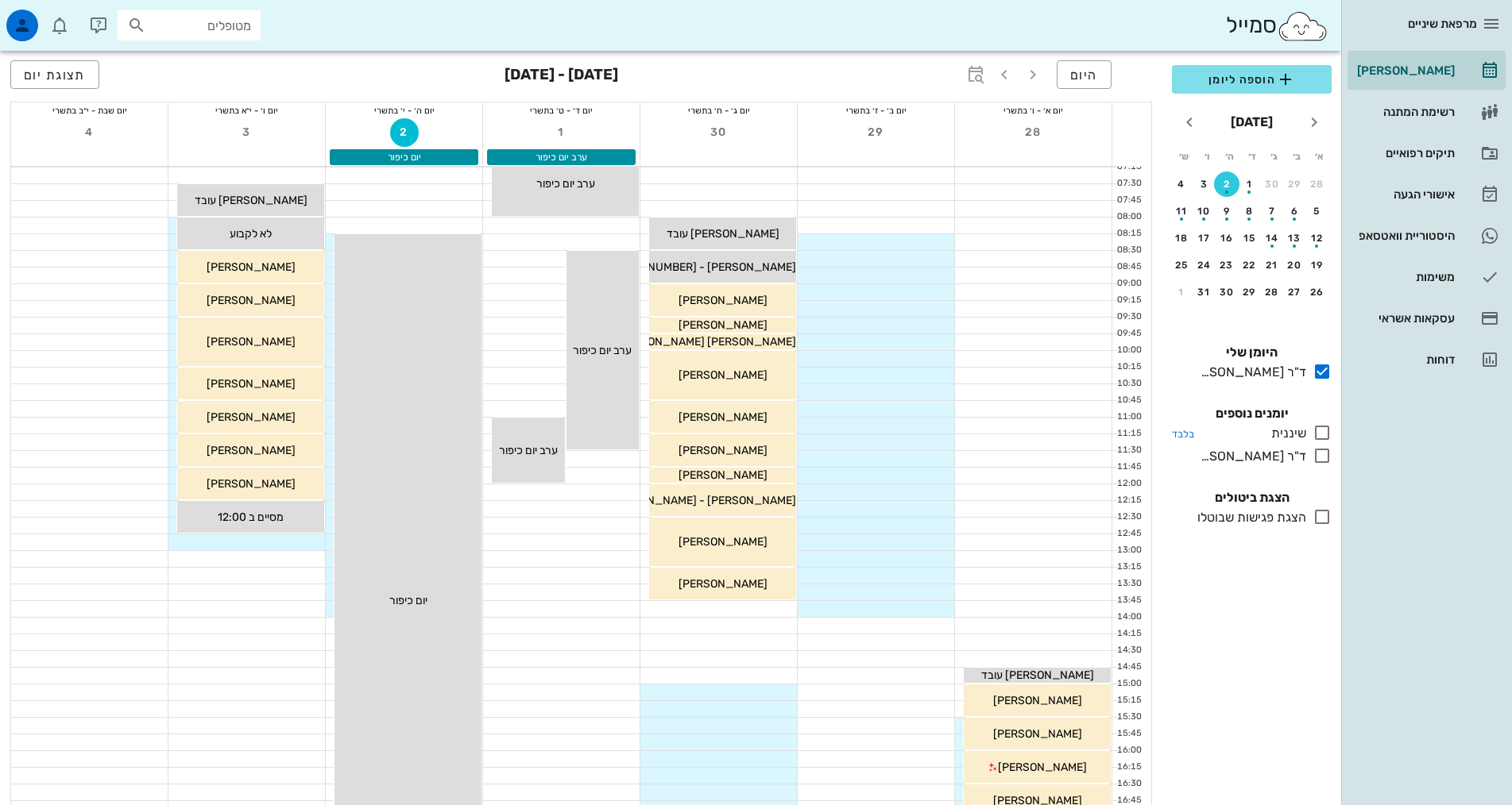
click at [1322, 431] on icon at bounding box center [1321, 432] width 19 height 19
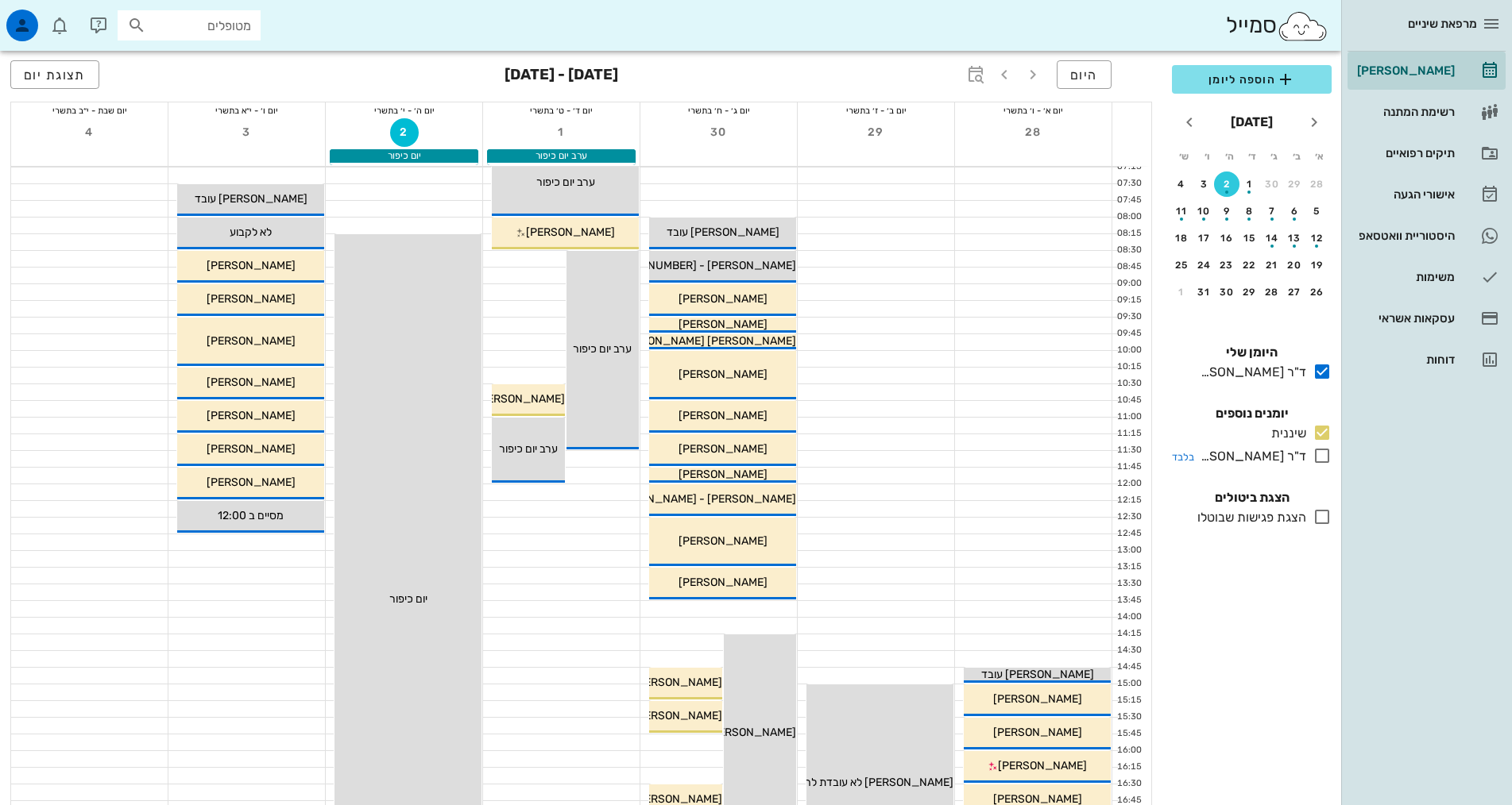
click at [1325, 458] on icon at bounding box center [1321, 456] width 19 height 19
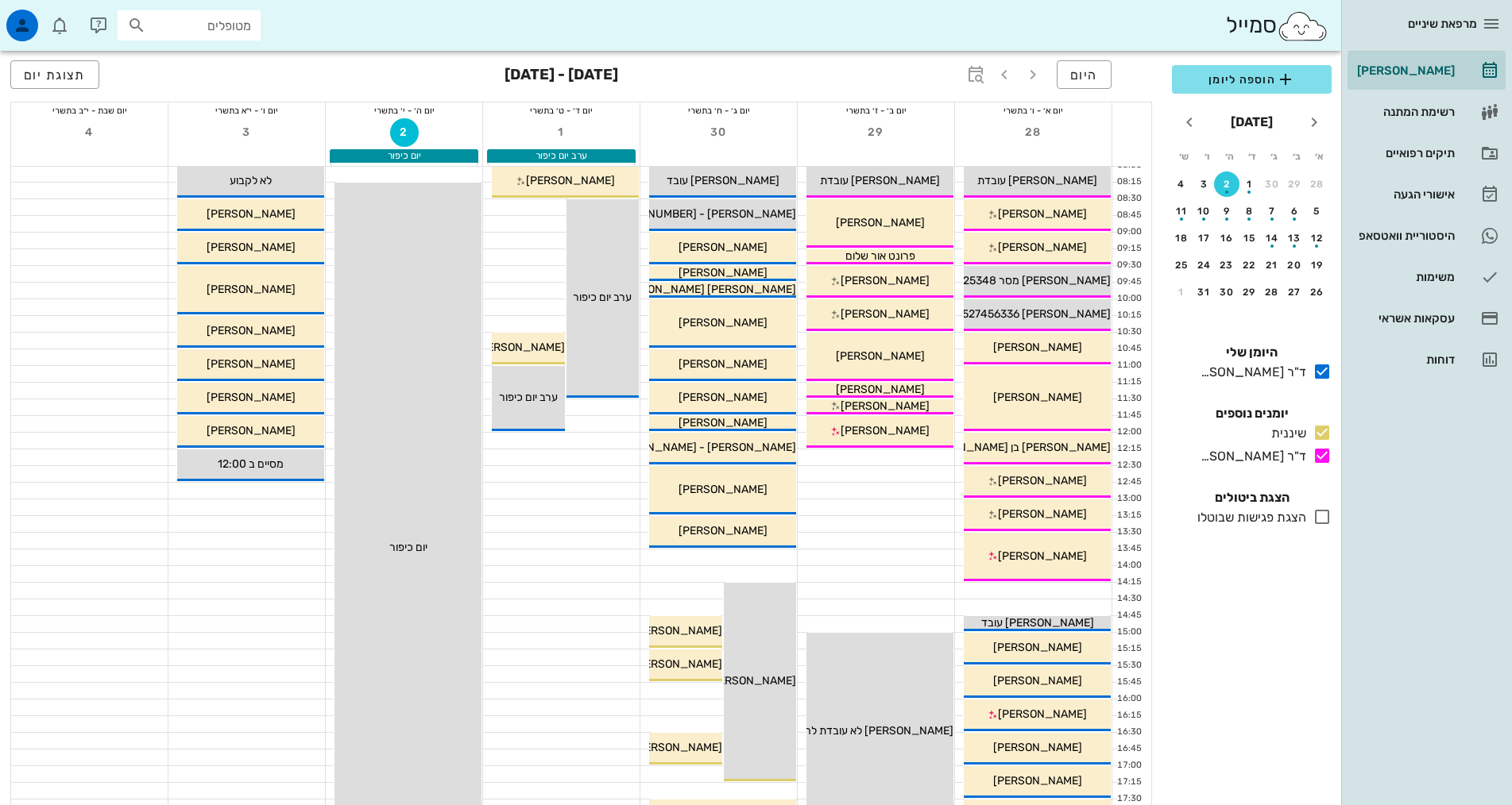
scroll to position [80, 0]
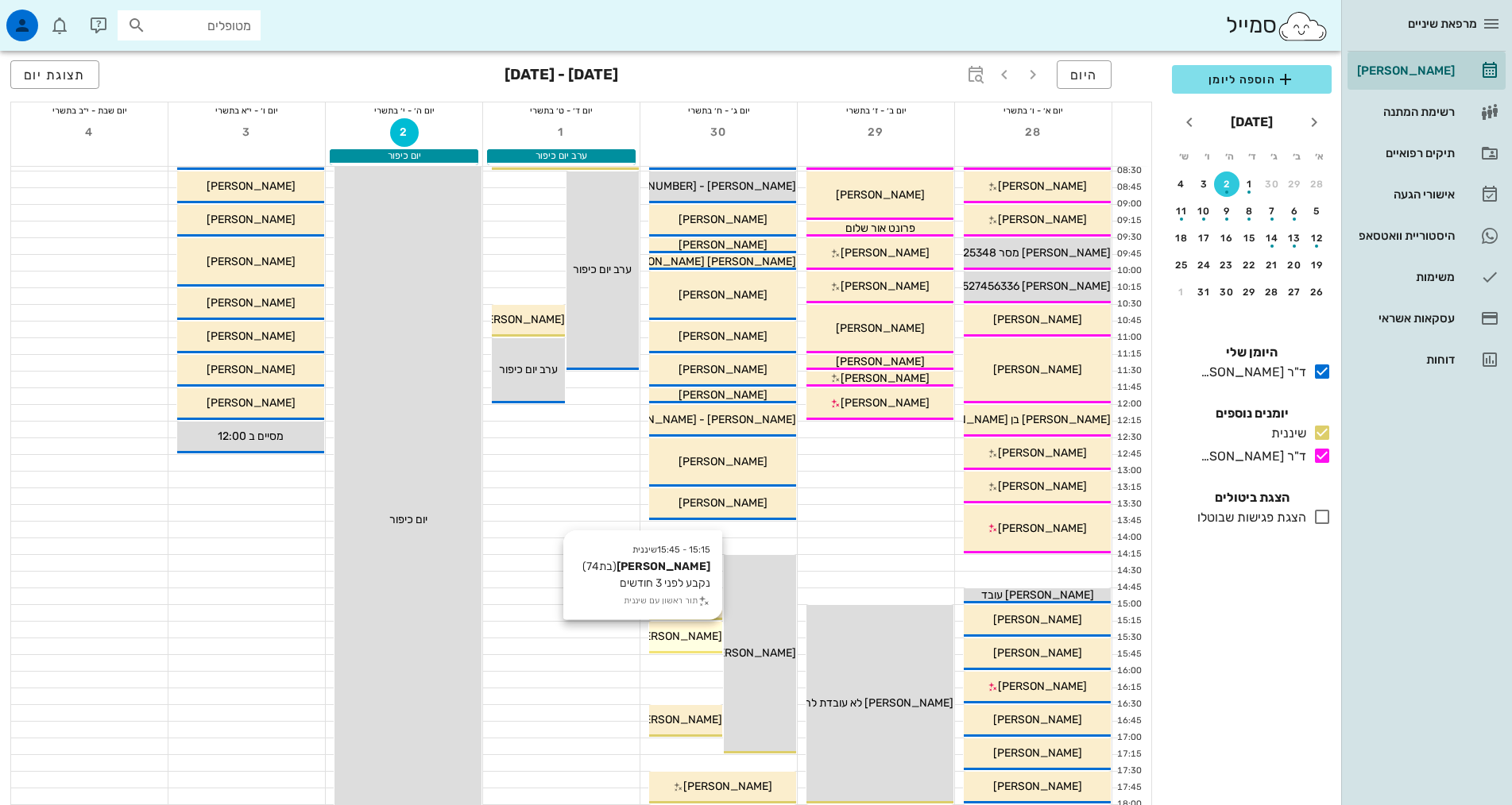
click at [706, 642] on span "[PERSON_NAME]" at bounding box center [677, 637] width 89 height 14
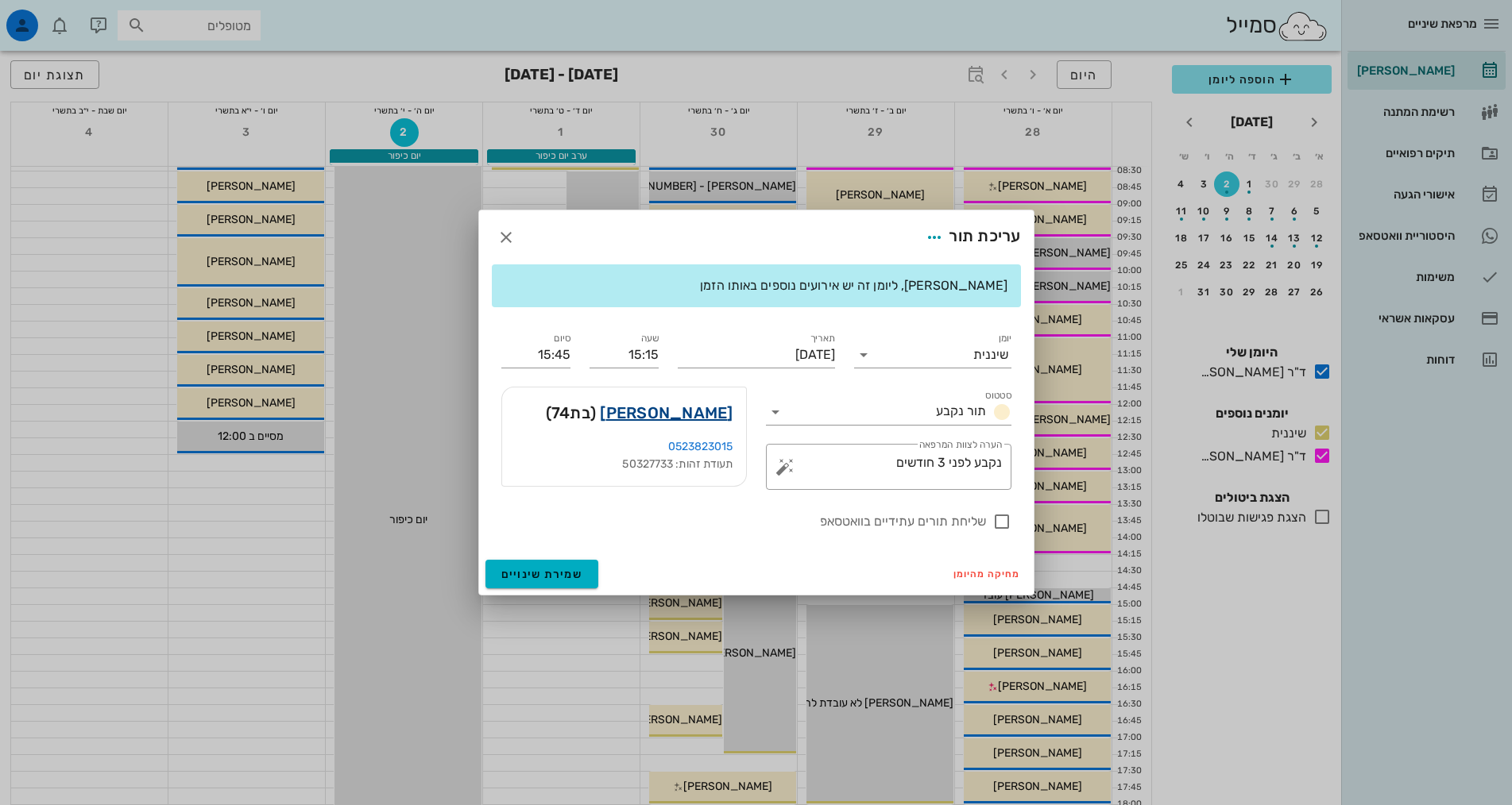
click at [701, 415] on link "זהבה כהן" at bounding box center [666, 413] width 132 height 26
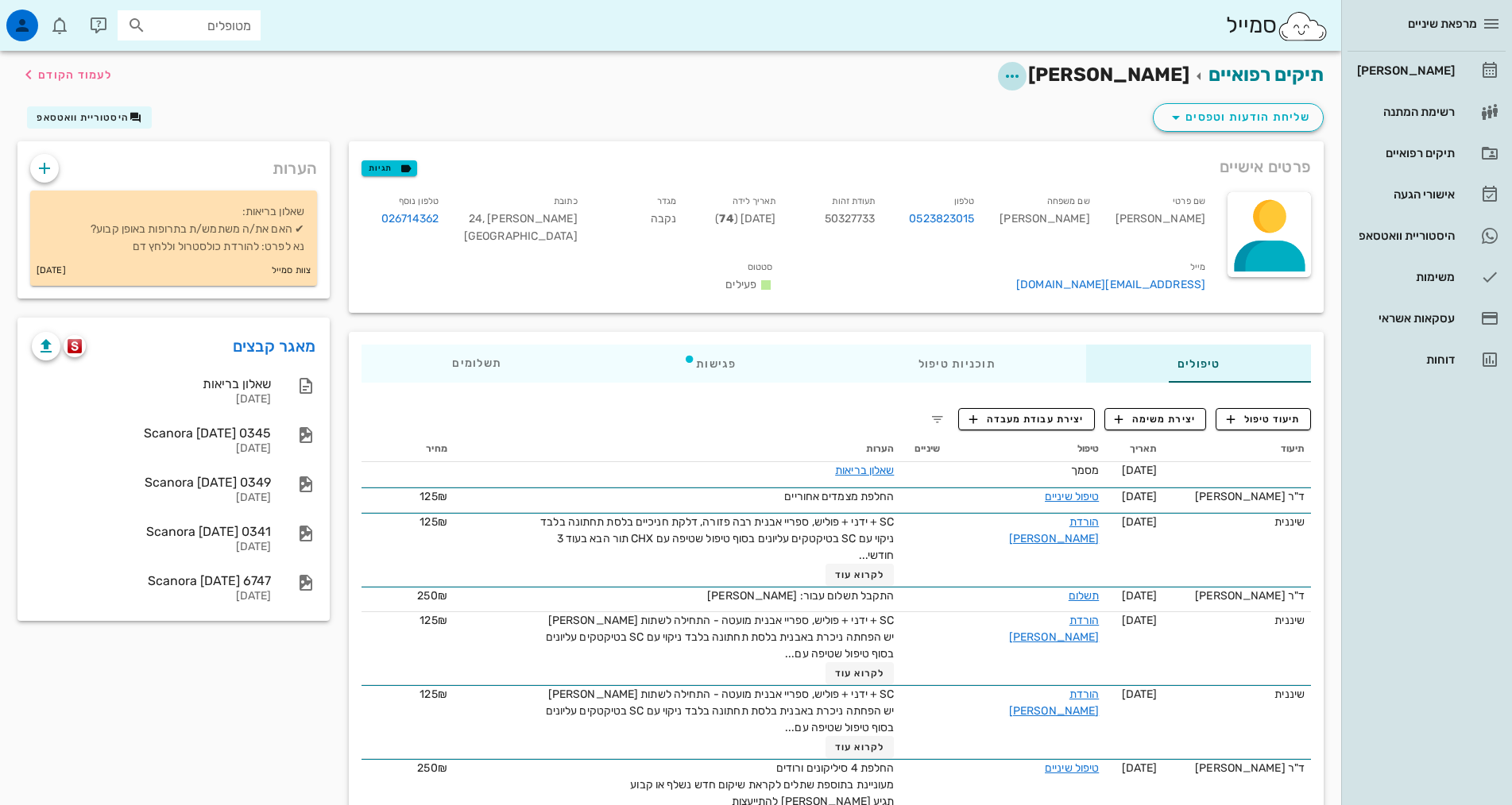
click at [1021, 75] on icon "button" at bounding box center [1011, 76] width 19 height 19
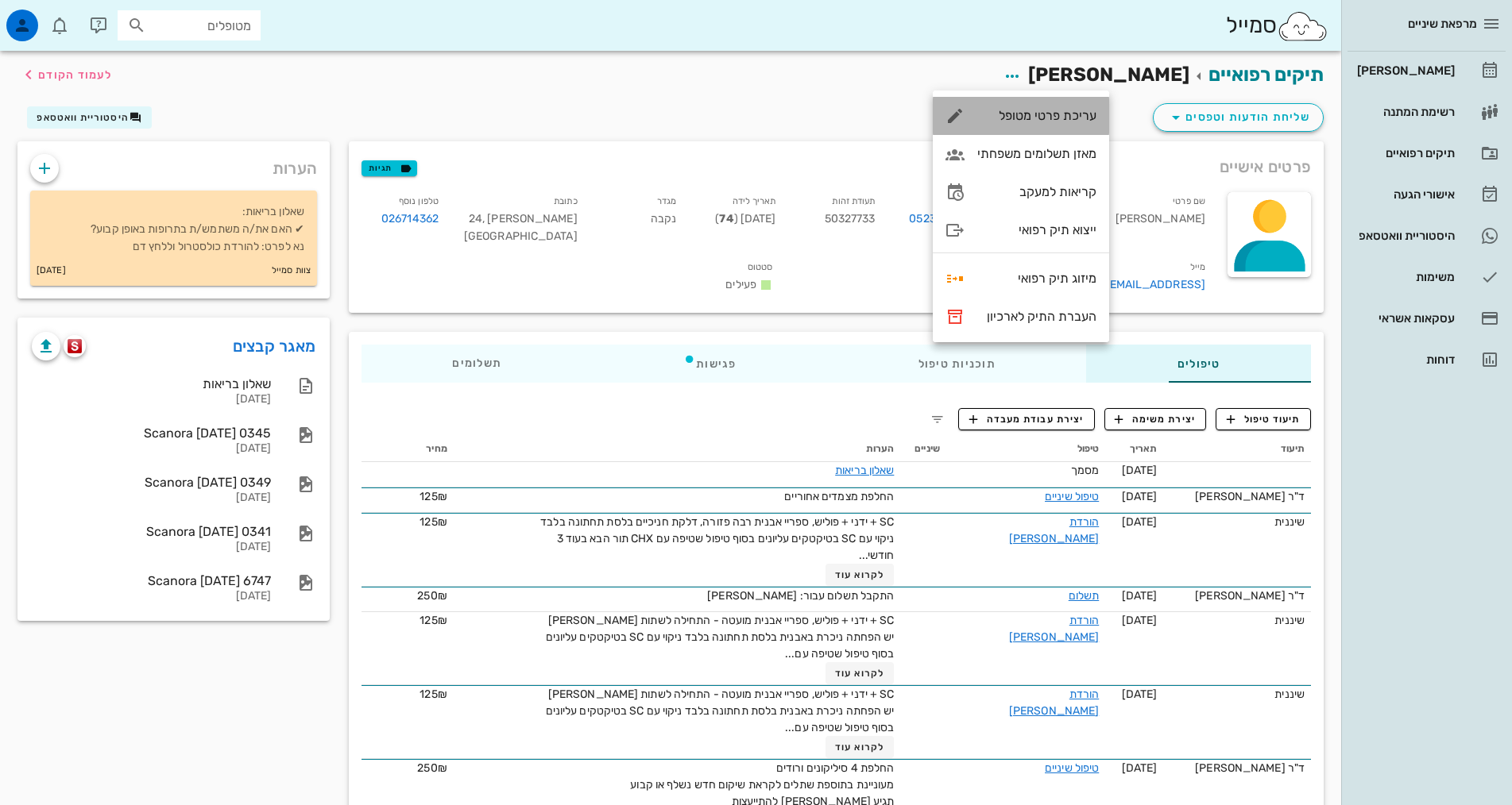
click at [1032, 117] on div "עריכת פרטי מטופל" at bounding box center [1037, 115] width 119 height 15
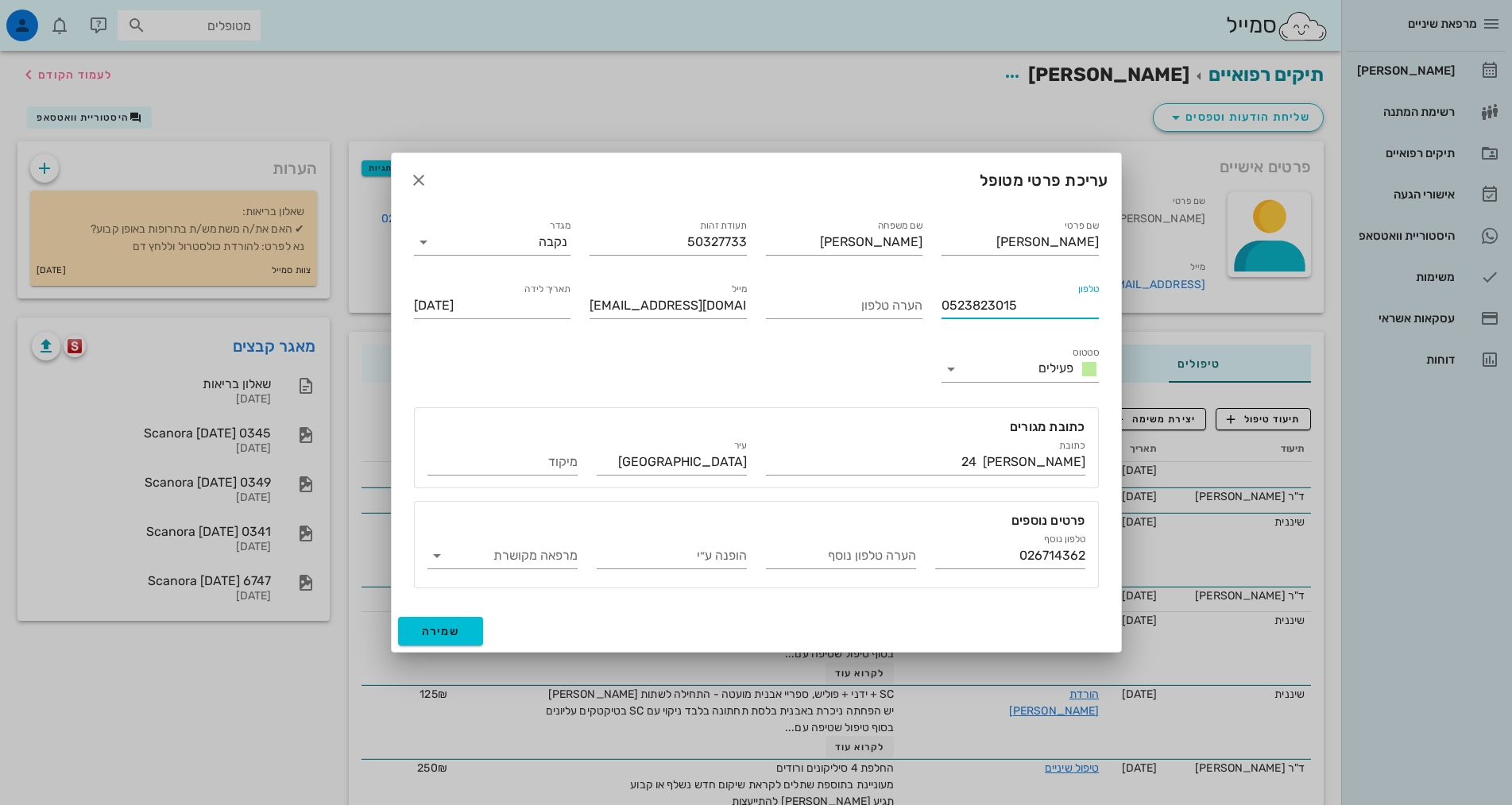
click at [1002, 309] on input "0523823015" at bounding box center [1020, 305] width 157 height 26
type input "0523823915"
click at [452, 633] on span "שמירה" at bounding box center [441, 632] width 38 height 14
type input "1950-11-20"
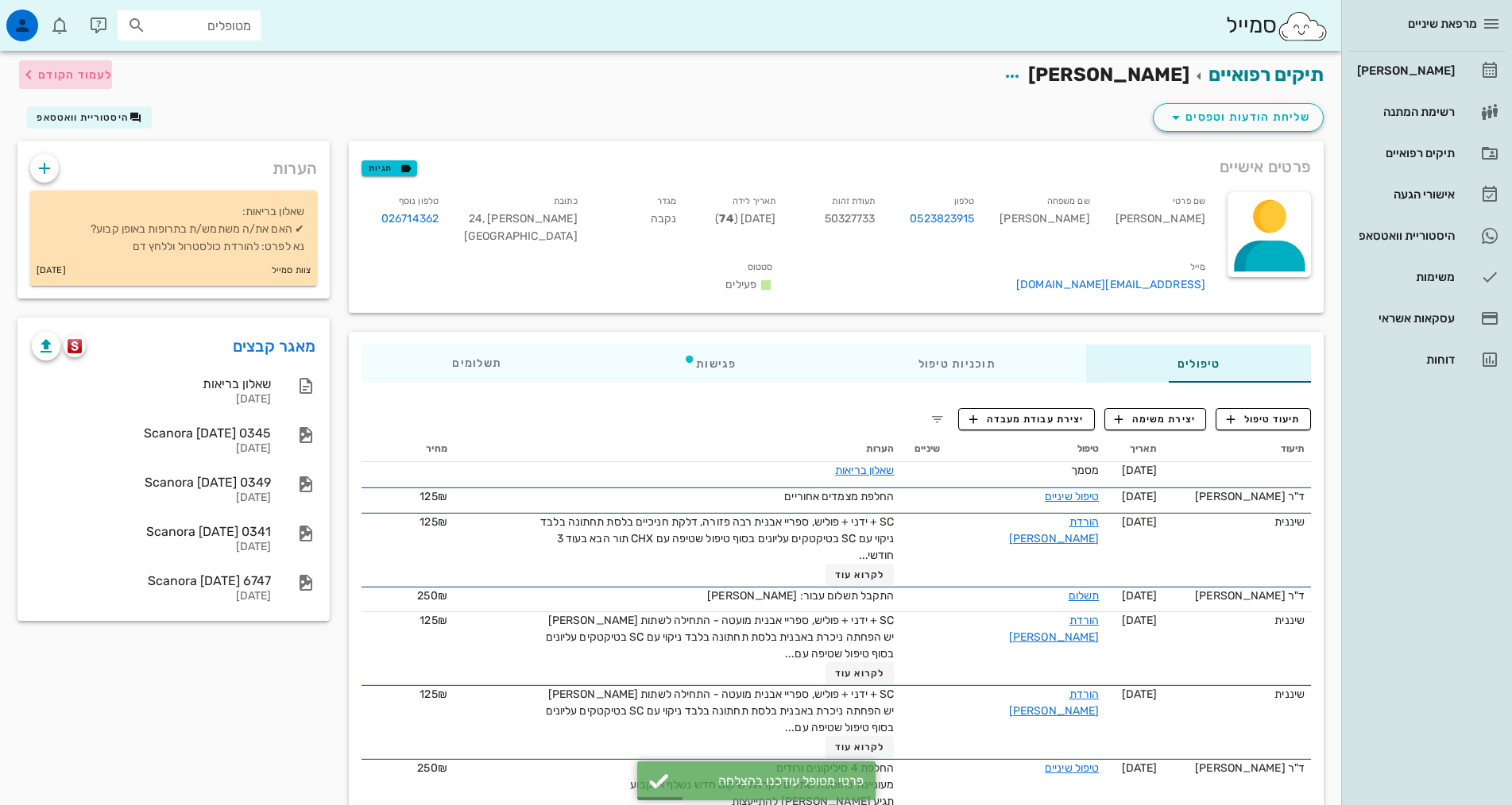
click at [73, 73] on span "לעמוד הקודם" at bounding box center [75, 76] width 74 height 14
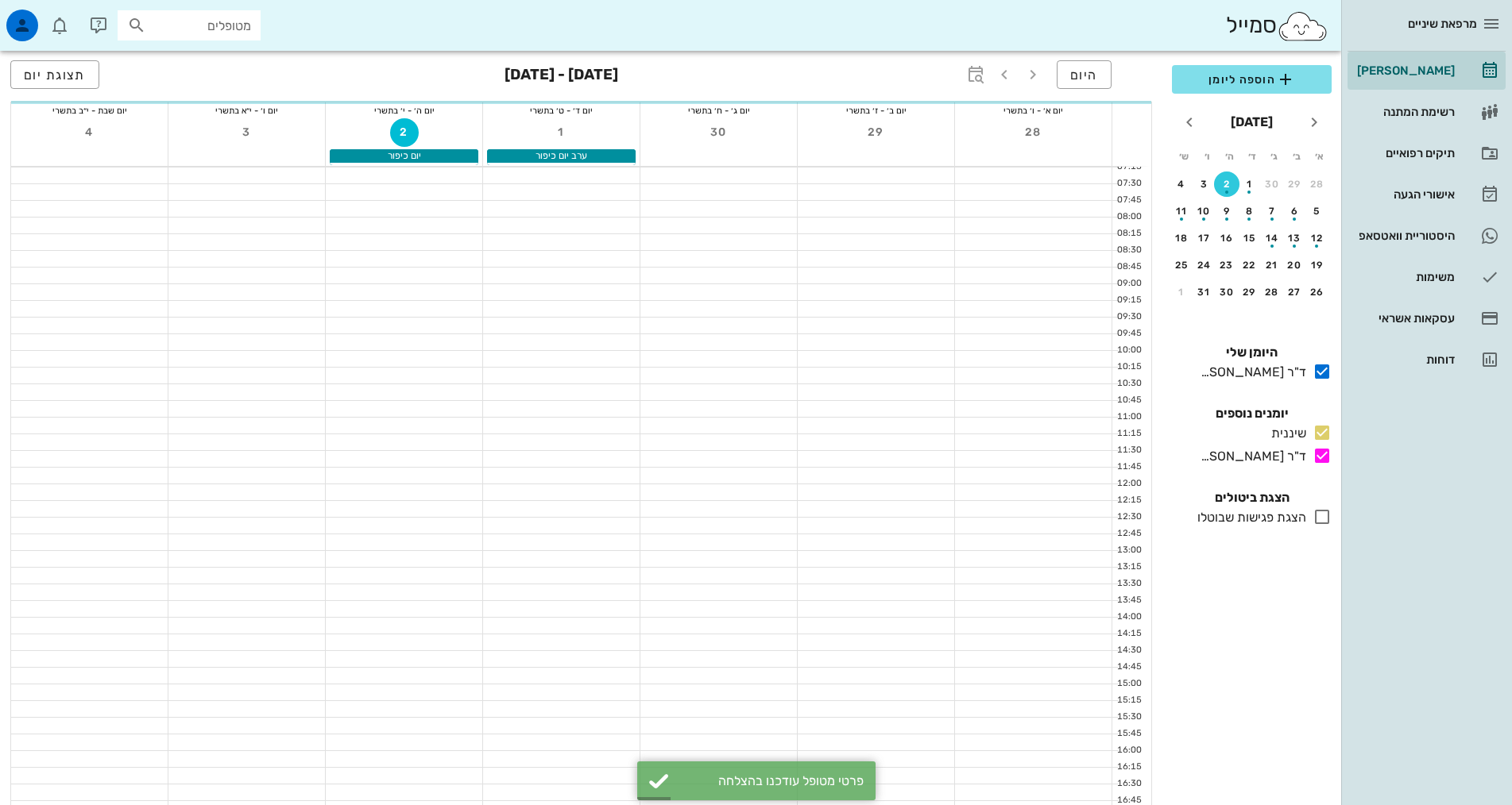
scroll to position [80, 0]
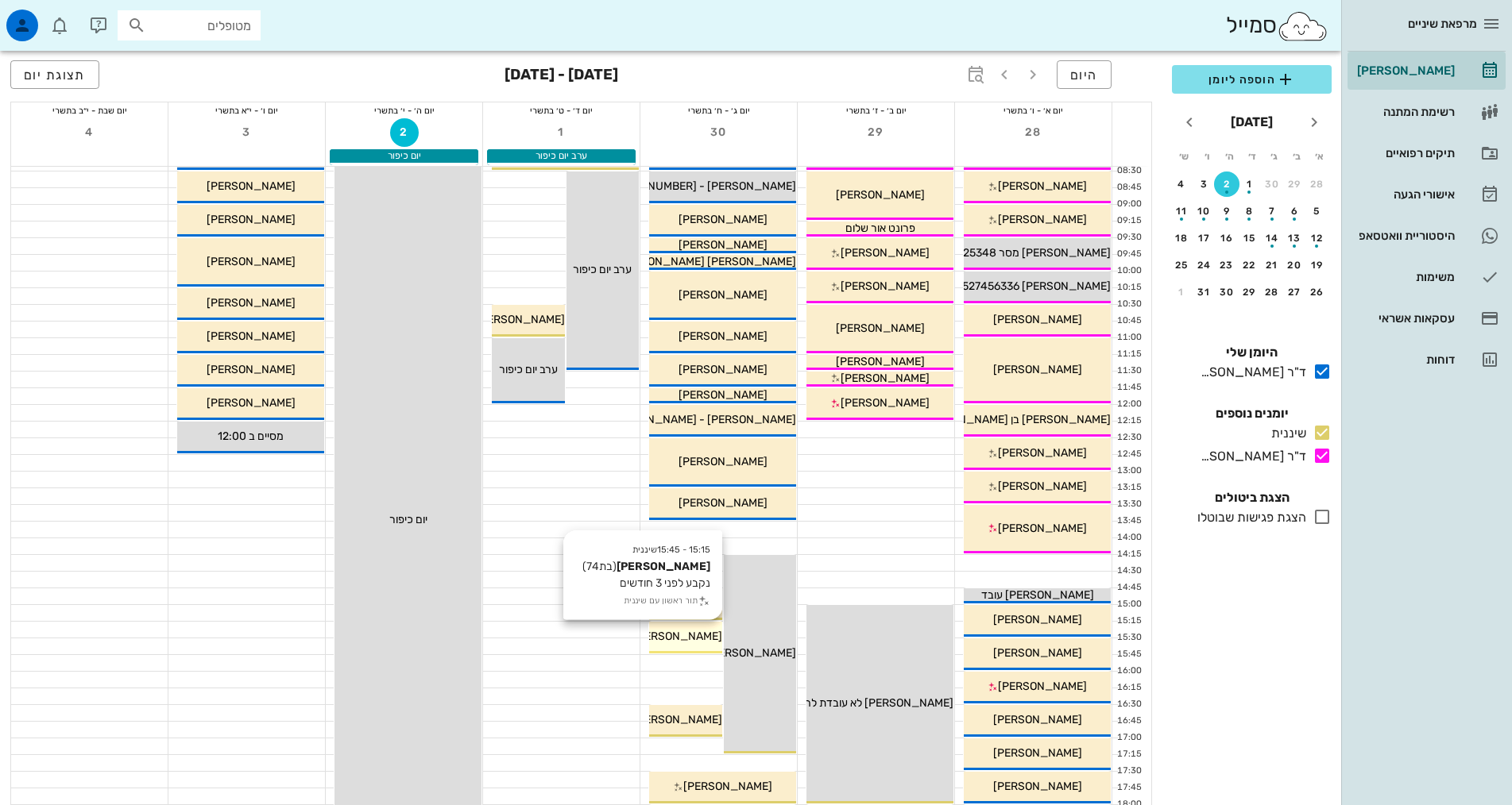
click at [708, 643] on span "[PERSON_NAME]" at bounding box center [677, 637] width 89 height 14
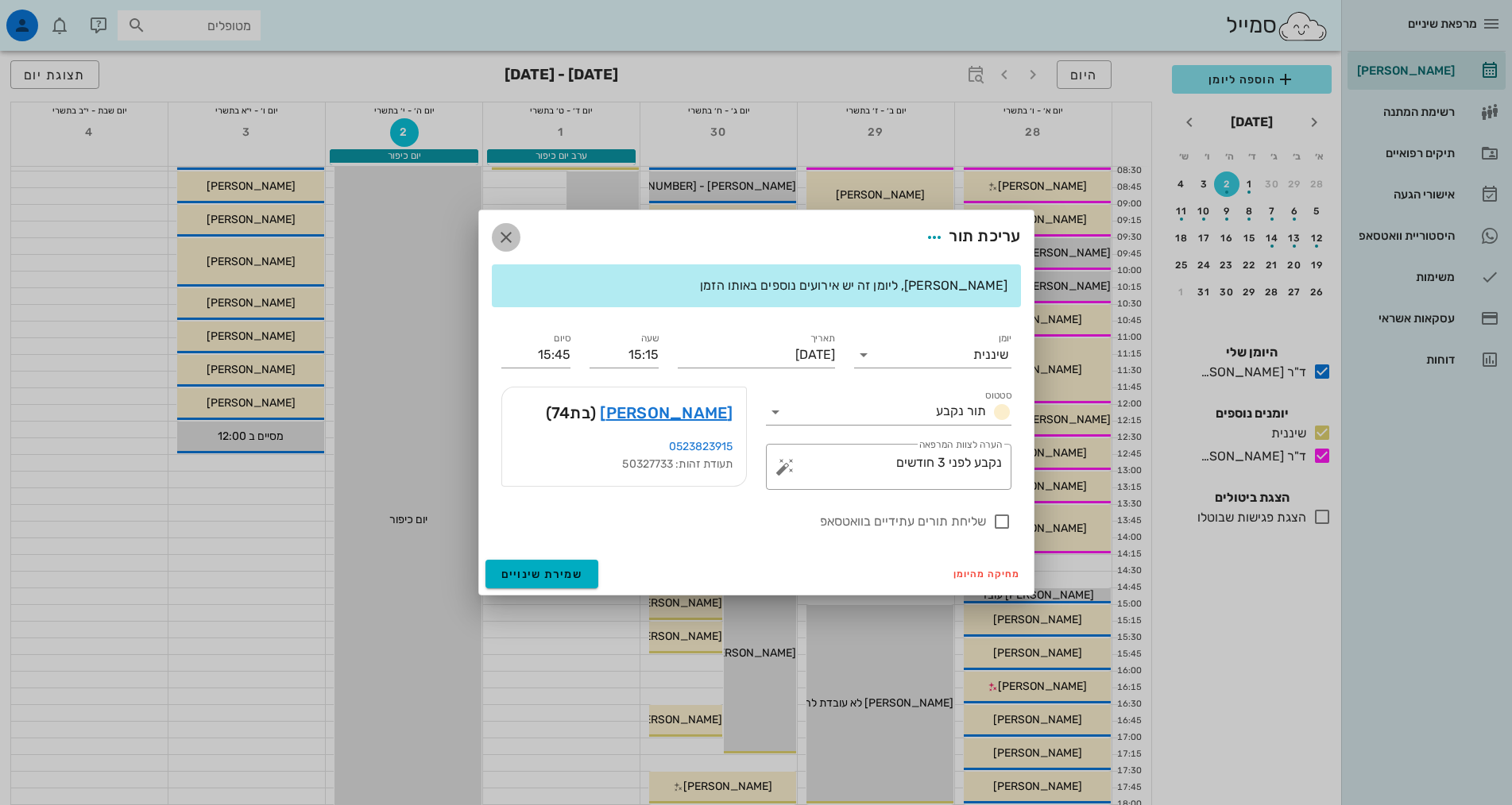
click at [494, 234] on span "button" at bounding box center [506, 237] width 29 height 19
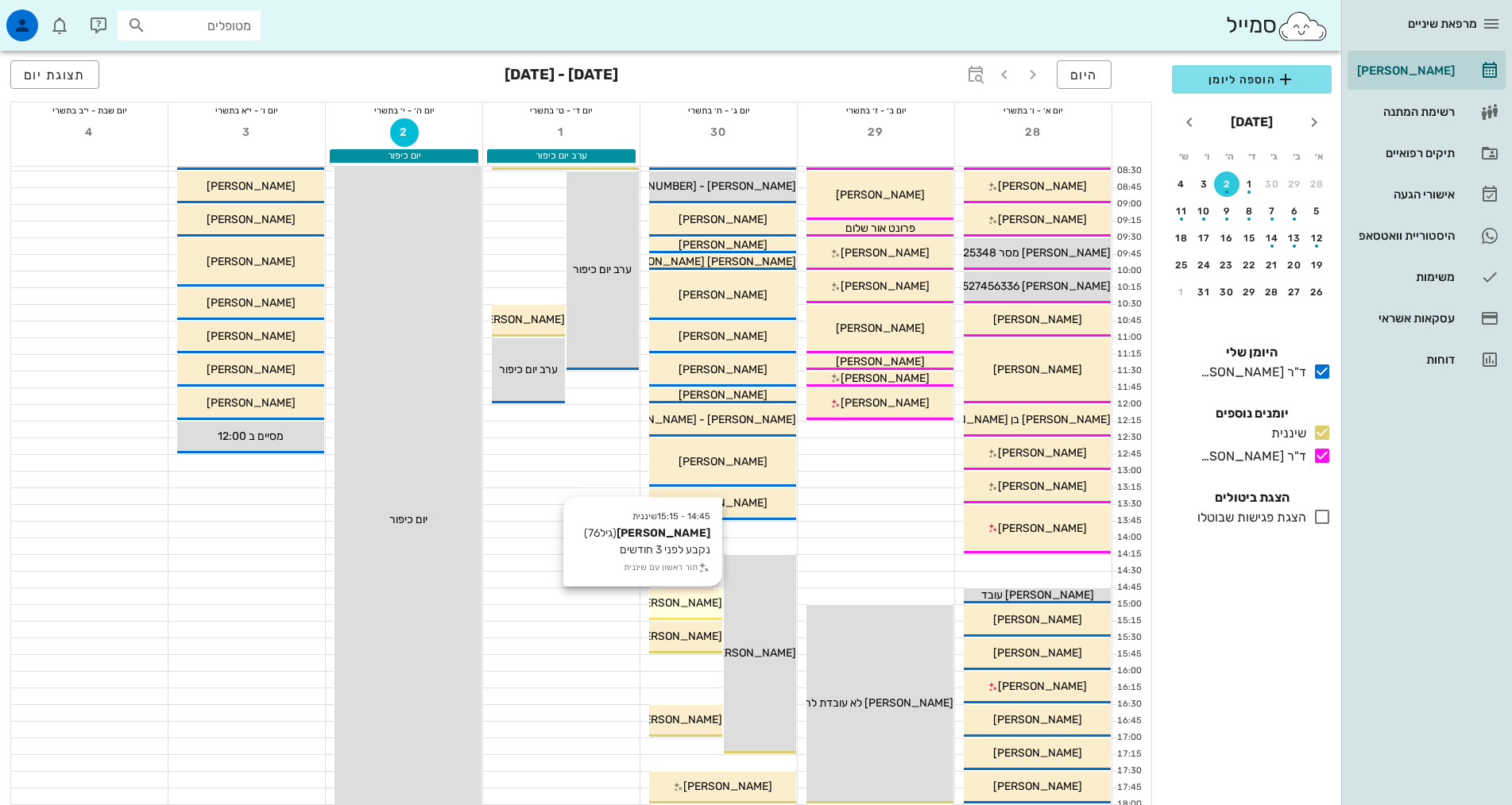
click at [711, 611] on div "[PERSON_NAME]" at bounding box center [685, 603] width 73 height 17
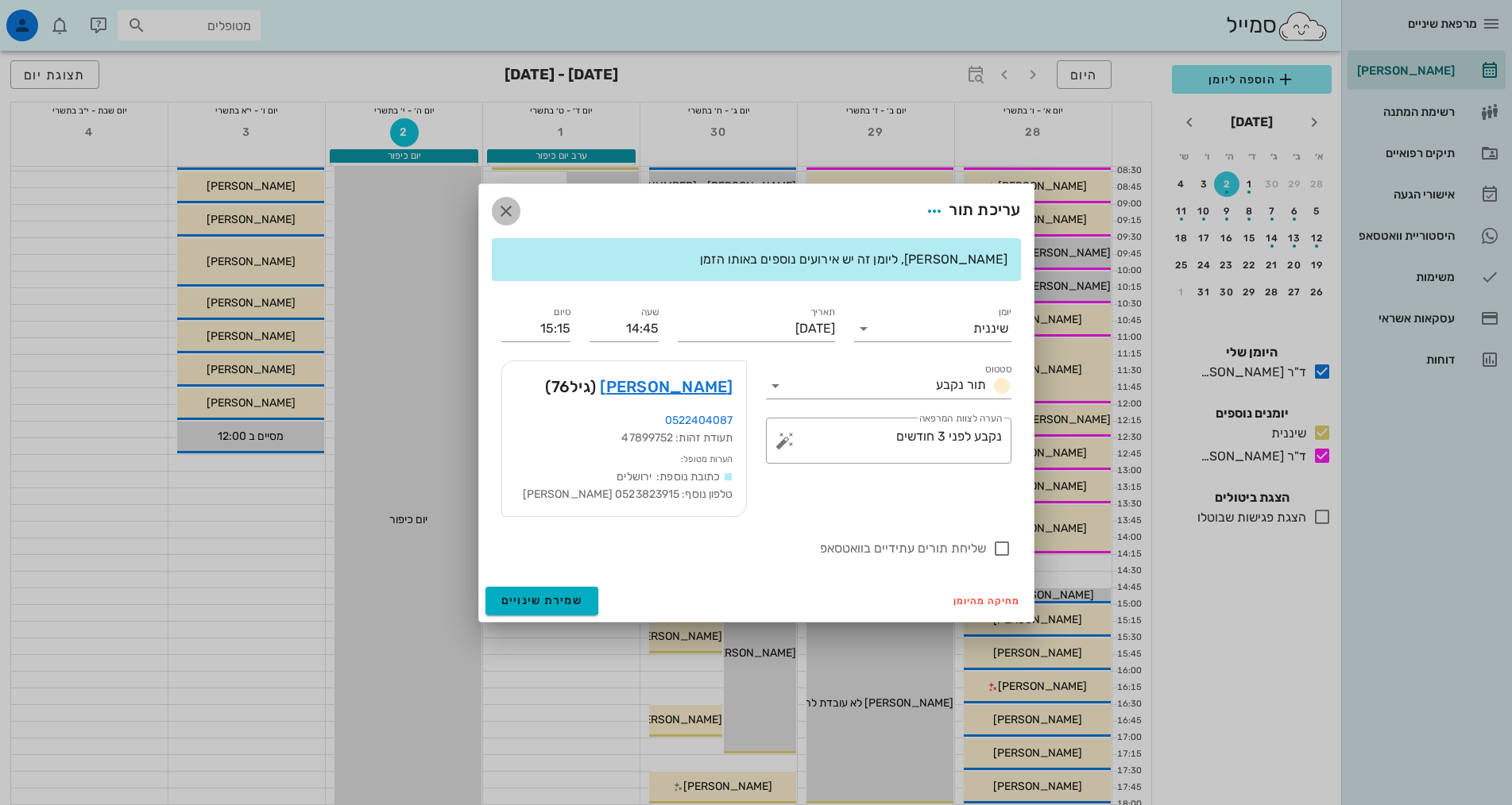
drag, startPoint x: 505, startPoint y: 216, endPoint x: 511, endPoint y: 189, distance: 27.7
click at [505, 214] on icon "button" at bounding box center [506, 211] width 19 height 19
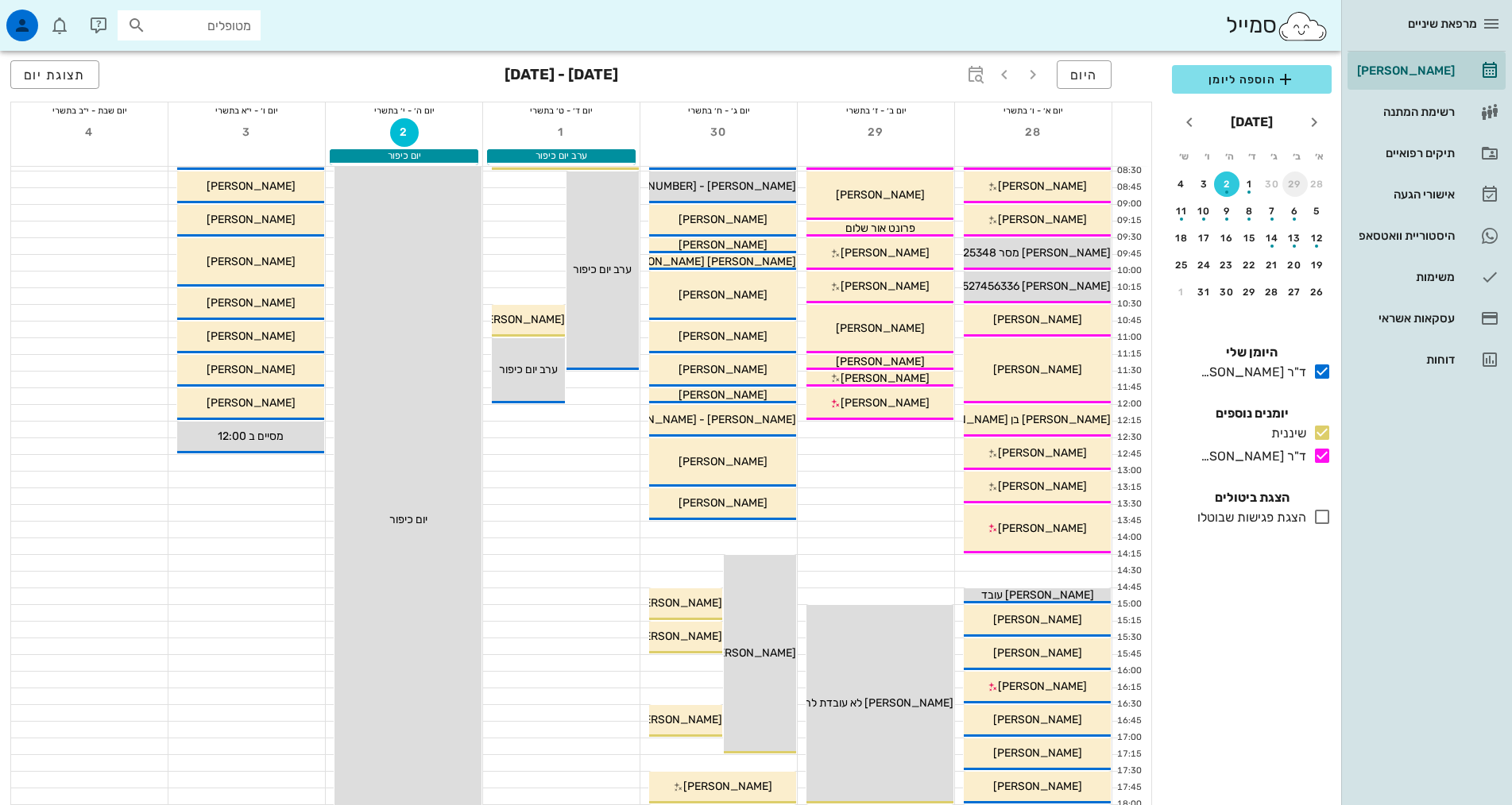
click at [1295, 179] on div "29" at bounding box center [1295, 184] width 26 height 11
click at [1292, 237] on div "15" at bounding box center [1295, 238] width 24 height 11
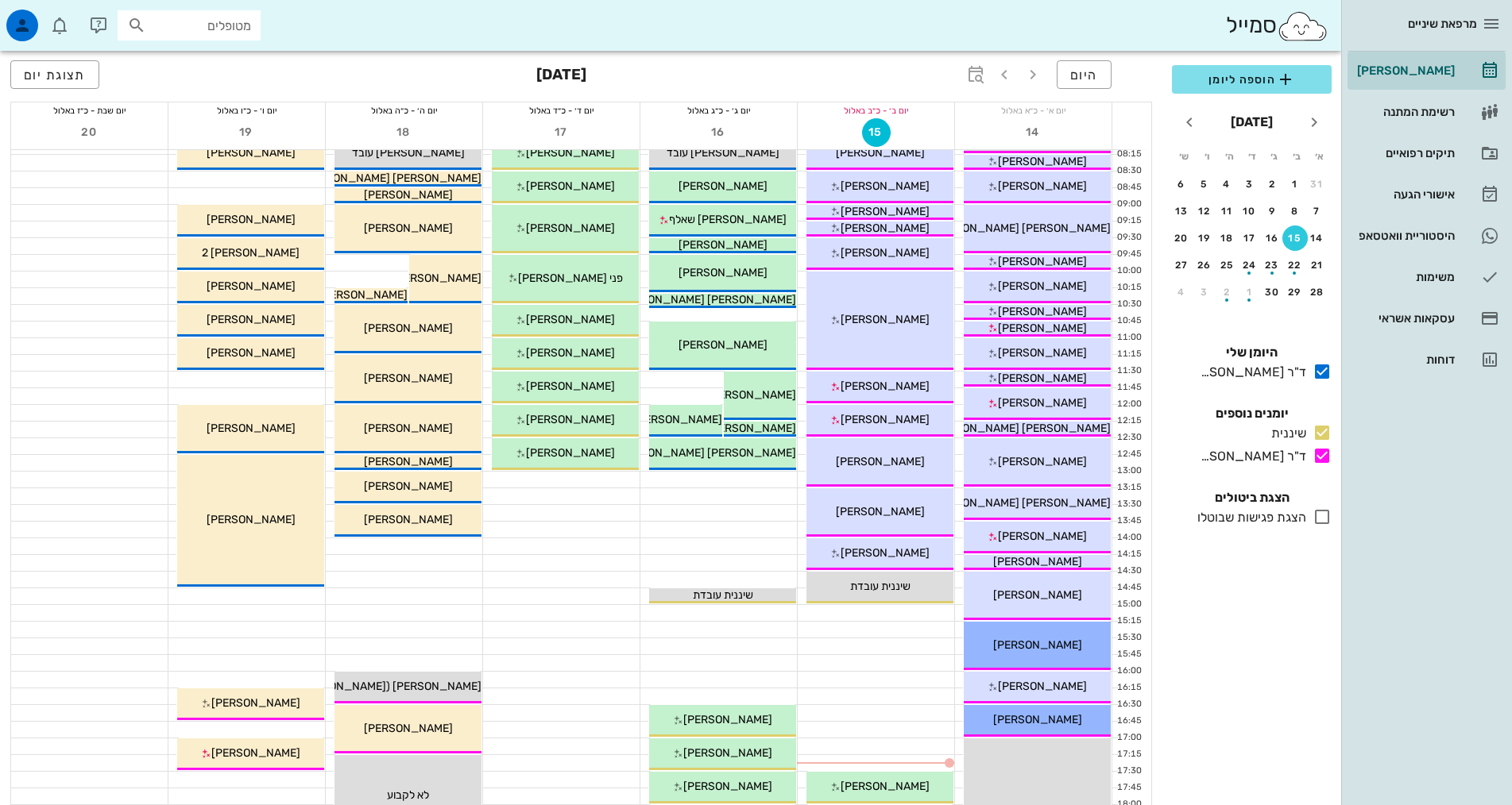
click at [783, 651] on div at bounding box center [718, 647] width 156 height 16
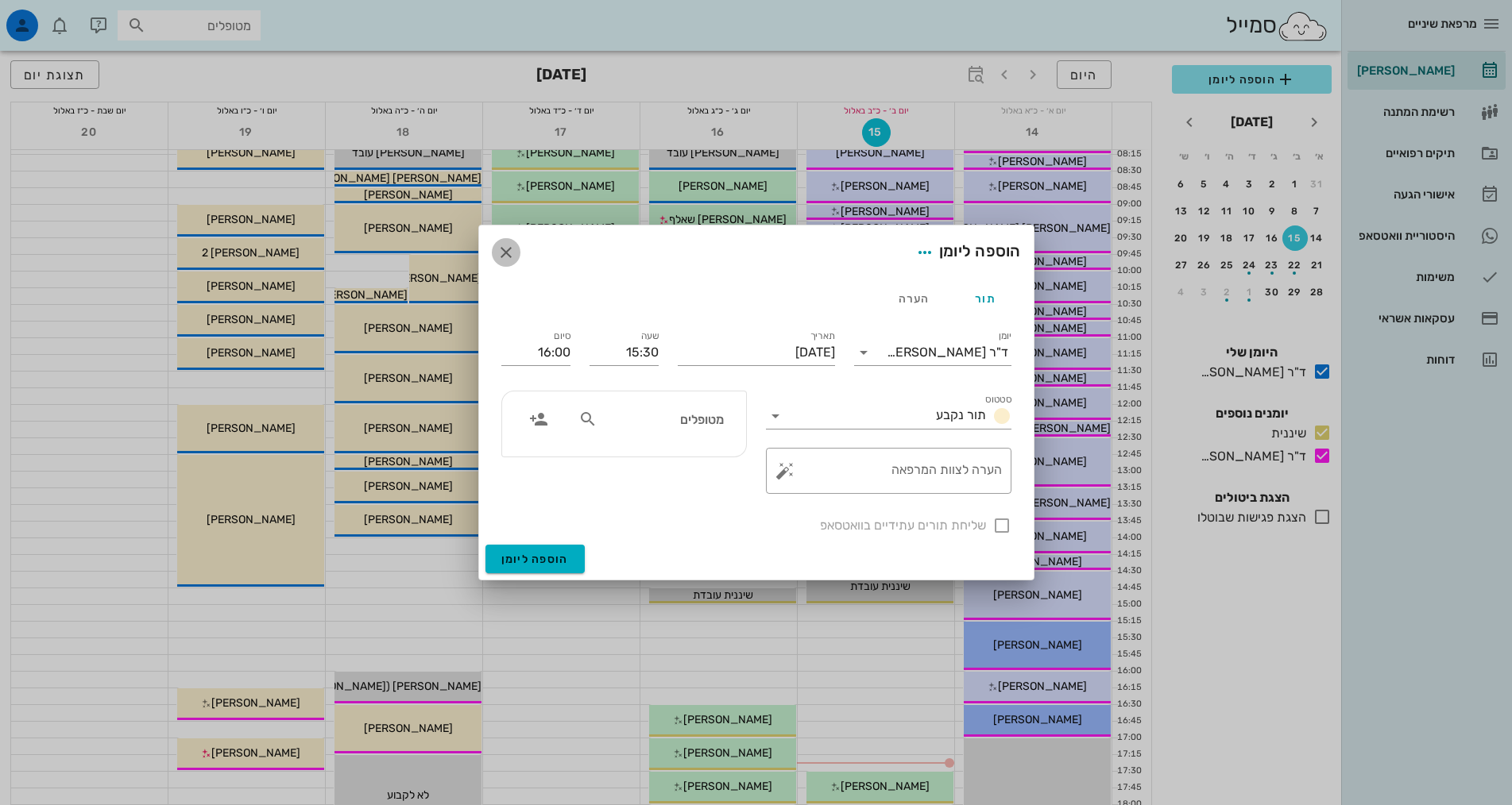
click at [502, 250] on icon "button" at bounding box center [506, 252] width 19 height 19
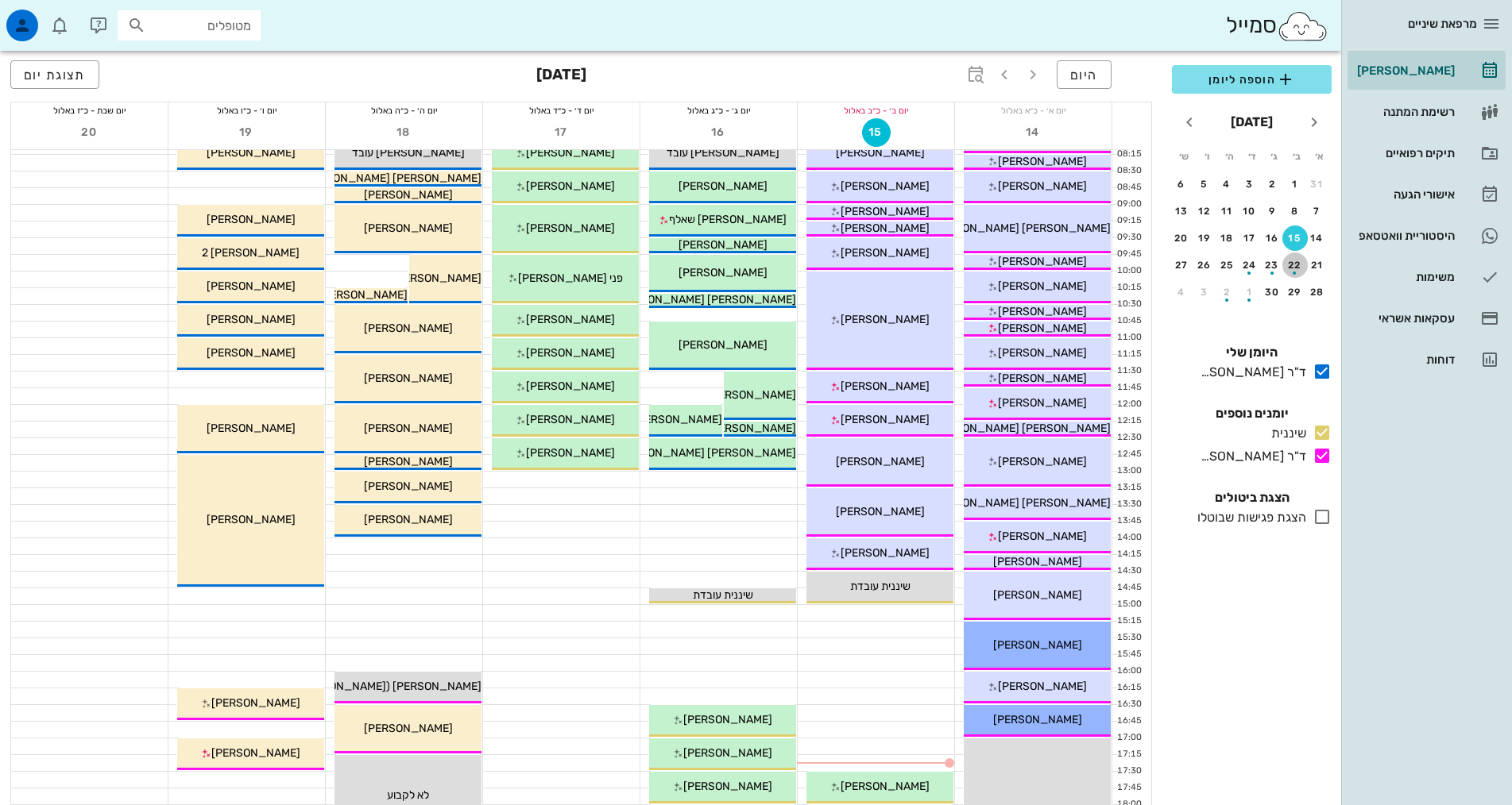
click at [1293, 258] on button "22" at bounding box center [1295, 266] width 26 height 26
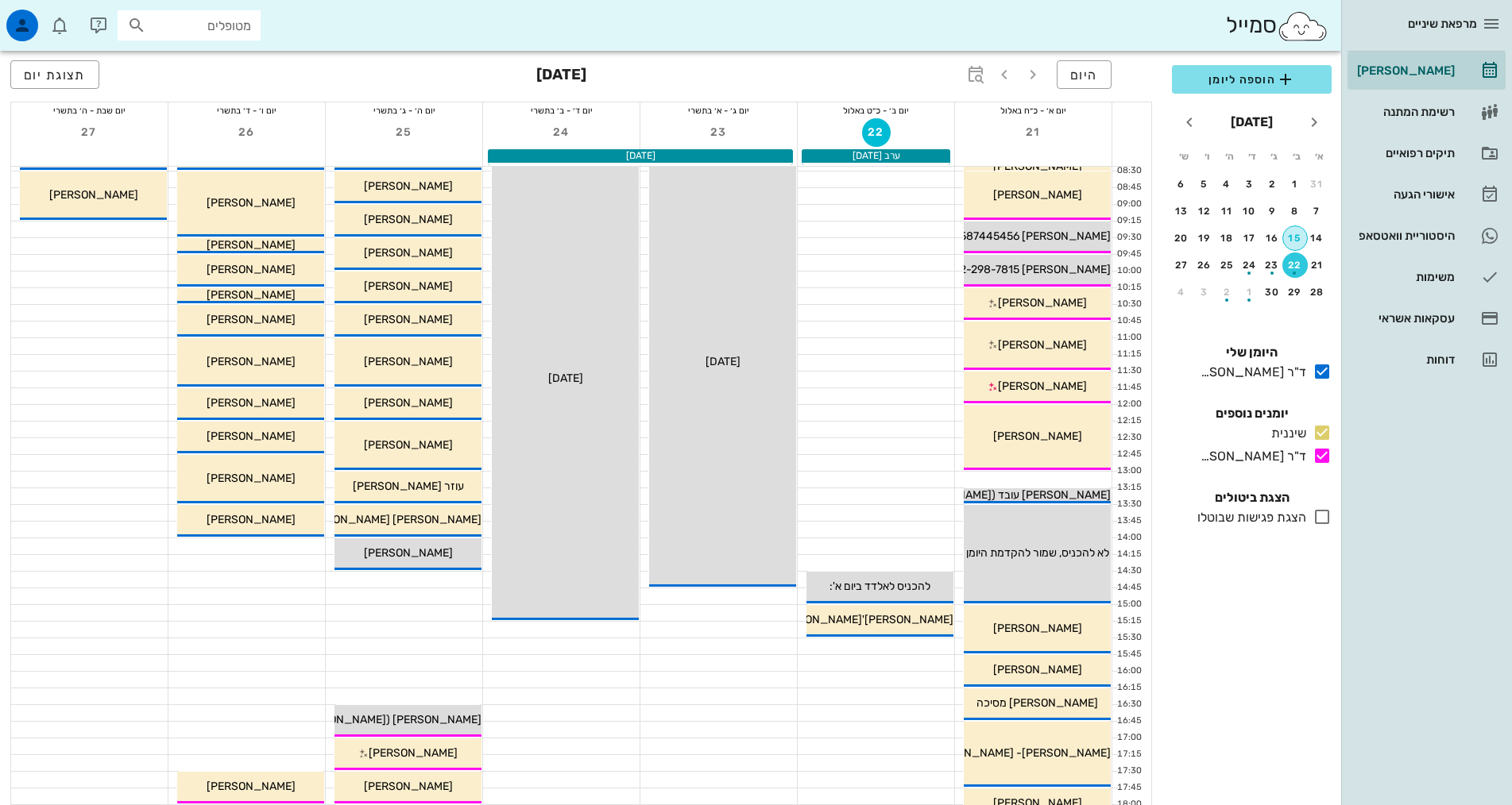
click at [1292, 238] on div "15" at bounding box center [1295, 238] width 24 height 11
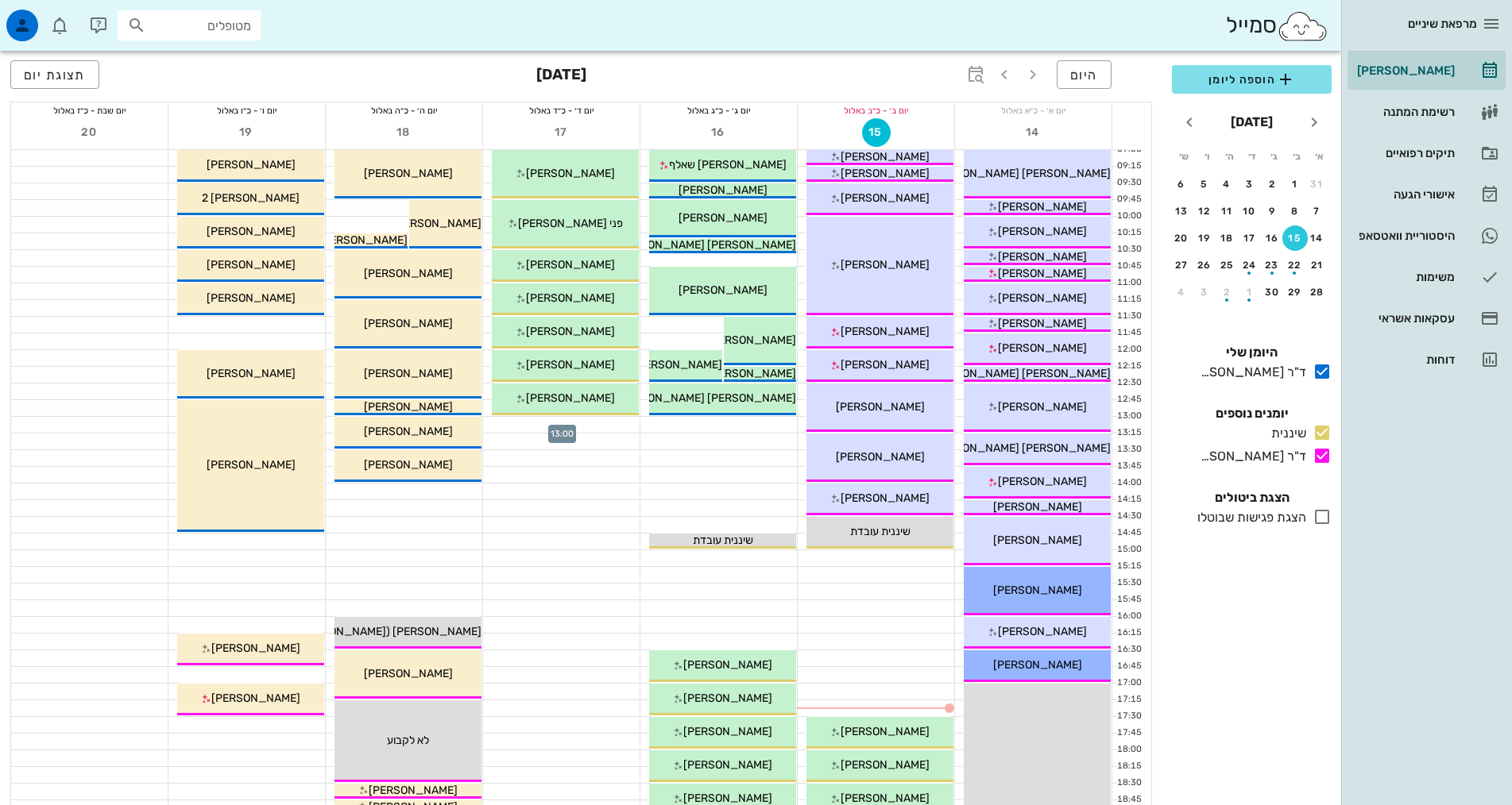
scroll to position [317, 0]
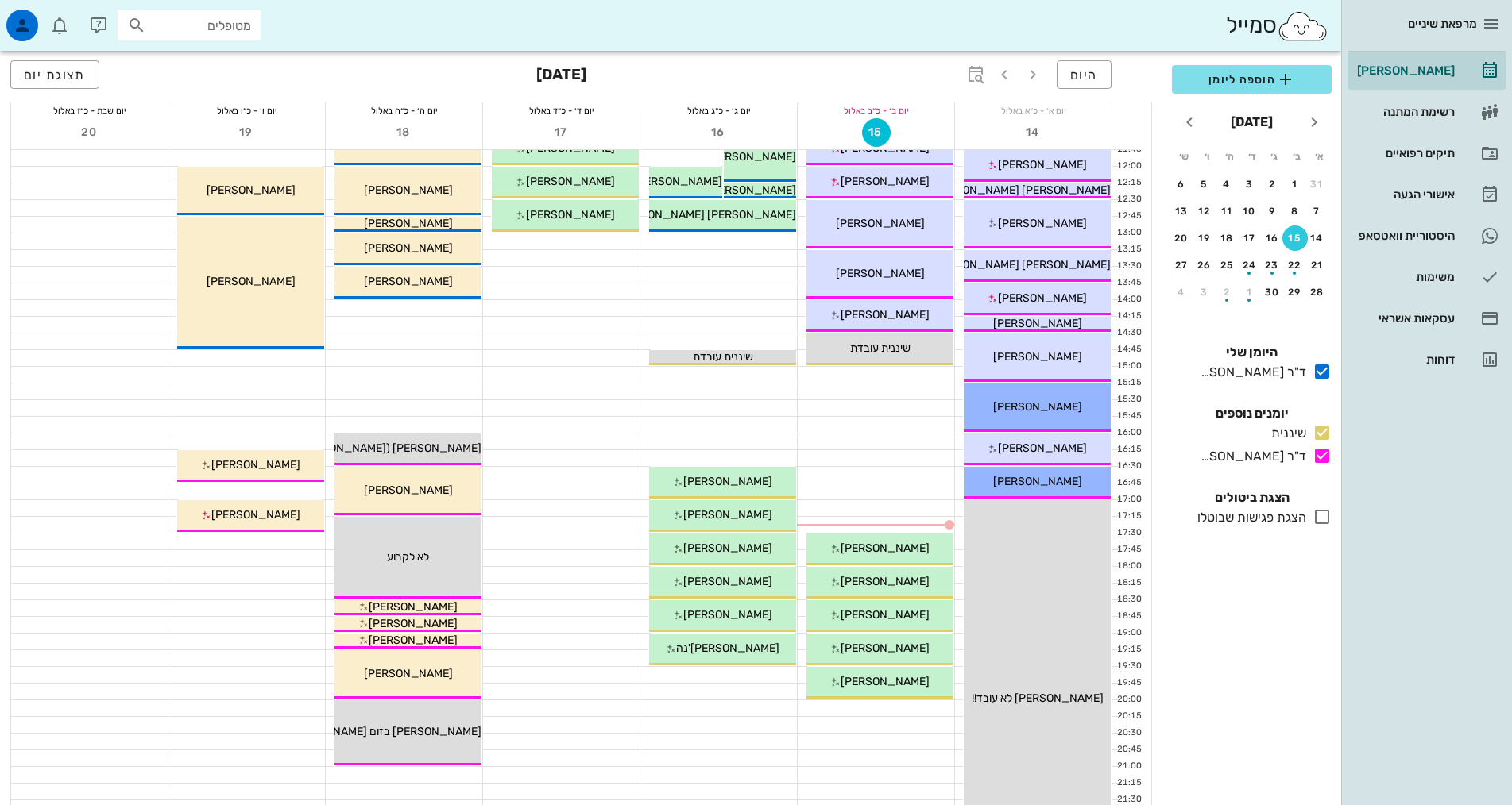
click at [761, 445] on div at bounding box center [718, 442] width 156 height 16
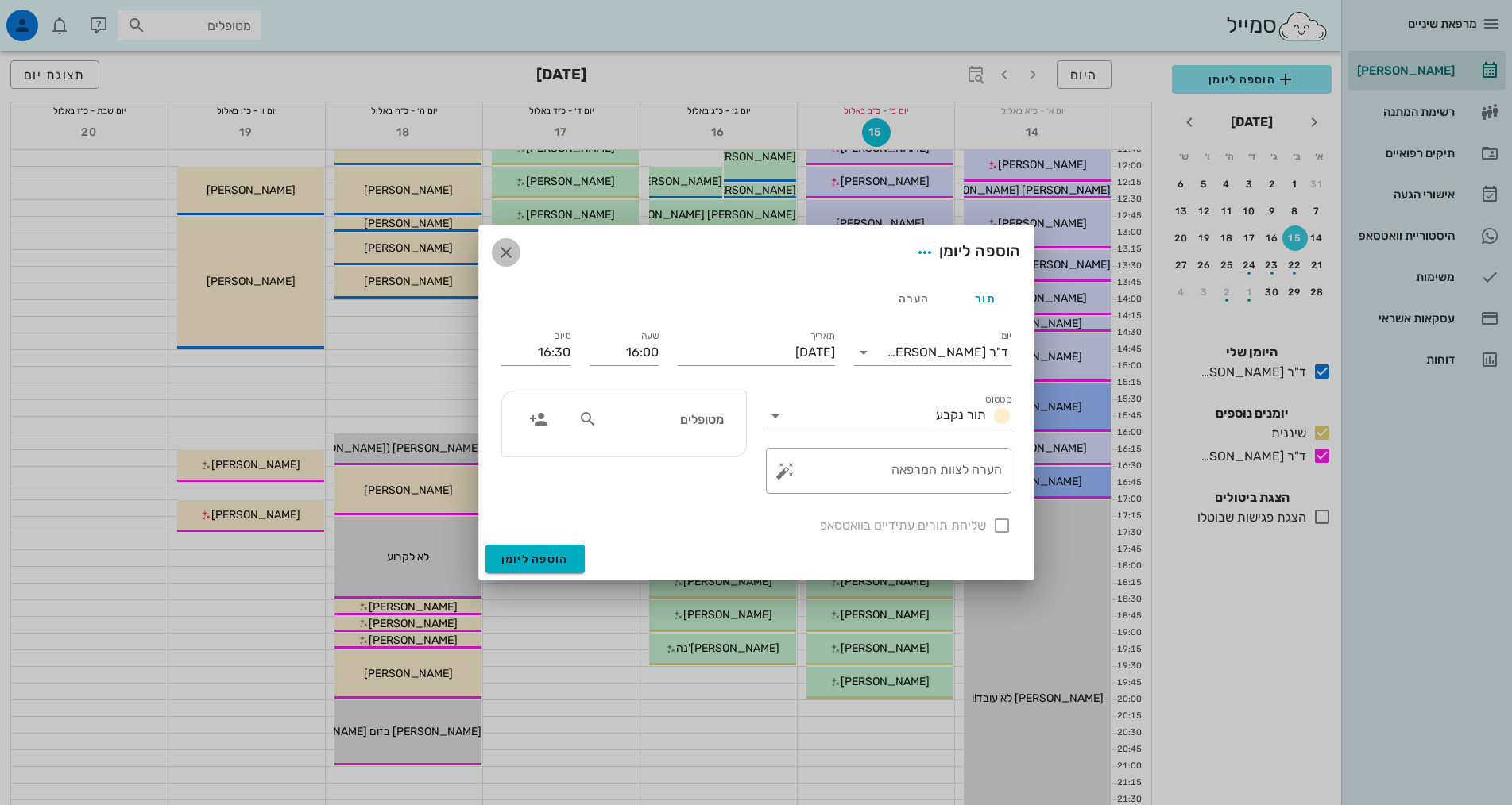
click at [510, 253] on icon "button" at bounding box center [506, 252] width 19 height 19
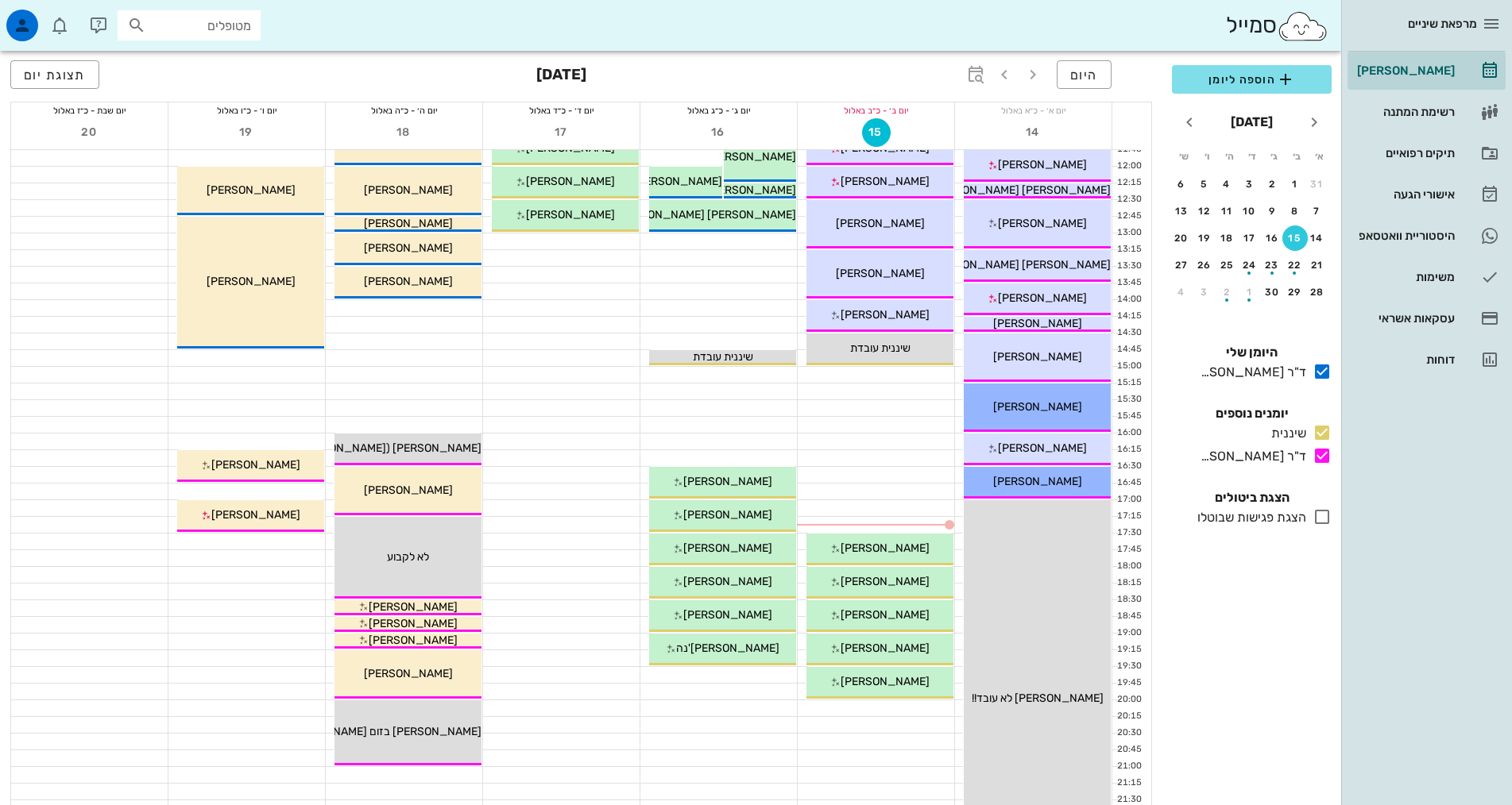
scroll to position [0, 0]
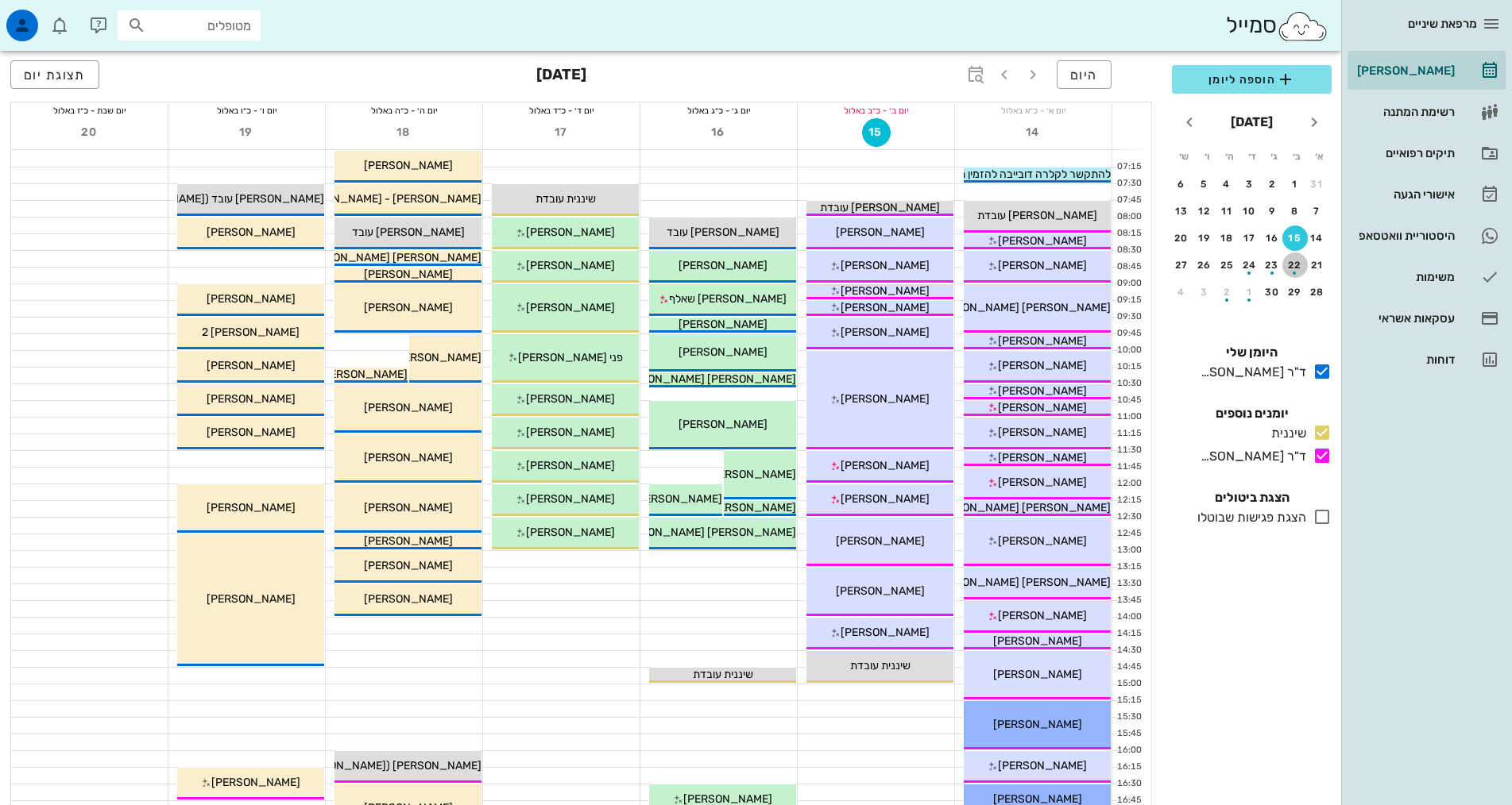
click at [1287, 267] on div "button" at bounding box center [1295, 269] width 26 height 9
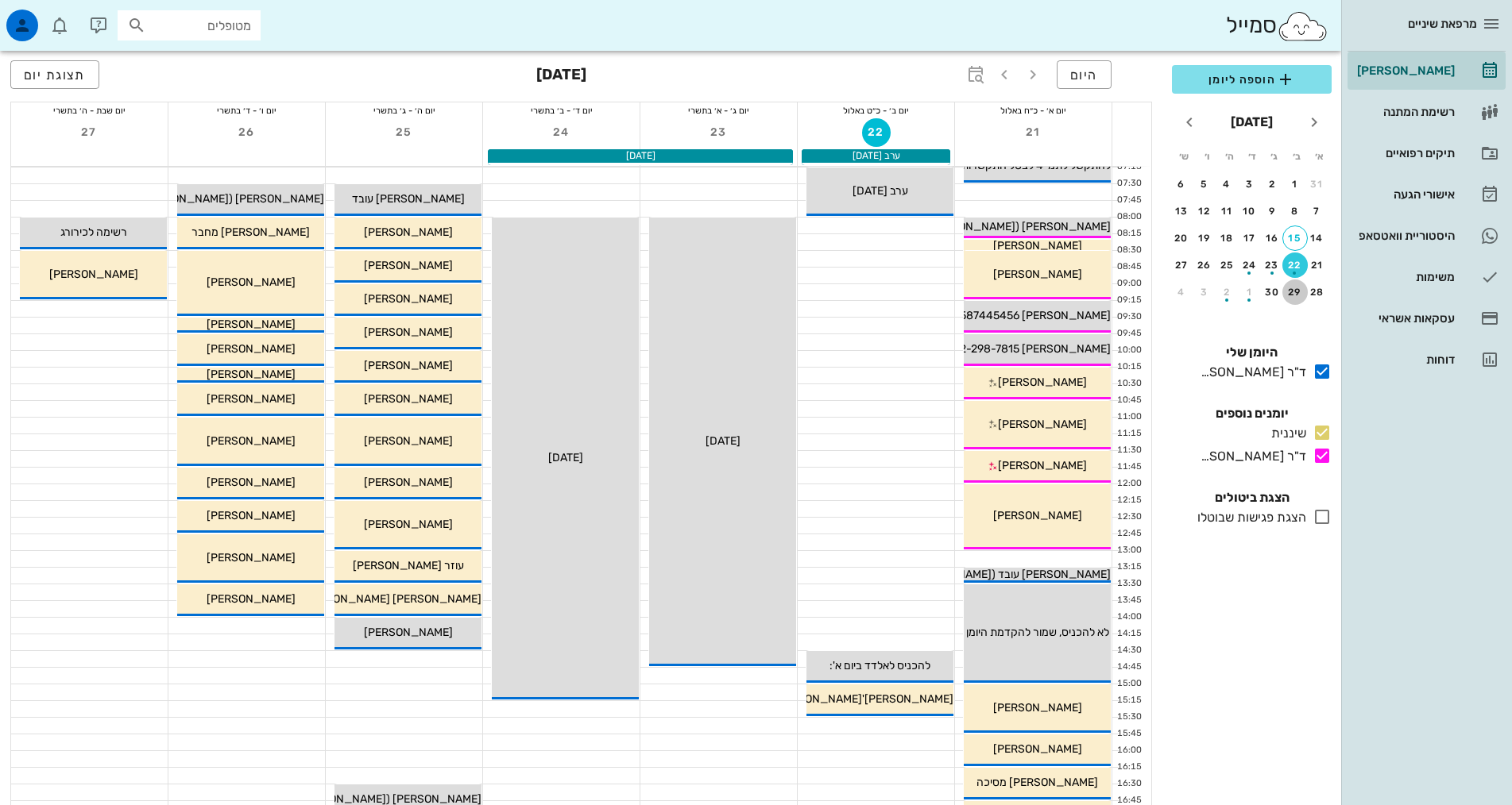
click at [1295, 290] on div "29" at bounding box center [1295, 292] width 26 height 11
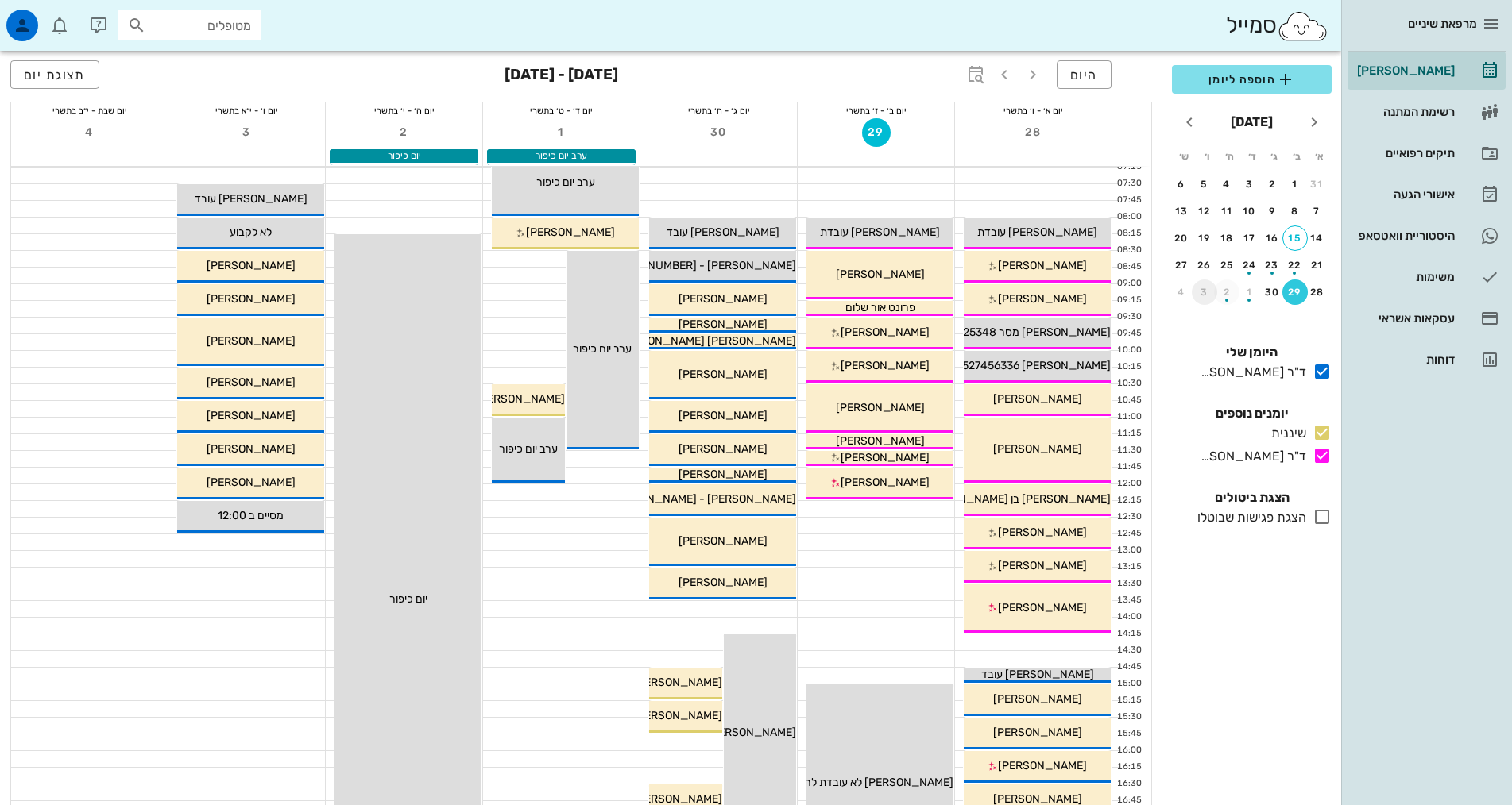
click at [1209, 295] on div "3" at bounding box center [1204, 292] width 26 height 11
click at [1222, 206] on div "9" at bounding box center [1226, 211] width 26 height 11
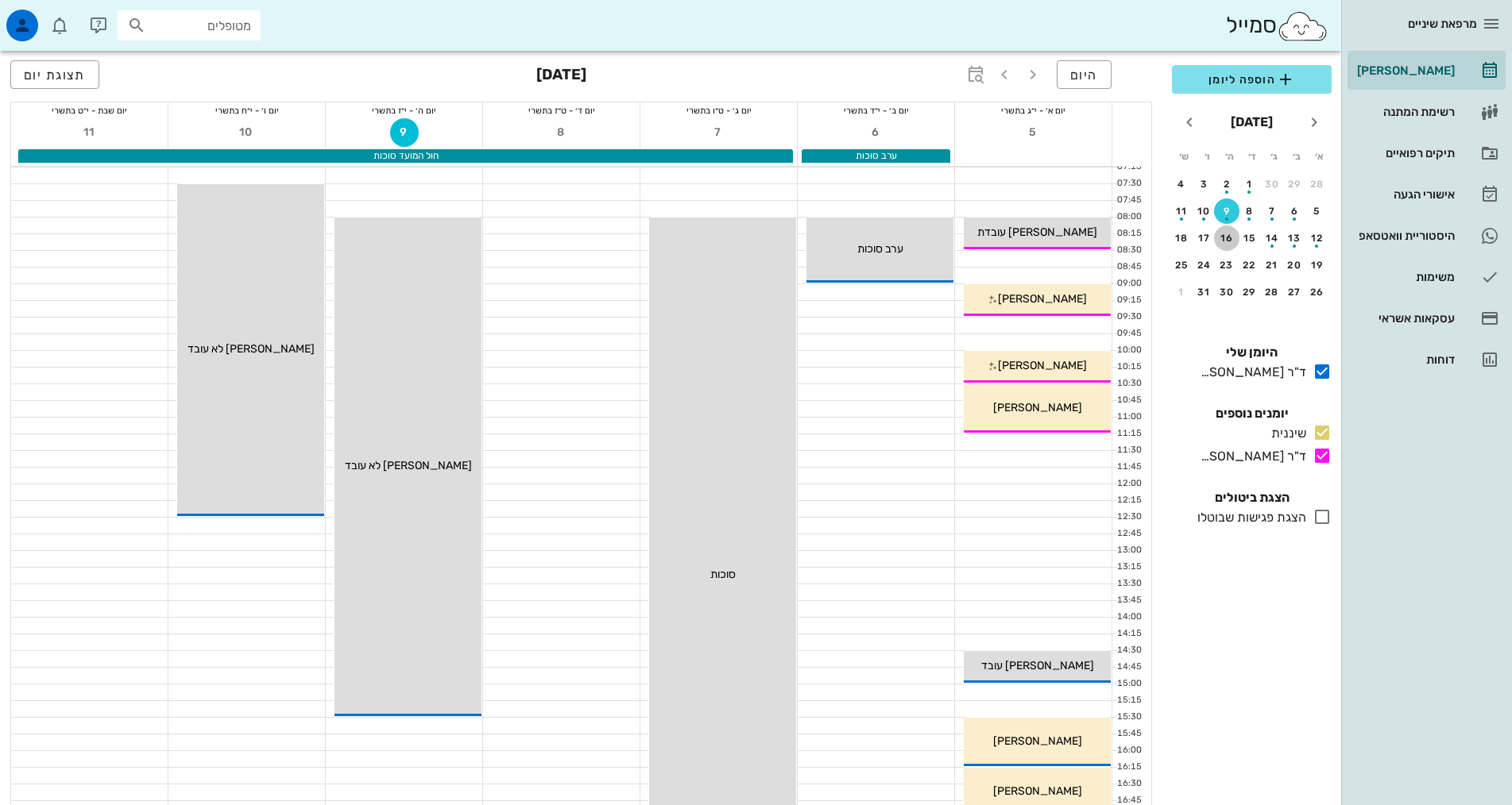
click at [1229, 237] on div "16" at bounding box center [1226, 238] width 26 height 11
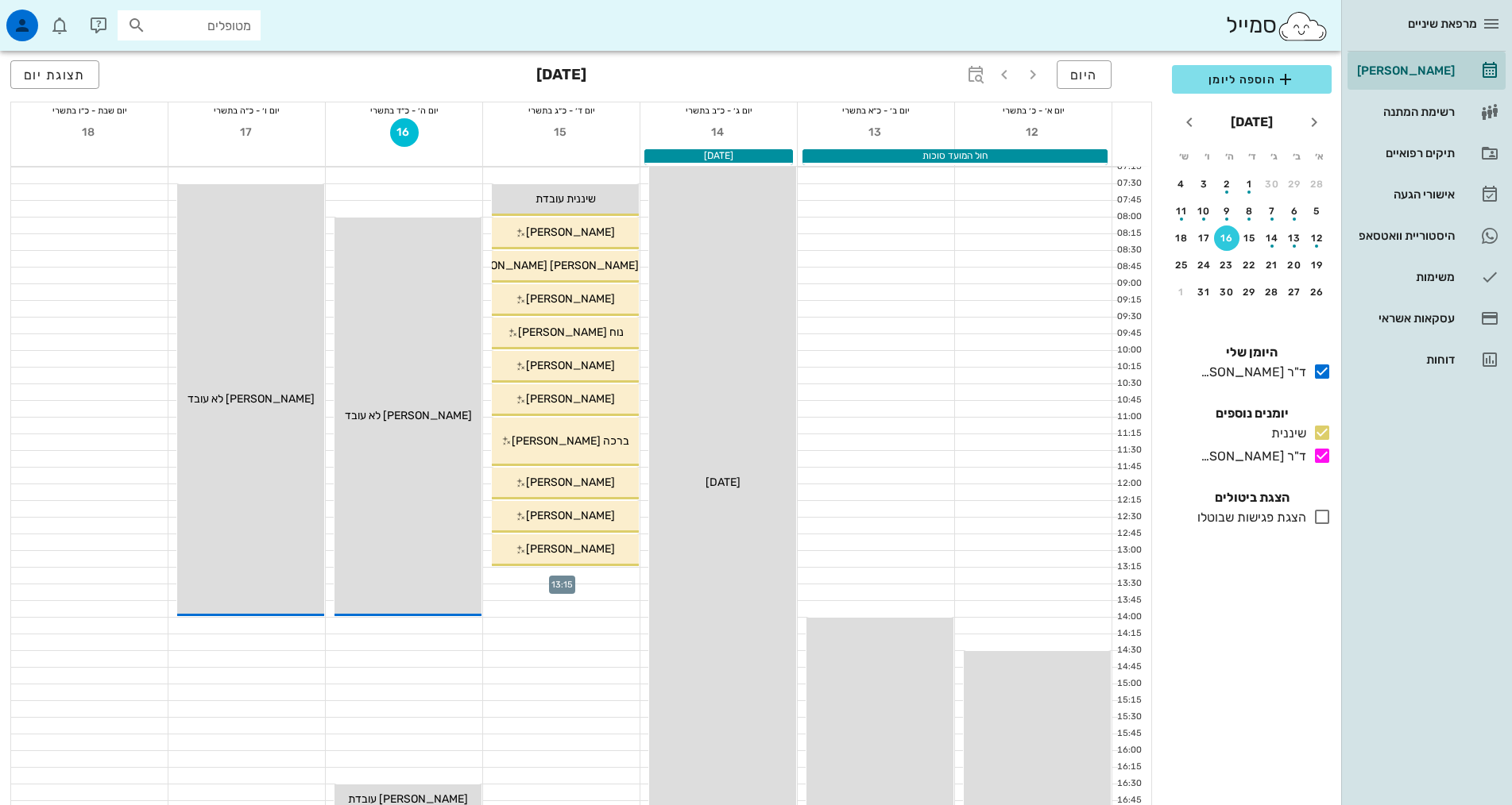
click at [604, 573] on div at bounding box center [560, 576] width 156 height 16
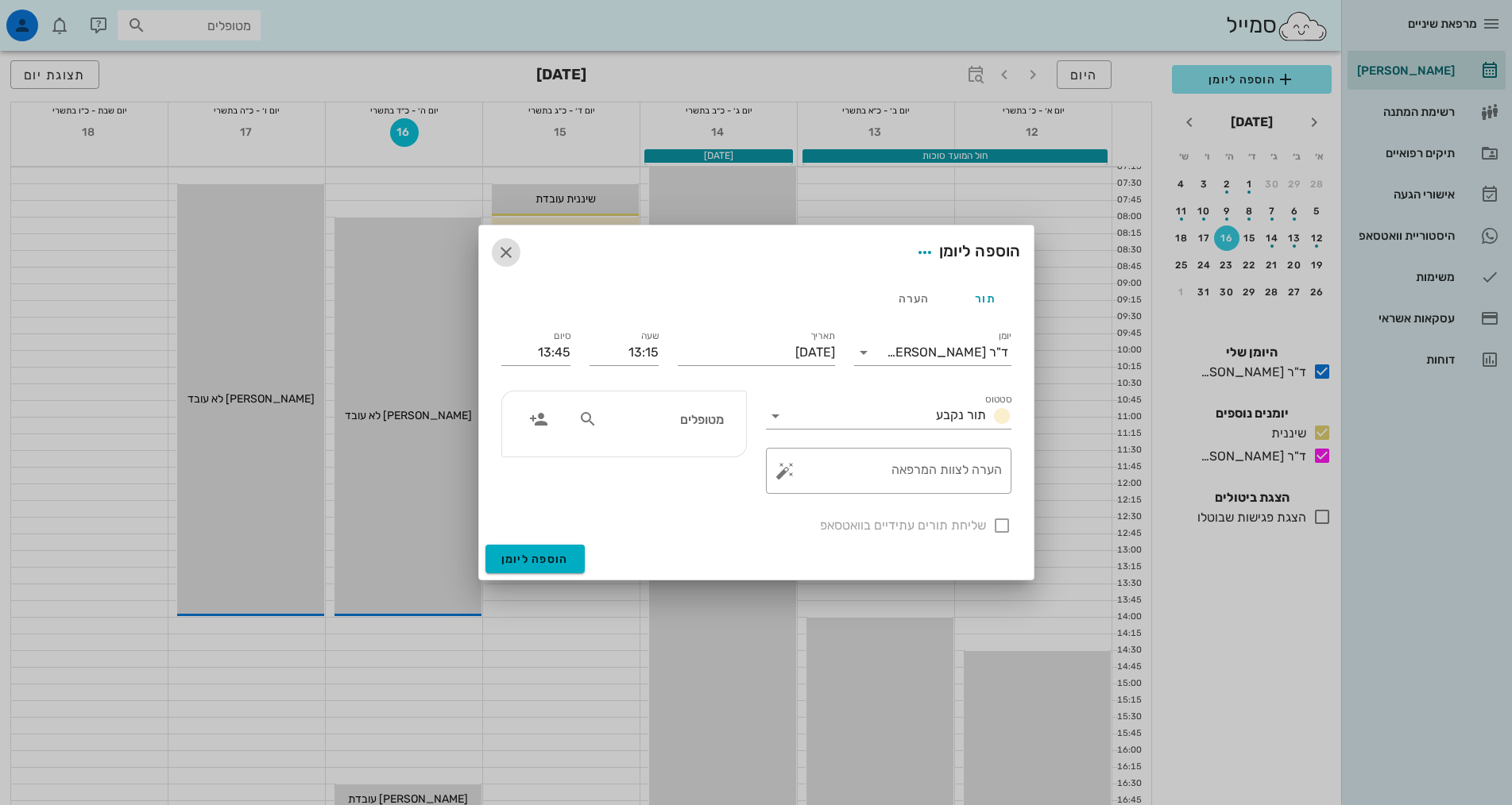
click at [502, 254] on icon "button" at bounding box center [506, 252] width 19 height 19
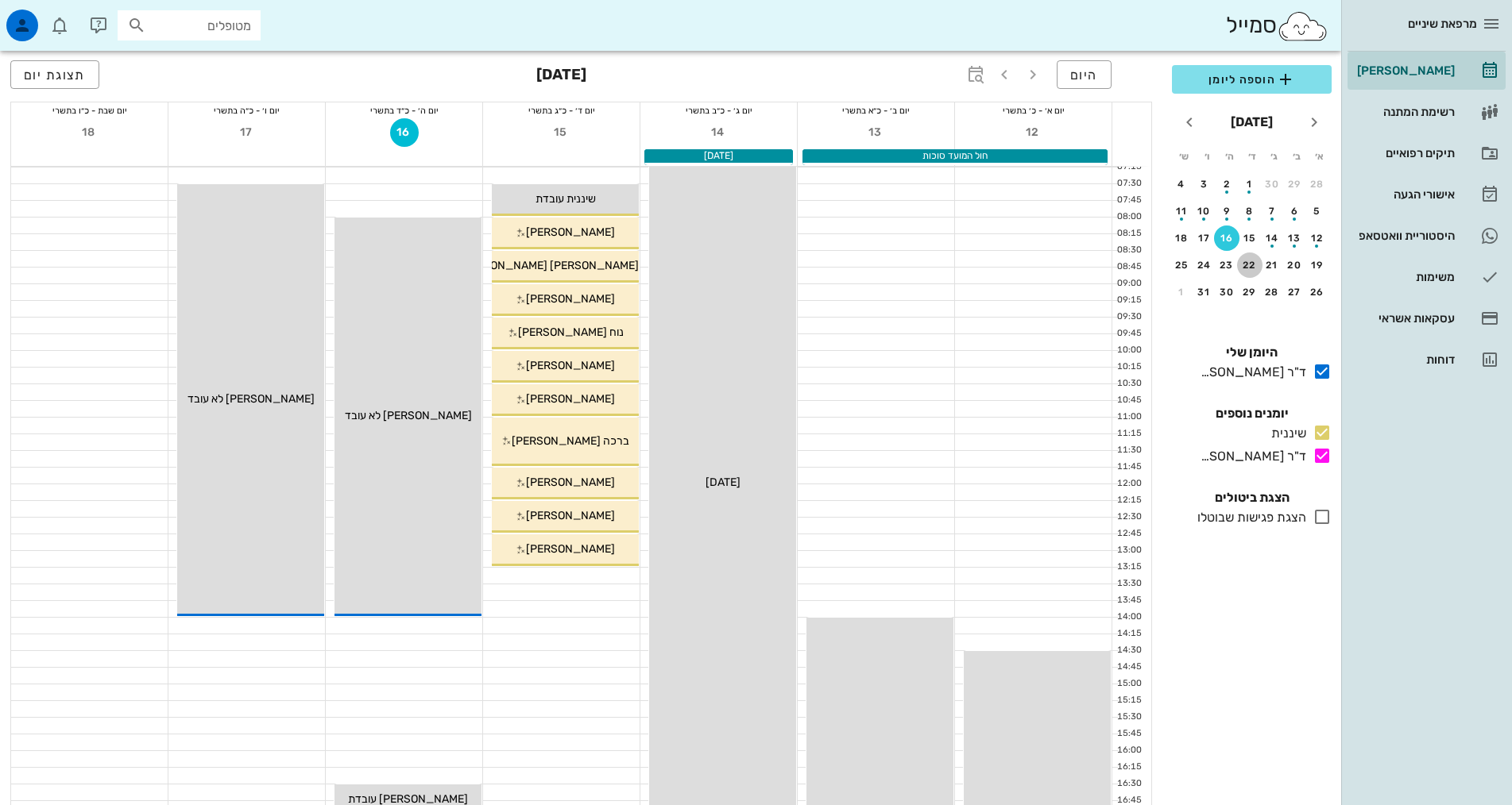
click at [1249, 254] on button "22" at bounding box center [1250, 266] width 26 height 26
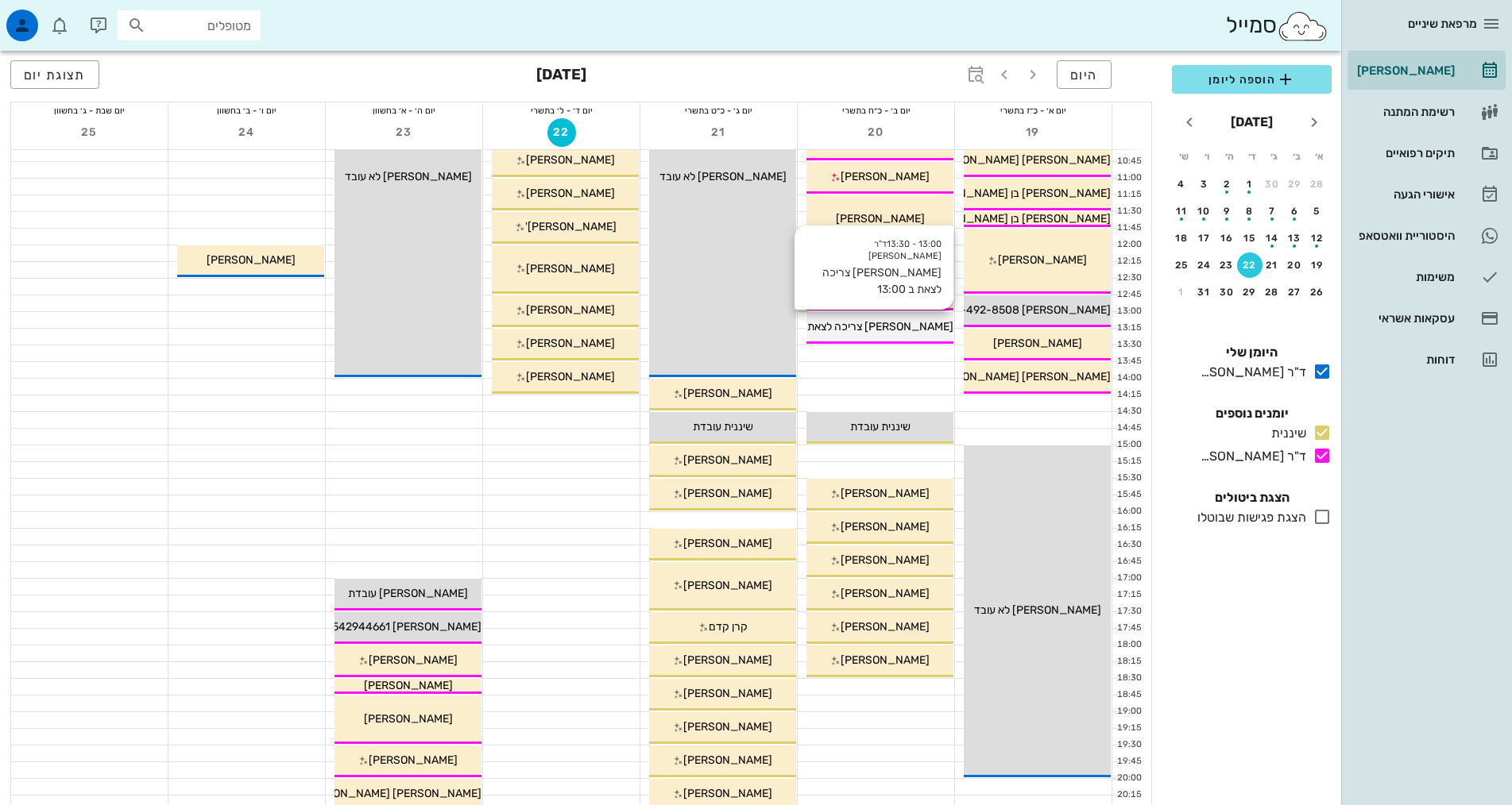
scroll to position [238, 0]
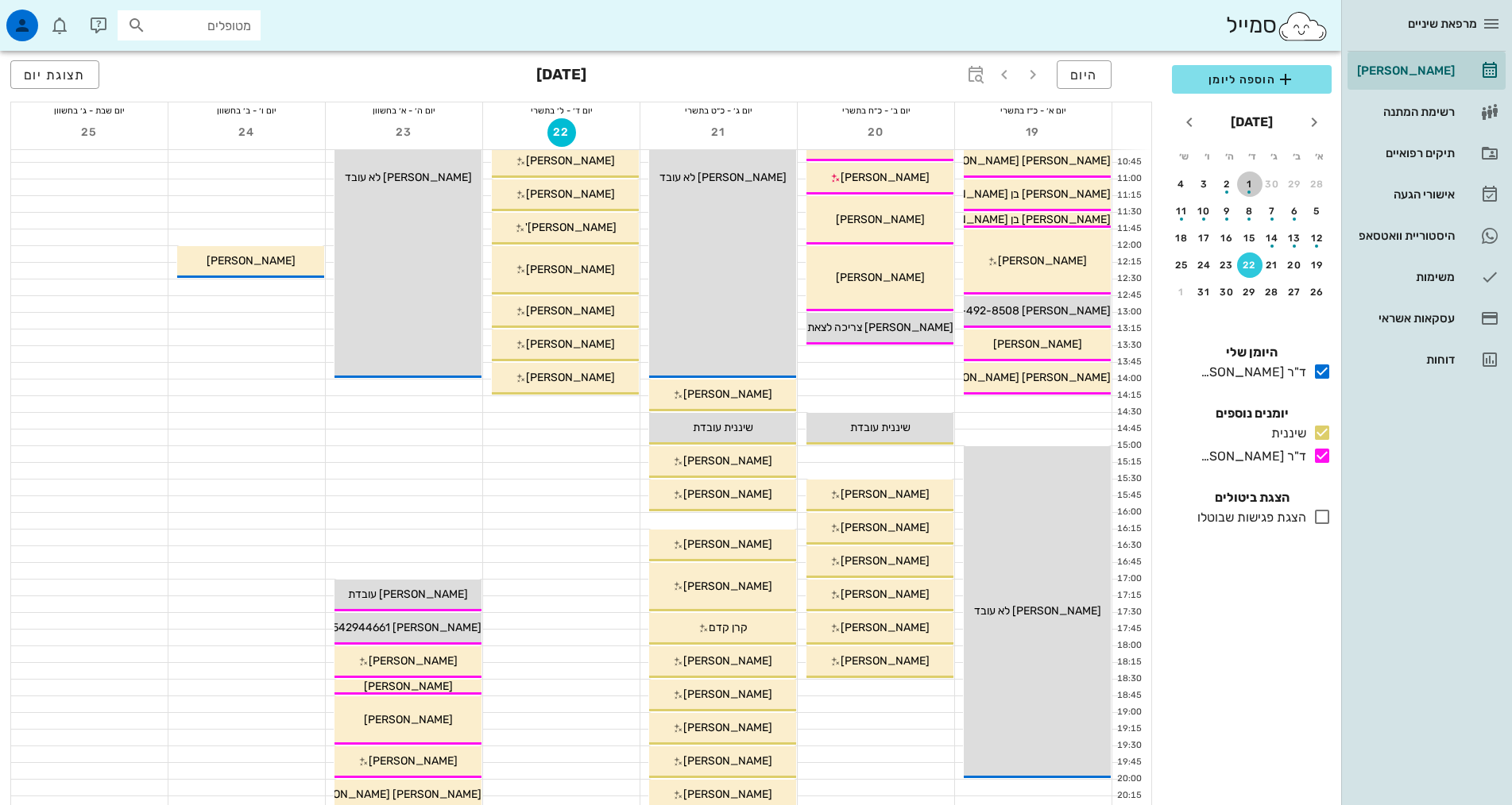
click at [1252, 183] on div "1" at bounding box center [1250, 184] width 26 height 11
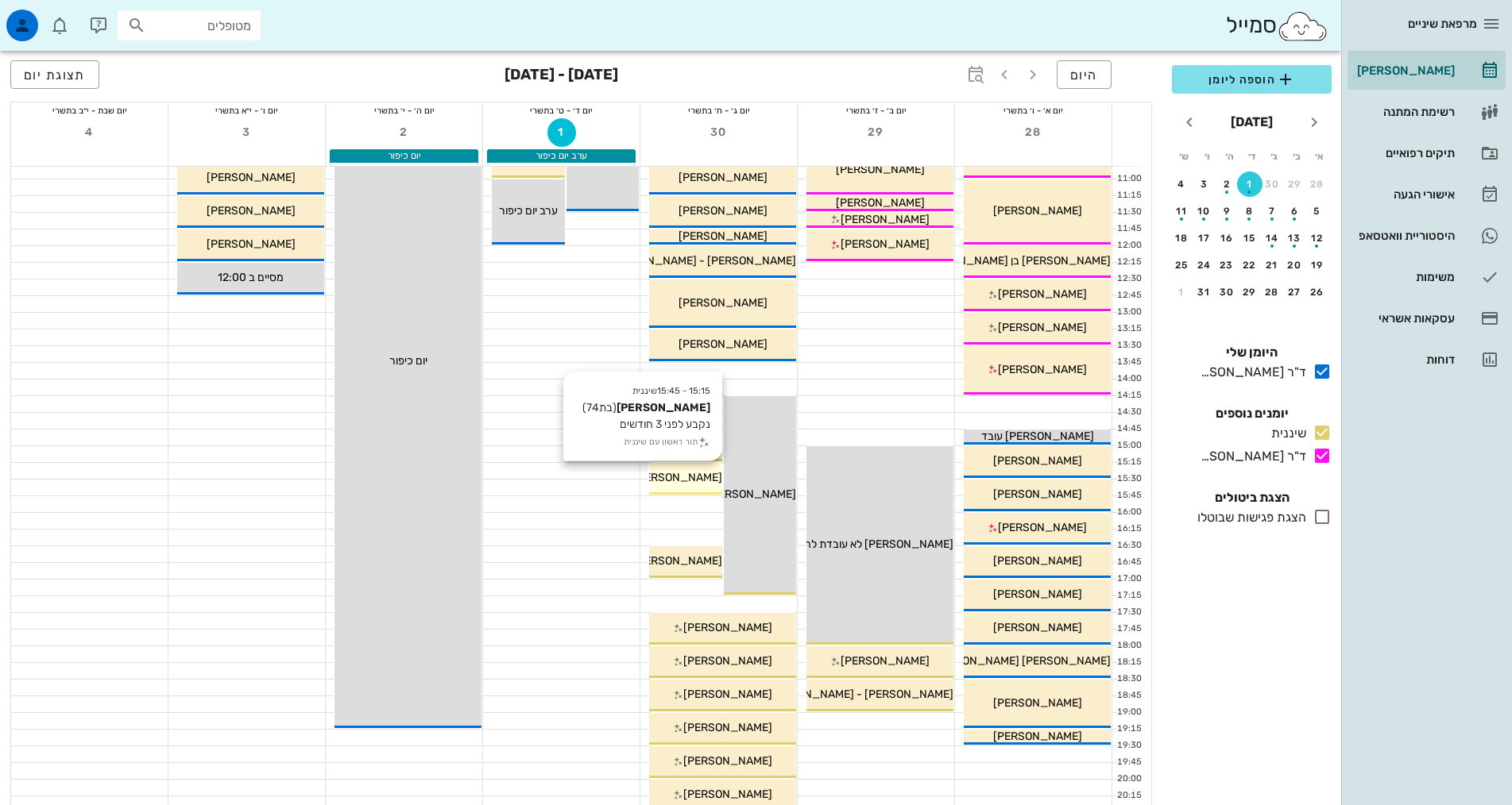
click at [688, 480] on span "[PERSON_NAME]" at bounding box center [677, 478] width 89 height 14
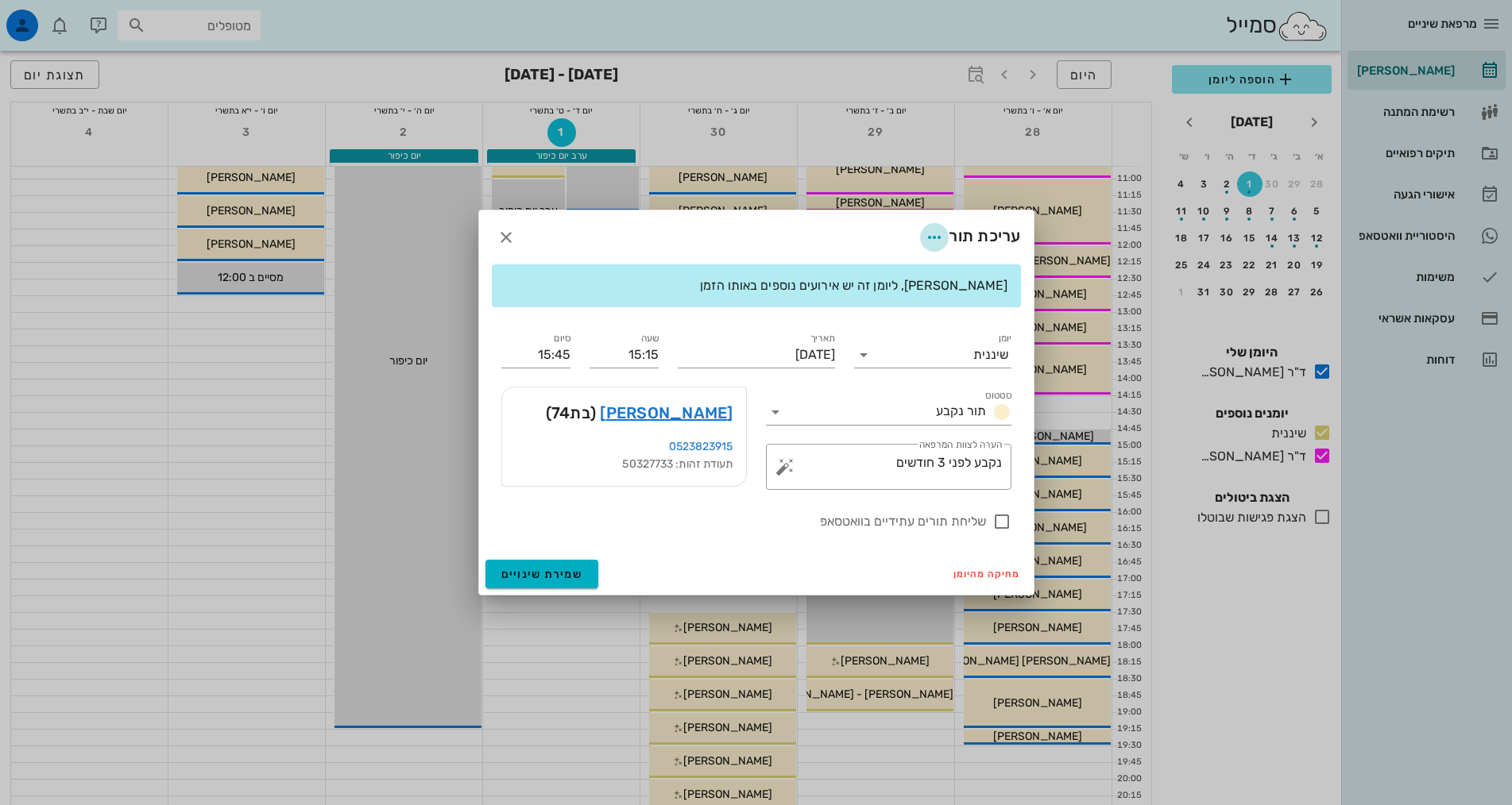
click at [927, 243] on icon "button" at bounding box center [934, 237] width 19 height 19
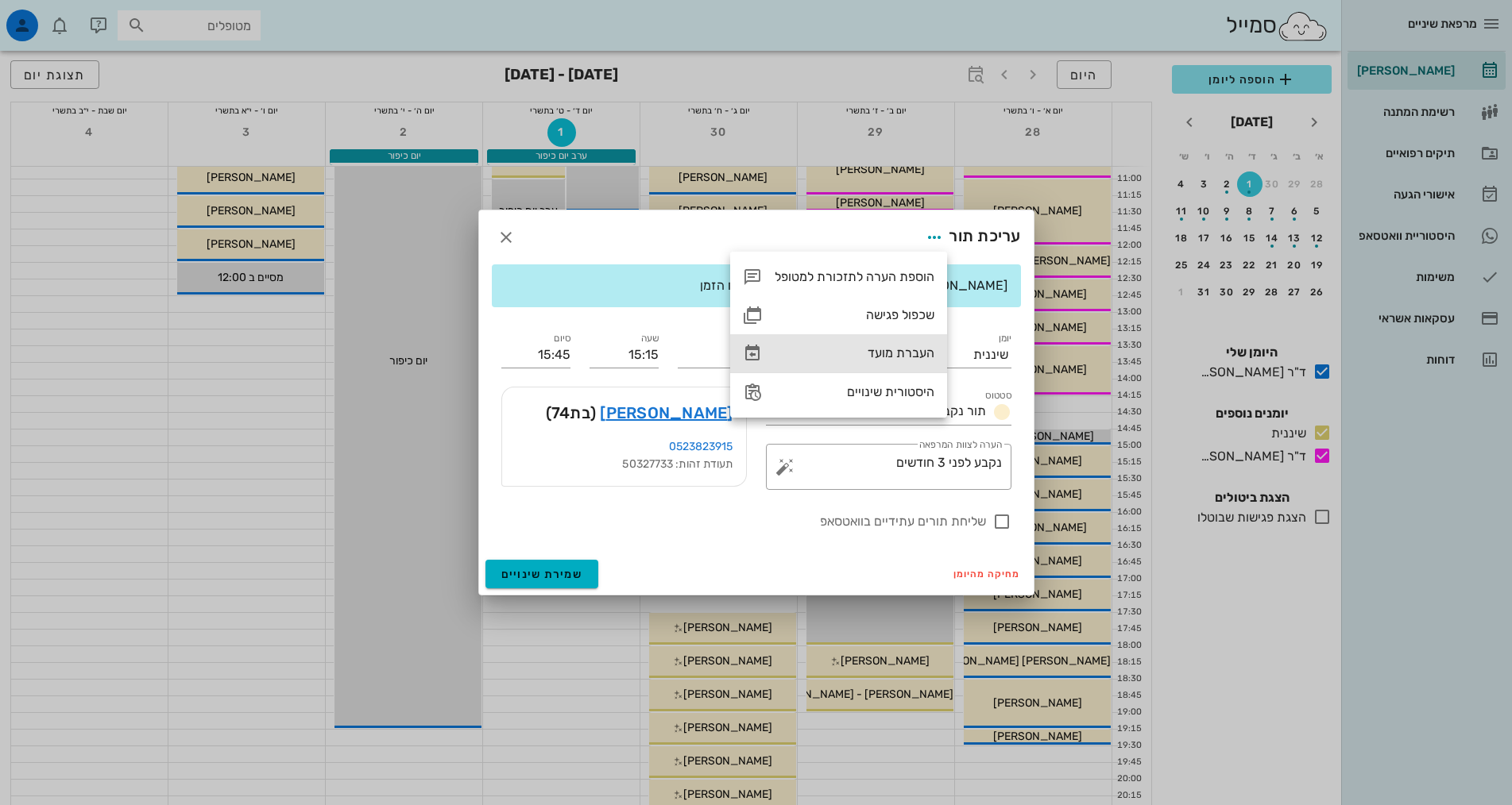
click at [913, 356] on div "העברת מועד" at bounding box center [854, 352] width 159 height 15
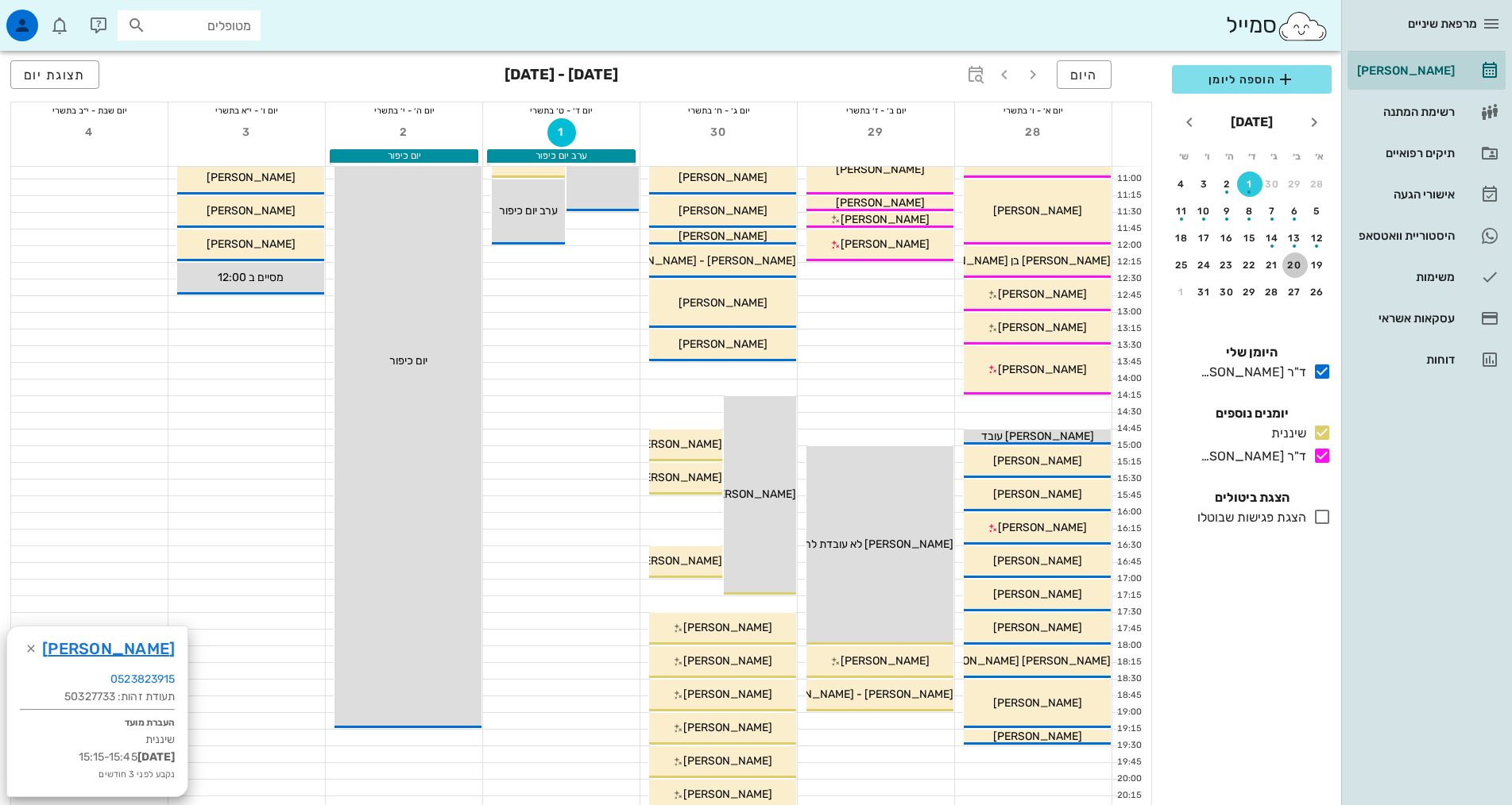
click at [1290, 262] on div "20" at bounding box center [1295, 265] width 26 height 11
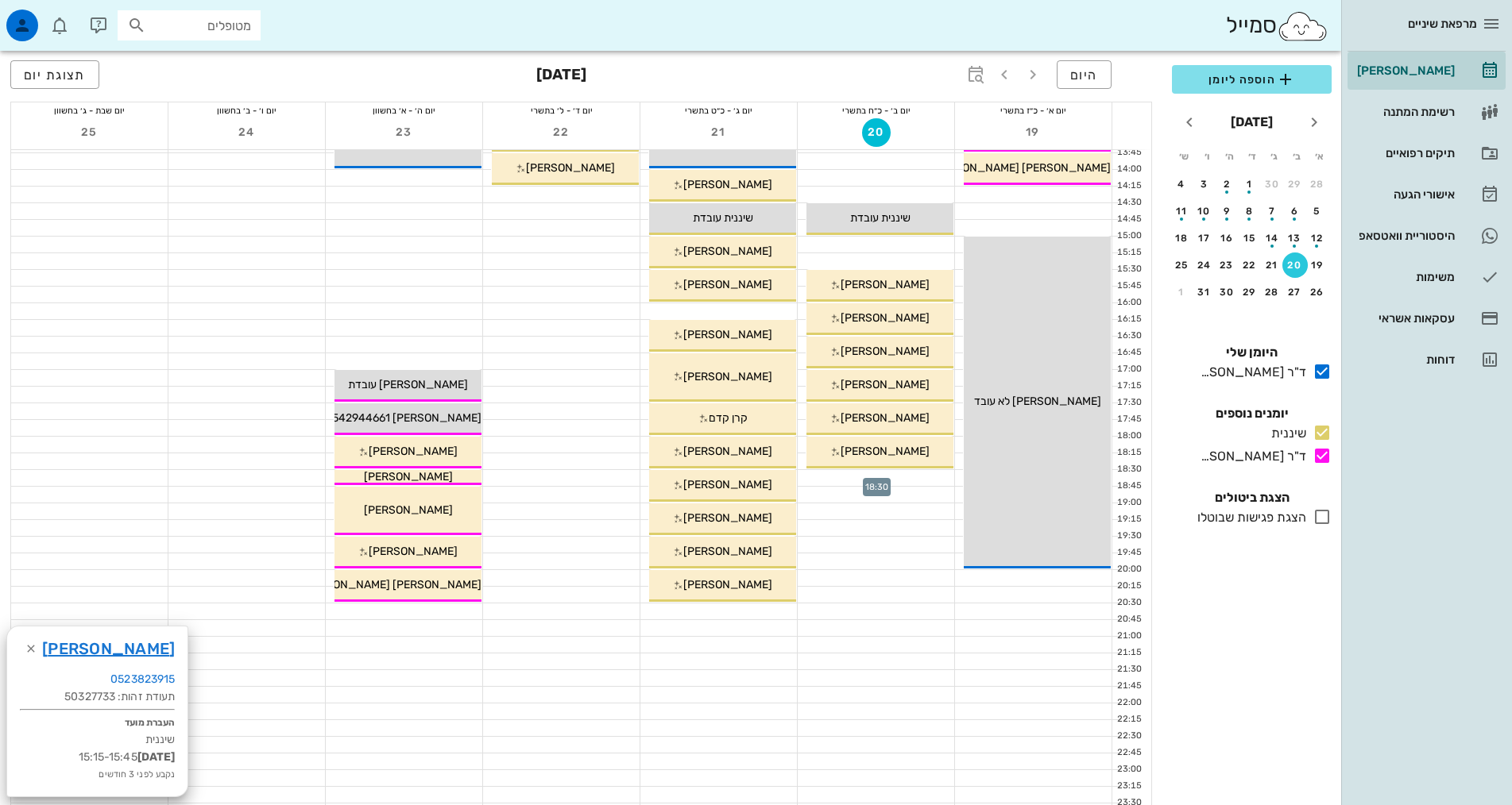
scroll to position [477, 0]
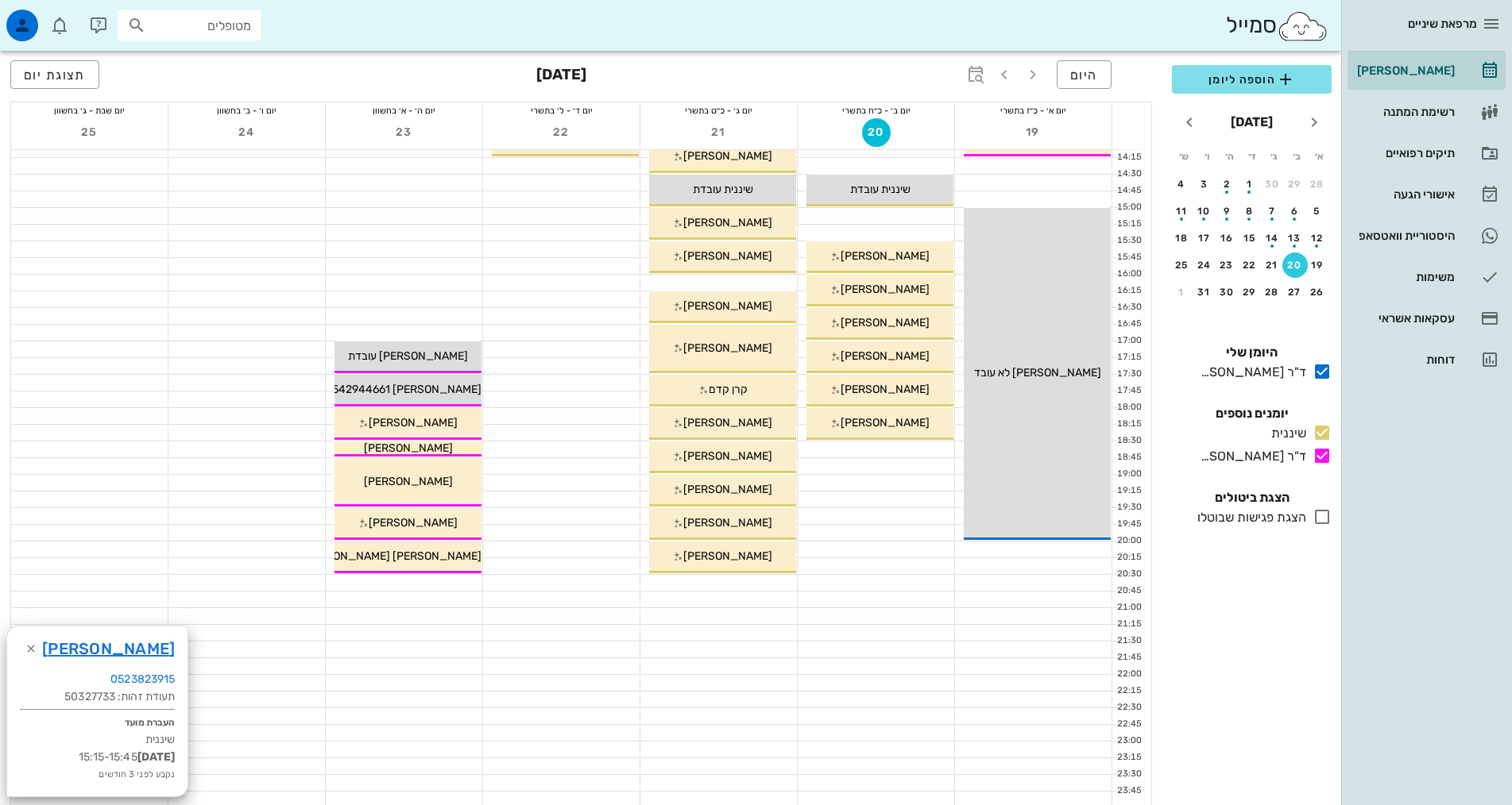
click at [921, 529] on div at bounding box center [875, 533] width 156 height 16
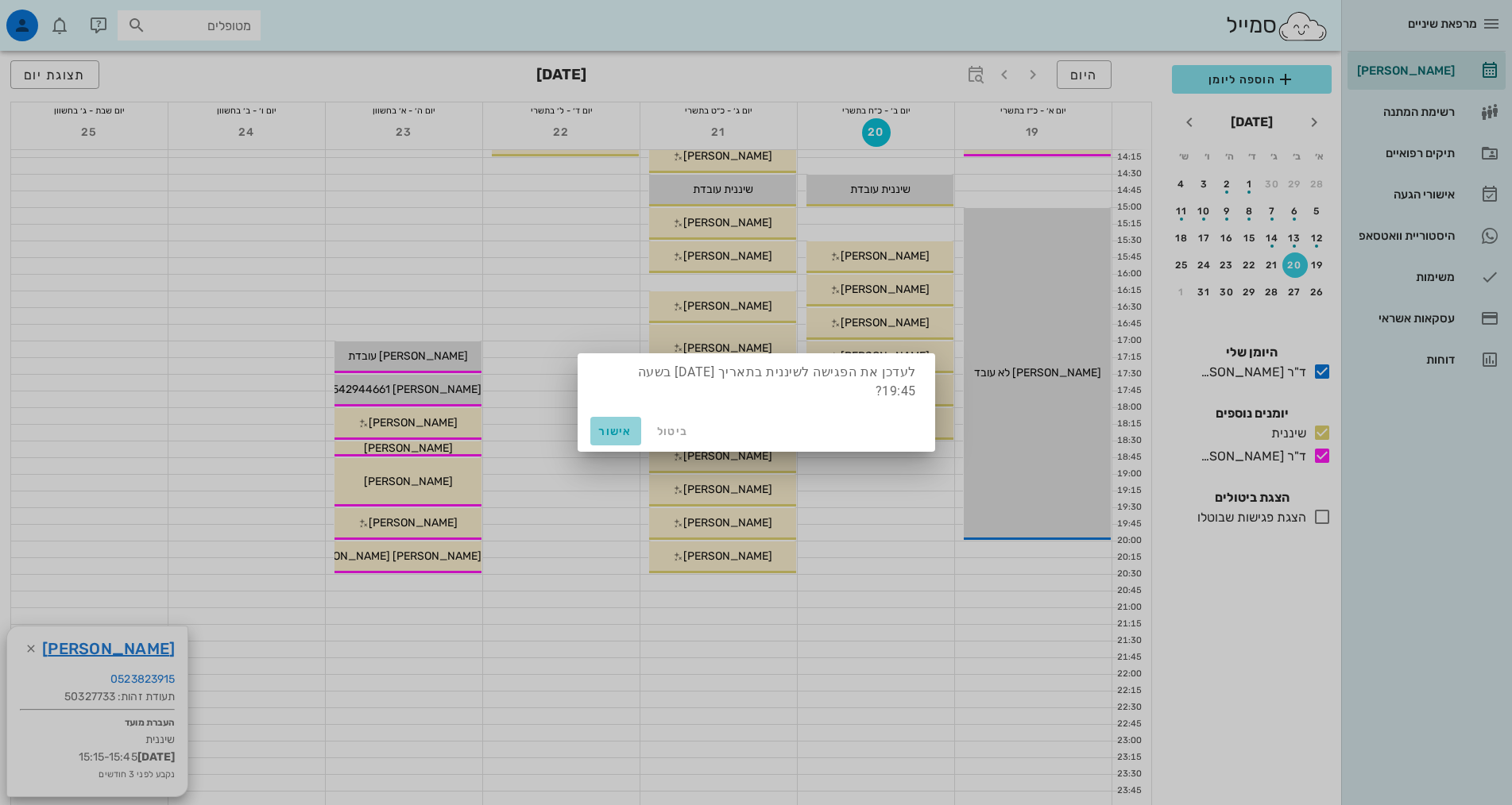
click at [628, 427] on span "אישור" at bounding box center [615, 432] width 38 height 14
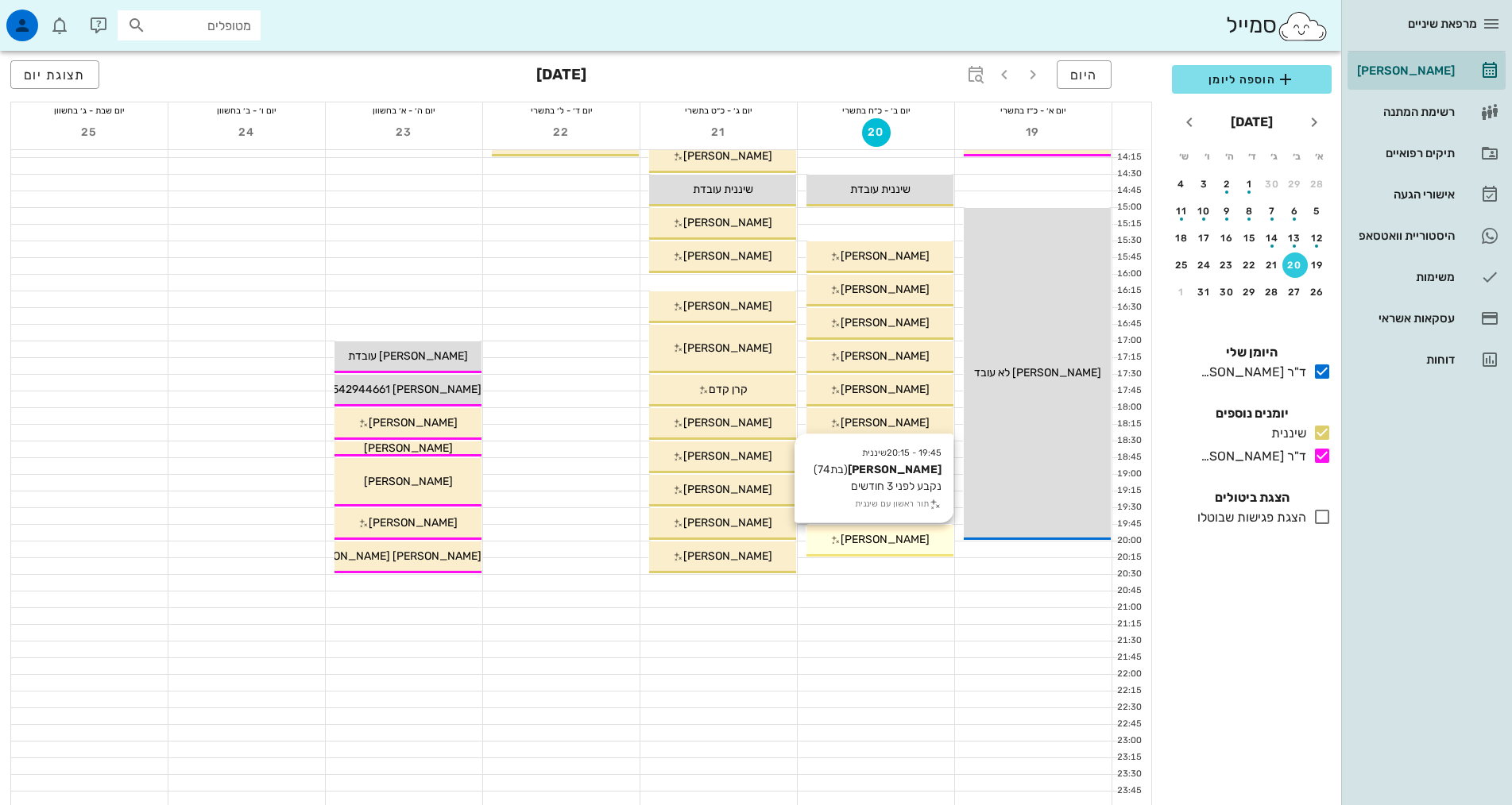
click at [912, 547] on div "[PERSON_NAME]" at bounding box center [880, 539] width 147 height 17
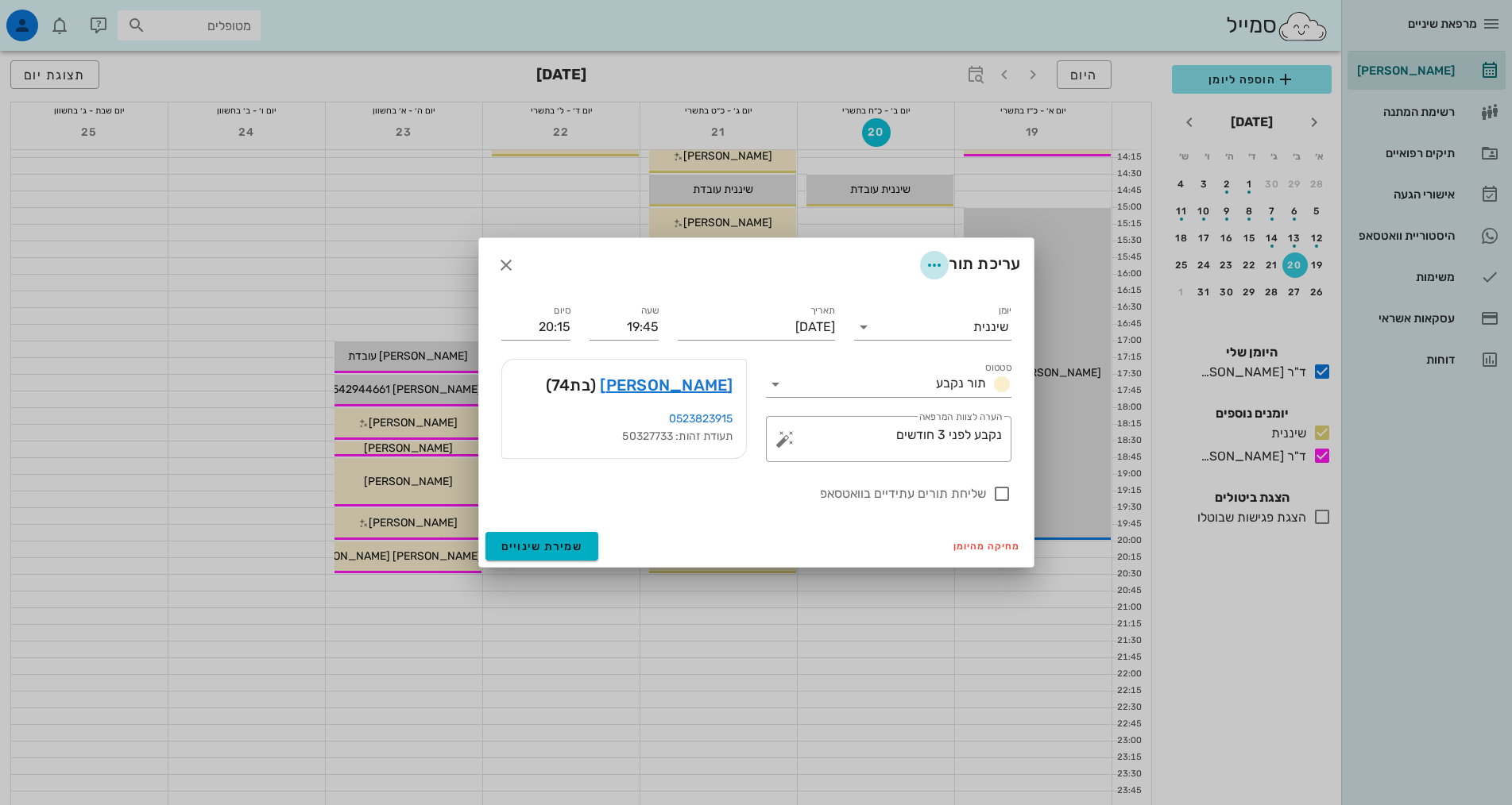
click at [933, 263] on icon "button" at bounding box center [934, 265] width 19 height 19
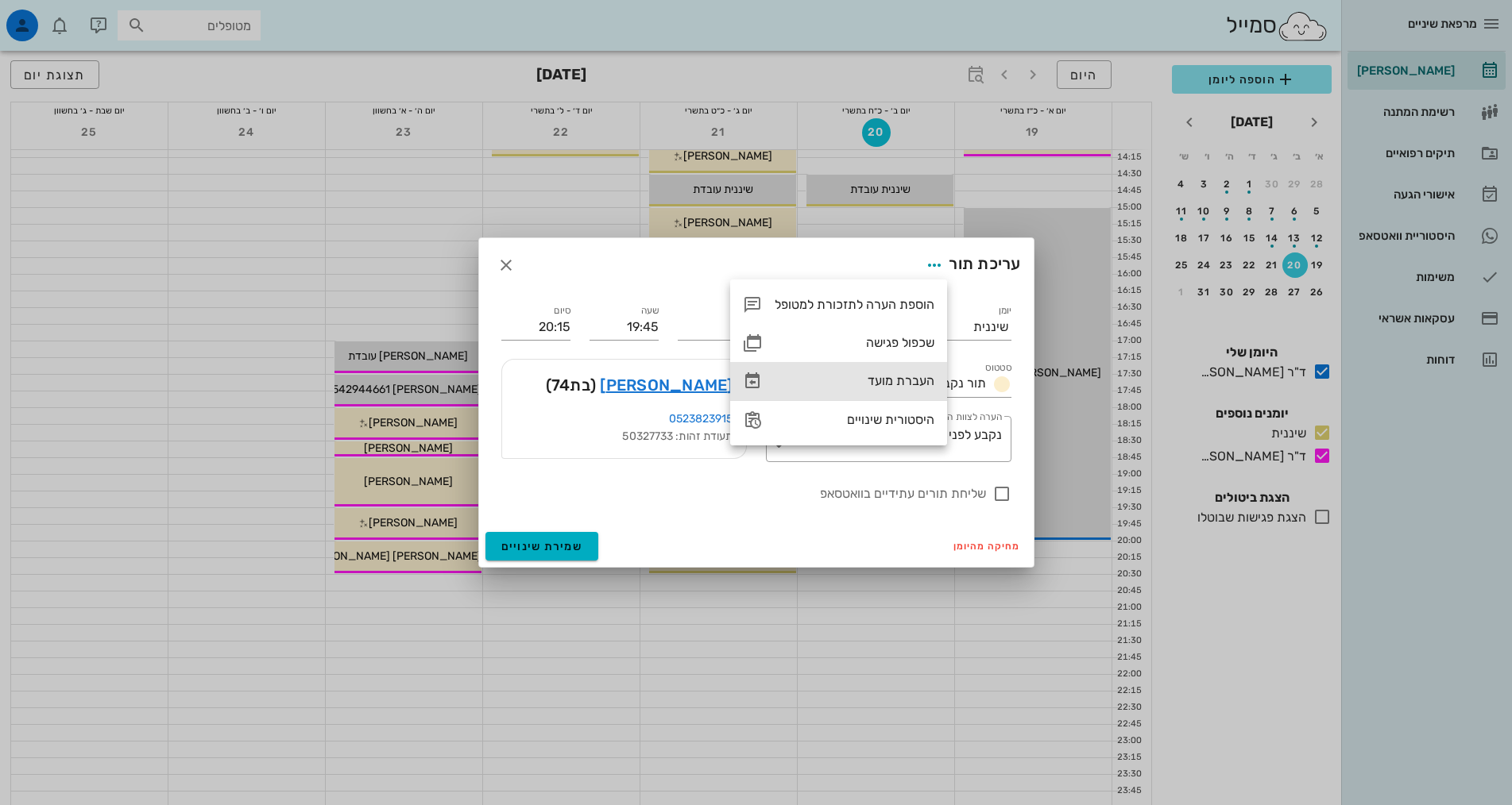
click at [895, 372] on div "העברת מועד" at bounding box center [838, 381] width 217 height 38
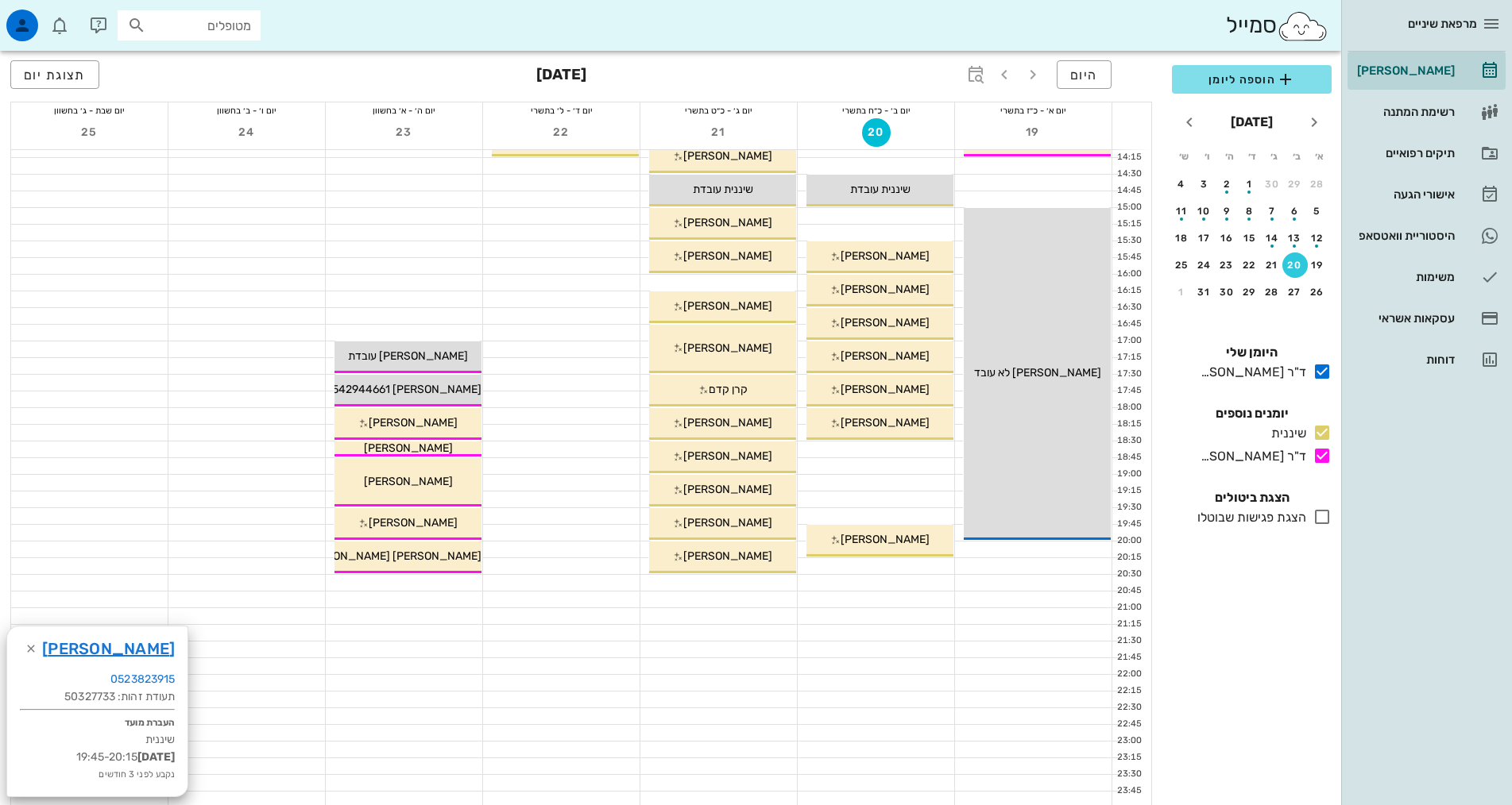
click at [908, 451] on div at bounding box center [875, 450] width 156 height 16
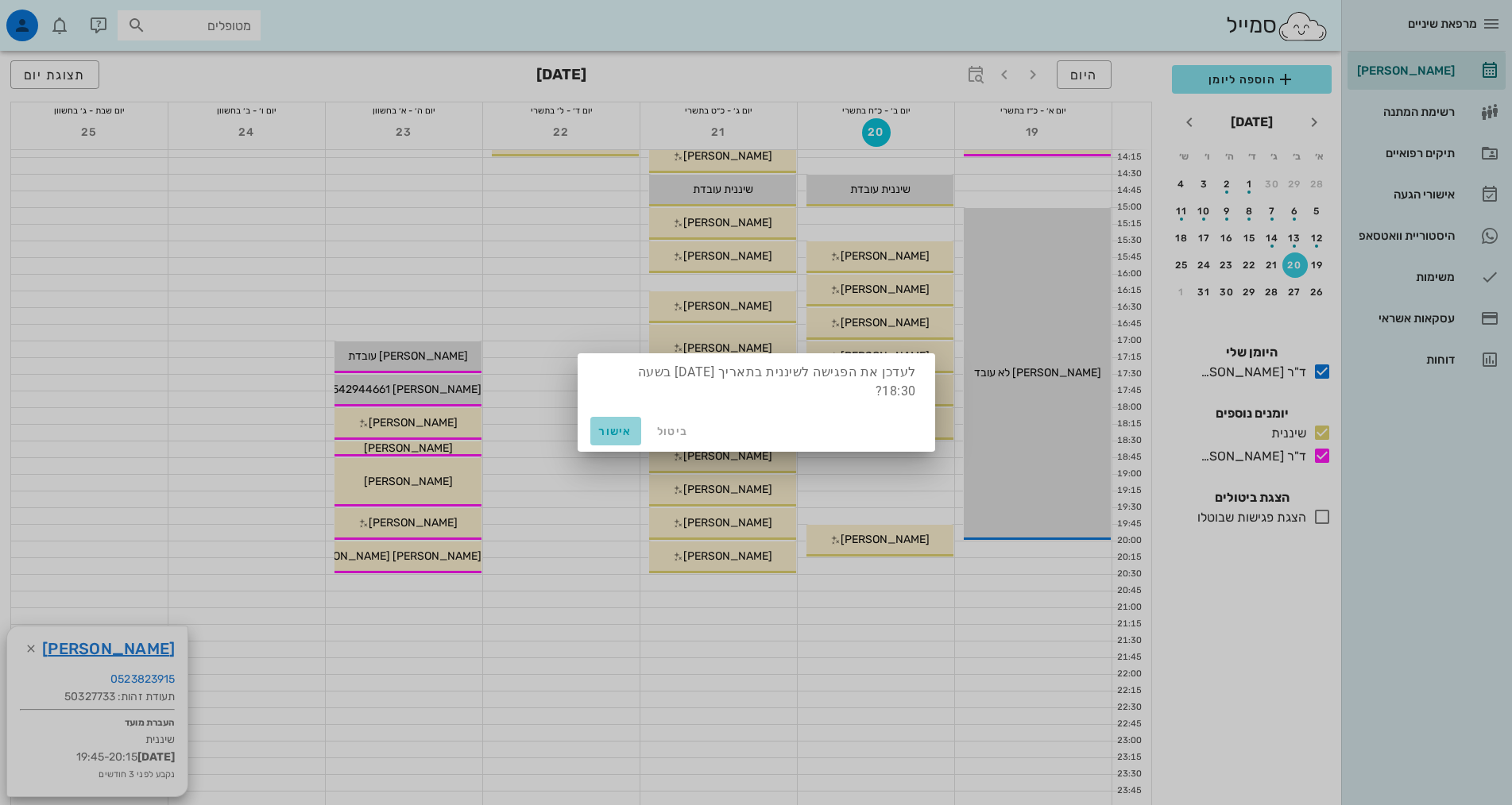
click at [631, 429] on span "אישור" at bounding box center [615, 432] width 38 height 14
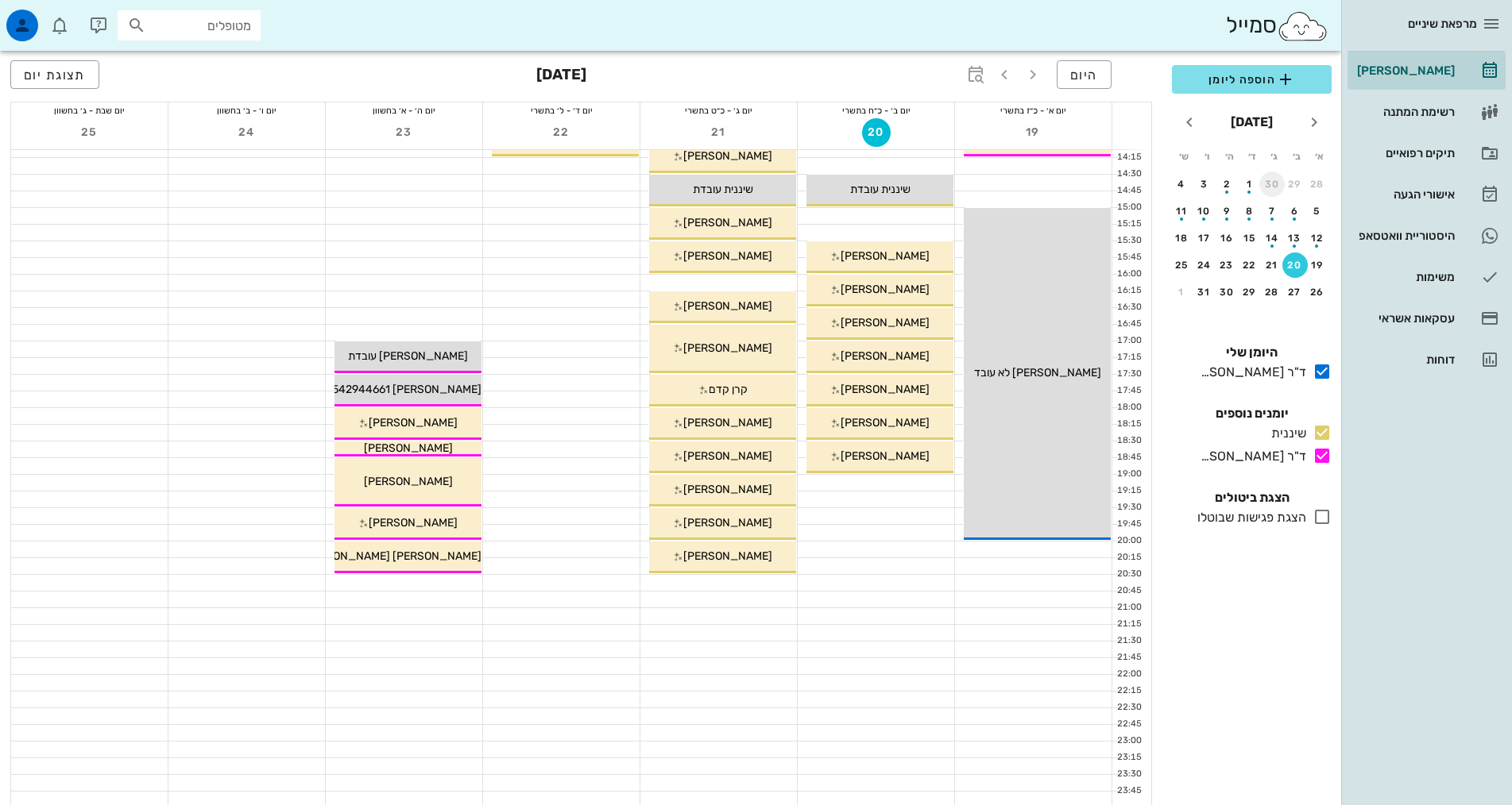
click at [1279, 188] on div "30" at bounding box center [1272, 184] width 26 height 11
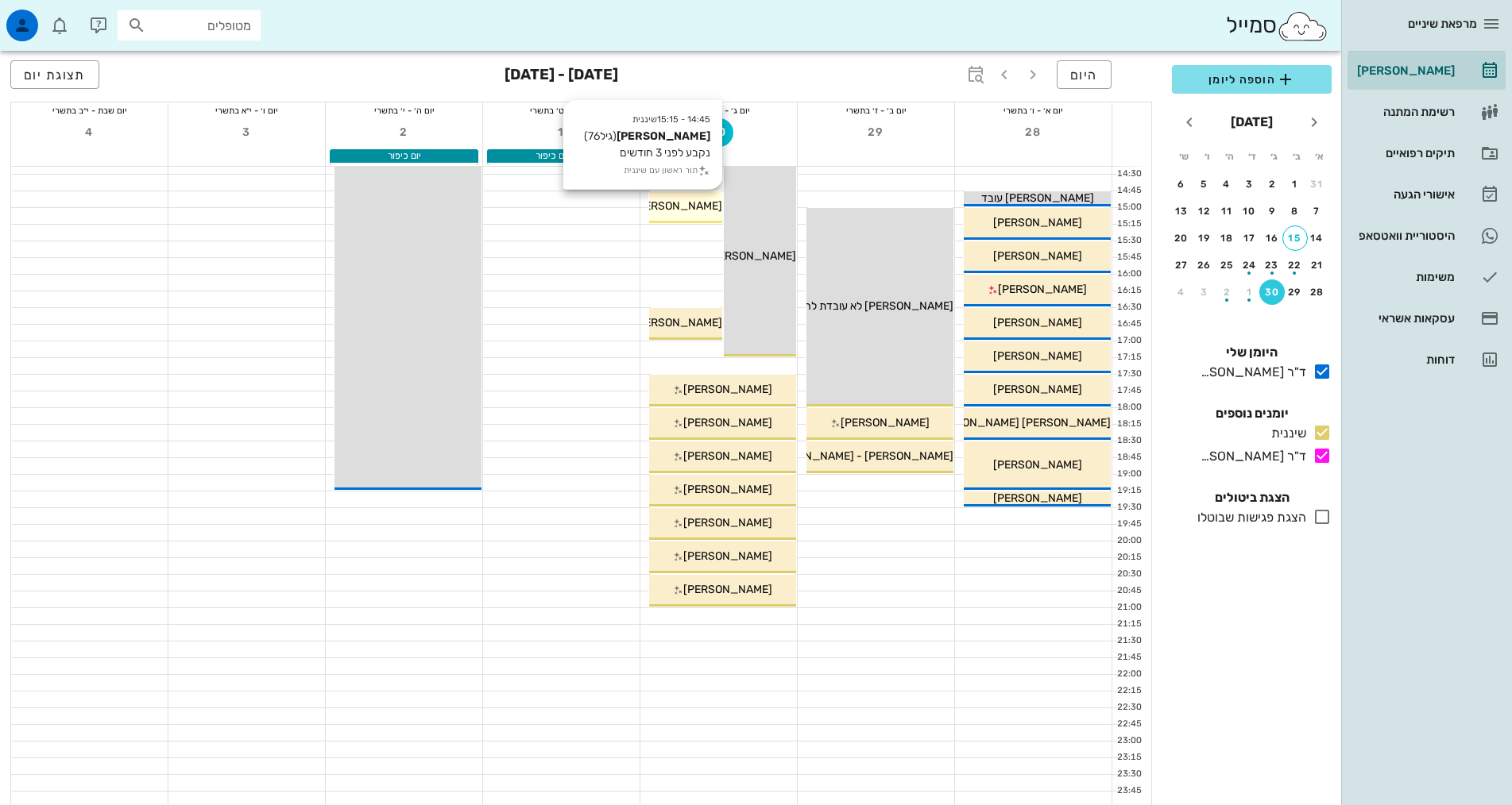
click at [686, 208] on span "[PERSON_NAME]" at bounding box center [677, 206] width 89 height 14
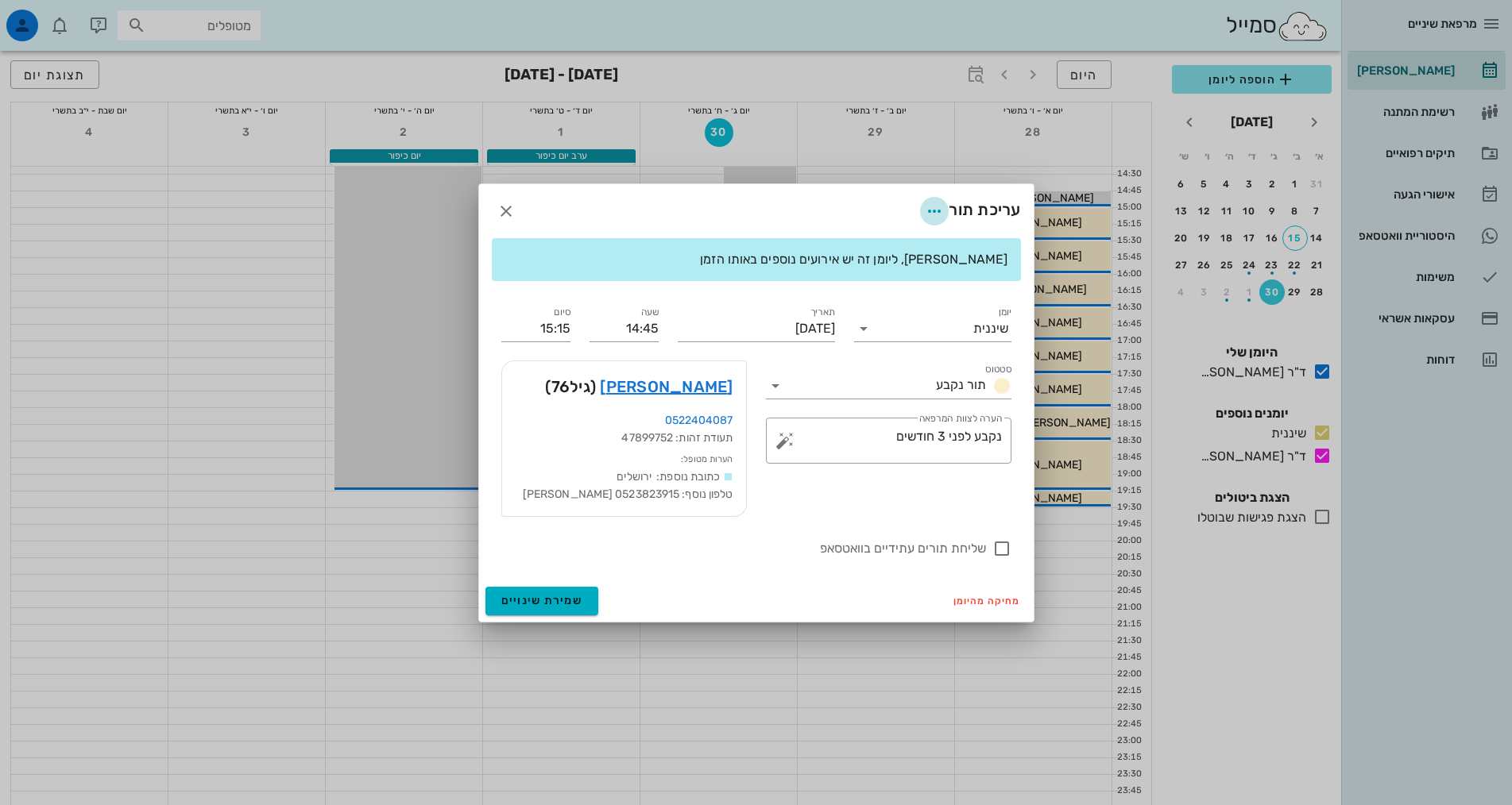
click at [930, 208] on icon "button" at bounding box center [934, 211] width 19 height 19
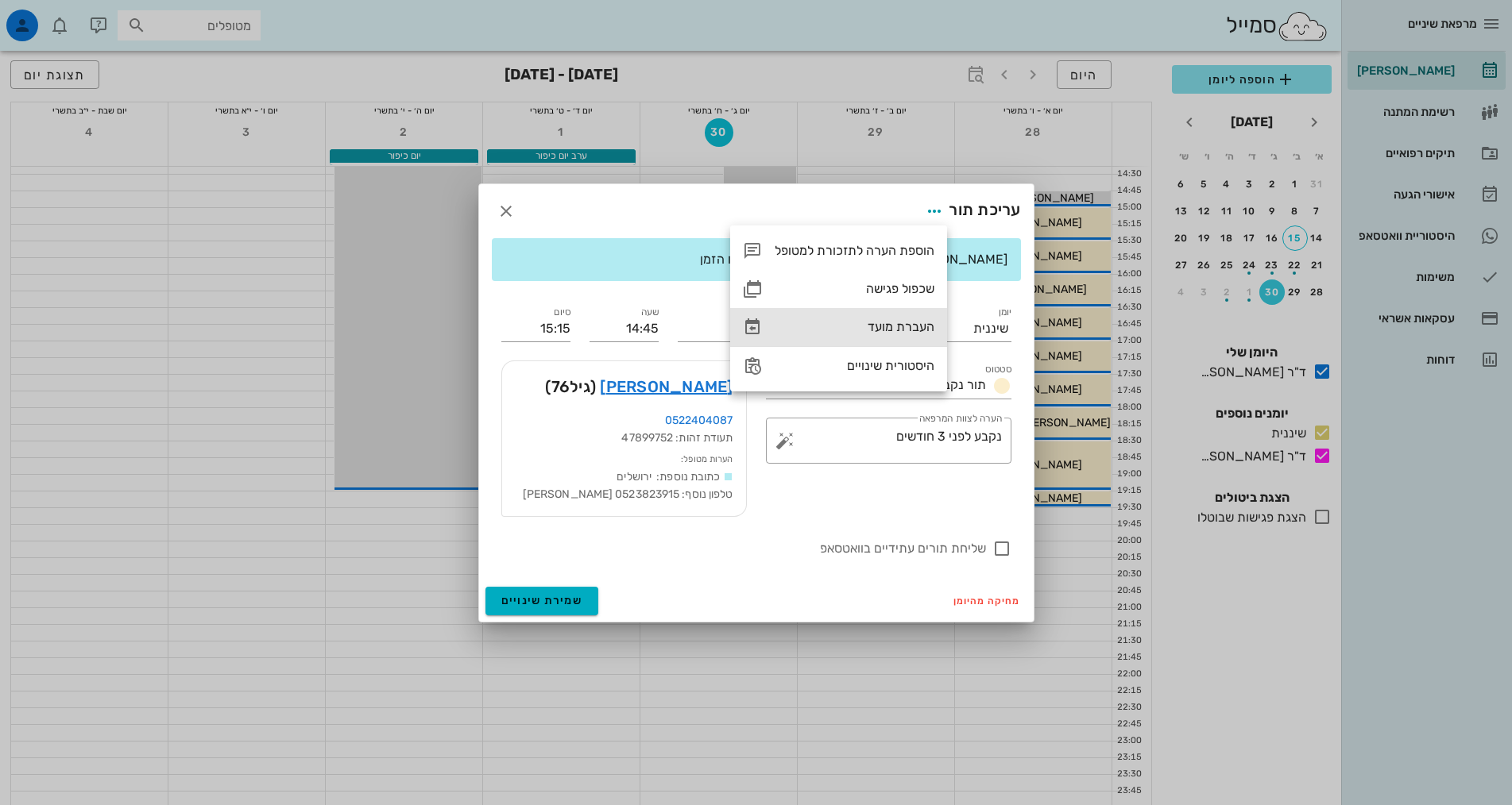
click at [894, 325] on div "העברת מועד" at bounding box center [854, 326] width 159 height 15
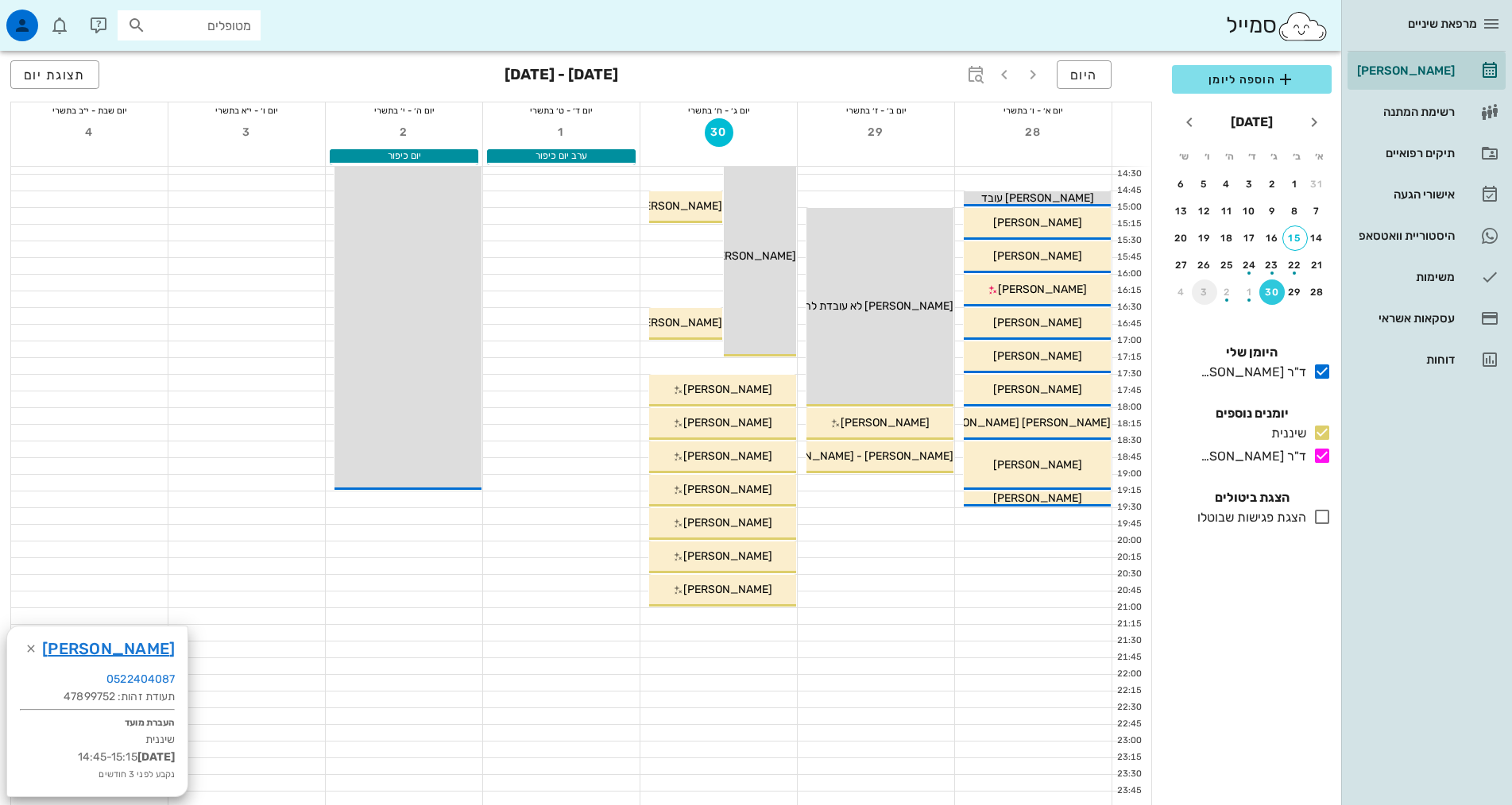
click at [1202, 293] on div "3" at bounding box center [1204, 292] width 26 height 11
click at [1294, 264] on div "20" at bounding box center [1295, 265] width 26 height 11
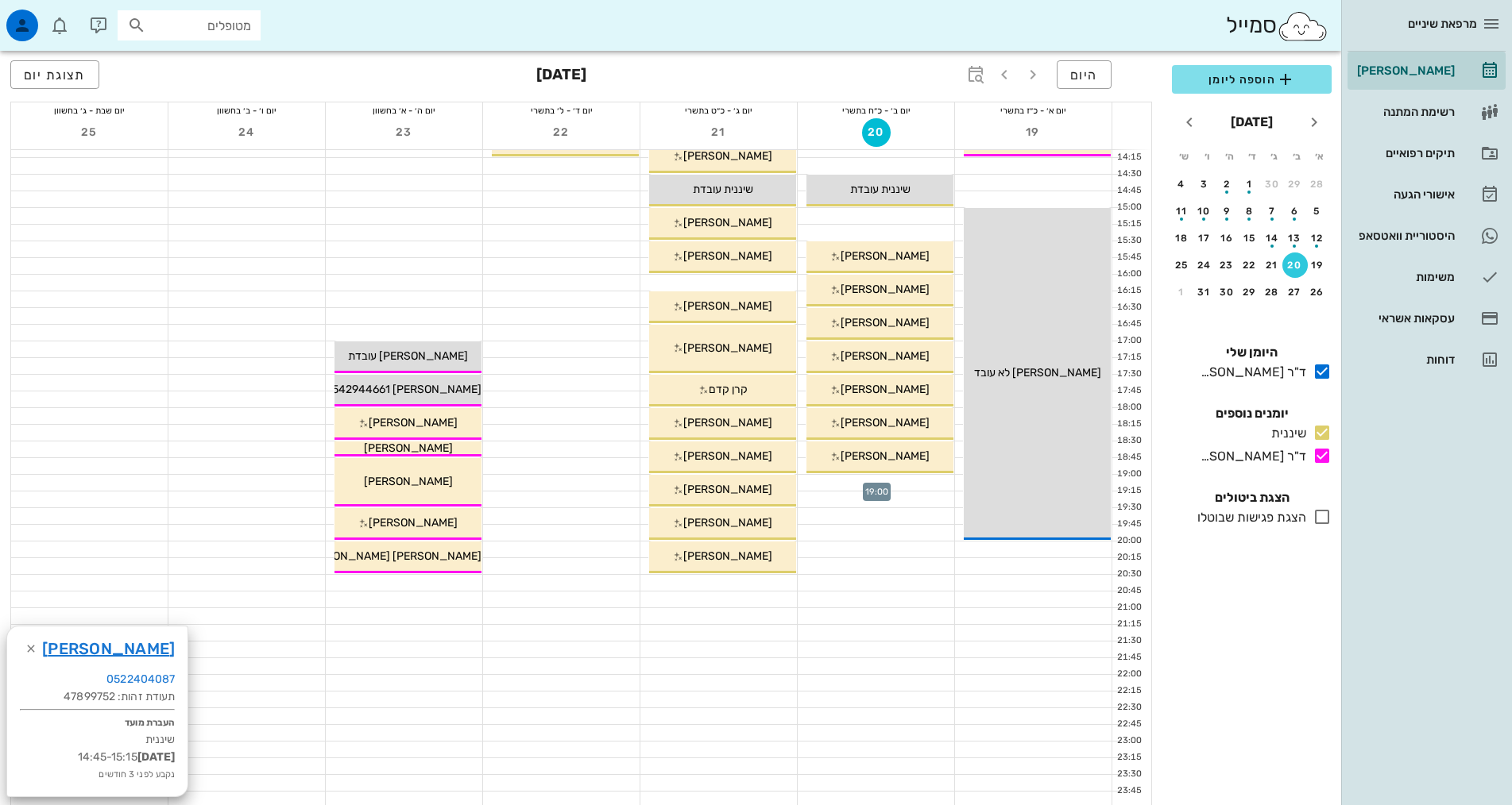
click at [895, 486] on div at bounding box center [875, 483] width 156 height 16
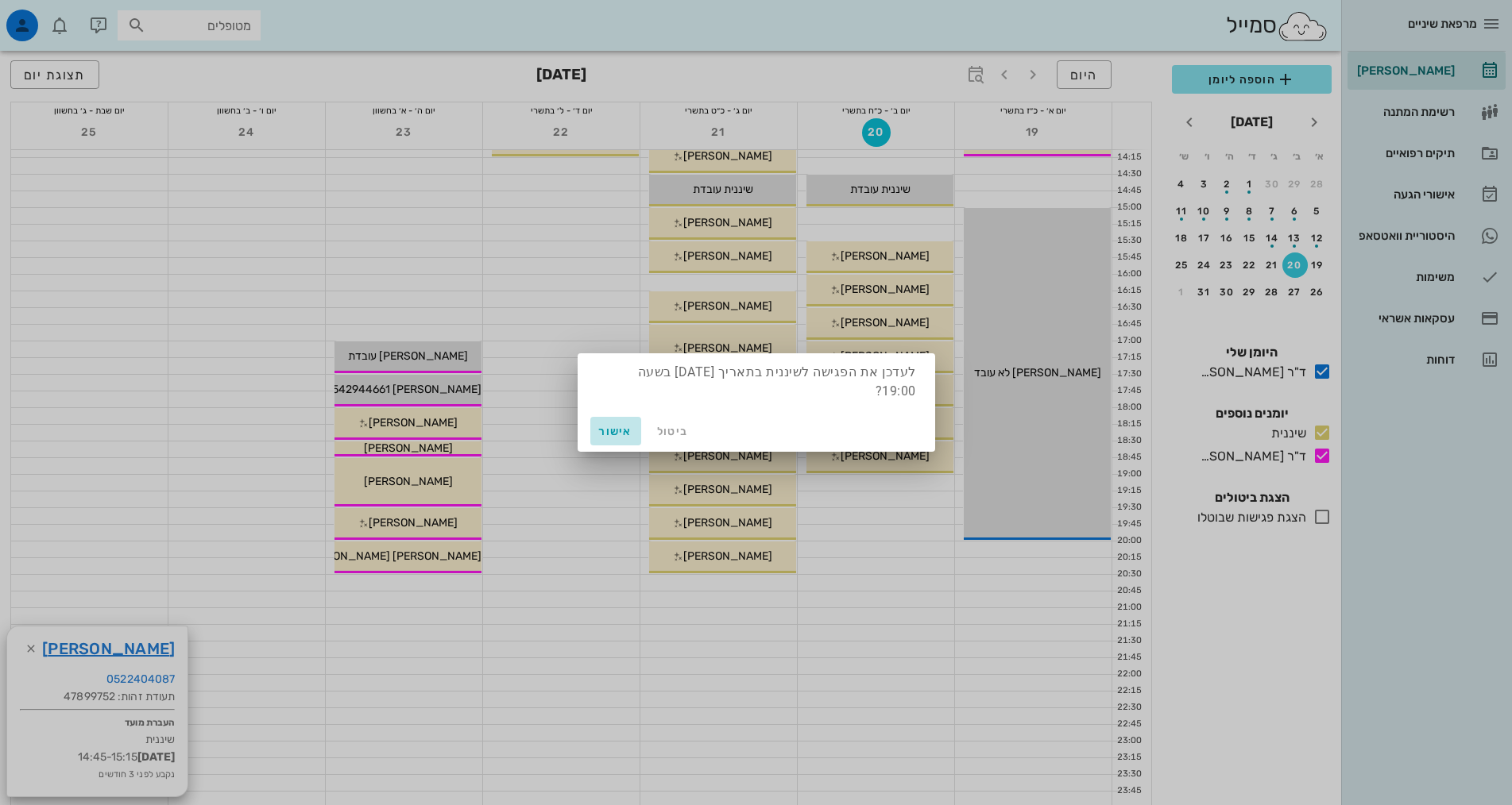
click at [624, 434] on span "אישור" at bounding box center [615, 432] width 38 height 14
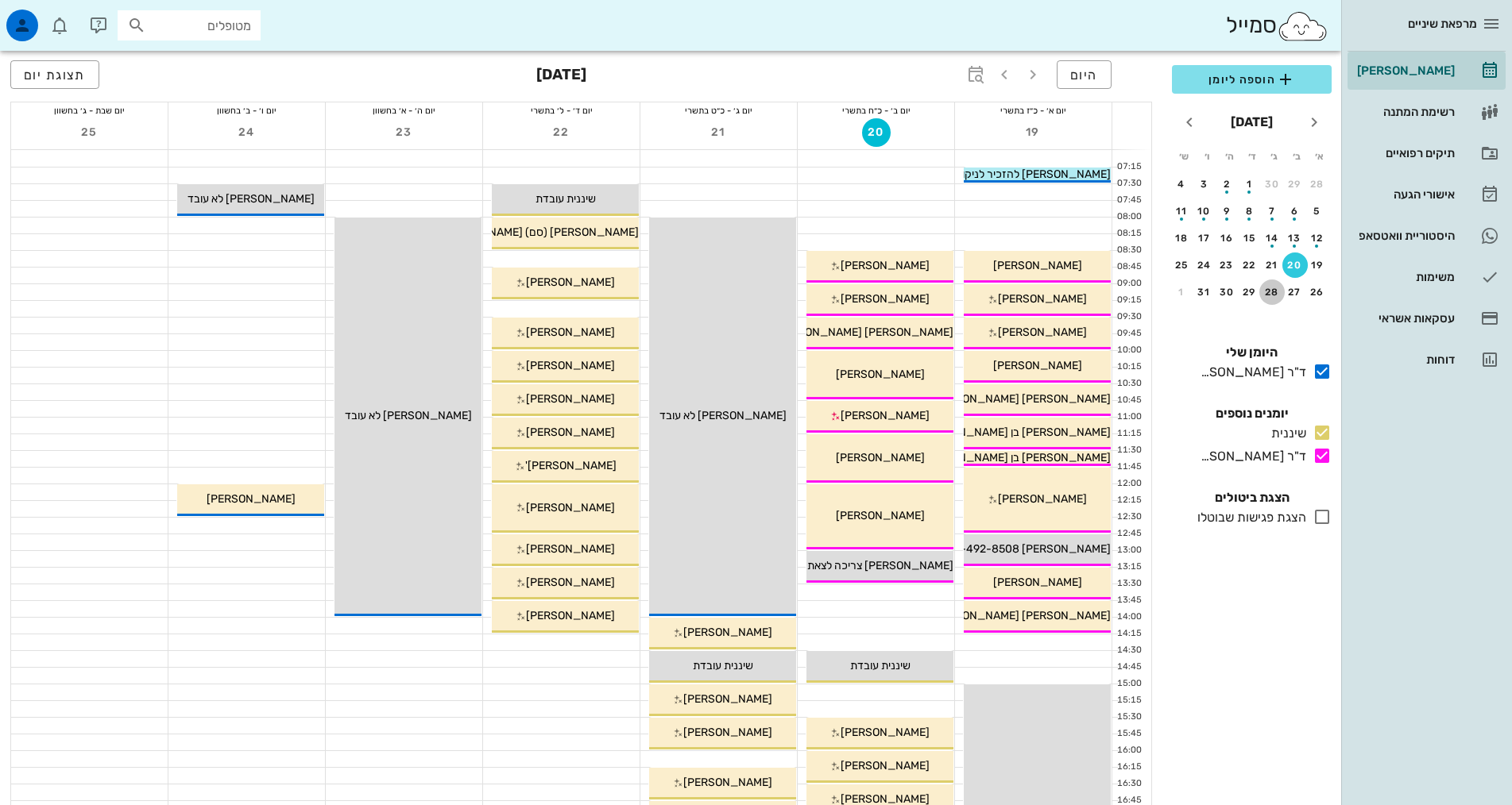
click at [1284, 287] on div "28" at bounding box center [1272, 292] width 26 height 11
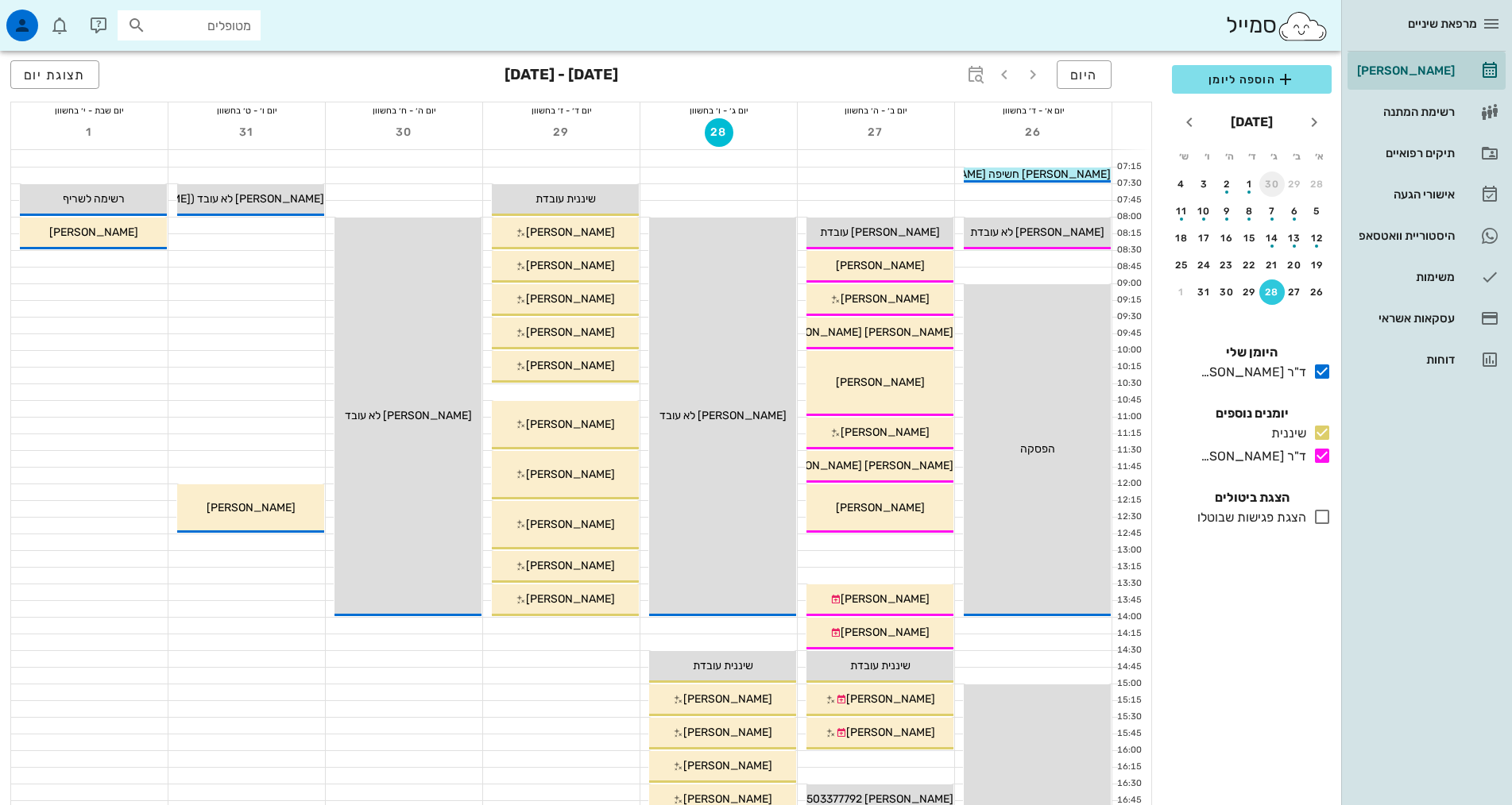
click at [1265, 184] on div "30" at bounding box center [1272, 184] width 26 height 11
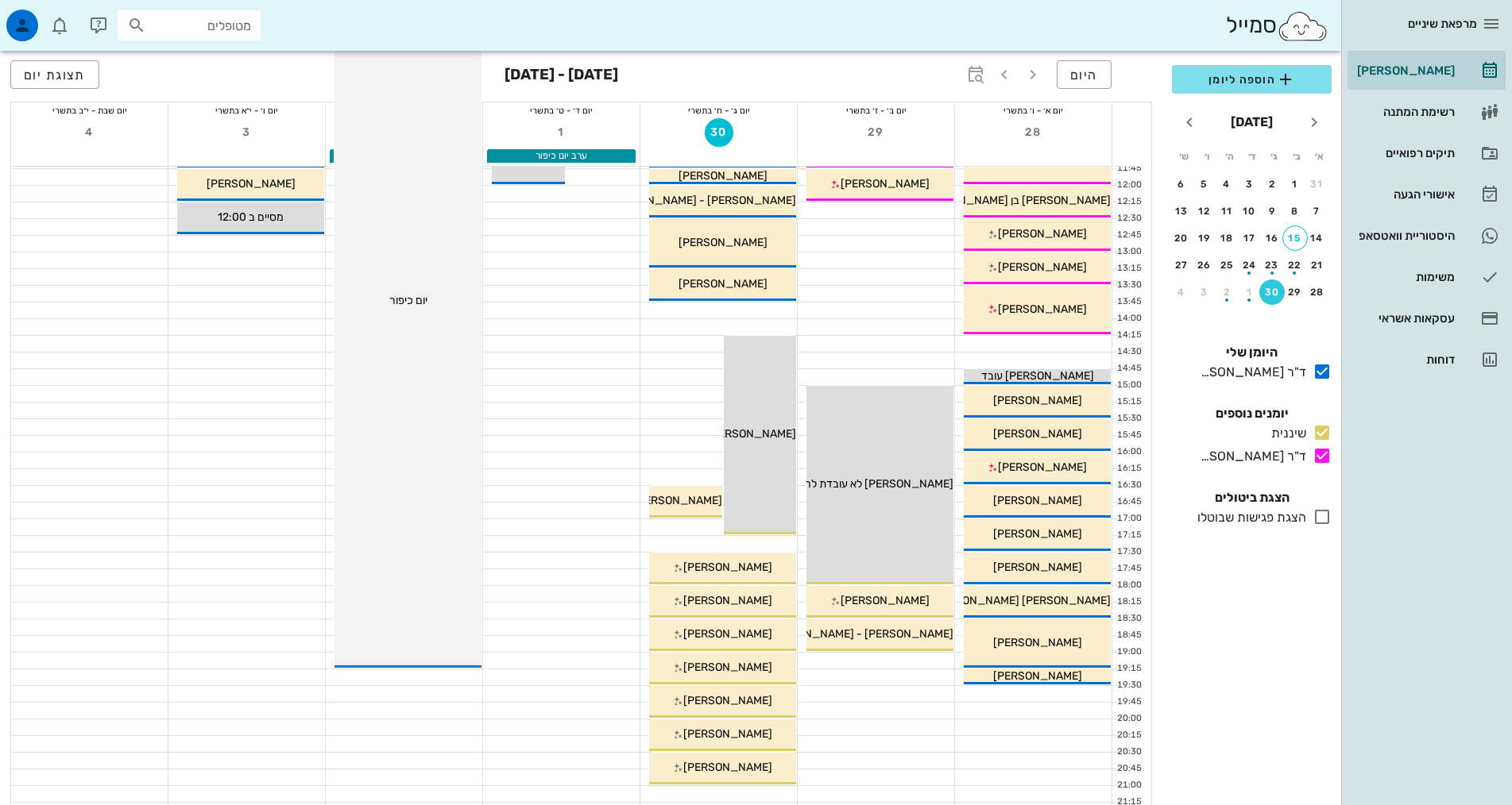
scroll to position [317, 0]
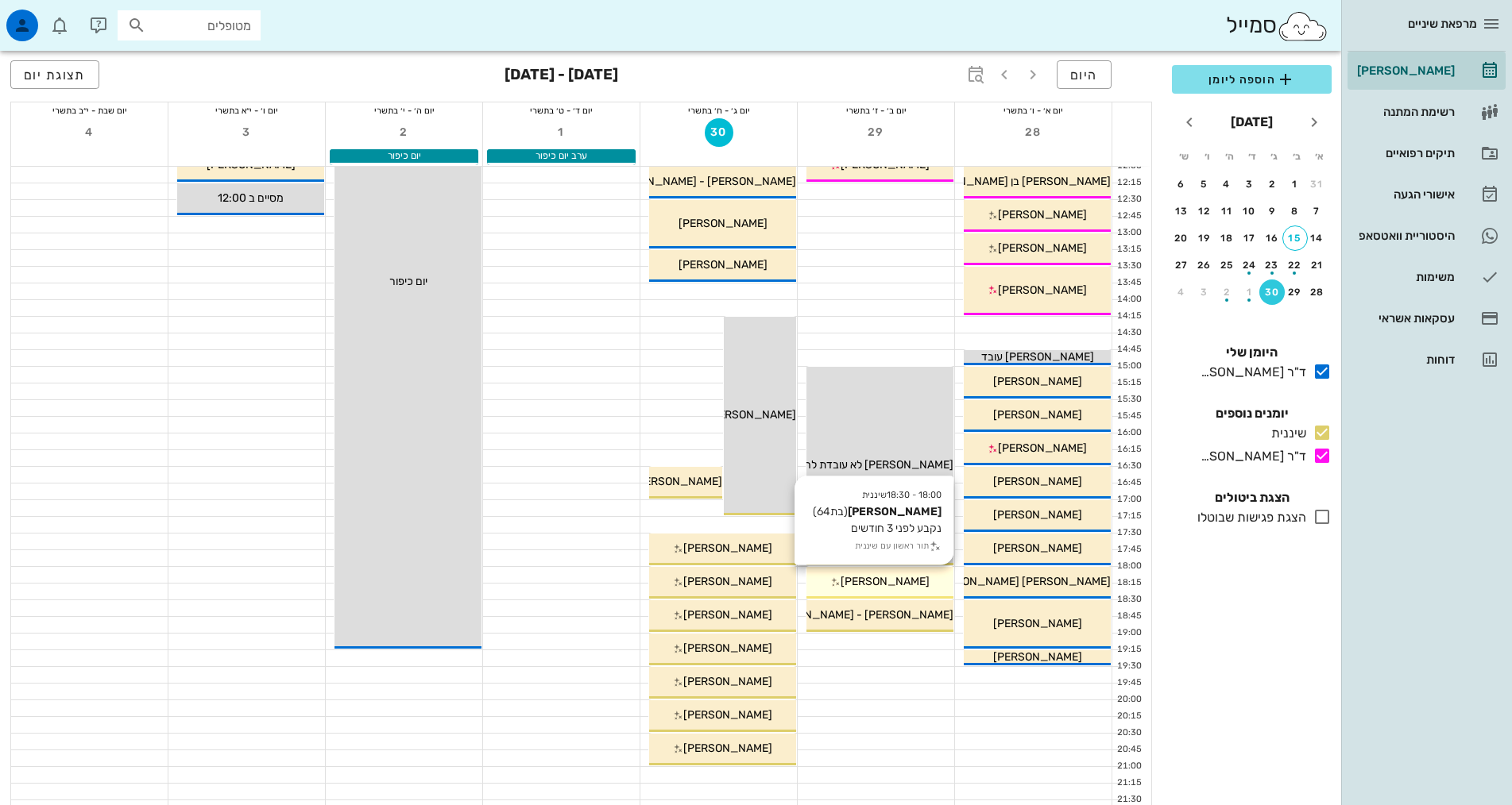
click at [911, 574] on div "[PERSON_NAME]" at bounding box center [880, 581] width 147 height 17
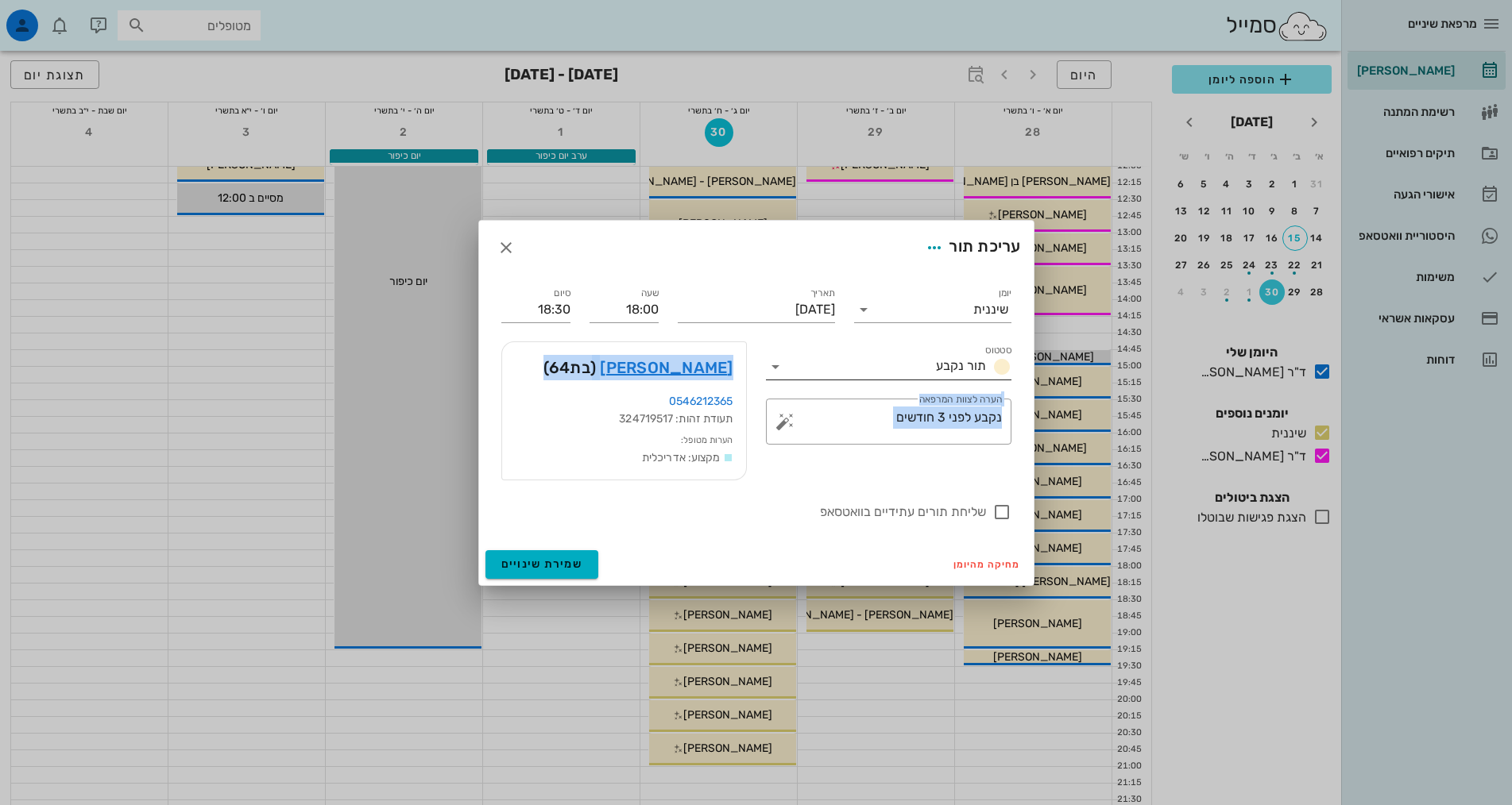
drag, startPoint x: 604, startPoint y: 373, endPoint x: 770, endPoint y: 376, distance: 166.0
click at [770, 376] on div "יומן שיננית סטטוס תור נקבע תאריך יום שני, 29 בספטמבר 2025 שעה 18:00 סיום 18:30 …" at bounding box center [756, 403] width 530 height 257
click at [940, 446] on div "​ הערה לצוות המרפאה נקבע לפני 3 חודשים" at bounding box center [889, 421] width 265 height 65
click at [503, 250] on icon "button" at bounding box center [506, 247] width 19 height 19
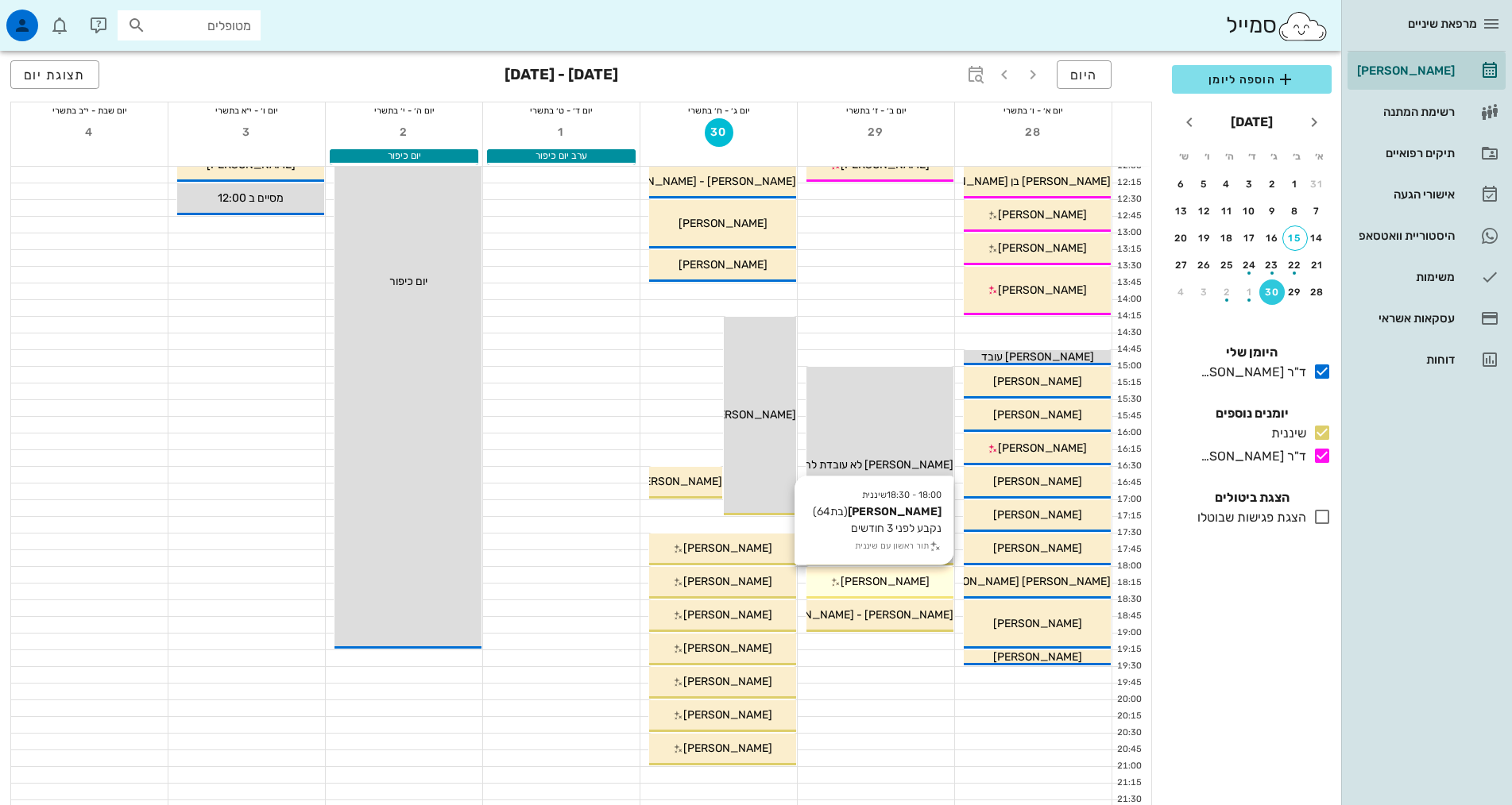
click at [879, 583] on span "[PERSON_NAME]" at bounding box center [884, 582] width 89 height 14
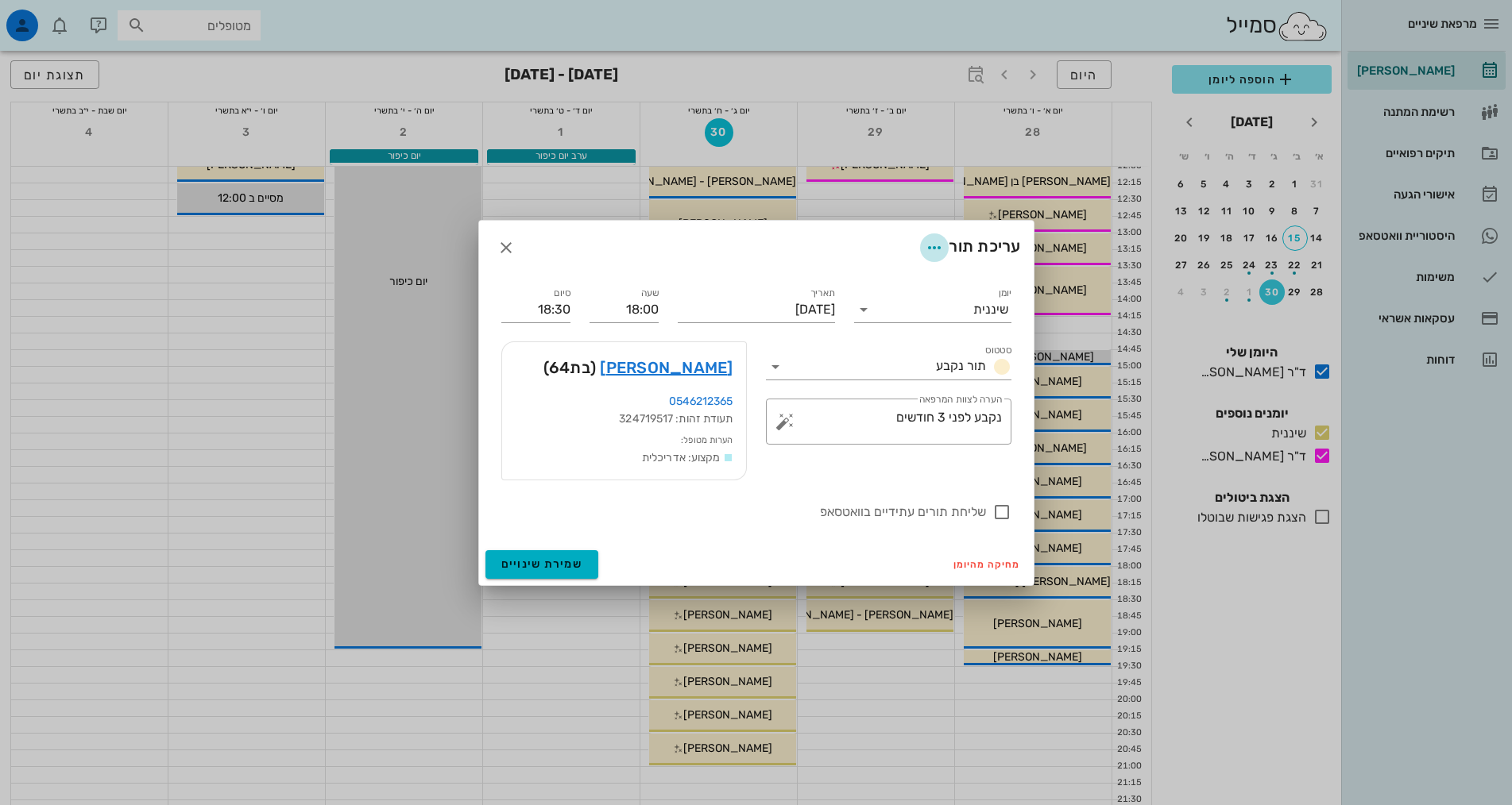
click at [934, 250] on icon "button" at bounding box center [934, 247] width 19 height 19
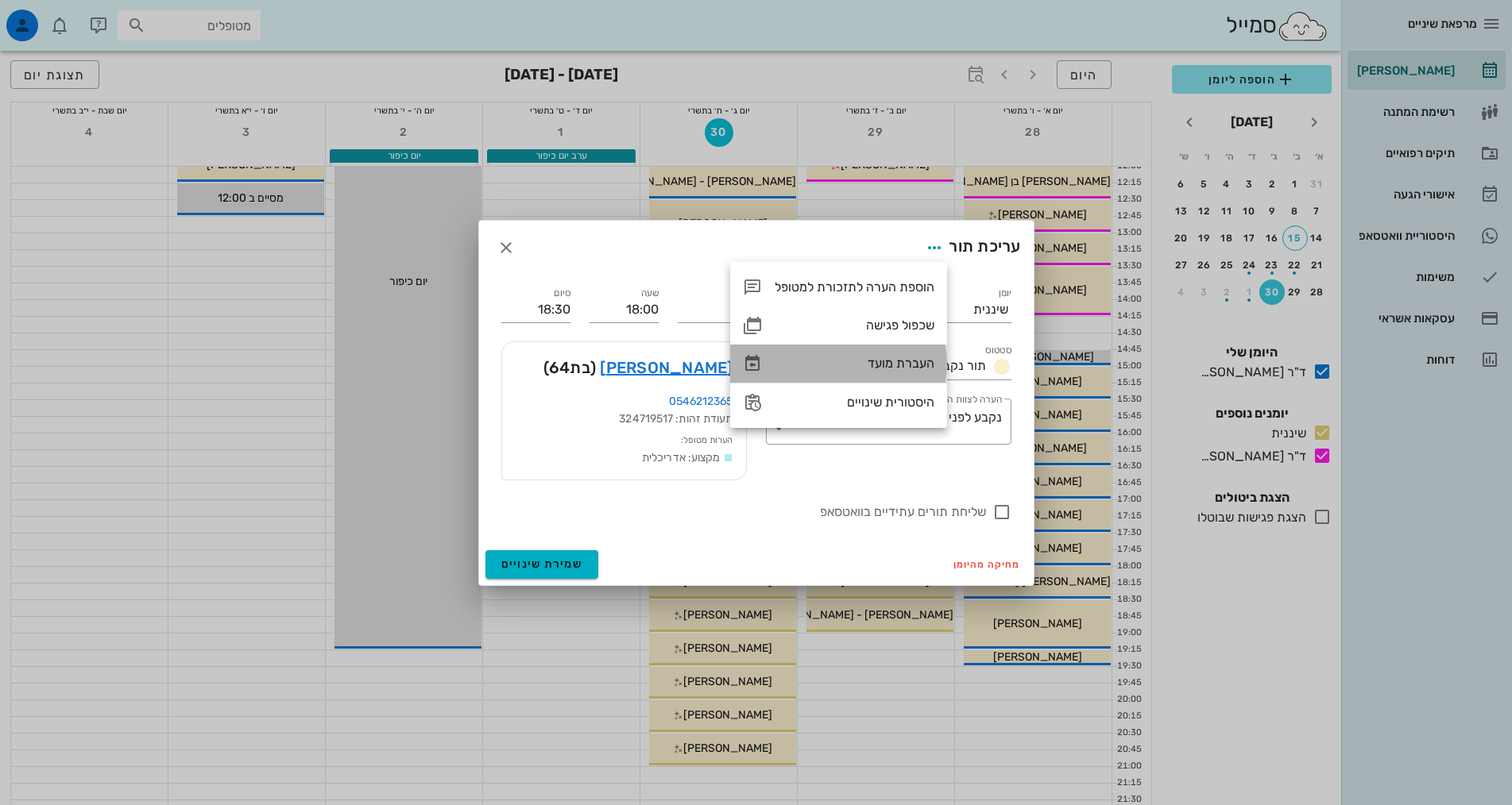
click at [903, 367] on div "העברת מועד" at bounding box center [854, 363] width 159 height 15
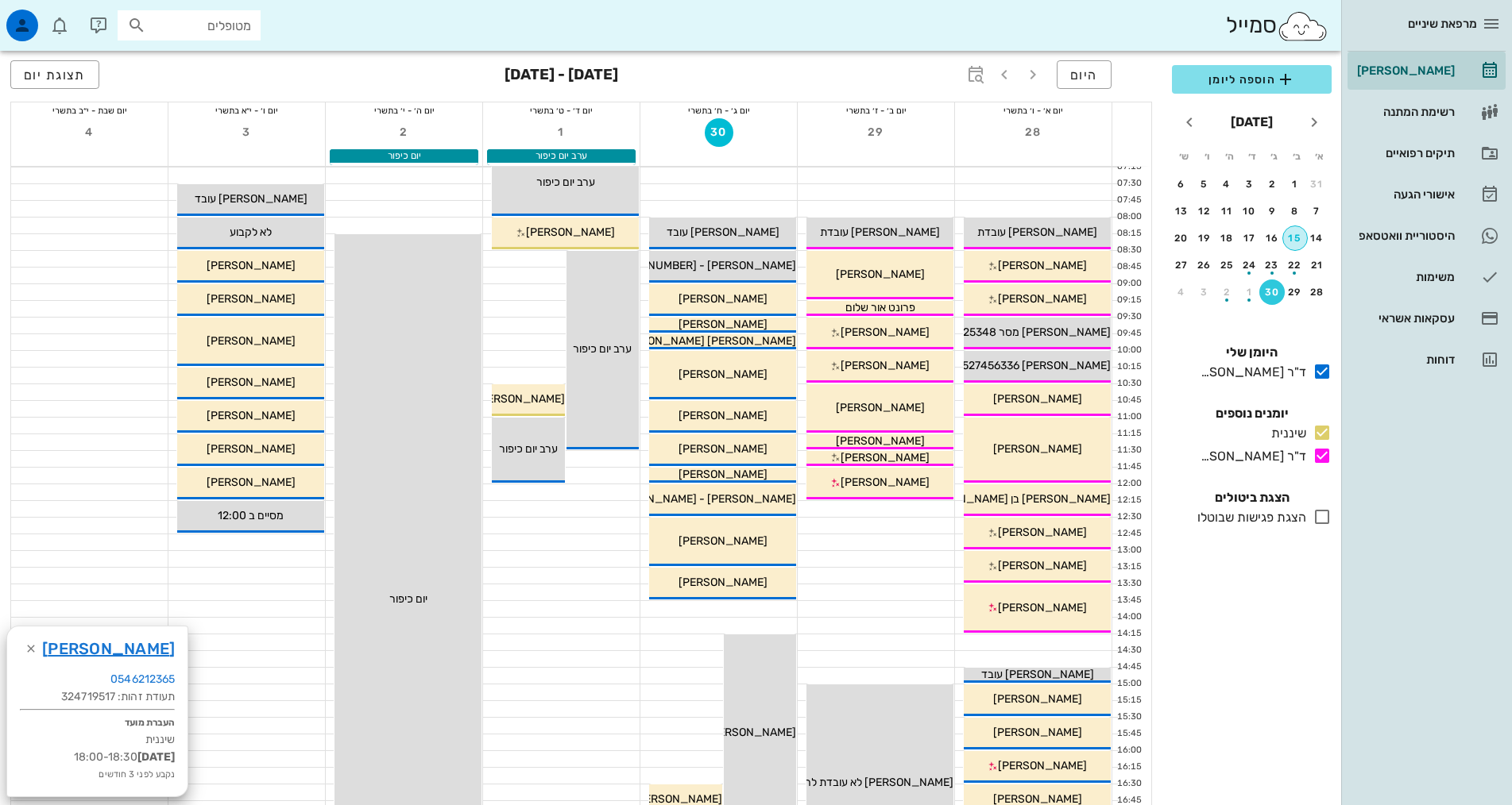
click at [1292, 243] on div "15" at bounding box center [1295, 238] width 24 height 11
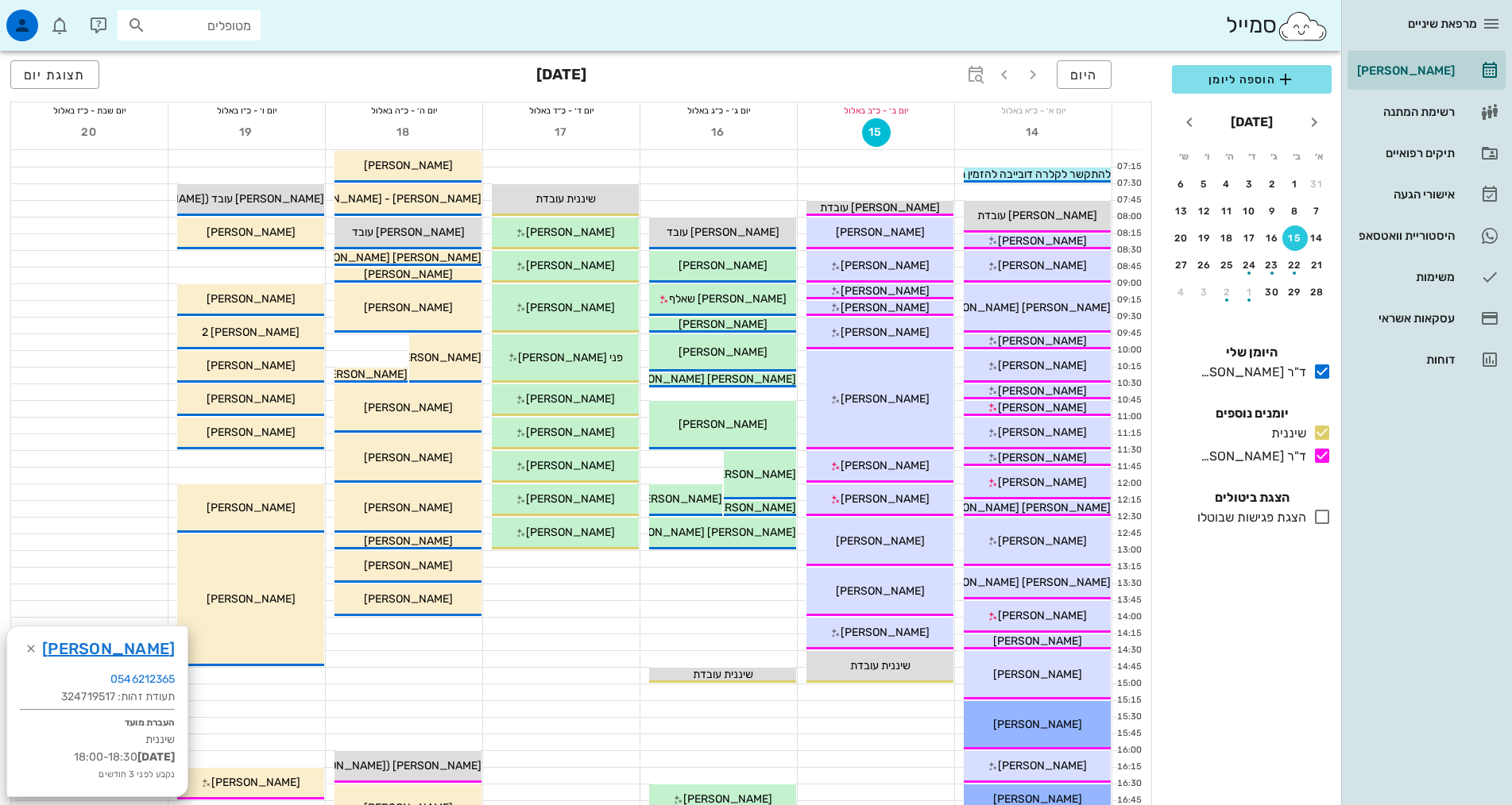
scroll to position [397, 0]
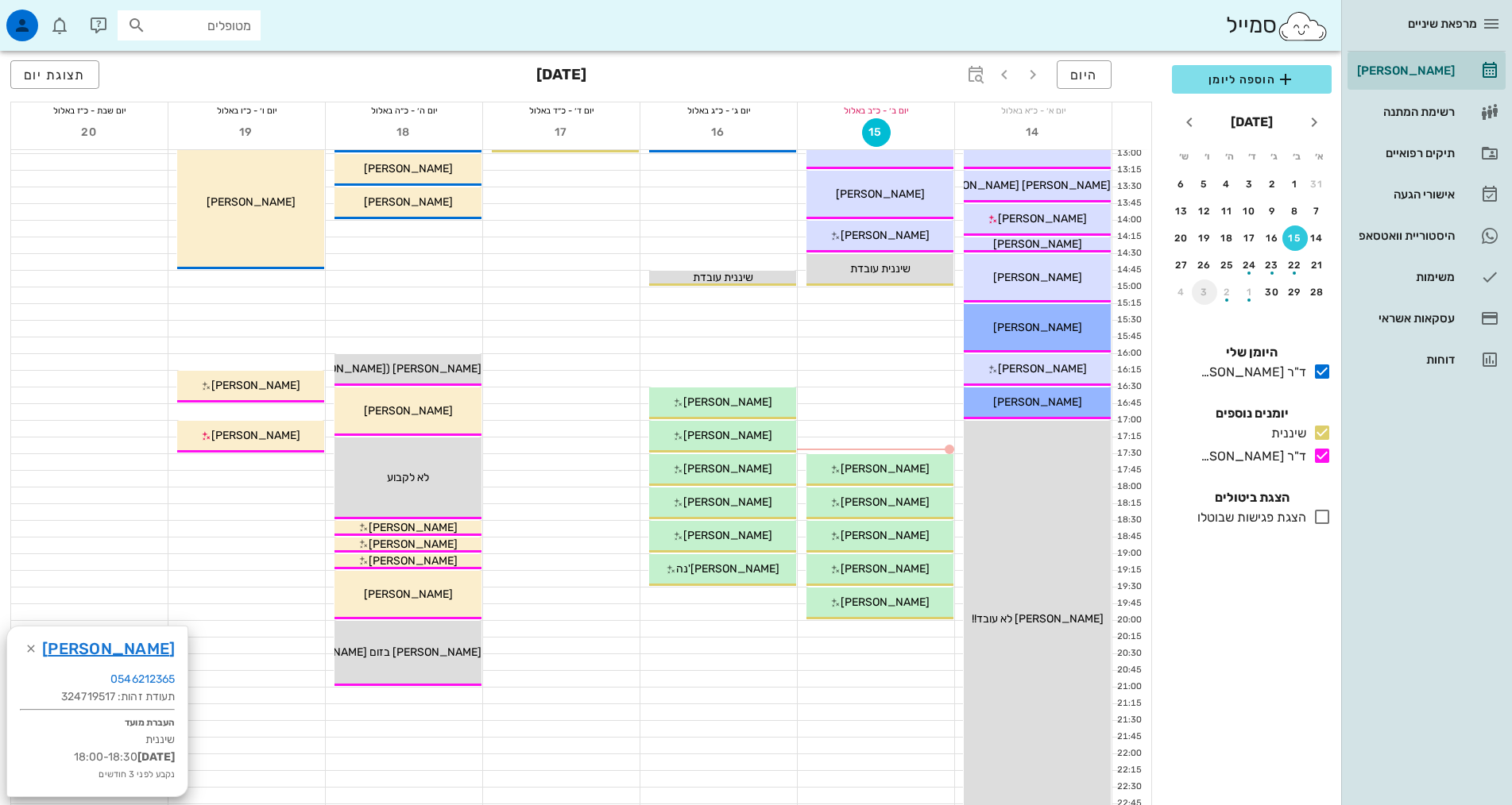
click at [1213, 290] on div "3" at bounding box center [1204, 292] width 26 height 11
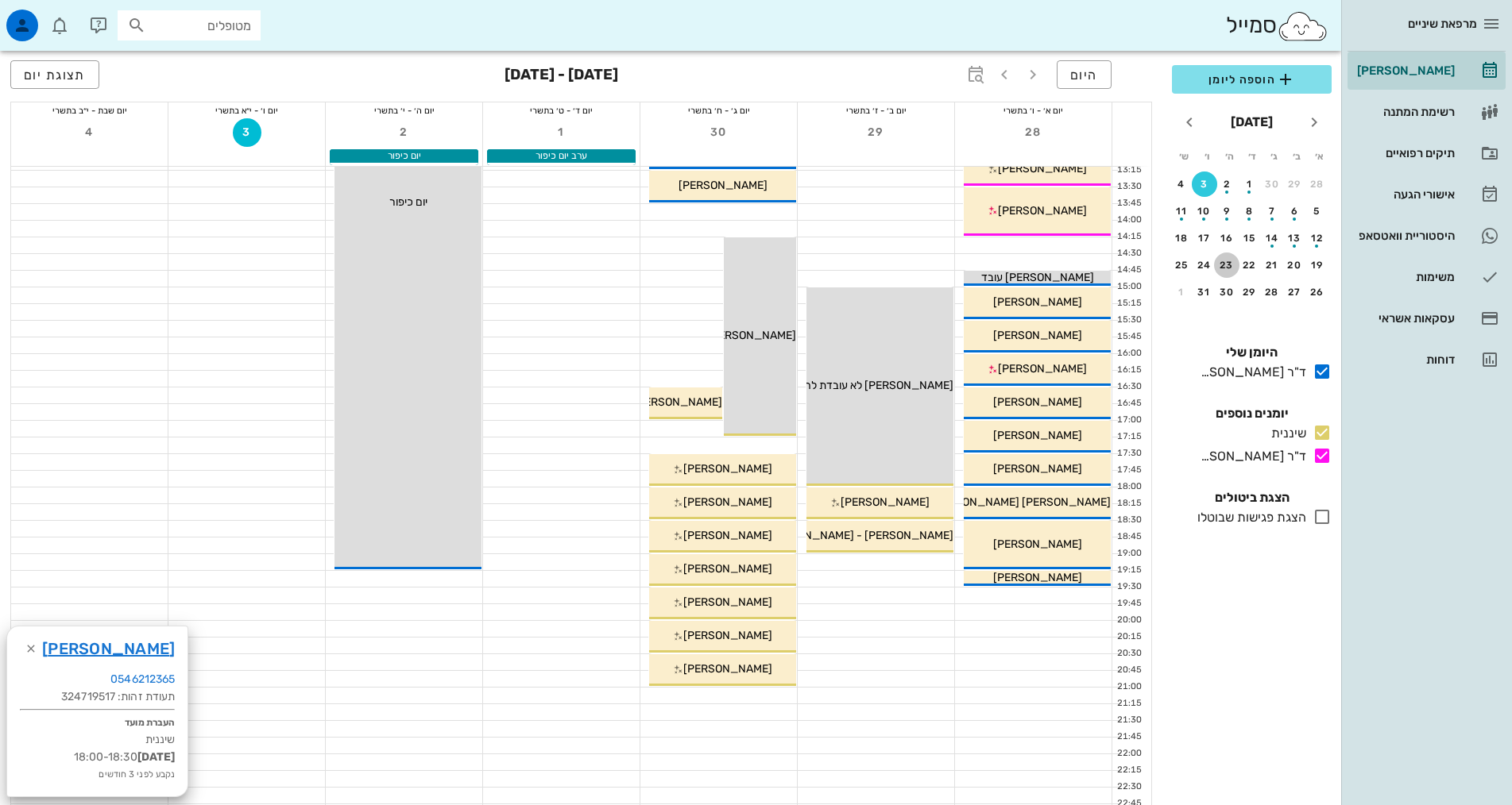
click at [1228, 263] on div "23" at bounding box center [1226, 265] width 26 height 11
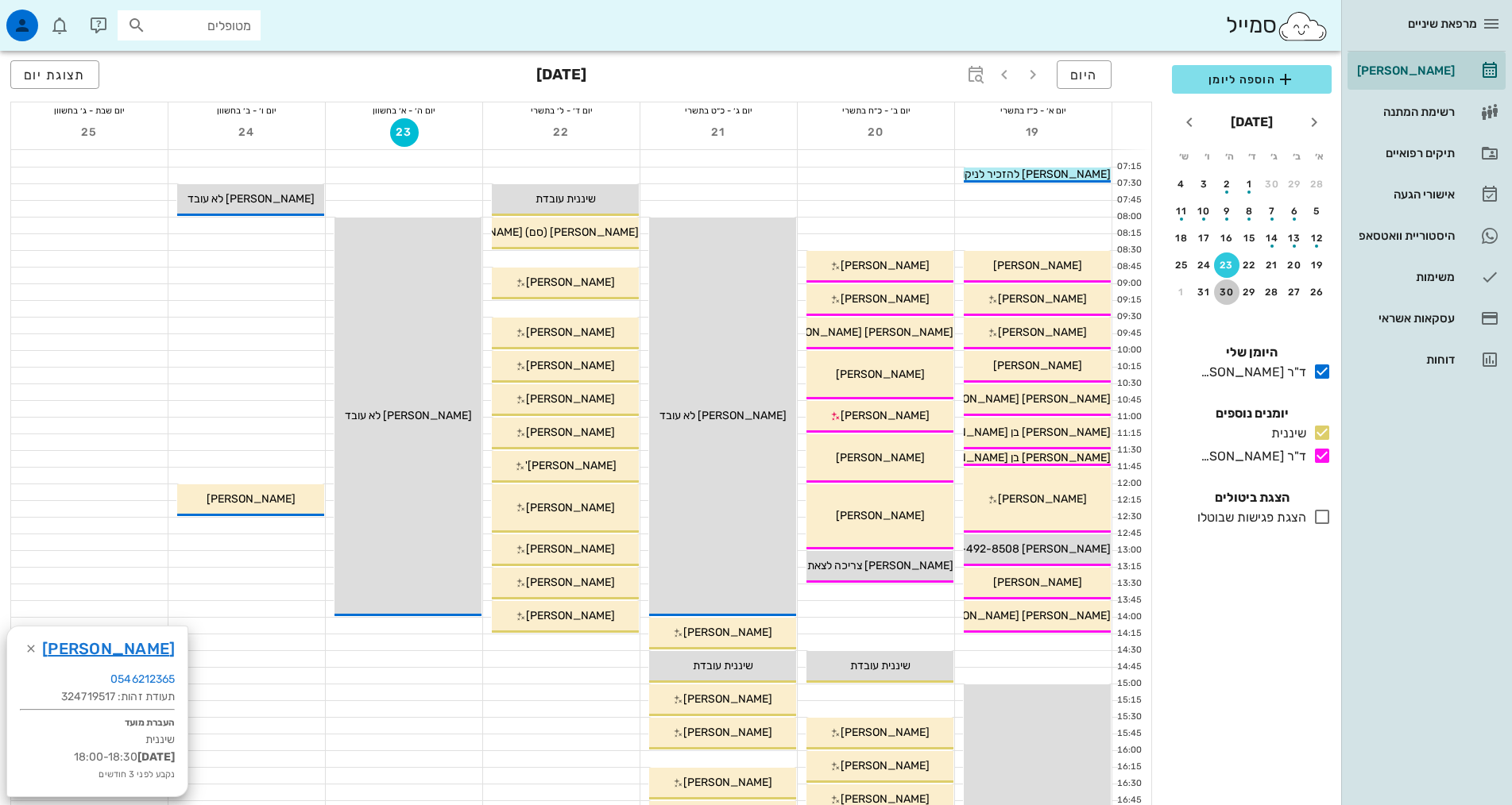
click at [1223, 290] on div "30" at bounding box center [1226, 292] width 26 height 11
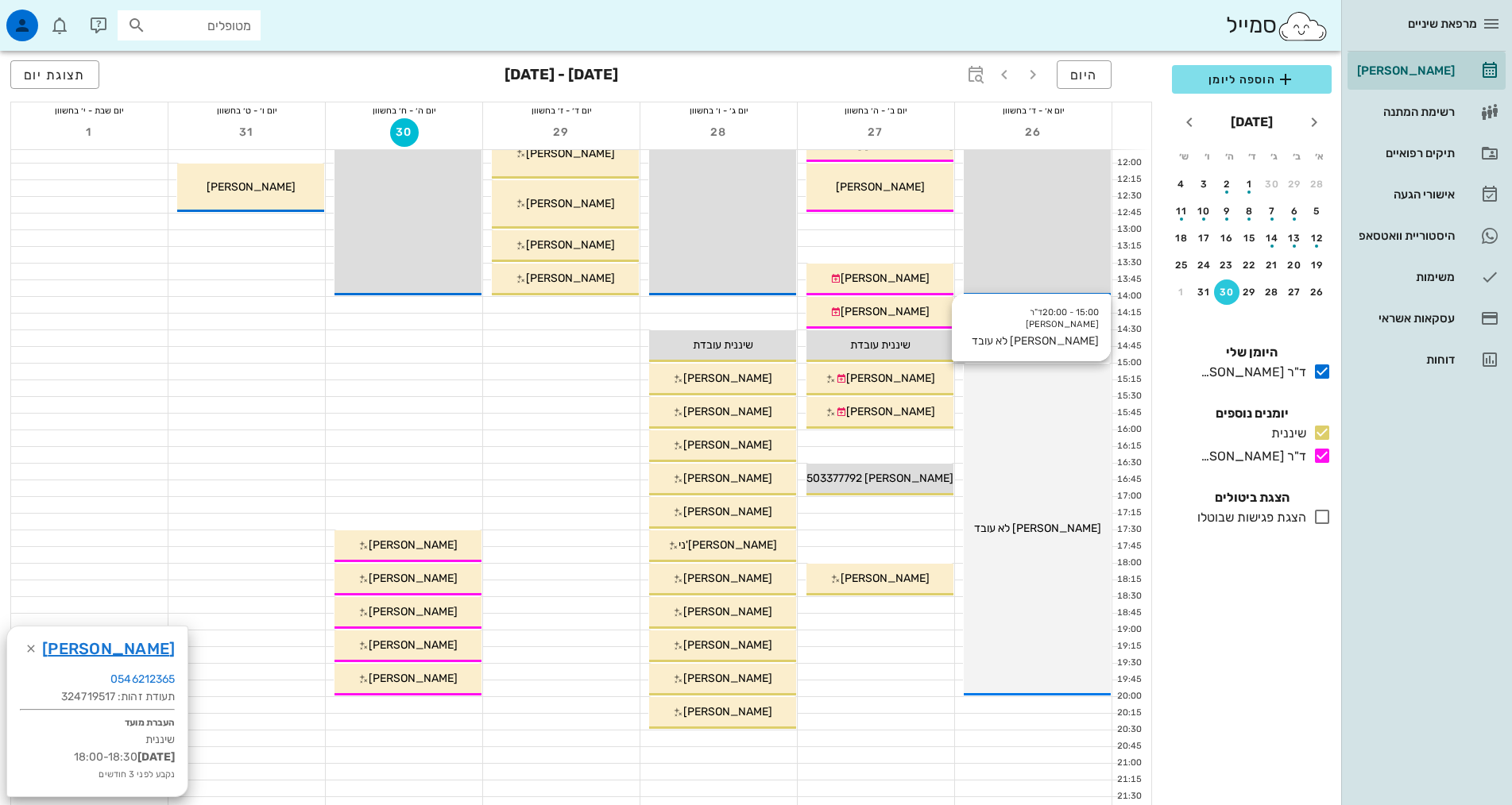
scroll to position [397, 0]
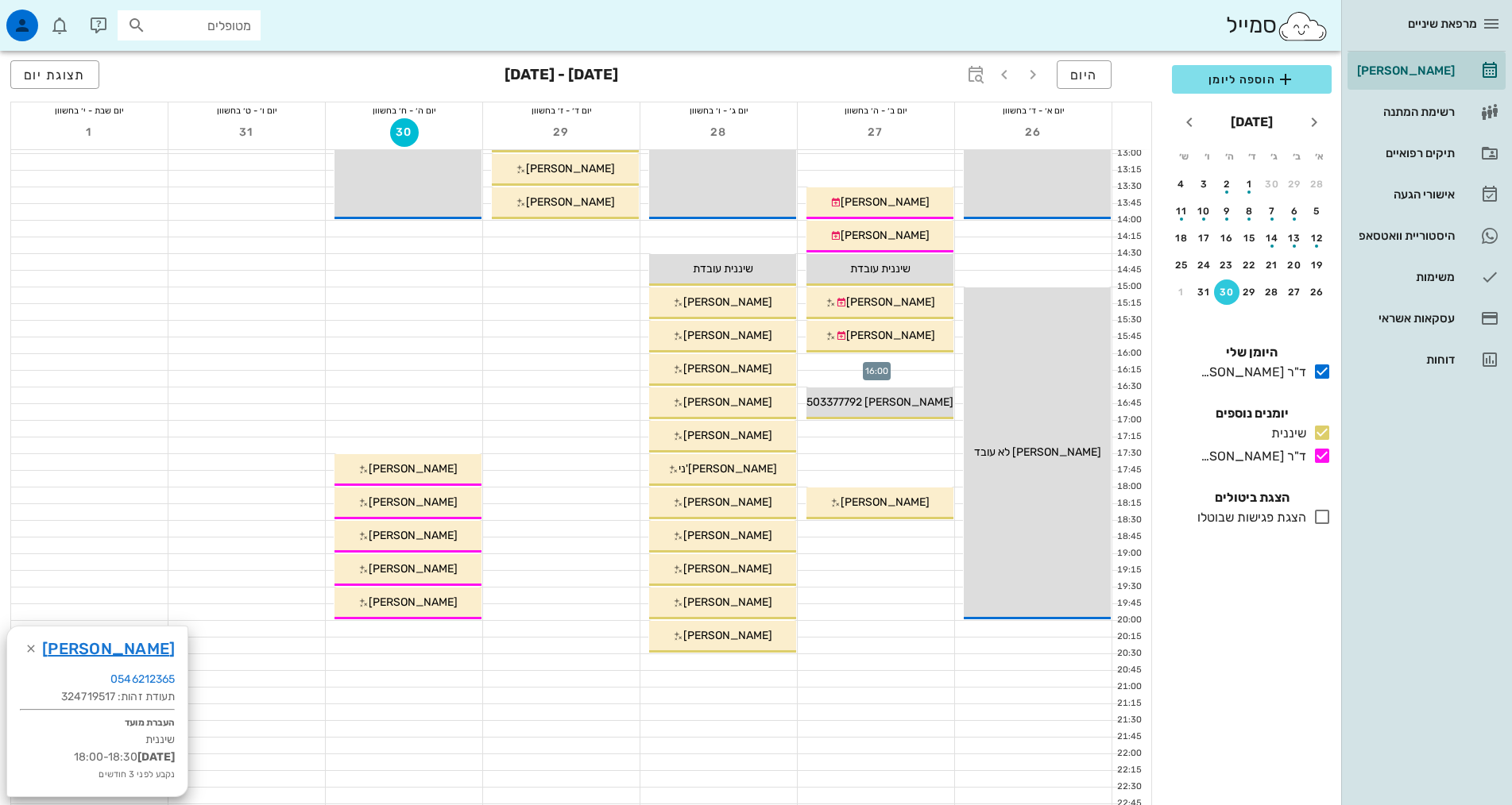
click at [889, 358] on div at bounding box center [875, 362] width 156 height 16
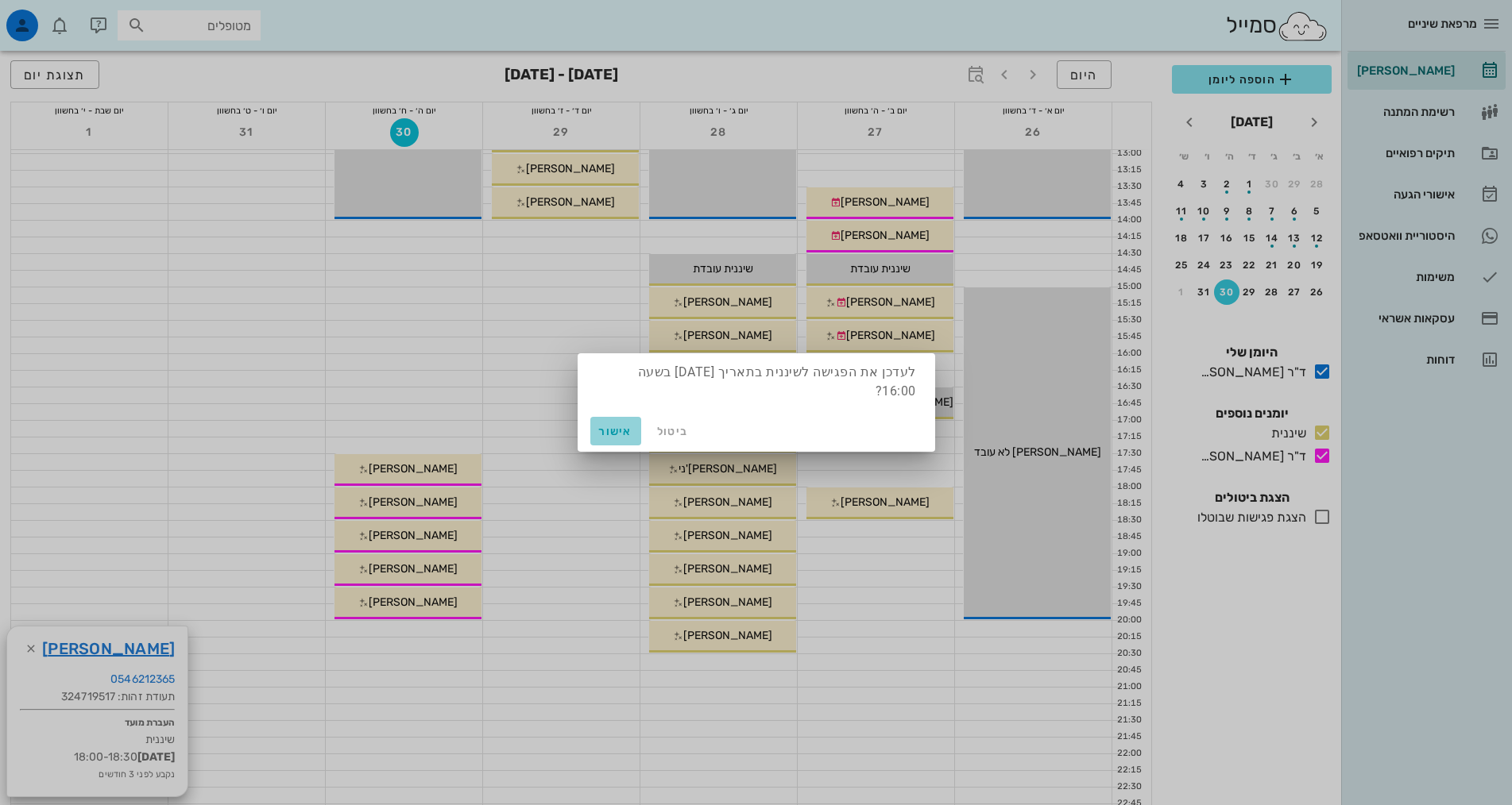
click at [624, 428] on span "אישור" at bounding box center [615, 432] width 38 height 14
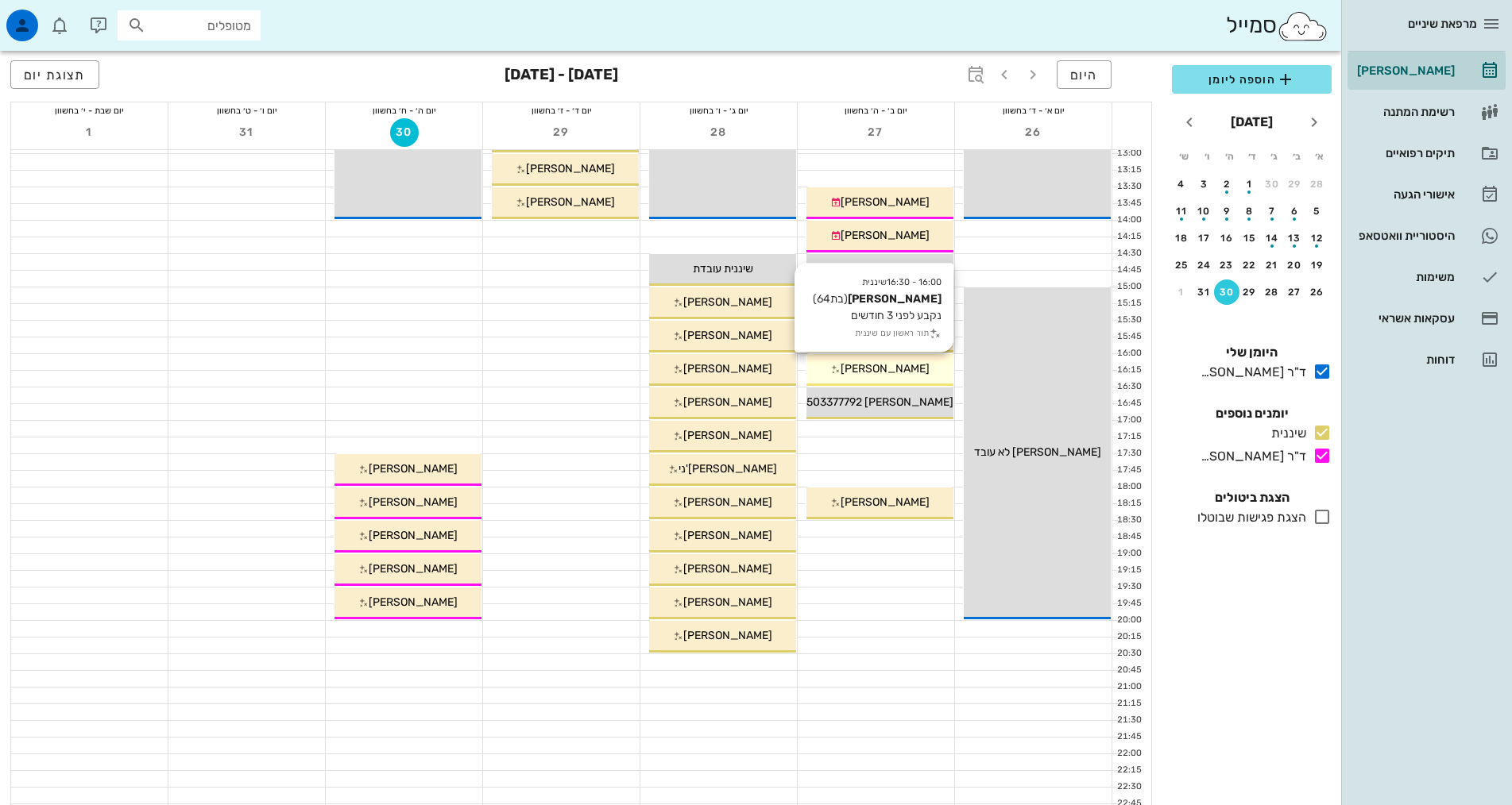
click at [907, 371] on span "[PERSON_NAME]" at bounding box center [884, 369] width 89 height 14
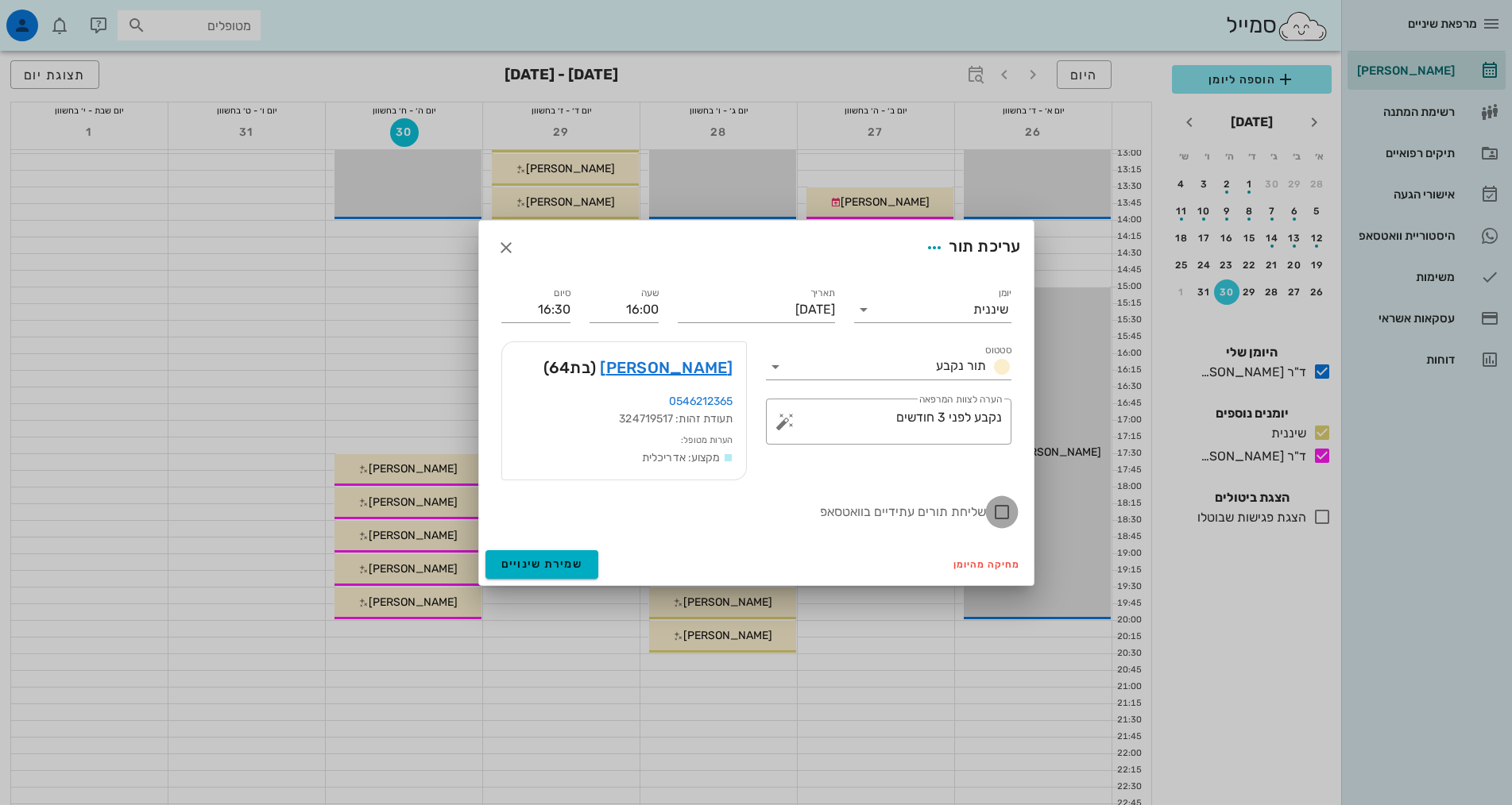
click at [1001, 513] on div at bounding box center [1001, 511] width 27 height 27
checkbox input "true"
click at [541, 569] on span "שמירת שינויים" at bounding box center [542, 564] width 82 height 14
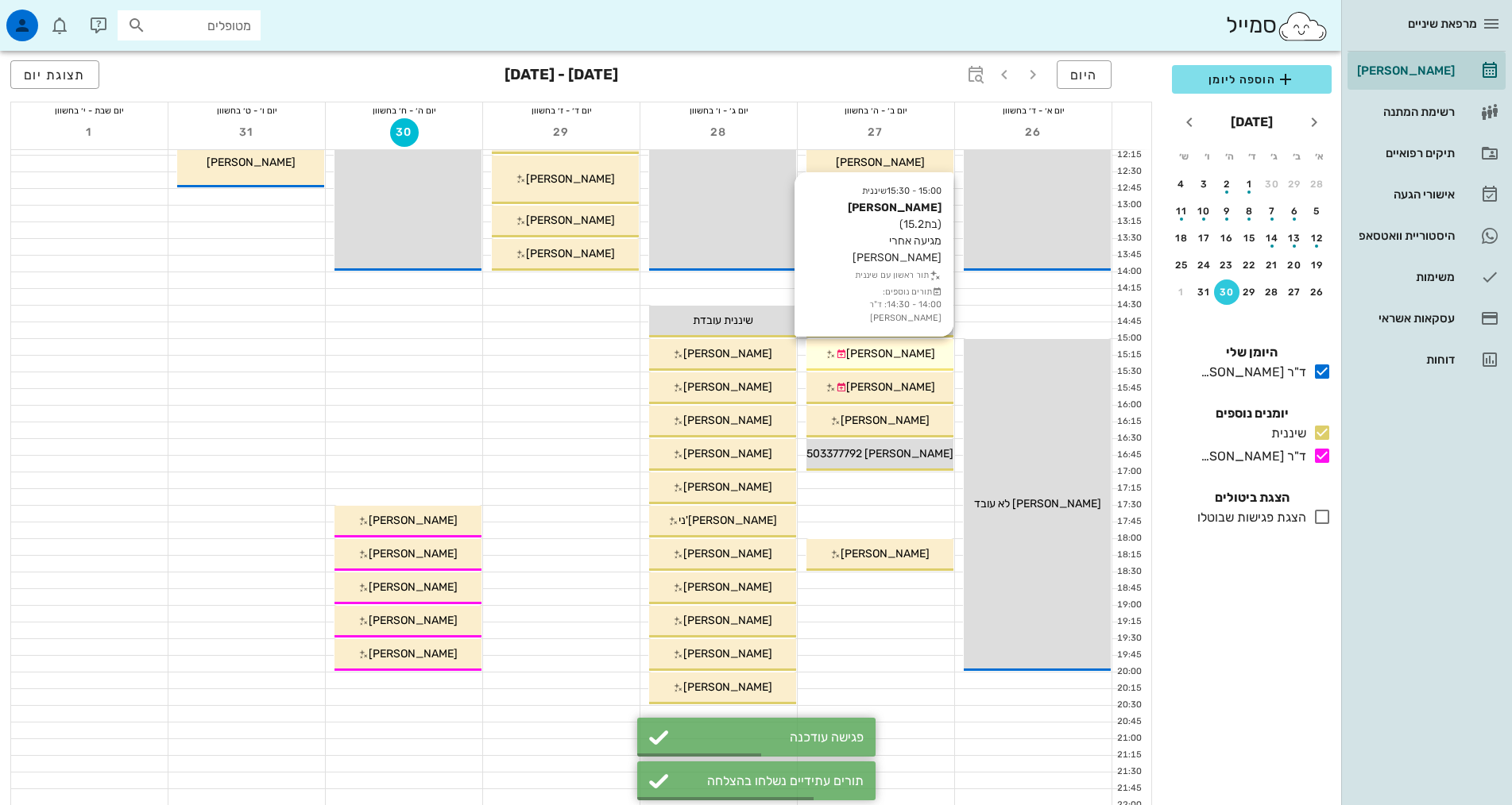
scroll to position [317, 0]
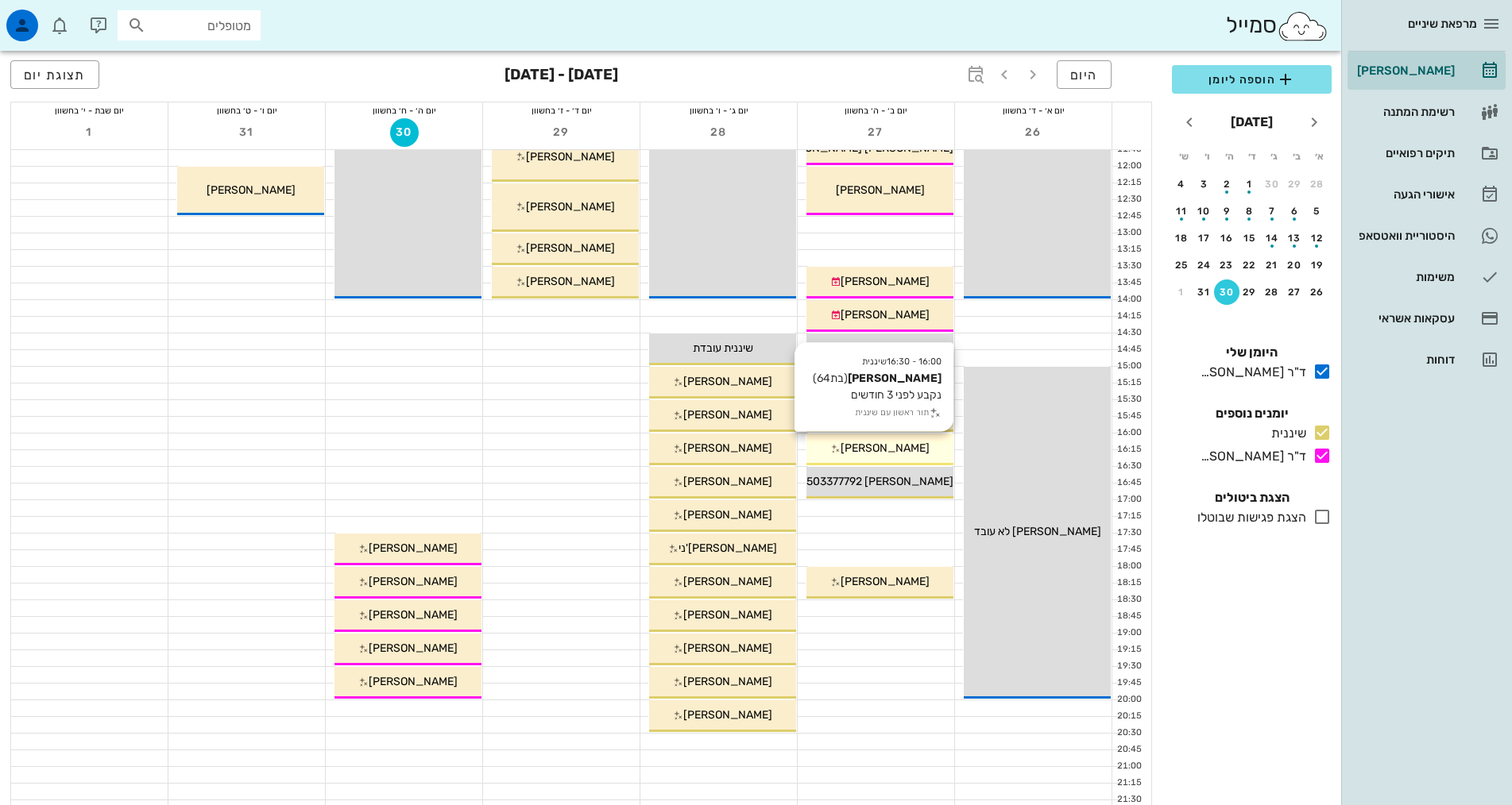
click at [840, 449] on icon at bounding box center [835, 449] width 10 height 10
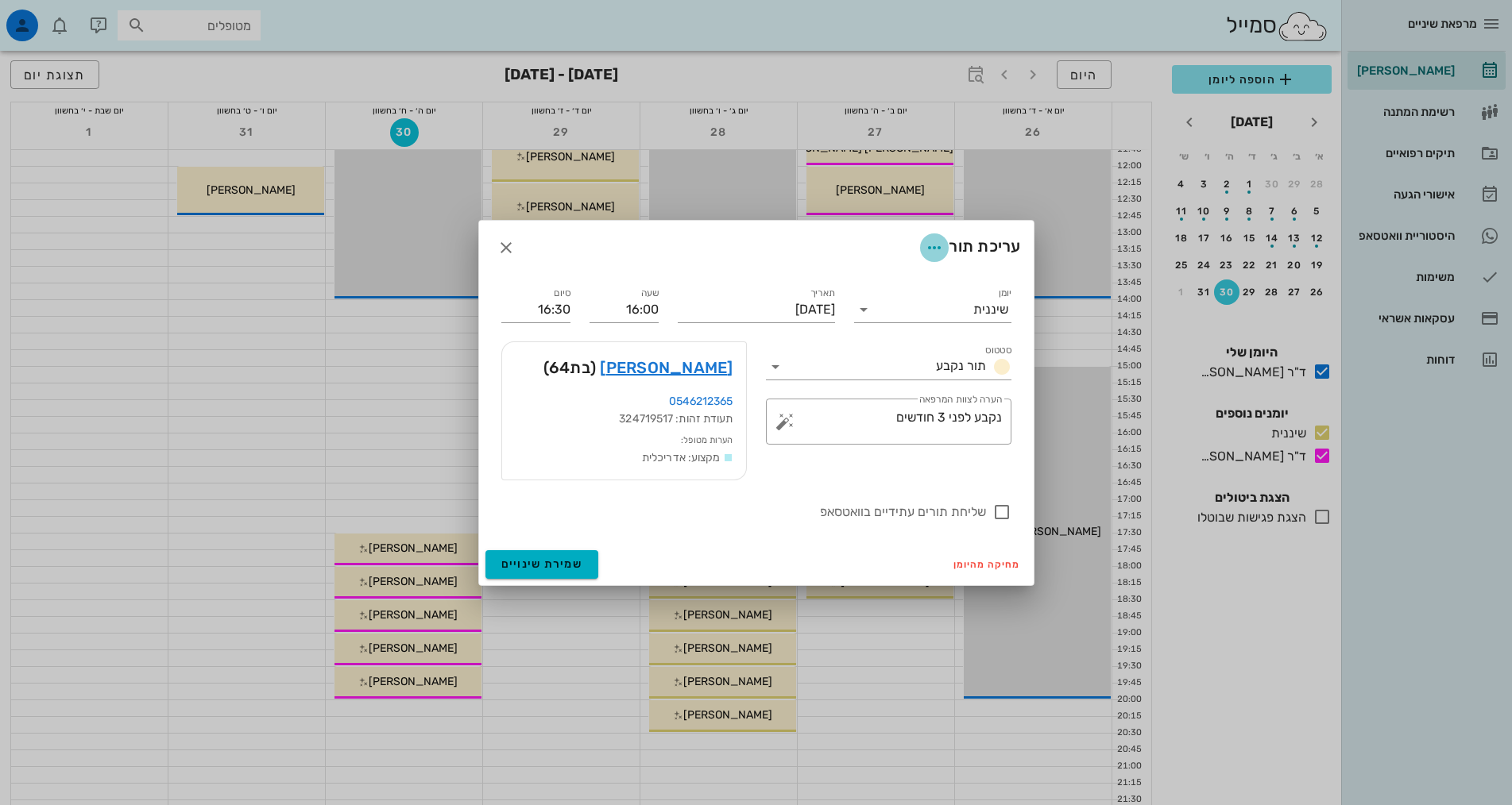
click at [932, 256] on icon "button" at bounding box center [934, 247] width 19 height 19
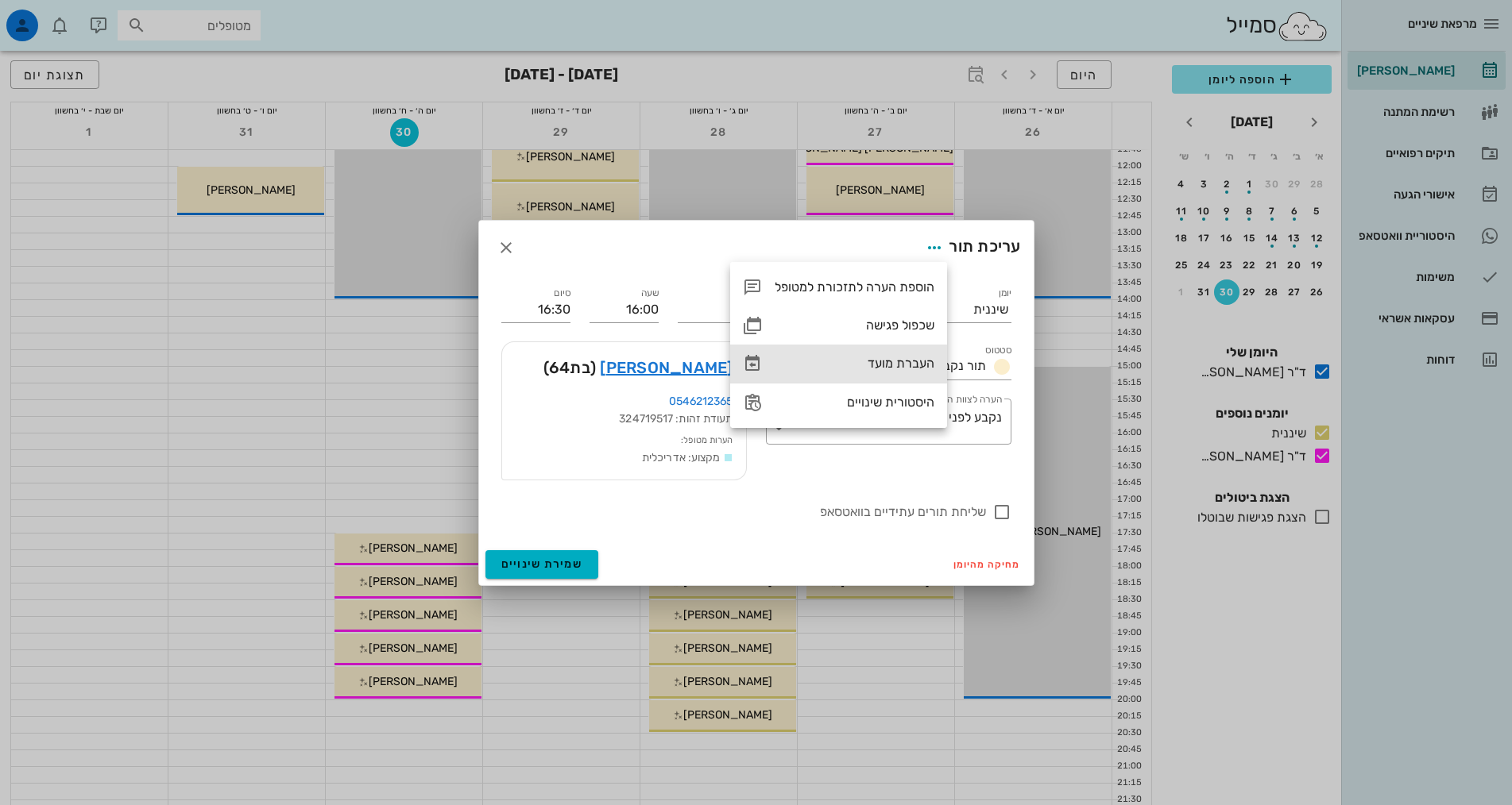
click at [922, 364] on div "העברת מועד" at bounding box center [854, 363] width 159 height 15
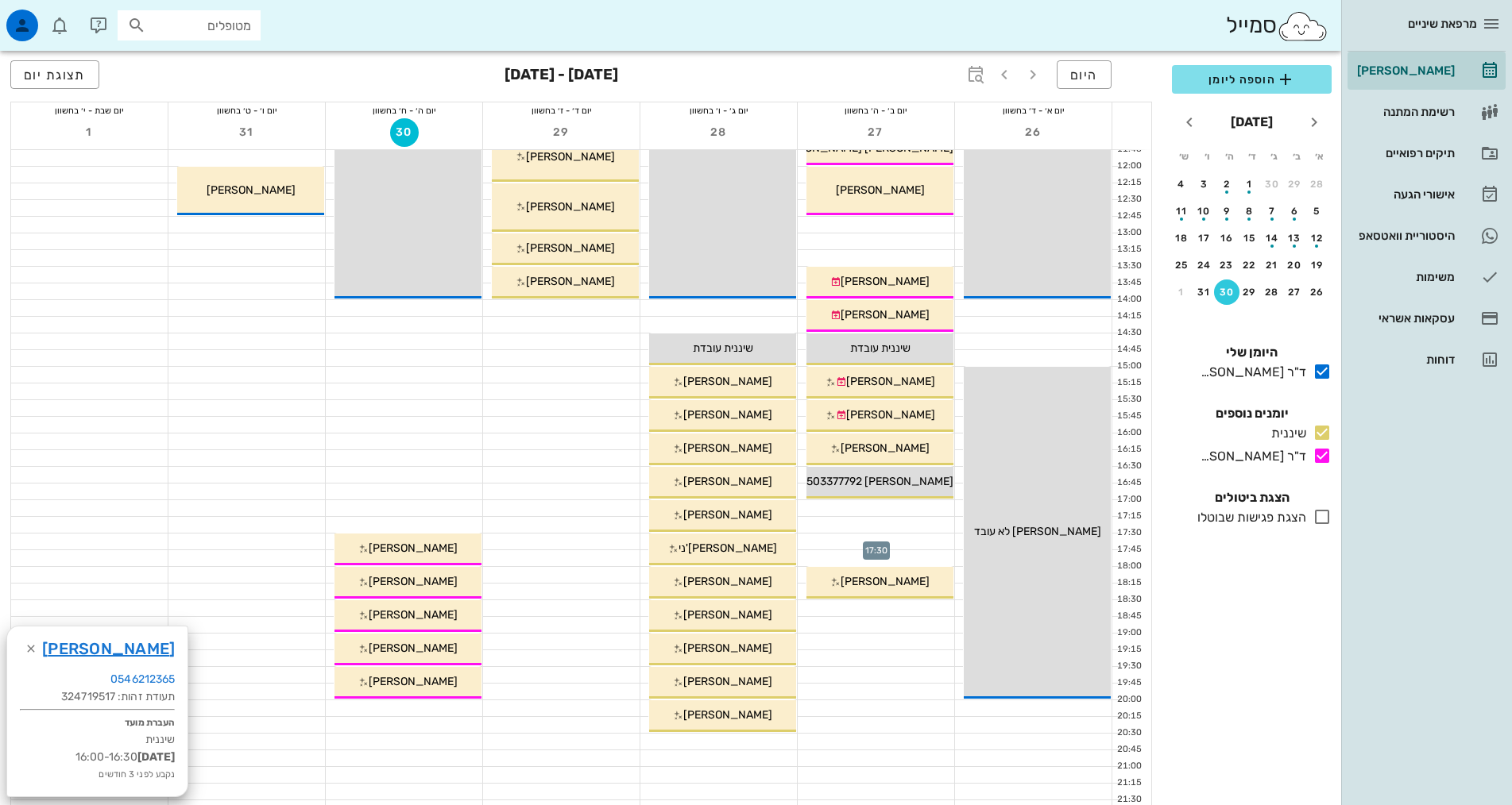
click at [891, 542] on div at bounding box center [875, 541] width 156 height 16
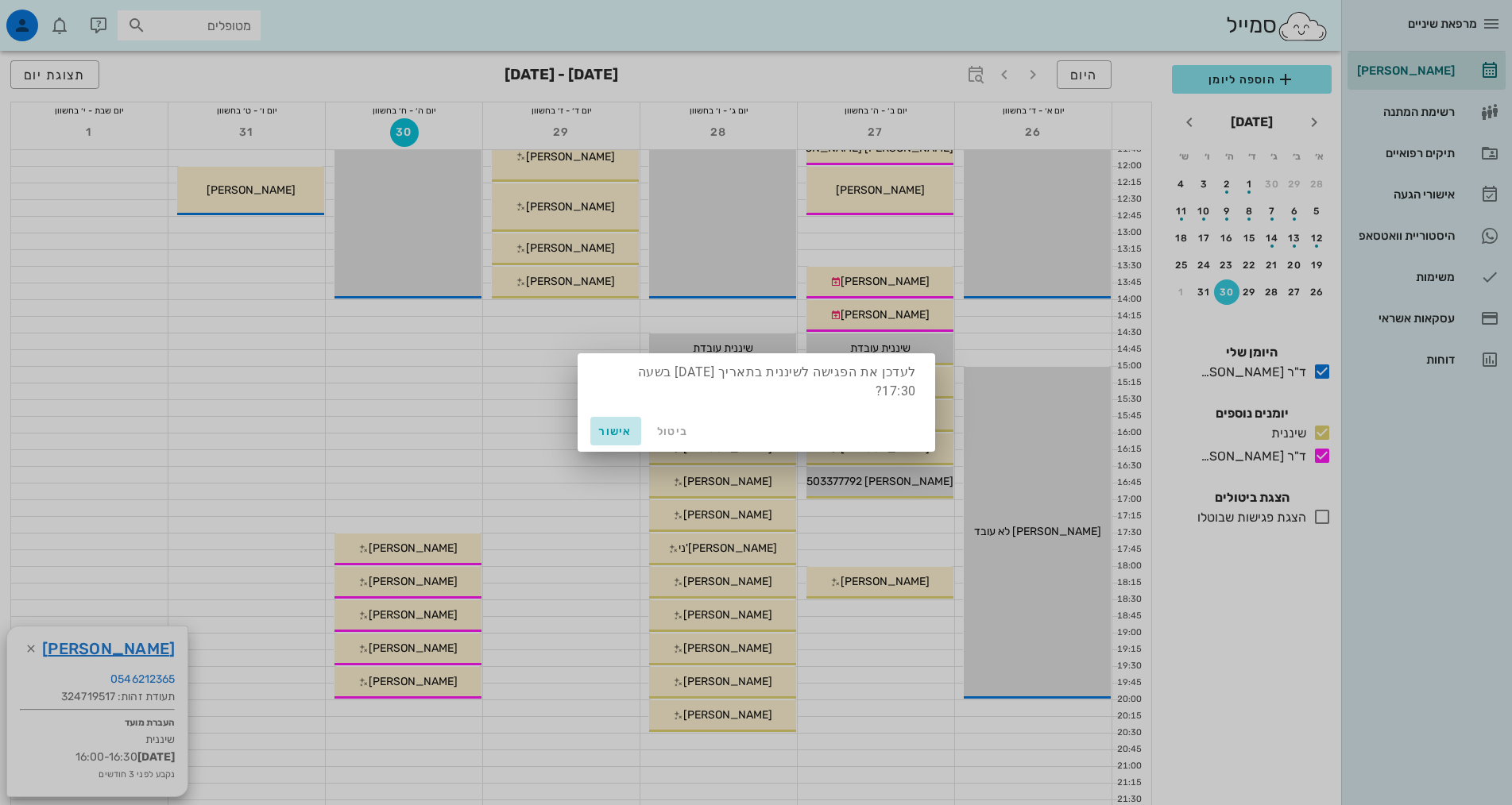
click at [623, 436] on span "אישור" at bounding box center [615, 432] width 38 height 14
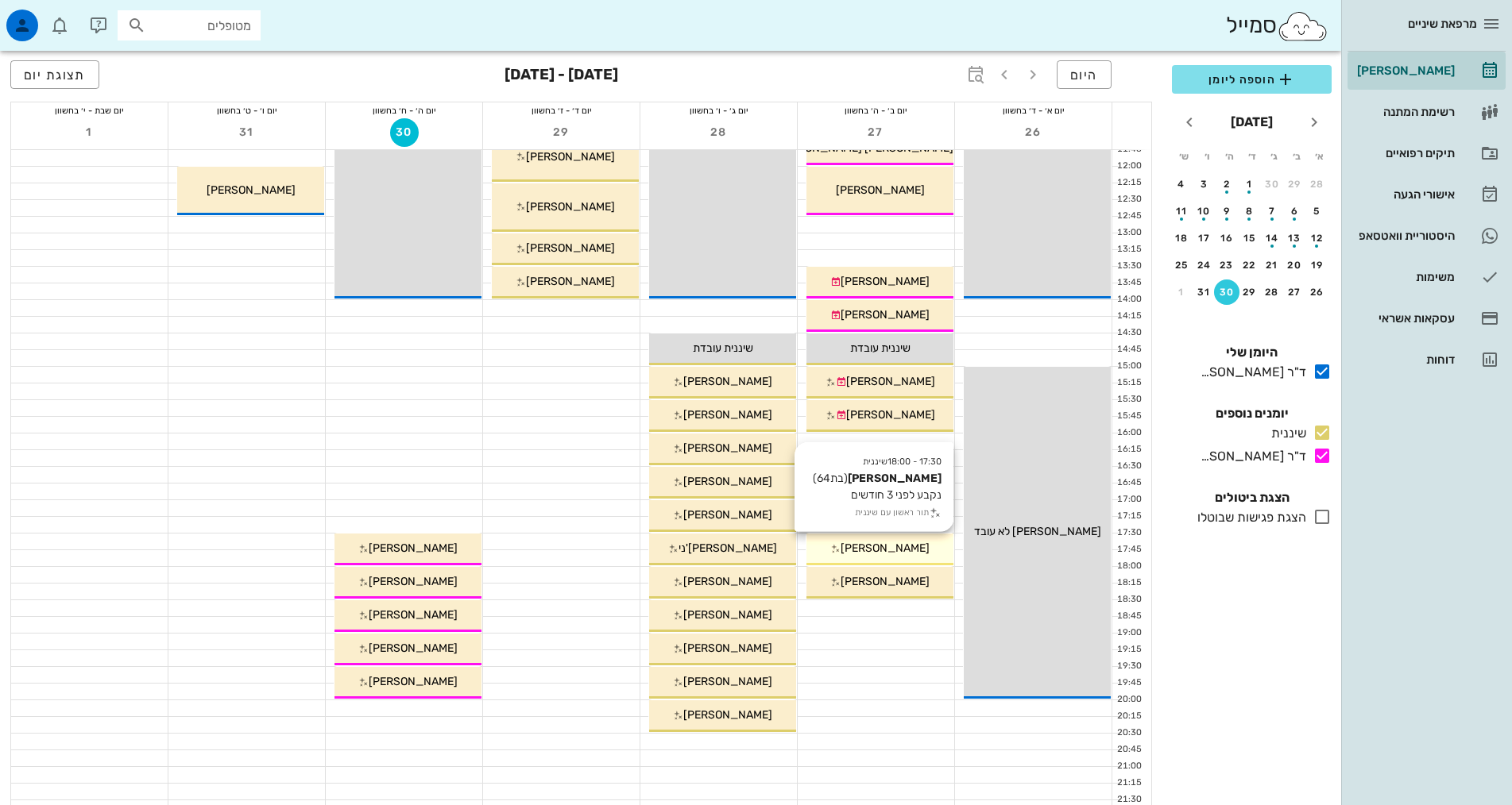
click at [840, 553] on icon at bounding box center [835, 549] width 10 height 10
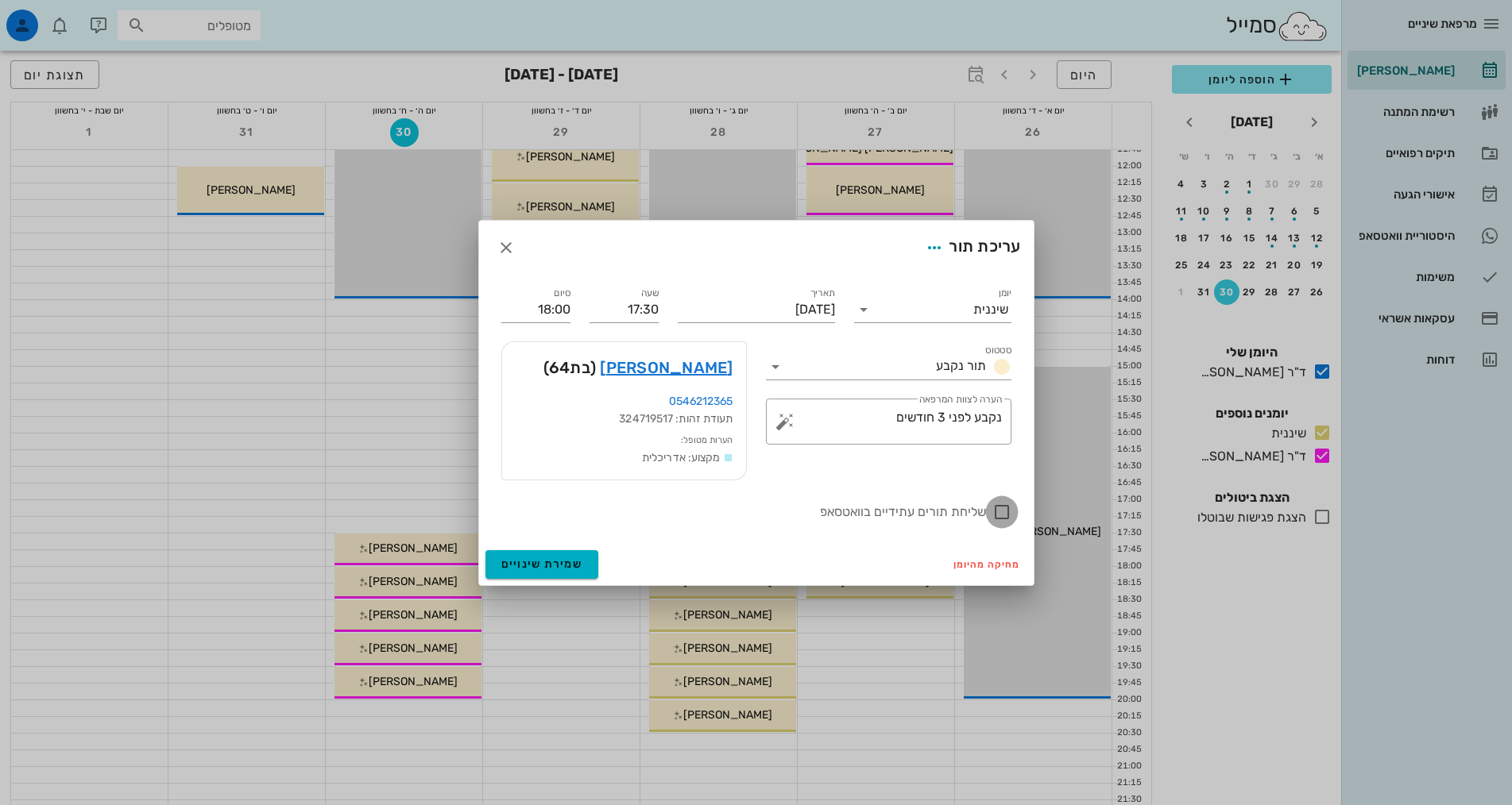
click at [1002, 512] on div at bounding box center [1001, 511] width 27 height 27
checkbox input "true"
click at [494, 568] on button "שמירת שינויים" at bounding box center [542, 564] width 113 height 29
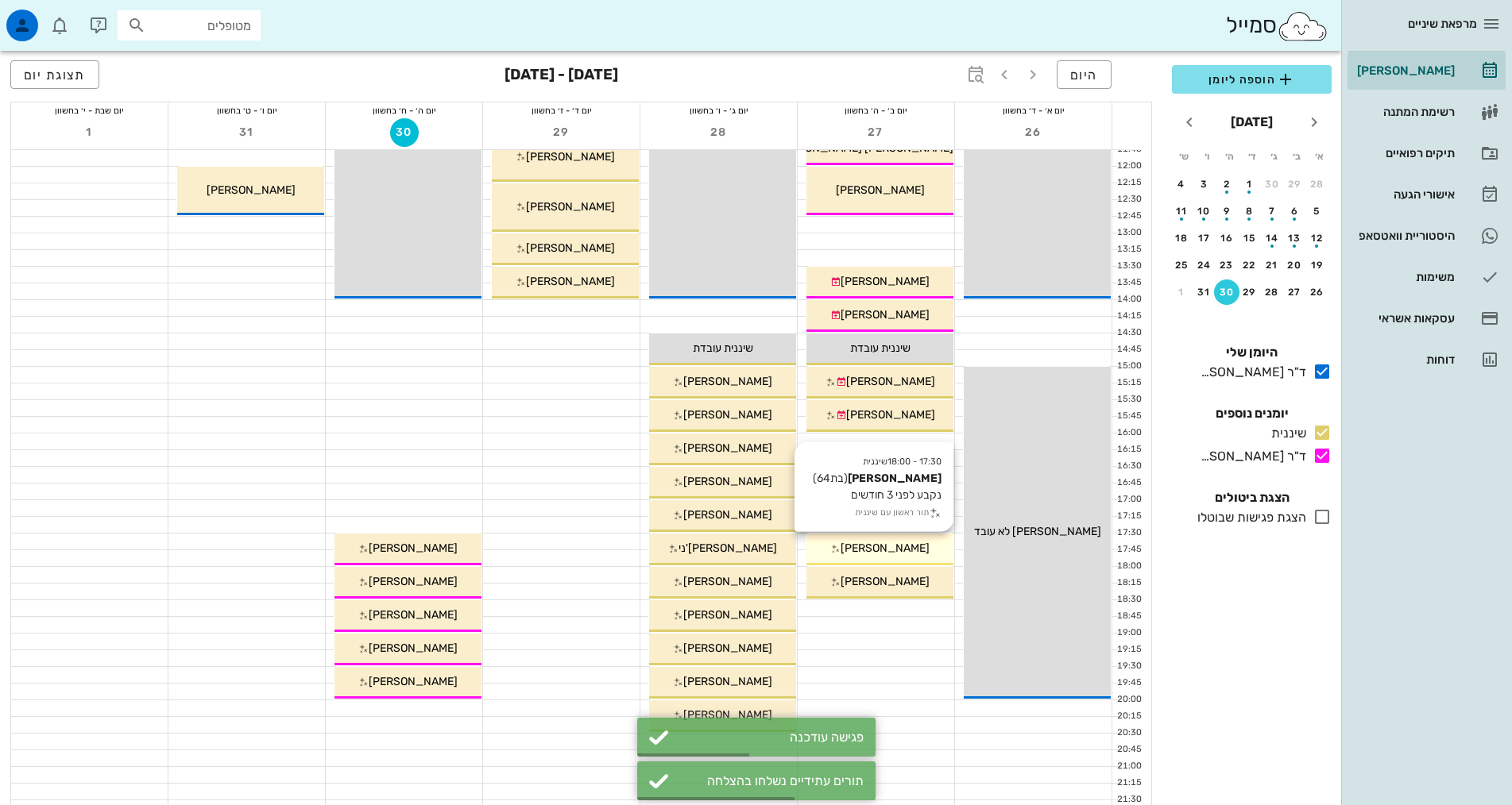
click at [902, 554] on span "[PERSON_NAME]" at bounding box center [884, 548] width 89 height 14
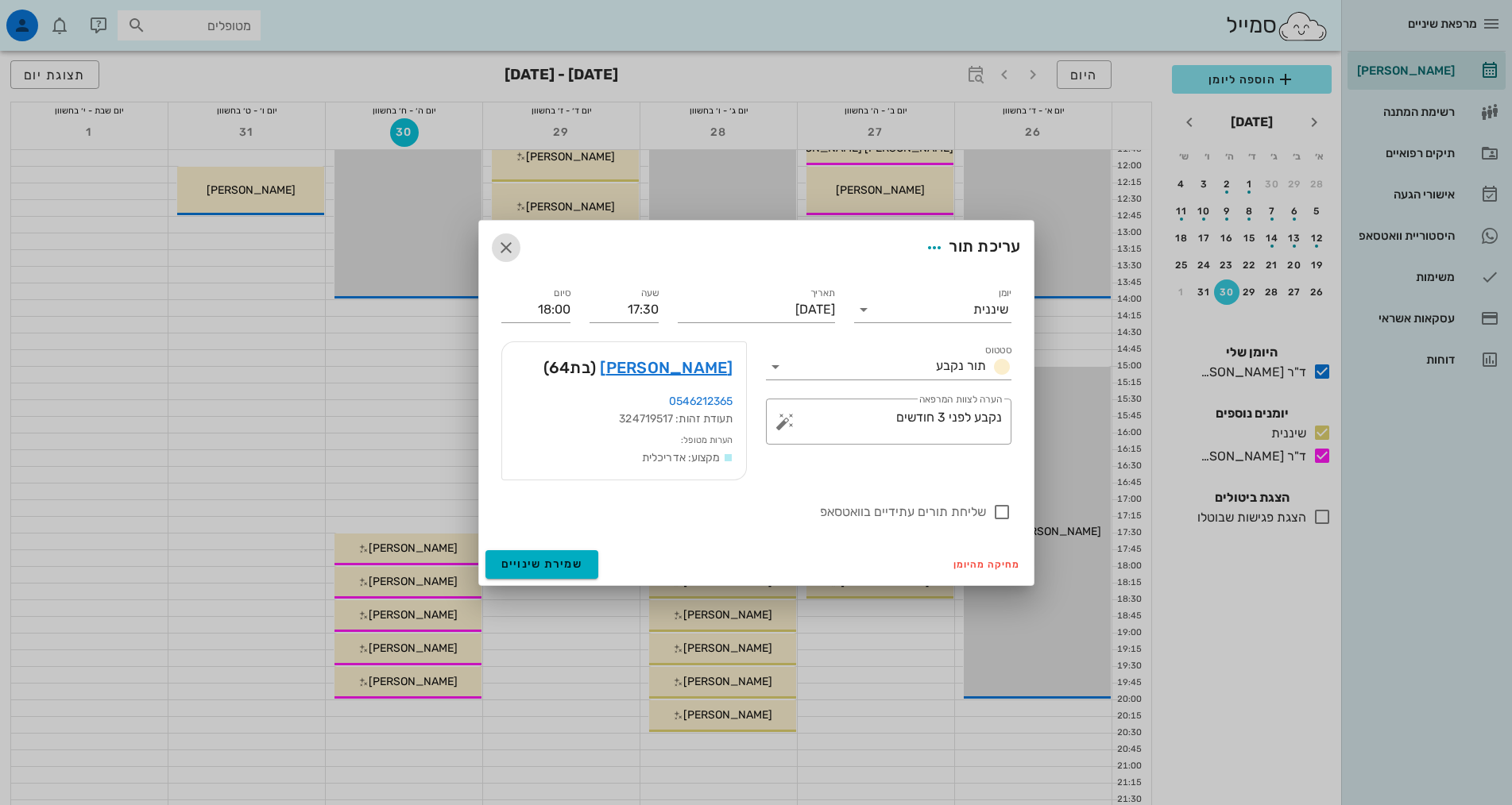
click at [503, 242] on icon "button" at bounding box center [506, 247] width 19 height 19
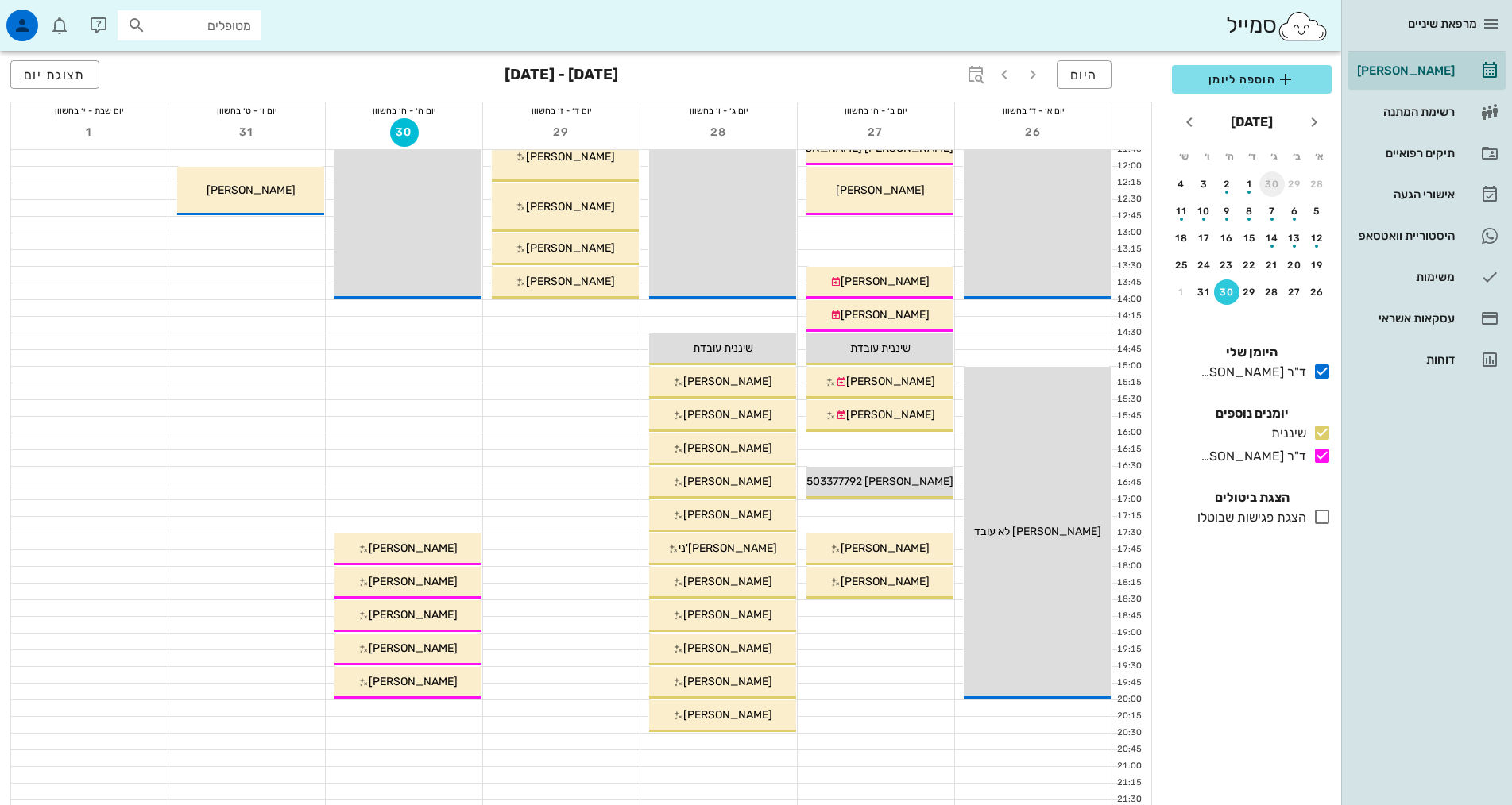
click at [1267, 184] on div "30" at bounding box center [1272, 184] width 26 height 11
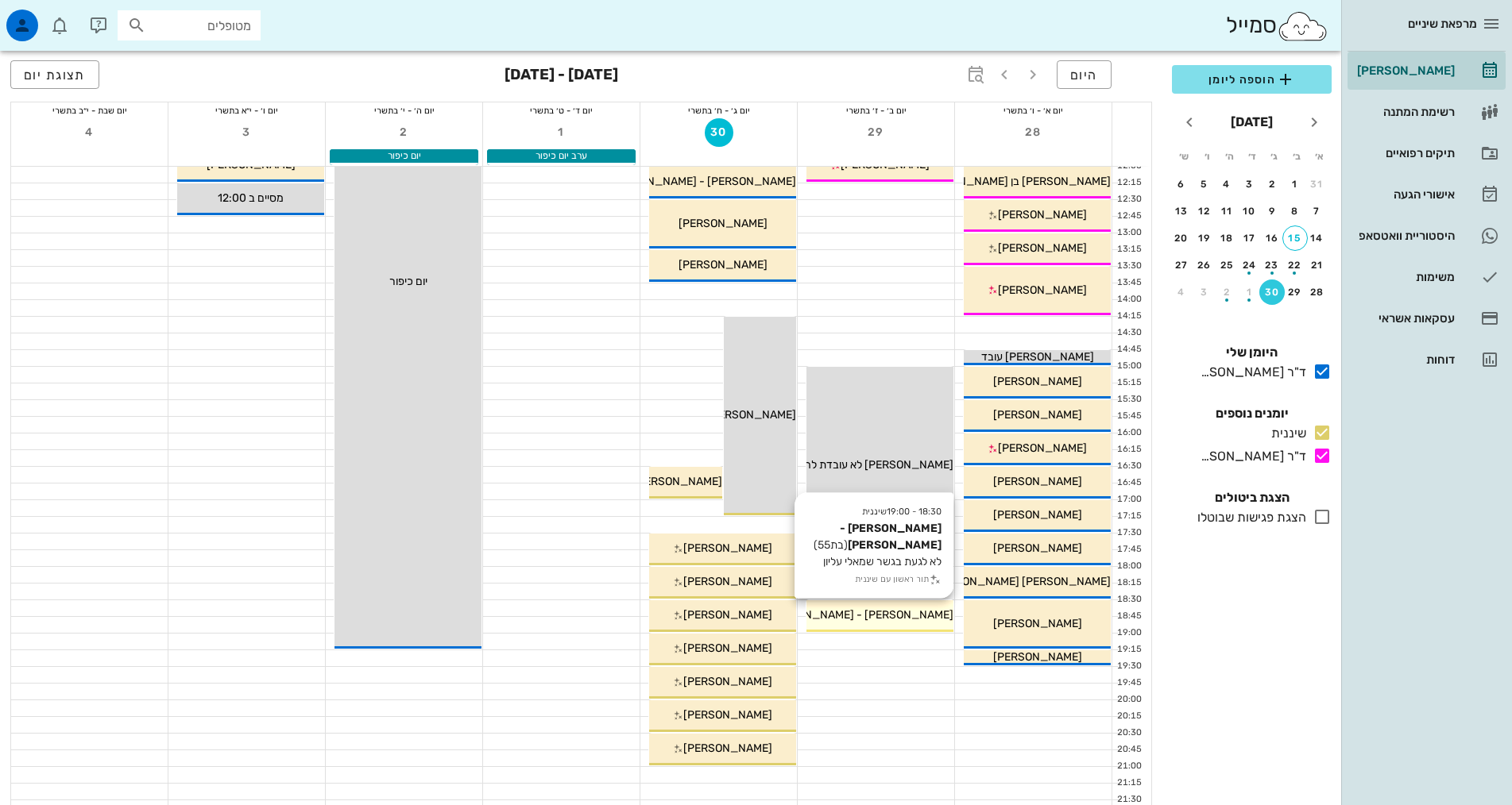
click at [905, 616] on span "[PERSON_NAME] - [PERSON_NAME]" at bounding box center [859, 615] width 188 height 14
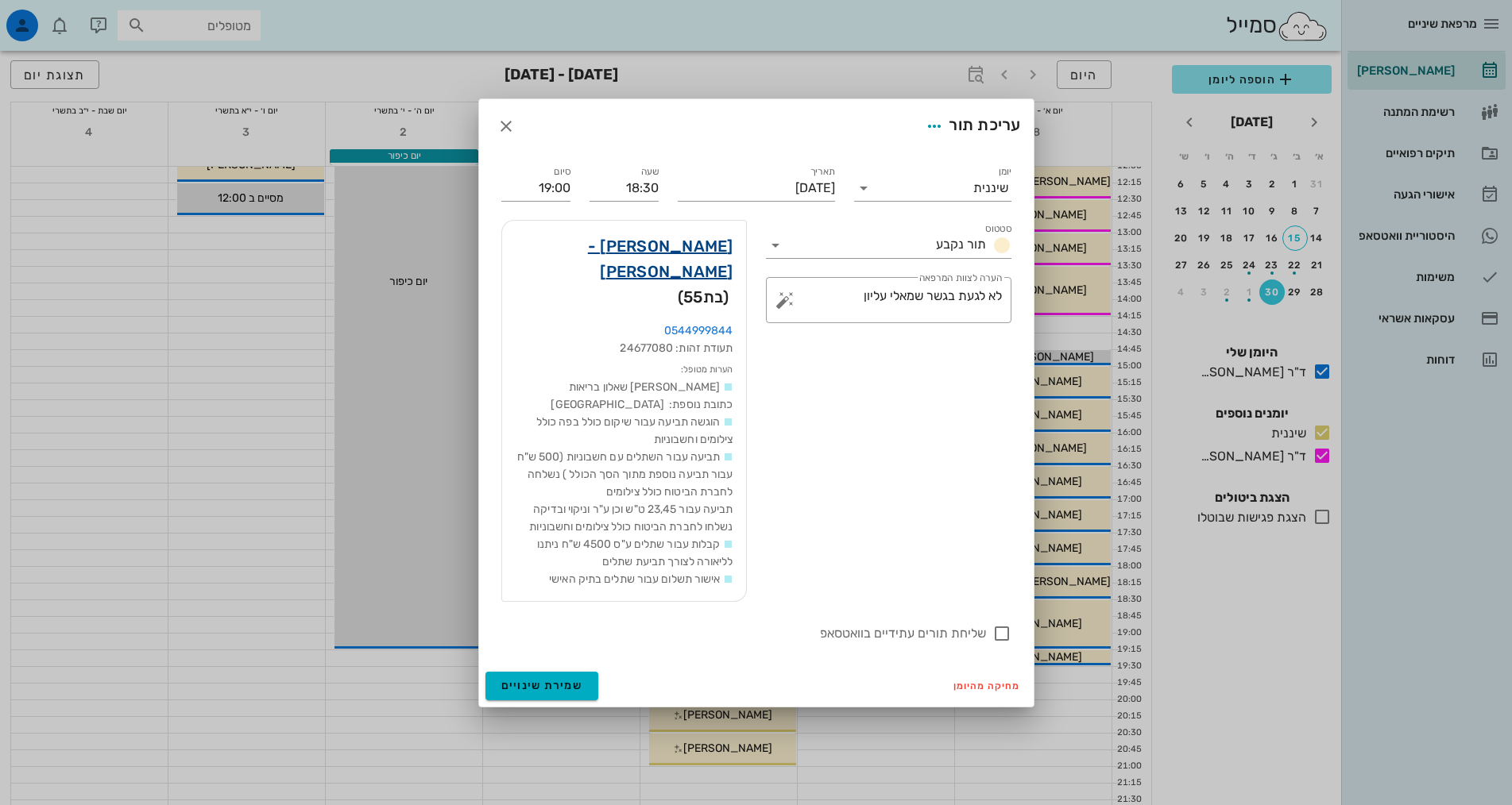
click at [692, 274] on link "ליאורה יצחק - אלון" at bounding box center [623, 259] width 218 height 51
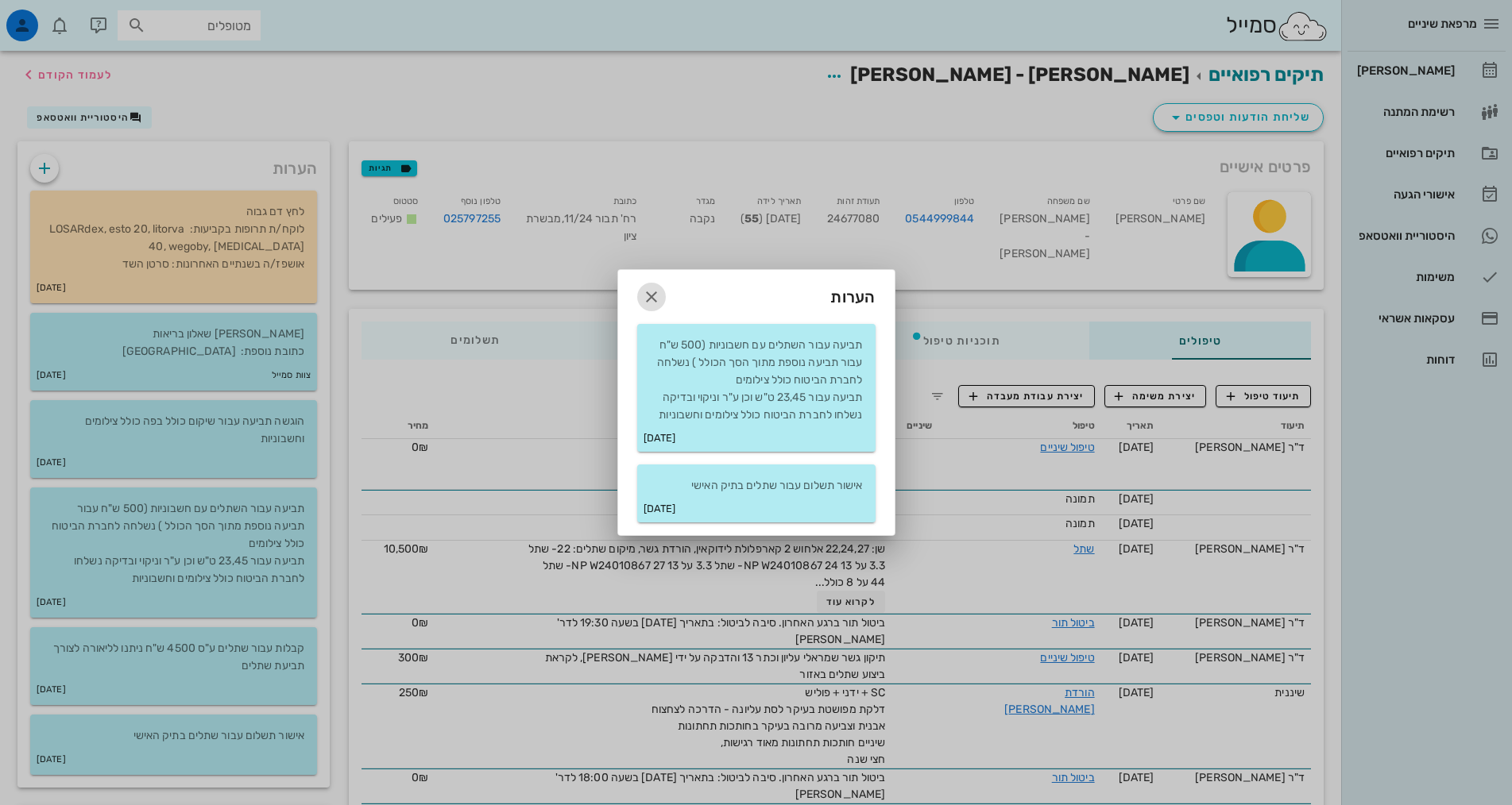
click at [642, 302] on icon "button" at bounding box center [651, 297] width 19 height 19
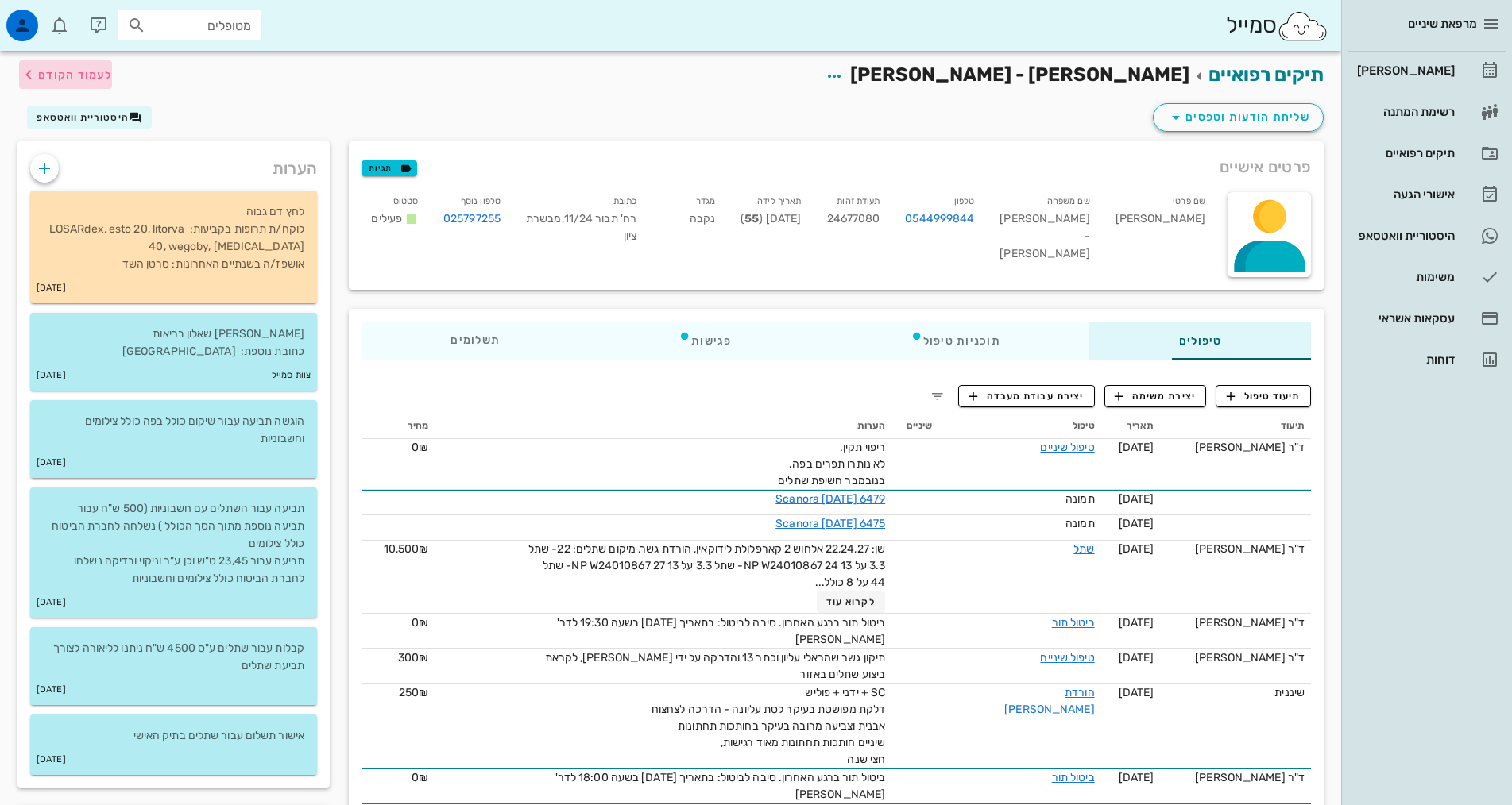
click at [88, 67] on span "לעמוד הקודם" at bounding box center [65, 74] width 93 height 19
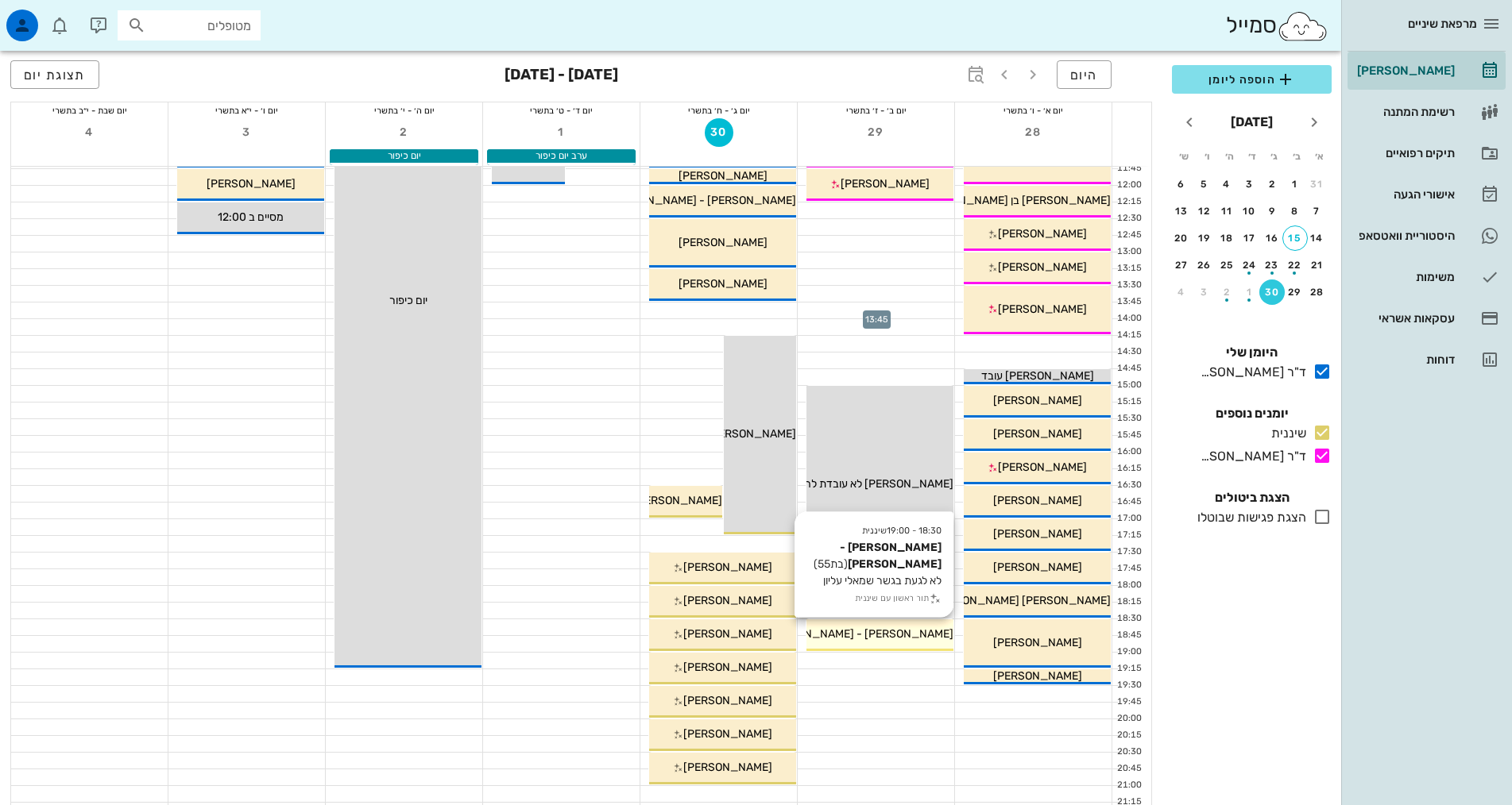
scroll to position [317, 0]
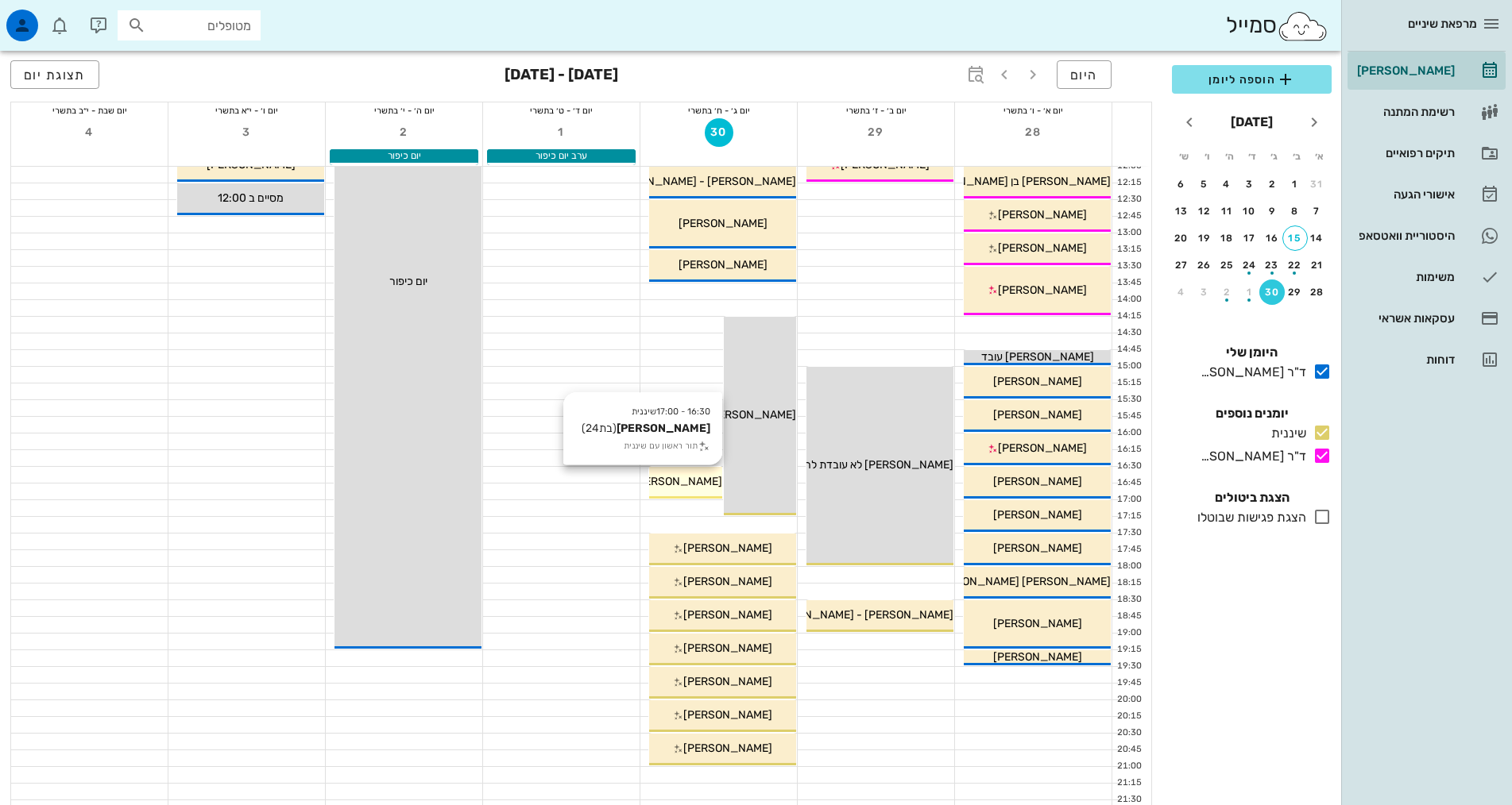
click at [674, 486] on span "[PERSON_NAME]" at bounding box center [677, 482] width 89 height 14
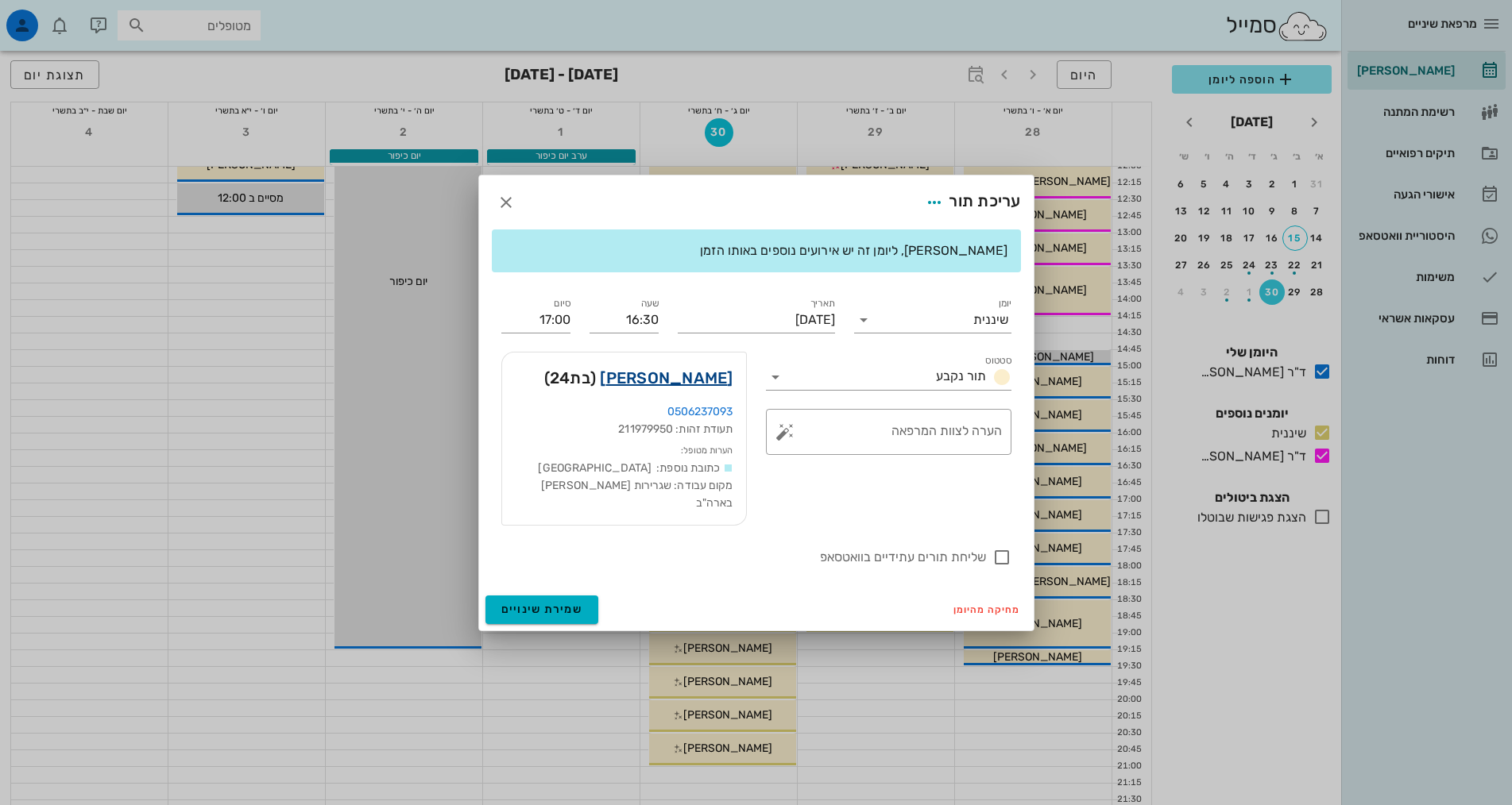
click at [676, 383] on link "אריאל בלייוס" at bounding box center [666, 378] width 132 height 26
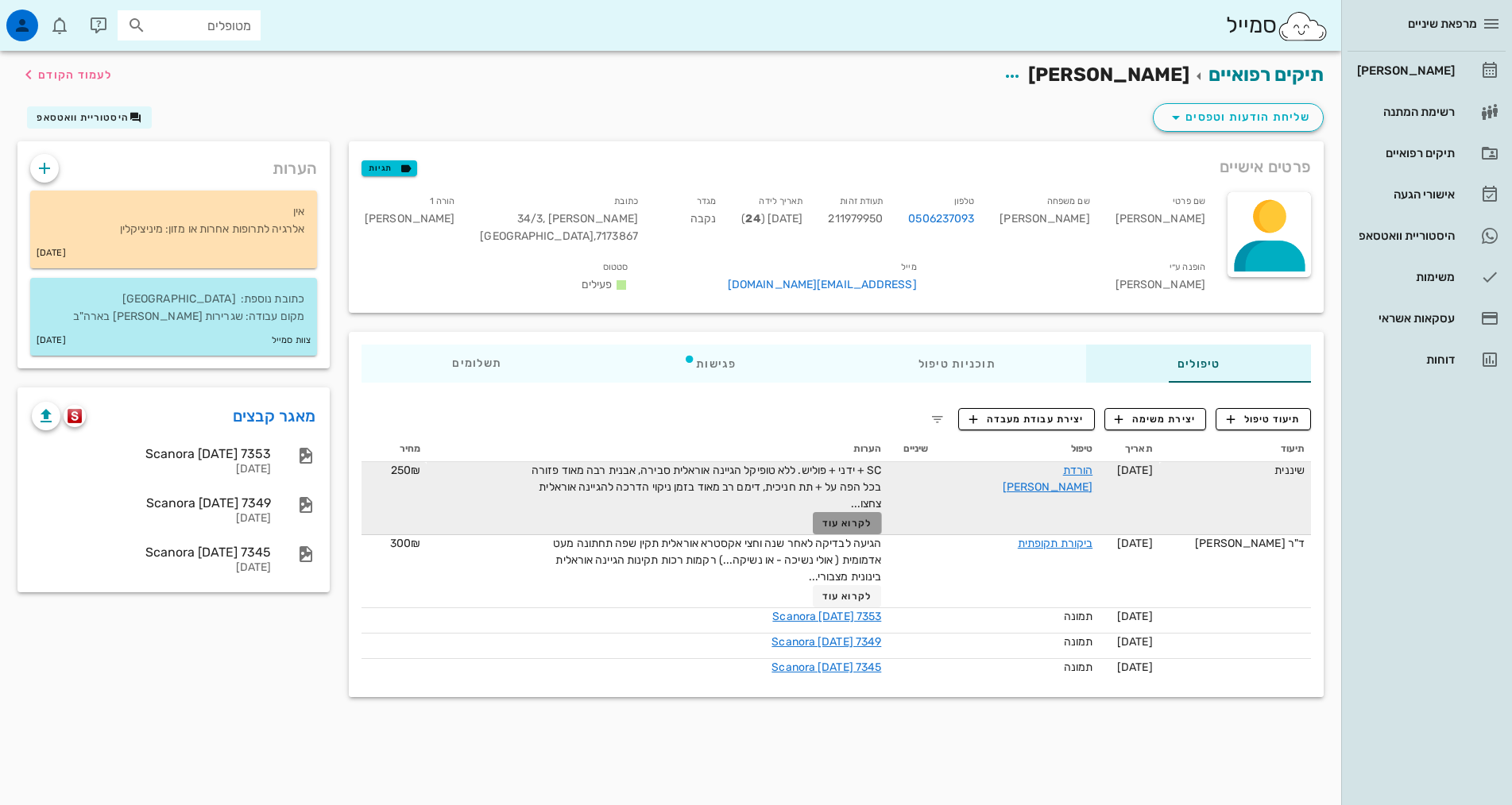
click at [823, 517] on span "לקרוא עוד" at bounding box center [846, 522] width 49 height 11
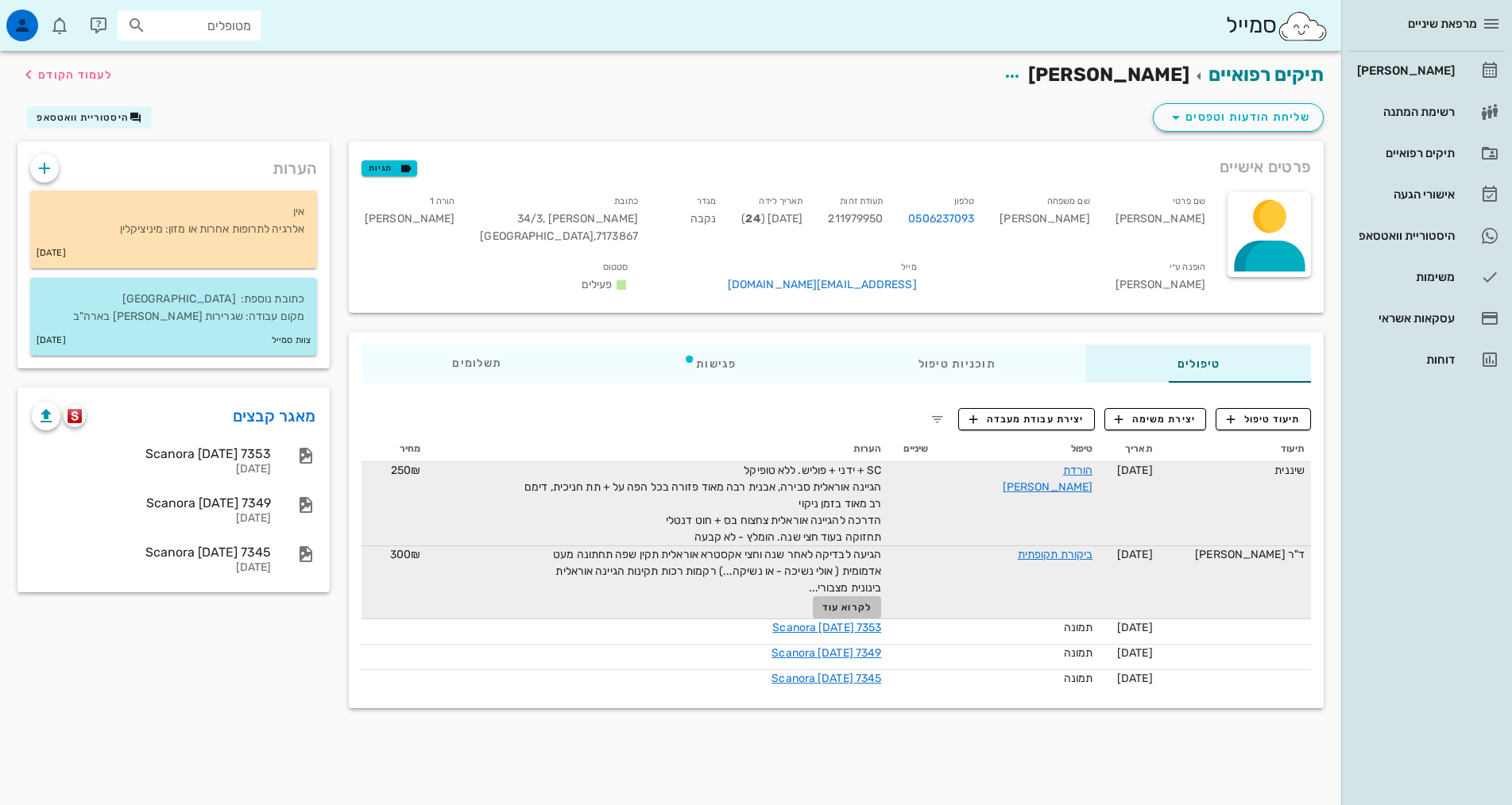
click at [834, 602] on span "לקרוא עוד" at bounding box center [846, 607] width 49 height 11
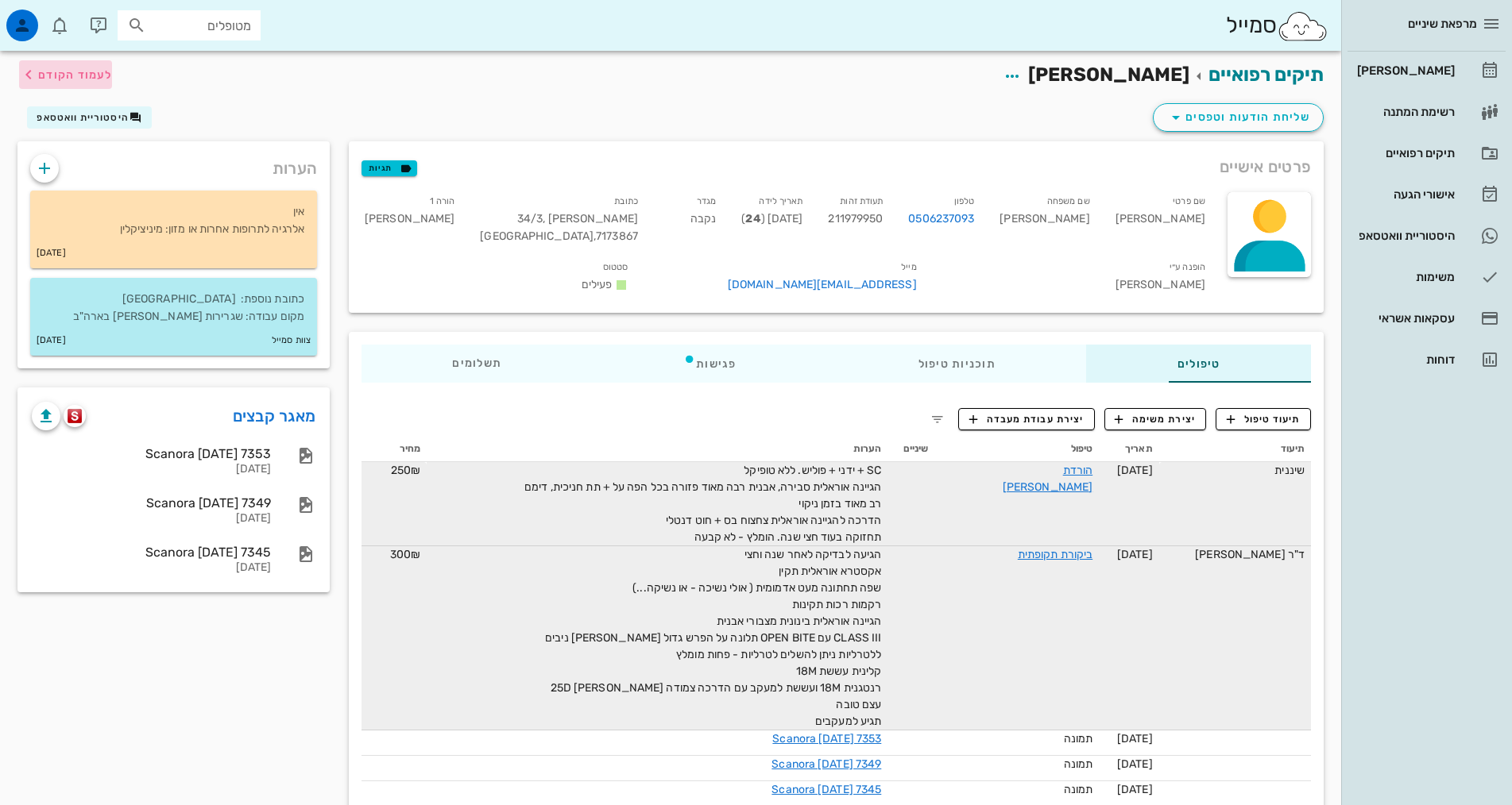
click at [76, 74] on span "לעמוד הקודם" at bounding box center [75, 76] width 74 height 14
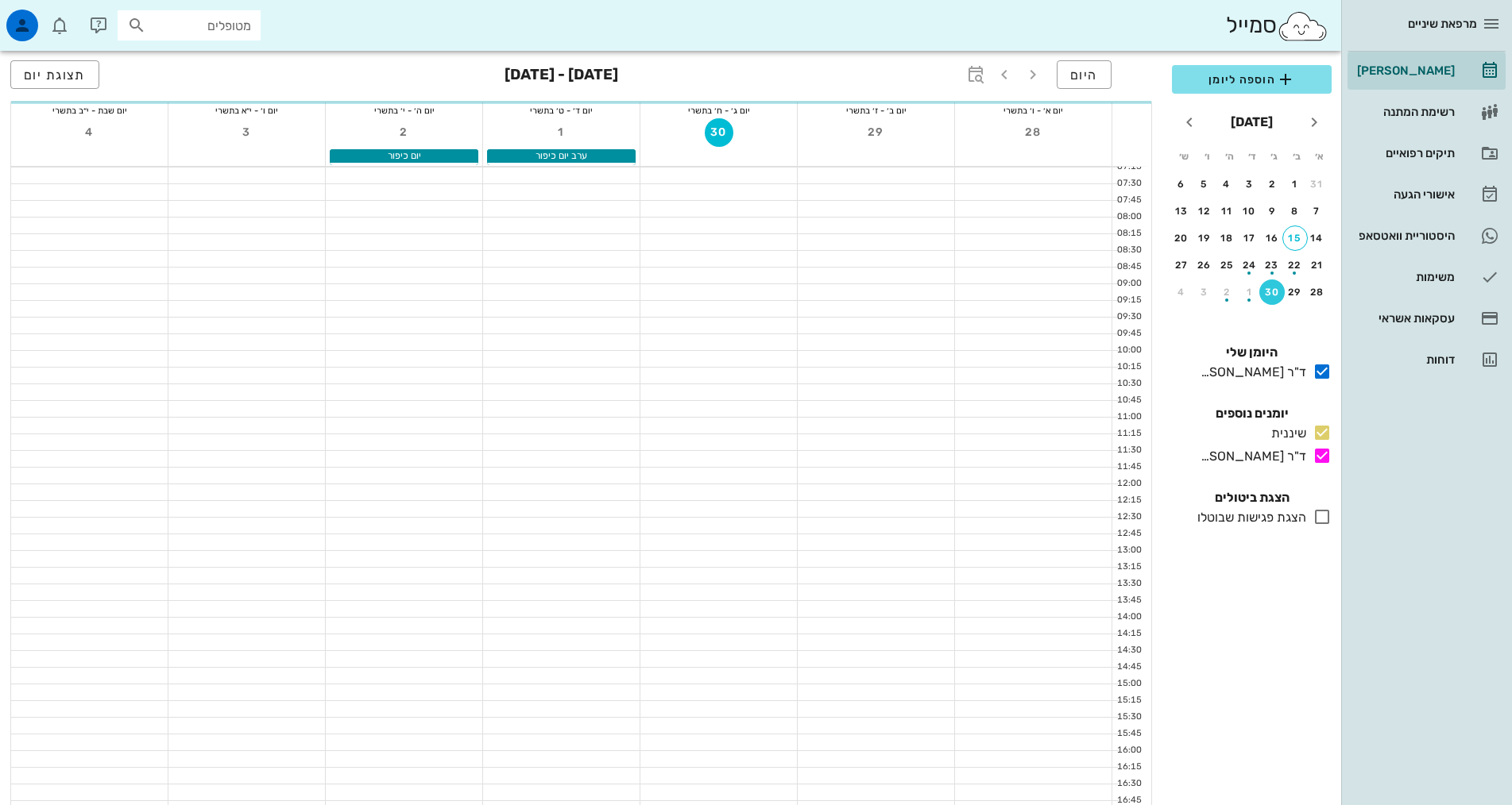
scroll to position [317, 0]
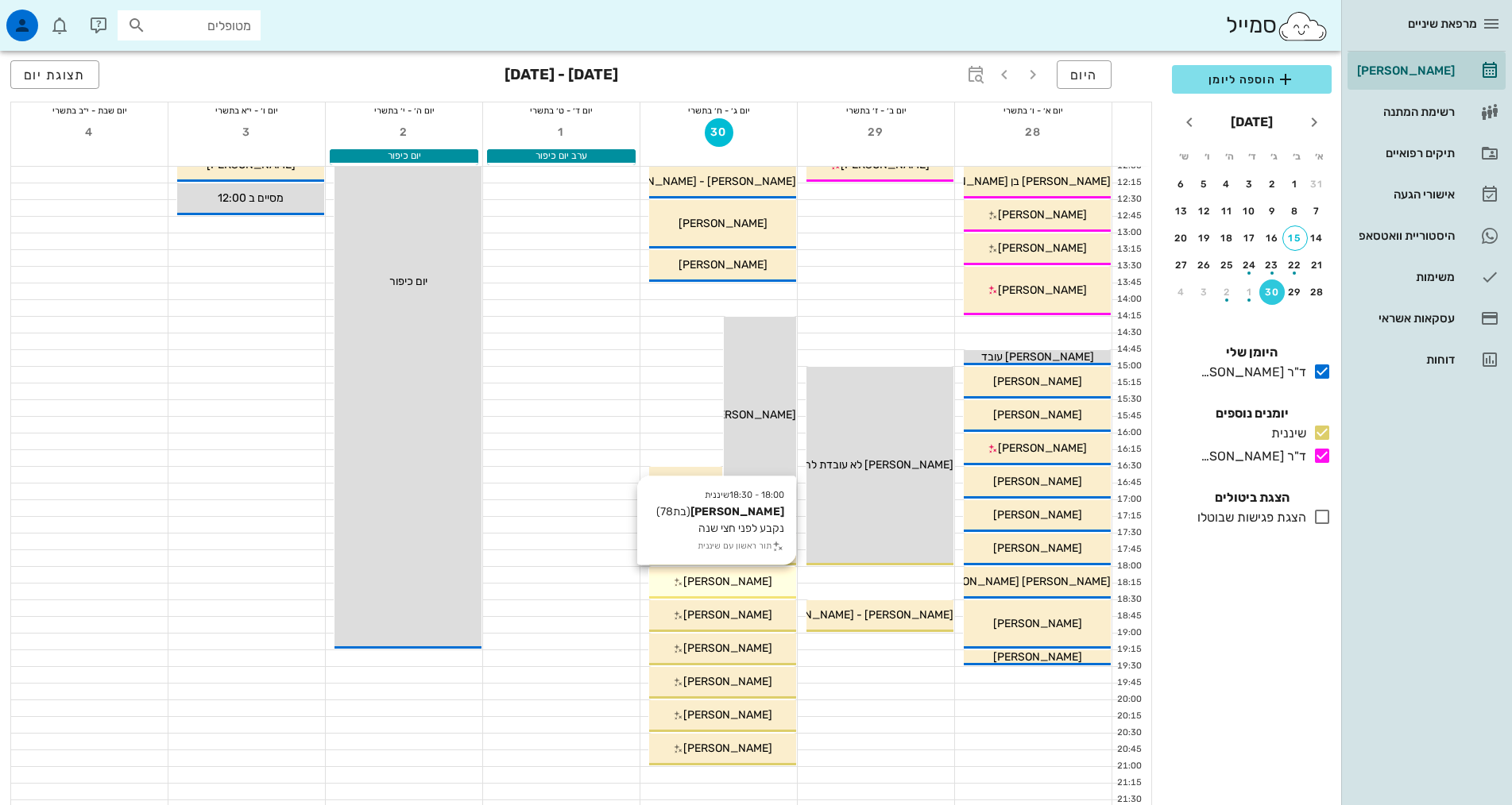
click at [762, 584] on div "[PERSON_NAME]" at bounding box center [723, 581] width 147 height 17
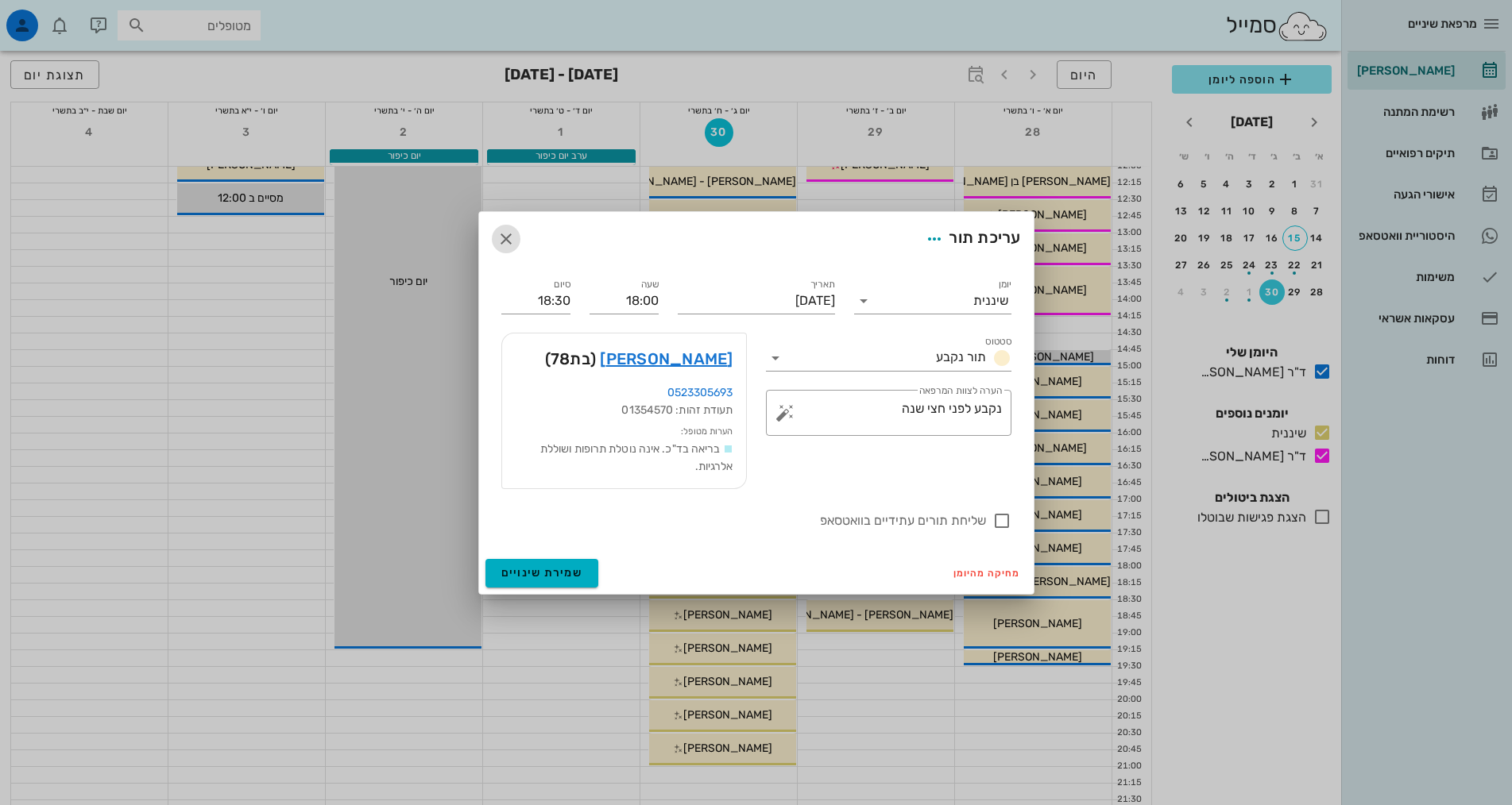
click at [508, 242] on icon "button" at bounding box center [506, 239] width 19 height 19
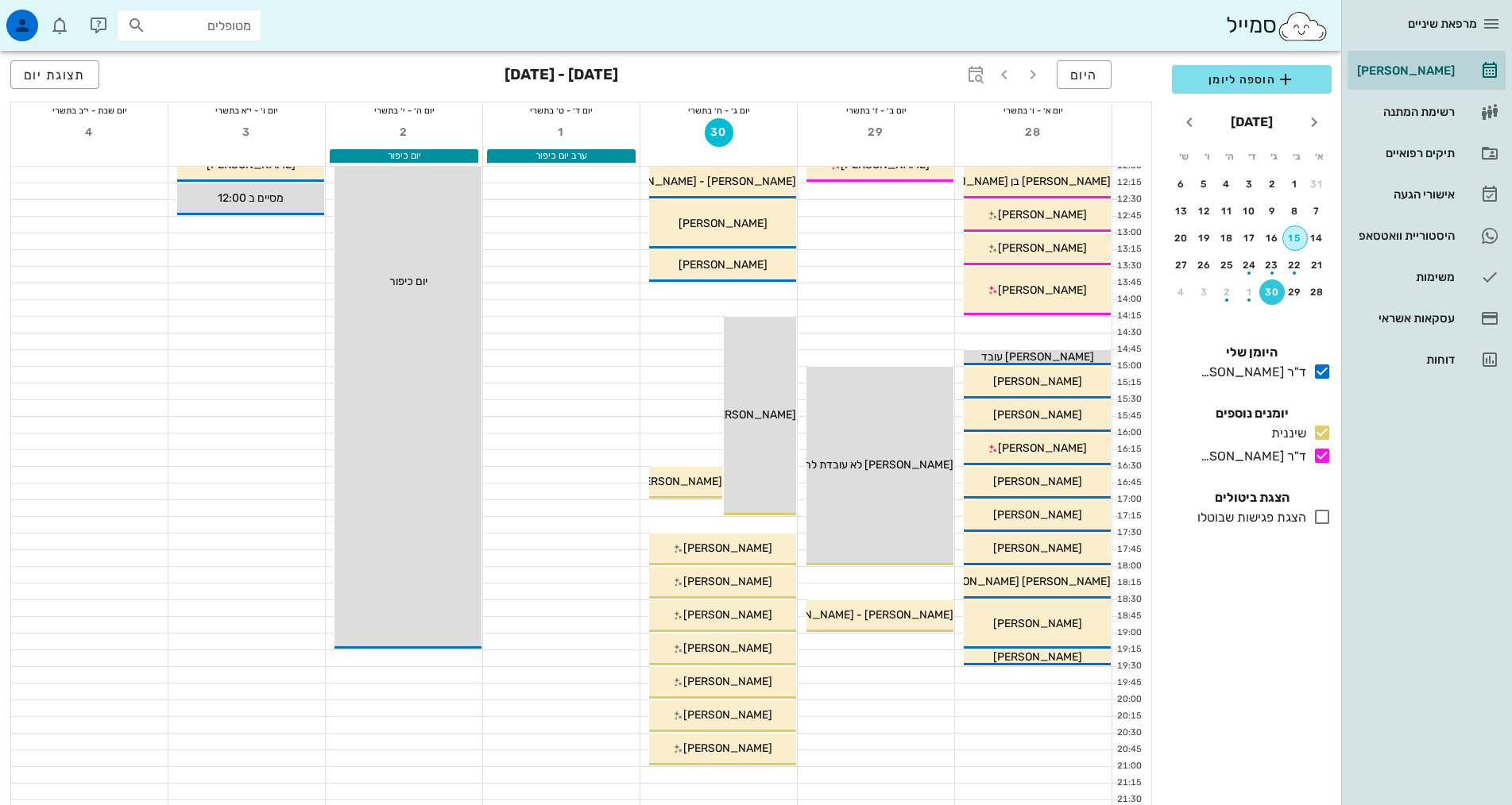
click at [1300, 239] on div "15" at bounding box center [1295, 238] width 24 height 11
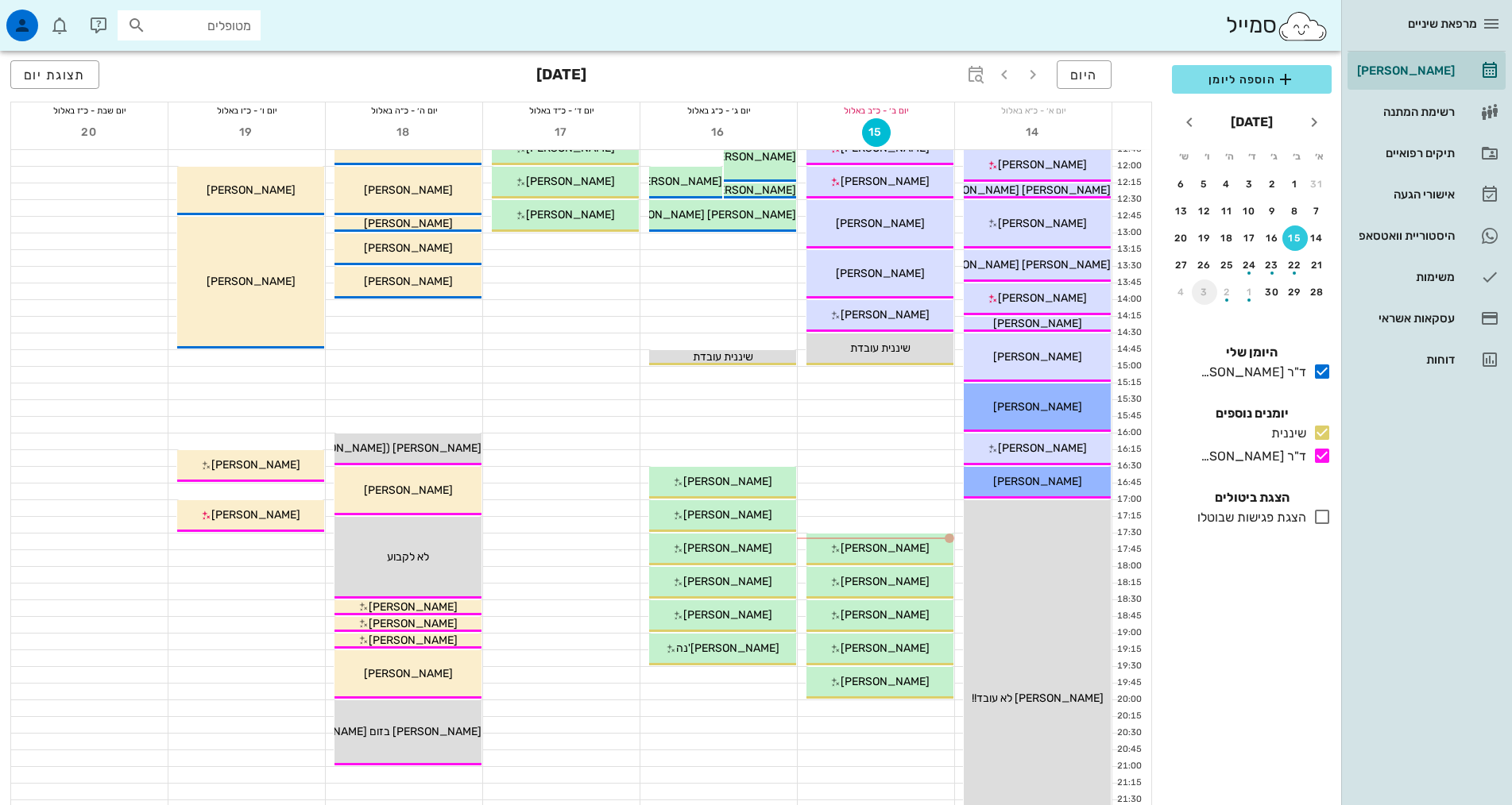
click at [1208, 293] on div "3" at bounding box center [1204, 292] width 26 height 11
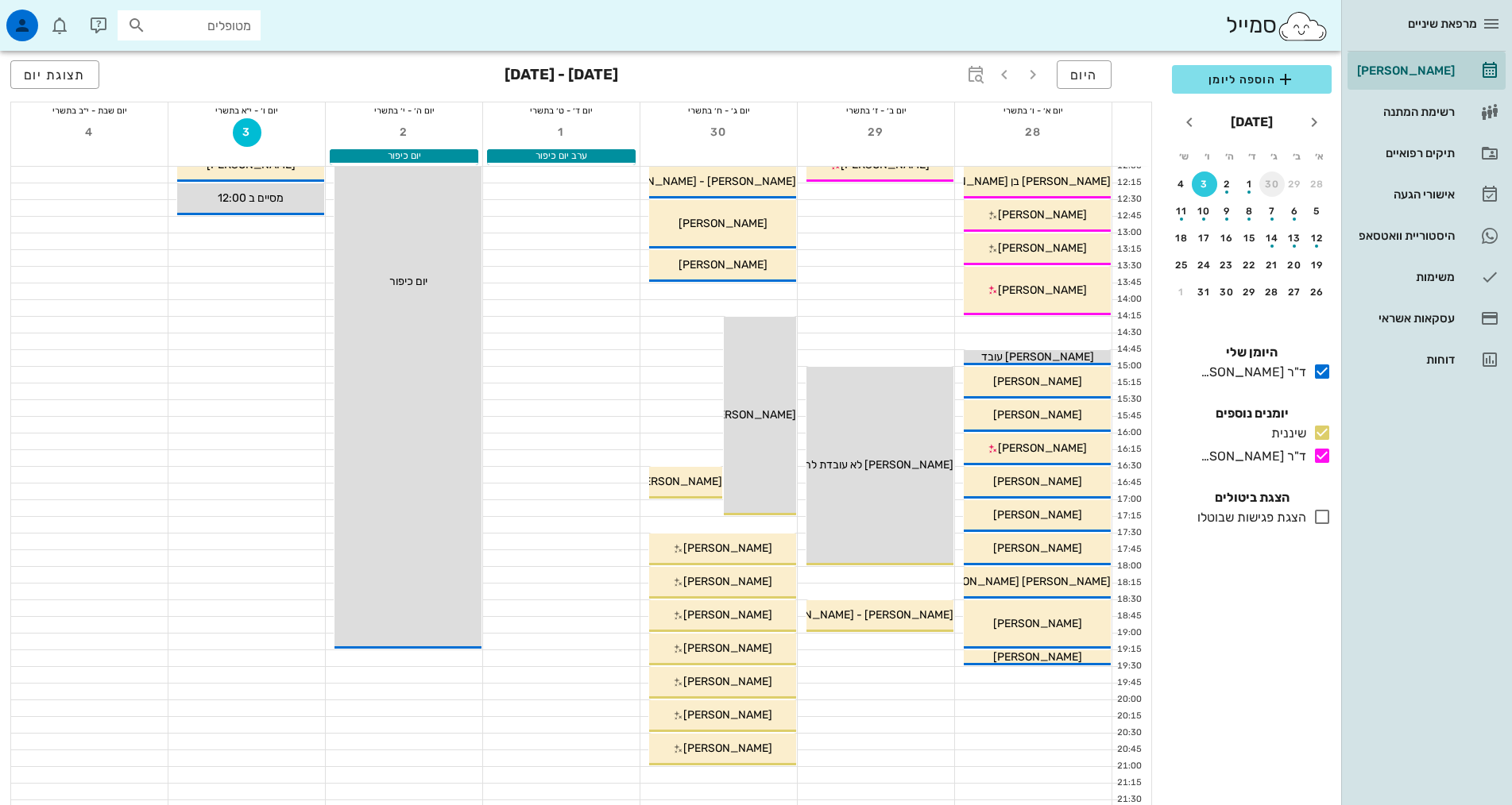
click at [1278, 182] on div "30" at bounding box center [1272, 184] width 26 height 11
click at [1294, 237] on div "15" at bounding box center [1295, 238] width 24 height 11
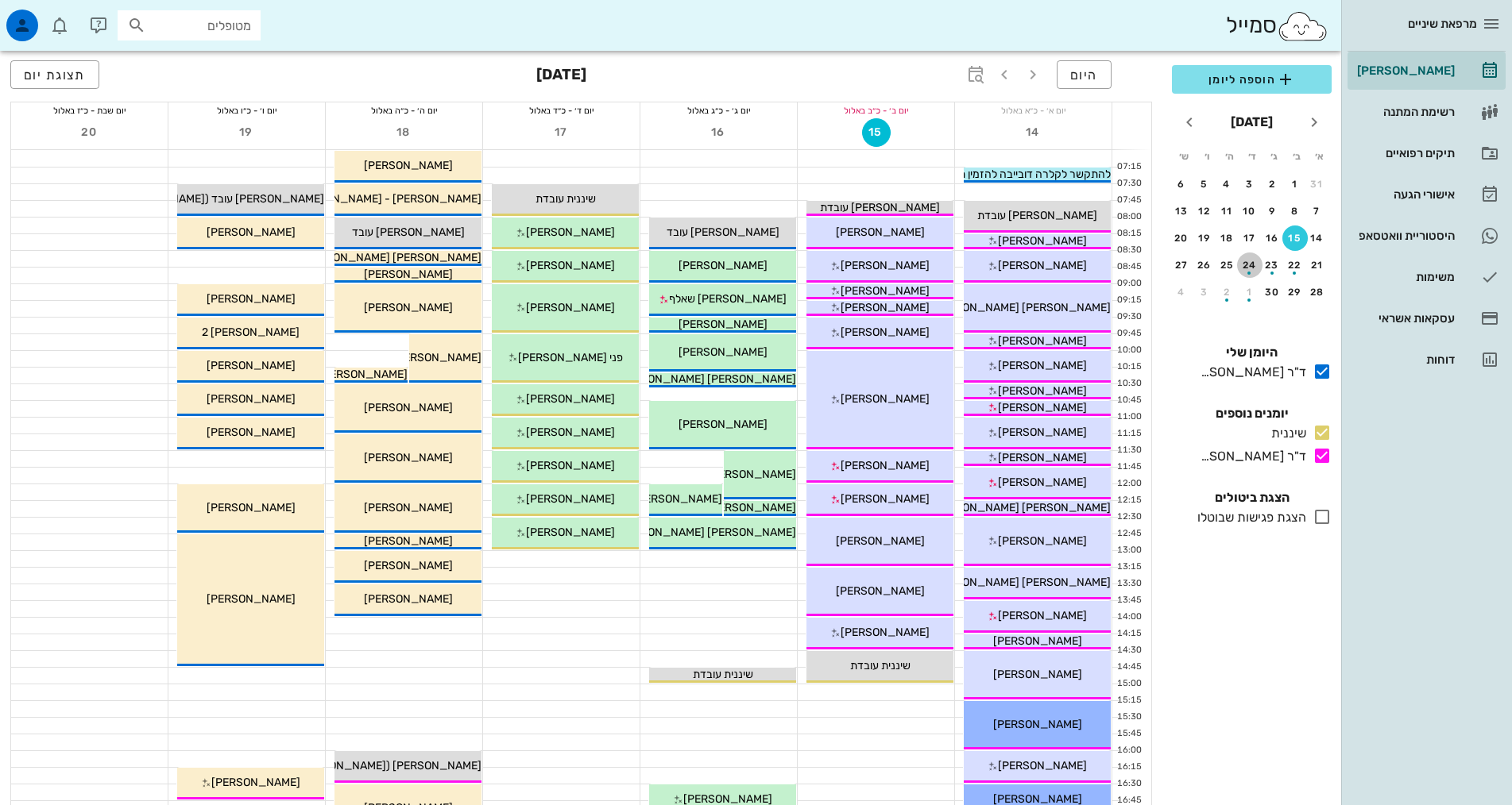
click at [1258, 269] on div "button" at bounding box center [1250, 269] width 26 height 9
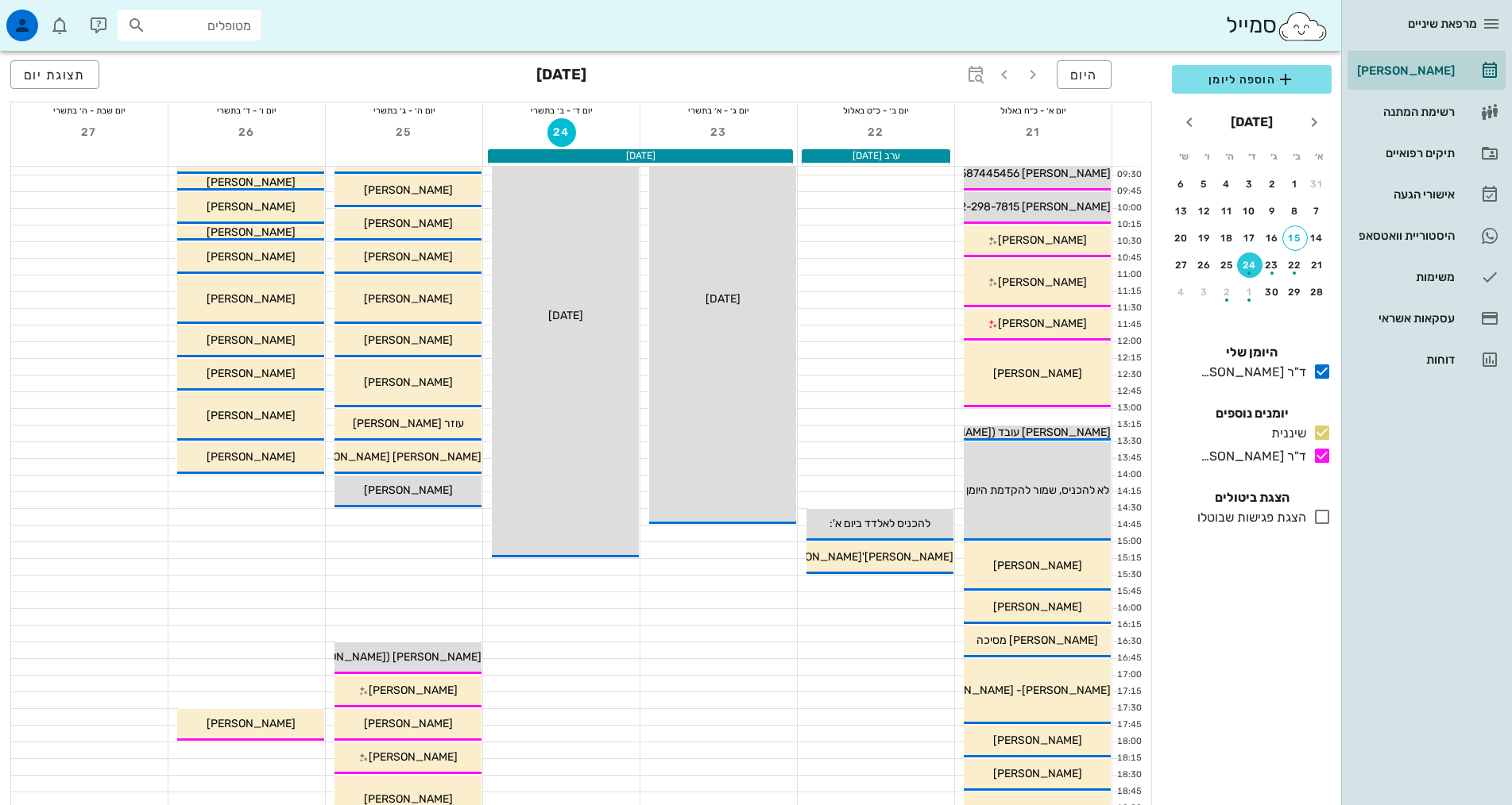
scroll to position [397, 0]
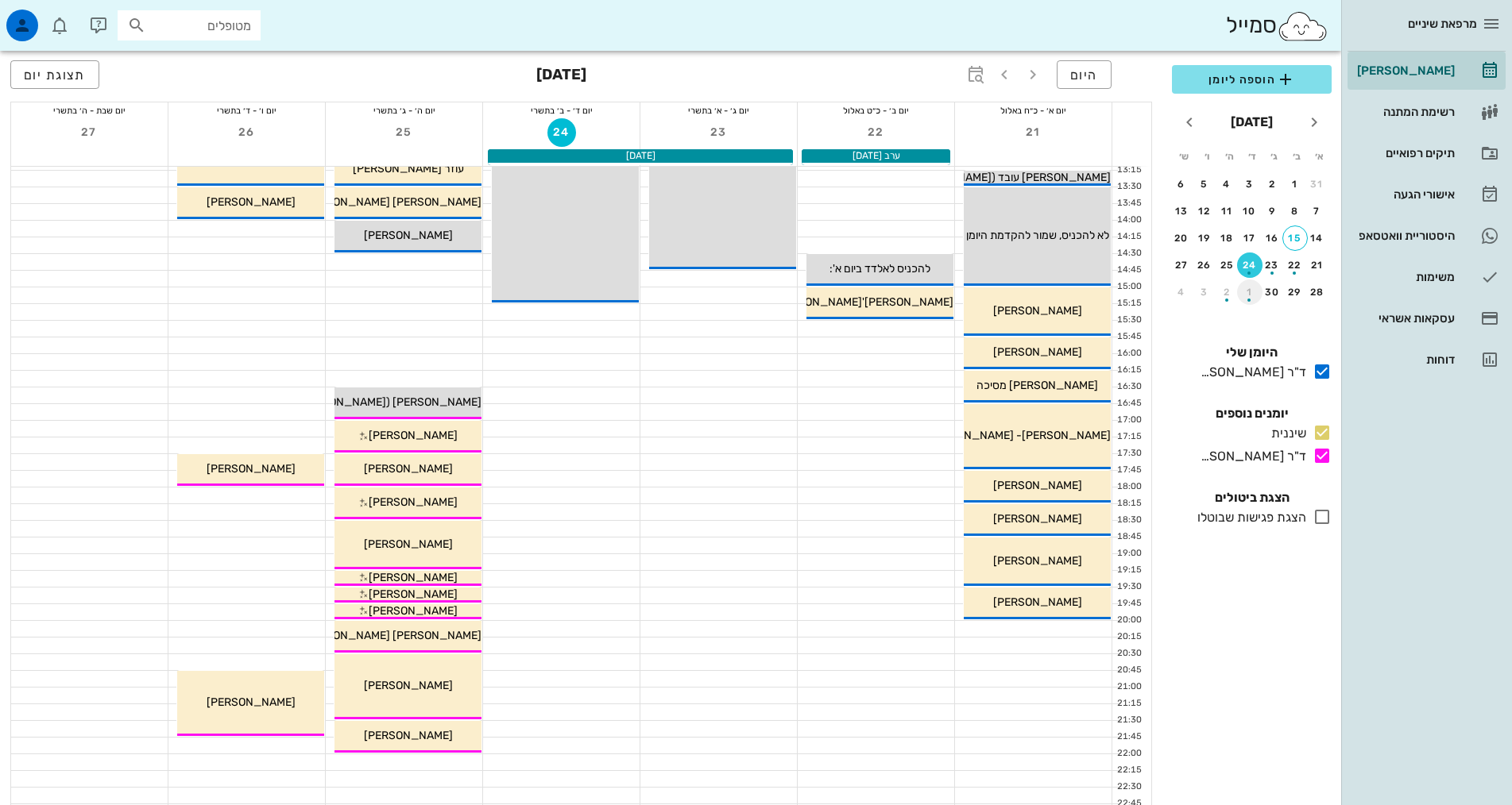
click at [1248, 290] on div "1" at bounding box center [1250, 292] width 26 height 11
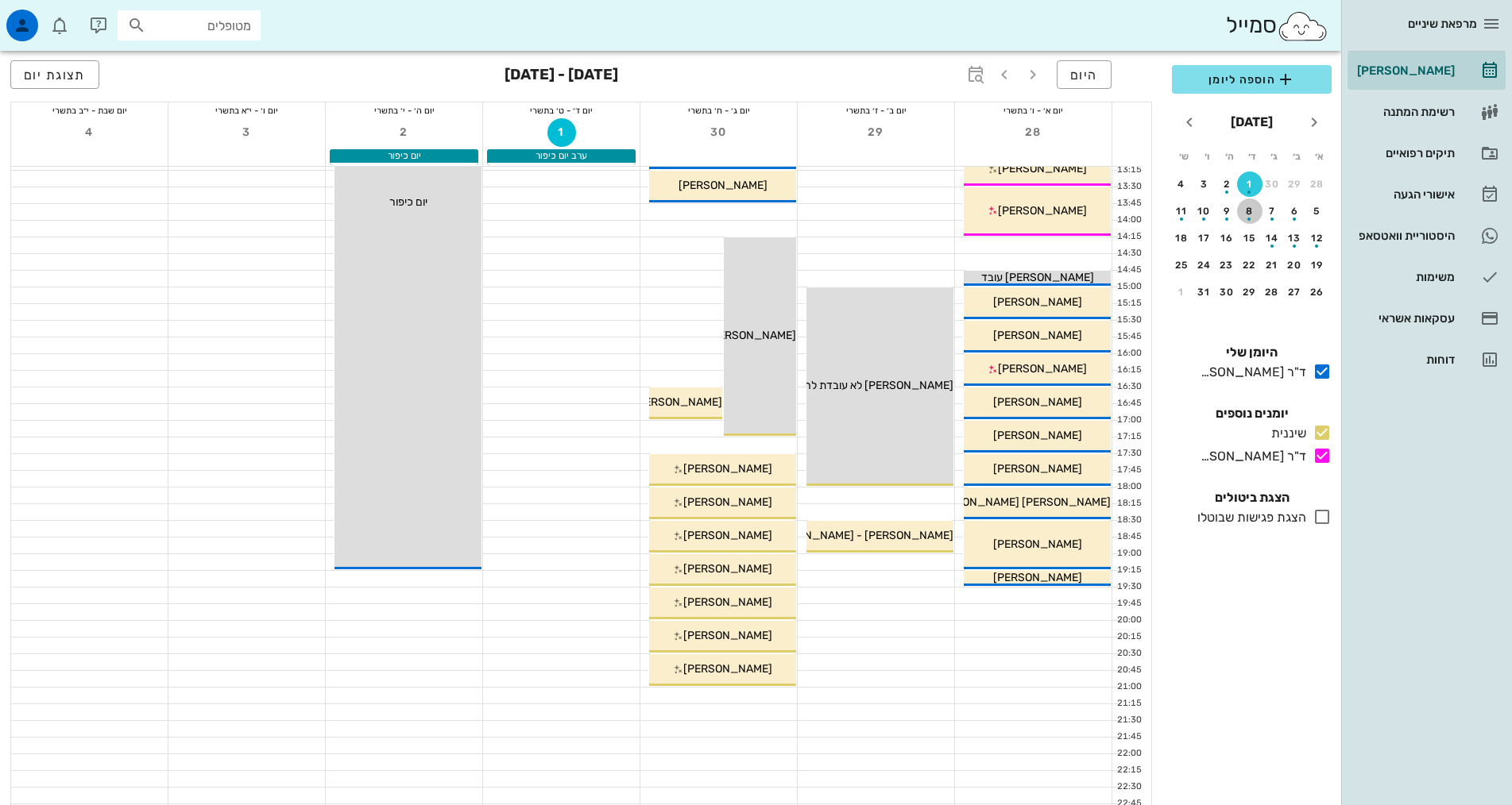
click at [1248, 215] on div "button" at bounding box center [1250, 214] width 26 height 9
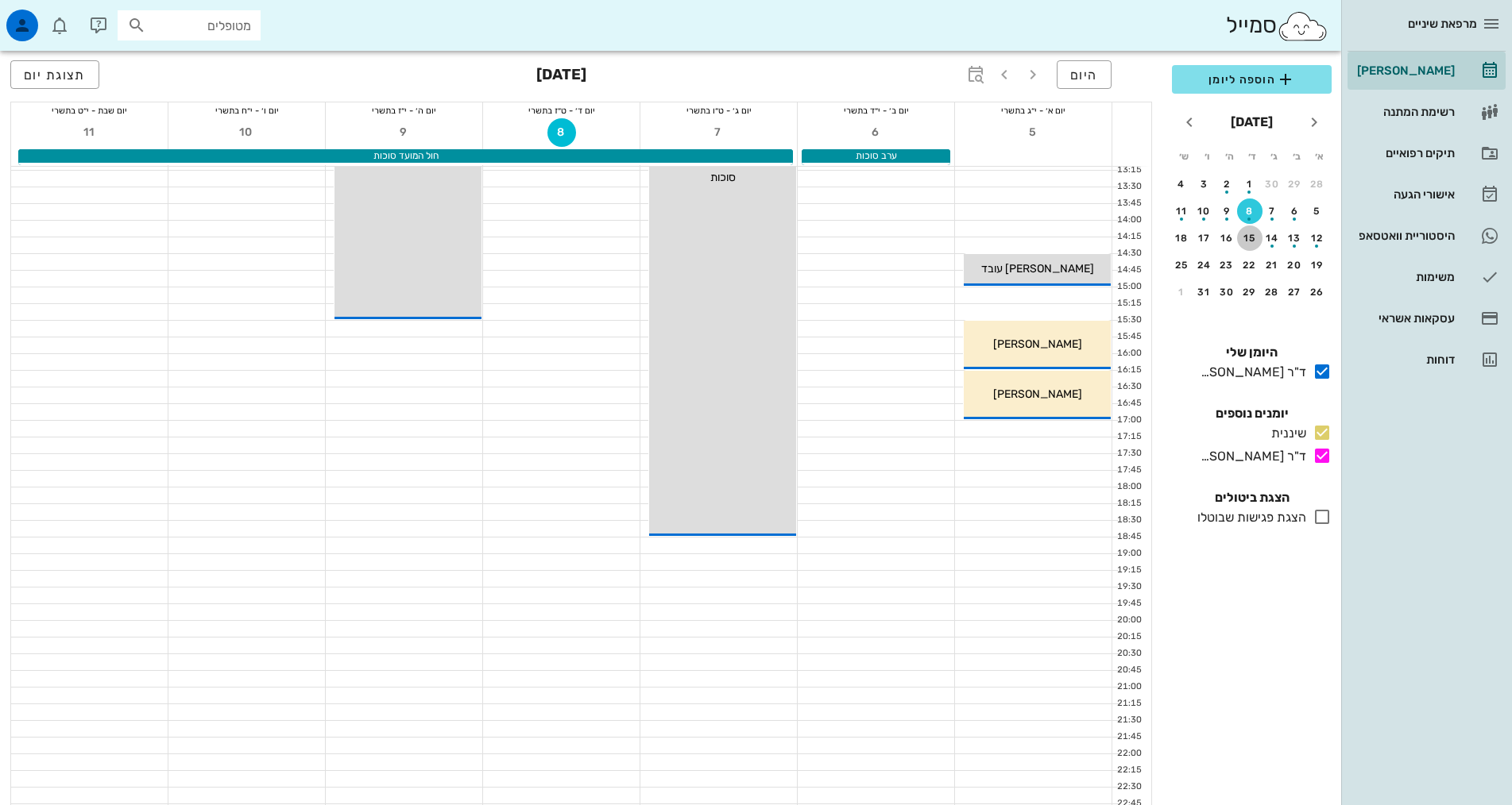
click at [1254, 237] on div "15" at bounding box center [1250, 238] width 26 height 11
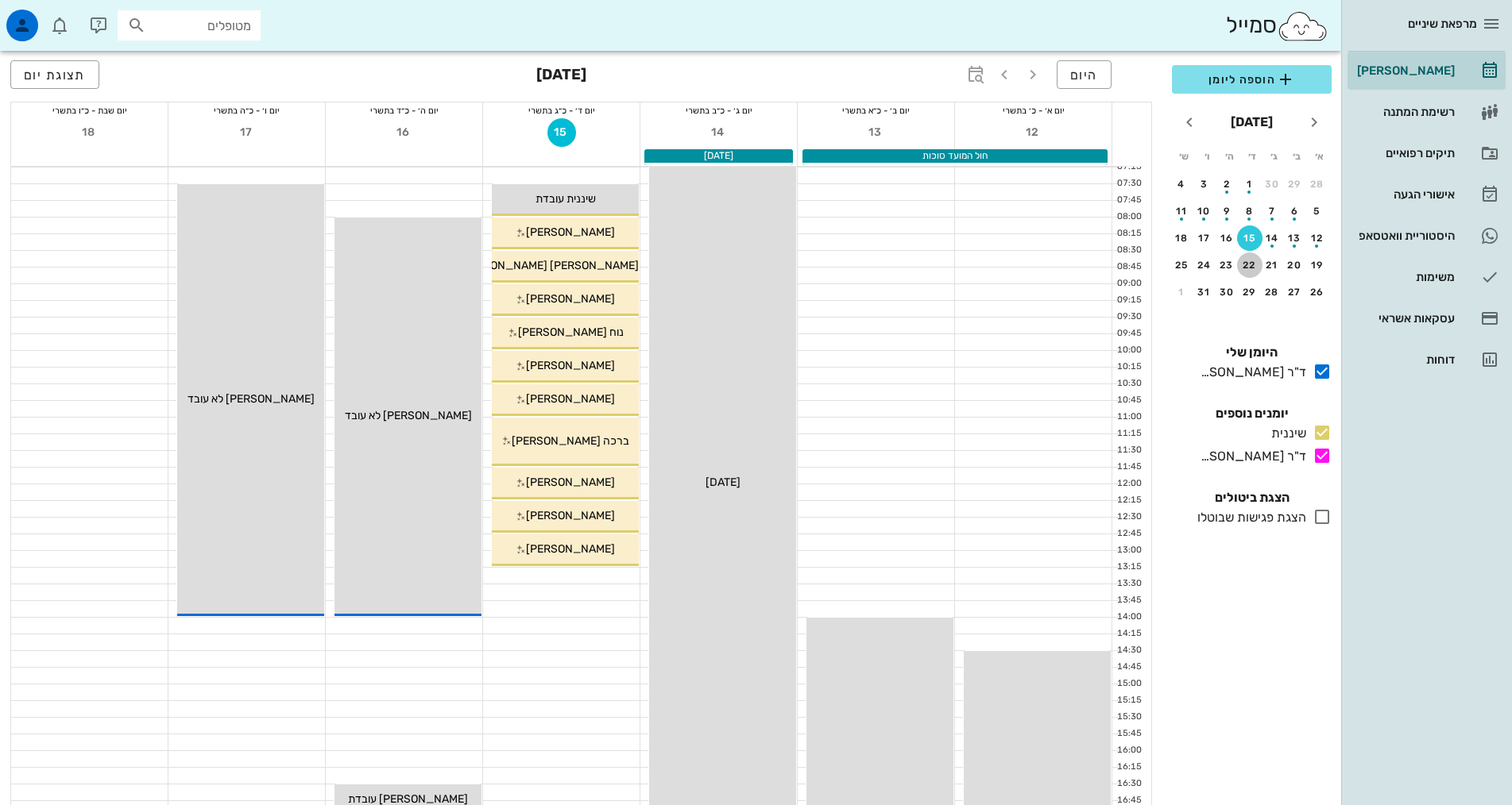
click at [1253, 262] on div "22" at bounding box center [1250, 265] width 26 height 11
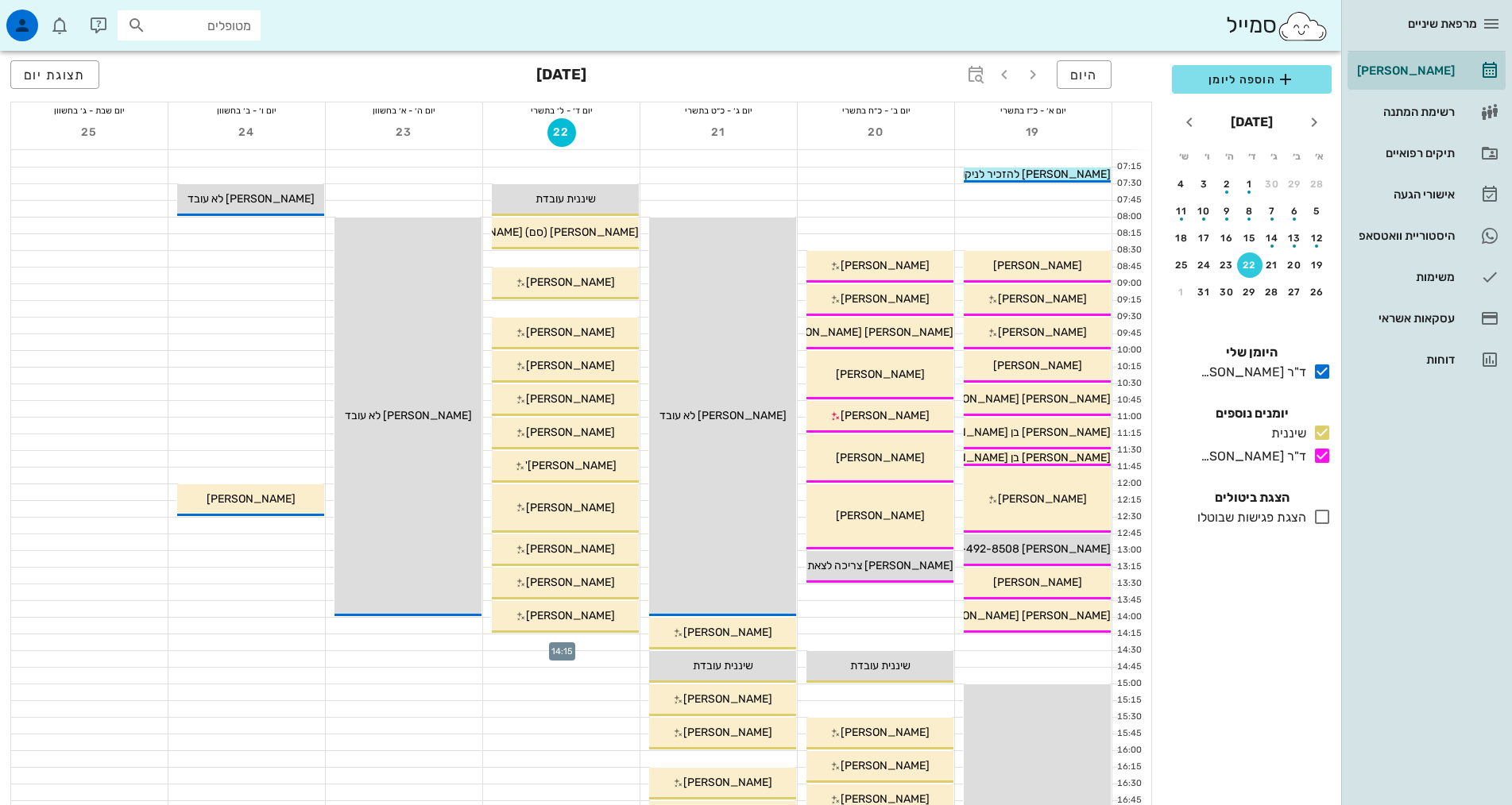
click at [622, 646] on div at bounding box center [560, 643] width 156 height 16
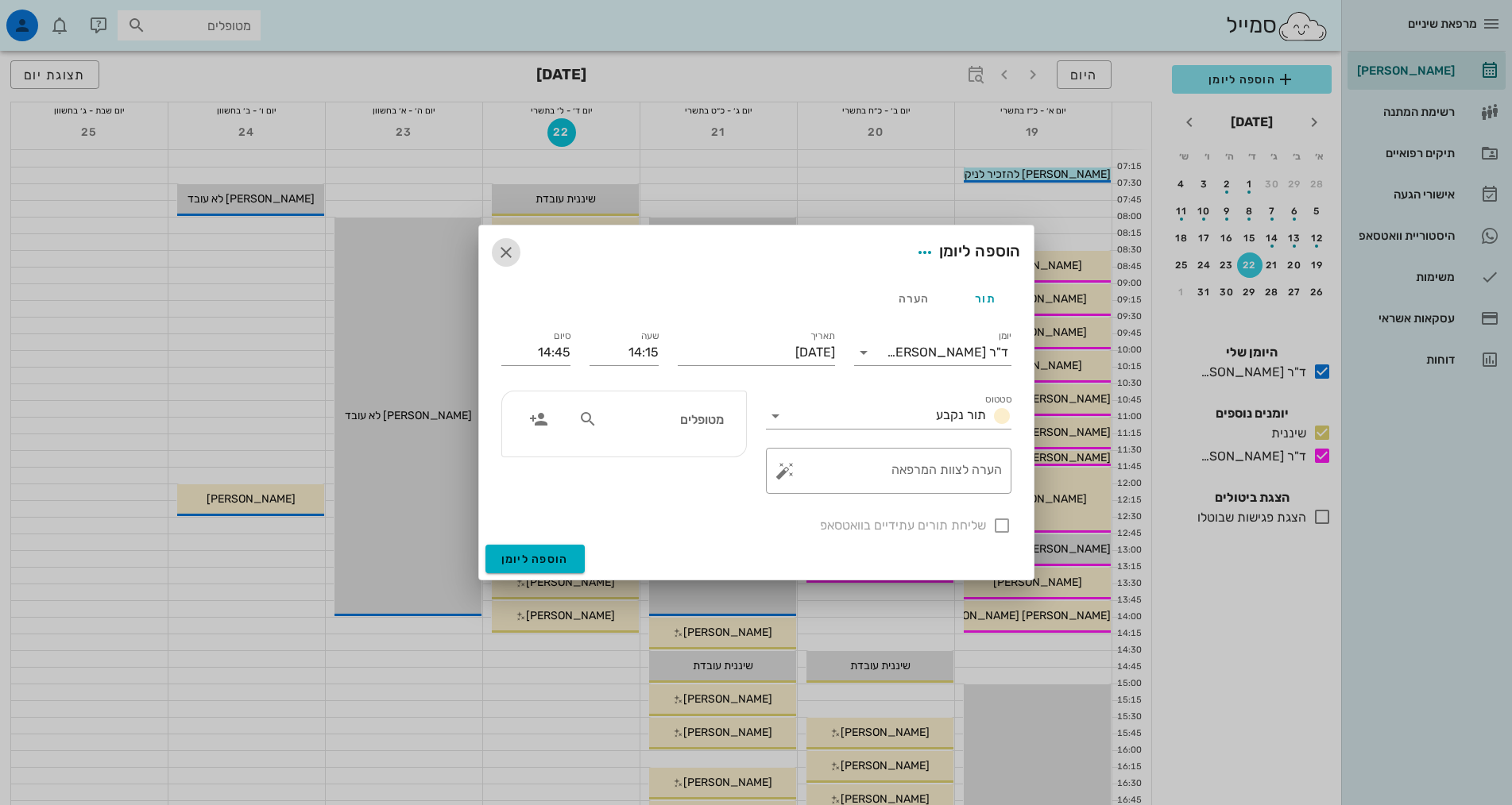
click at [510, 255] on icon "button" at bounding box center [506, 252] width 19 height 19
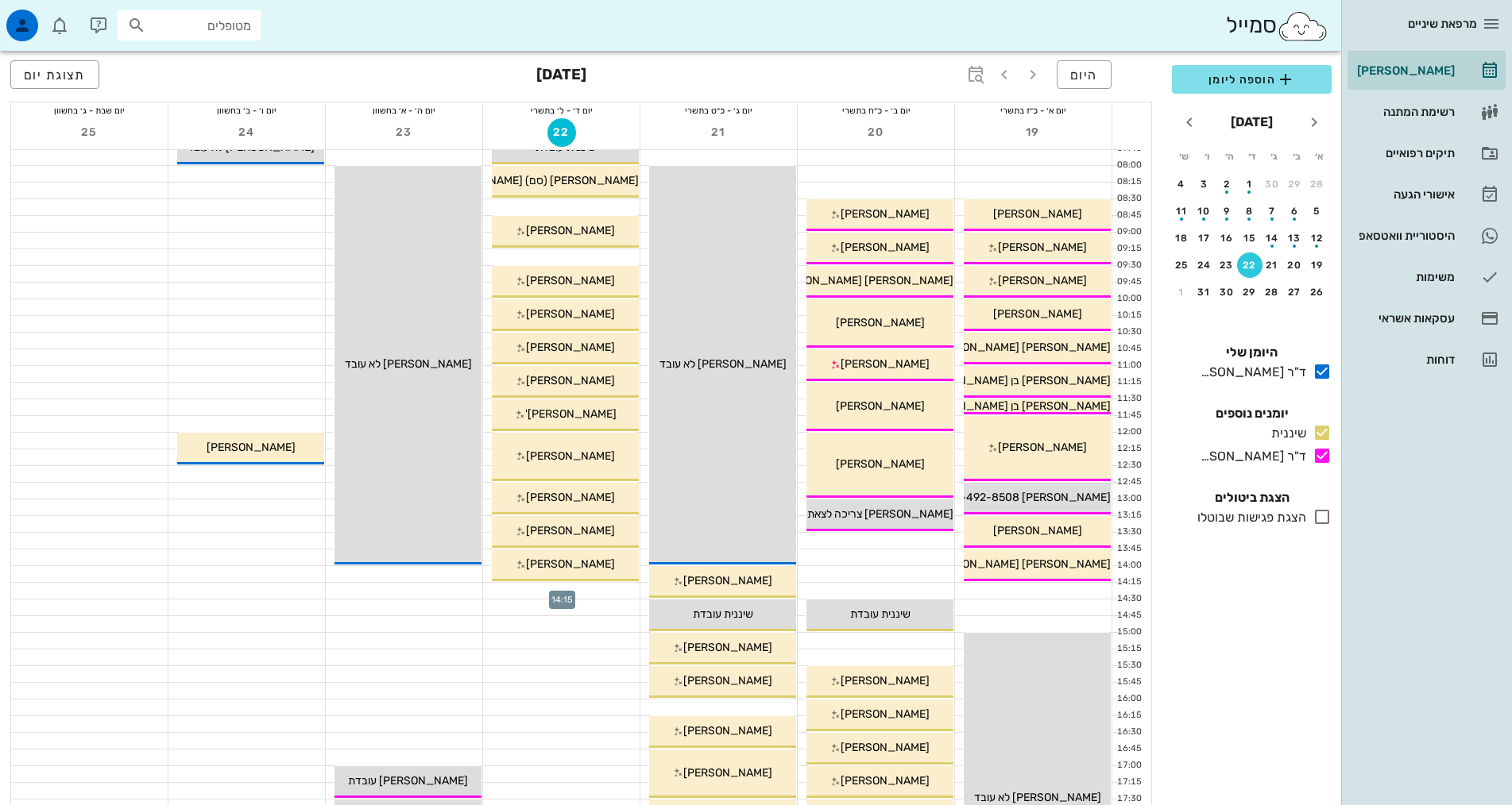
scroll to position [80, 0]
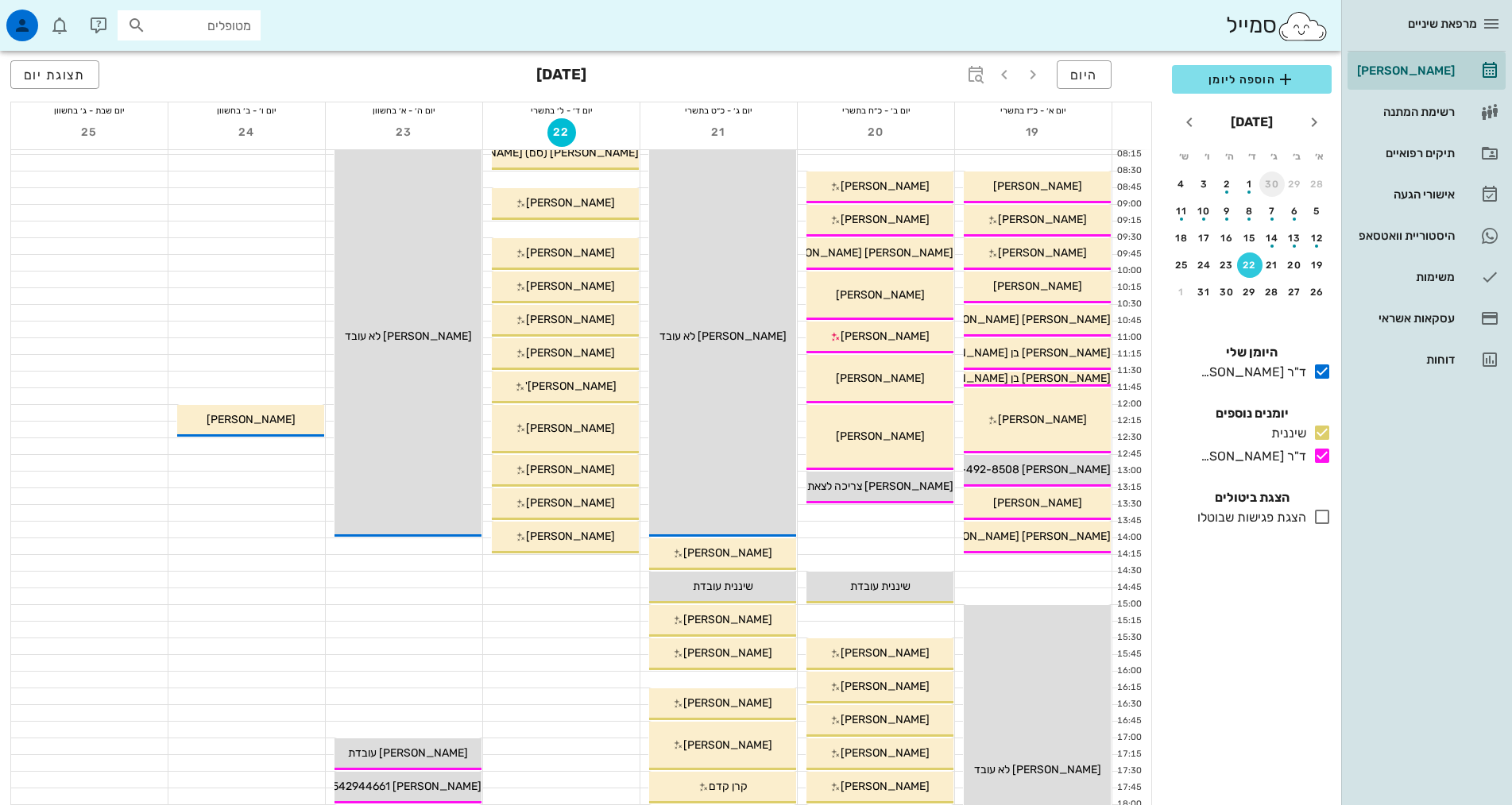
click at [1272, 183] on div "30" at bounding box center [1272, 184] width 26 height 11
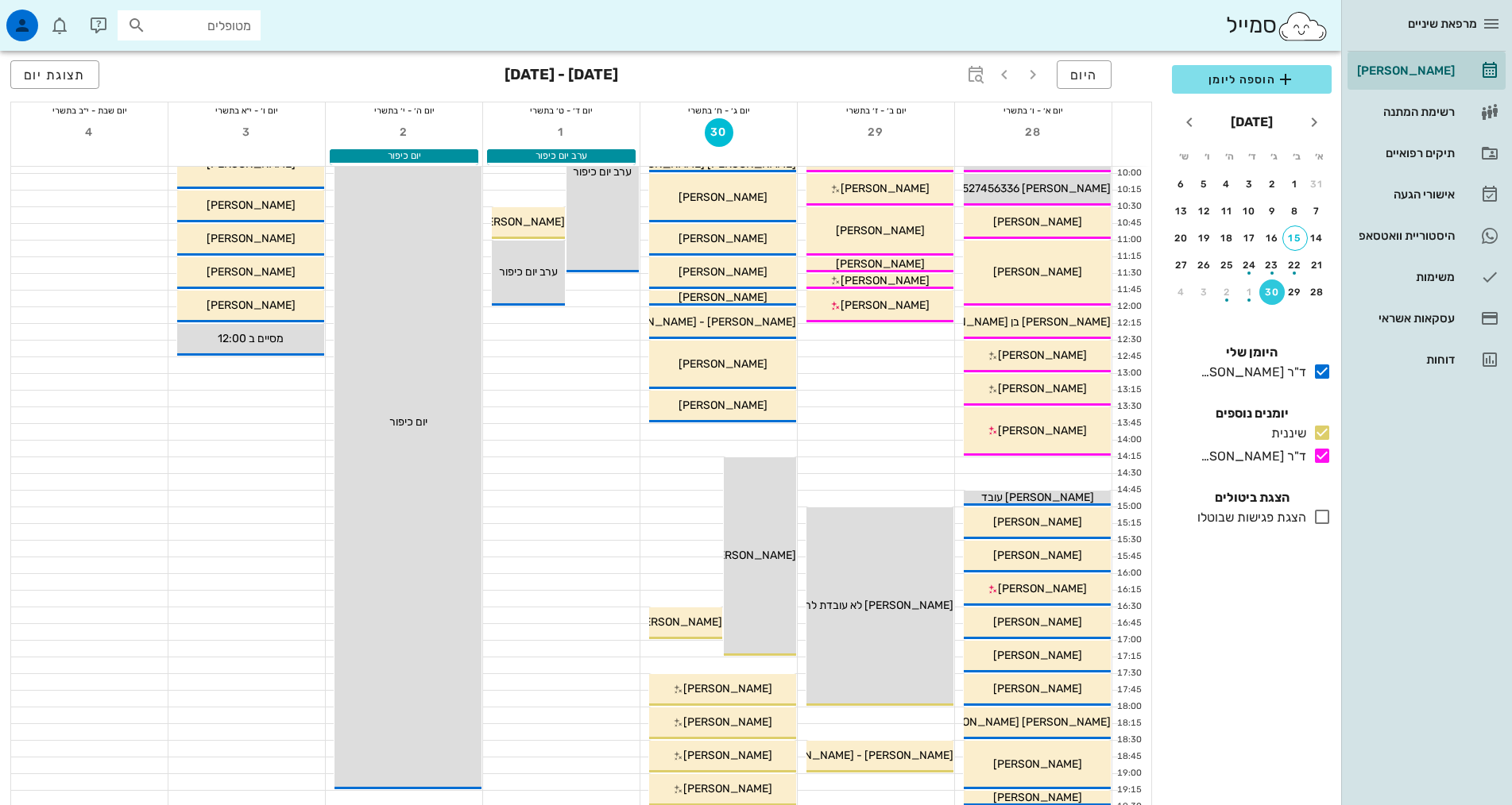
scroll to position [317, 0]
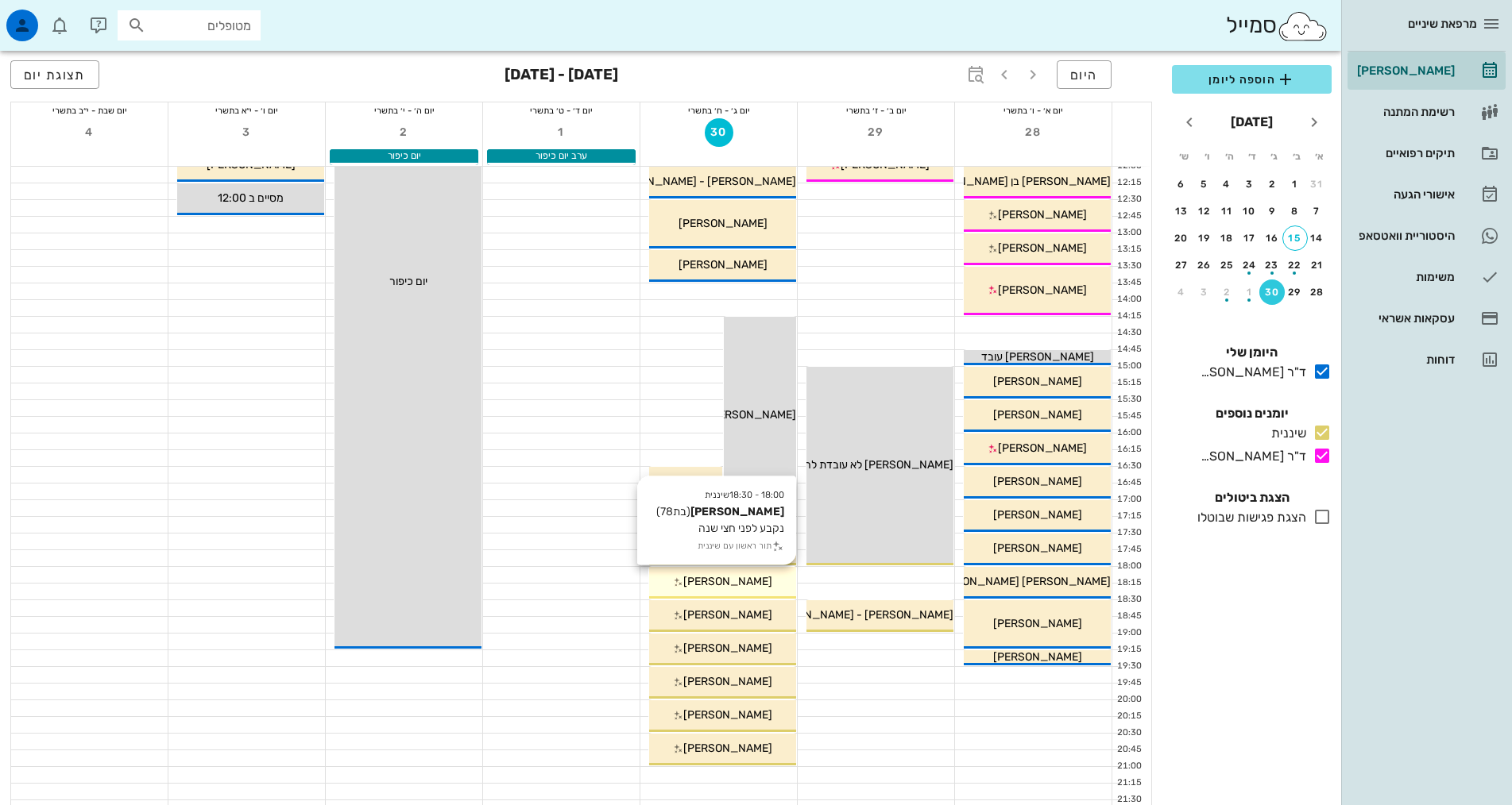
click at [721, 584] on span "[PERSON_NAME]" at bounding box center [727, 582] width 89 height 14
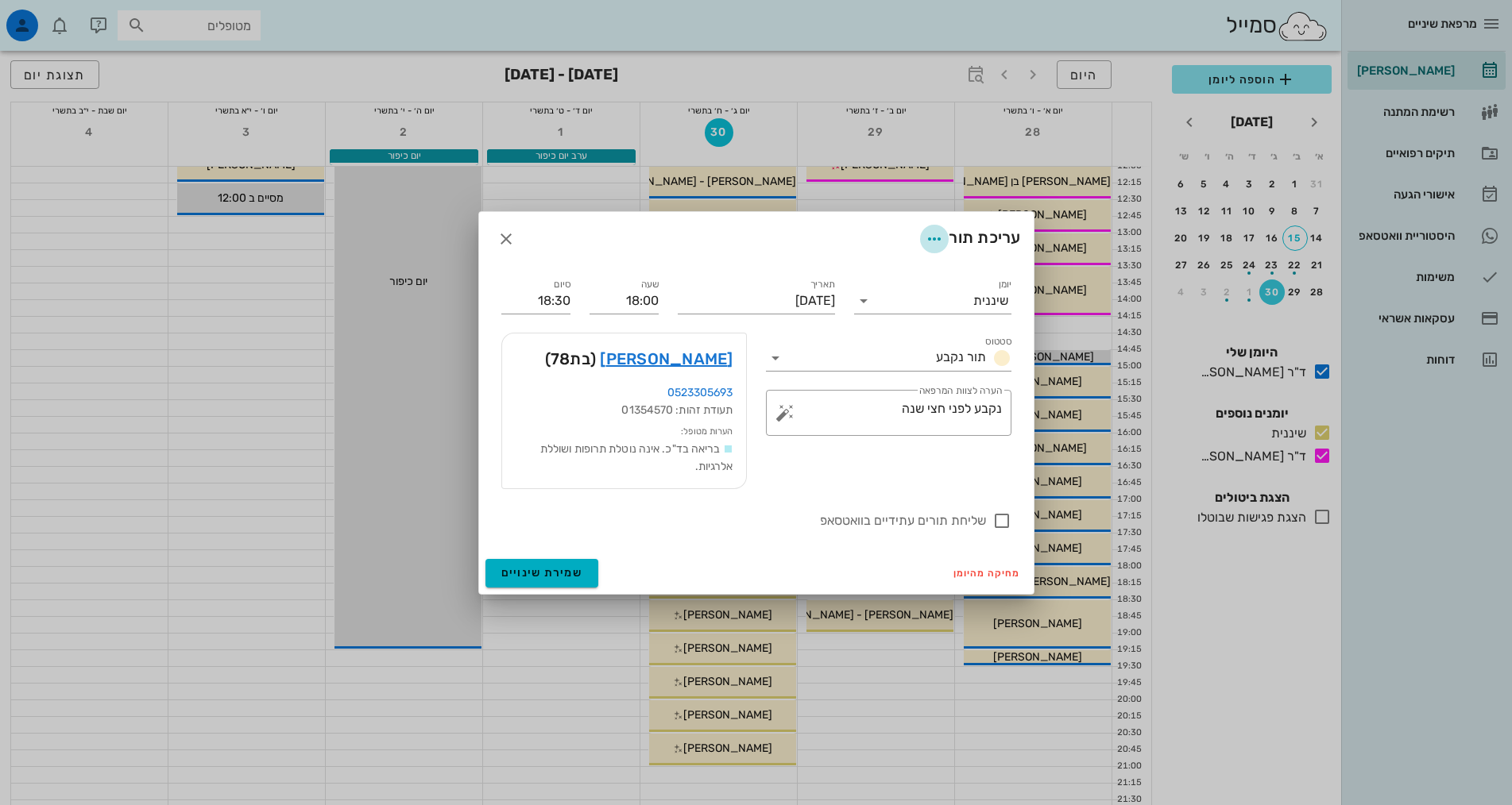
click at [934, 240] on icon "button" at bounding box center [934, 239] width 19 height 19
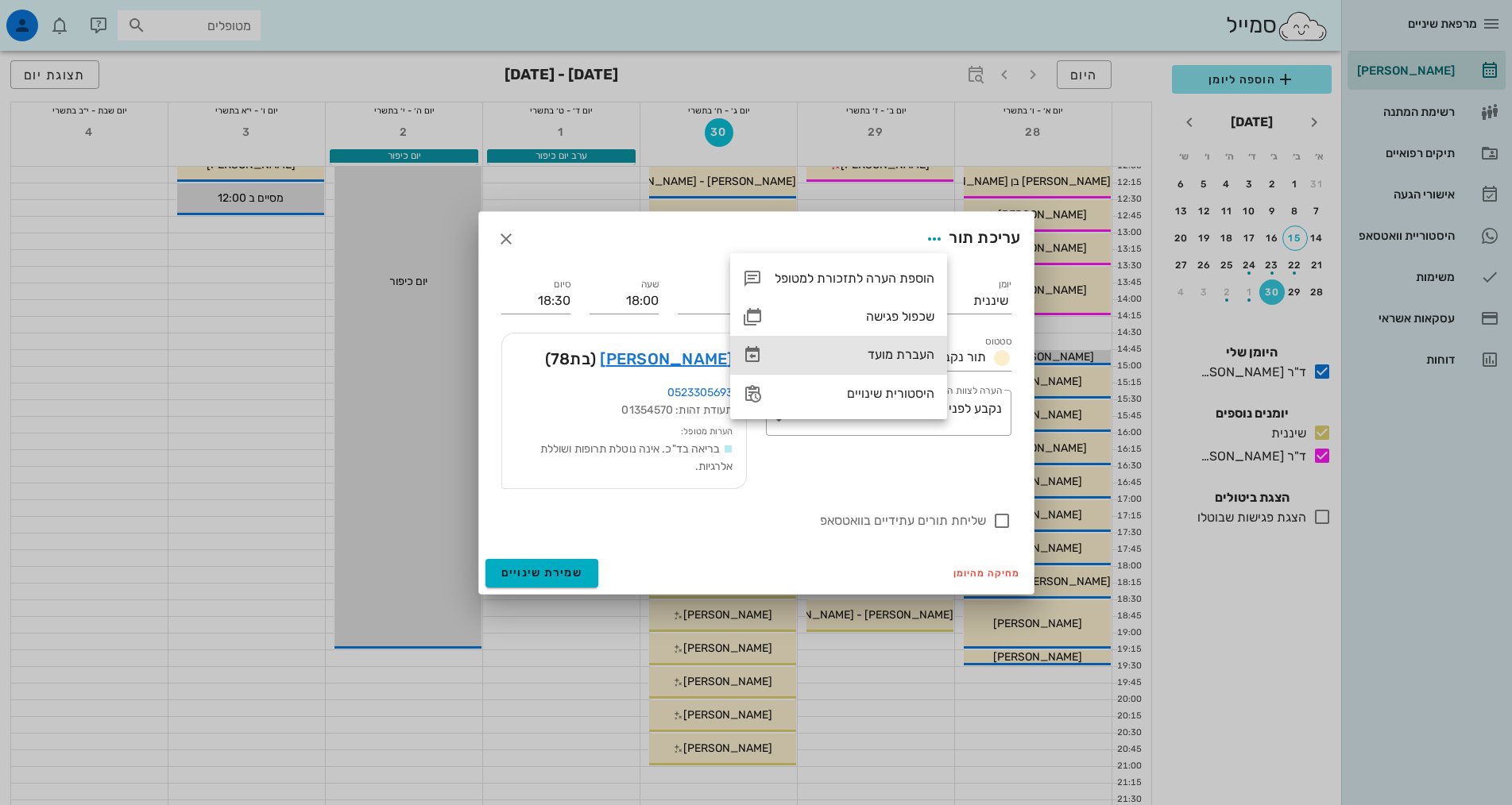
click at [896, 348] on div "העברת מועד" at bounding box center [854, 354] width 159 height 15
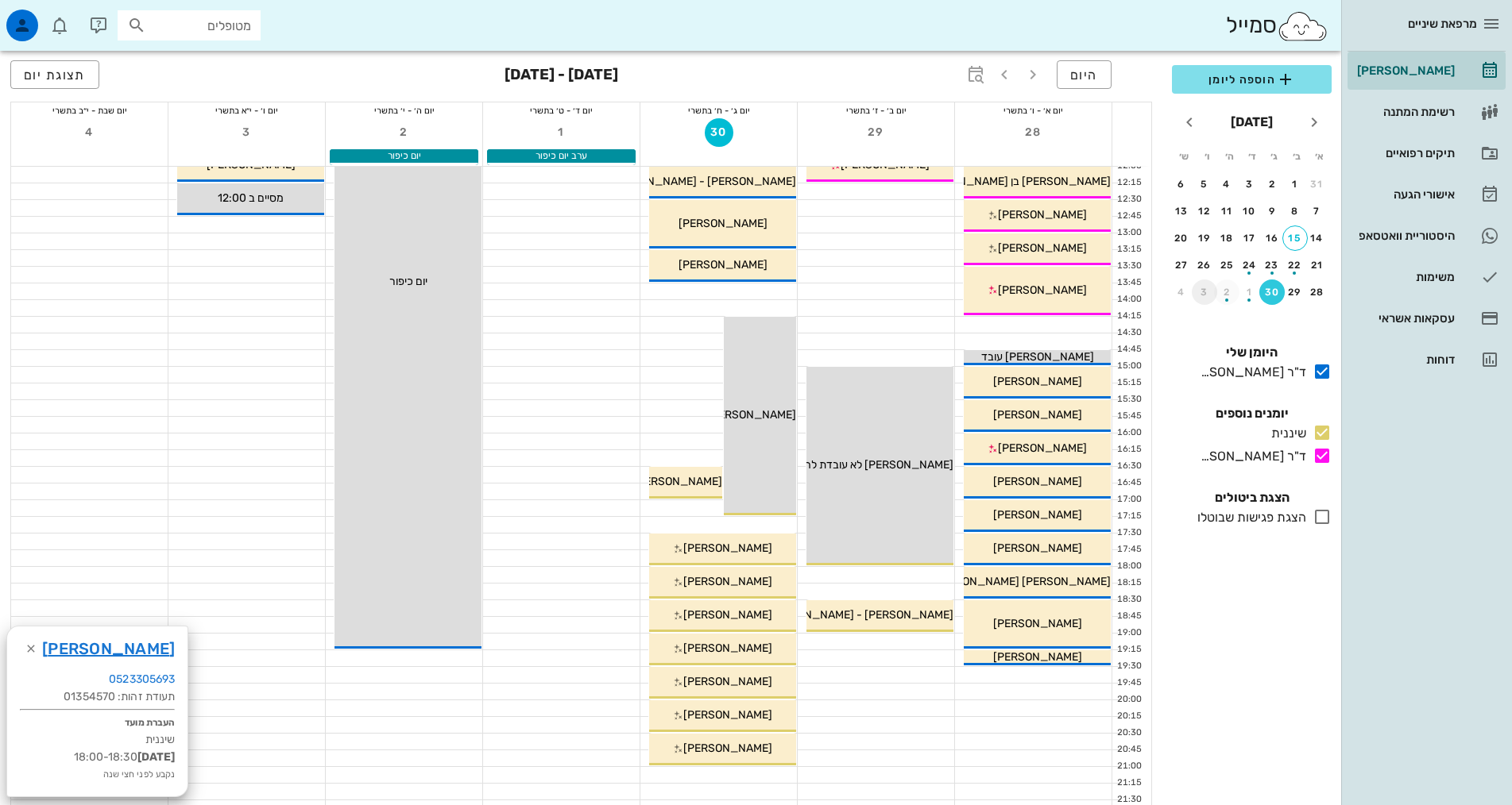
click at [1206, 293] on div "3" at bounding box center [1204, 292] width 26 height 11
click at [1237, 266] on div "23" at bounding box center [1226, 265] width 26 height 11
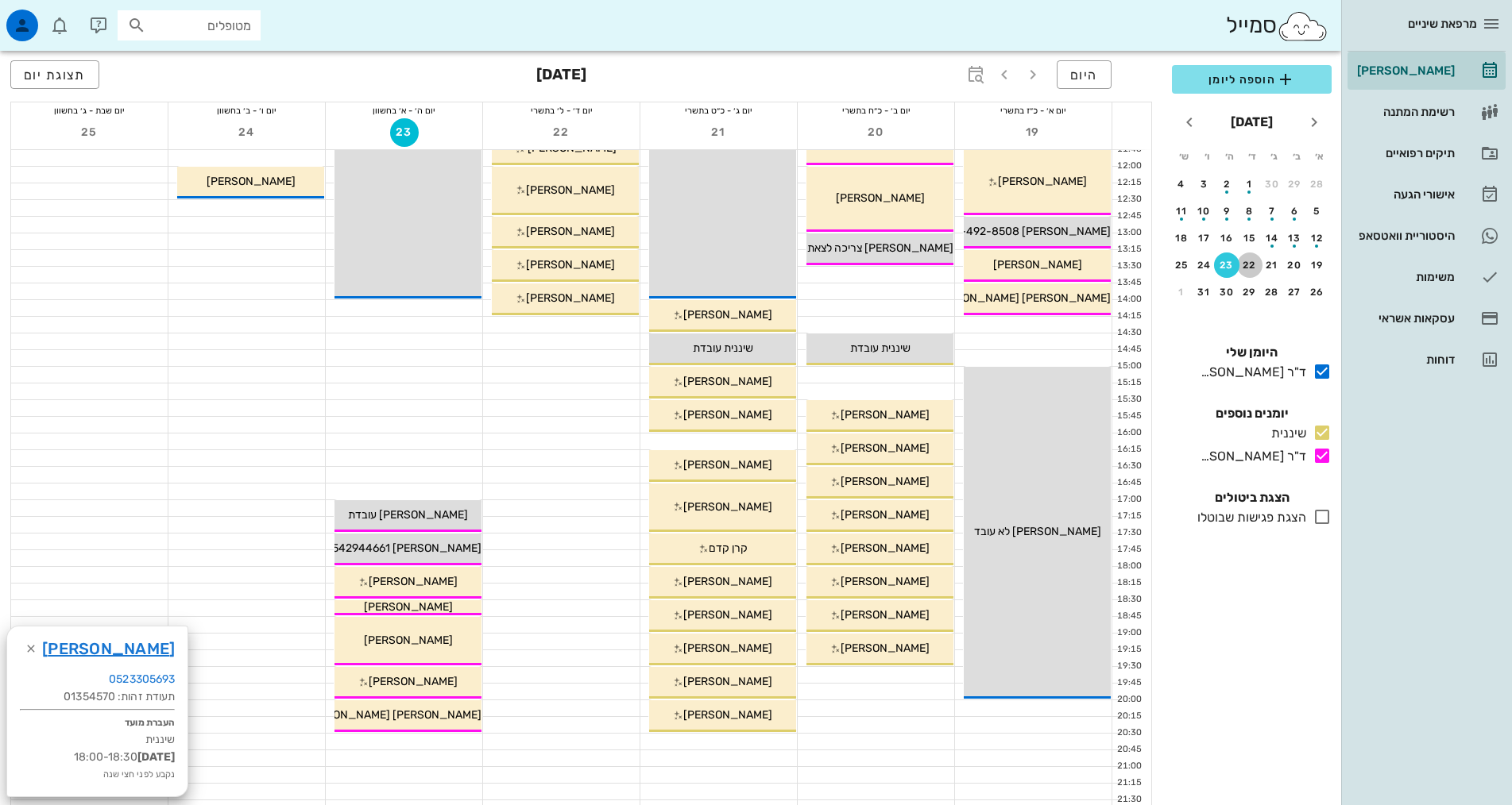
click at [1247, 266] on div "22" at bounding box center [1250, 265] width 26 height 11
click at [612, 324] on div at bounding box center [560, 324] width 156 height 16
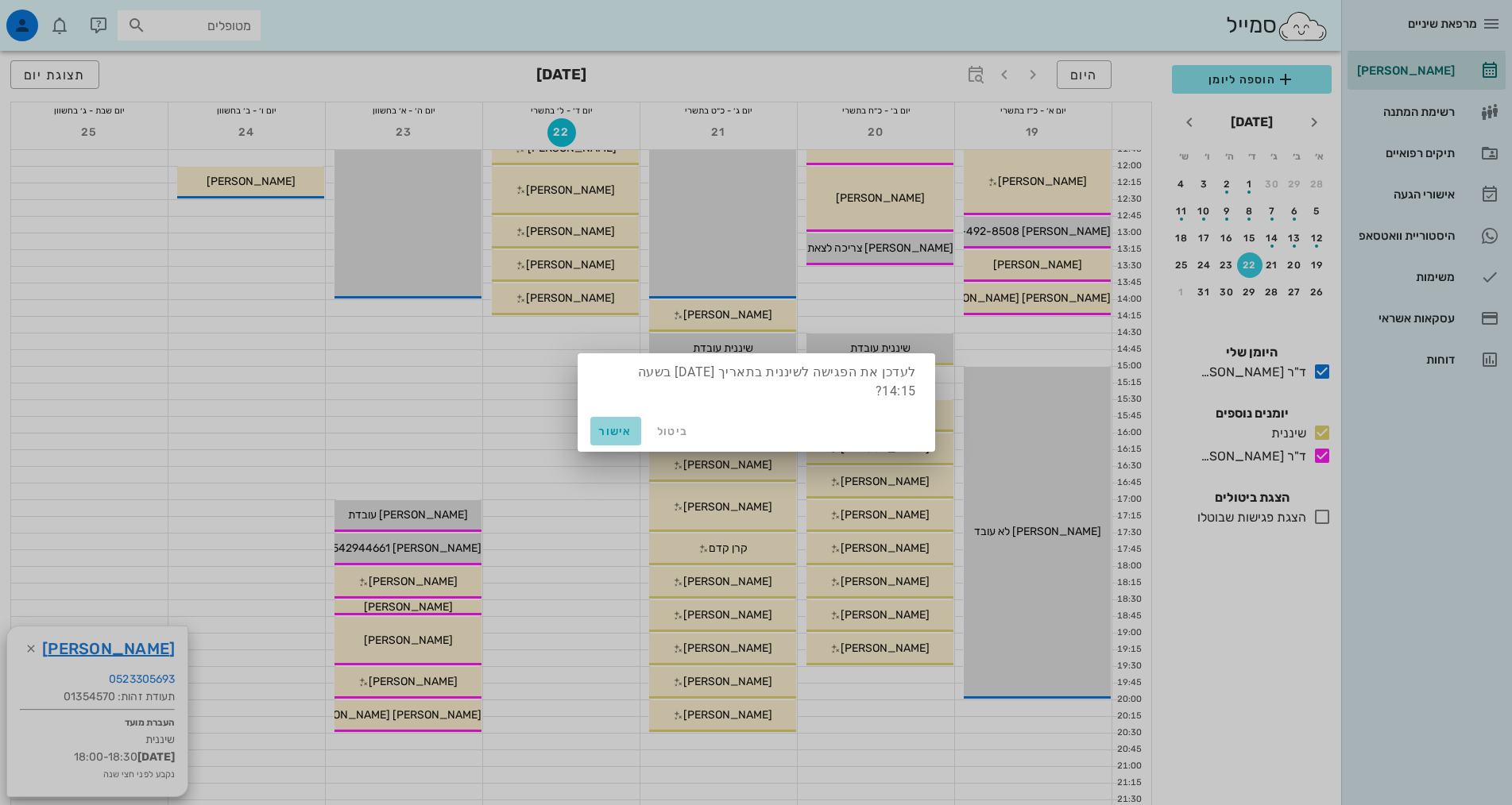
click at [613, 431] on span "אישור" at bounding box center [615, 432] width 38 height 14
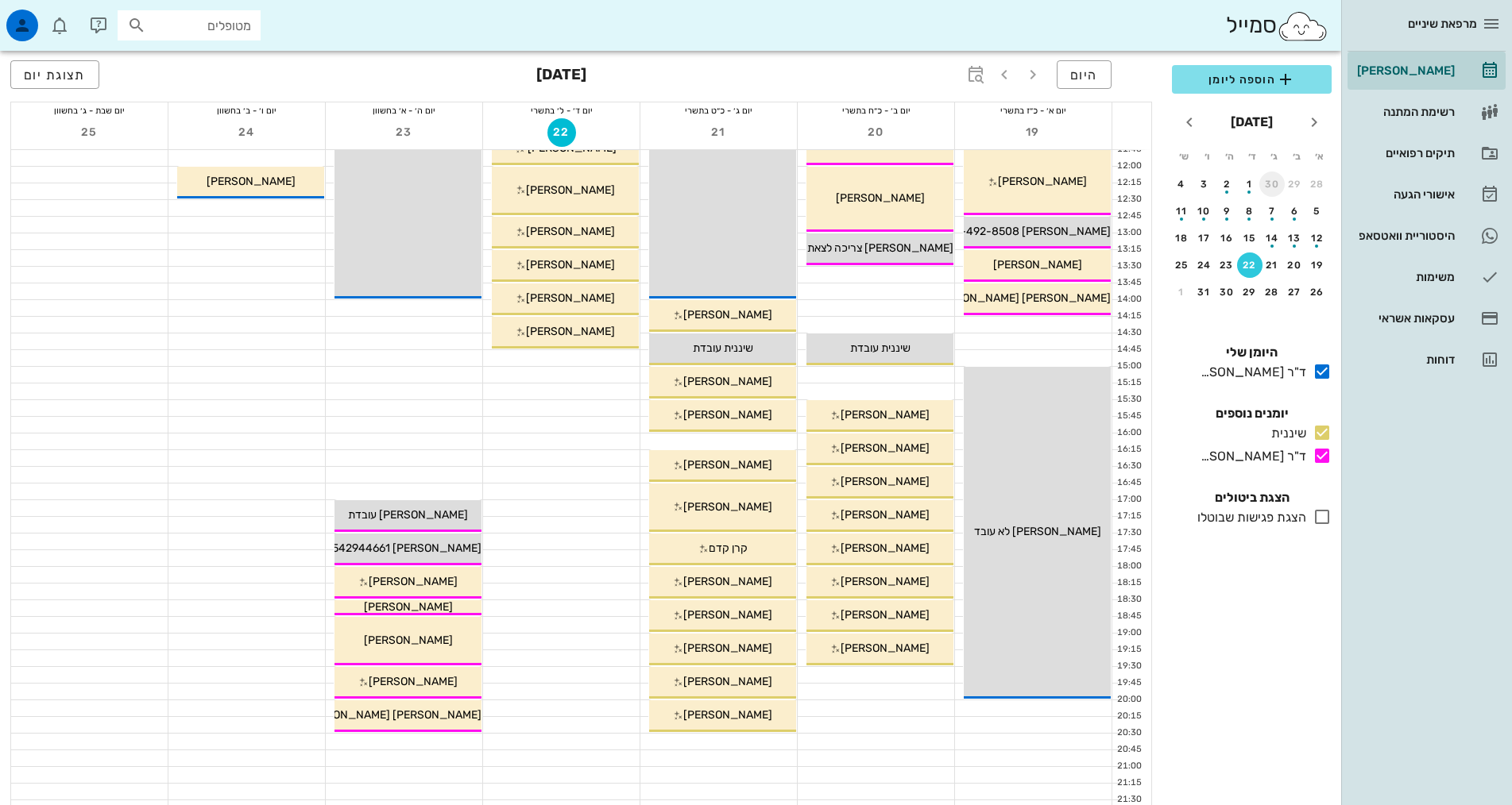
click at [1269, 179] on div "30" at bounding box center [1272, 184] width 26 height 11
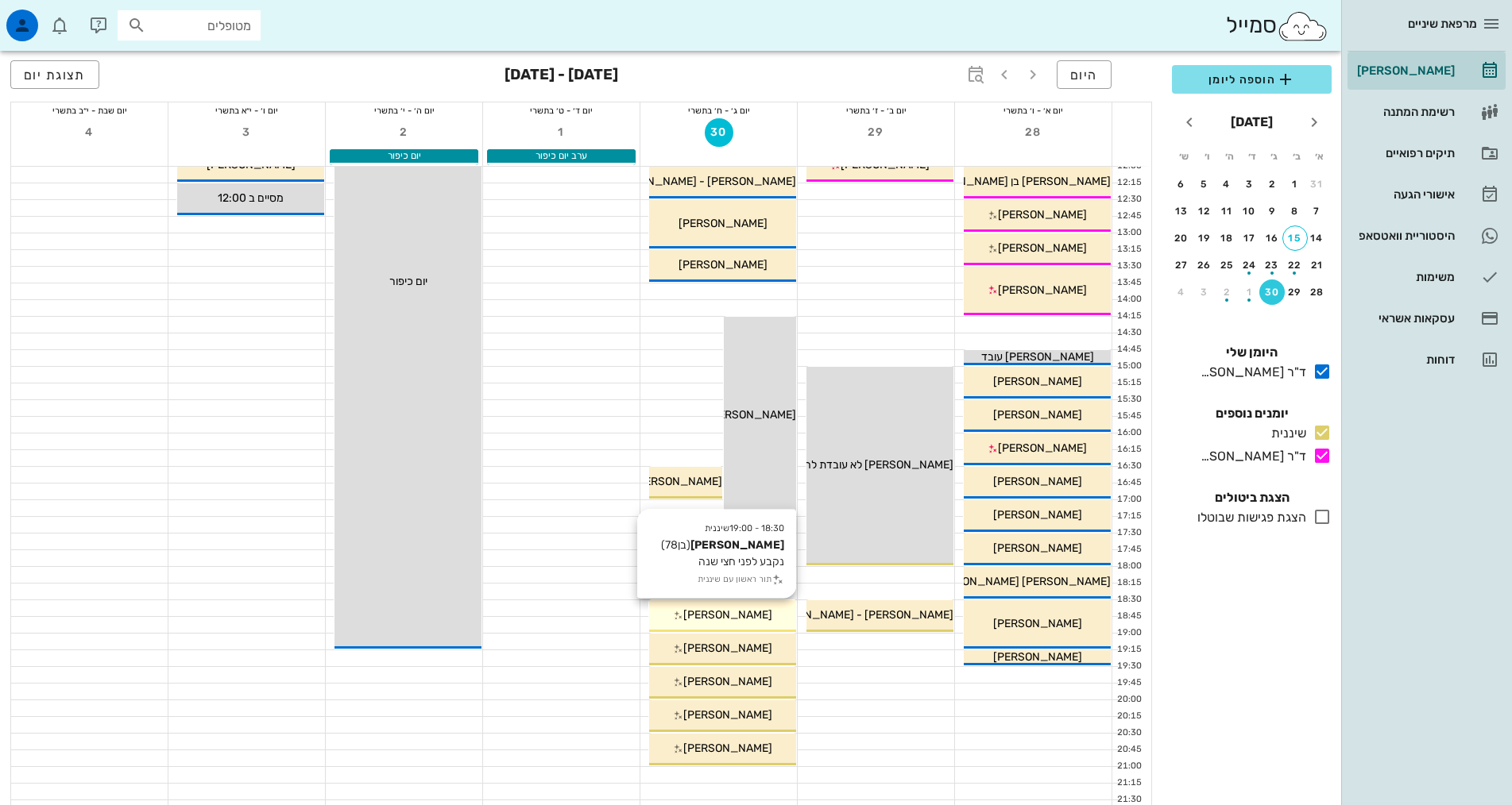
click at [722, 622] on div "[PERSON_NAME]" at bounding box center [723, 615] width 147 height 17
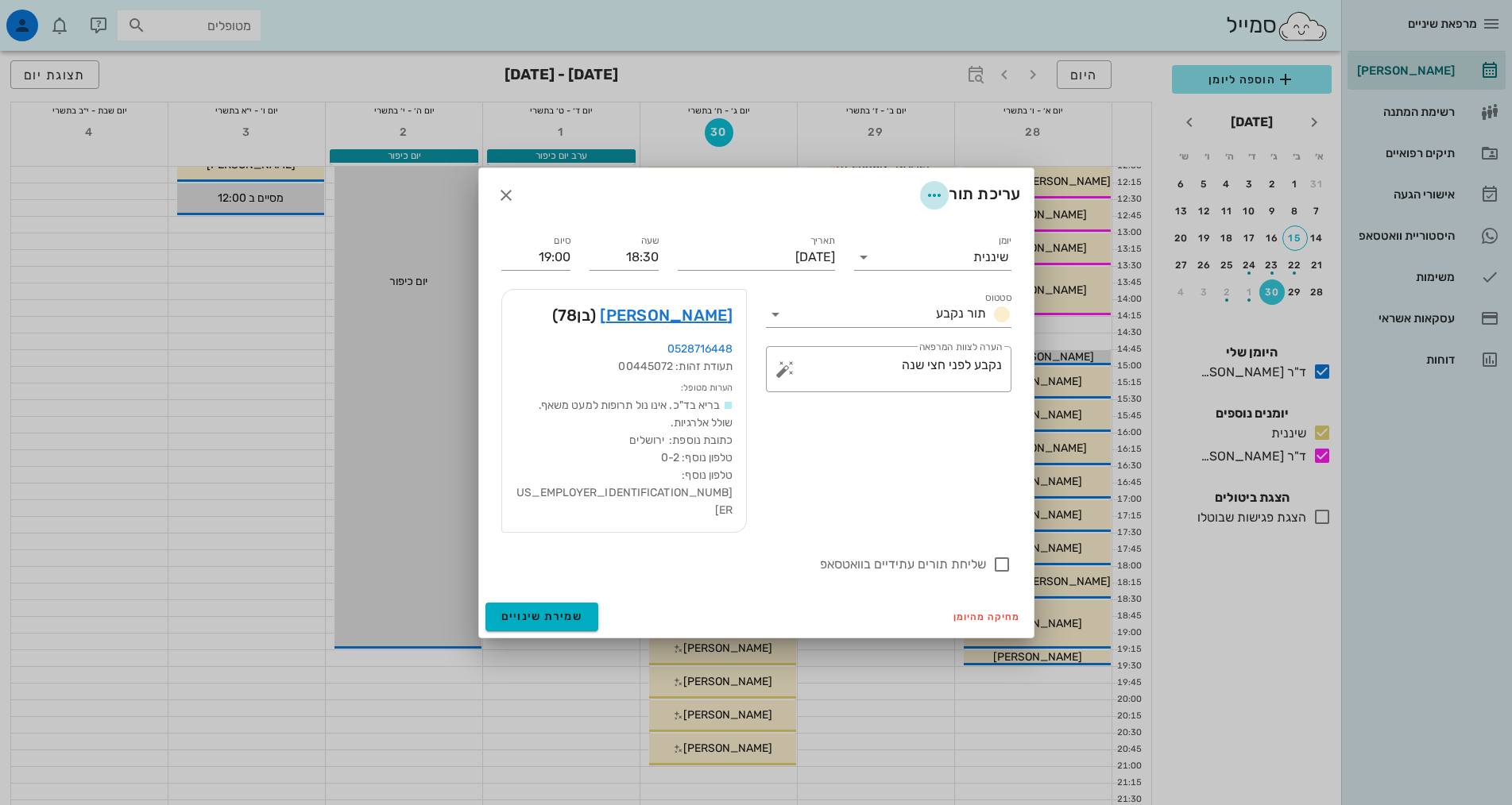
click at [930, 205] on icon "button" at bounding box center [934, 195] width 19 height 19
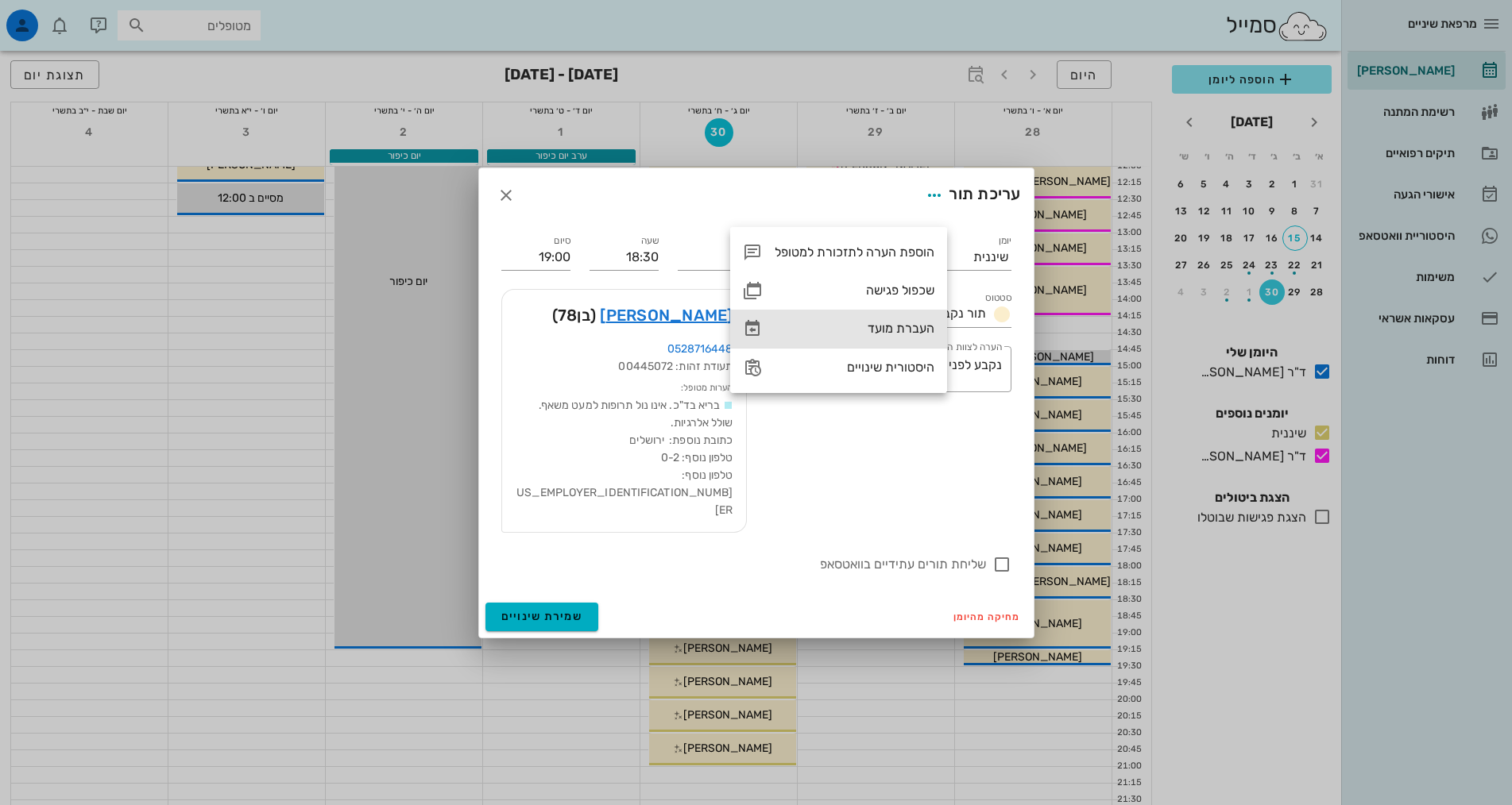
click at [903, 331] on div "העברת מועד" at bounding box center [854, 327] width 159 height 15
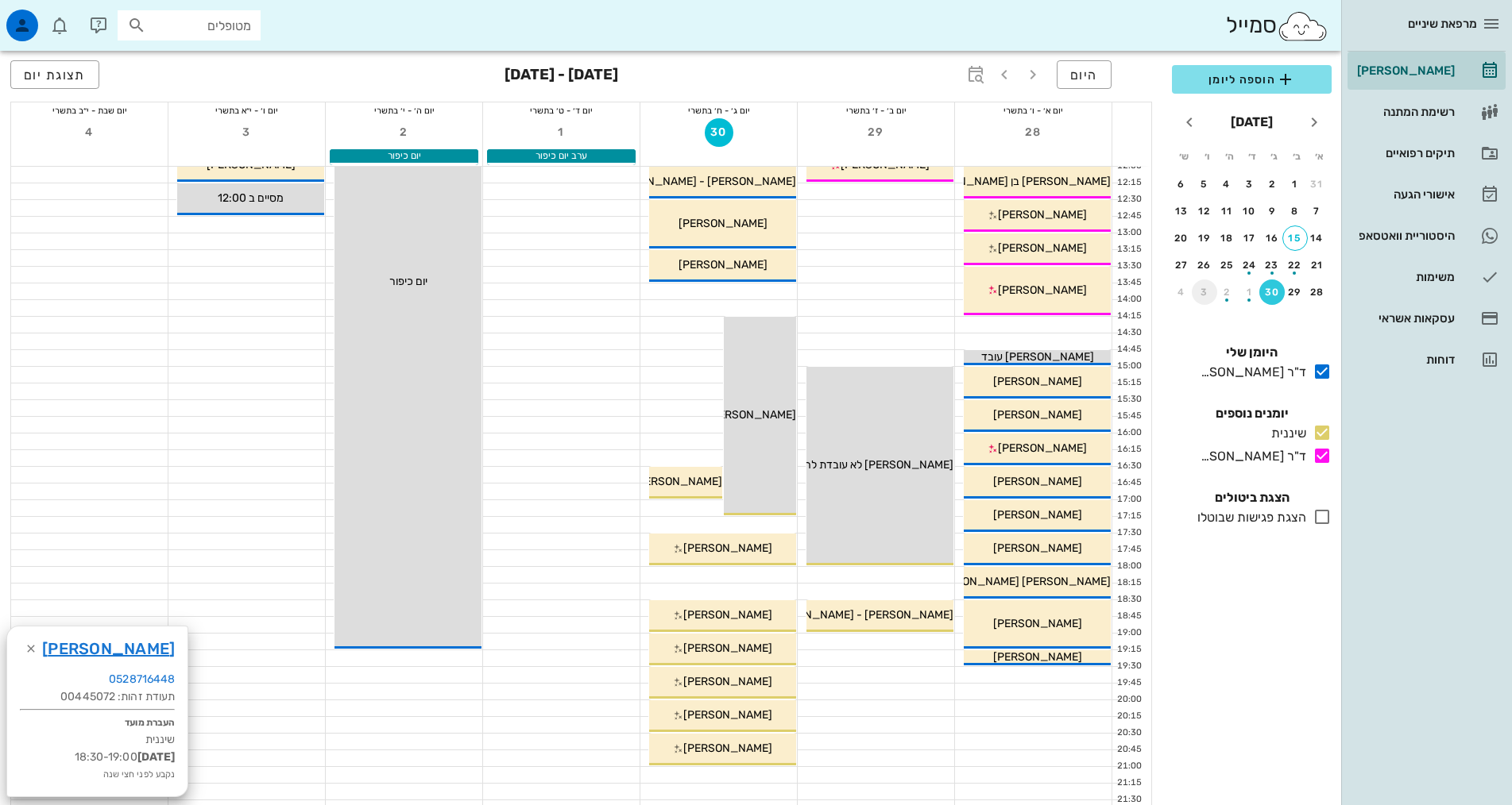
click at [1208, 297] on div "3" at bounding box center [1204, 292] width 26 height 11
click at [1253, 265] on div "22" at bounding box center [1250, 265] width 26 height 11
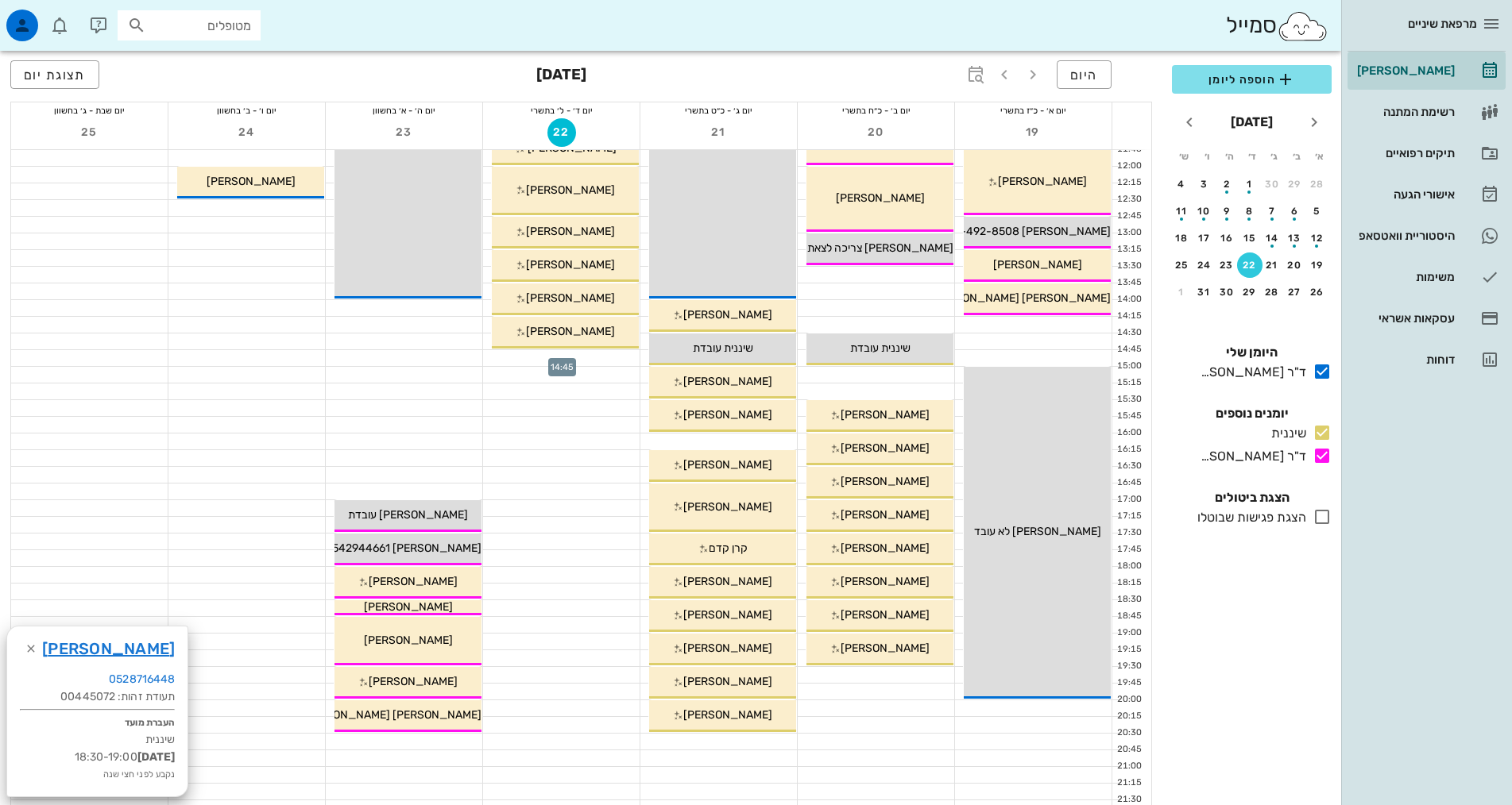
click at [598, 360] on div at bounding box center [560, 358] width 156 height 16
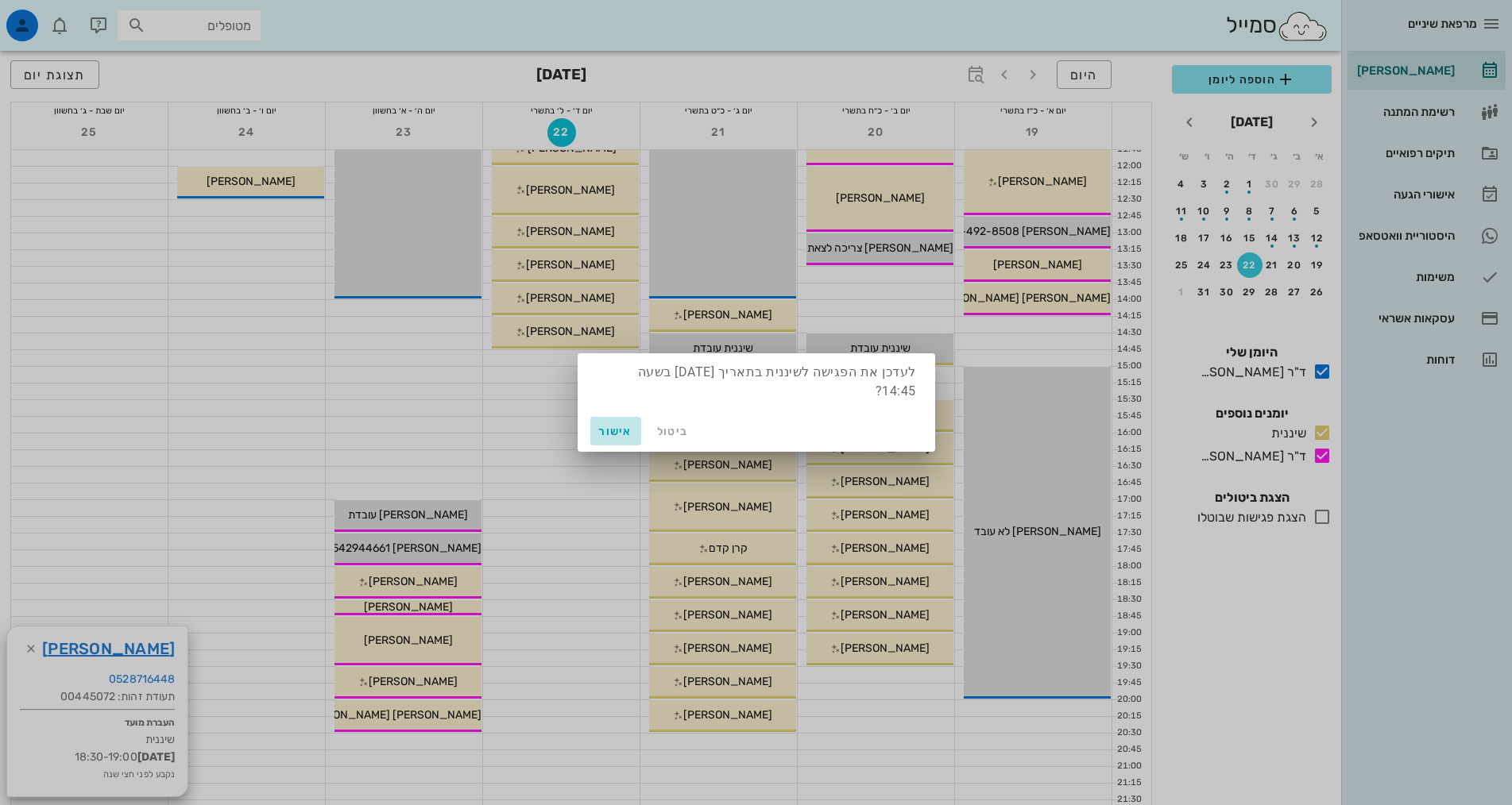
click at [624, 435] on span "אישור" at bounding box center [615, 432] width 38 height 14
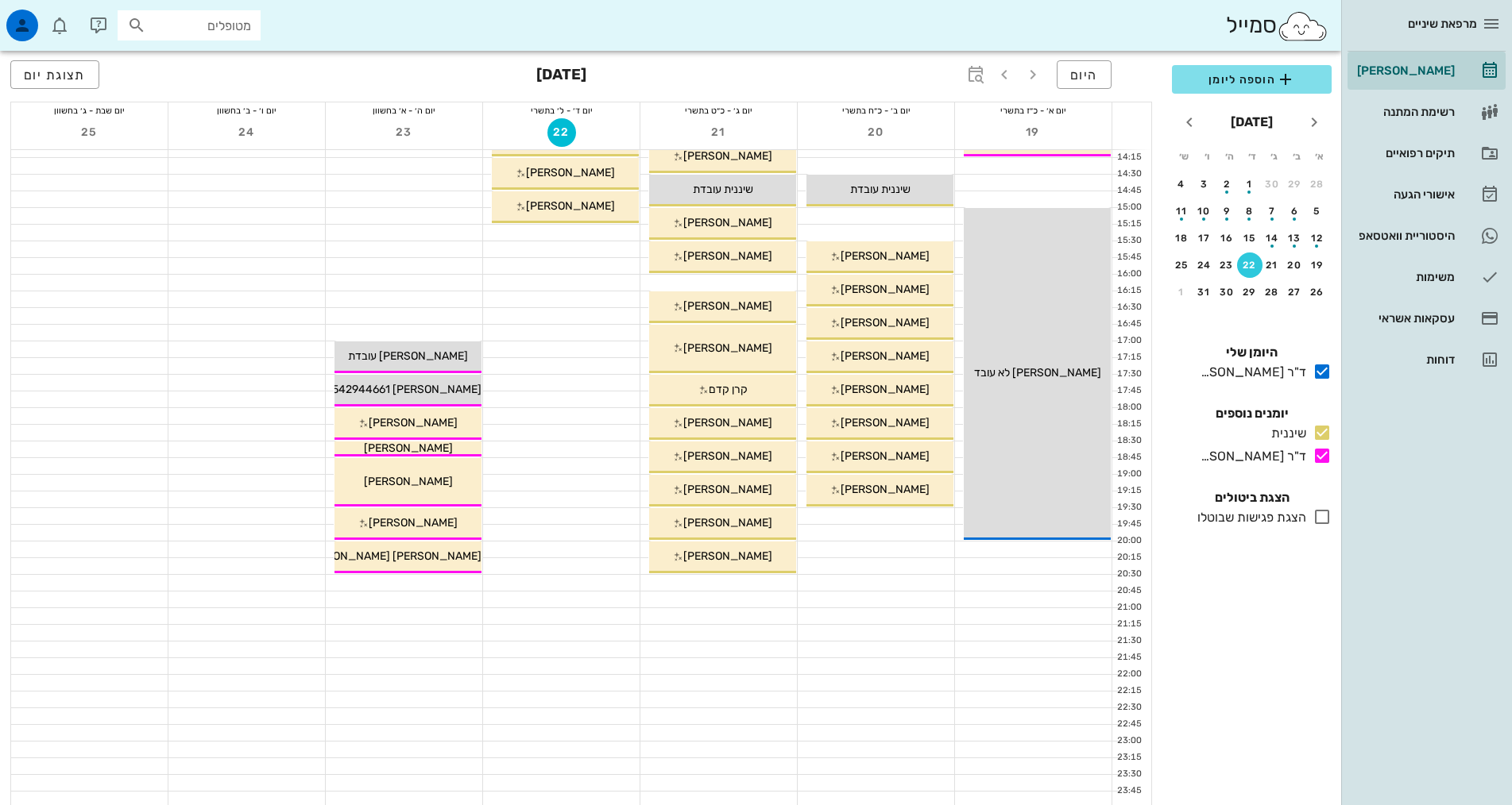
scroll to position [159, 0]
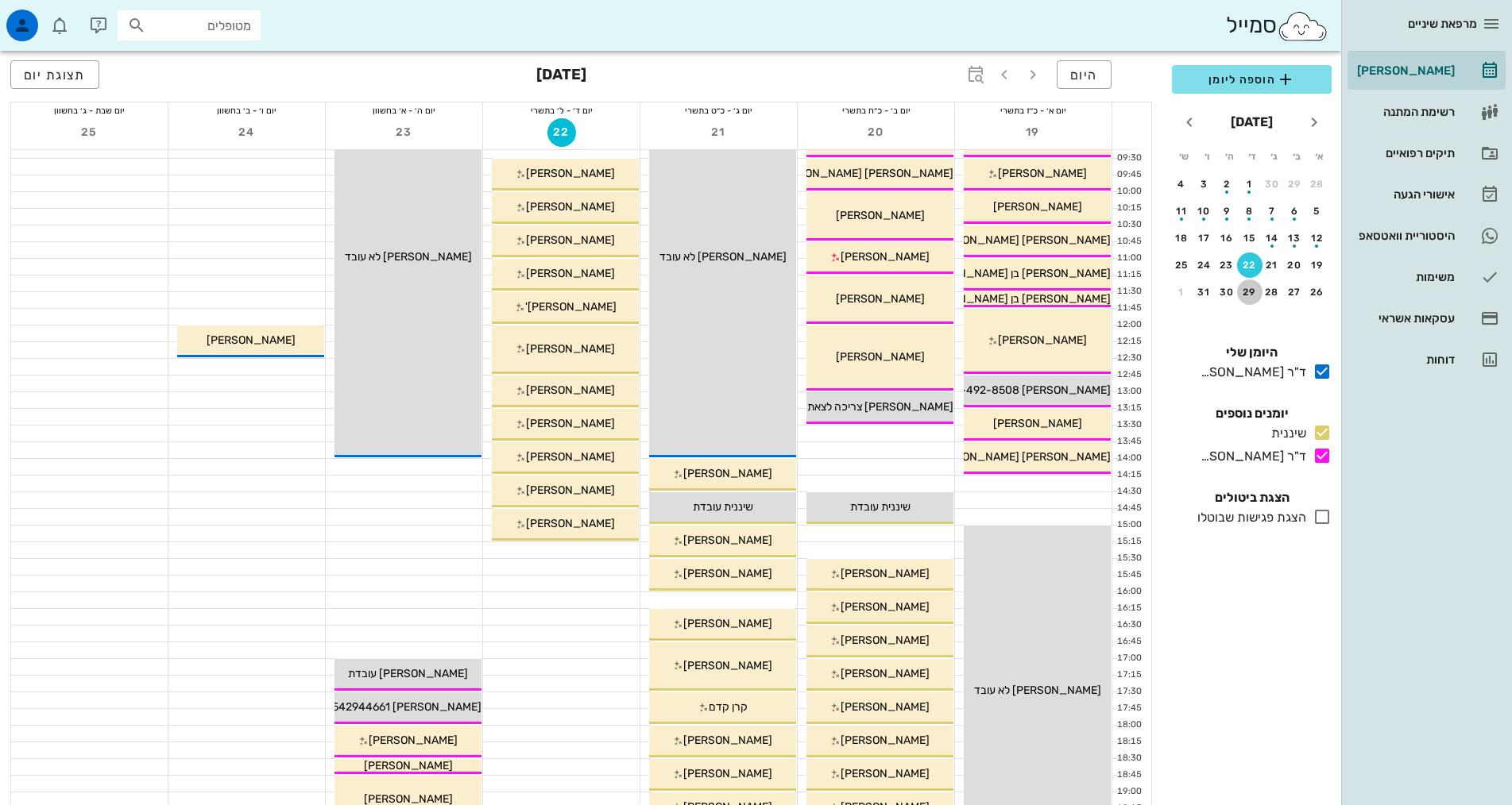
click at [1250, 287] on div "29" at bounding box center [1250, 292] width 26 height 11
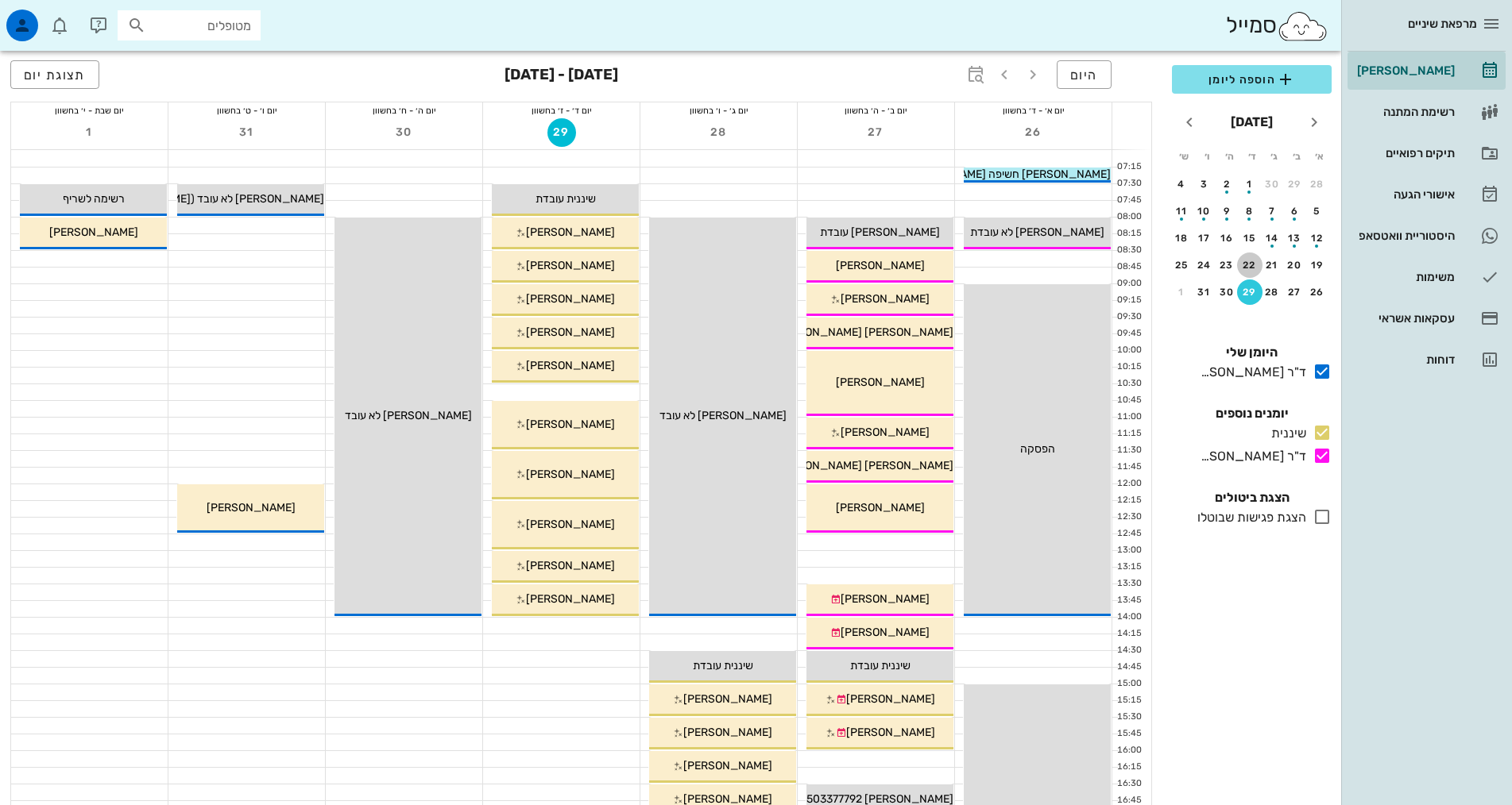
click at [1248, 268] on div "22" at bounding box center [1250, 265] width 26 height 11
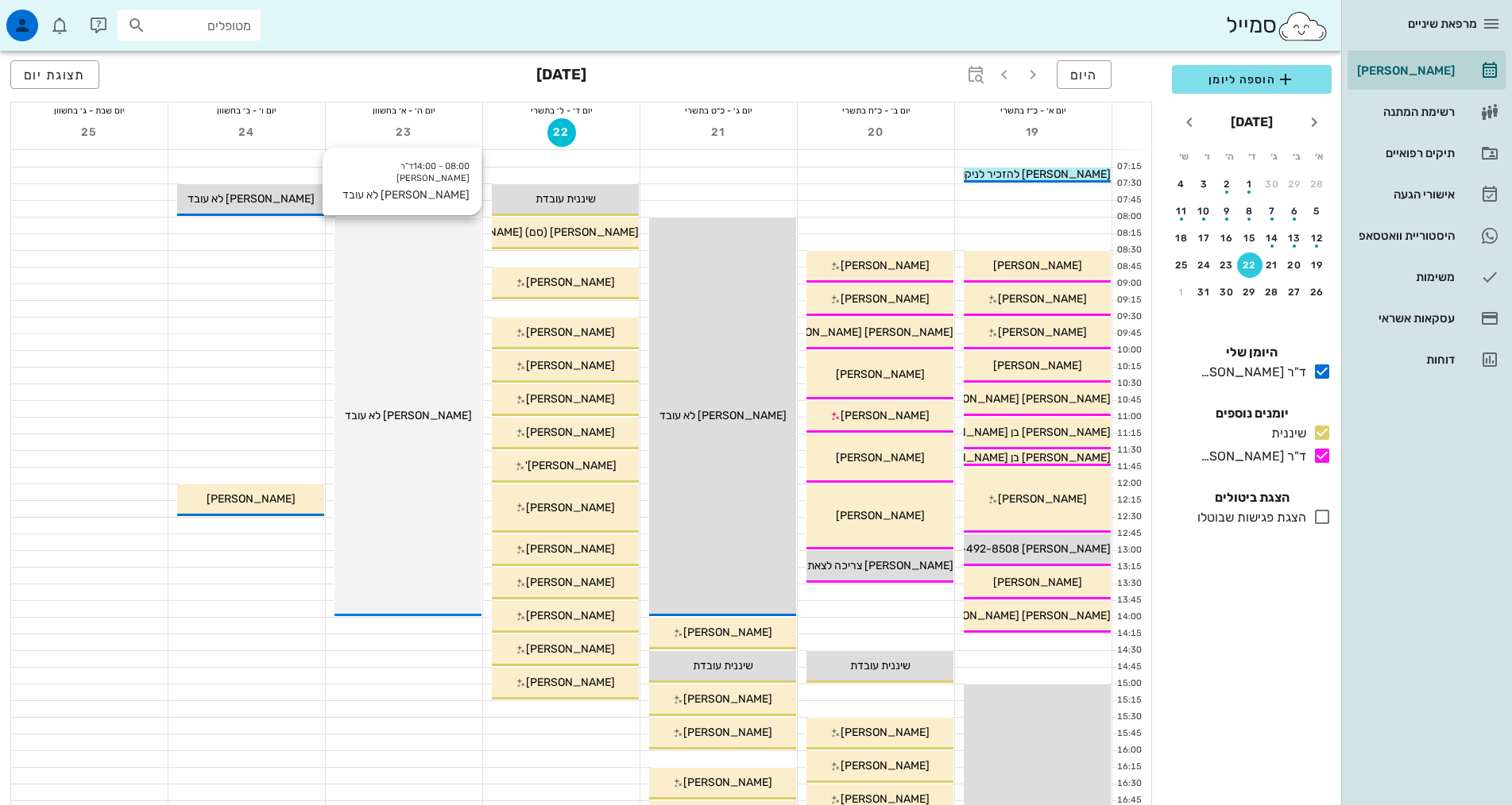
click at [446, 228] on div "08:00 - 14:00 ד"ר אלדד אירני אלדד לא עובד אלדד לא עובד" at bounding box center [408, 417] width 147 height 399
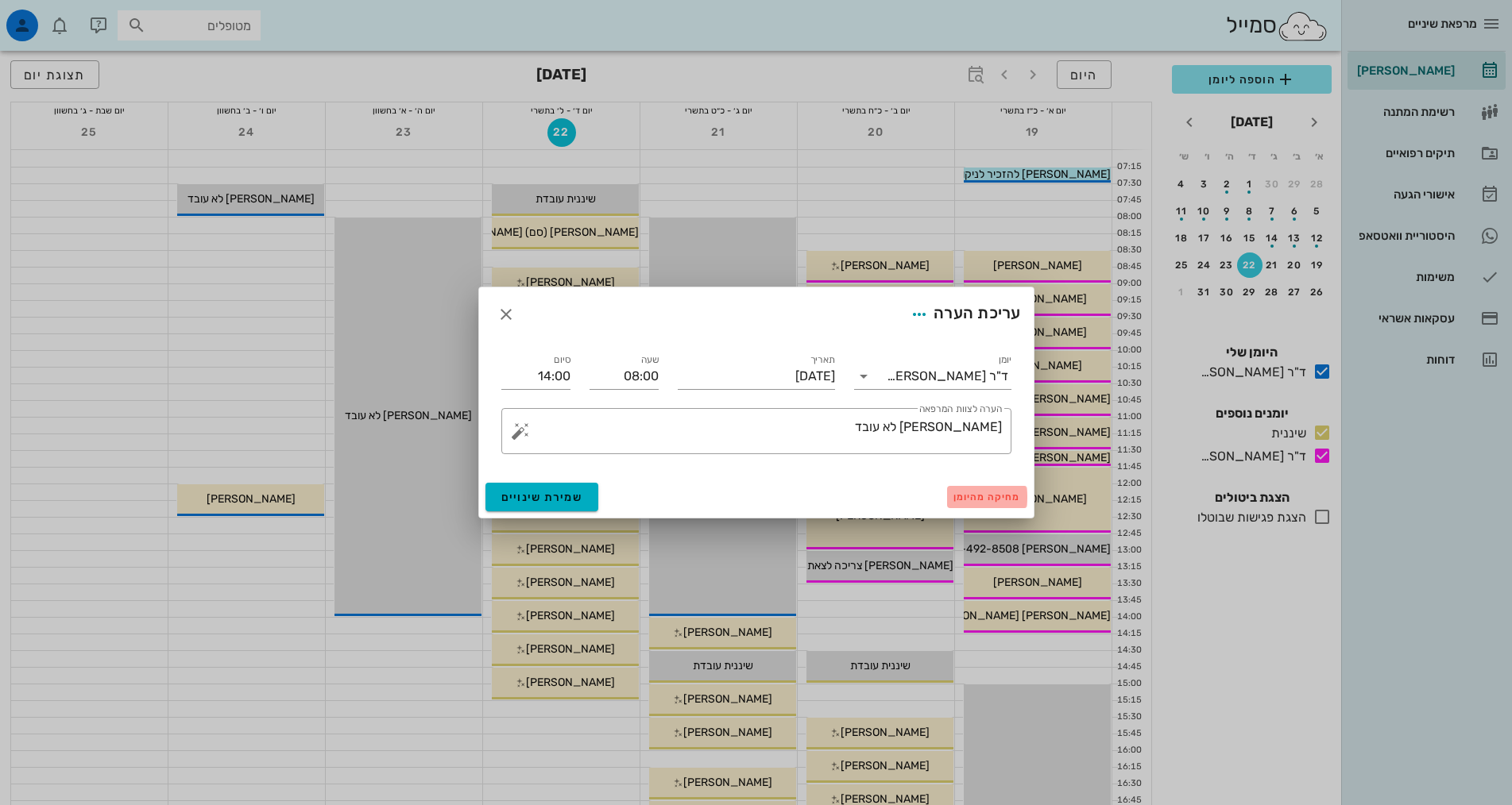
click at [982, 498] on span "מחיקה מהיומן" at bounding box center [987, 497] width 68 height 11
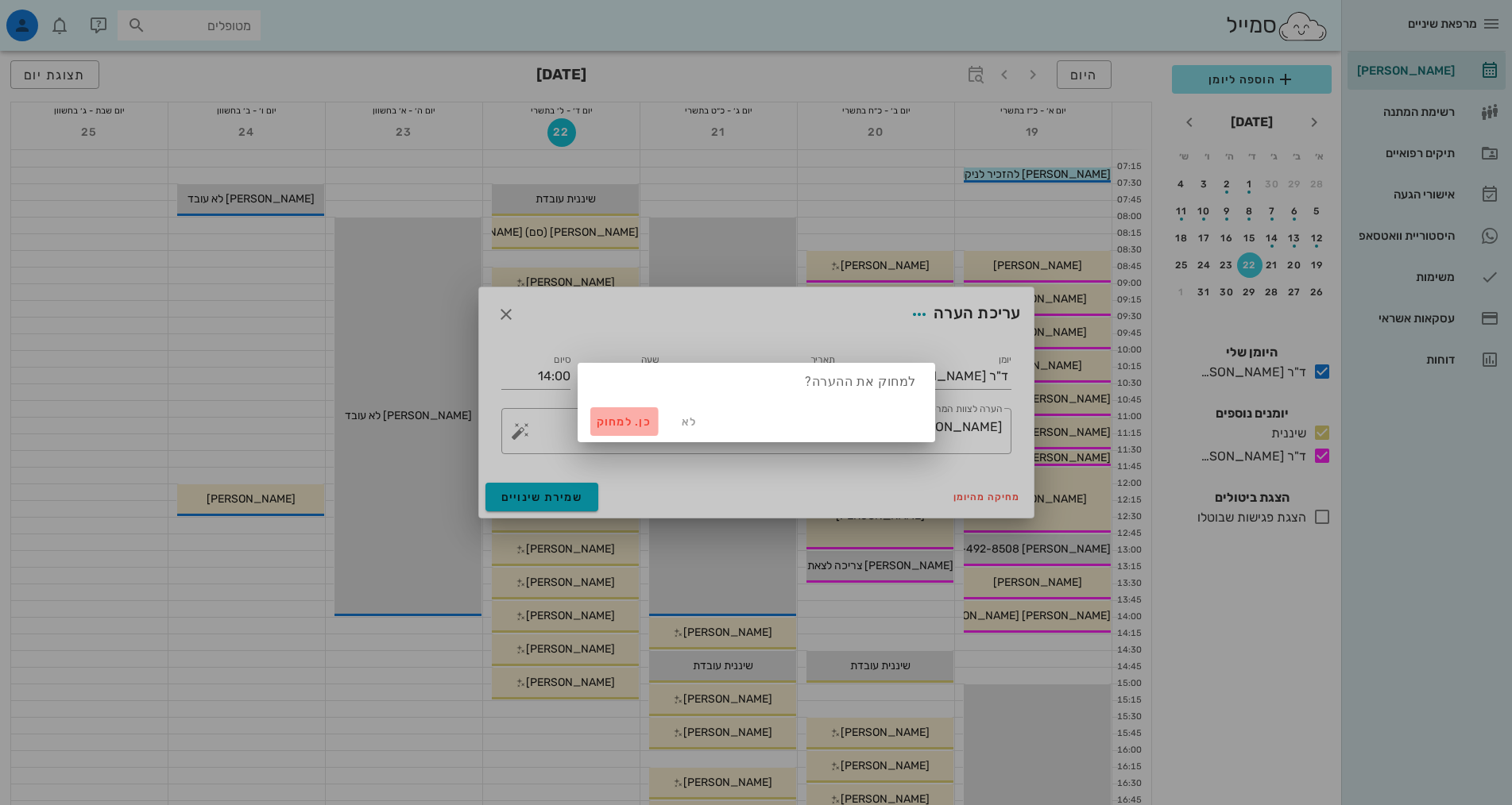
click at [605, 415] on span "כן. למחוק" at bounding box center [624, 422] width 56 height 14
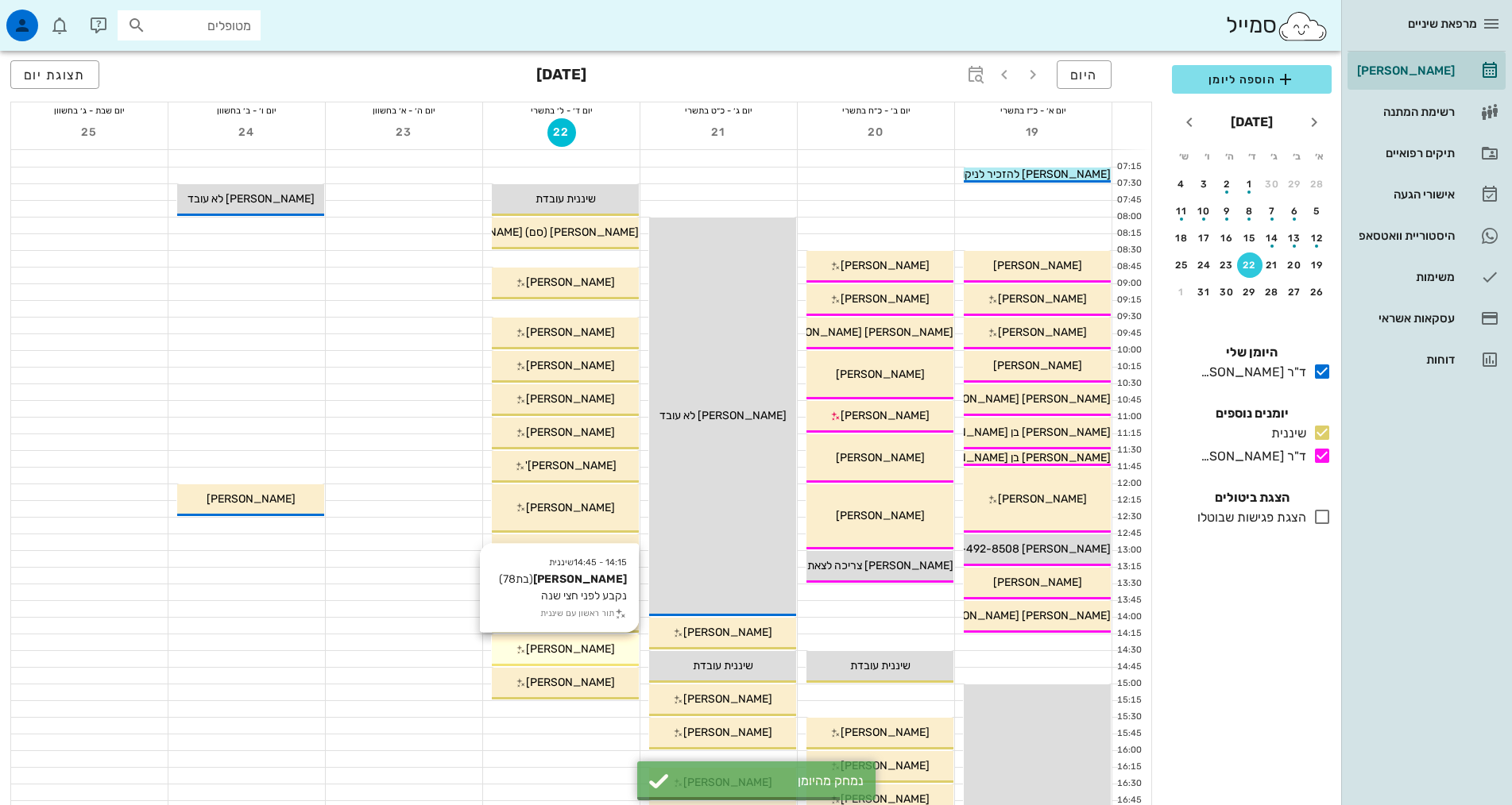
click at [560, 644] on span "[PERSON_NAME]" at bounding box center [569, 650] width 89 height 14
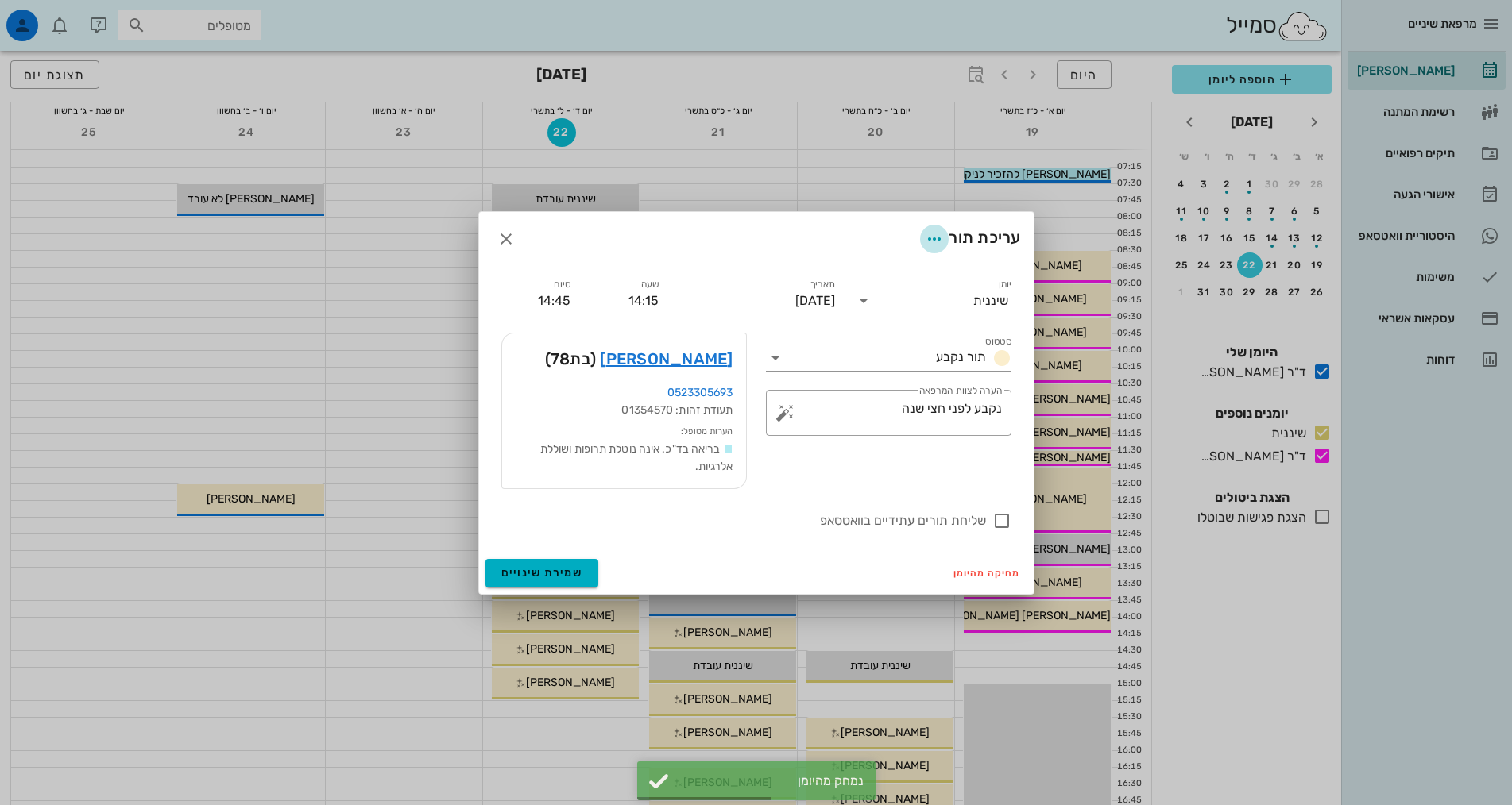
click at [935, 242] on icon "button" at bounding box center [934, 239] width 19 height 19
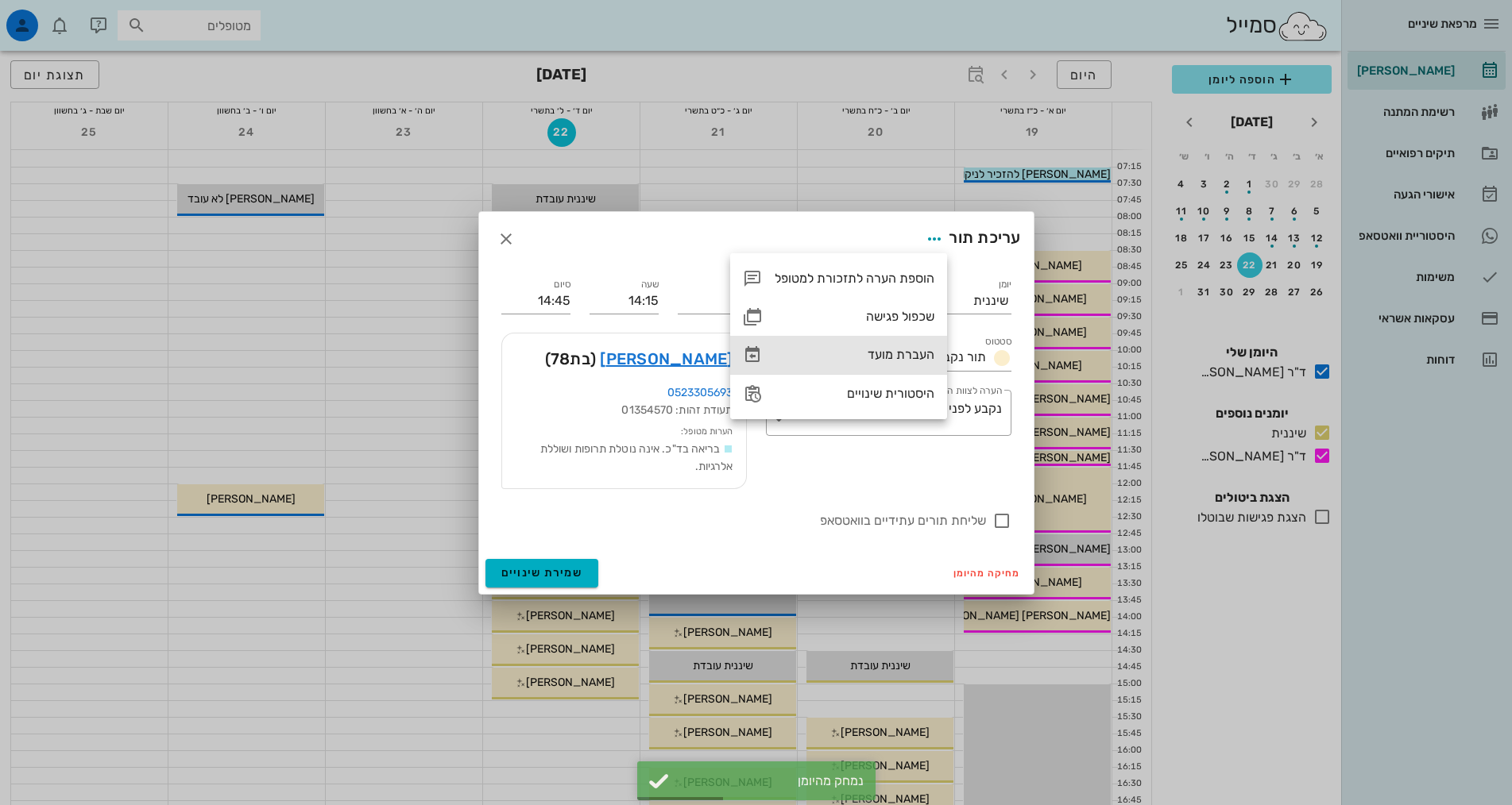
click at [932, 356] on div "העברת מועד" at bounding box center [854, 354] width 159 height 15
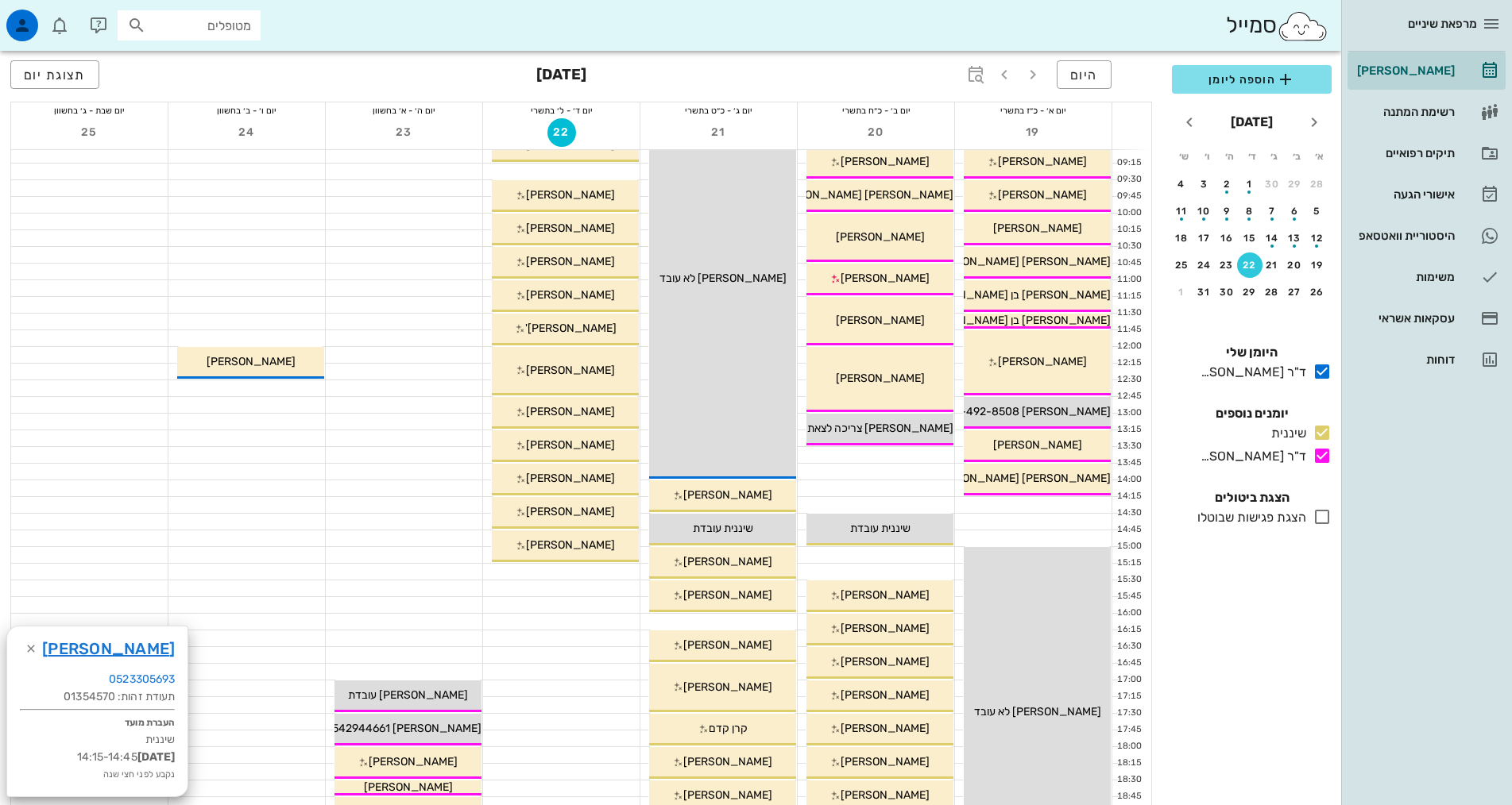
scroll to position [317, 0]
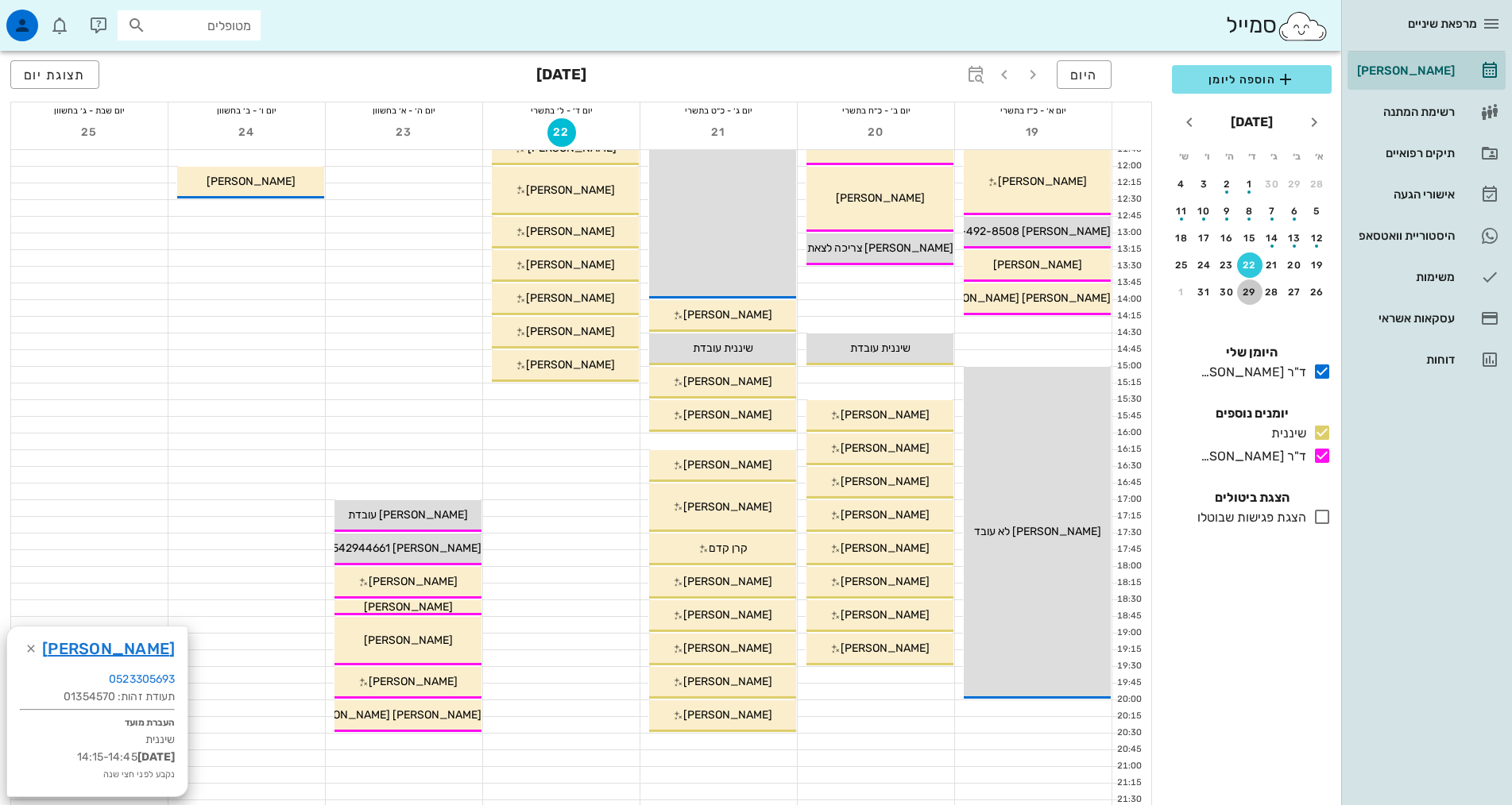
click at [1243, 291] on div "29" at bounding box center [1250, 292] width 26 height 11
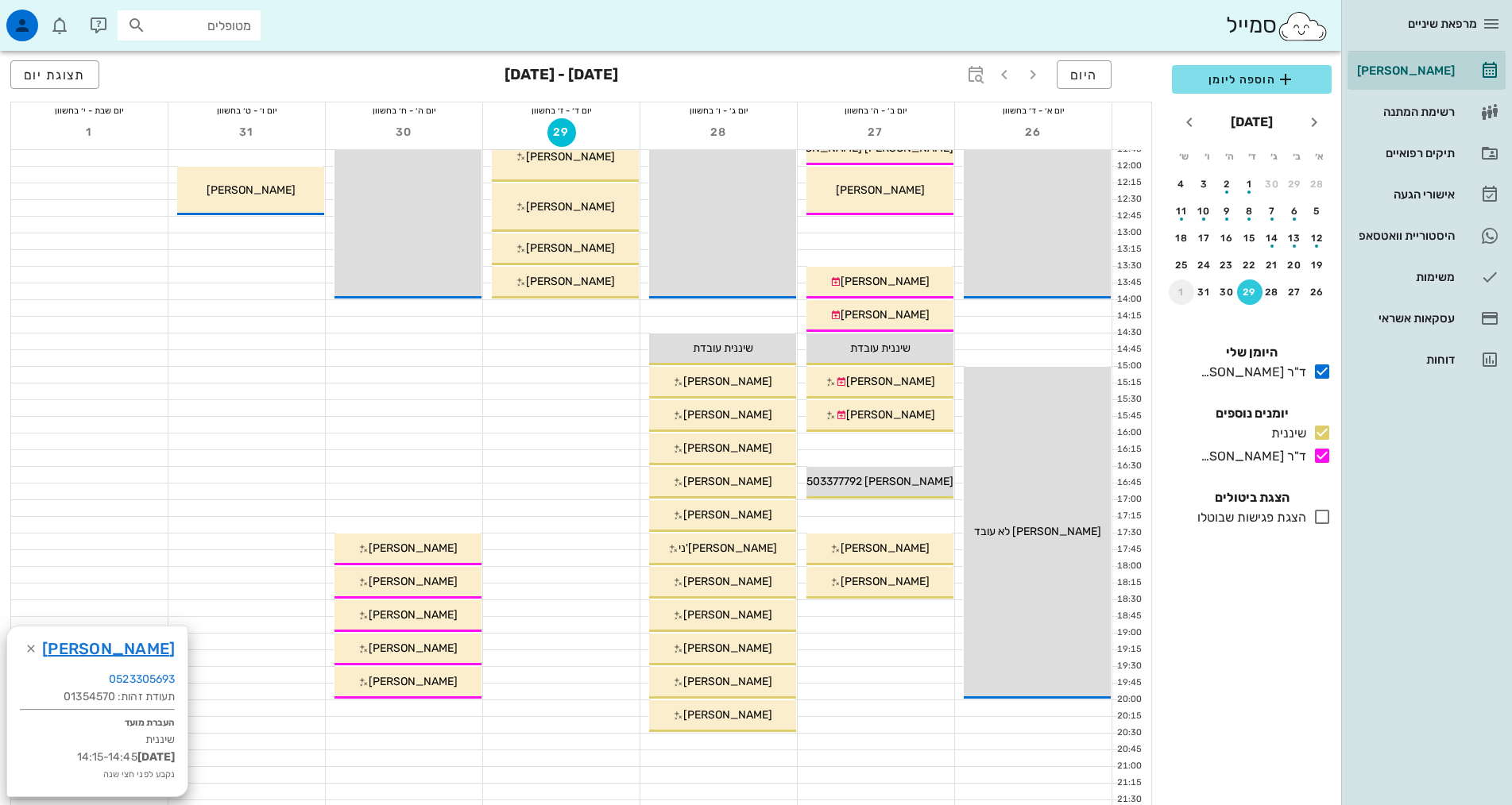
click at [1179, 289] on div "1" at bounding box center [1182, 292] width 26 height 11
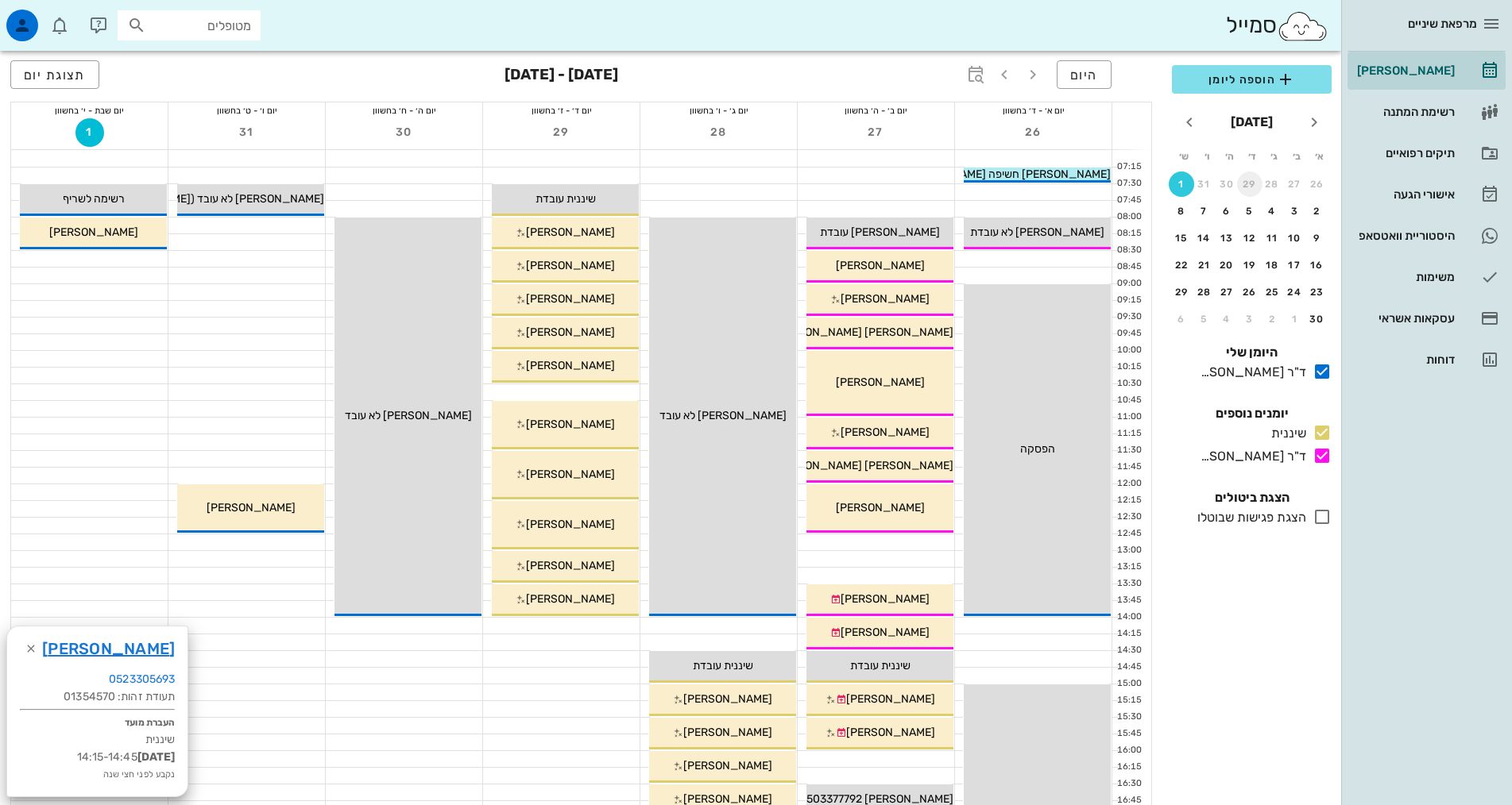
click at [1250, 189] on div "29" at bounding box center [1250, 184] width 26 height 11
click at [1261, 272] on td "22" at bounding box center [1251, 266] width 21 height 26
click at [1261, 265] on div "22" at bounding box center [1250, 265] width 26 height 11
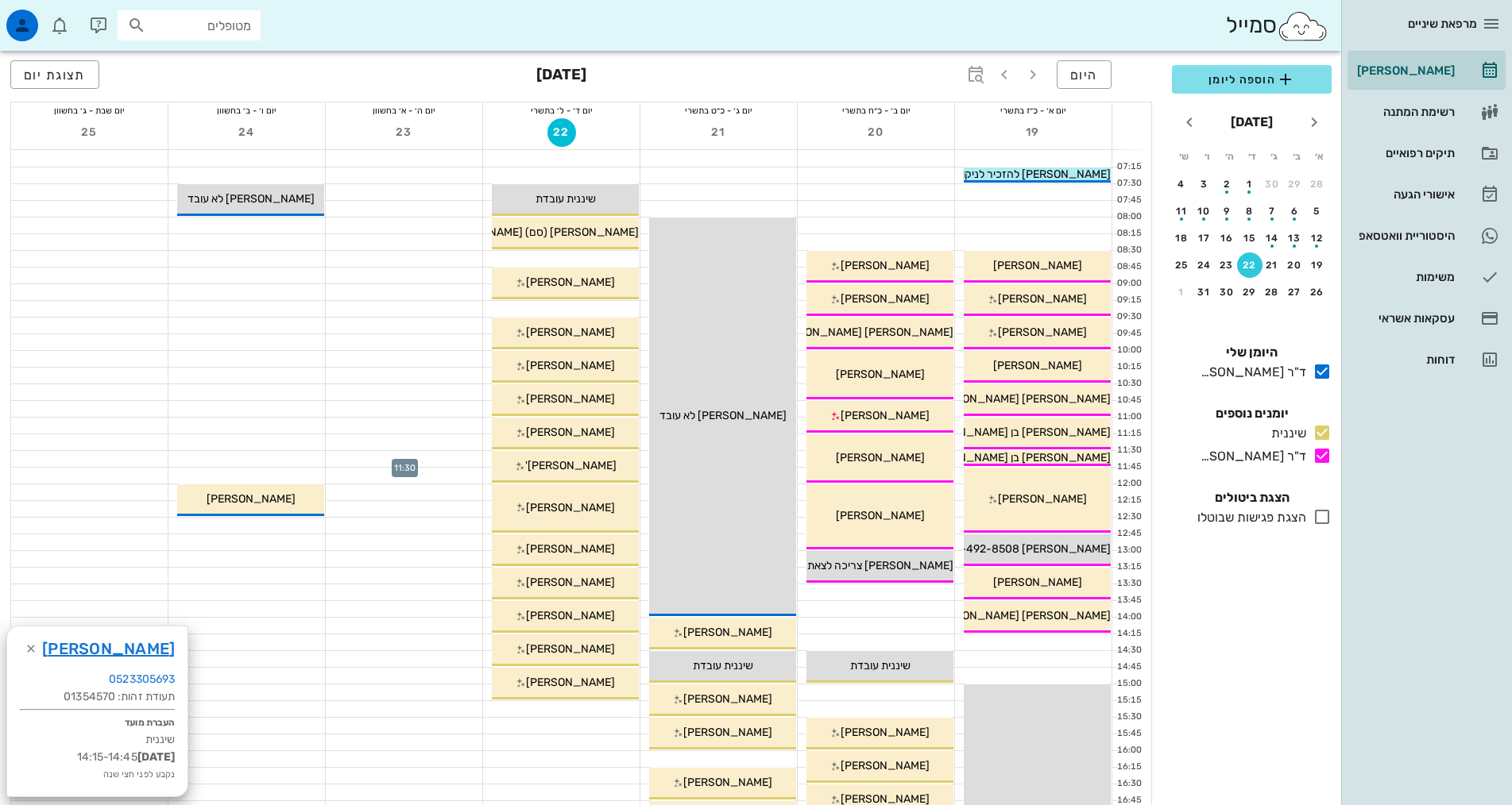
click at [414, 456] on div at bounding box center [403, 459] width 156 height 16
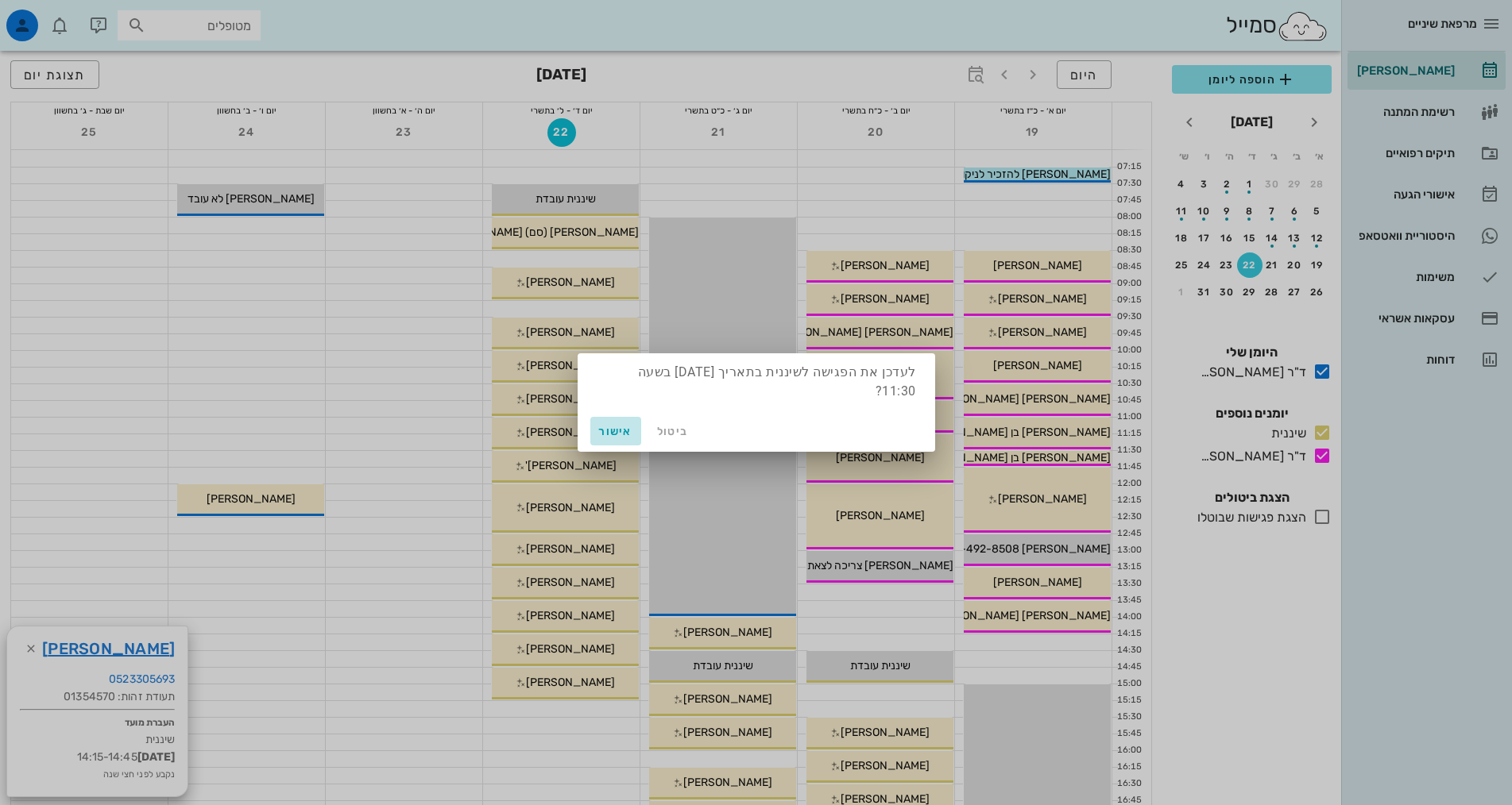
click at [599, 431] on span "אישור" at bounding box center [615, 432] width 38 height 14
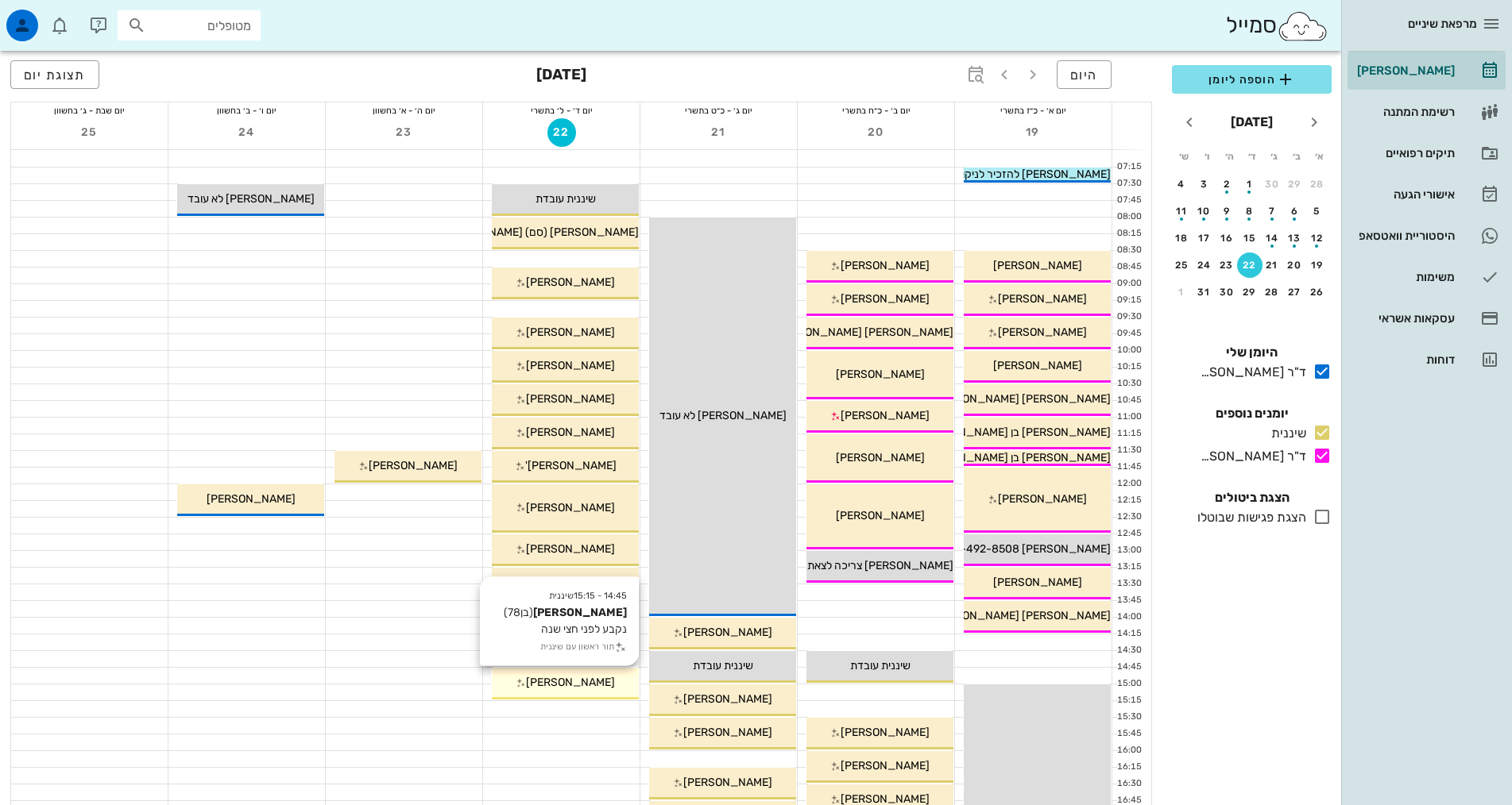
click at [602, 680] on span "[PERSON_NAME]" at bounding box center [569, 683] width 89 height 14
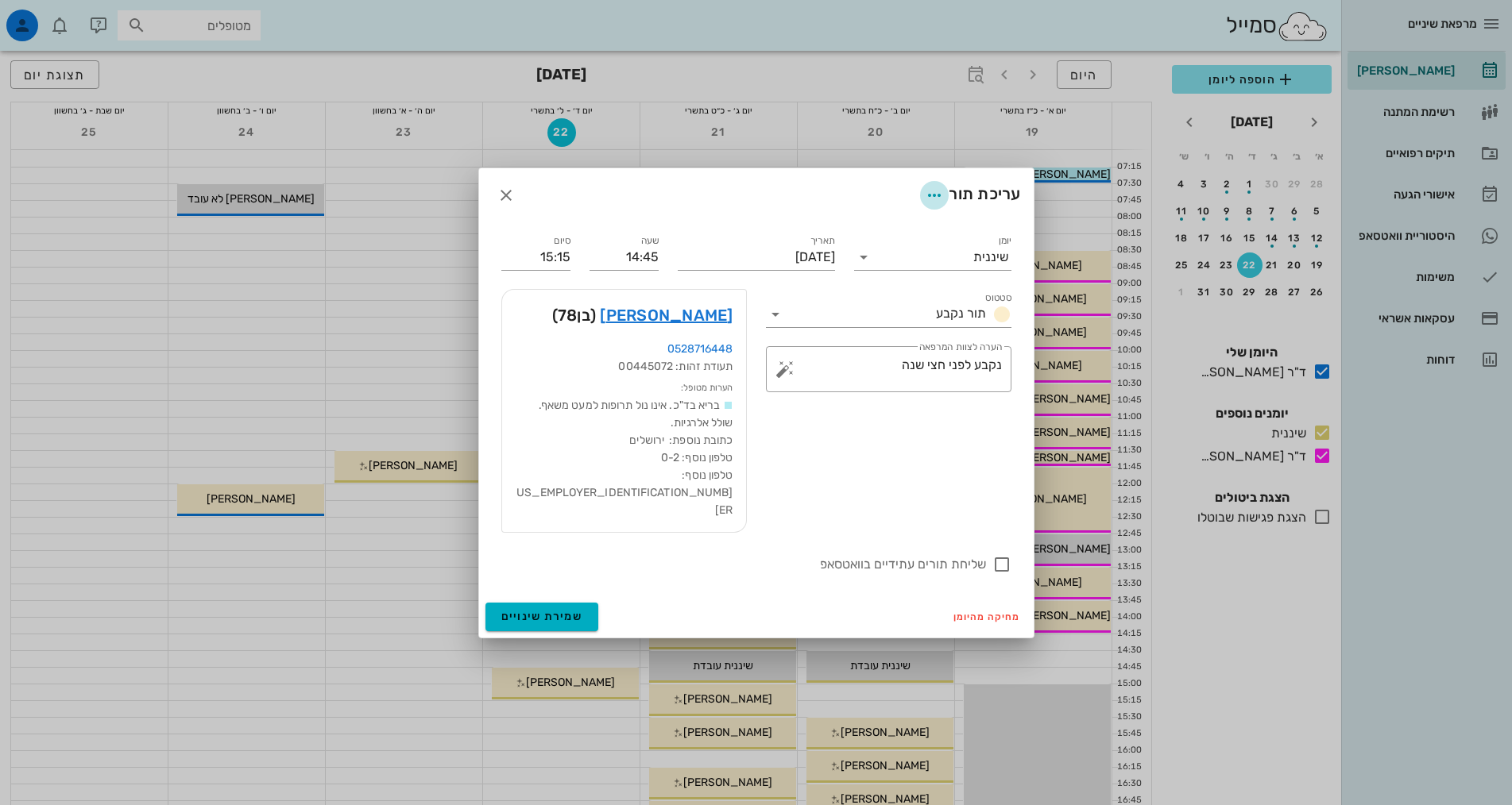
click at [932, 202] on button "button" at bounding box center [934, 195] width 29 height 29
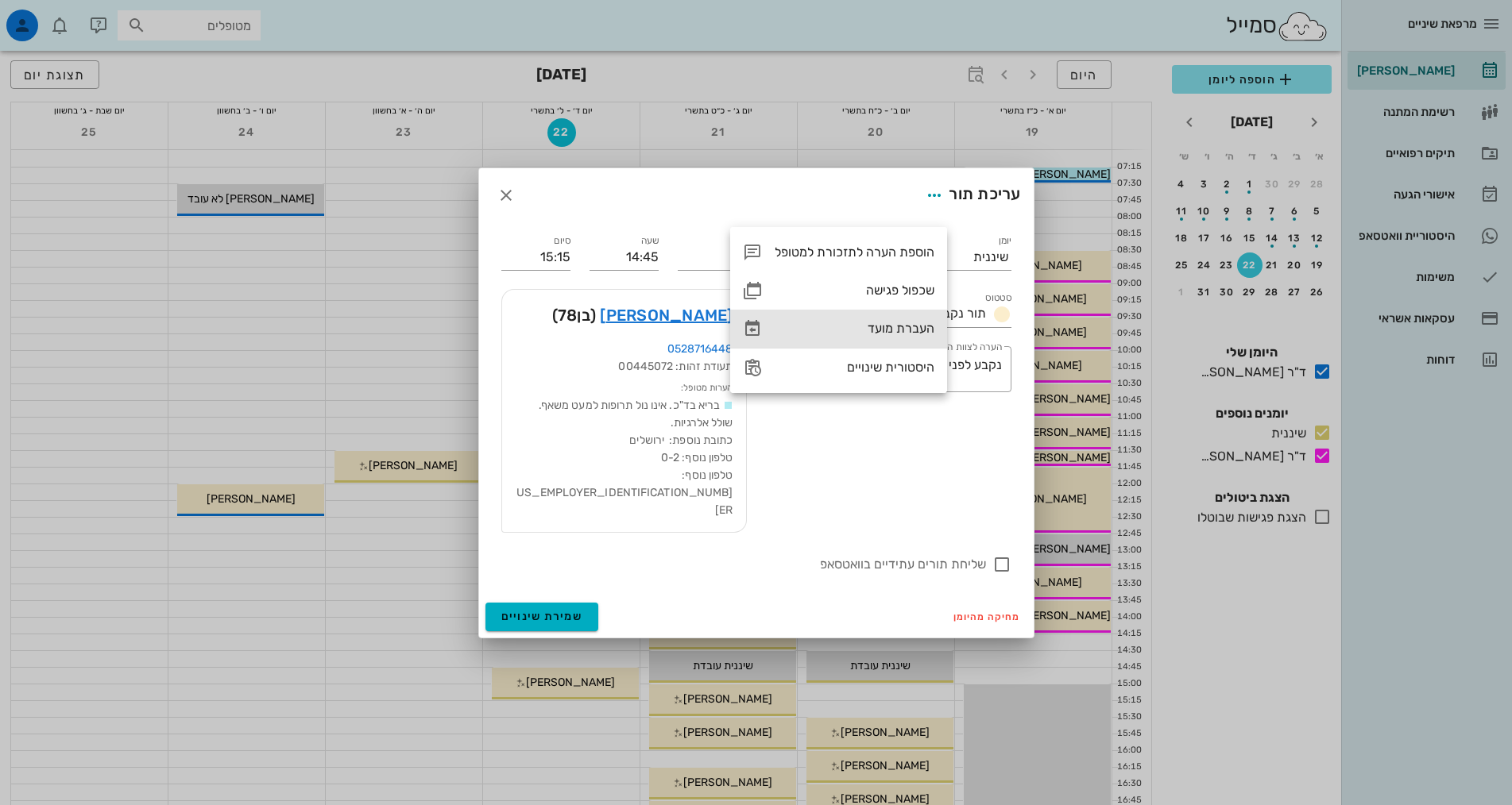
click at [905, 323] on div "העברת מועד" at bounding box center [854, 327] width 159 height 15
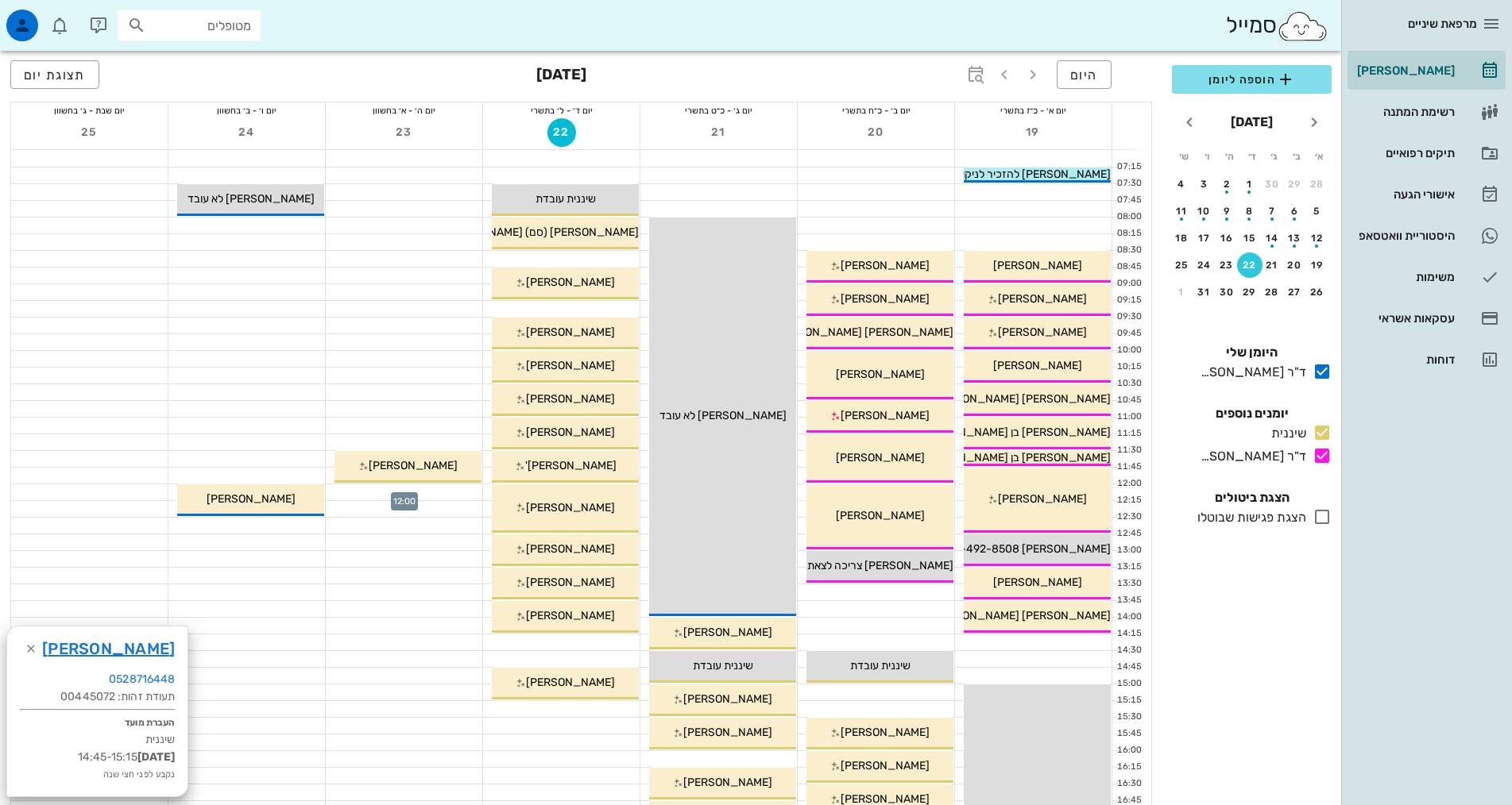
click at [466, 493] on div at bounding box center [403, 493] width 156 height 16
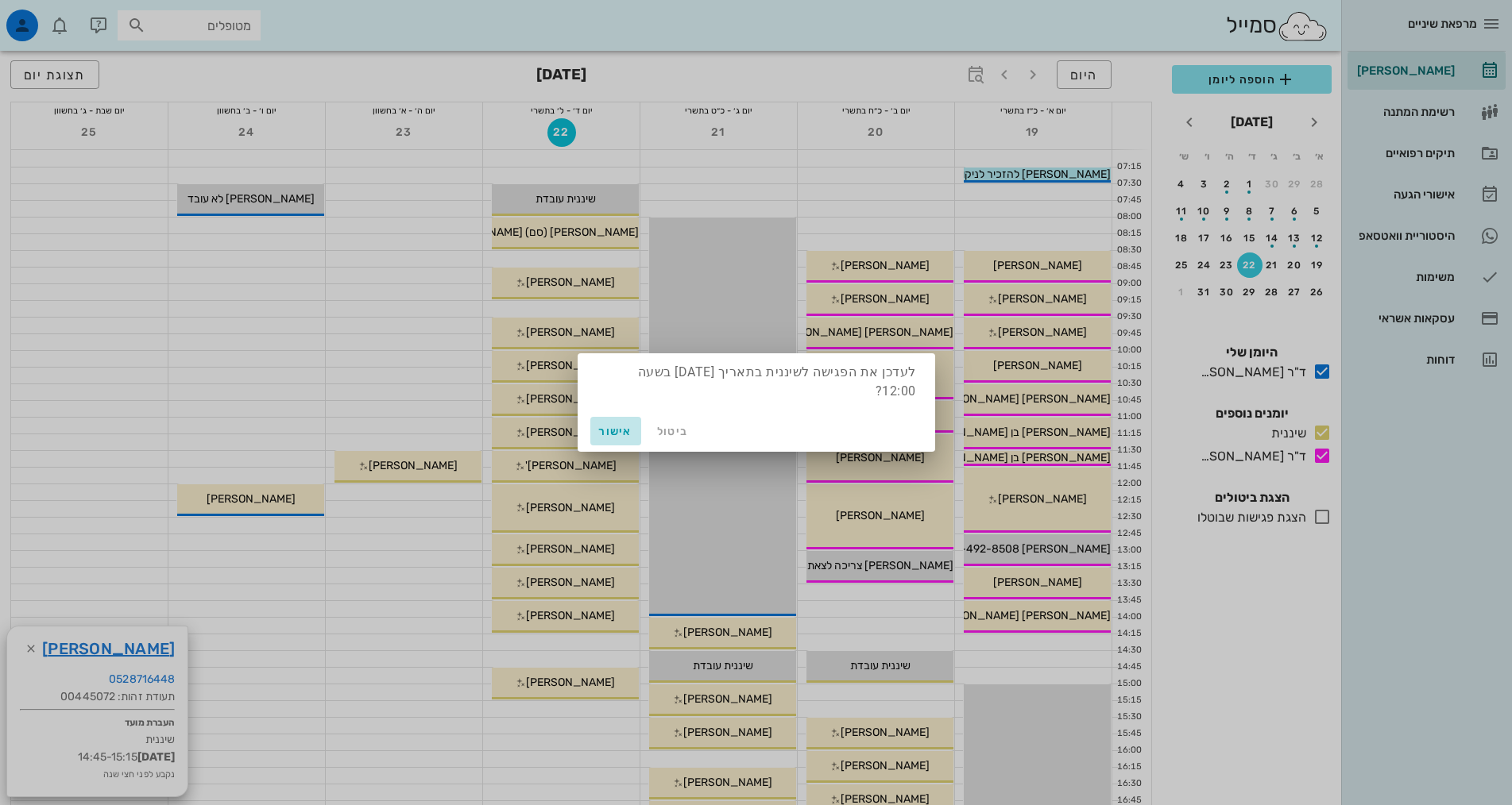
click at [605, 433] on span "אישור" at bounding box center [615, 432] width 38 height 14
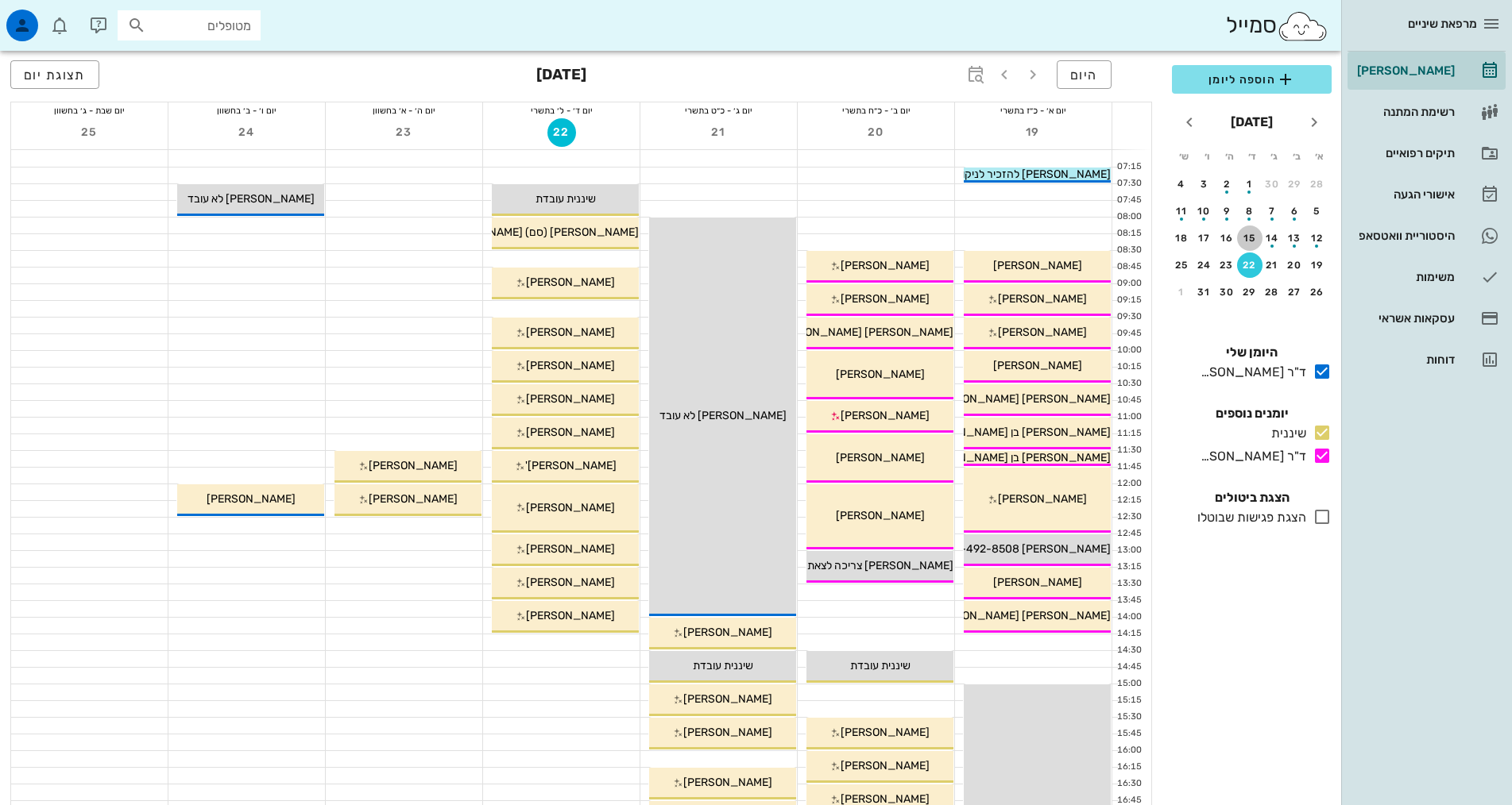
click at [1249, 231] on button "15" at bounding box center [1250, 239] width 26 height 26
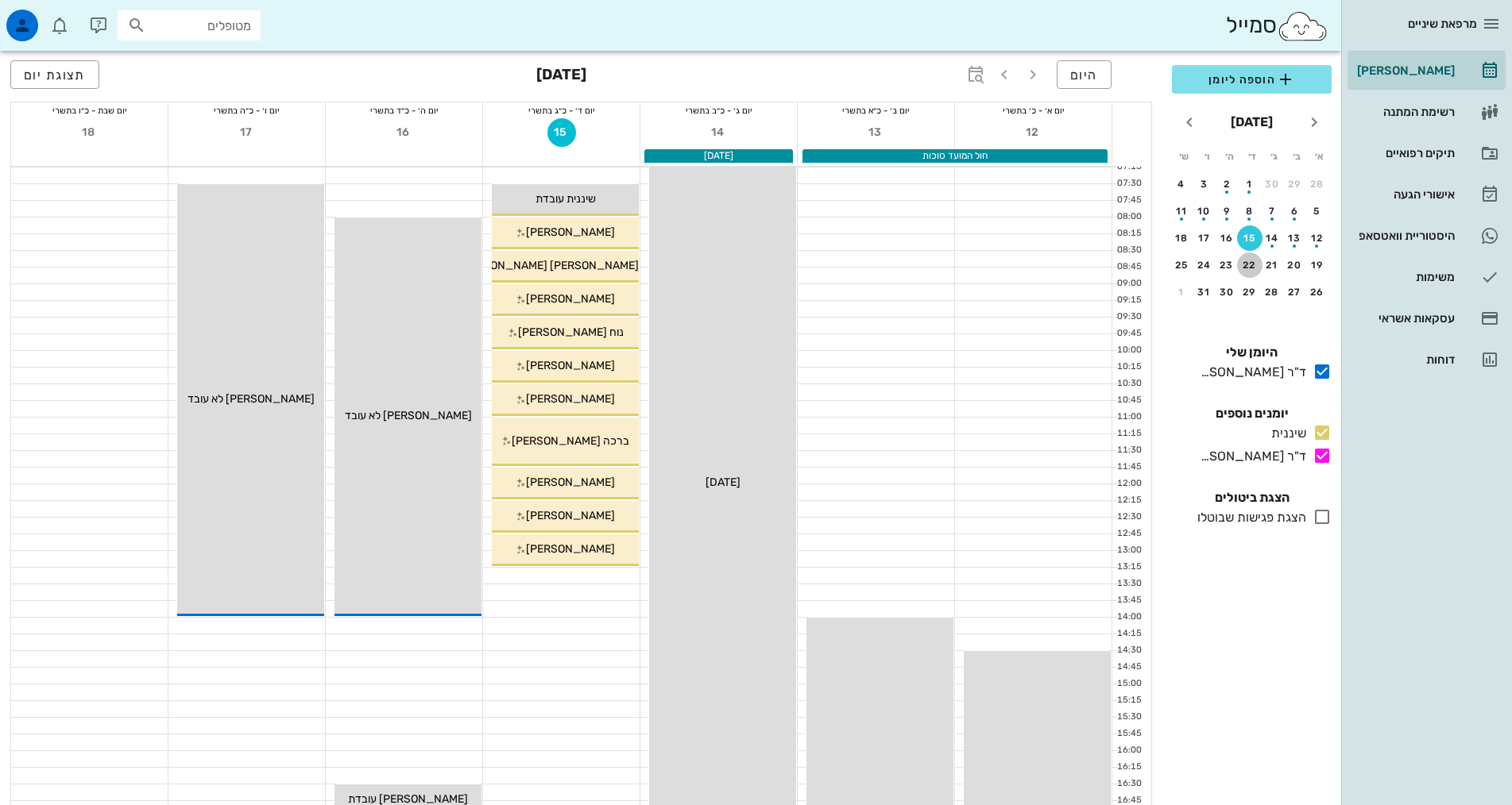
click at [1253, 261] on div "22" at bounding box center [1250, 265] width 26 height 11
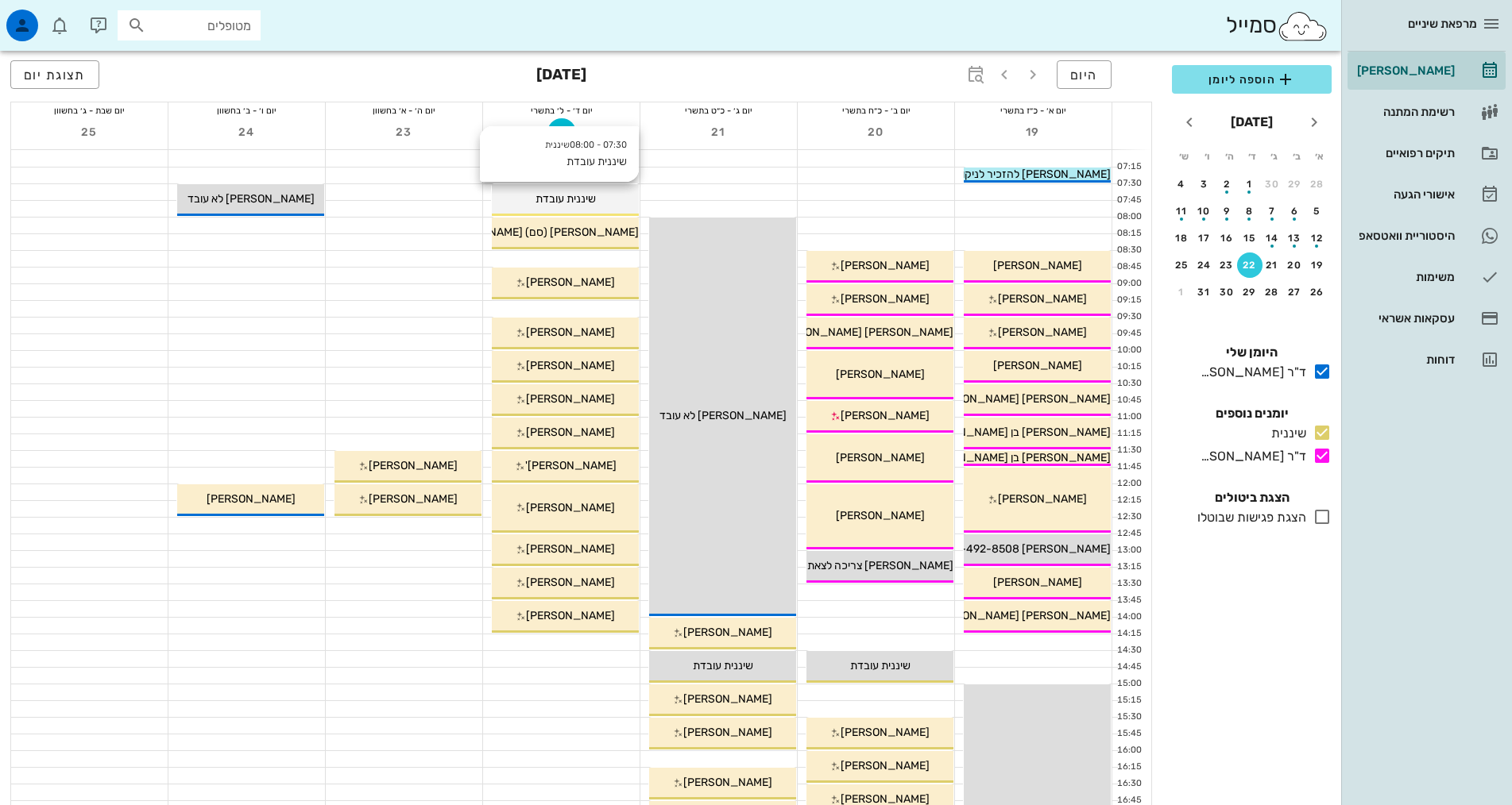
drag, startPoint x: 553, startPoint y: 188, endPoint x: 591, endPoint y: 203, distance: 40.9
click at [591, 203] on span "שיננית עובדת" at bounding box center [565, 199] width 61 height 14
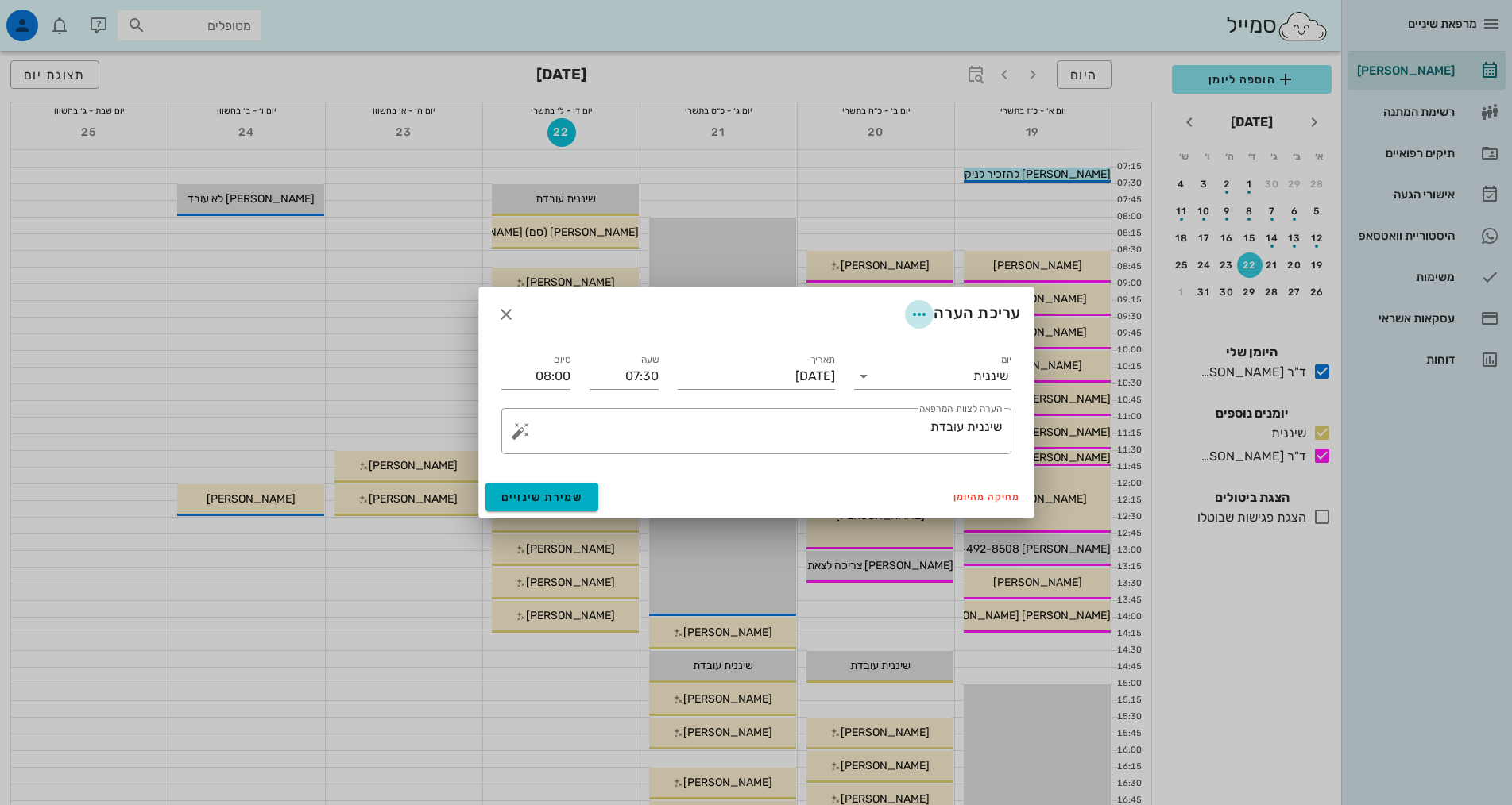
click at [923, 308] on icon "button" at bounding box center [919, 313] width 19 height 19
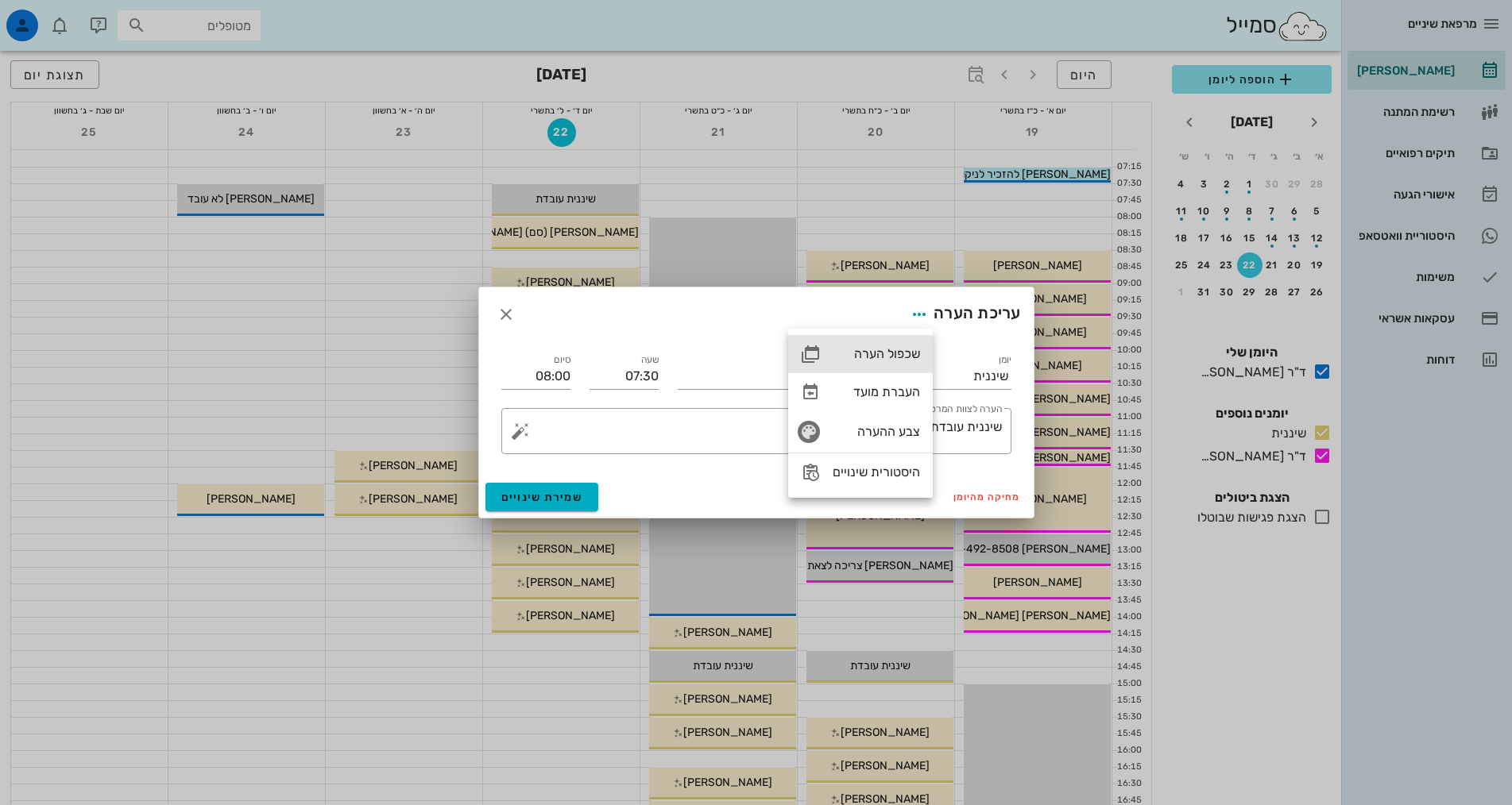
click at [899, 351] on div "שכפול הערה" at bounding box center [876, 353] width 88 height 15
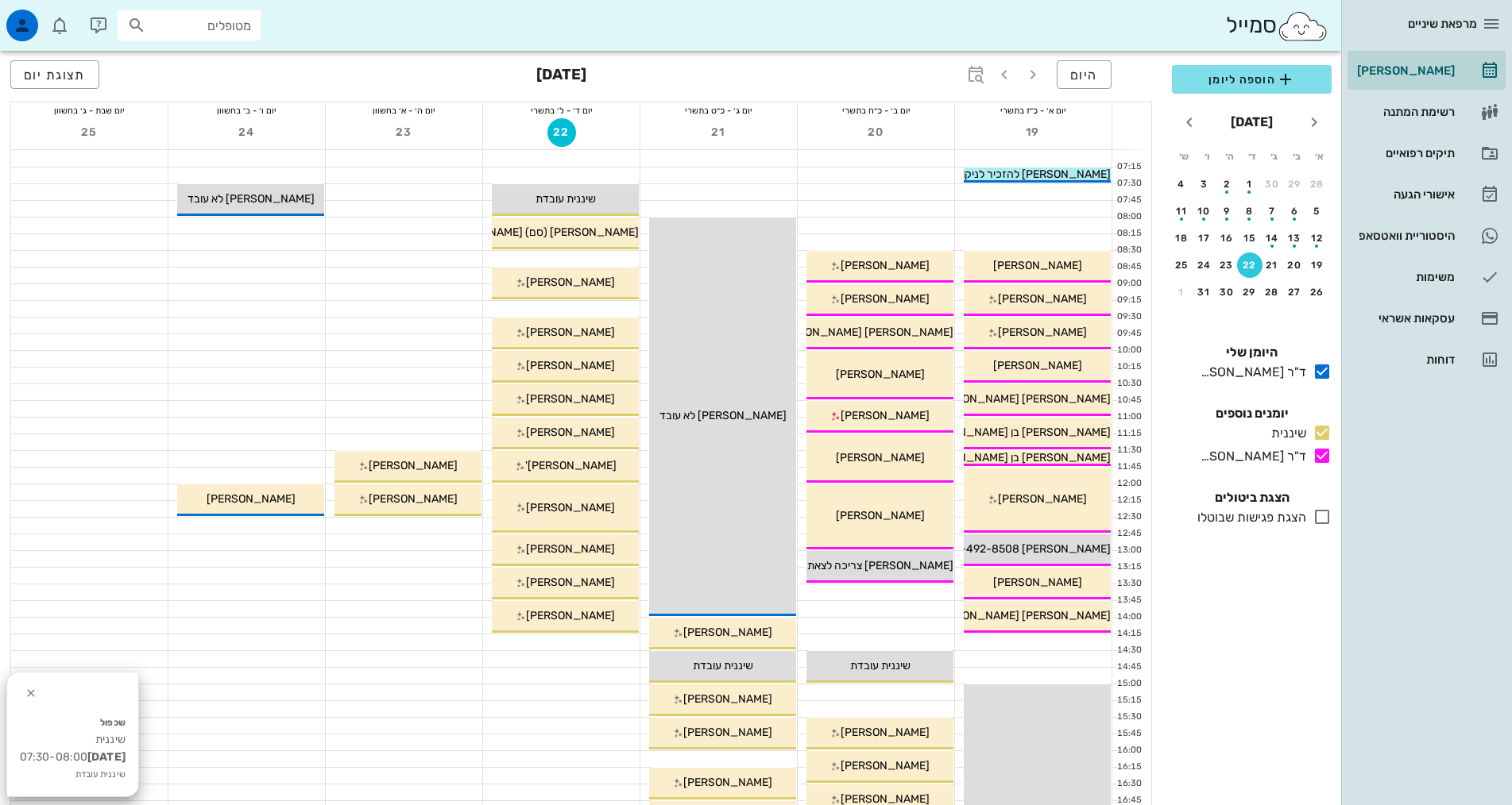
click at [465, 196] on div at bounding box center [403, 192] width 156 height 16
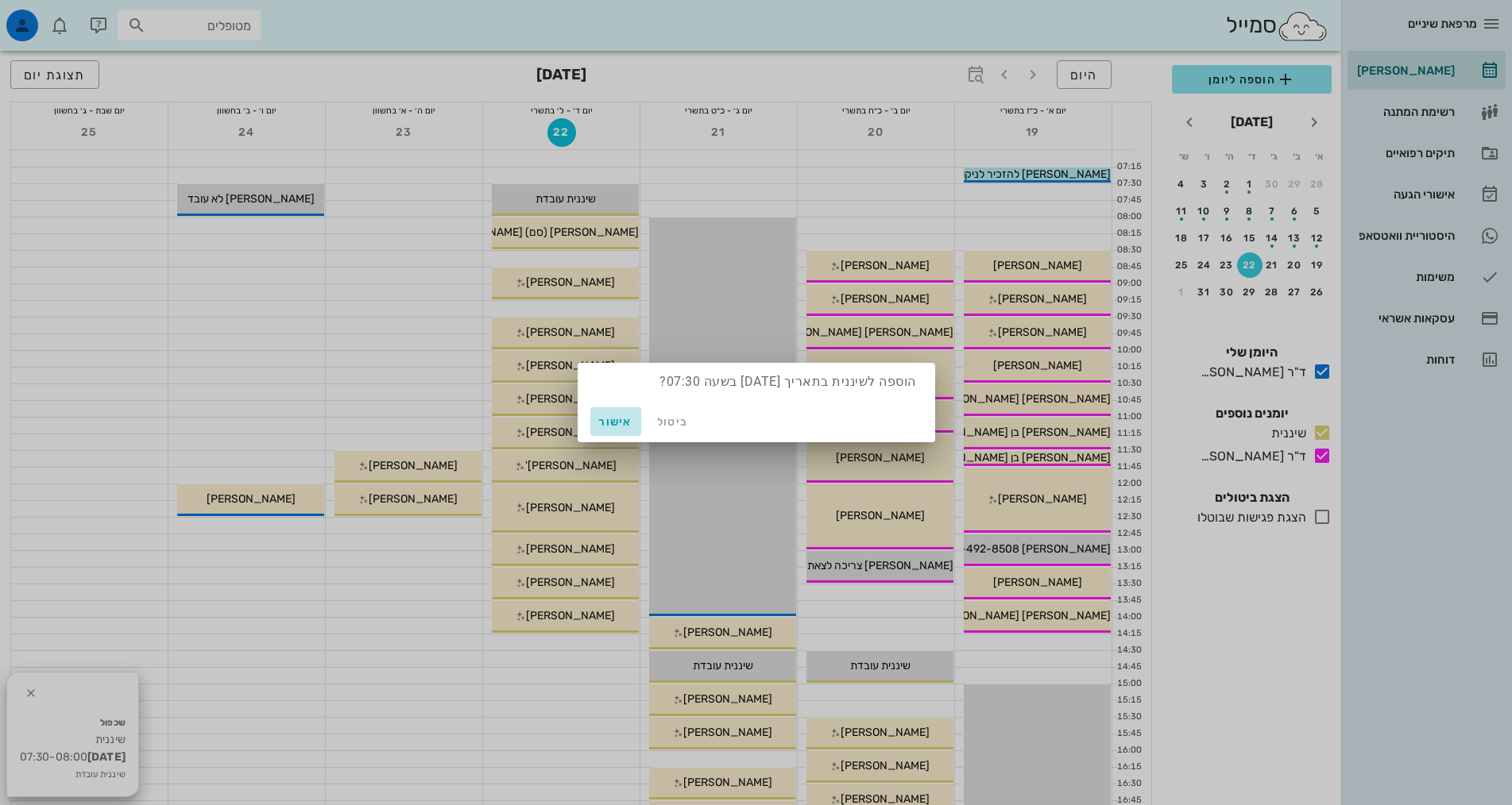
click at [612, 428] on span "אישור" at bounding box center [615, 422] width 38 height 14
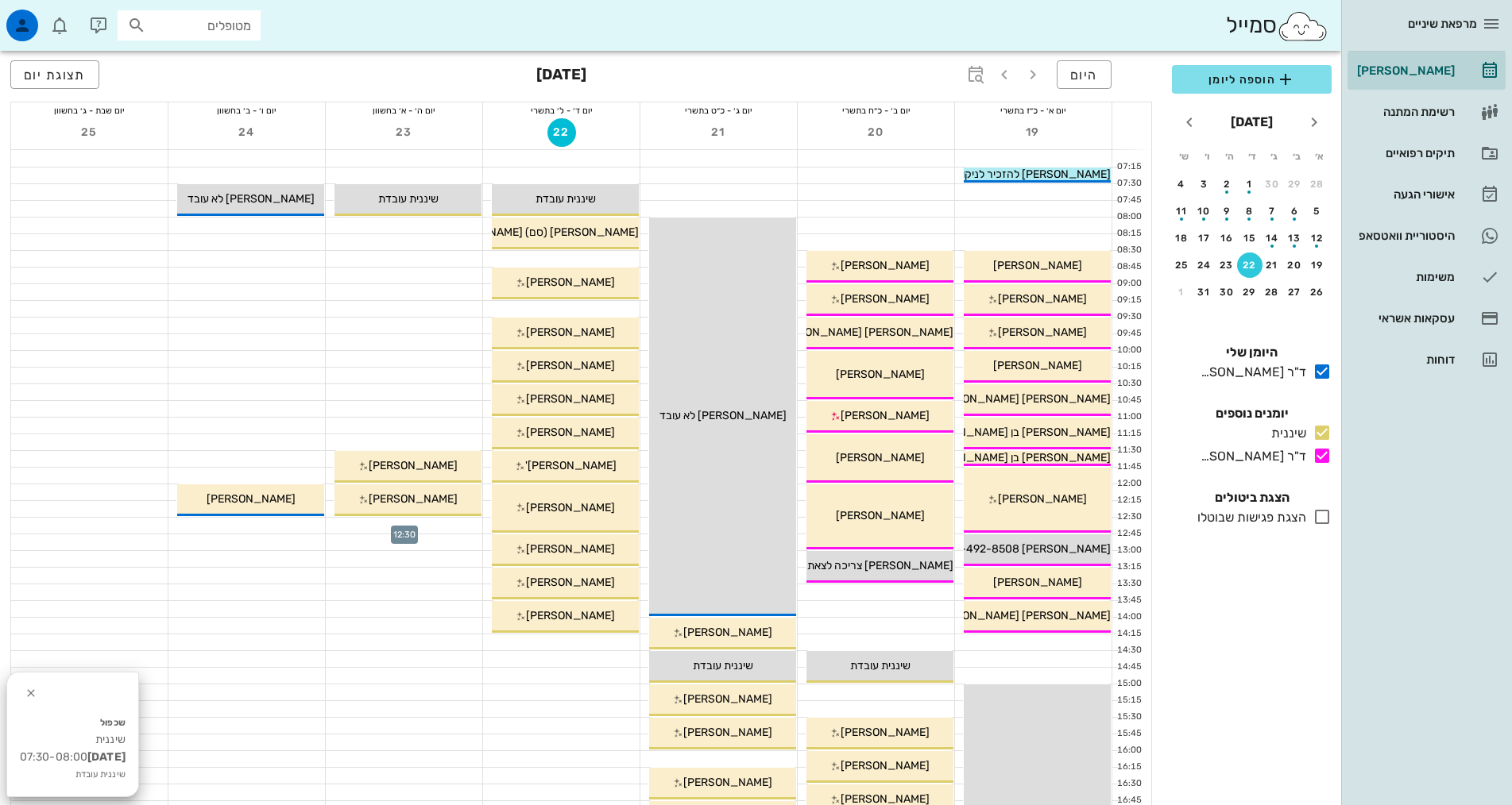
click at [446, 527] on div at bounding box center [403, 525] width 156 height 16
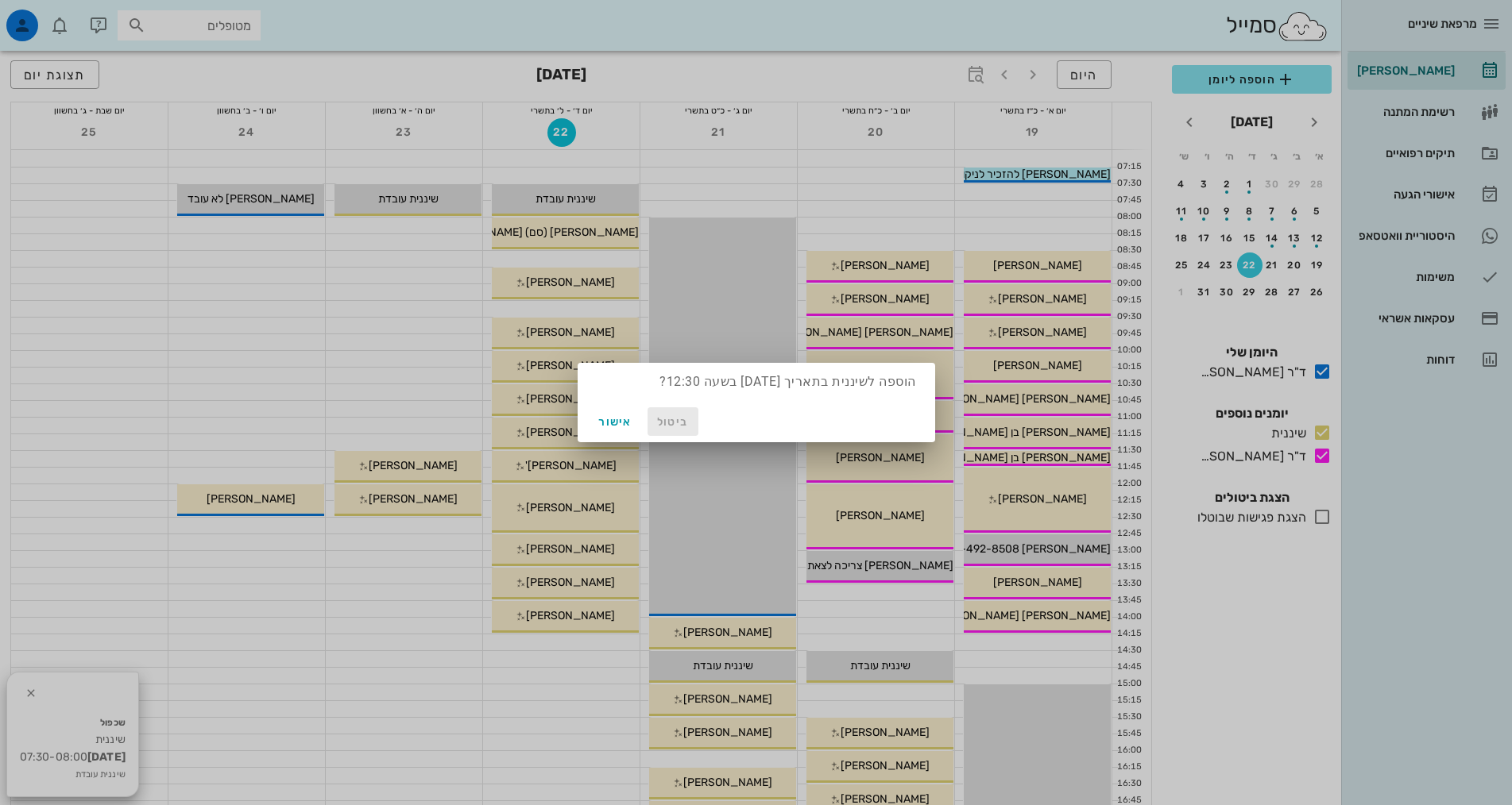
click at [674, 424] on span "ביטול" at bounding box center [673, 422] width 38 height 14
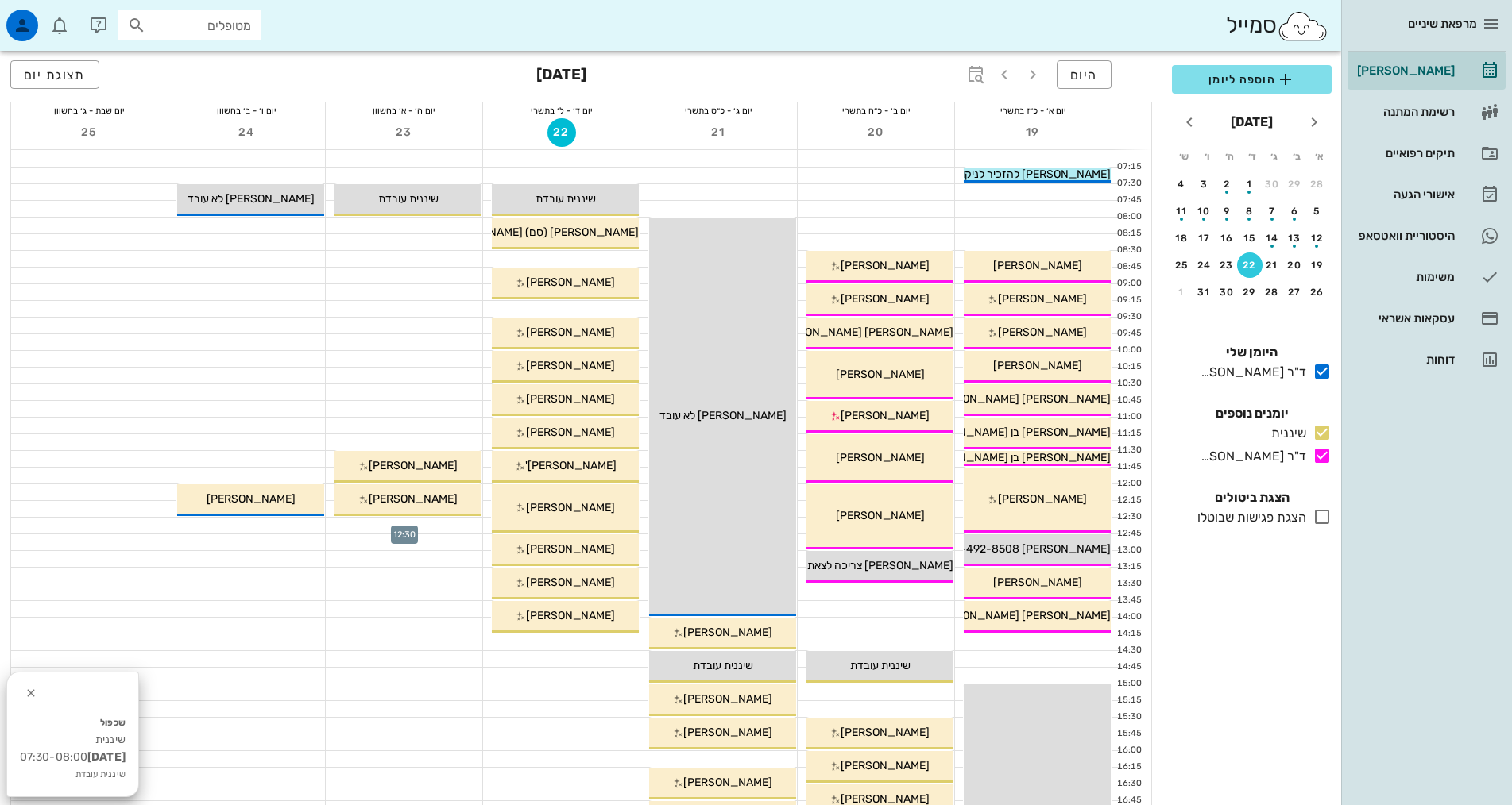
click at [462, 524] on div at bounding box center [403, 525] width 156 height 16
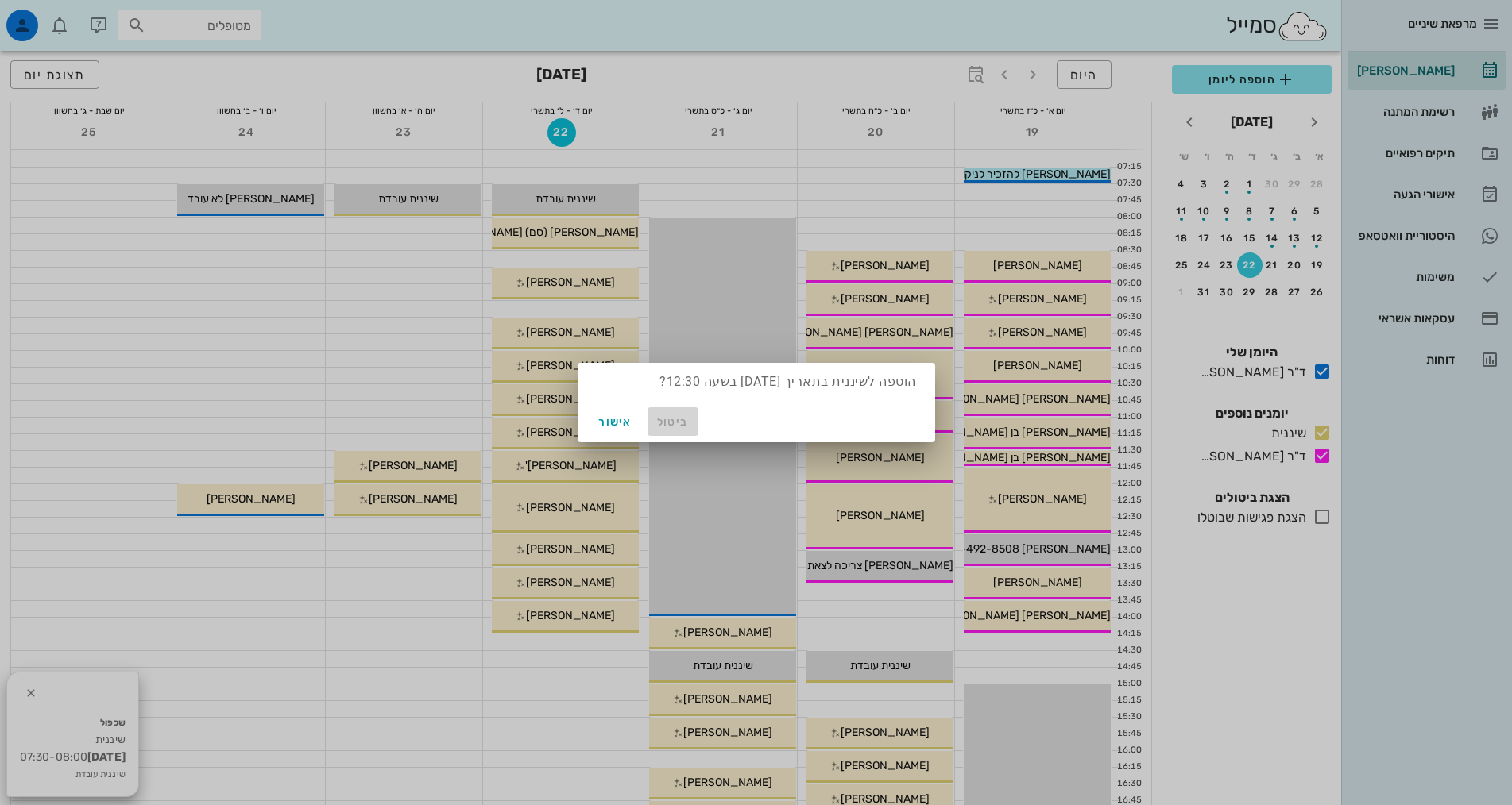
click at [651, 419] on button "ביטול" at bounding box center [672, 421] width 51 height 29
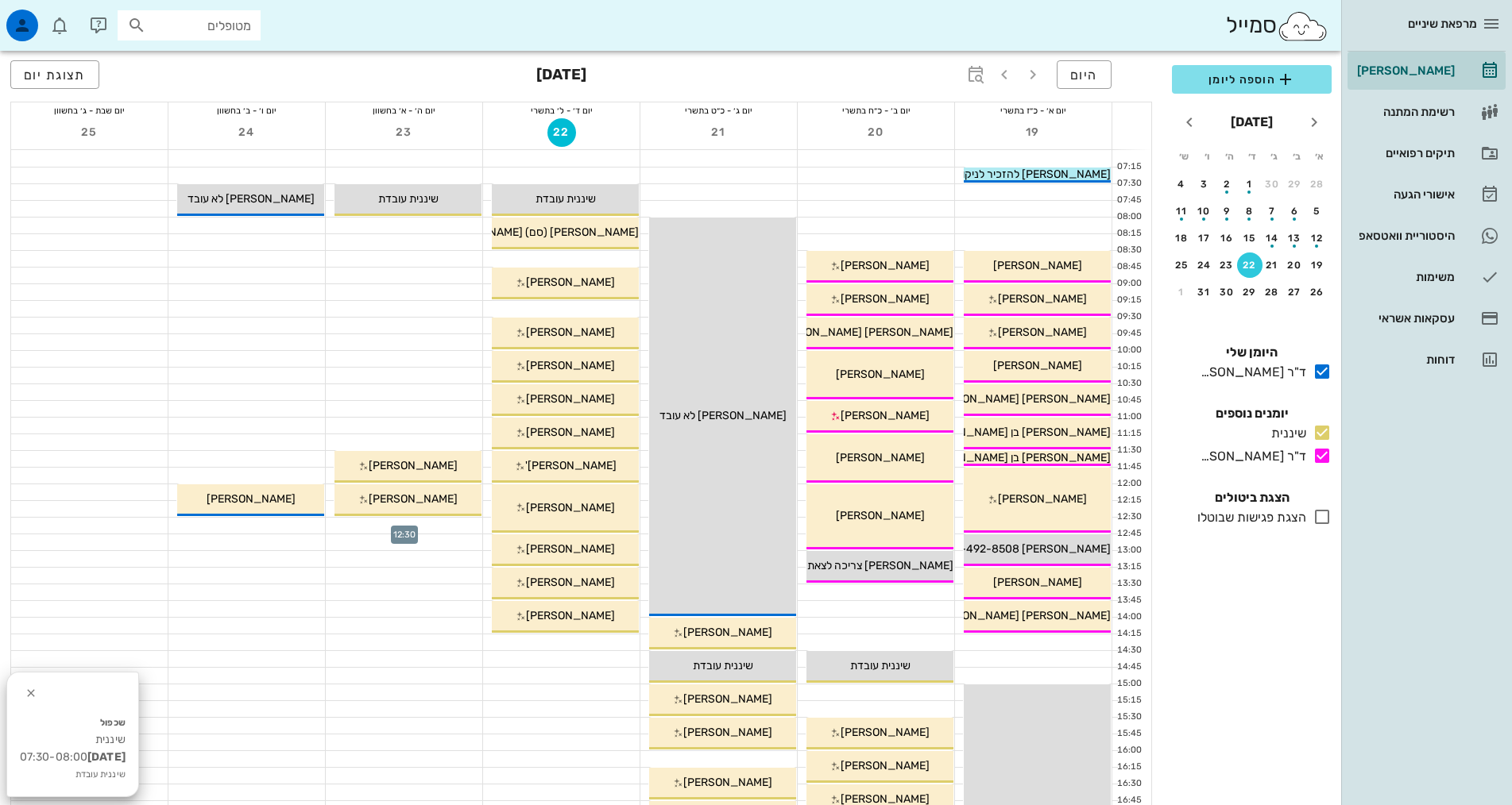
click at [449, 524] on div at bounding box center [403, 525] width 156 height 16
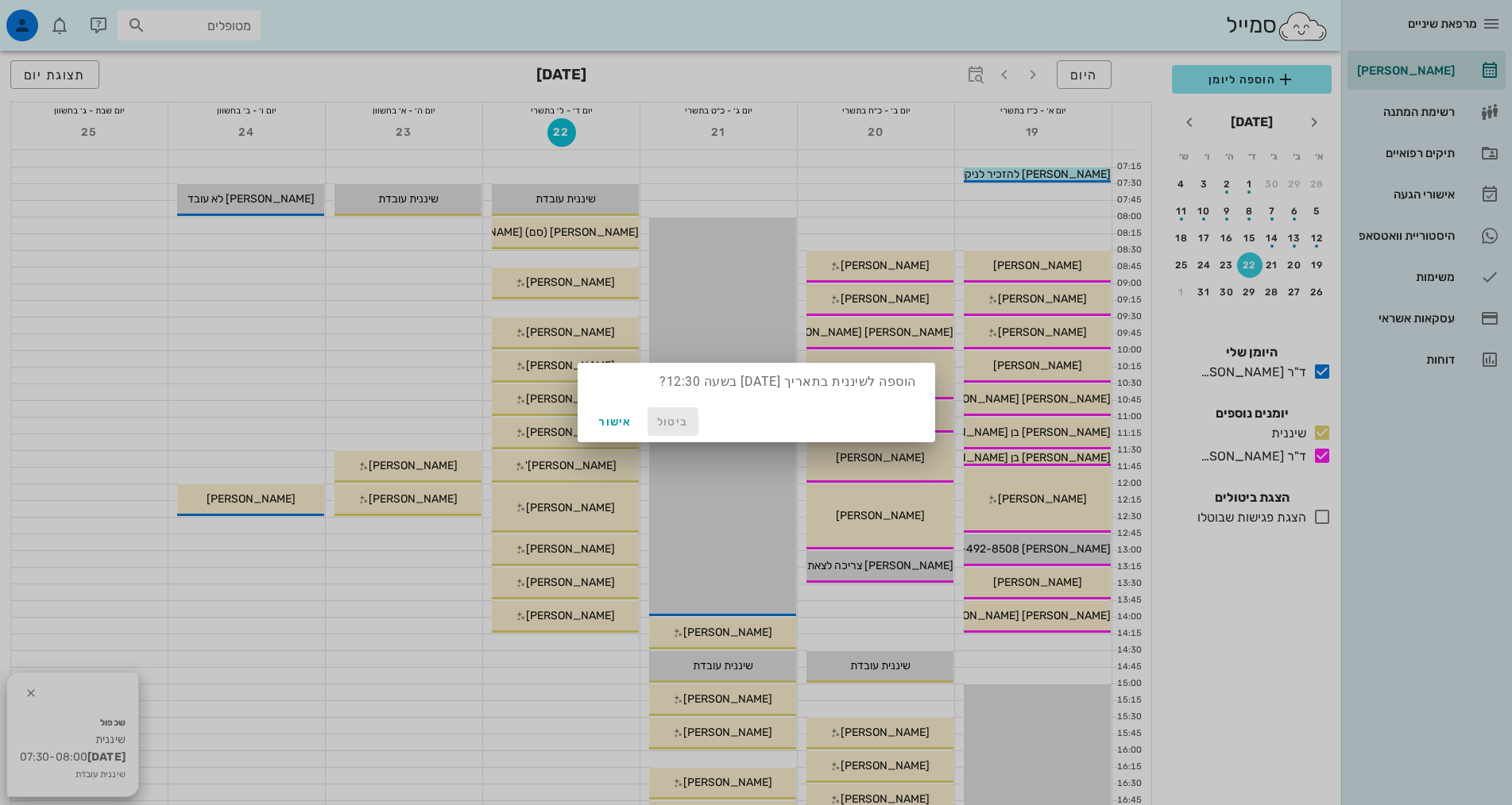
click at [675, 415] on span "ביטול" at bounding box center [673, 422] width 38 height 14
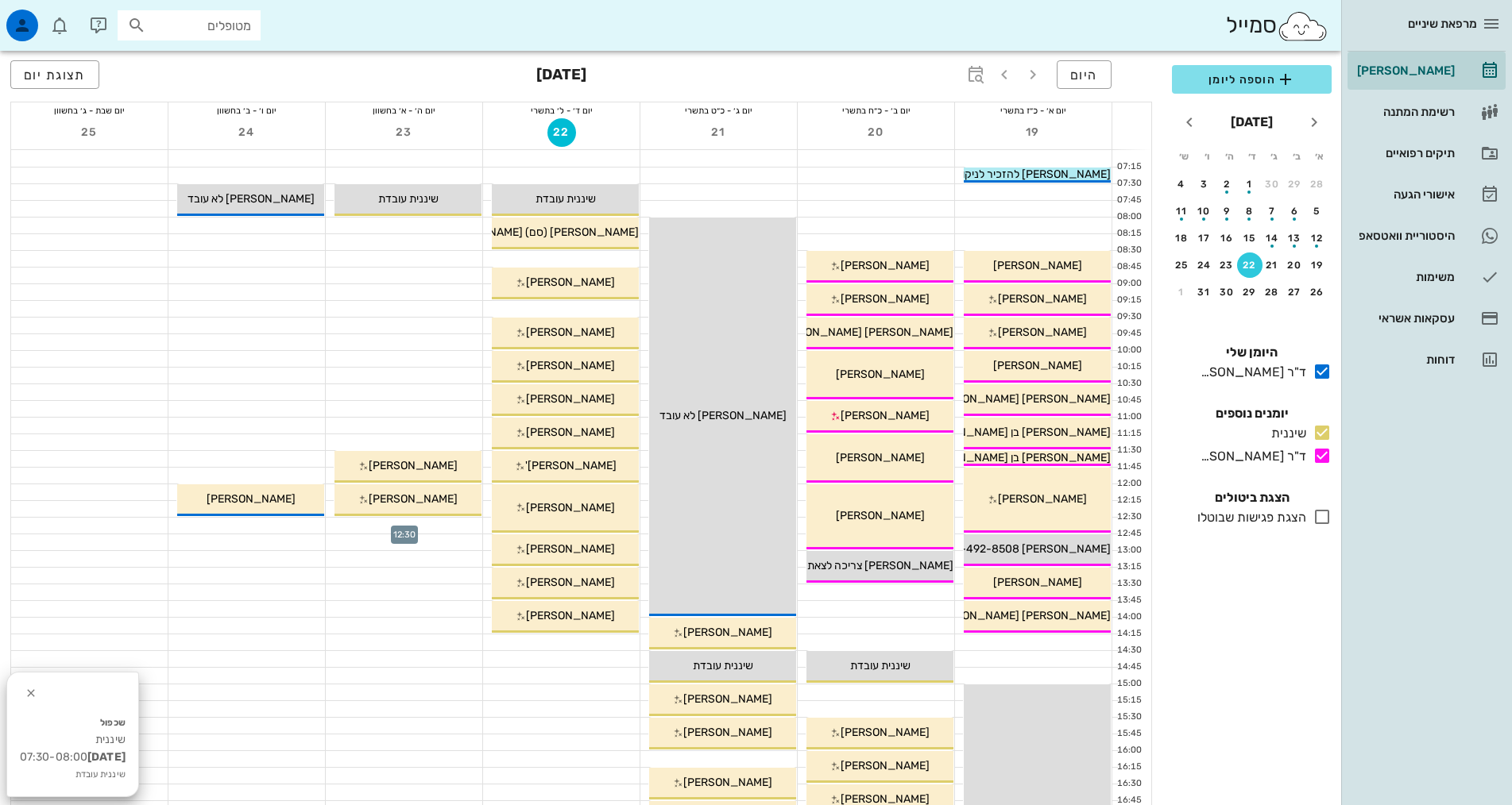
click at [423, 522] on div at bounding box center [403, 525] width 156 height 16
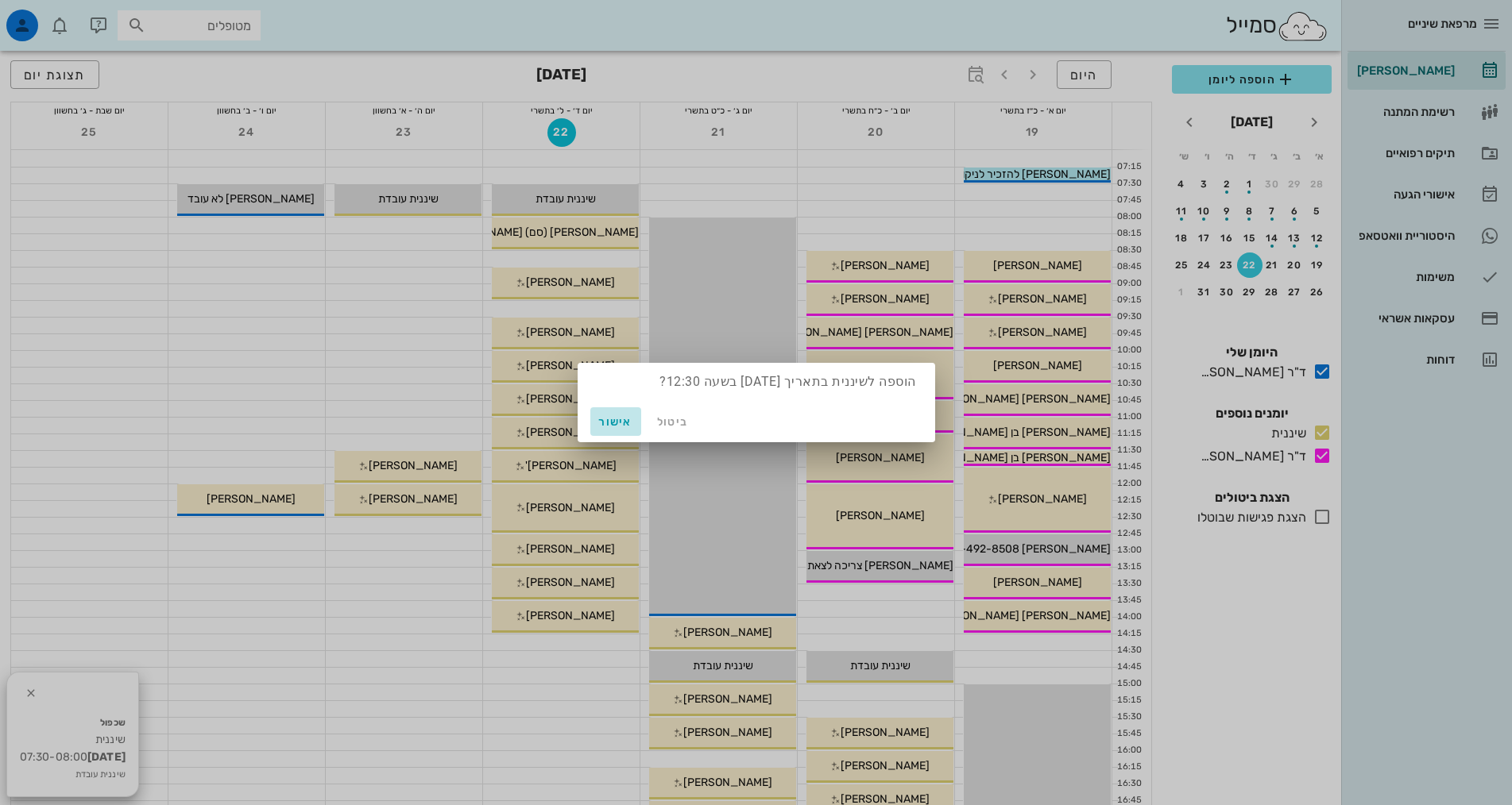
click at [631, 424] on span "אישור" at bounding box center [615, 422] width 38 height 14
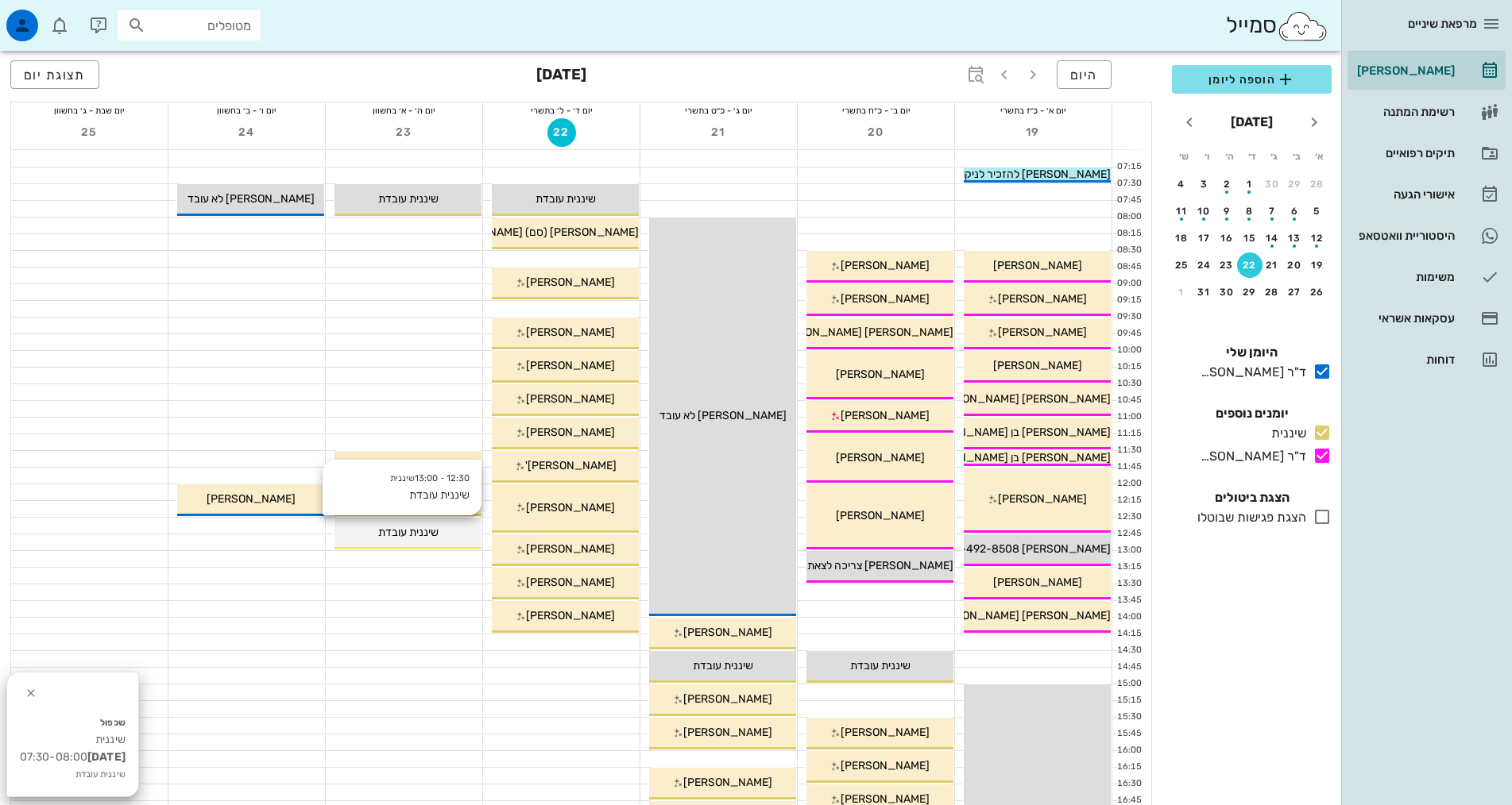
click at [460, 535] on div "שיננית עובדת" at bounding box center [408, 532] width 147 height 17
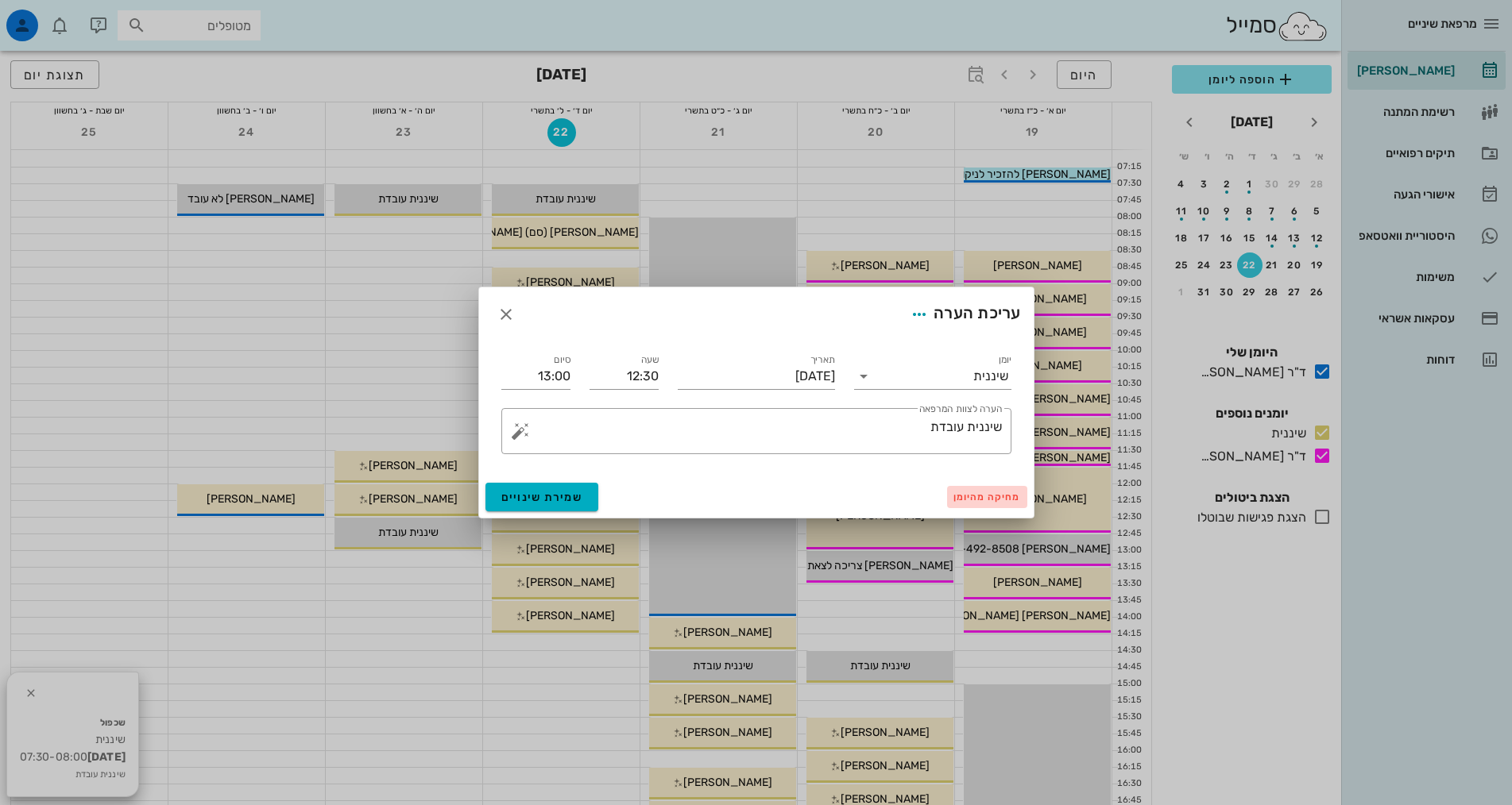
click at [986, 499] on span "מחיקה מהיומן" at bounding box center [987, 497] width 68 height 11
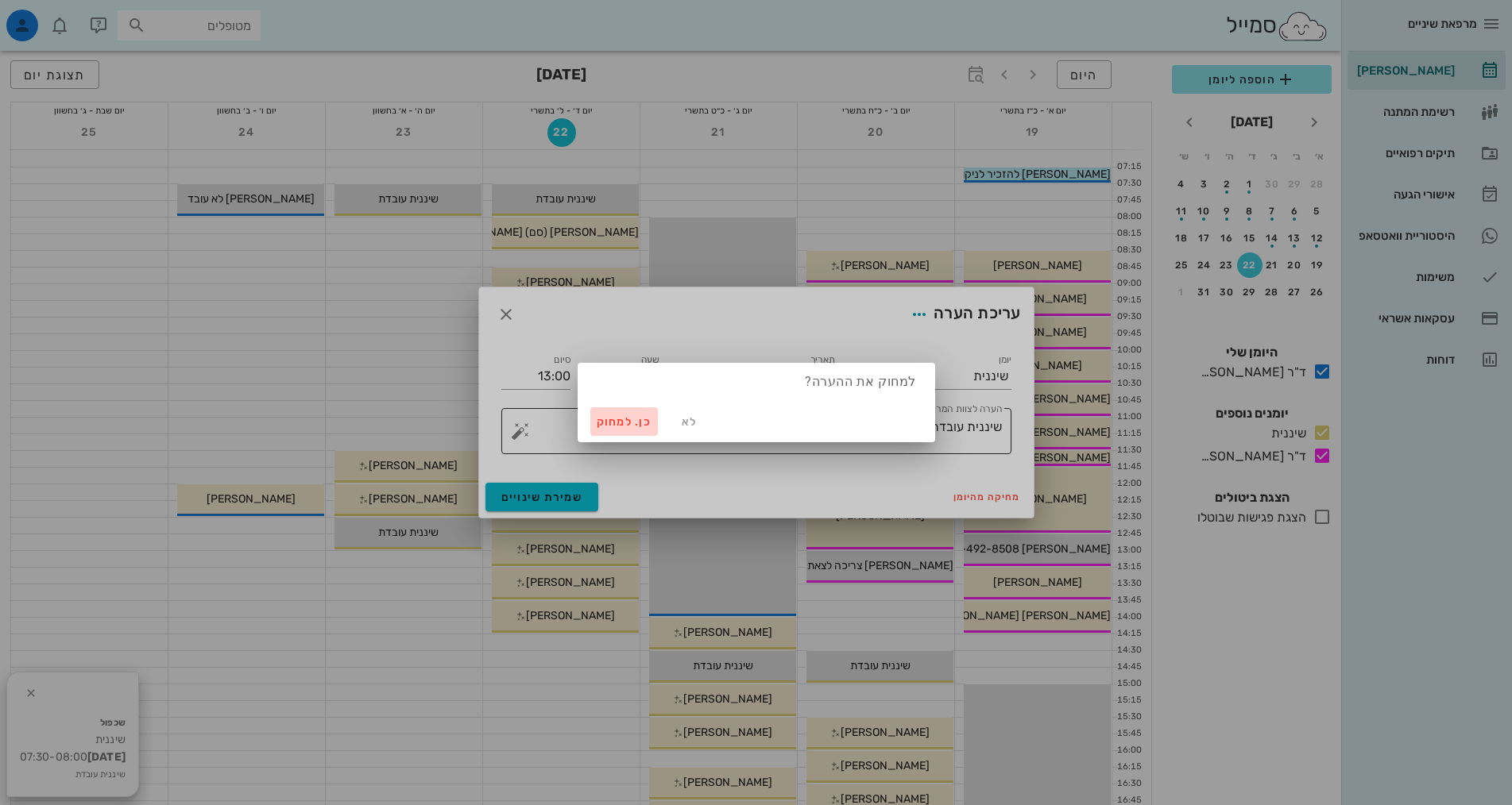
click at [644, 423] on span "כן. למחוק" at bounding box center [624, 422] width 56 height 14
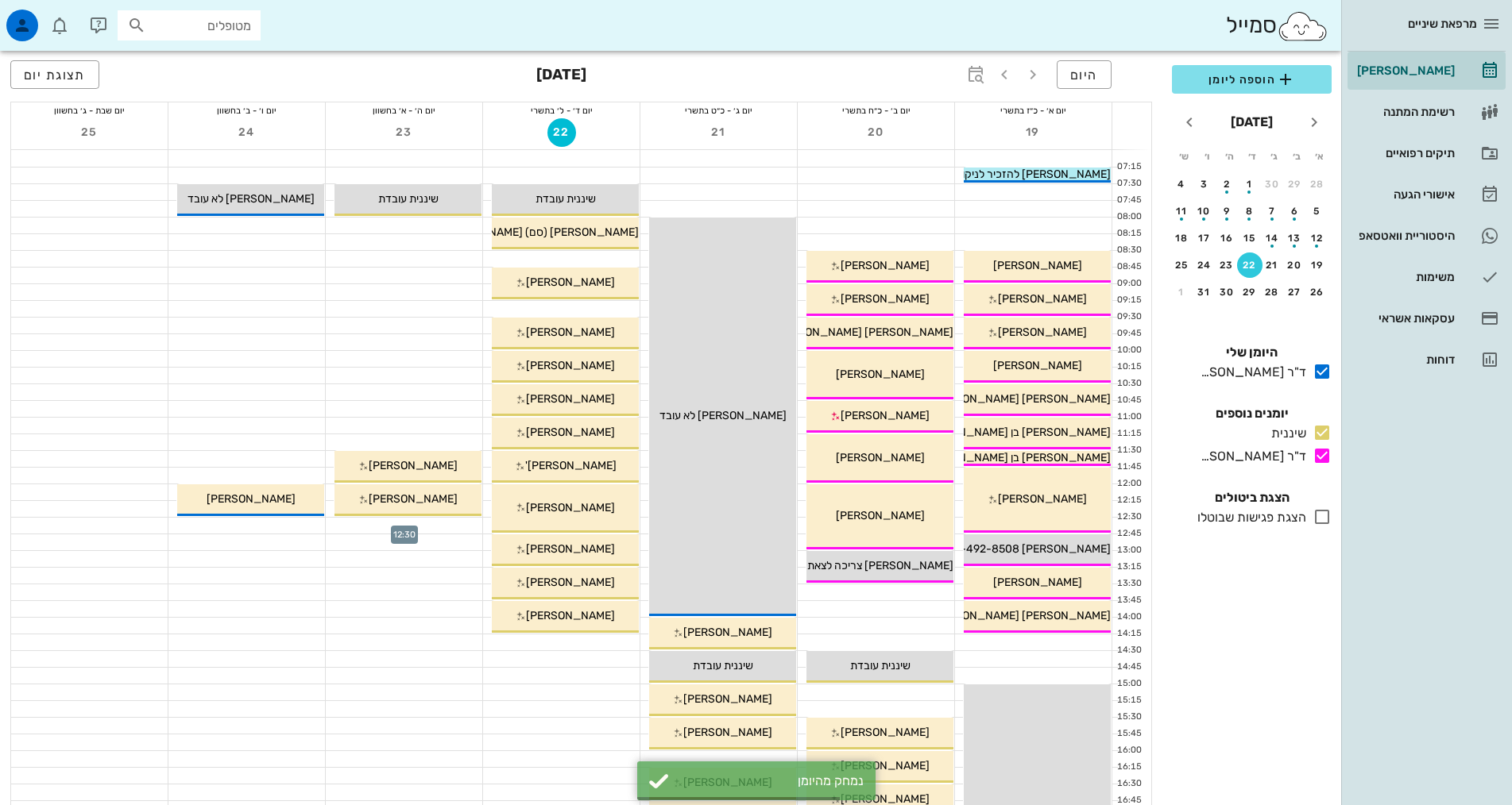
click at [461, 523] on div at bounding box center [403, 525] width 156 height 16
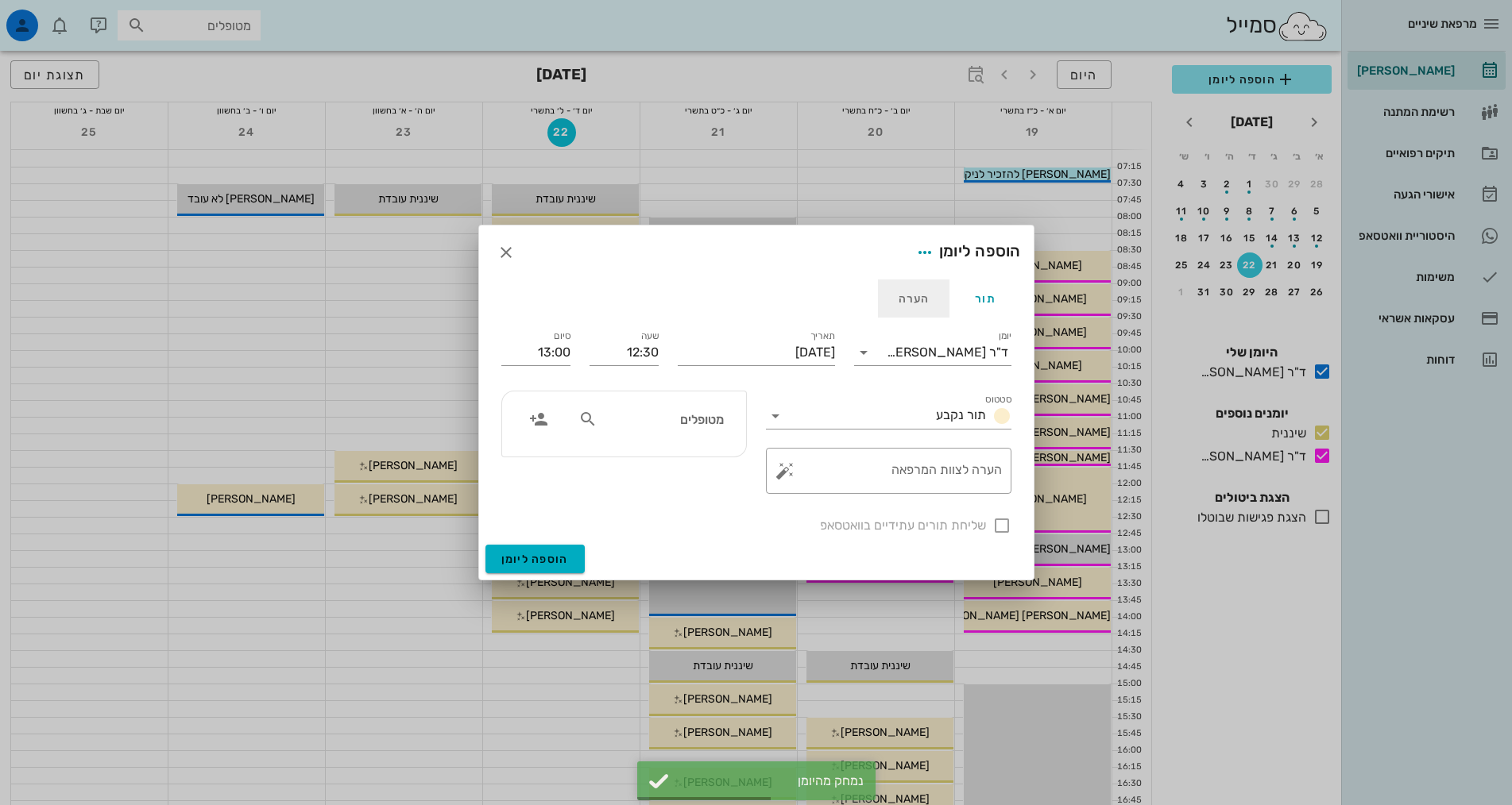
click at [923, 298] on div "הערה" at bounding box center [914, 299] width 72 height 38
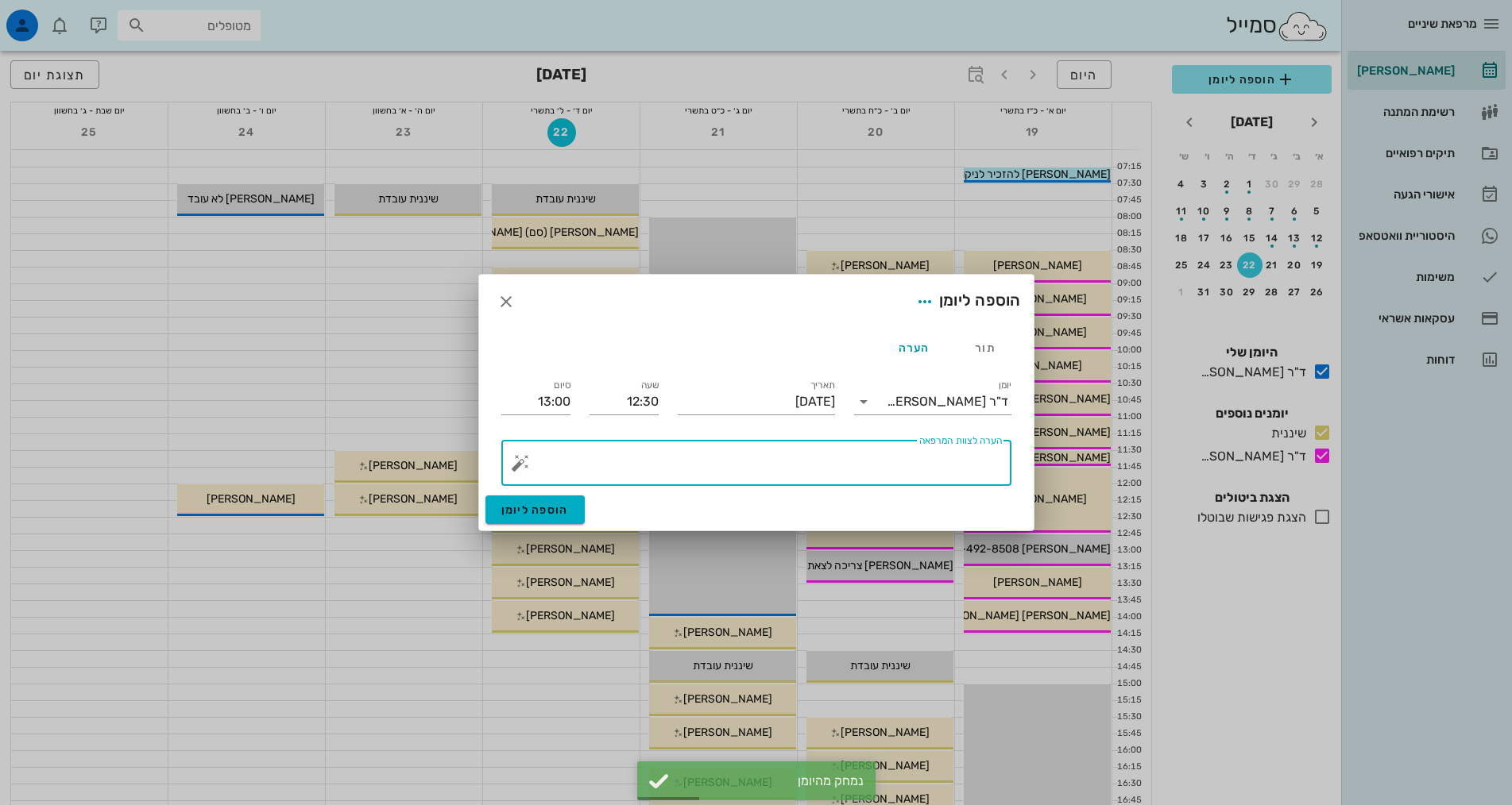
click at [937, 462] on textarea "הערה לצוות המרפאה" at bounding box center [762, 467] width 478 height 38
type textarea "הפסקה"
click at [517, 507] on span "הוספה ליומן" at bounding box center [536, 510] width 68 height 14
